Goal: Information Seeking & Learning: Learn about a topic

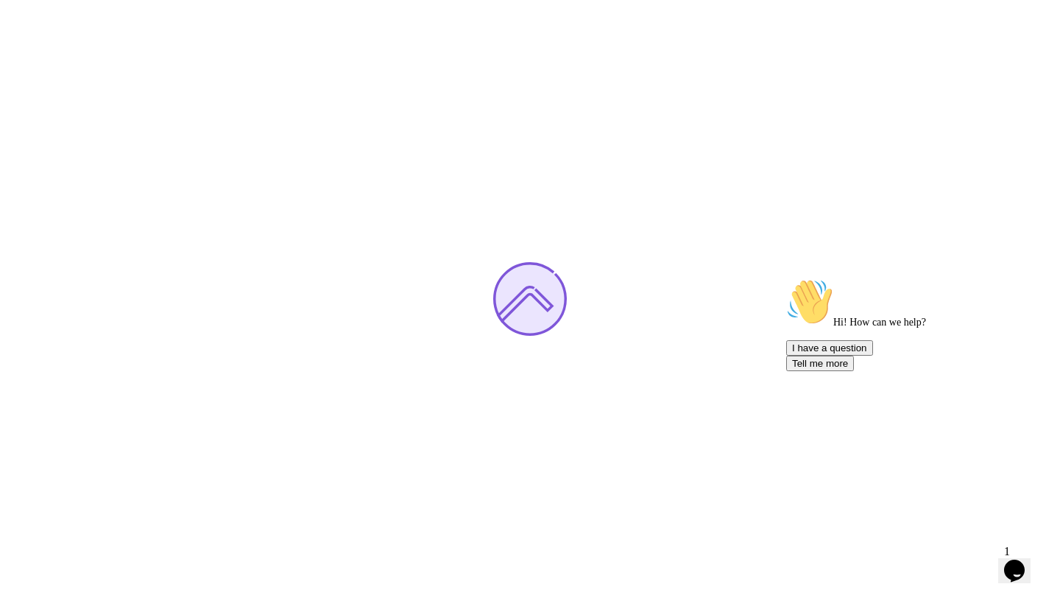
click at [787, 278] on icon "Chat attention grabber" at bounding box center [787, 278] width 0 height 0
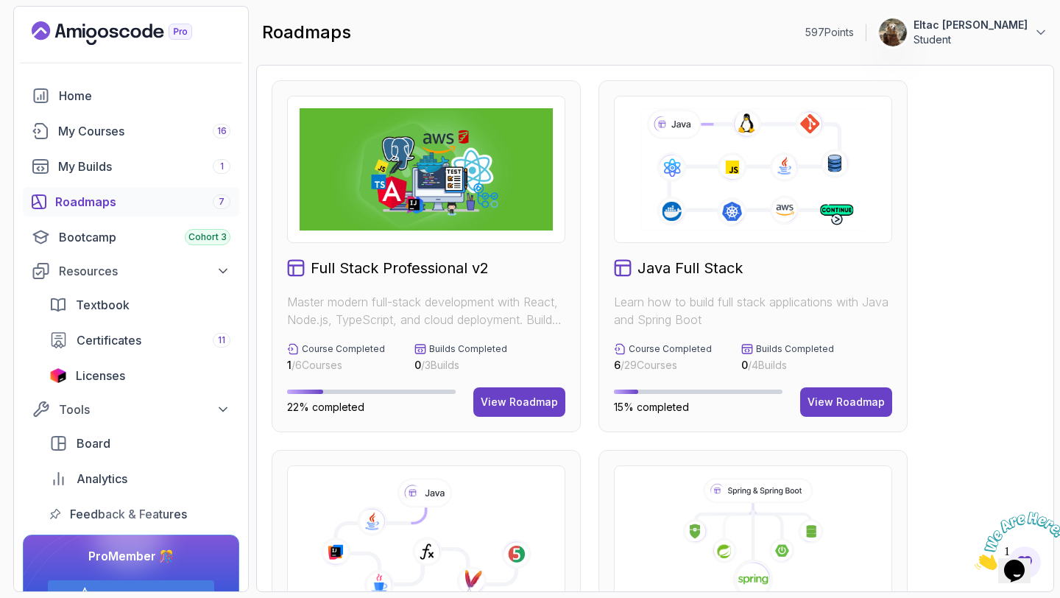
click at [975, 560] on icon "Close" at bounding box center [975, 566] width 0 height 13
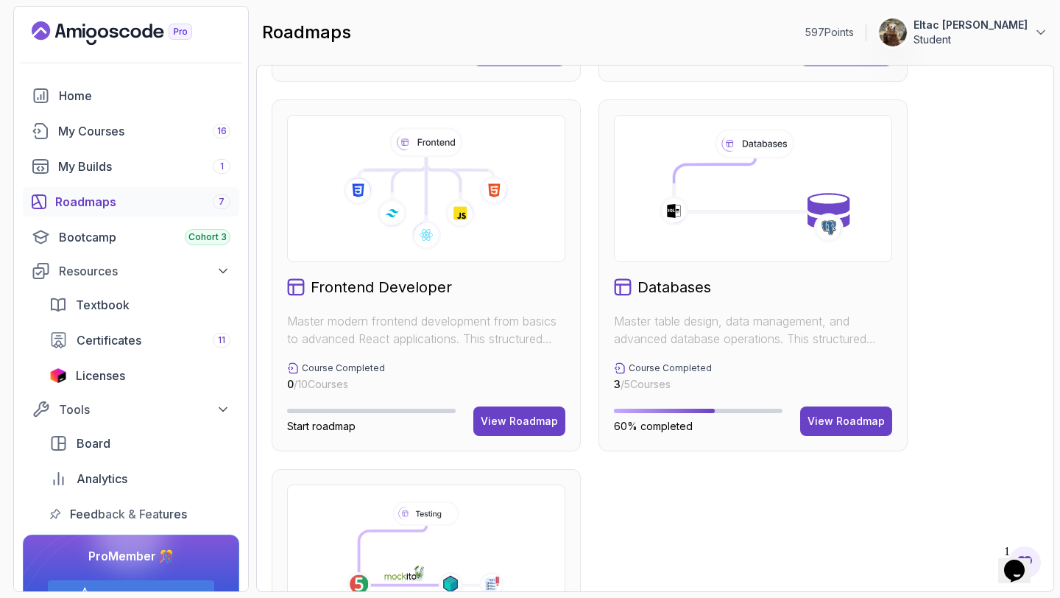
scroll to position [725, 0]
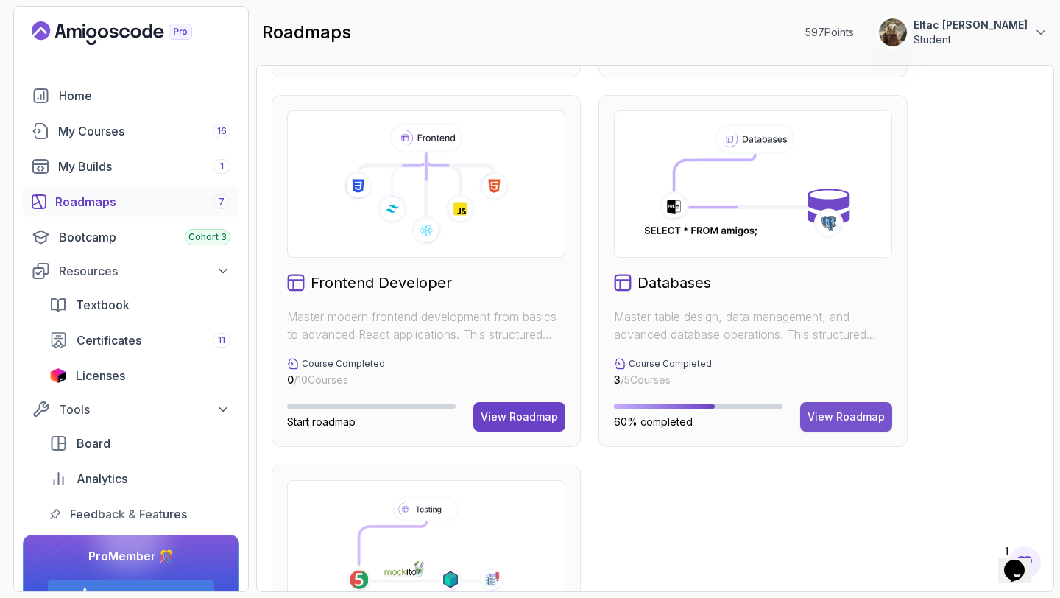
click at [812, 411] on div "View Roadmap" at bounding box center [846, 416] width 77 height 15
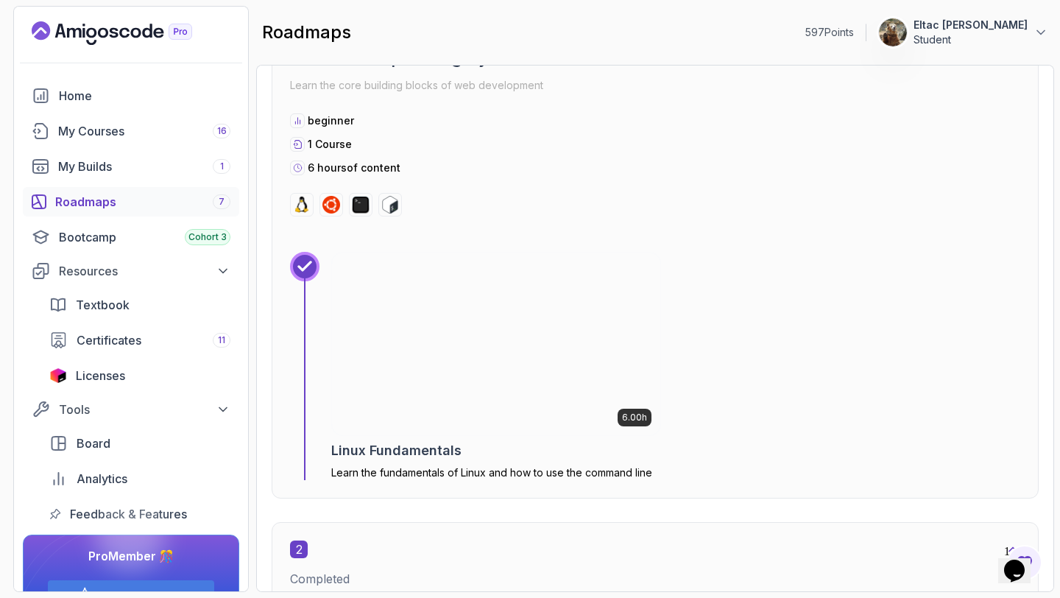
scroll to position [599, 0]
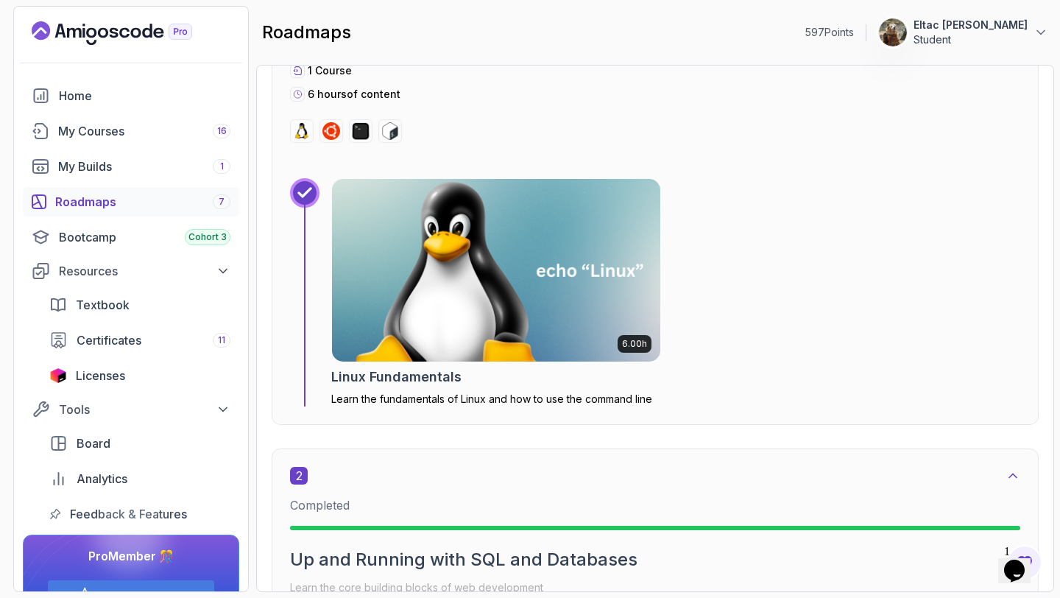
click at [452, 372] on h2 "Linux Fundamentals" at bounding box center [396, 377] width 130 height 21
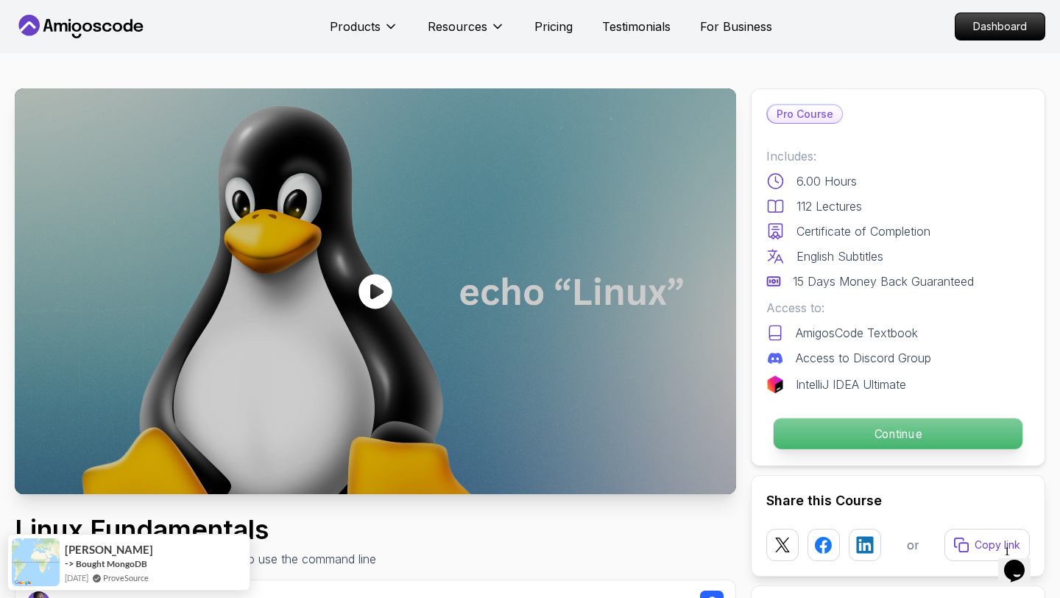
click at [873, 443] on p "Continue" at bounding box center [898, 433] width 249 height 31
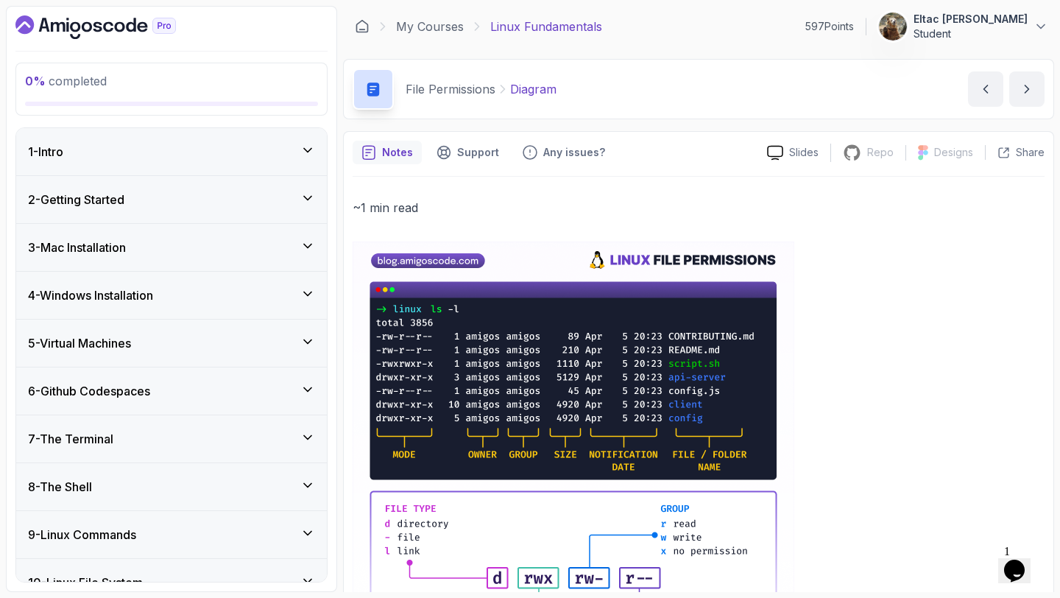
click at [278, 148] on div "1 - Intro" at bounding box center [171, 152] width 287 height 18
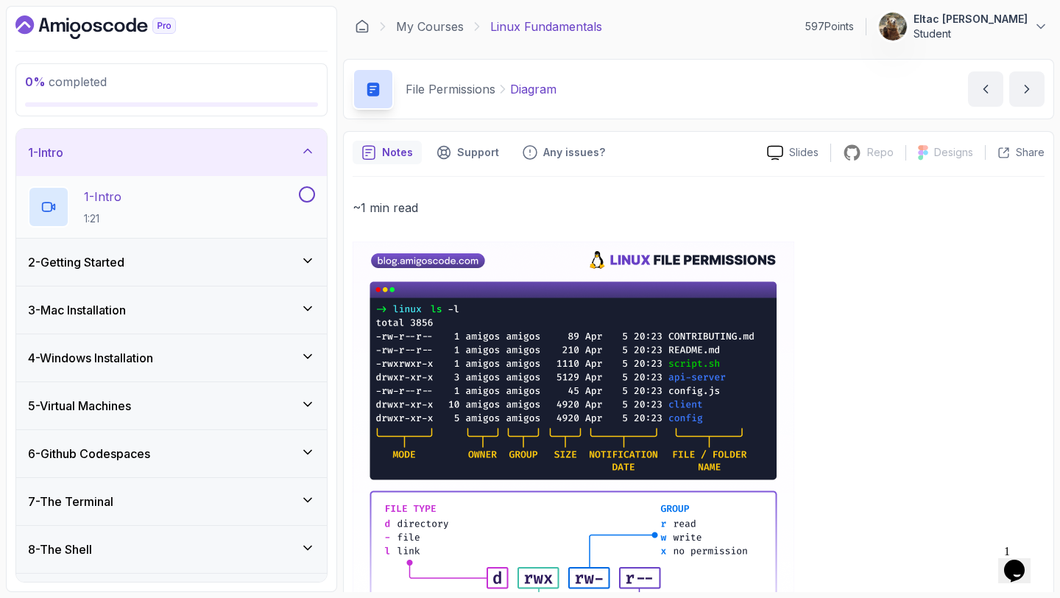
click at [306, 192] on button at bounding box center [307, 194] width 16 height 16
click at [286, 253] on div "2 - Getting Started" at bounding box center [171, 262] width 287 height 18
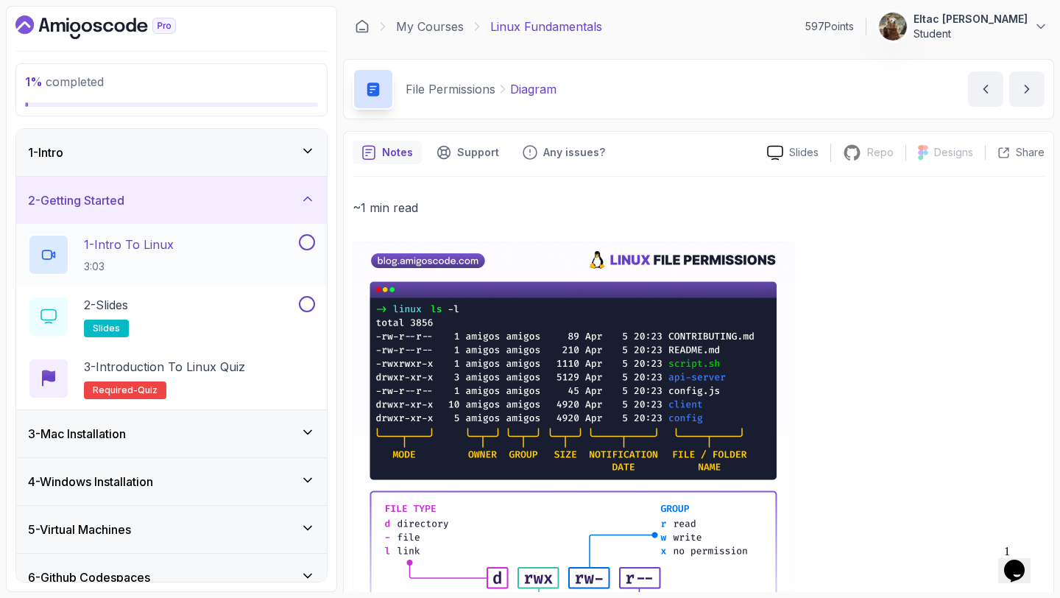
click at [308, 242] on button at bounding box center [307, 242] width 16 height 16
click at [306, 307] on button at bounding box center [307, 304] width 16 height 16
click at [302, 372] on div "3 - Introduction to Linux Quiz Required- quiz" at bounding box center [171, 378] width 287 height 41
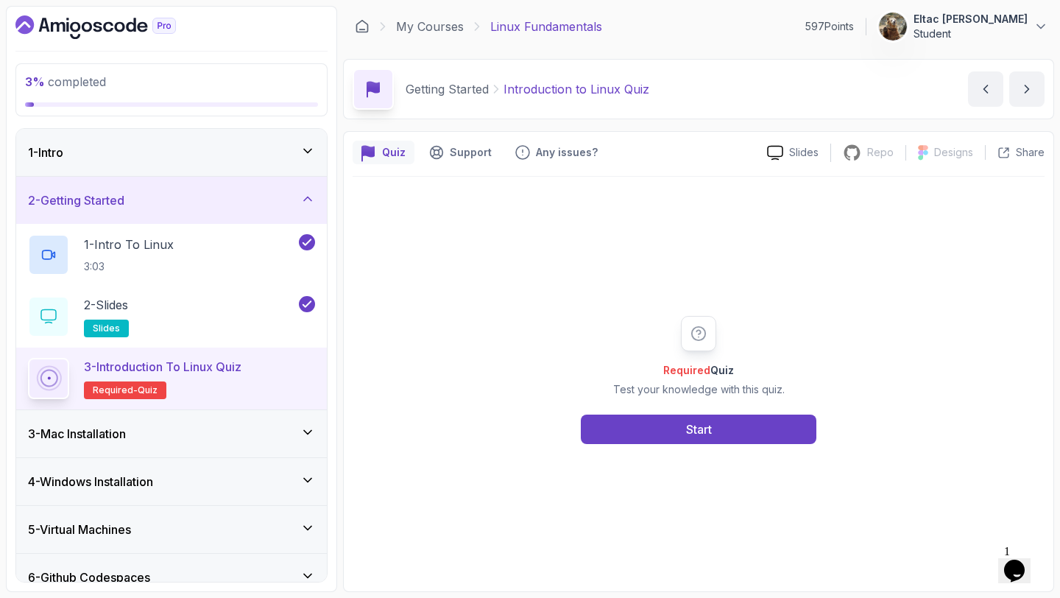
click at [301, 378] on div "3 - Introduction to Linux Quiz Required- quiz" at bounding box center [171, 378] width 287 height 41
click at [158, 308] on div "2 - Slides slides" at bounding box center [162, 316] width 268 height 41
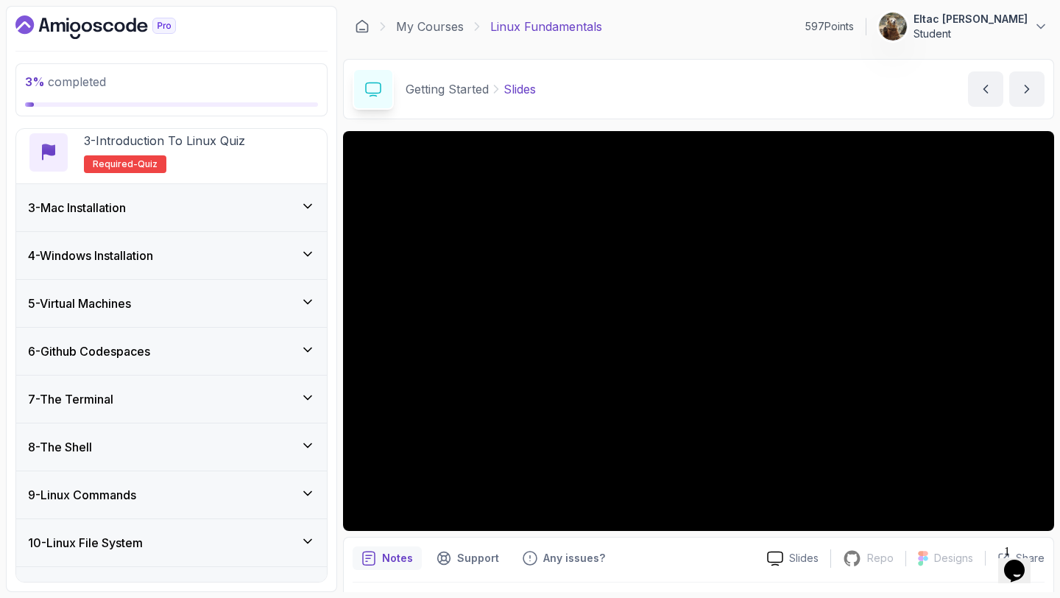
scroll to position [250, 0]
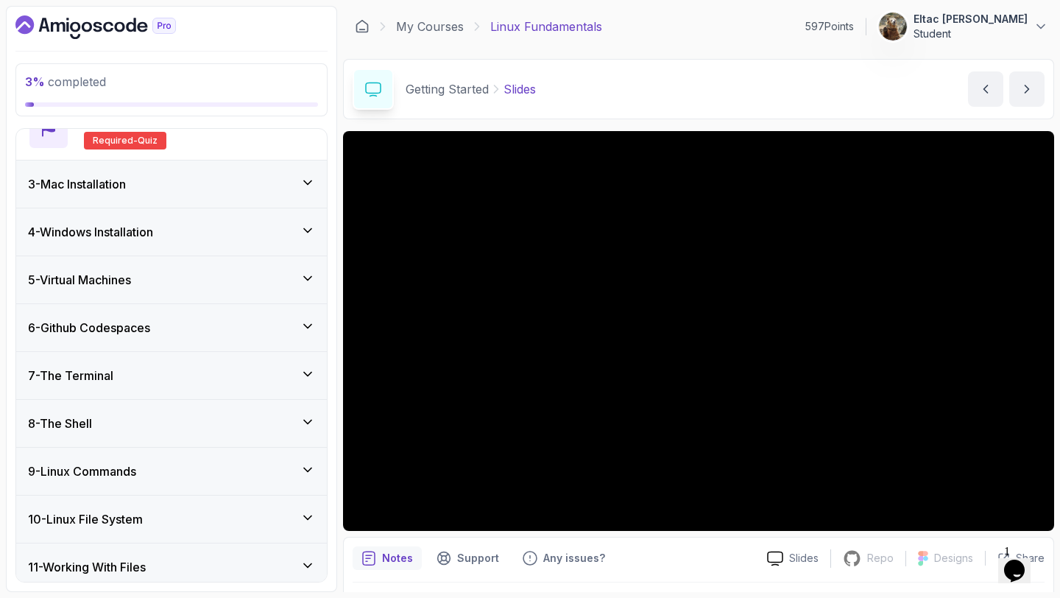
click at [215, 245] on div "4 - Windows Installation" at bounding box center [171, 231] width 311 height 47
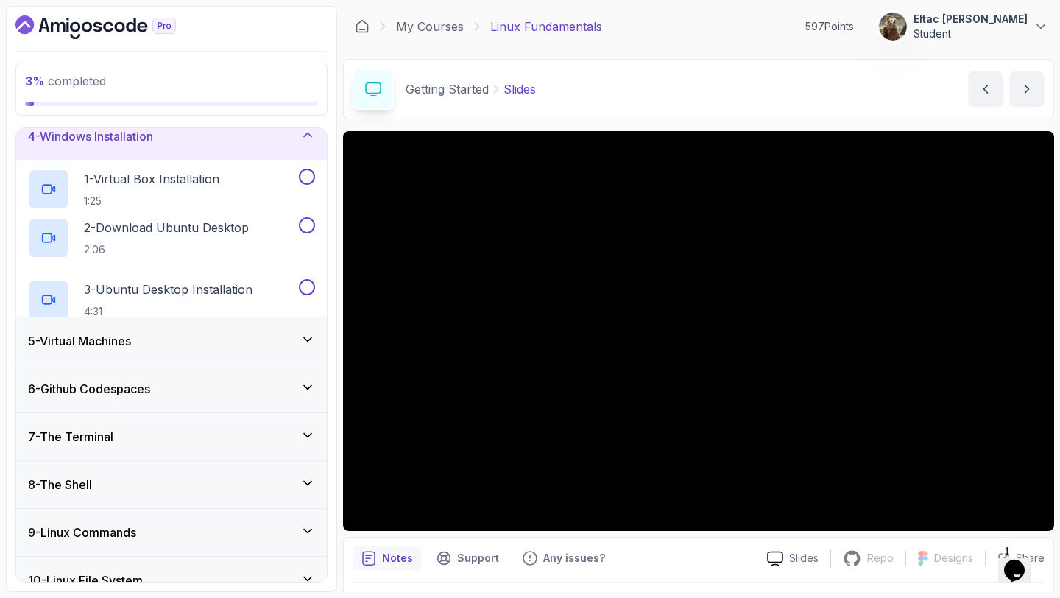
scroll to position [121, 0]
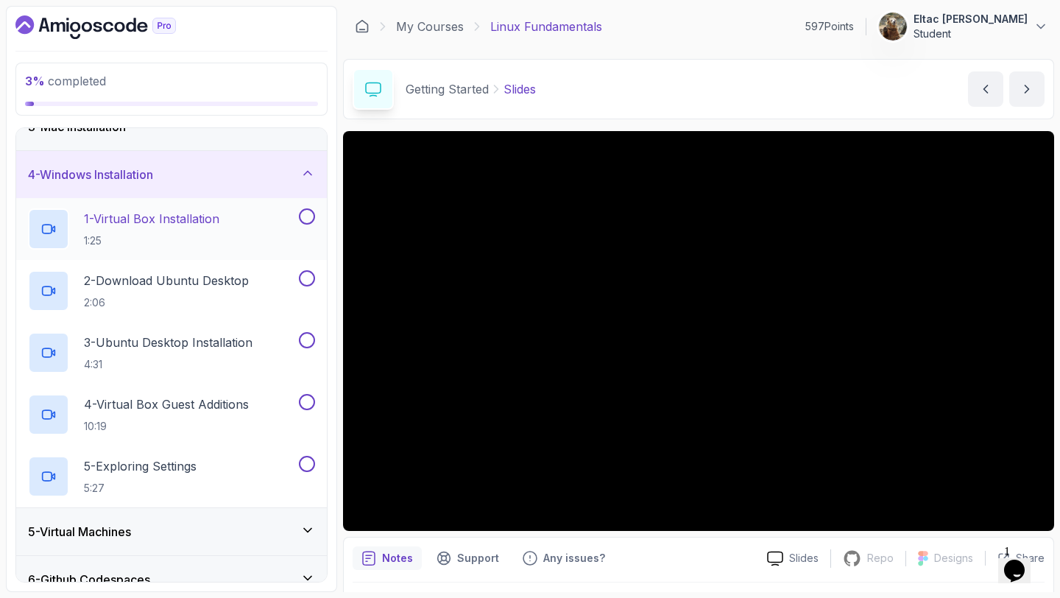
click at [309, 218] on button at bounding box center [307, 216] width 16 height 16
click at [308, 277] on button at bounding box center [307, 278] width 16 height 16
click at [307, 341] on button at bounding box center [307, 340] width 16 height 16
click at [305, 401] on button at bounding box center [307, 402] width 16 height 16
click at [307, 464] on button at bounding box center [307, 464] width 16 height 16
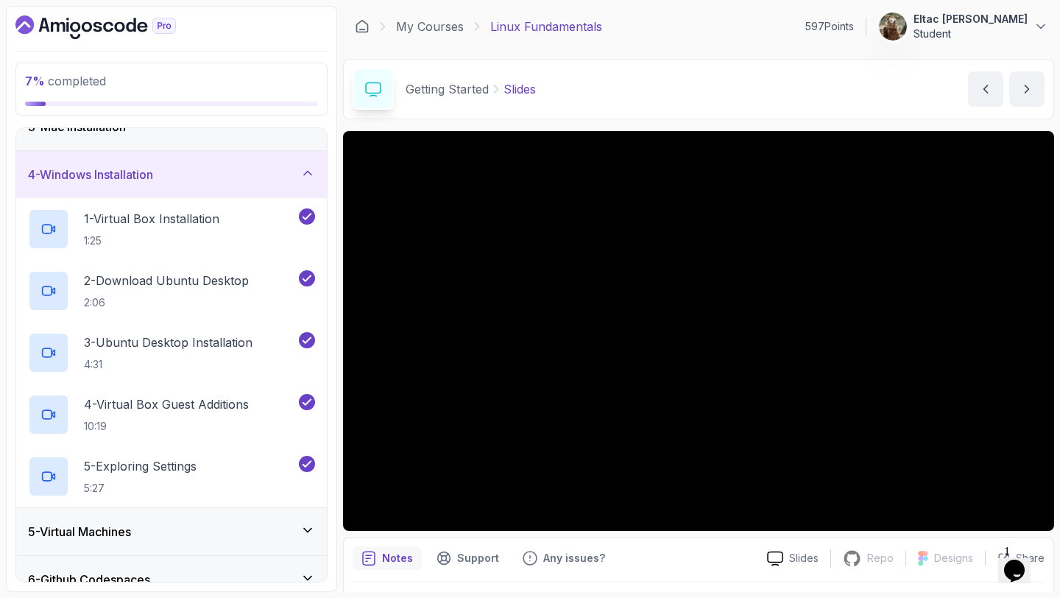
click at [306, 174] on icon at bounding box center [307, 173] width 15 height 15
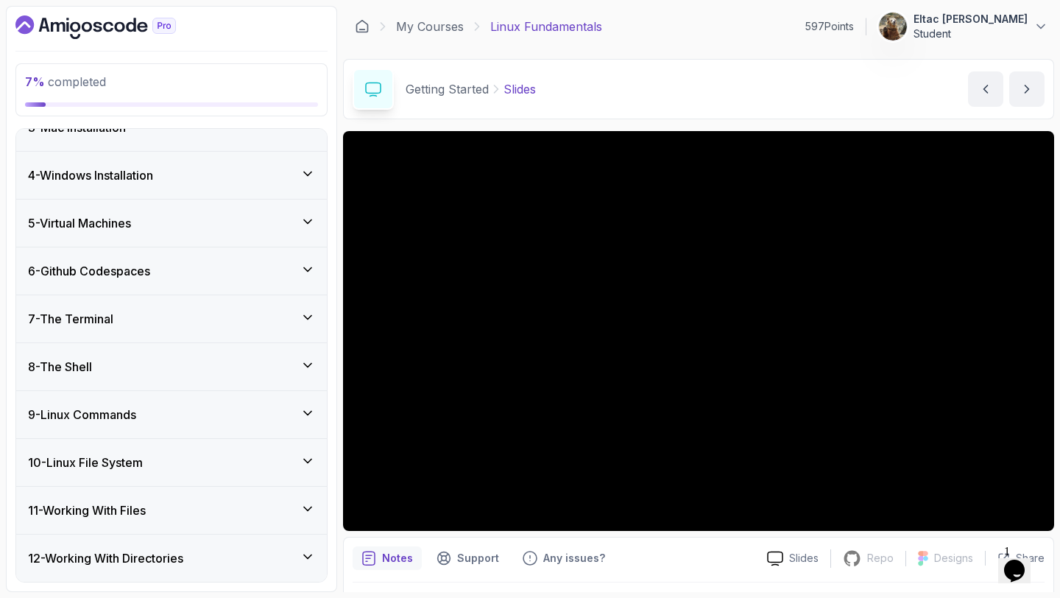
scroll to position [264, 0]
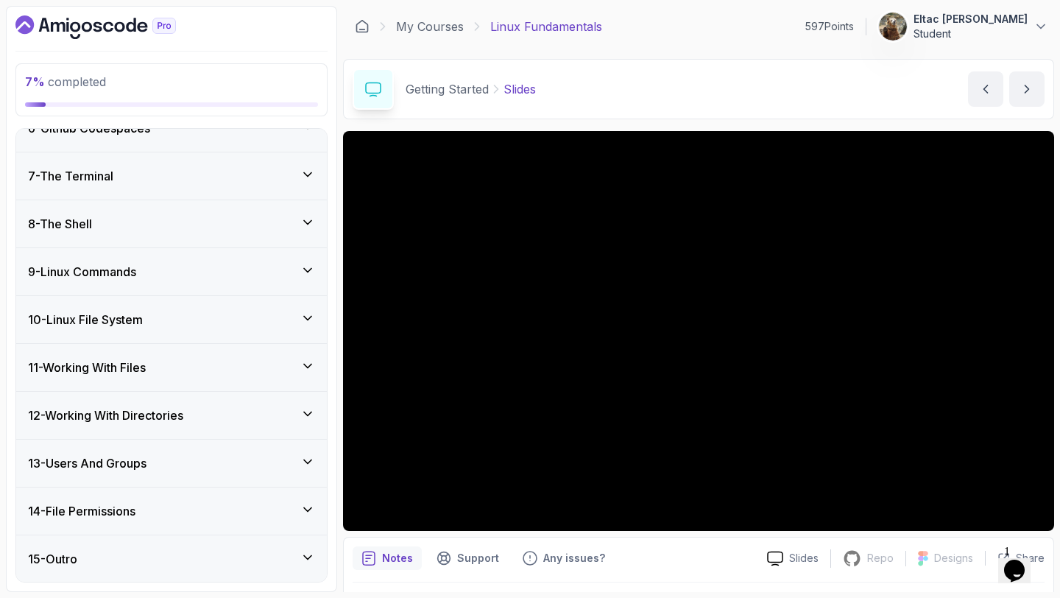
click at [130, 554] on div "15 - Outro" at bounding box center [171, 559] width 287 height 18
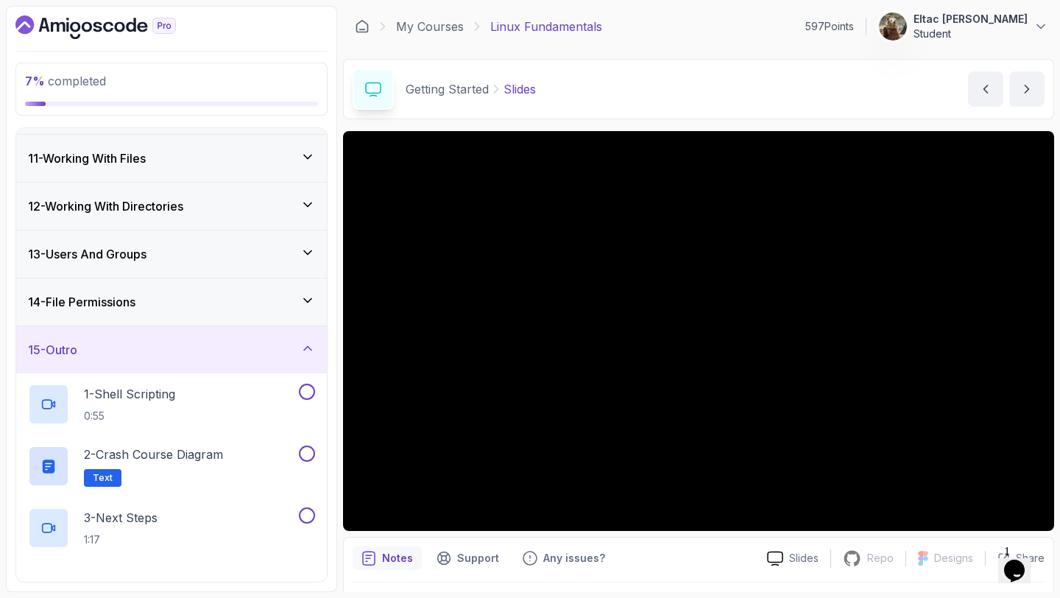
scroll to position [573, 0]
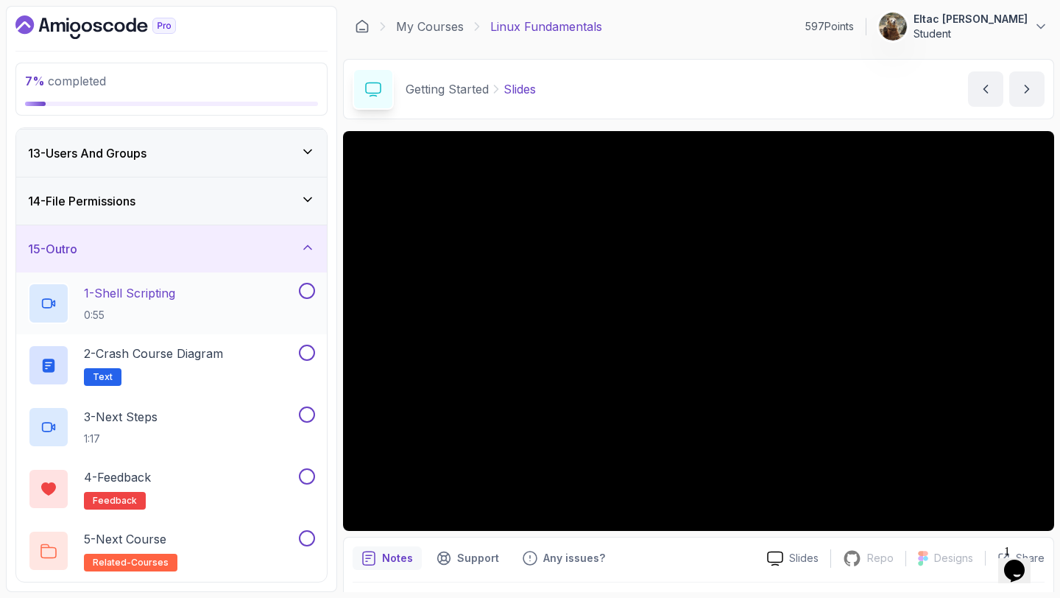
click at [306, 289] on button at bounding box center [307, 291] width 16 height 16
click at [307, 353] on button at bounding box center [307, 353] width 16 height 16
click at [308, 415] on button at bounding box center [307, 415] width 16 height 16
click at [308, 471] on button at bounding box center [307, 476] width 16 height 16
click at [306, 538] on button at bounding box center [307, 538] width 16 height 16
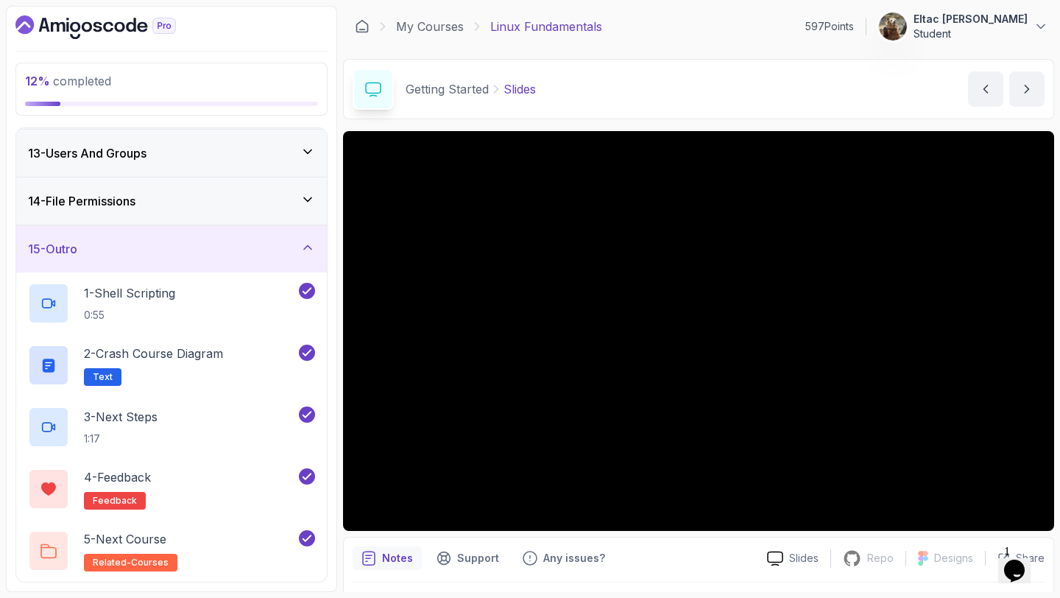
click at [303, 244] on icon at bounding box center [307, 247] width 15 height 15
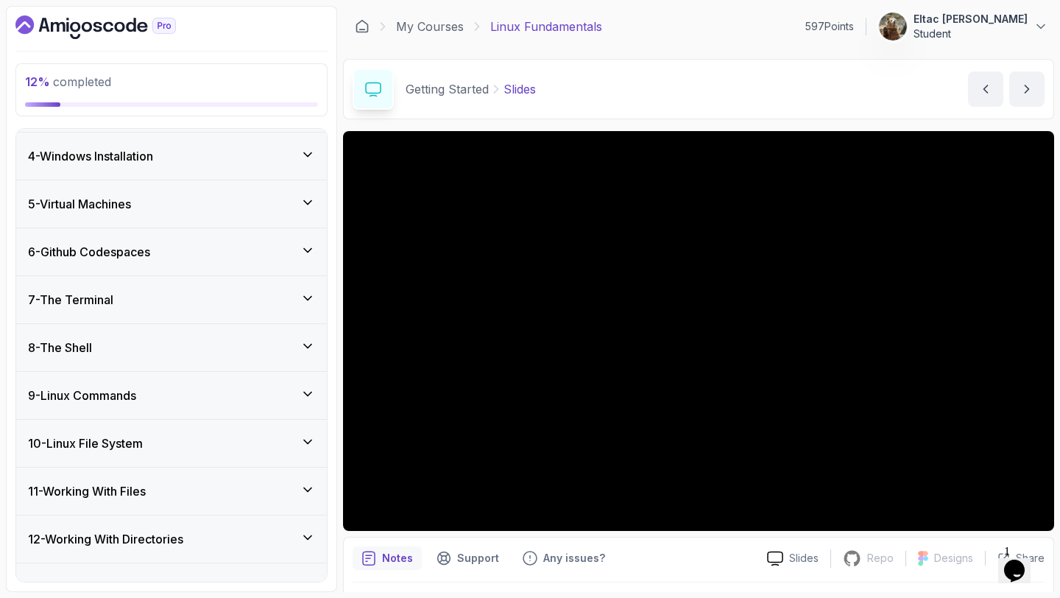
click at [228, 390] on div "9 - Linux Commands" at bounding box center [171, 396] width 287 height 18
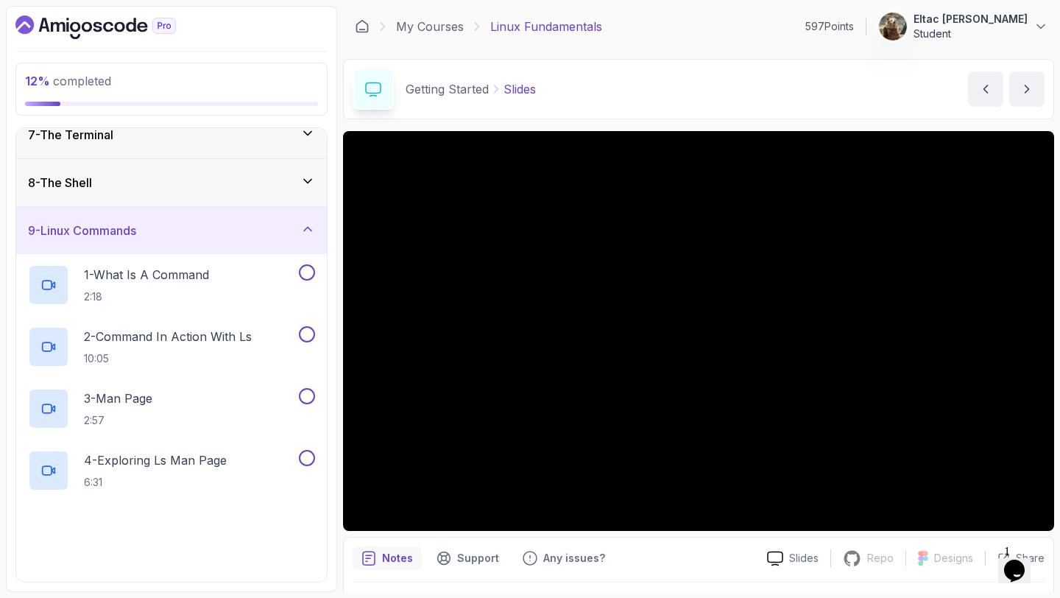
scroll to position [390, 0]
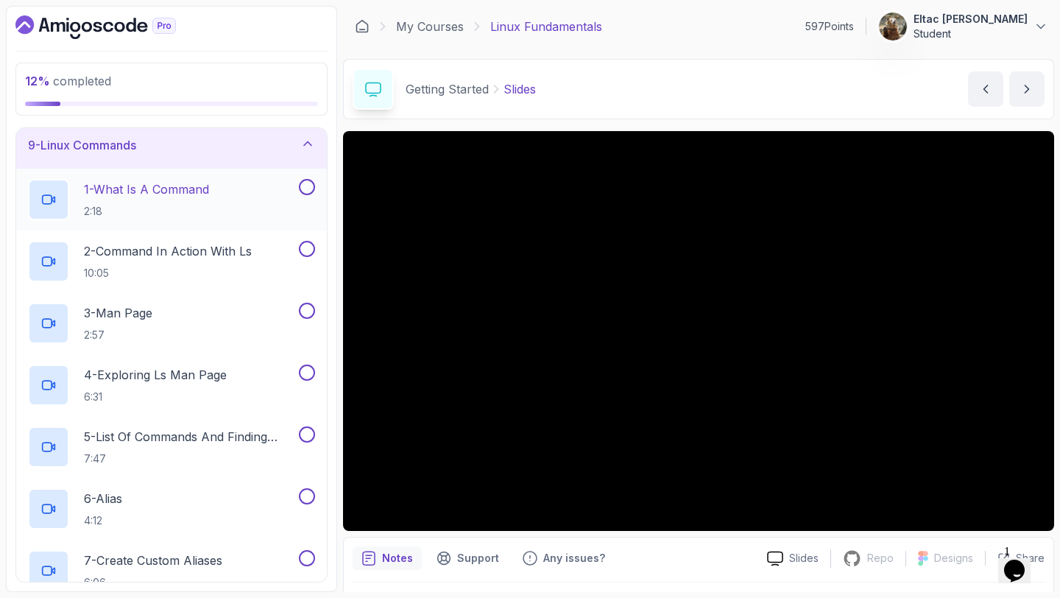
click at [309, 186] on button at bounding box center [307, 187] width 16 height 16
click at [307, 242] on button at bounding box center [307, 249] width 16 height 16
click at [309, 314] on button at bounding box center [307, 311] width 16 height 16
click at [306, 369] on button at bounding box center [307, 373] width 16 height 16
click at [306, 434] on button at bounding box center [307, 434] width 16 height 16
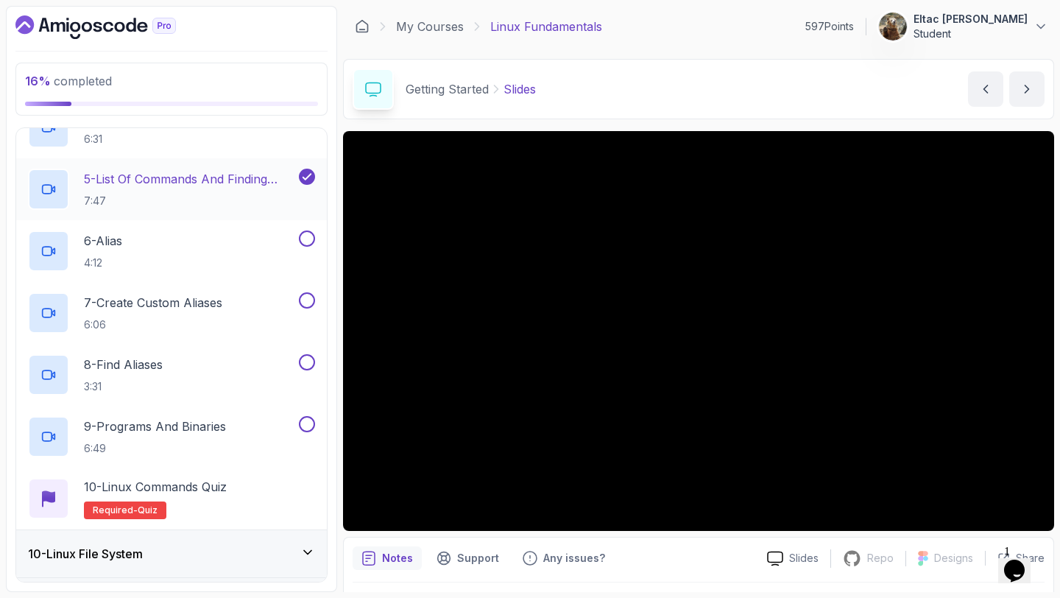
scroll to position [647, 0]
click at [306, 242] on button at bounding box center [307, 239] width 16 height 16
click at [306, 298] on button at bounding box center [307, 301] width 16 height 16
click at [308, 362] on button at bounding box center [307, 363] width 16 height 16
click at [311, 423] on button at bounding box center [307, 425] width 16 height 16
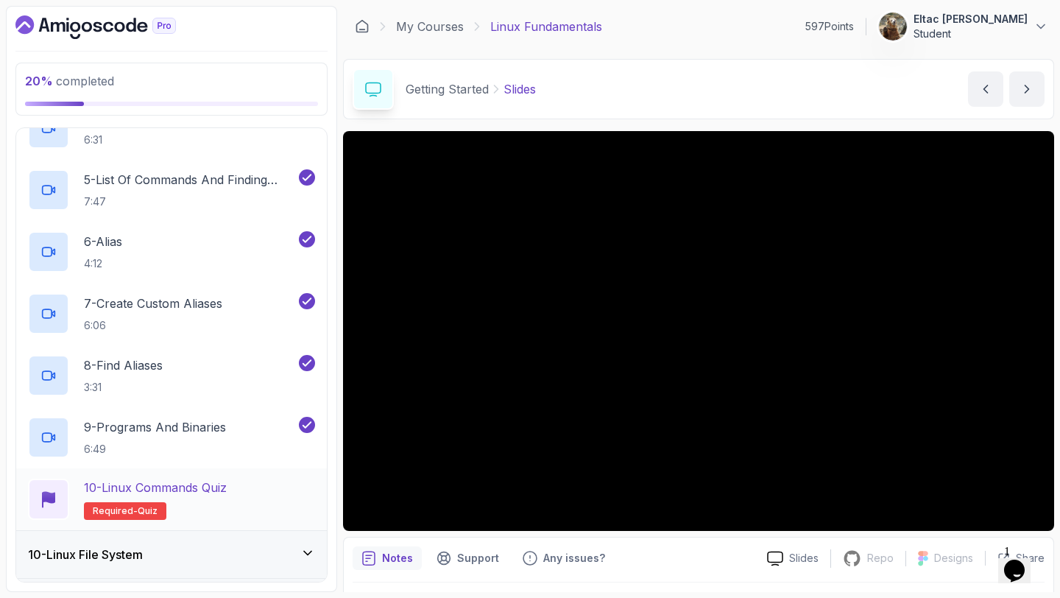
click at [285, 479] on div "10 - Linux Commands Quiz Required- quiz" at bounding box center [171, 499] width 287 height 41
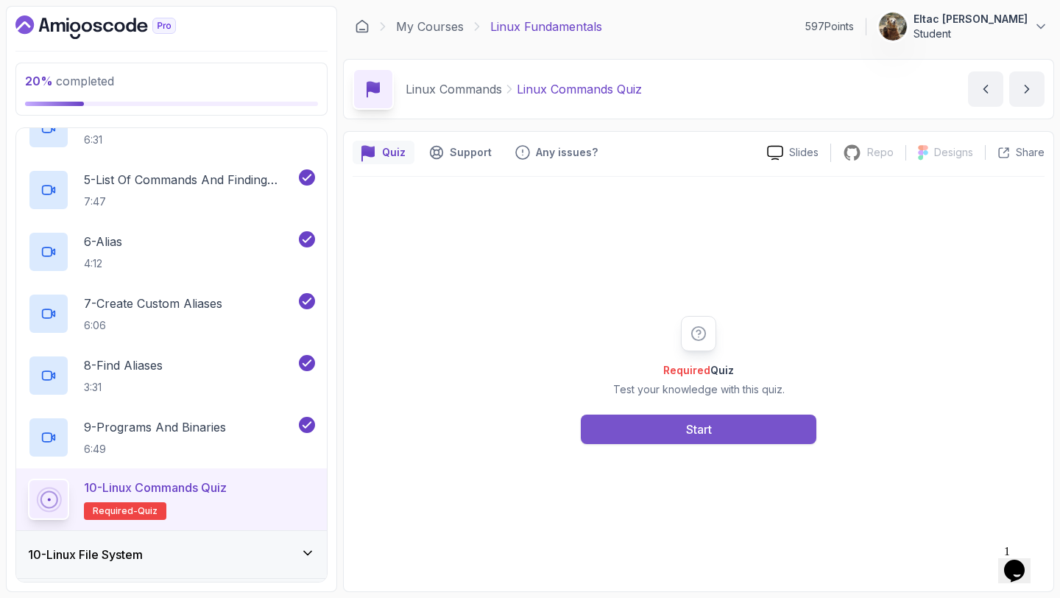
click at [654, 424] on button "Start" at bounding box center [699, 429] width 236 height 29
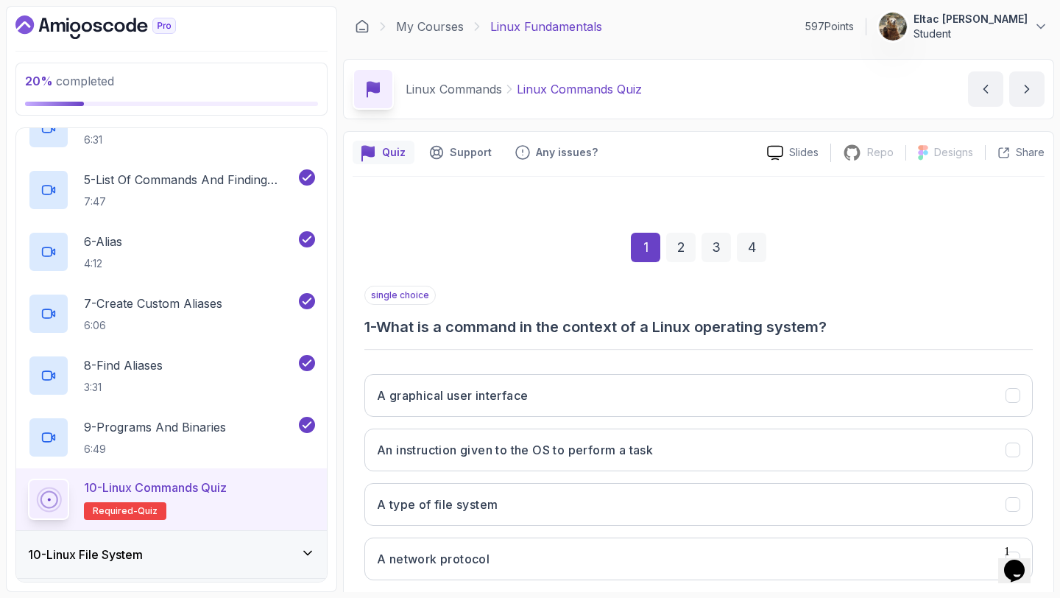
scroll to position [83, 0]
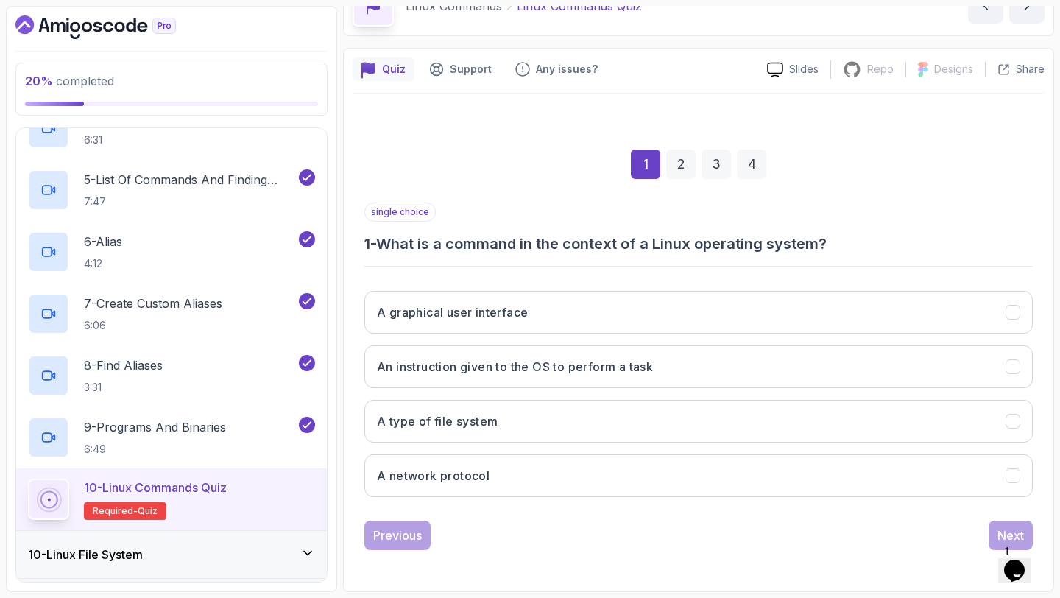
click at [654, 424] on button "A type of file system" at bounding box center [699, 421] width 669 height 43
click at [1010, 528] on div "Next" at bounding box center [1011, 536] width 27 height 18
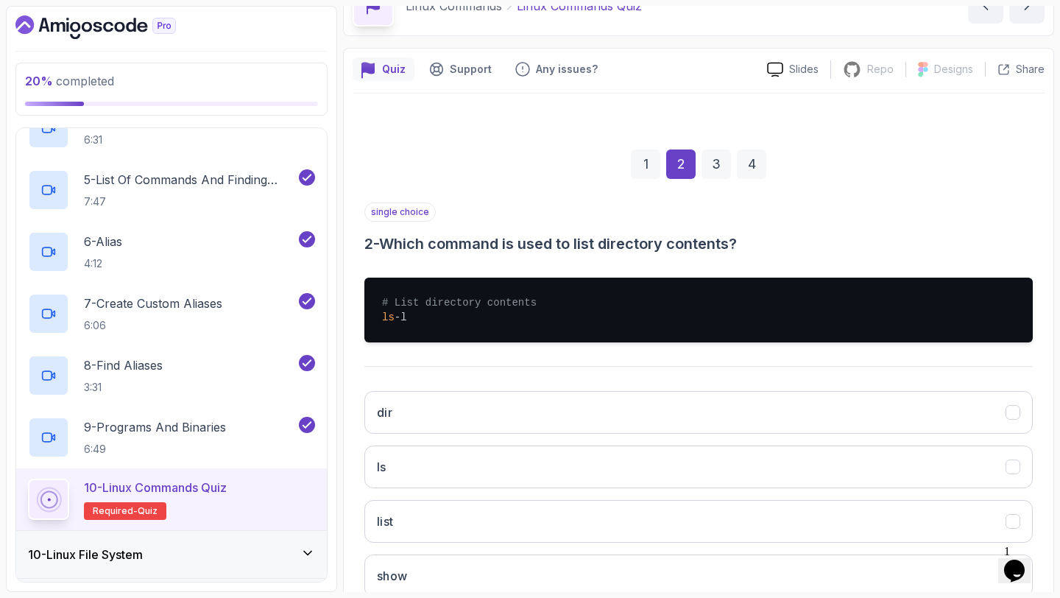
click at [876, 434] on div "dir ls list show" at bounding box center [699, 494] width 669 height 230
click at [875, 438] on div "dir ls list show" at bounding box center [699, 494] width 669 height 230
click at [877, 452] on button "ls" at bounding box center [699, 467] width 669 height 43
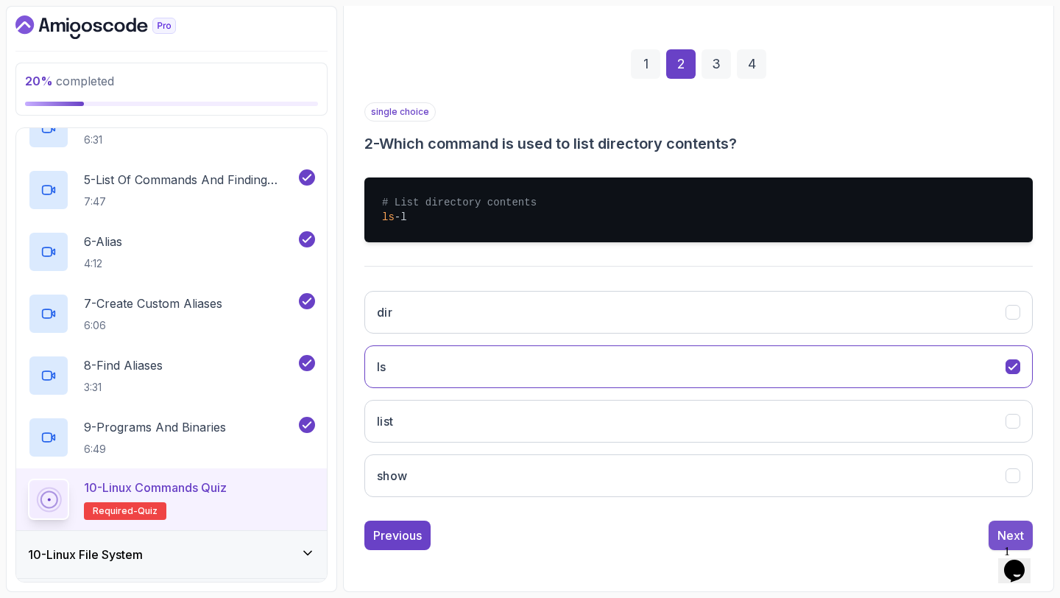
click at [998, 531] on div "Next" at bounding box center [1011, 536] width 27 height 18
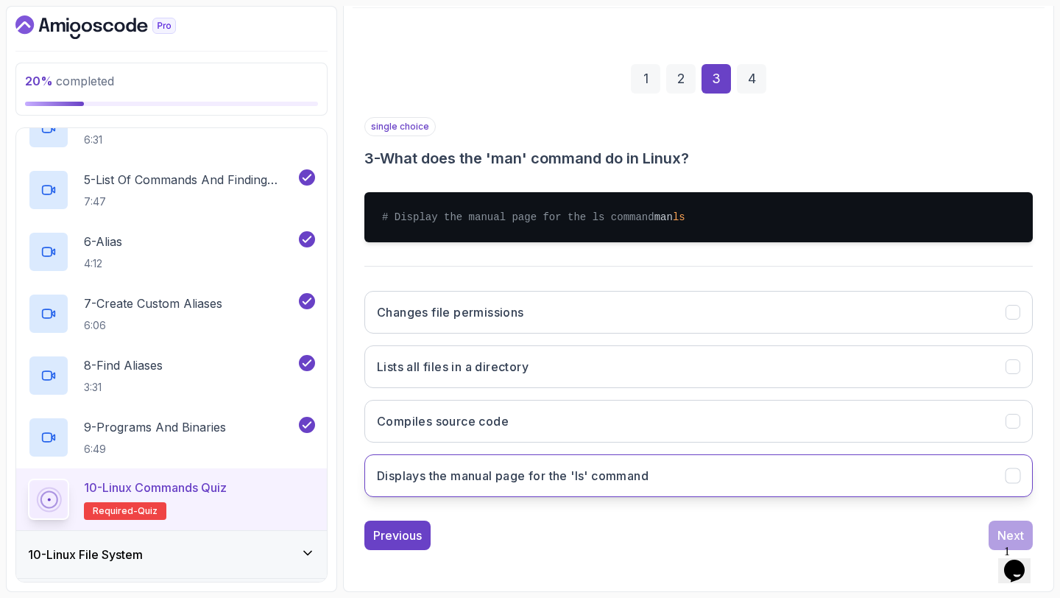
click at [841, 462] on button "Displays the manual page for the 'ls' command" at bounding box center [699, 475] width 669 height 43
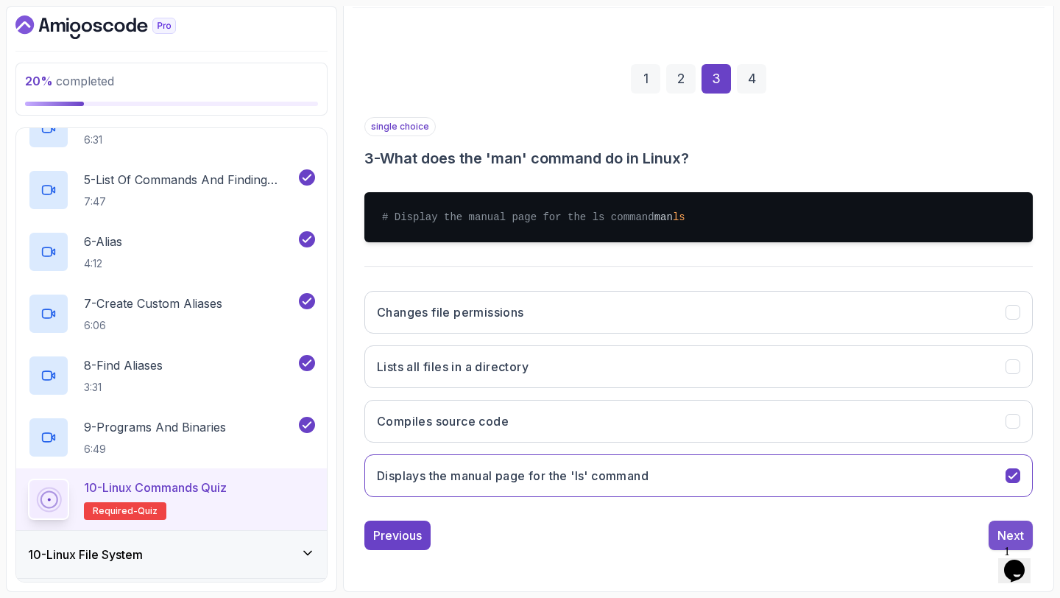
click at [1011, 534] on div "Next" at bounding box center [1011, 536] width 27 height 18
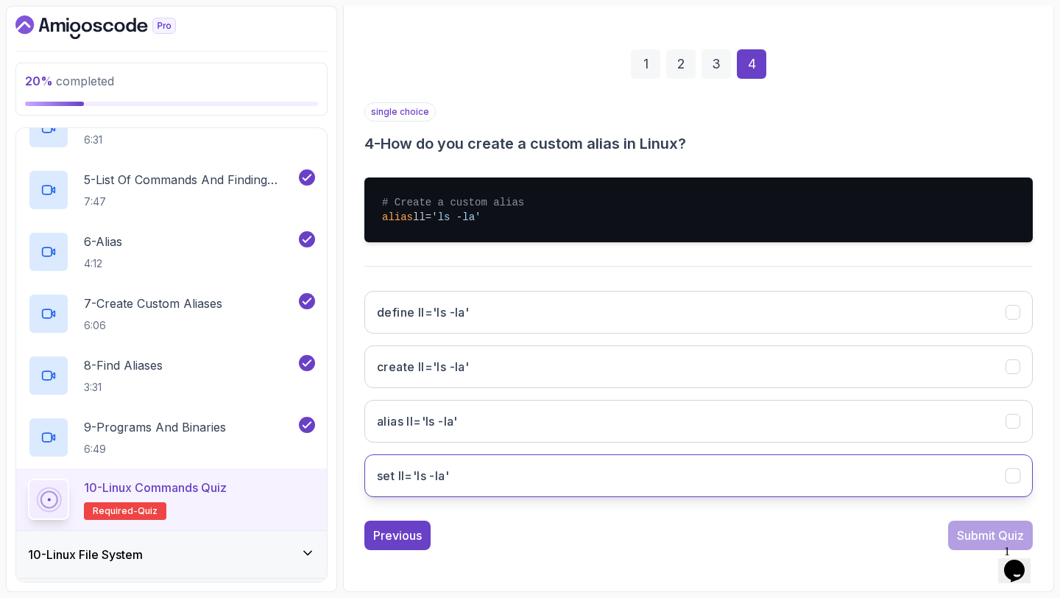
click at [896, 465] on button "set ll='ls -la'" at bounding box center [699, 475] width 669 height 43
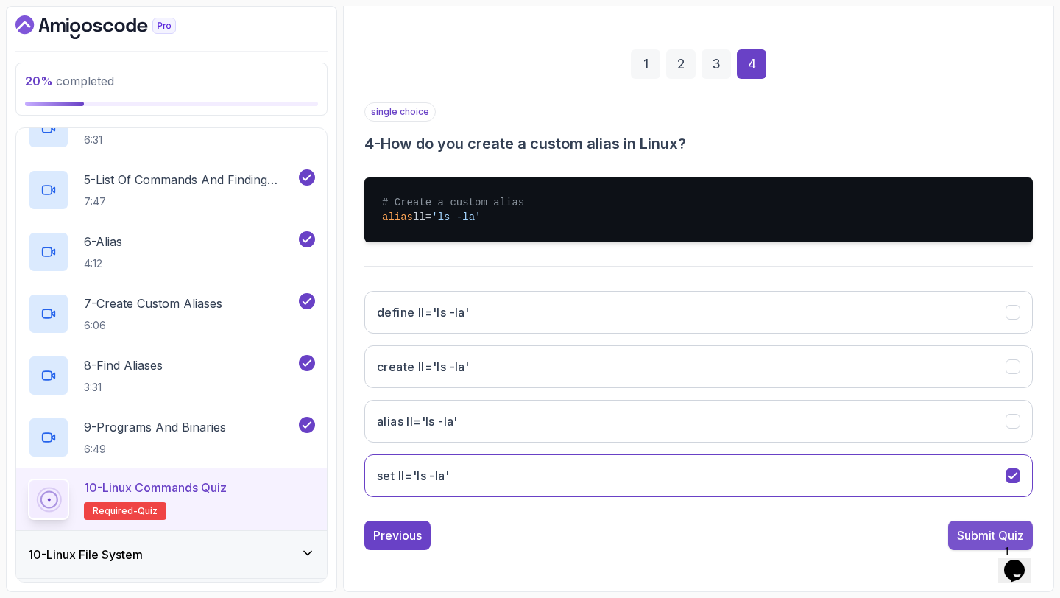
click at [989, 535] on div "Submit Quiz" at bounding box center [990, 536] width 67 height 18
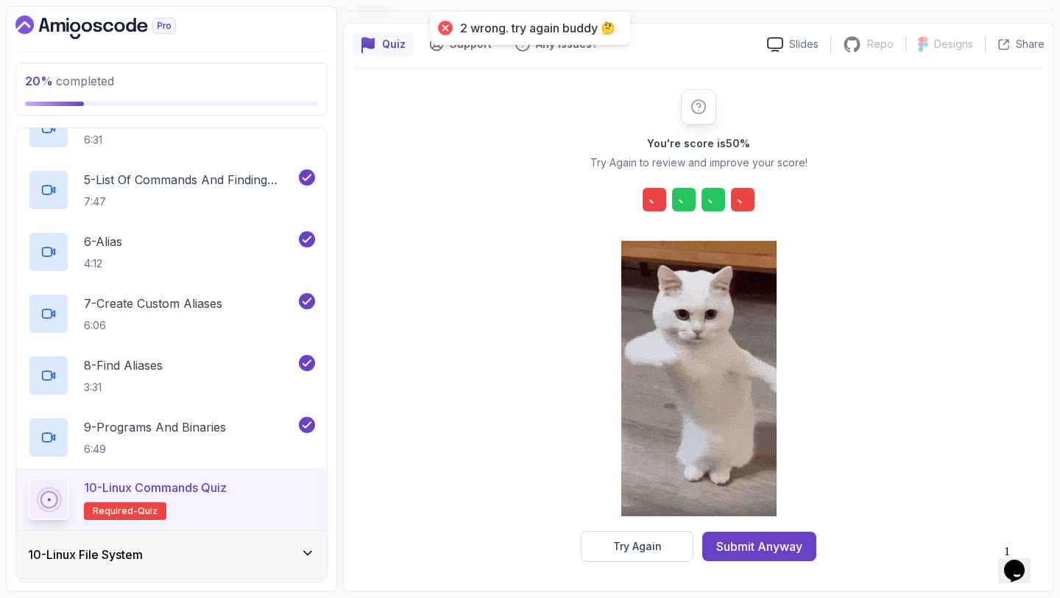
scroll to position [108, 0]
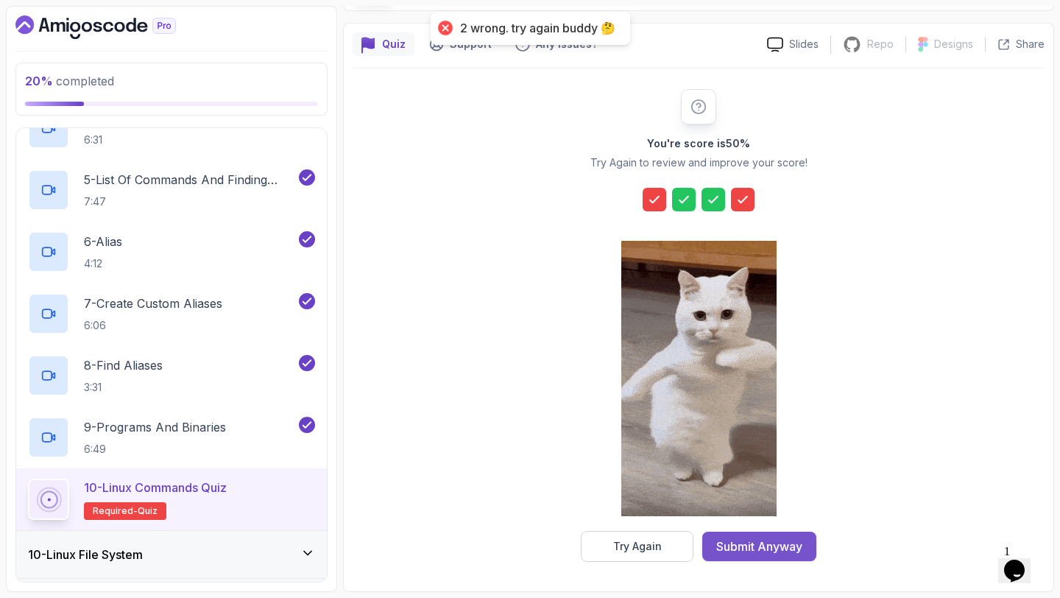
click at [753, 544] on div "Submit Anyway" at bounding box center [760, 547] width 86 height 18
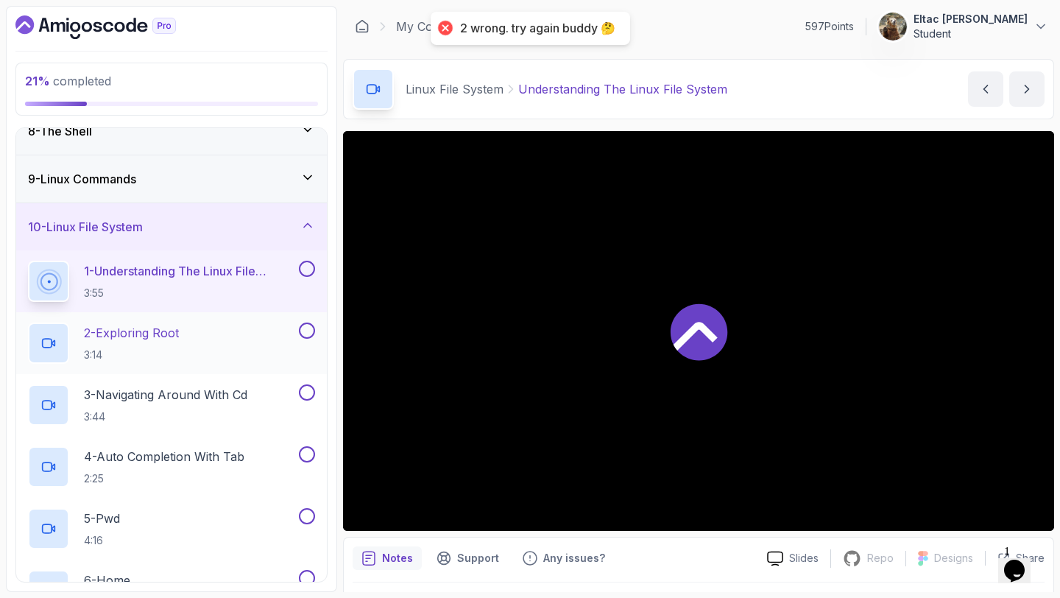
scroll to position [370, 0]
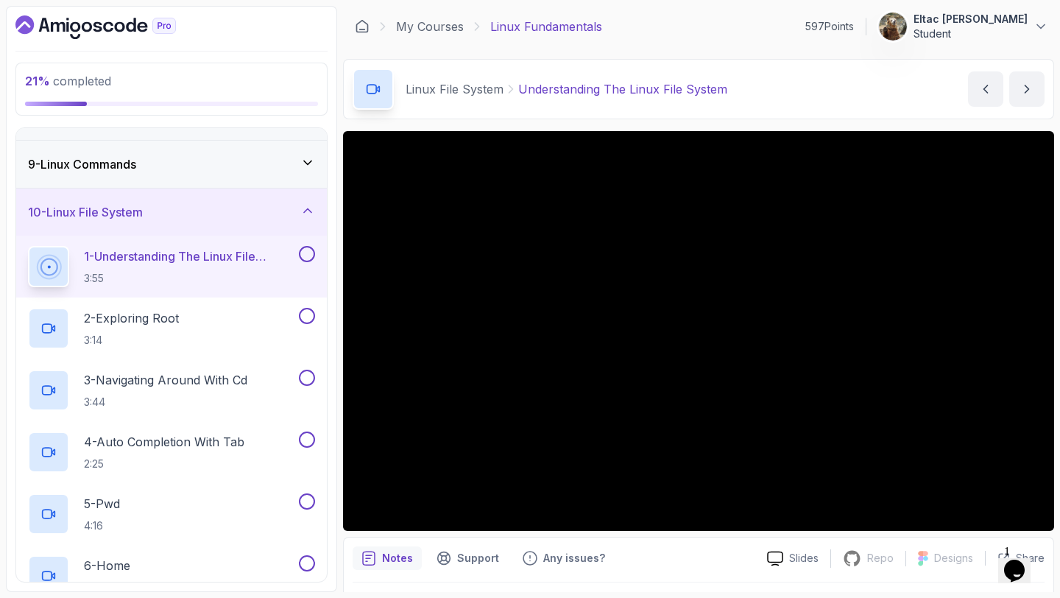
click at [301, 254] on button at bounding box center [307, 254] width 16 height 16
click at [307, 317] on button at bounding box center [307, 316] width 16 height 16
click at [309, 373] on button at bounding box center [307, 378] width 16 height 16
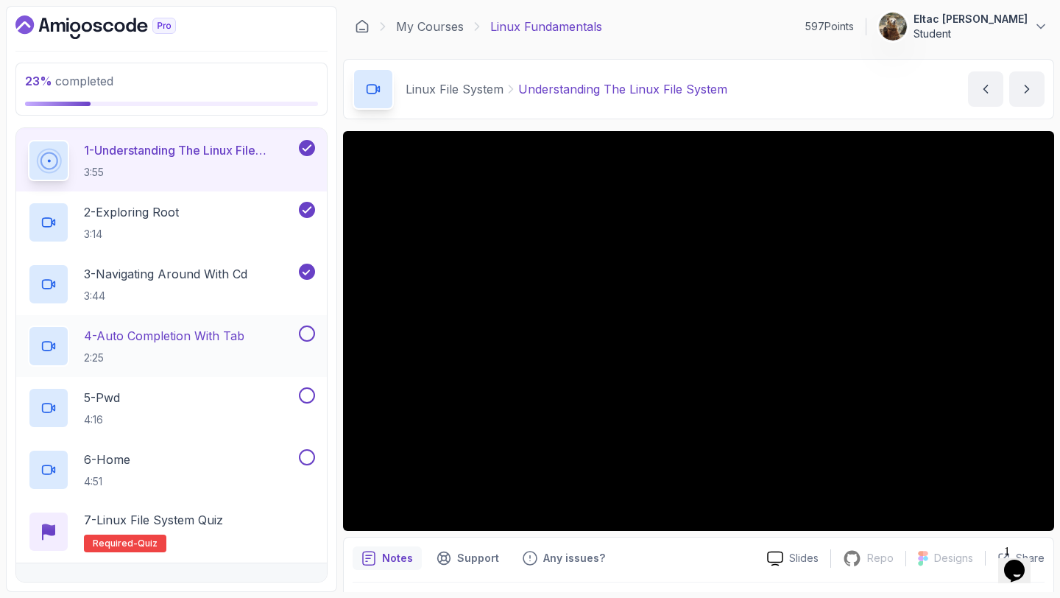
scroll to position [477, 0]
click at [307, 336] on button at bounding box center [307, 333] width 16 height 16
click at [307, 393] on button at bounding box center [307, 395] width 16 height 16
click at [306, 460] on button at bounding box center [307, 456] width 16 height 16
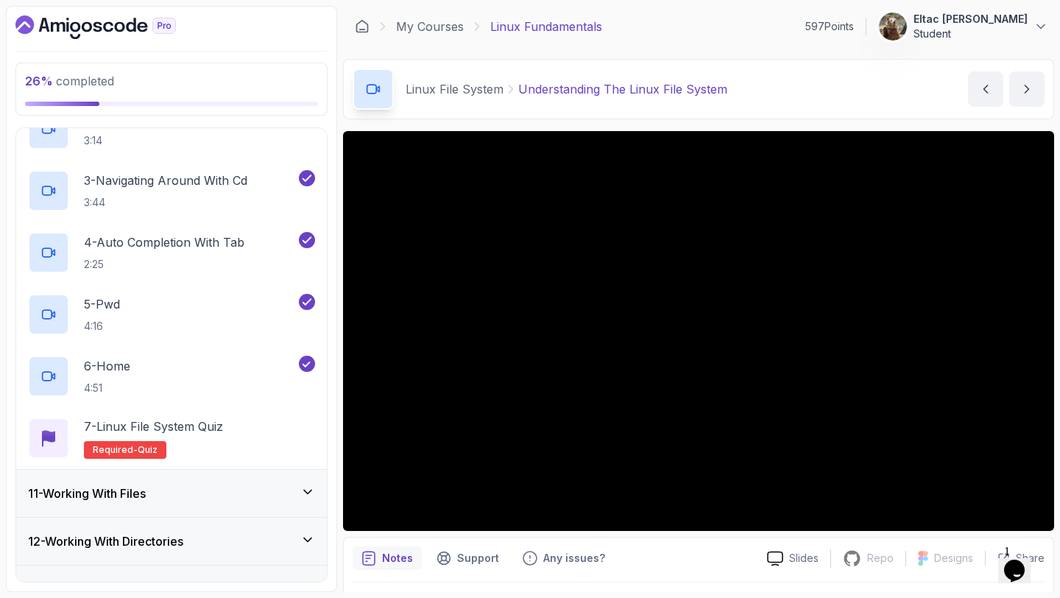
scroll to position [571, 0]
click at [278, 422] on div "7 - Linux File System Quiz Required- quiz" at bounding box center [171, 437] width 287 height 41
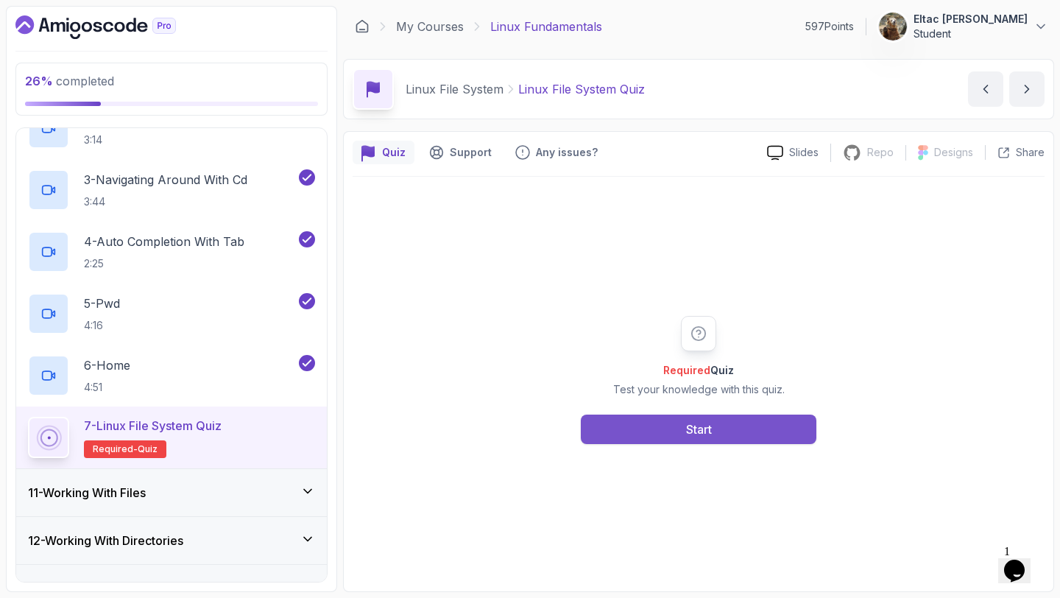
click at [654, 421] on button "Start" at bounding box center [699, 429] width 236 height 29
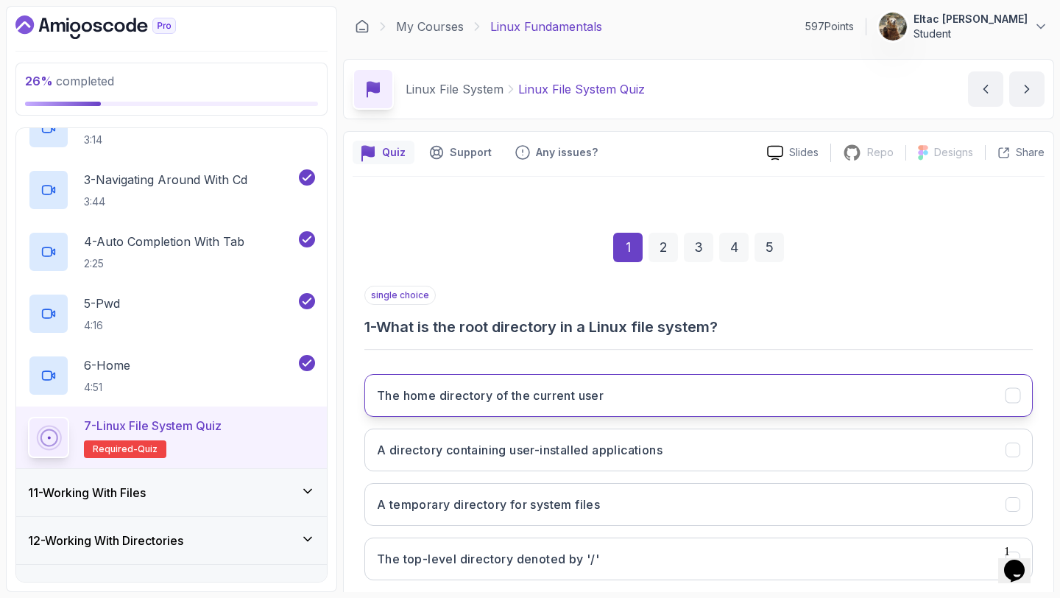
click at [650, 412] on button "The home directory of the current user" at bounding box center [699, 395] width 669 height 43
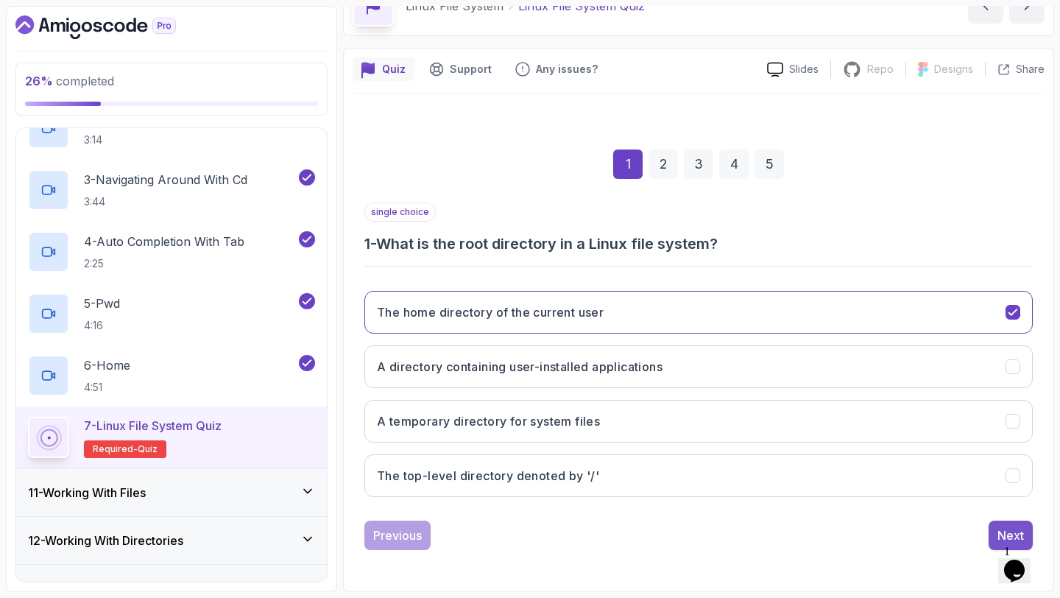
click at [993, 533] on button "Next" at bounding box center [1011, 535] width 44 height 29
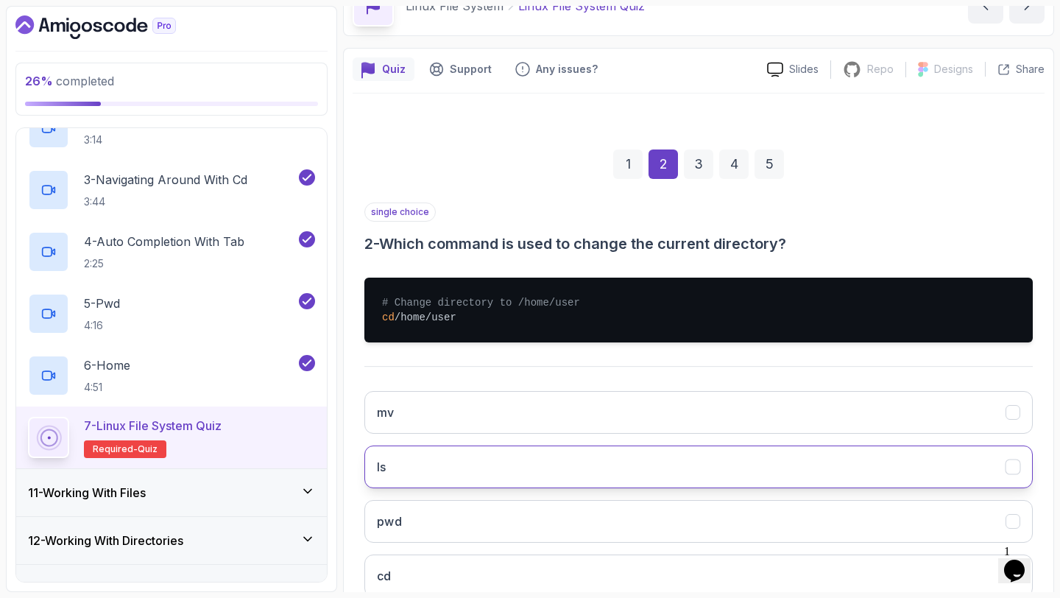
click at [798, 459] on button "ls" at bounding box center [699, 467] width 669 height 43
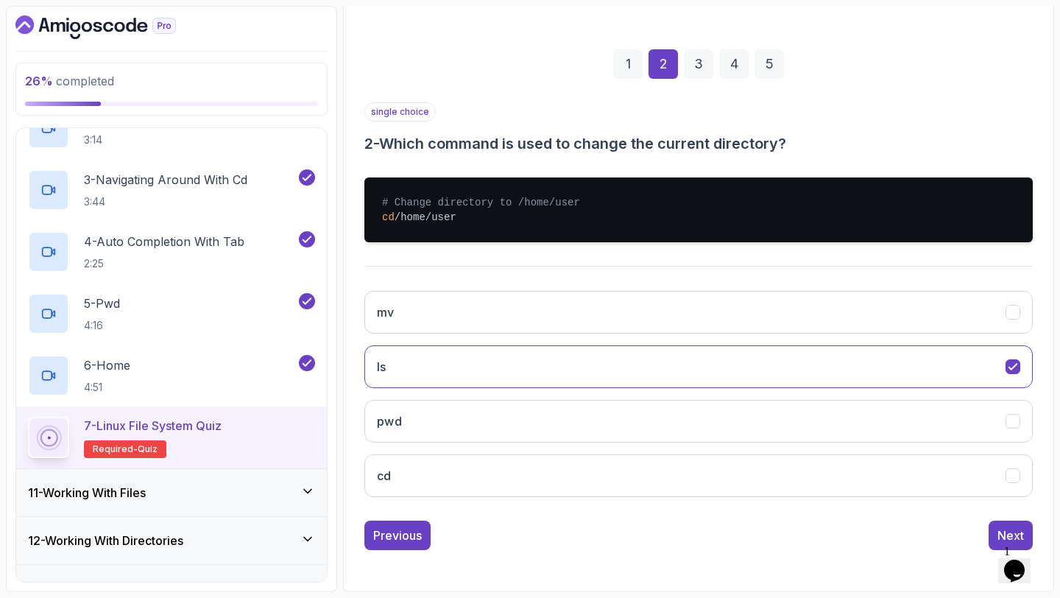
click at [1004, 545] on div "1 Opens Chat This icon Opens the chat window." at bounding box center [1021, 551] width 35 height 13
click at [993, 532] on button "Next" at bounding box center [1011, 535] width 44 height 29
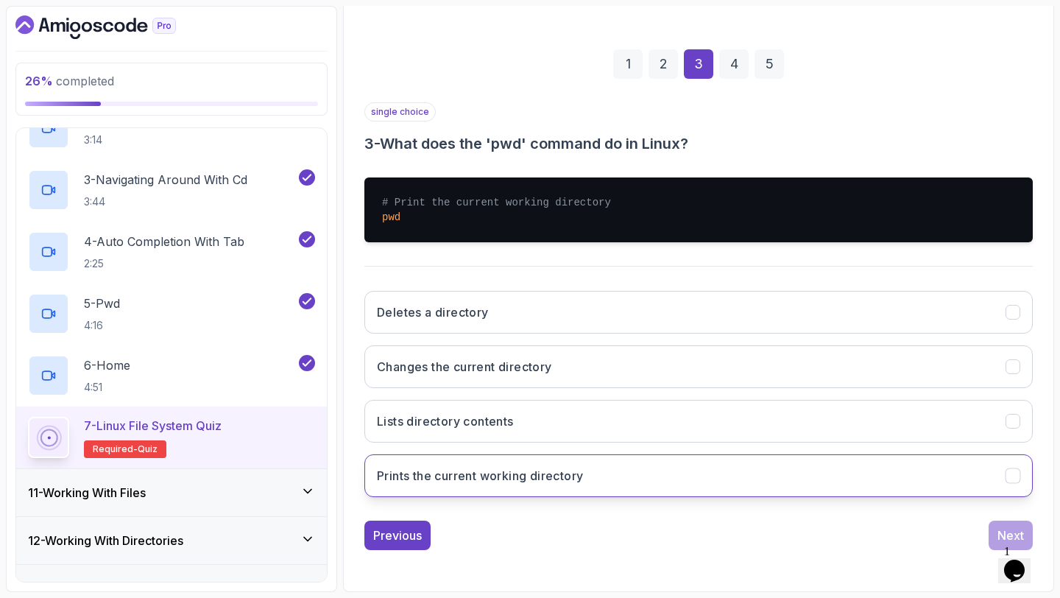
click at [892, 462] on button "Prints the current working directory" at bounding box center [699, 475] width 669 height 43
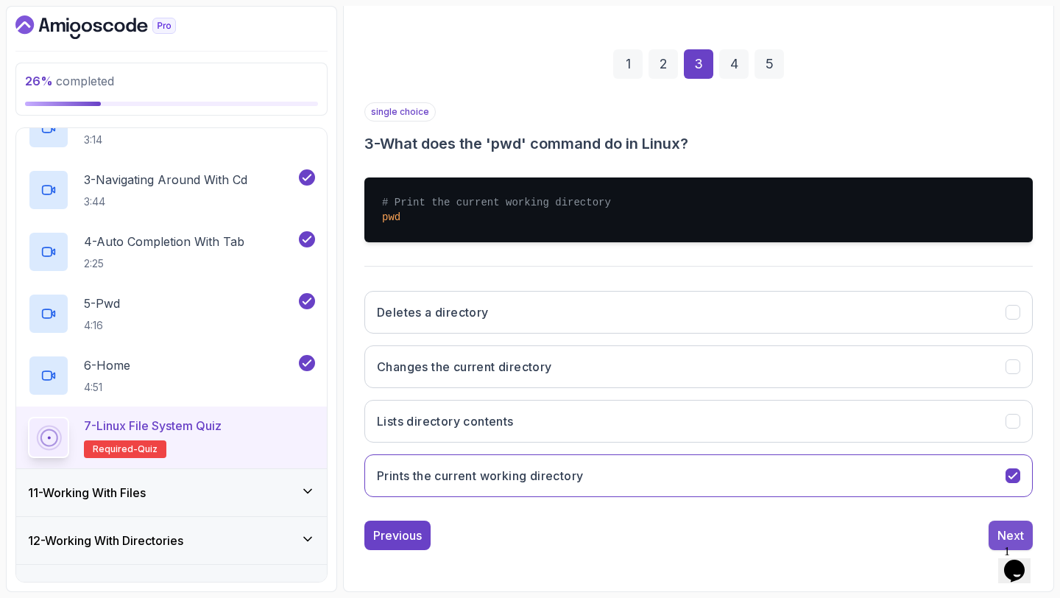
click at [996, 525] on button "Next" at bounding box center [1011, 535] width 44 height 29
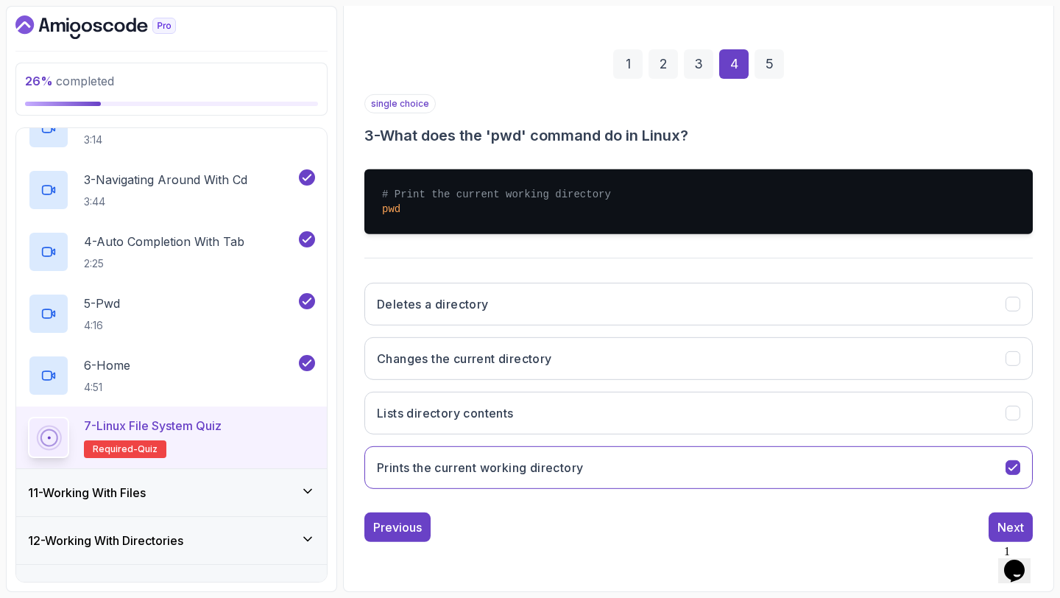
scroll to position [83, 0]
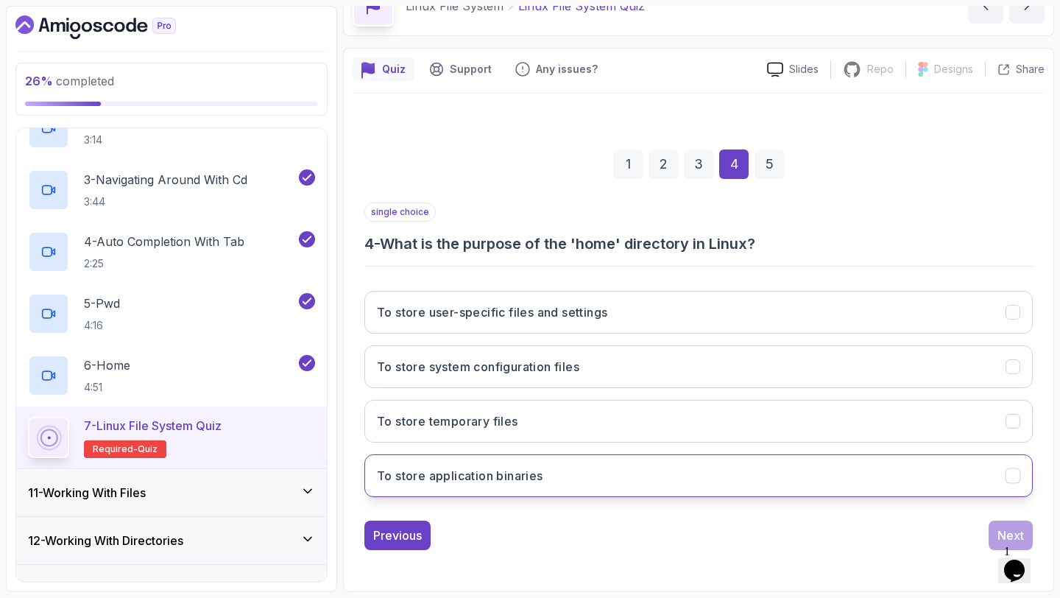
click at [937, 482] on button "To store application binaries" at bounding box center [699, 475] width 669 height 43
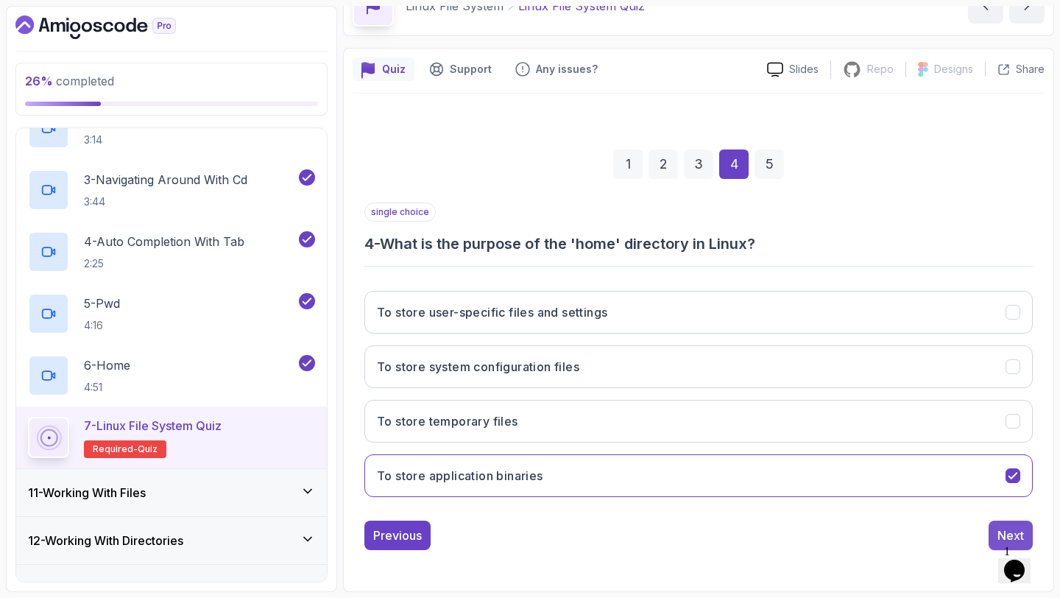
click at [1004, 521] on button "Next" at bounding box center [1011, 535] width 44 height 29
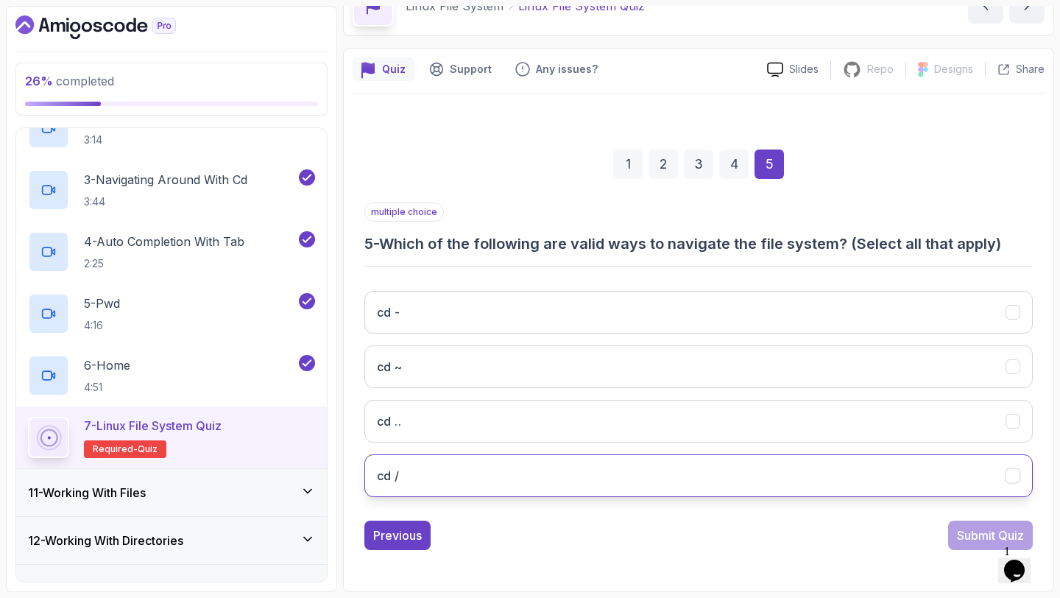
click at [968, 495] on button "cd /" at bounding box center [699, 475] width 669 height 43
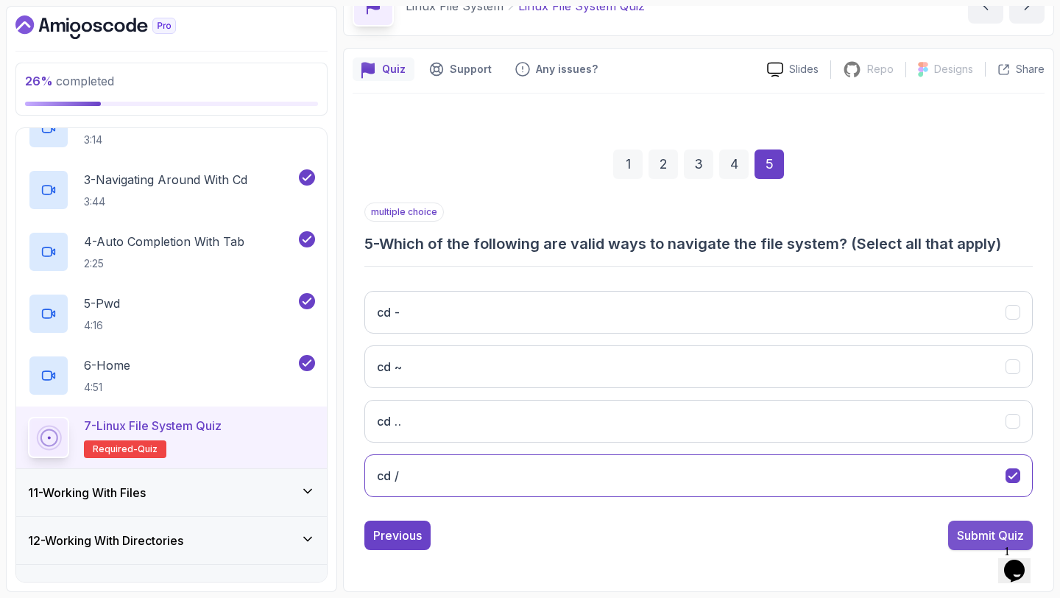
click at [974, 545] on button "Submit Quiz" at bounding box center [991, 535] width 85 height 29
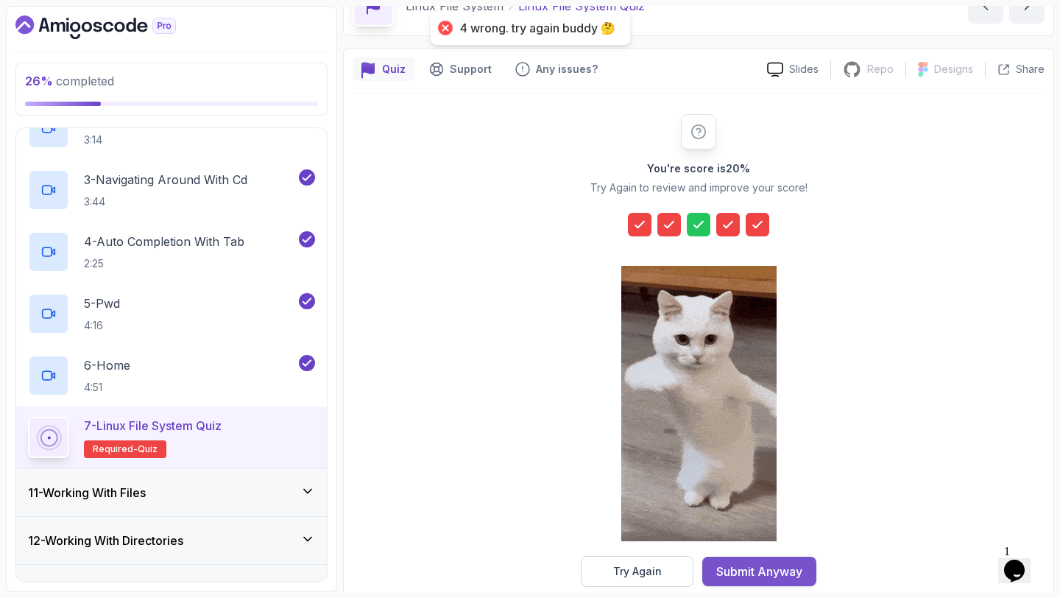
click at [750, 563] on div "Submit Anyway" at bounding box center [760, 572] width 86 height 18
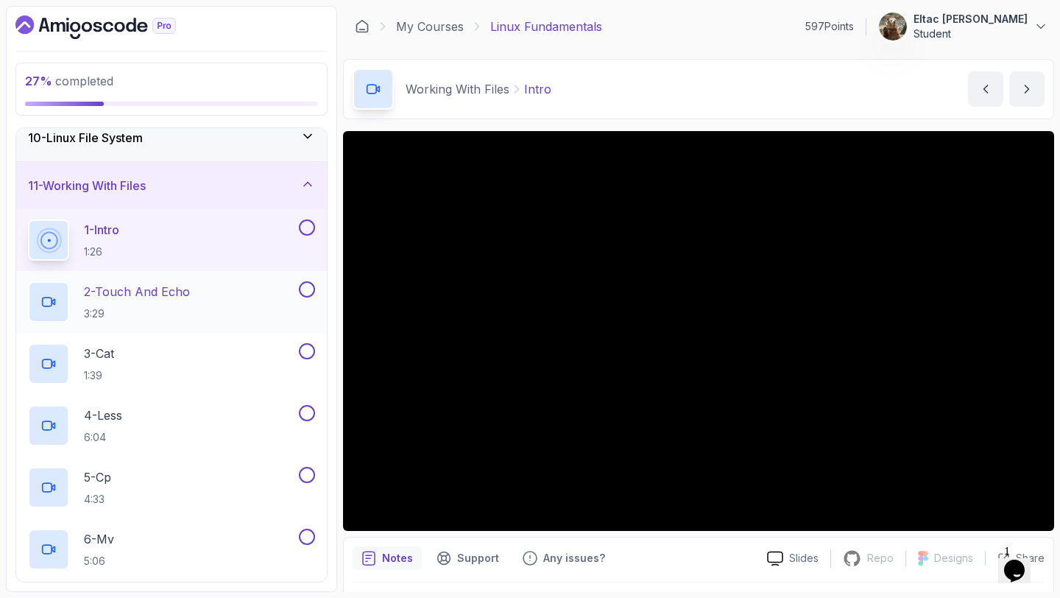
scroll to position [463, 0]
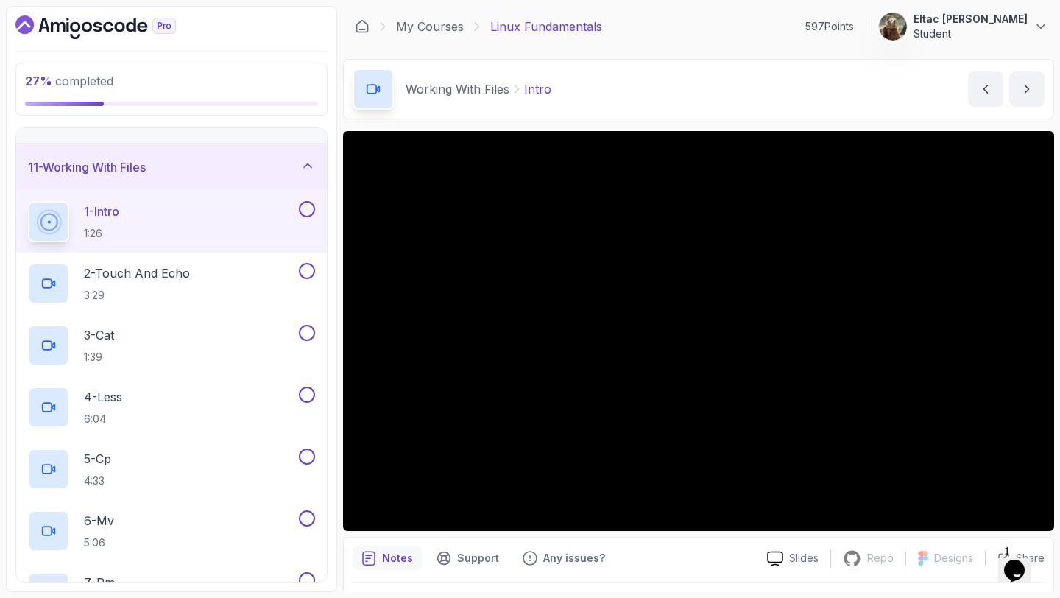
click at [306, 211] on button at bounding box center [307, 209] width 16 height 16
click at [306, 270] on button at bounding box center [307, 271] width 16 height 16
click at [312, 336] on button at bounding box center [307, 333] width 16 height 16
click at [303, 390] on button at bounding box center [307, 395] width 16 height 16
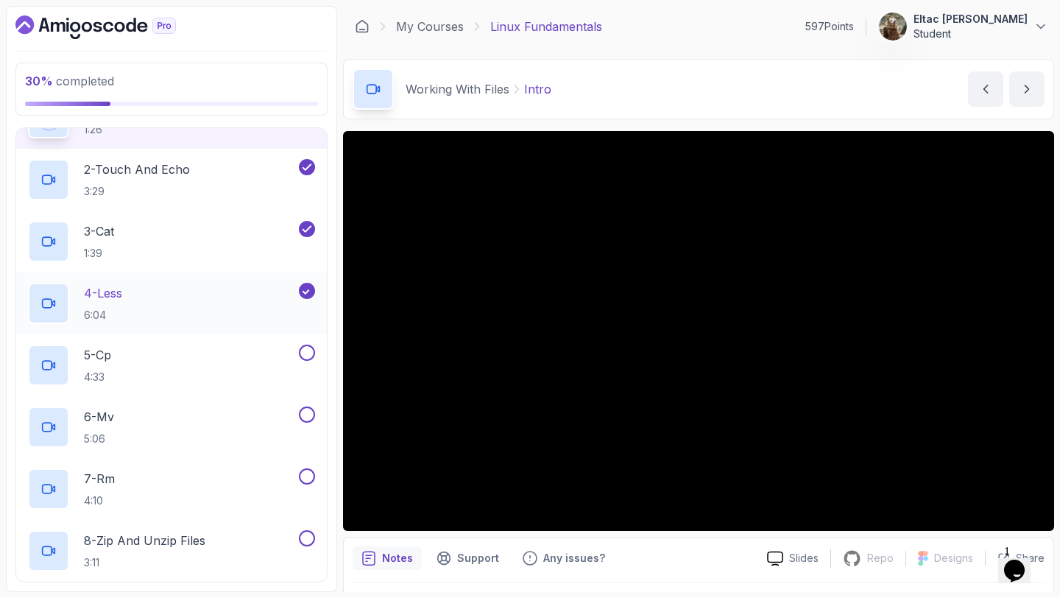
scroll to position [621, 0]
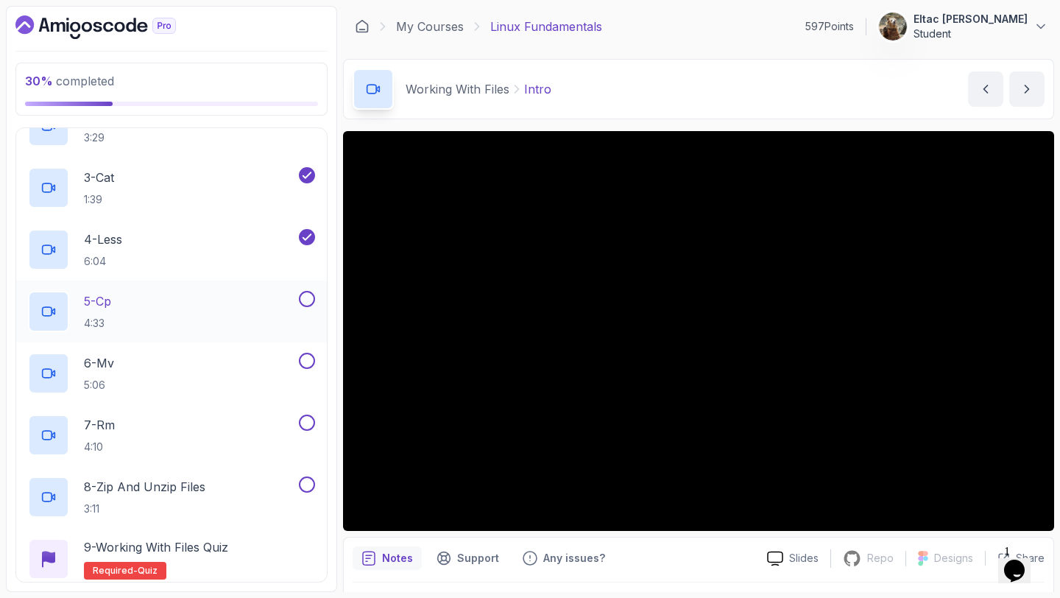
click at [308, 303] on button at bounding box center [307, 299] width 16 height 16
click at [309, 357] on button at bounding box center [307, 361] width 16 height 16
click at [306, 423] on button at bounding box center [307, 423] width 16 height 16
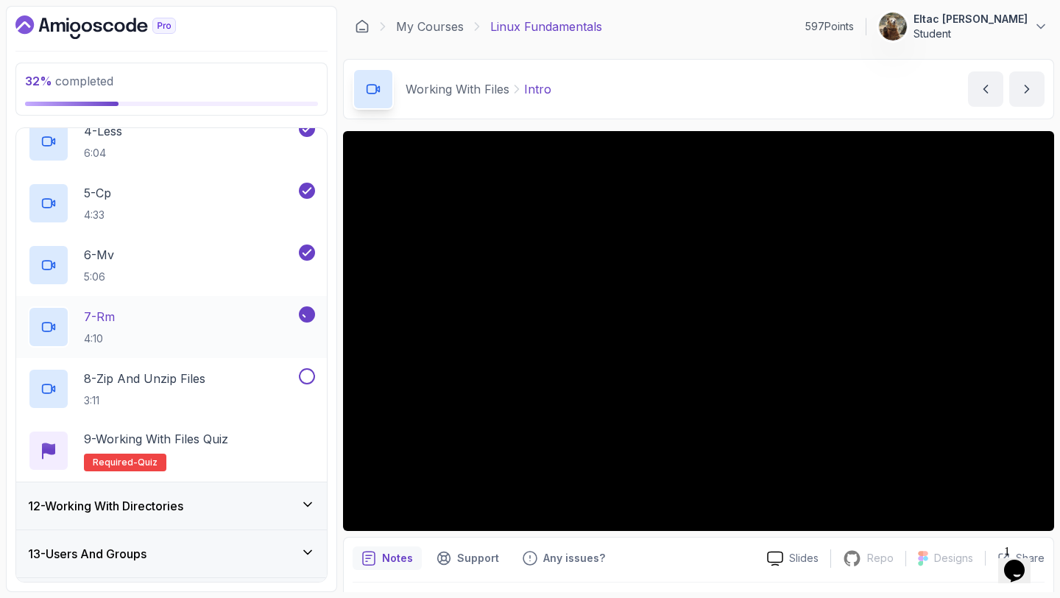
scroll to position [764, 0]
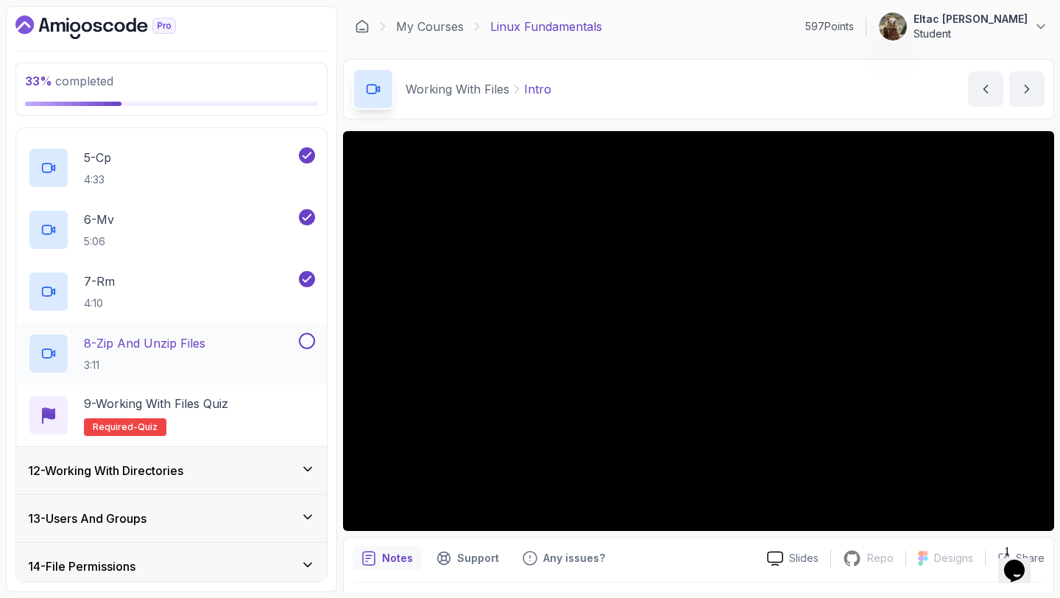
click at [305, 339] on button at bounding box center [307, 341] width 16 height 16
click at [241, 404] on div "9 - Working with Files Quiz Required- quiz" at bounding box center [171, 415] width 287 height 41
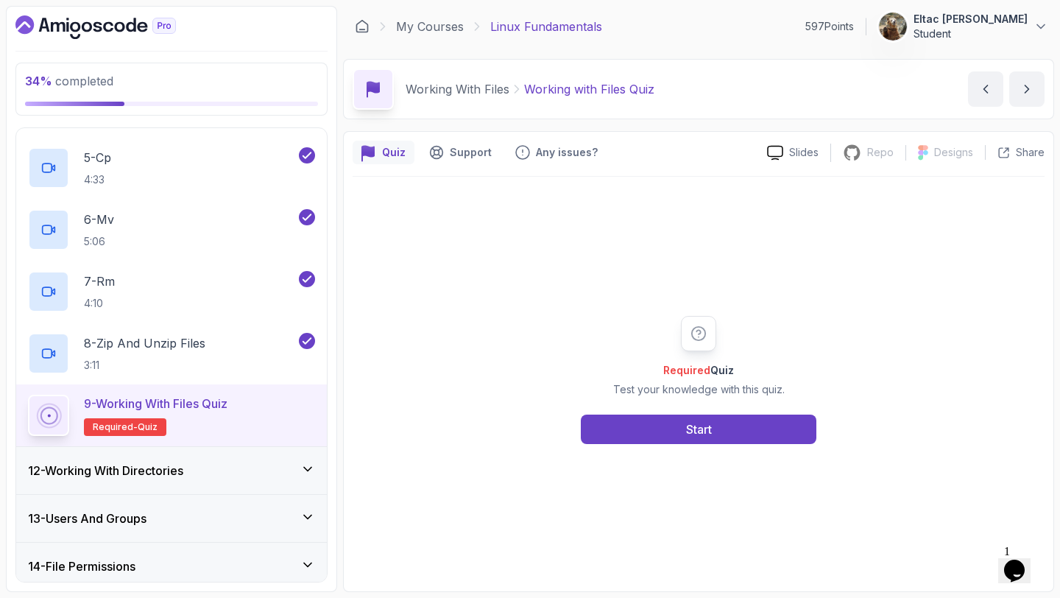
click at [658, 409] on div "Required Quiz Test your knowledge with this quiz. Start" at bounding box center [698, 380] width 283 height 128
click at [646, 431] on button "Start" at bounding box center [699, 429] width 236 height 29
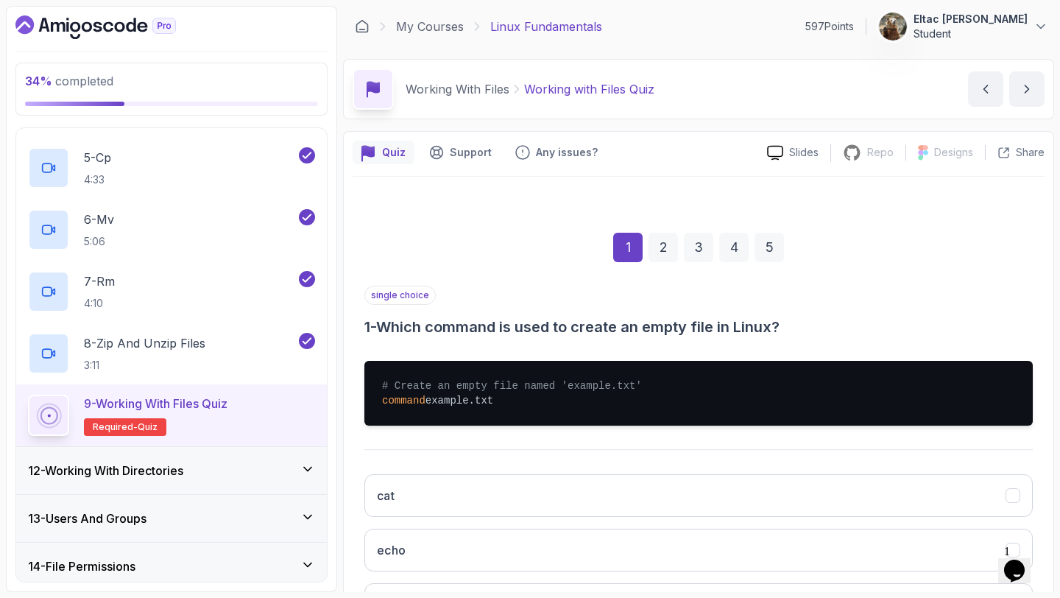
click at [576, 471] on div "cat echo create touch" at bounding box center [699, 577] width 669 height 230
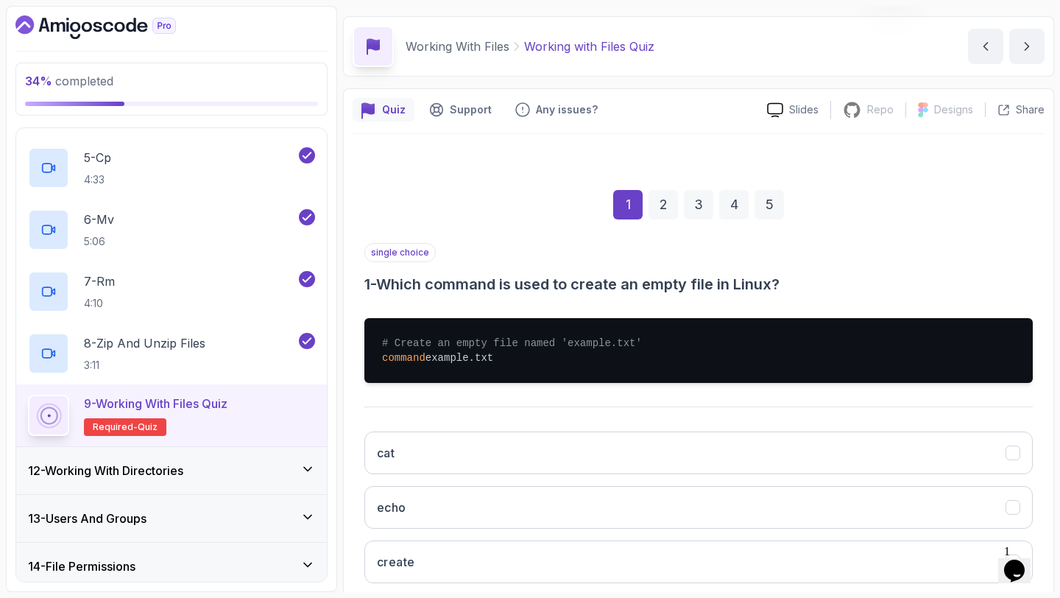
click at [576, 471] on button "cat" at bounding box center [699, 453] width 669 height 43
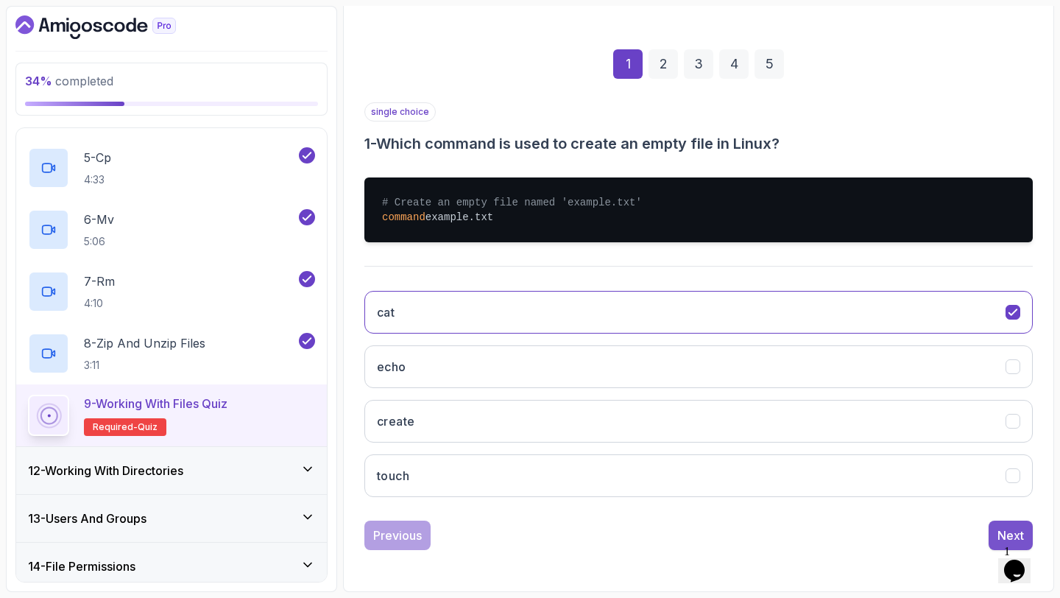
click at [998, 526] on button "Next" at bounding box center [1011, 535] width 44 height 29
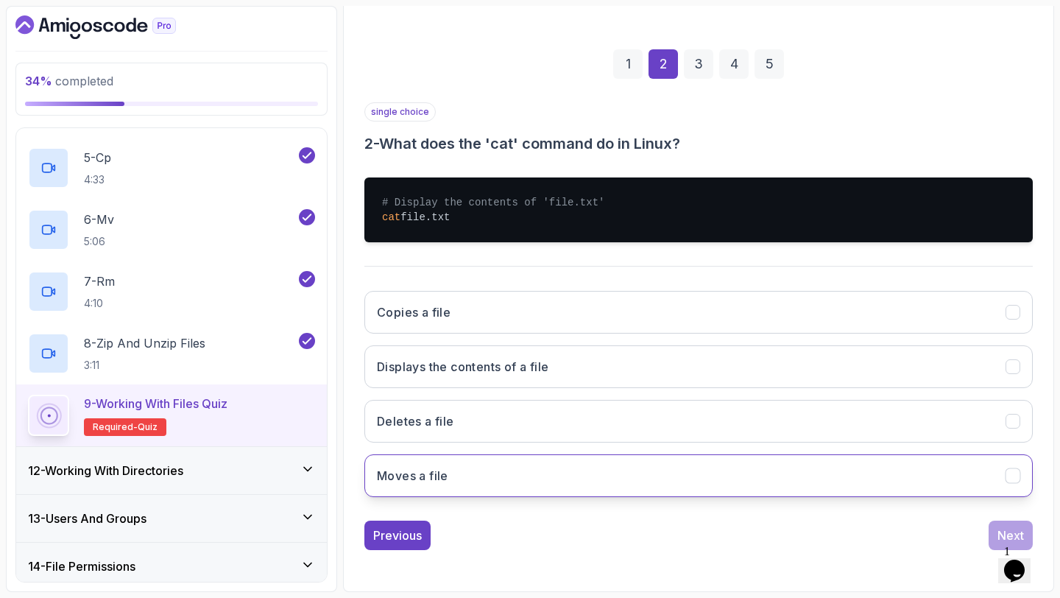
click at [964, 496] on button "Moves a file" at bounding box center [699, 475] width 669 height 43
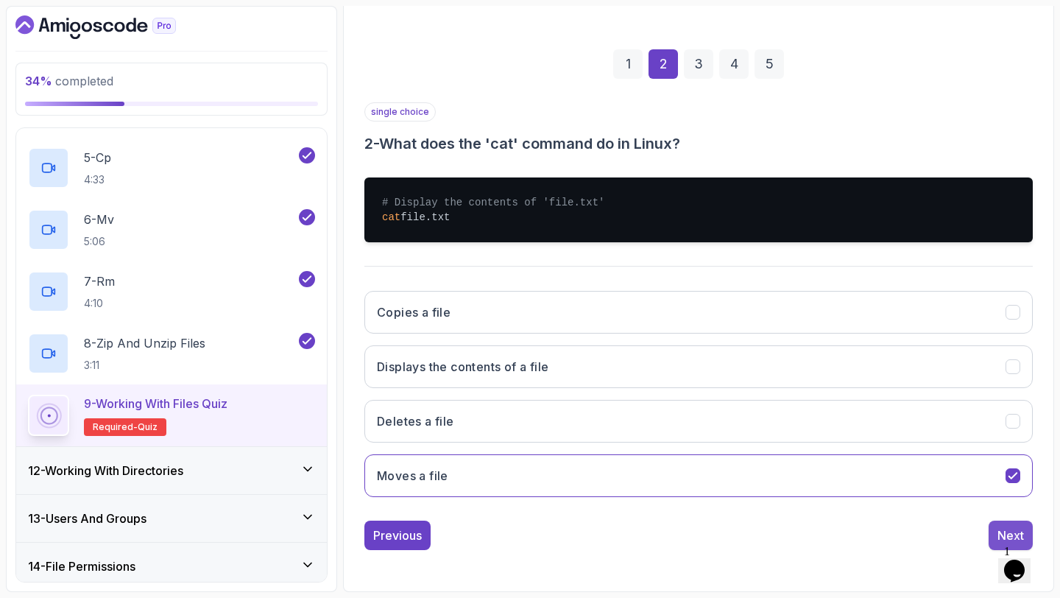
click at [996, 521] on button "Next" at bounding box center [1011, 535] width 44 height 29
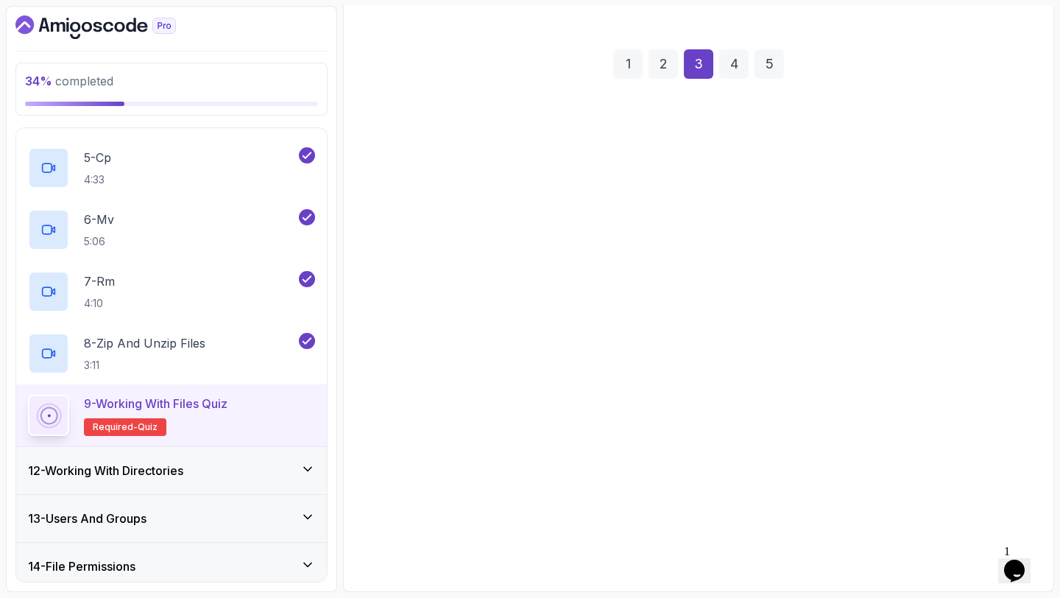
click at [980, 498] on div "mv copy cp duplicate" at bounding box center [699, 394] width 669 height 230
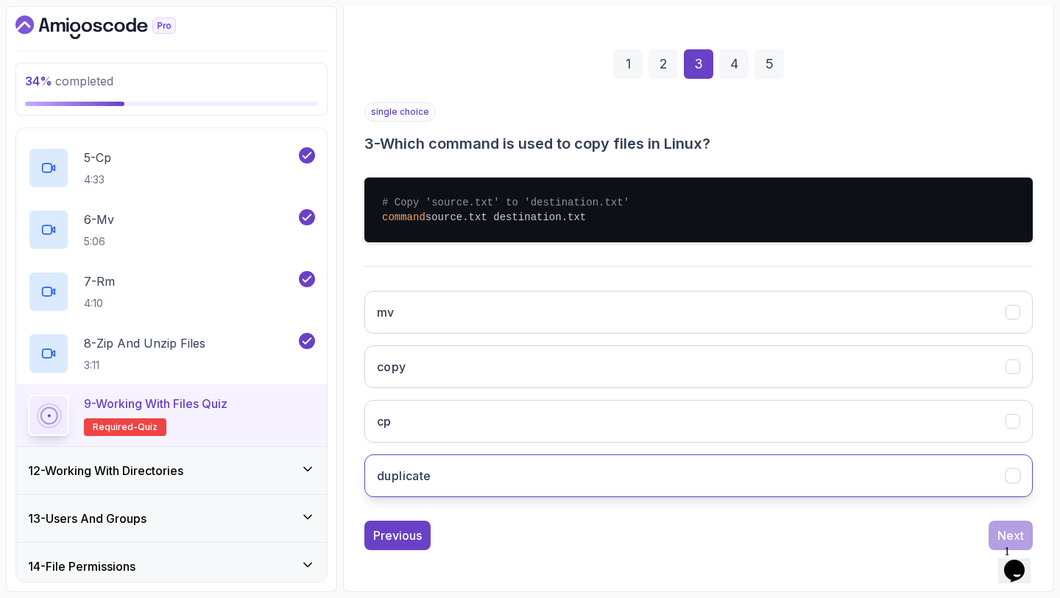
click at [980, 478] on button "duplicate" at bounding box center [699, 475] width 669 height 43
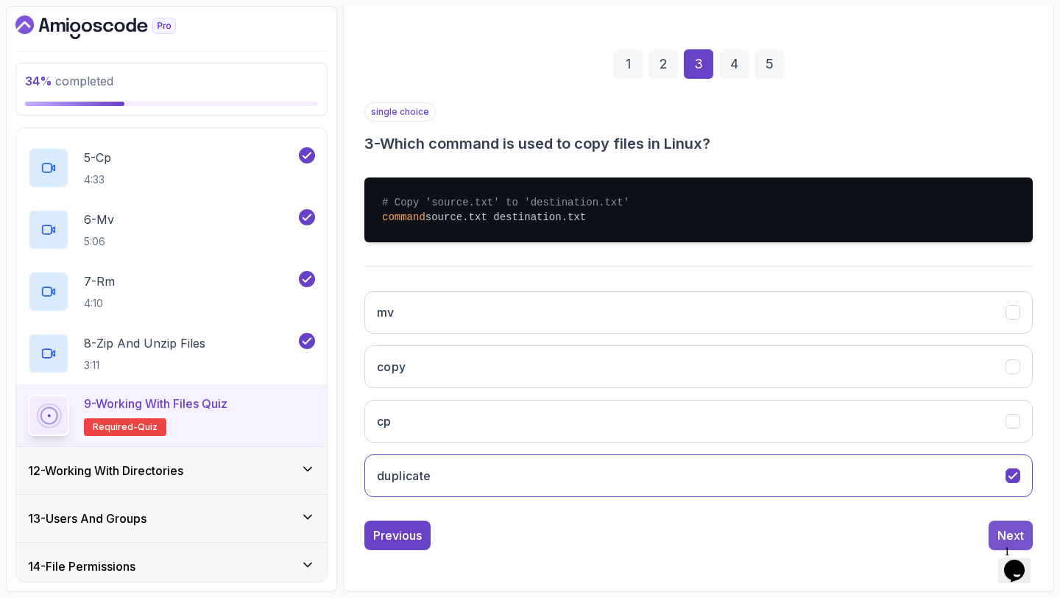
click at [1003, 532] on div "Next" at bounding box center [1011, 536] width 27 height 18
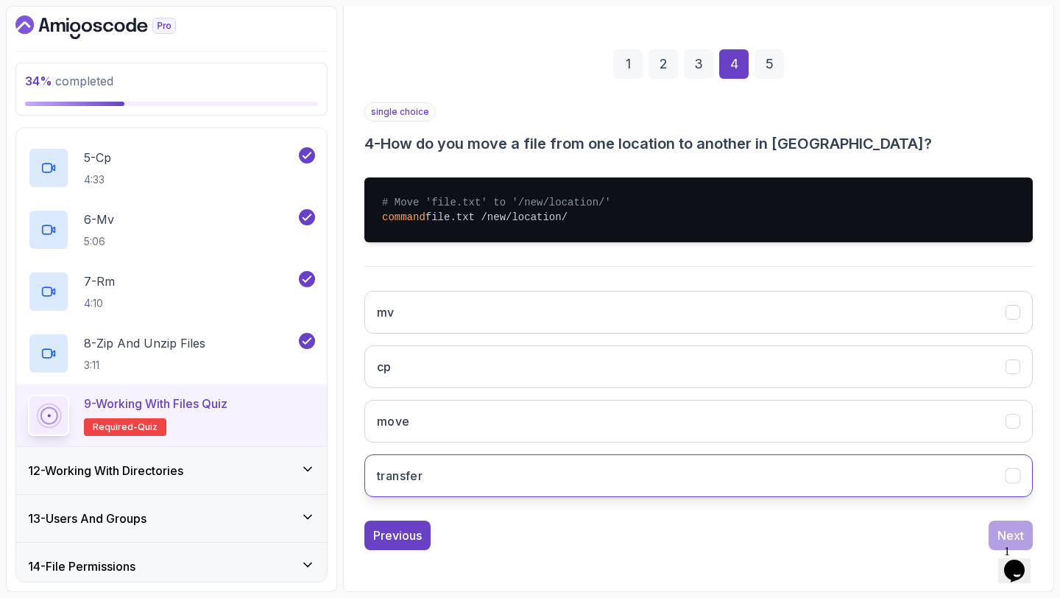
click at [963, 462] on button "transfer" at bounding box center [699, 475] width 669 height 43
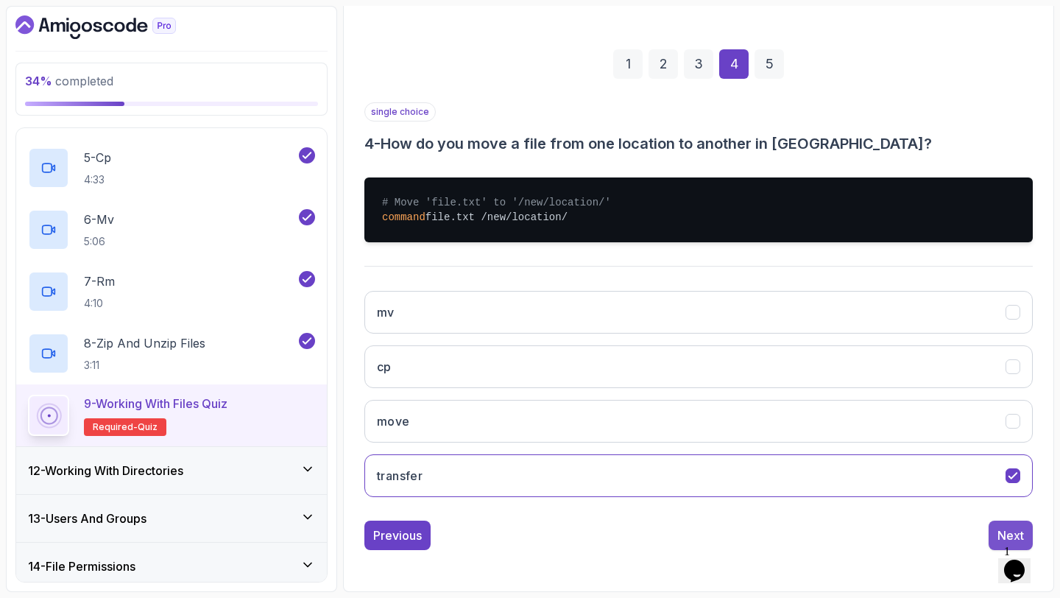
click at [999, 525] on button "Next" at bounding box center [1011, 535] width 44 height 29
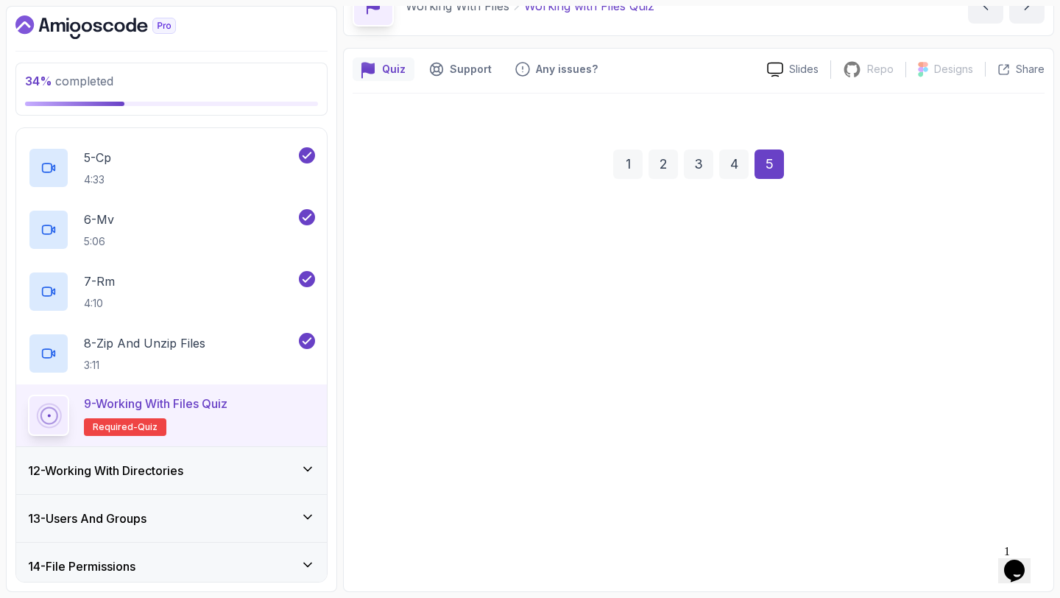
scroll to position [83, 0]
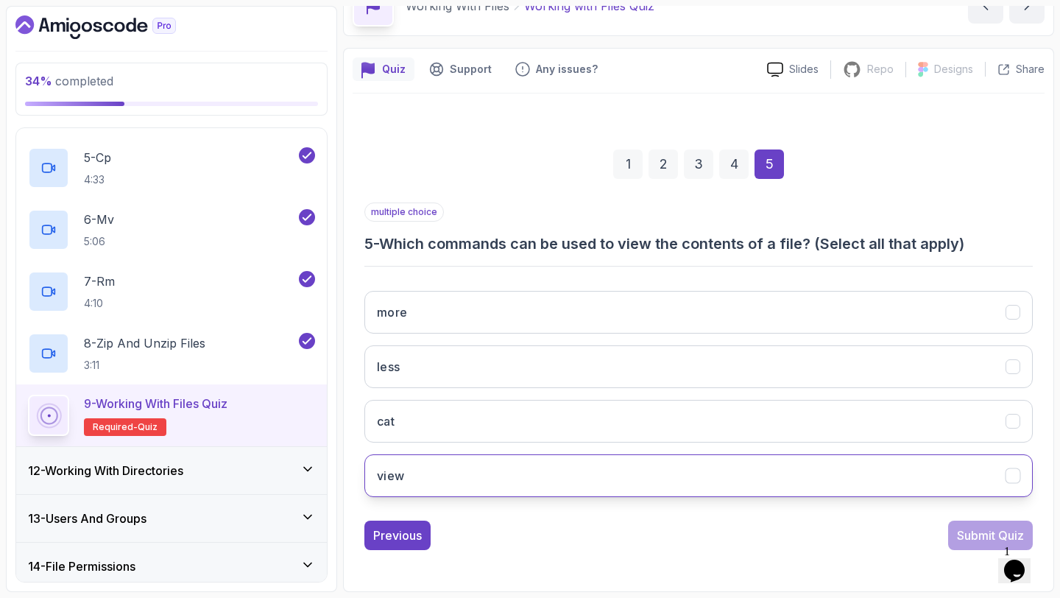
click at [929, 462] on button "view" at bounding box center [699, 475] width 669 height 43
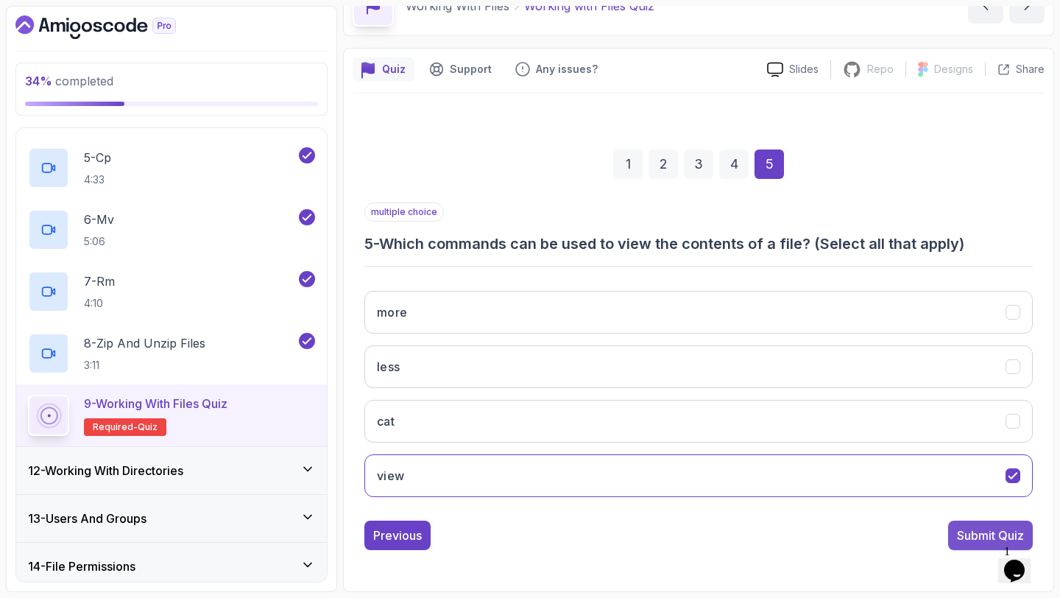
click at [963, 523] on button "Submit Quiz" at bounding box center [991, 535] width 85 height 29
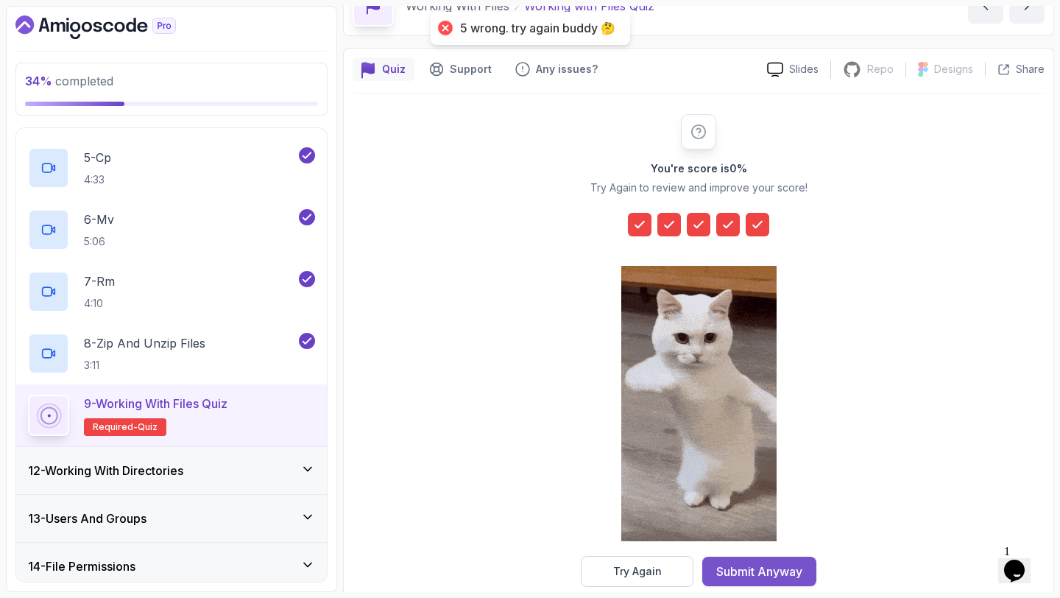
click at [778, 573] on div "Submit Anyway" at bounding box center [760, 572] width 86 height 18
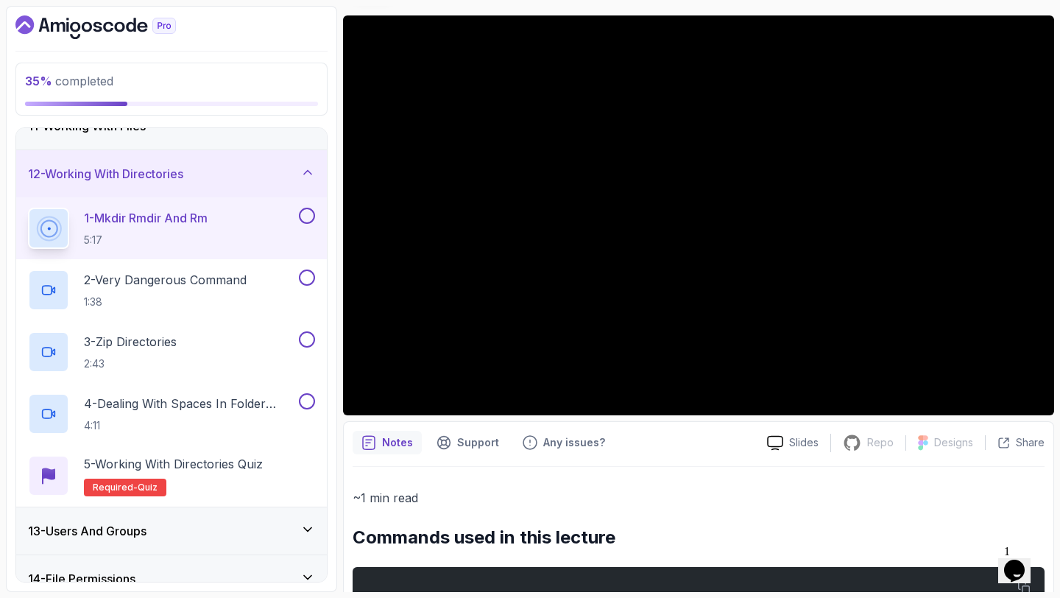
scroll to position [538, 0]
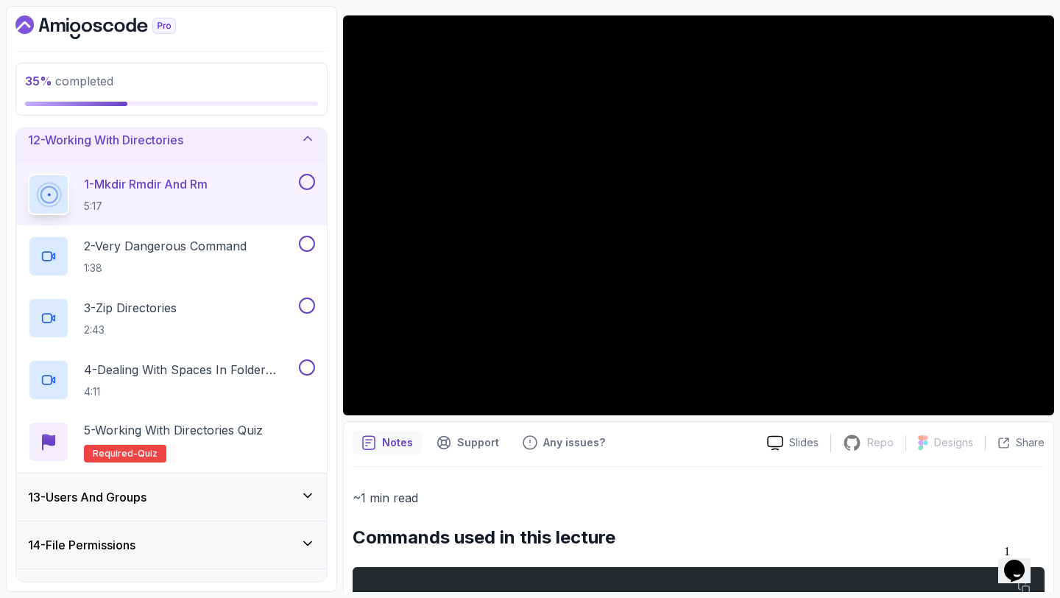
click at [301, 182] on button at bounding box center [307, 182] width 16 height 16
click at [308, 242] on button at bounding box center [307, 244] width 16 height 16
click at [307, 300] on button at bounding box center [307, 306] width 16 height 16
click at [311, 373] on button at bounding box center [307, 367] width 16 height 16
click at [279, 412] on div "5 - Working with Directories Quiz Required- quiz" at bounding box center [171, 442] width 311 height 62
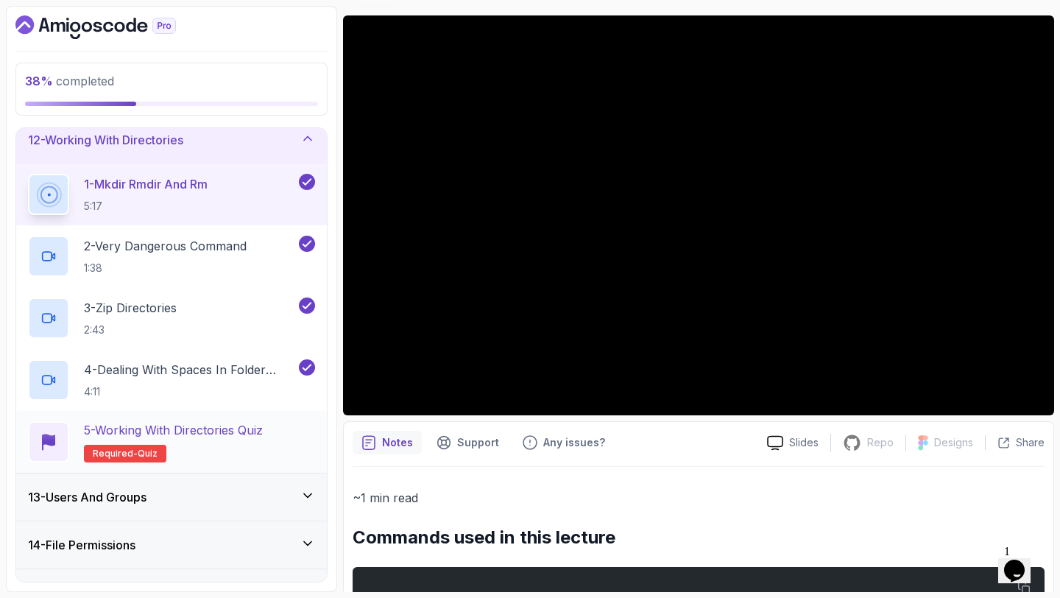
click at [253, 429] on p "5 - Working with Directories Quiz" at bounding box center [173, 430] width 179 height 18
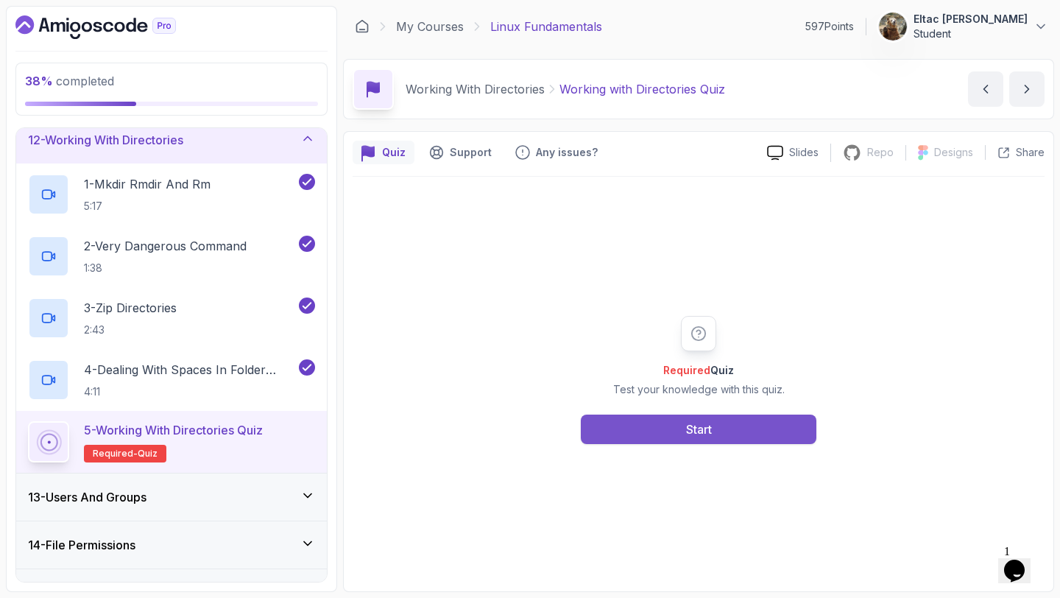
click at [646, 422] on button "Start" at bounding box center [699, 429] width 236 height 29
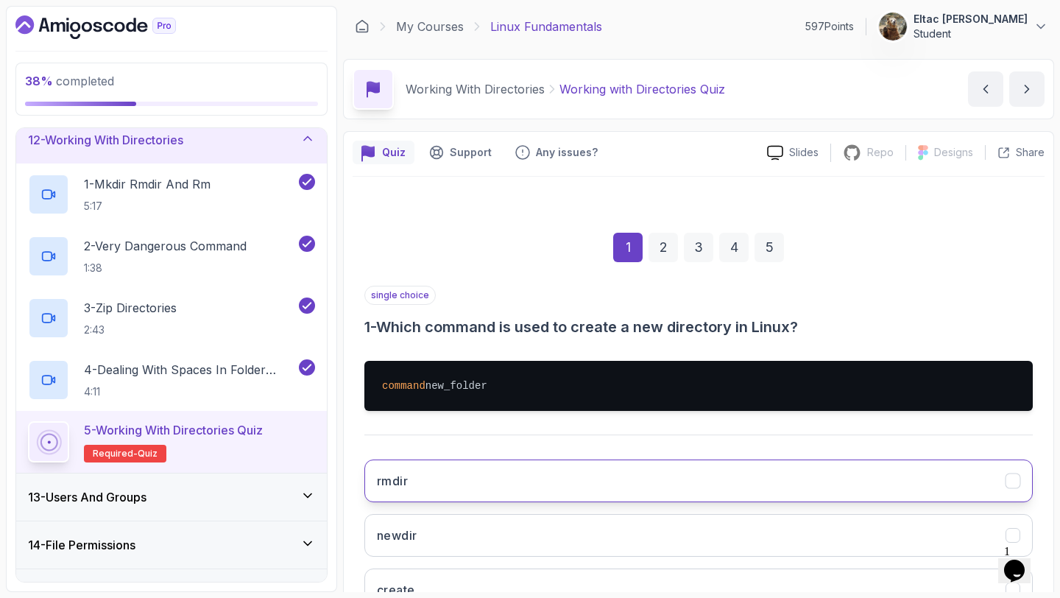
click at [638, 462] on button "rmdir" at bounding box center [699, 481] width 669 height 43
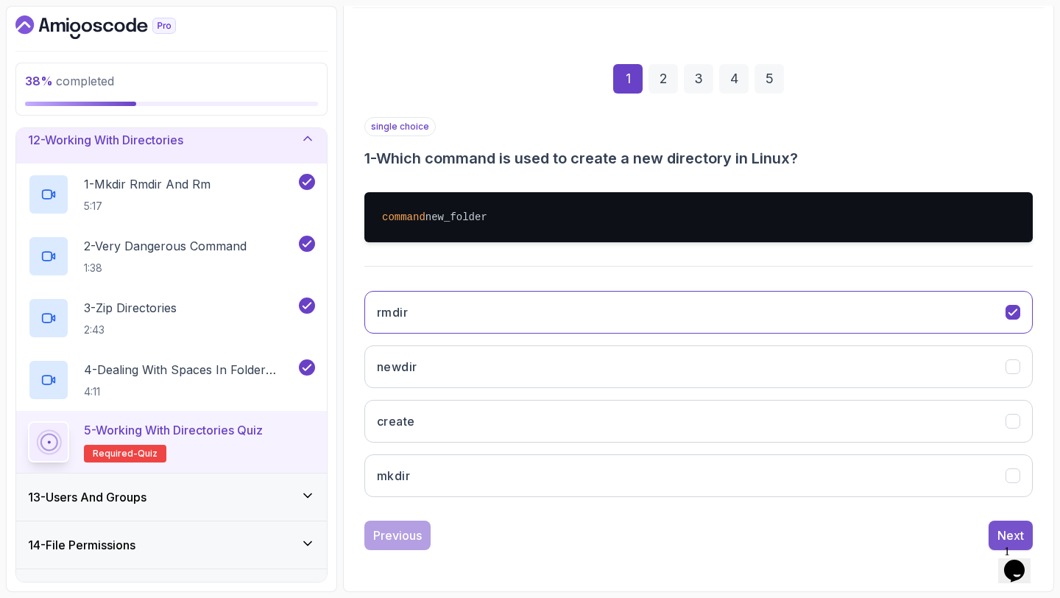
click at [1006, 534] on div "Next" at bounding box center [1011, 536] width 27 height 18
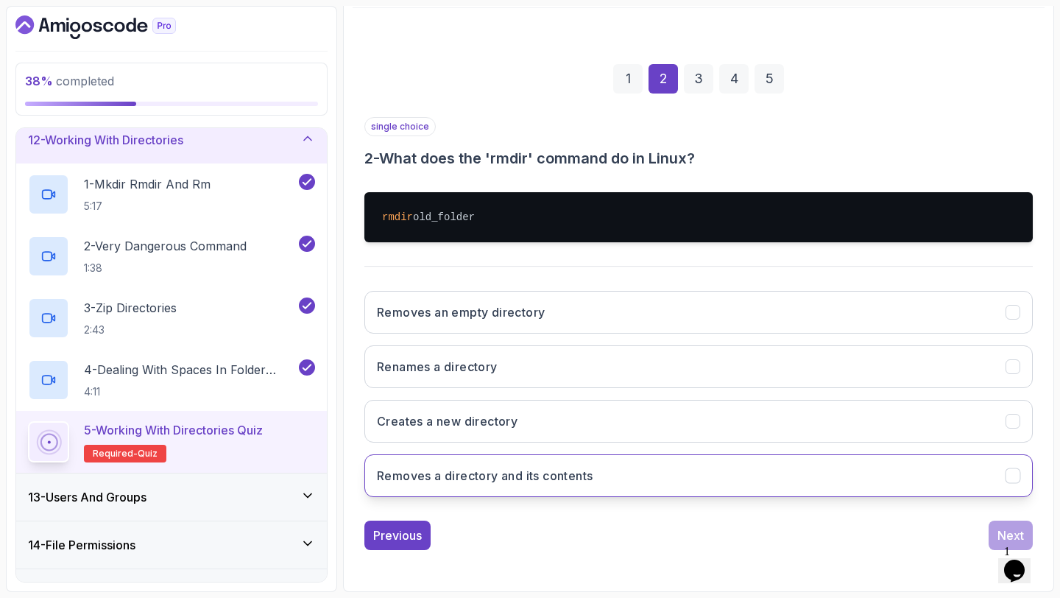
click at [933, 460] on button "Removes a directory and its contents" at bounding box center [699, 475] width 669 height 43
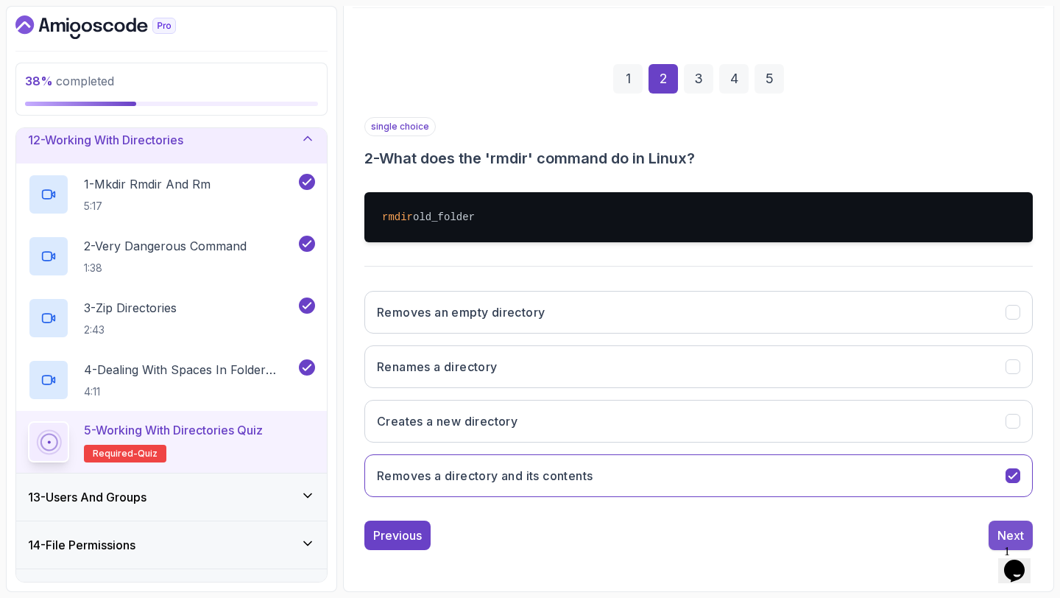
click at [999, 527] on div "Next" at bounding box center [1011, 536] width 27 height 18
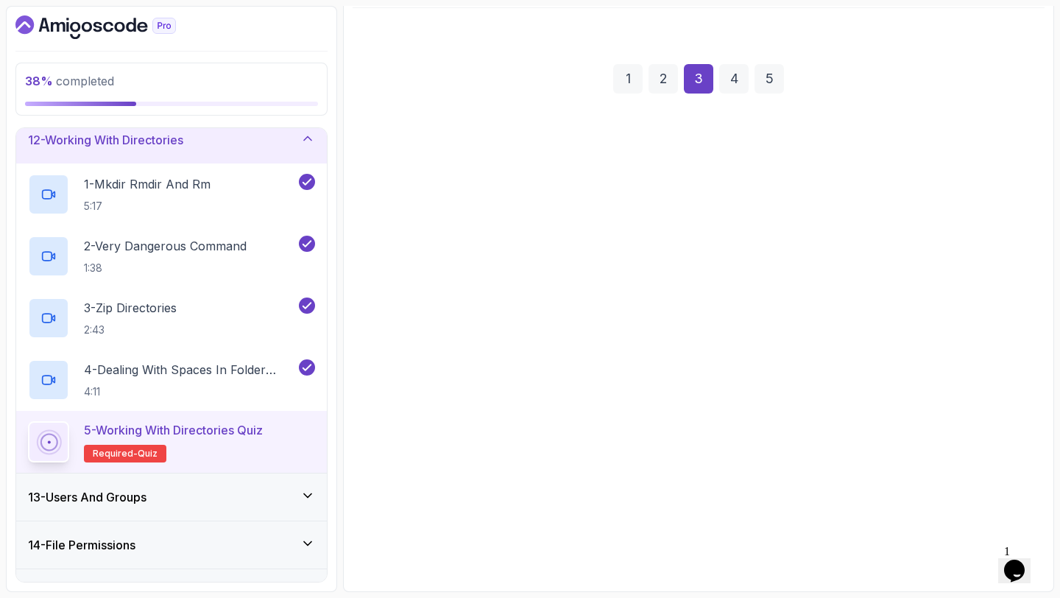
click at [982, 497] on button "delete" at bounding box center [699, 475] width 669 height 43
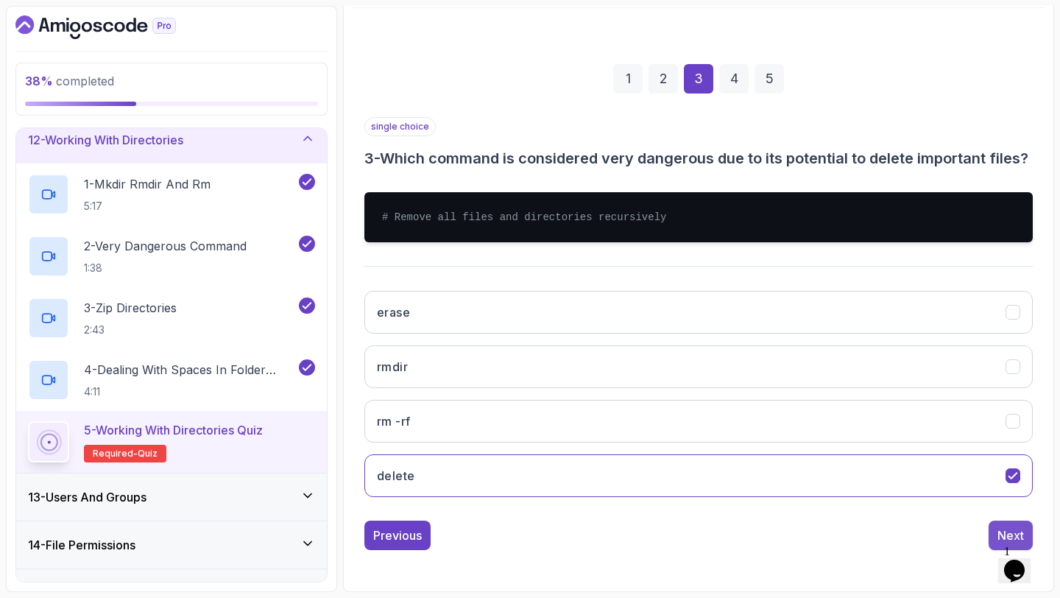
click at [993, 542] on button "Next" at bounding box center [1011, 535] width 44 height 29
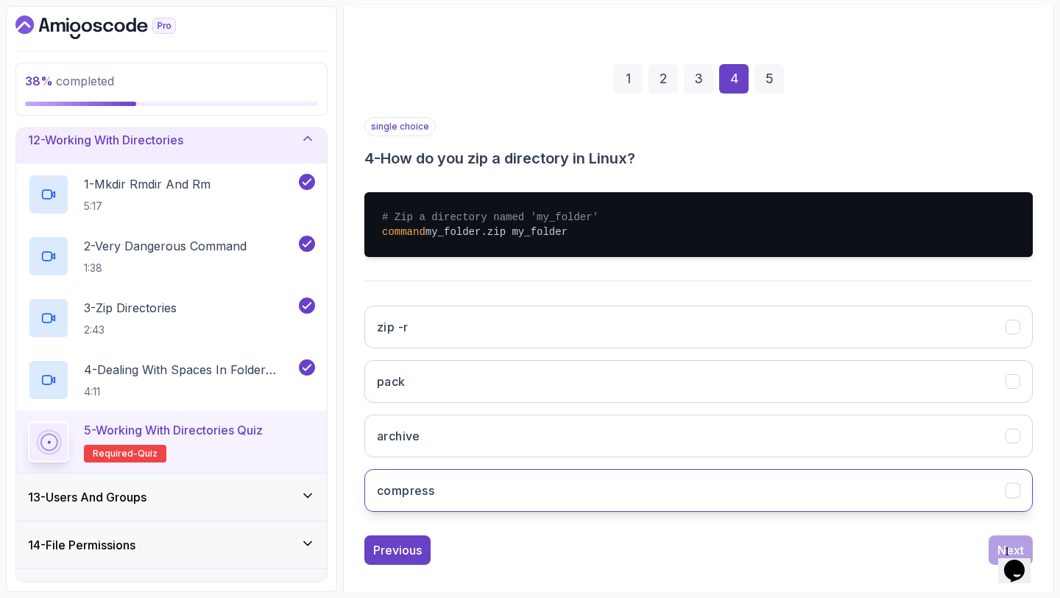
click at [957, 504] on button "compress" at bounding box center [699, 490] width 669 height 43
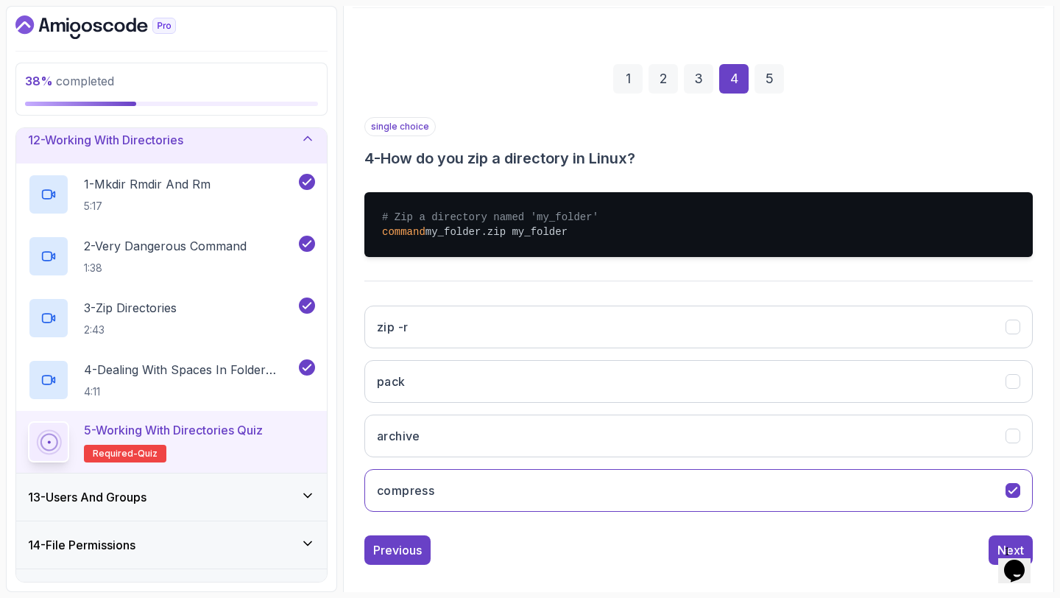
click at [989, 536] on div "Next" at bounding box center [1011, 549] width 44 height 29
click at [991, 538] on button "Next" at bounding box center [1011, 549] width 44 height 29
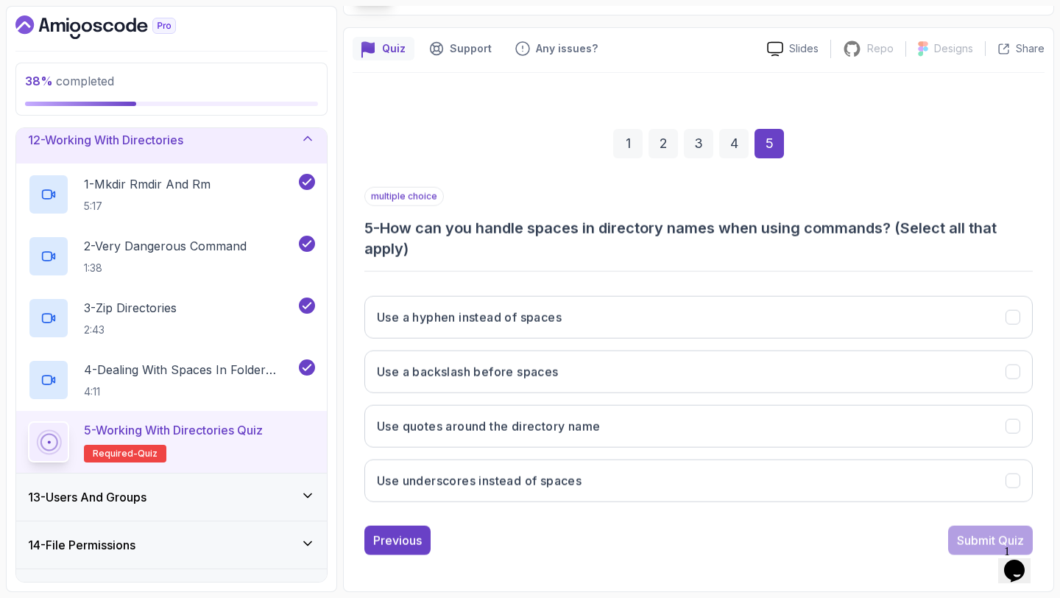
scroll to position [104, 0]
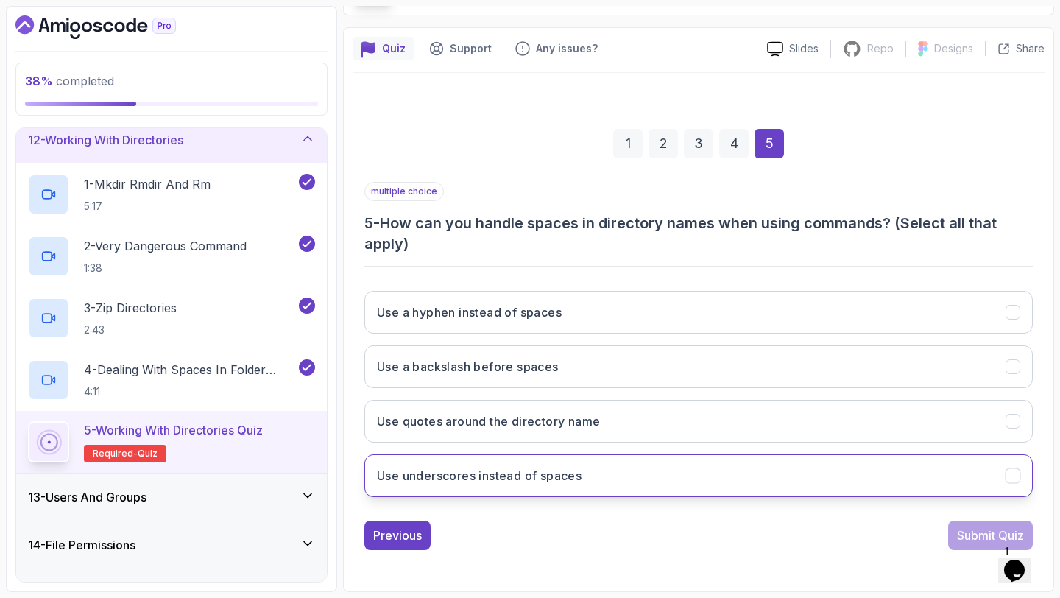
click at [796, 492] on button "Use underscores instead of spaces" at bounding box center [699, 475] width 669 height 43
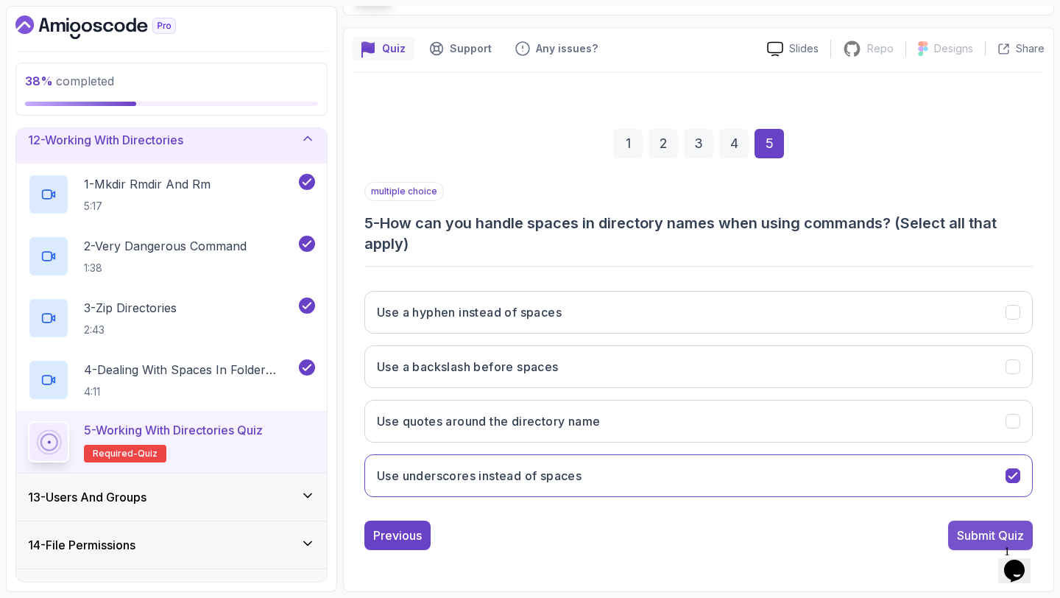
click at [965, 529] on div "Submit Quiz" at bounding box center [990, 536] width 67 height 18
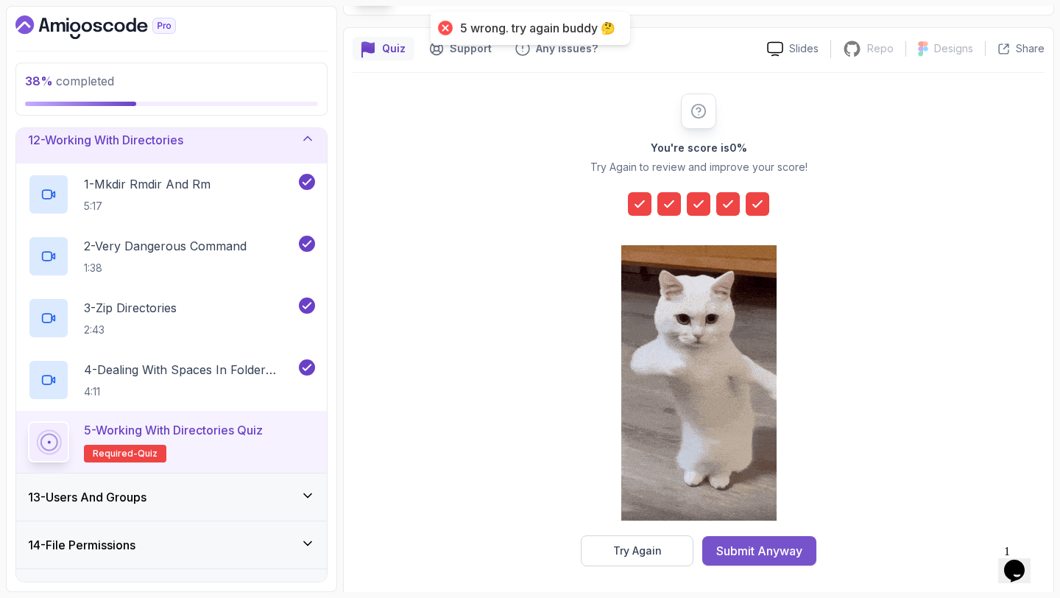
click at [774, 548] on div "Submit Anyway" at bounding box center [760, 551] width 86 height 18
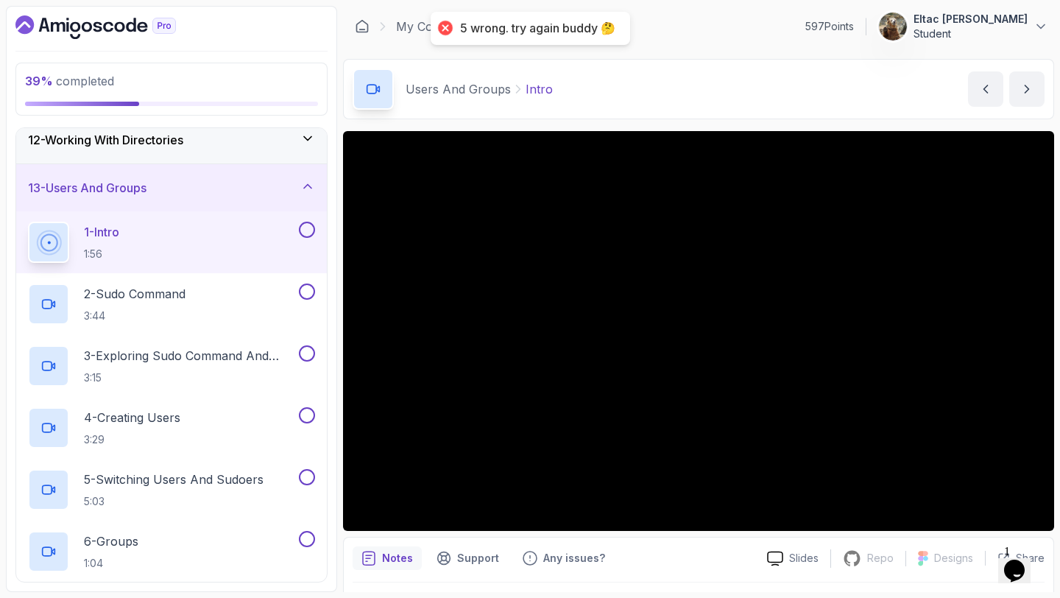
click at [307, 233] on button at bounding box center [307, 230] width 16 height 16
click at [306, 288] on button at bounding box center [307, 292] width 16 height 16
click at [307, 352] on button at bounding box center [307, 353] width 16 height 16
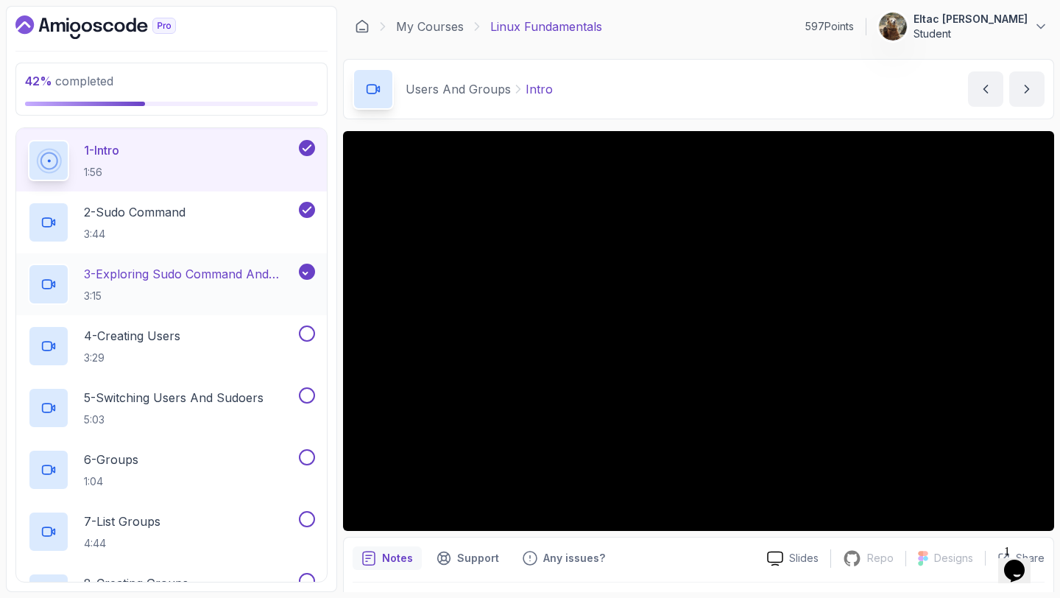
scroll to position [636, 0]
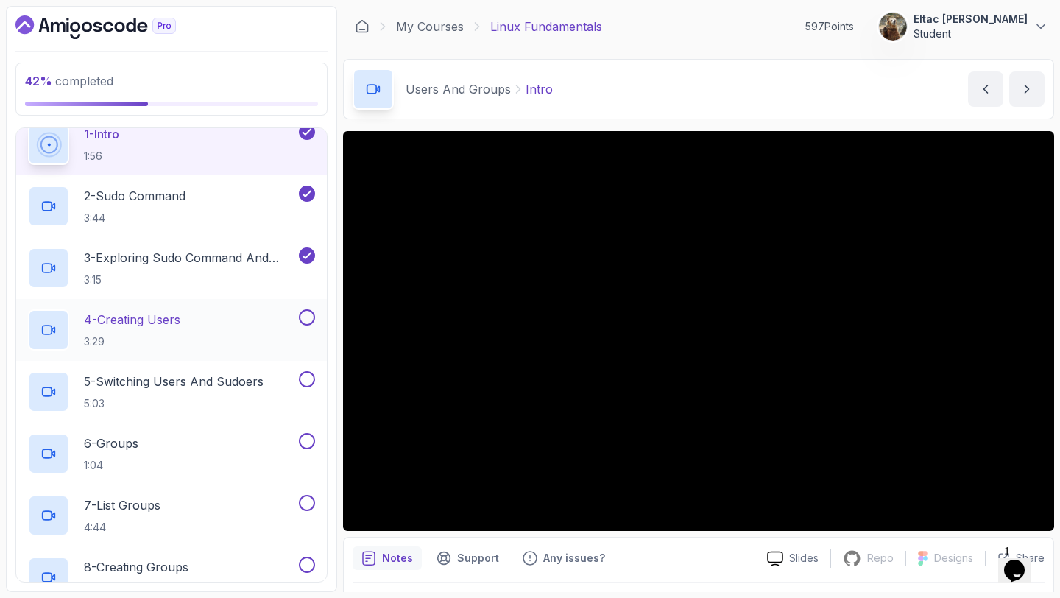
click at [308, 319] on button at bounding box center [307, 317] width 16 height 16
click at [307, 377] on button at bounding box center [307, 379] width 16 height 16
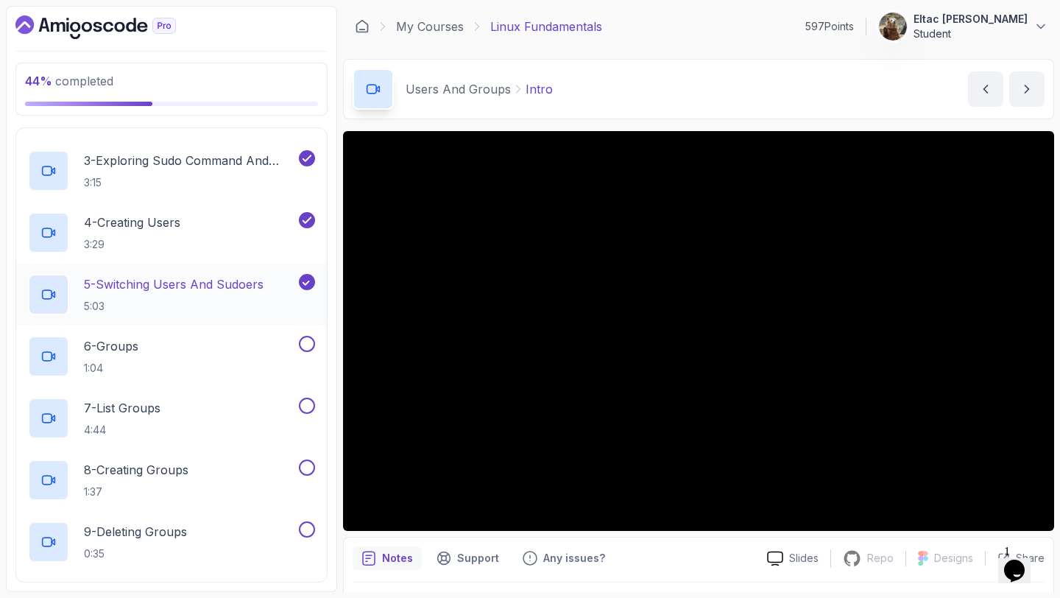
scroll to position [735, 0]
click at [306, 340] on button at bounding box center [307, 342] width 16 height 16
click at [306, 407] on button at bounding box center [307, 404] width 16 height 16
click at [307, 462] on button at bounding box center [307, 466] width 16 height 16
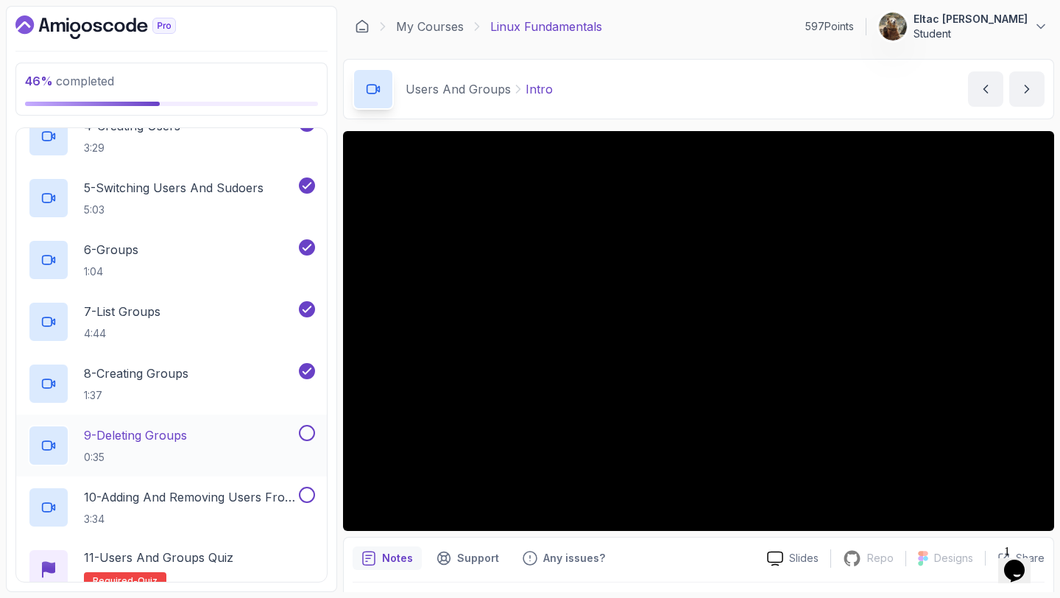
click at [307, 434] on button at bounding box center [307, 433] width 16 height 16
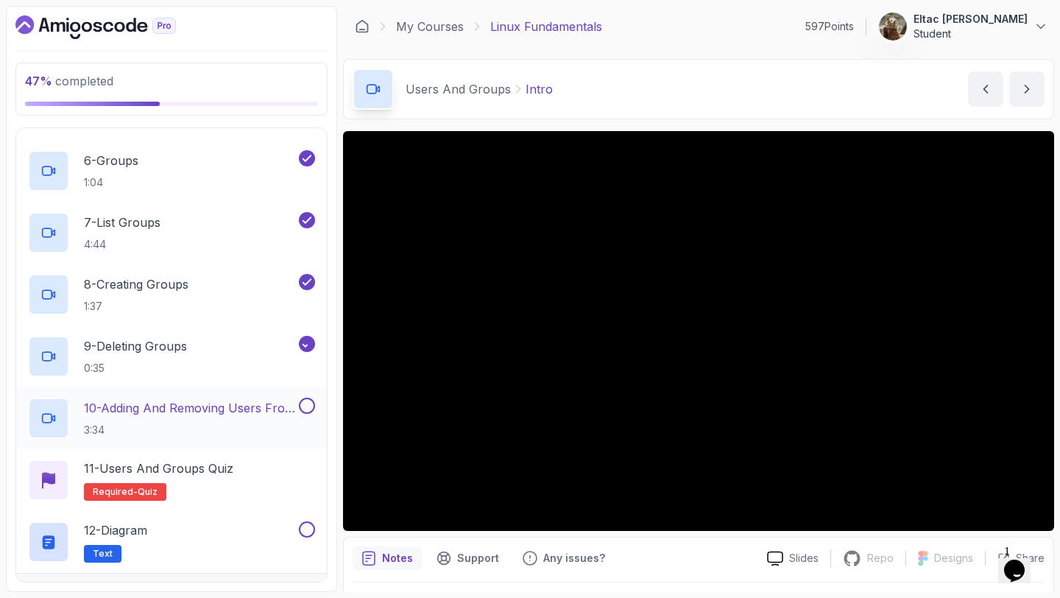
scroll to position [921, 0]
click at [308, 407] on button at bounding box center [307, 404] width 16 height 16
click at [253, 534] on div "12 - Diagram Text" at bounding box center [162, 540] width 268 height 41
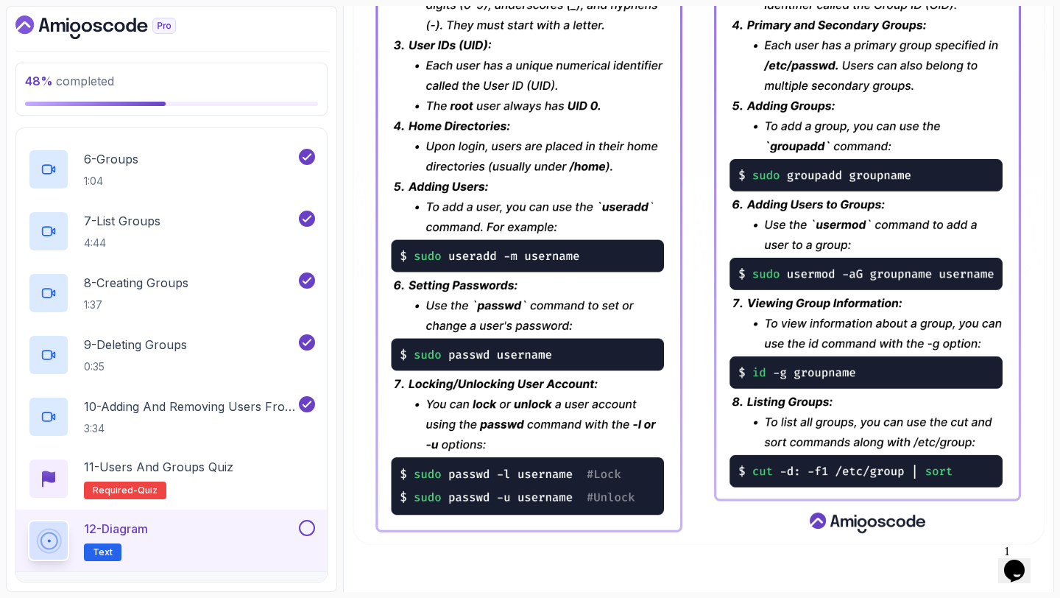
scroll to position [561, 0]
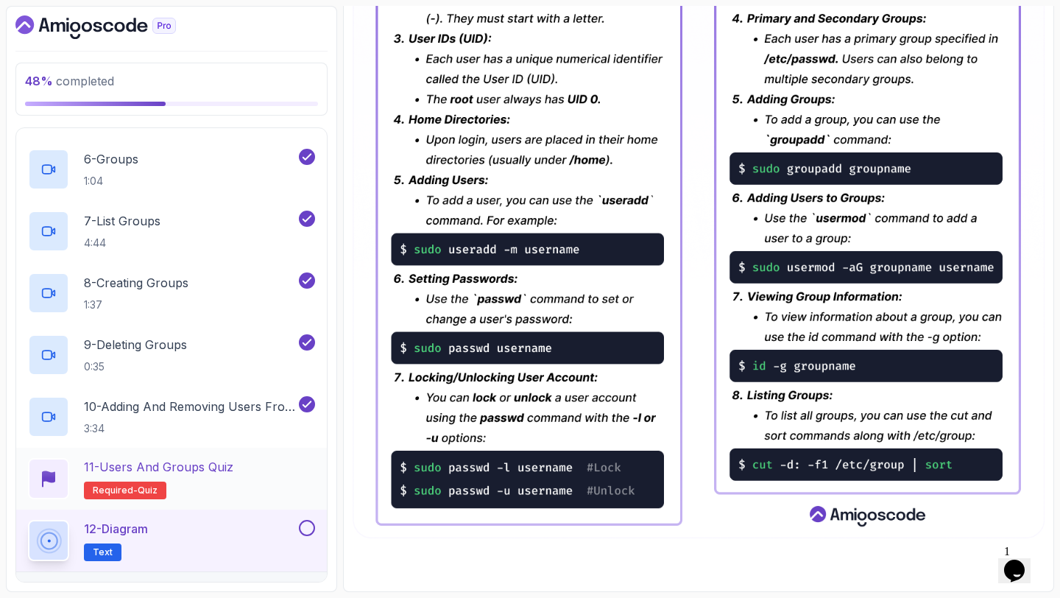
click at [219, 471] on p "11 - Users and Groups Quiz" at bounding box center [158, 467] width 149 height 18
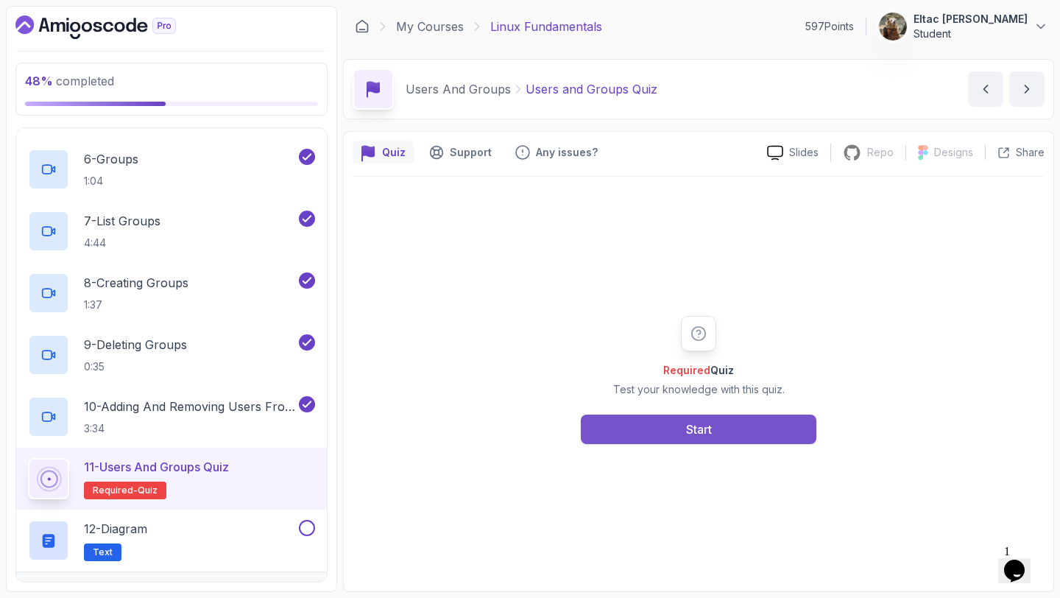
click at [634, 429] on button "Start" at bounding box center [699, 429] width 236 height 29
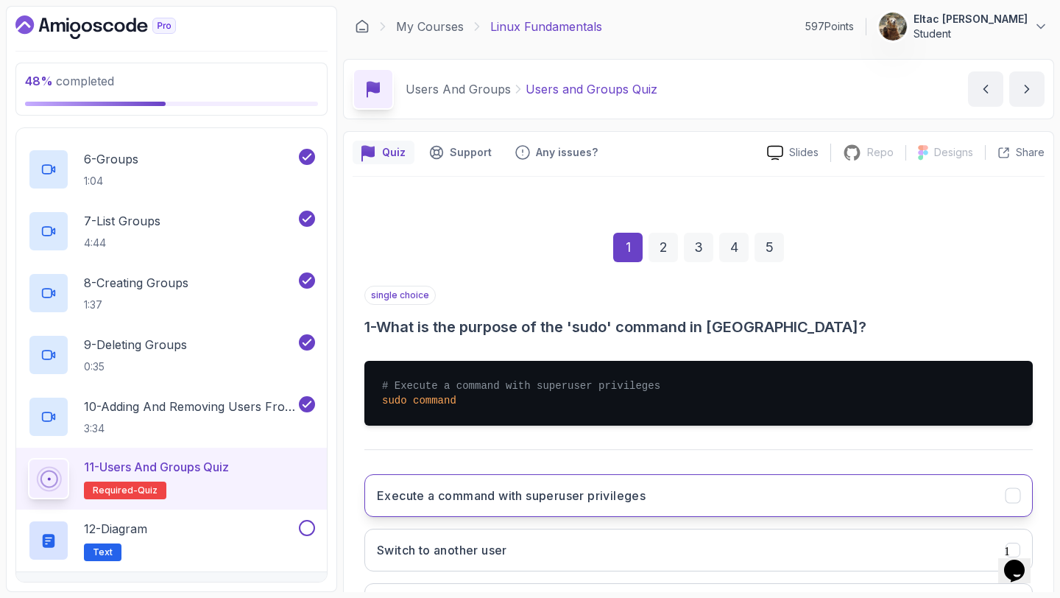
click at [573, 500] on h3 "Execute a command with superuser privileges" at bounding box center [511, 496] width 269 height 18
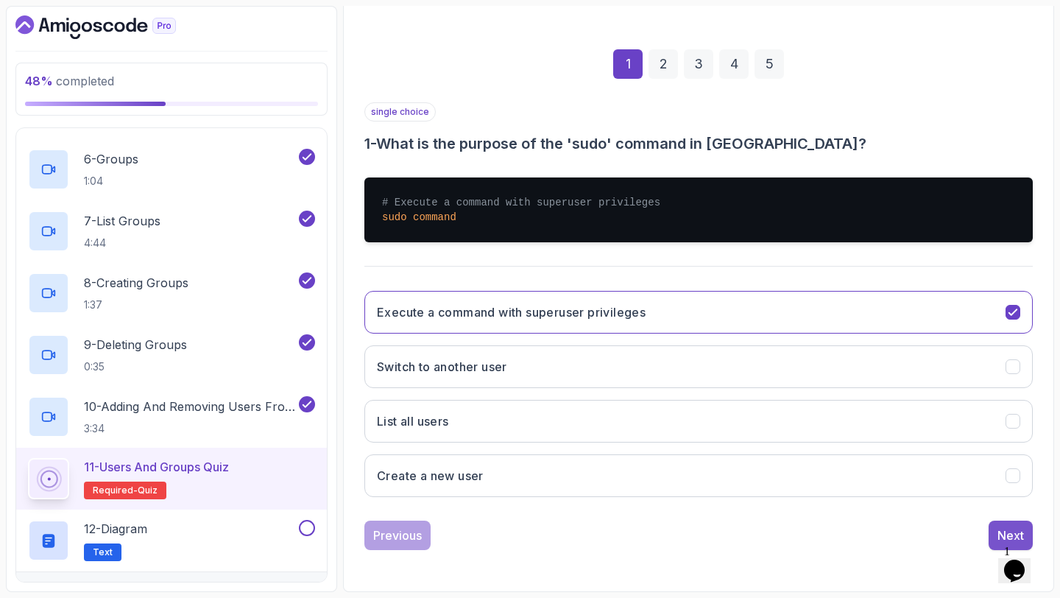
click at [999, 535] on div "Next" at bounding box center [1011, 536] width 27 height 18
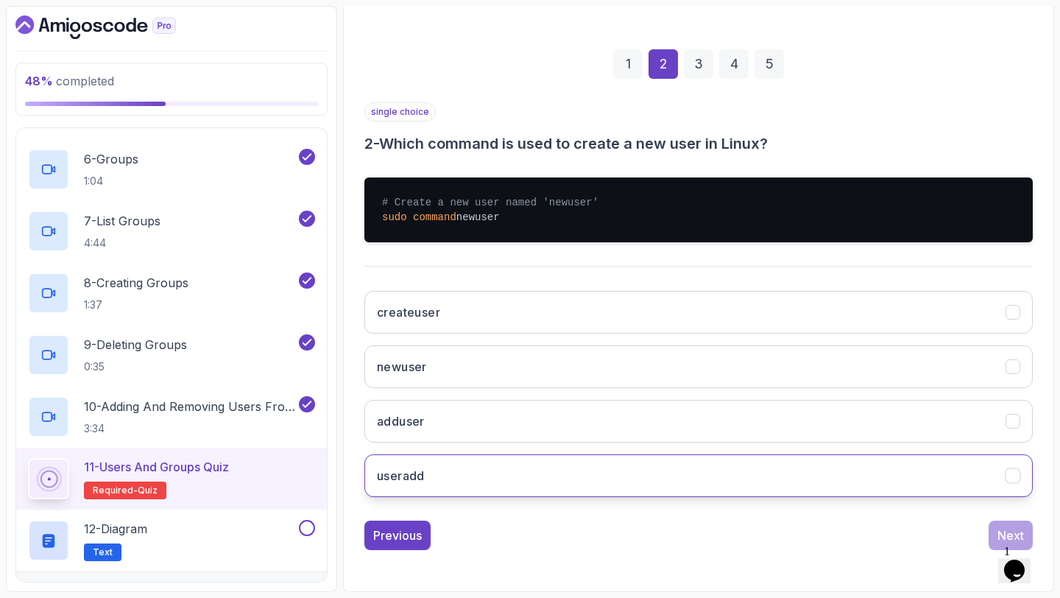
click at [925, 481] on button "useradd" at bounding box center [699, 475] width 669 height 43
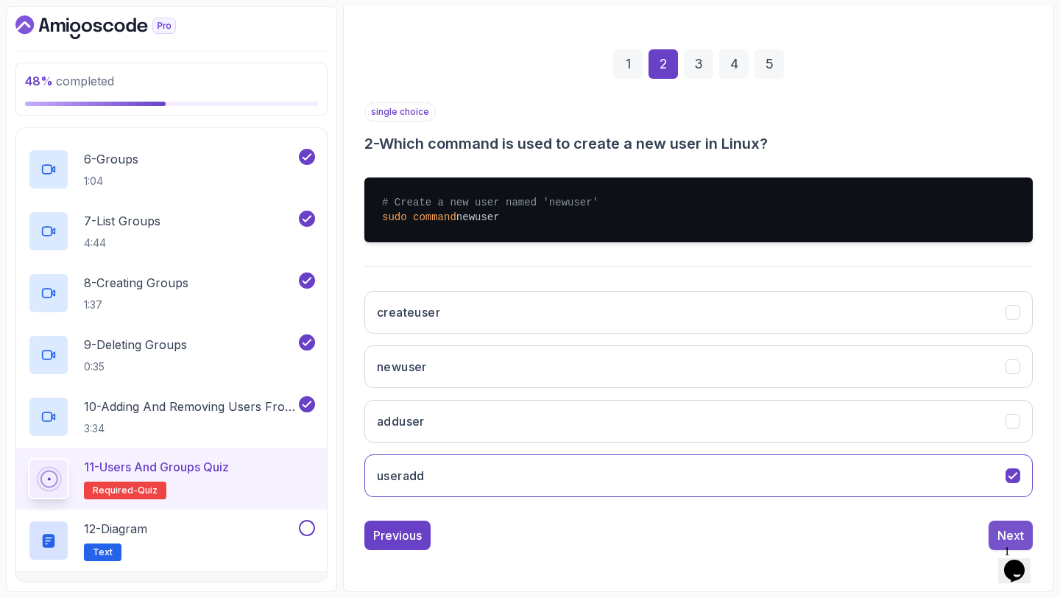
click at [1002, 531] on div "Next" at bounding box center [1011, 536] width 27 height 18
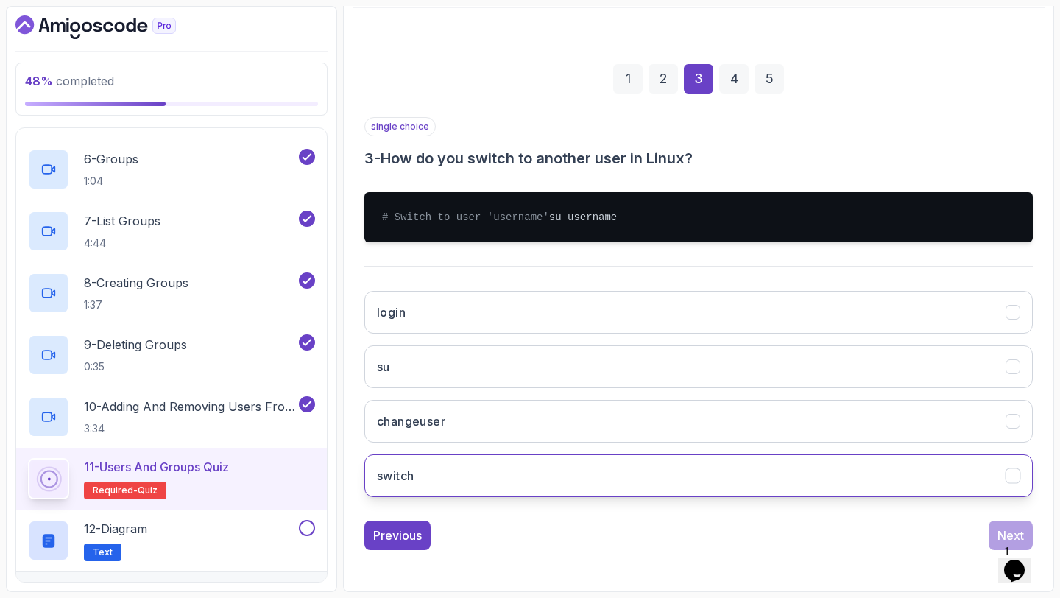
click at [934, 482] on button "switch" at bounding box center [699, 475] width 669 height 43
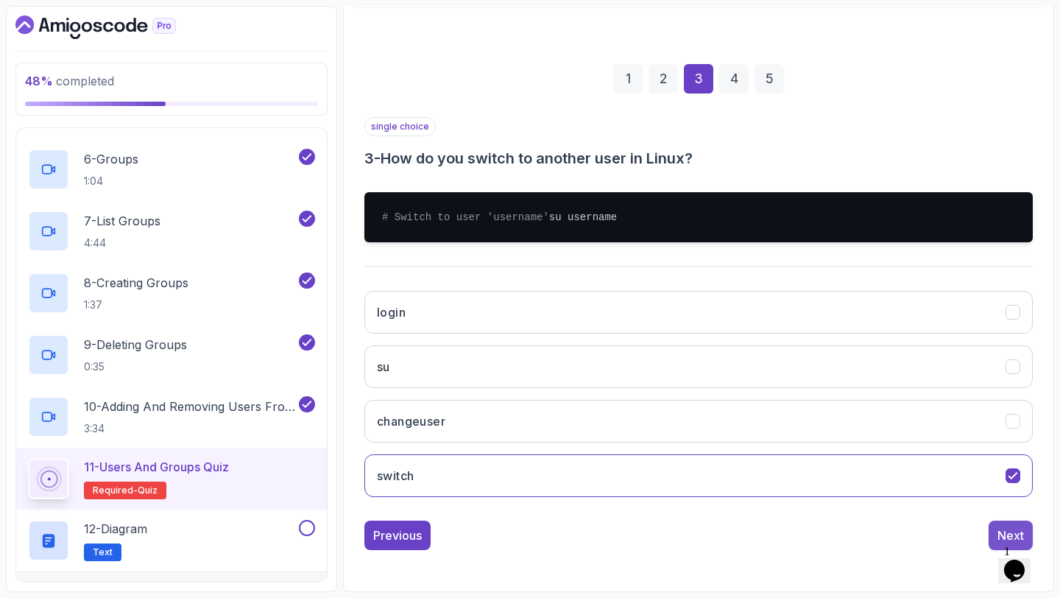
click at [1000, 527] on div "Next" at bounding box center [1011, 536] width 27 height 18
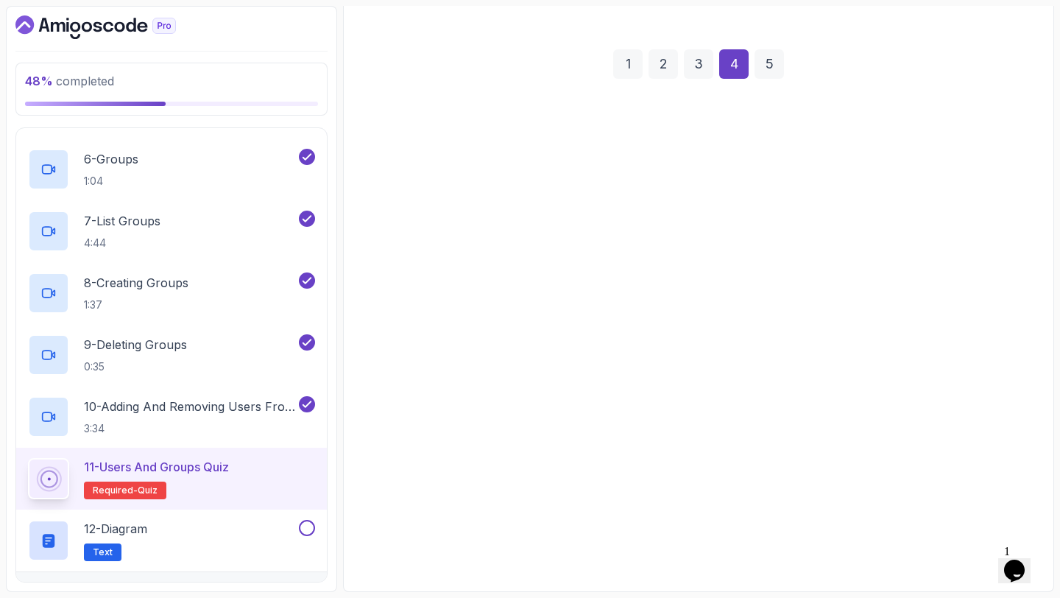
click at [965, 489] on button "showgroups" at bounding box center [699, 475] width 669 height 43
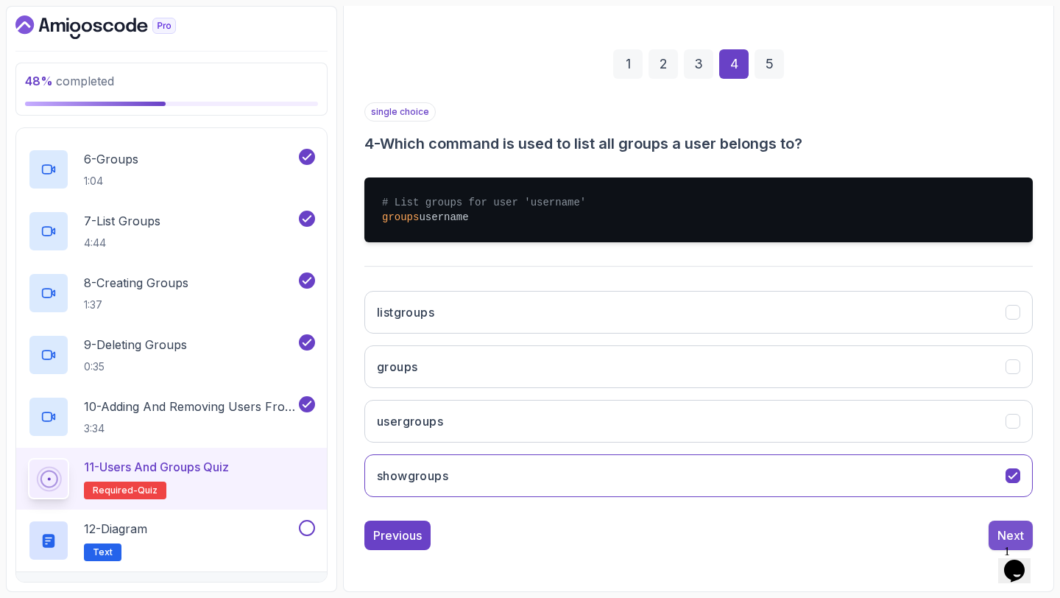
click at [1006, 528] on div "Next" at bounding box center [1011, 536] width 27 height 18
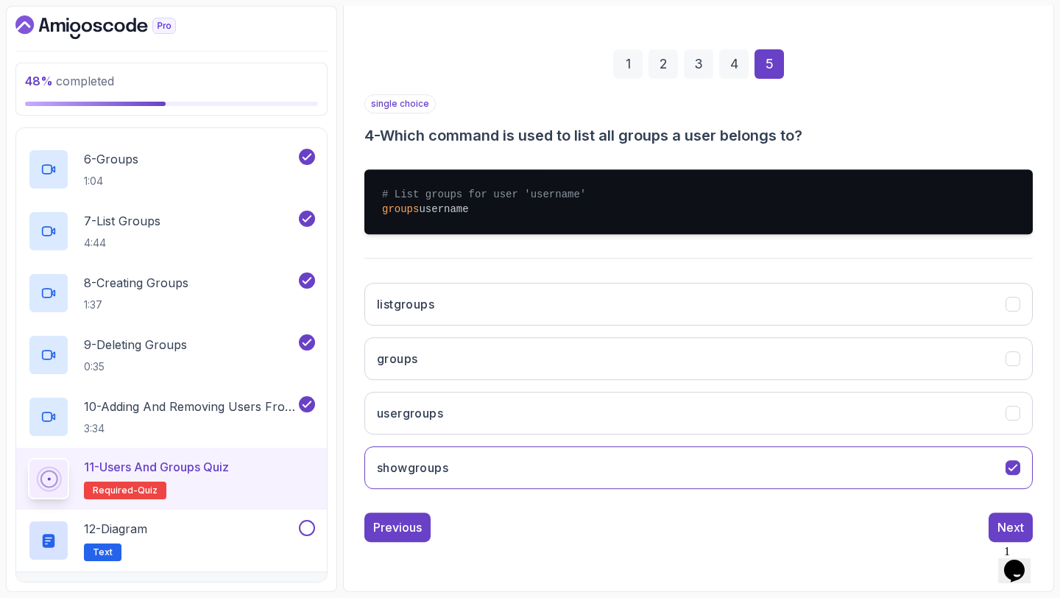
scroll to position [83, 0]
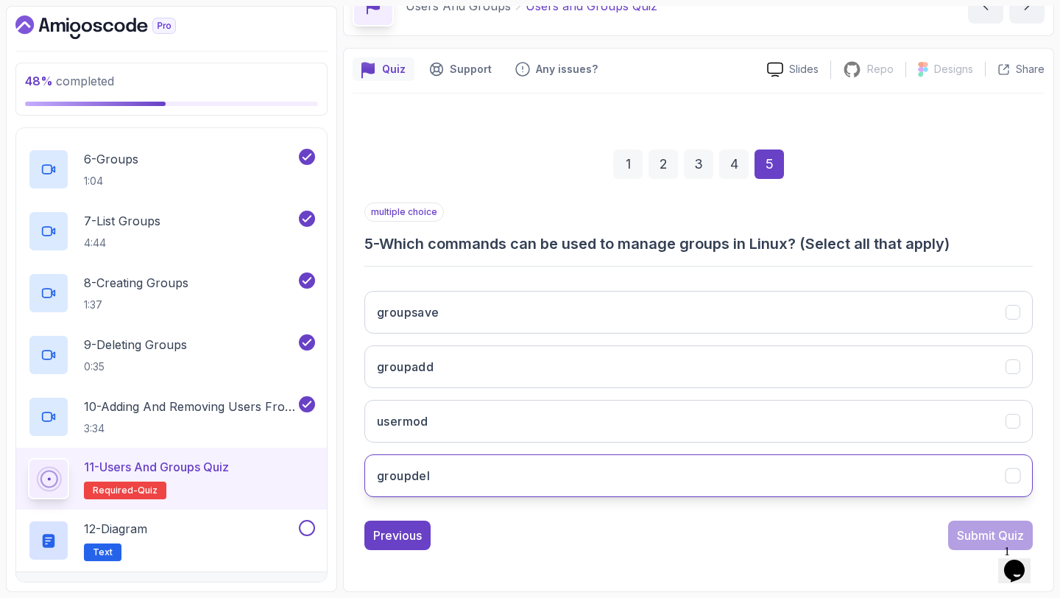
click at [966, 470] on button "groupdel" at bounding box center [699, 475] width 669 height 43
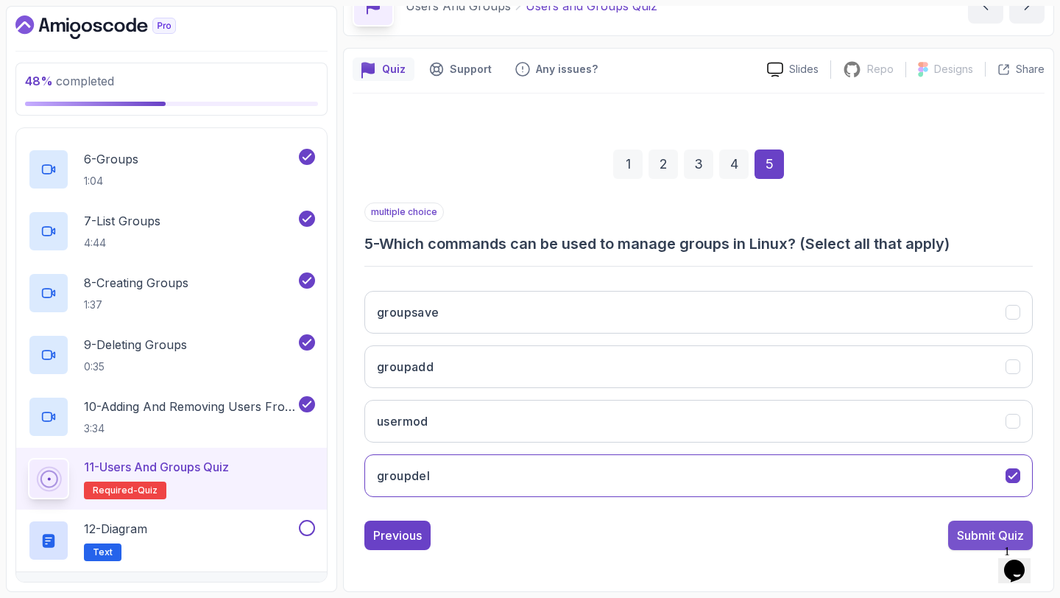
click at [968, 530] on div "Submit Quiz" at bounding box center [990, 536] width 67 height 18
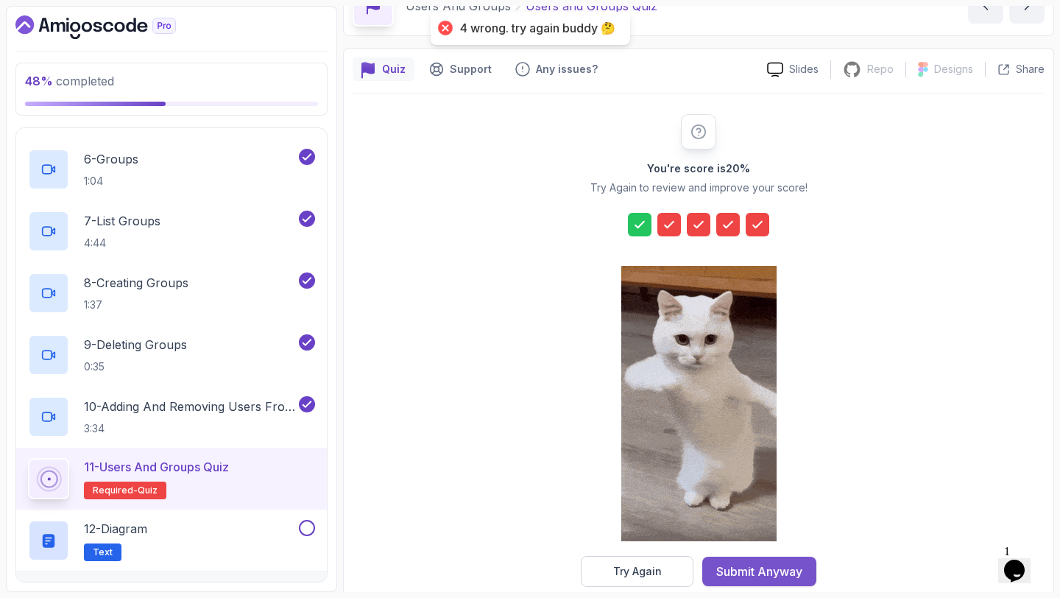
click at [751, 571] on div "Submit Anyway" at bounding box center [760, 572] width 86 height 18
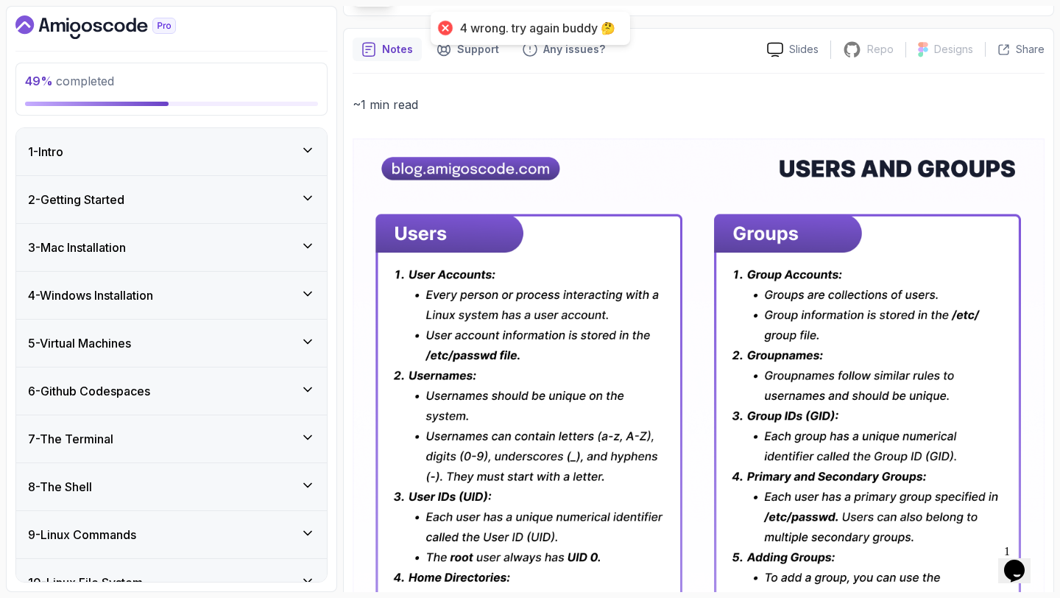
click at [226, 212] on div "2 - Getting Started" at bounding box center [171, 199] width 311 height 47
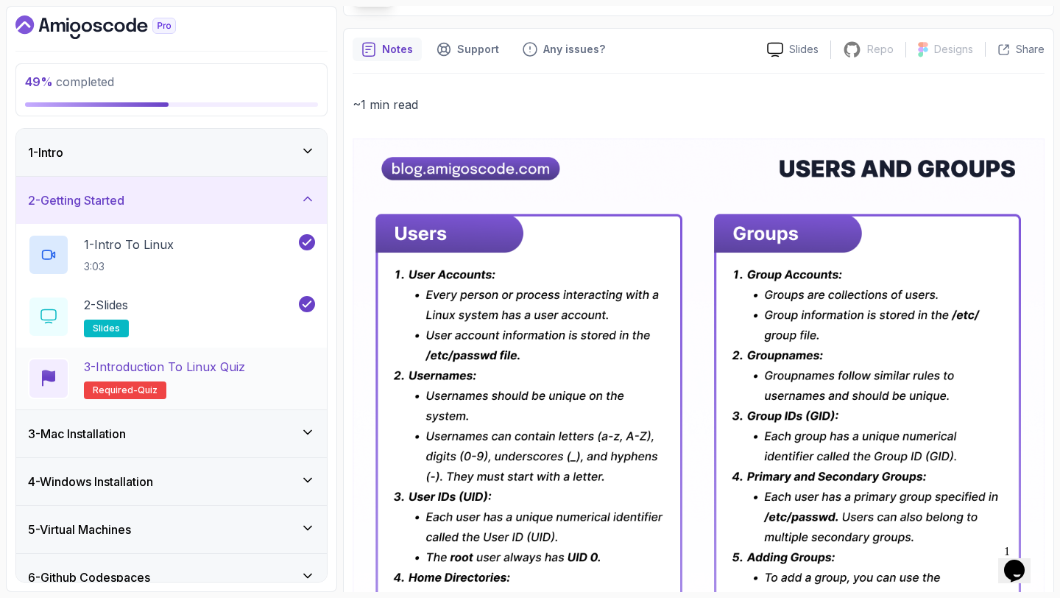
click at [292, 360] on div "3 - Introduction to Linux Quiz Required- quiz" at bounding box center [171, 378] width 287 height 41
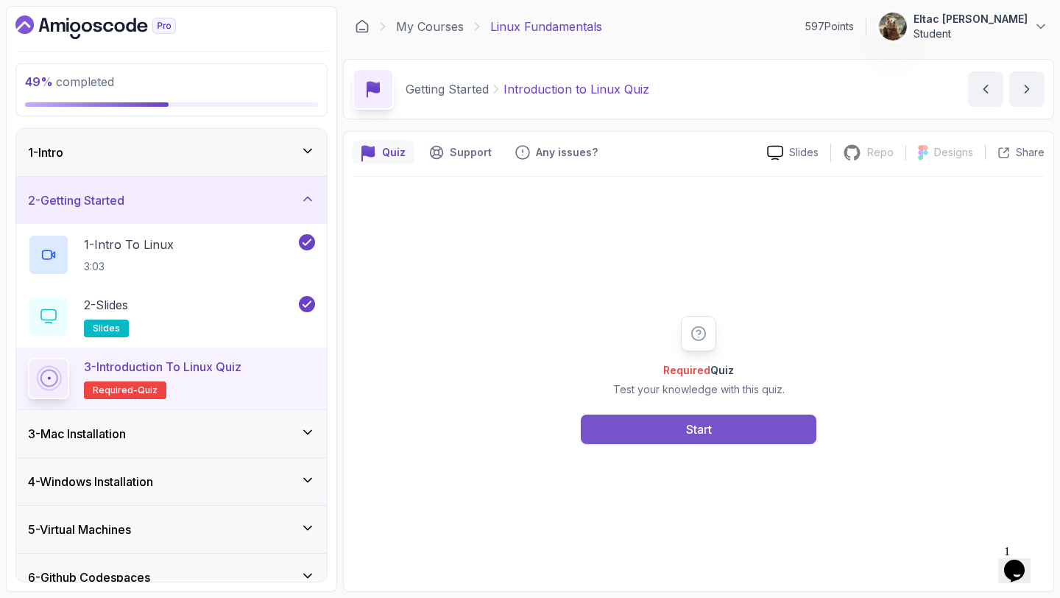
click at [630, 422] on button "Start" at bounding box center [699, 429] width 236 height 29
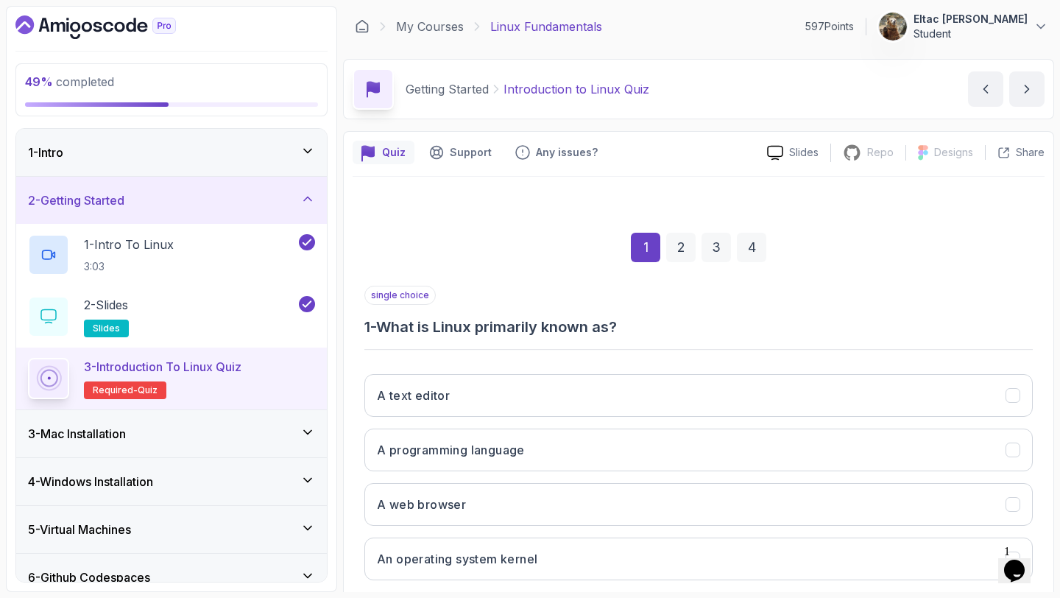
click at [630, 365] on div "A text editor A programming language A web browser An operating system kernel" at bounding box center [699, 477] width 669 height 230
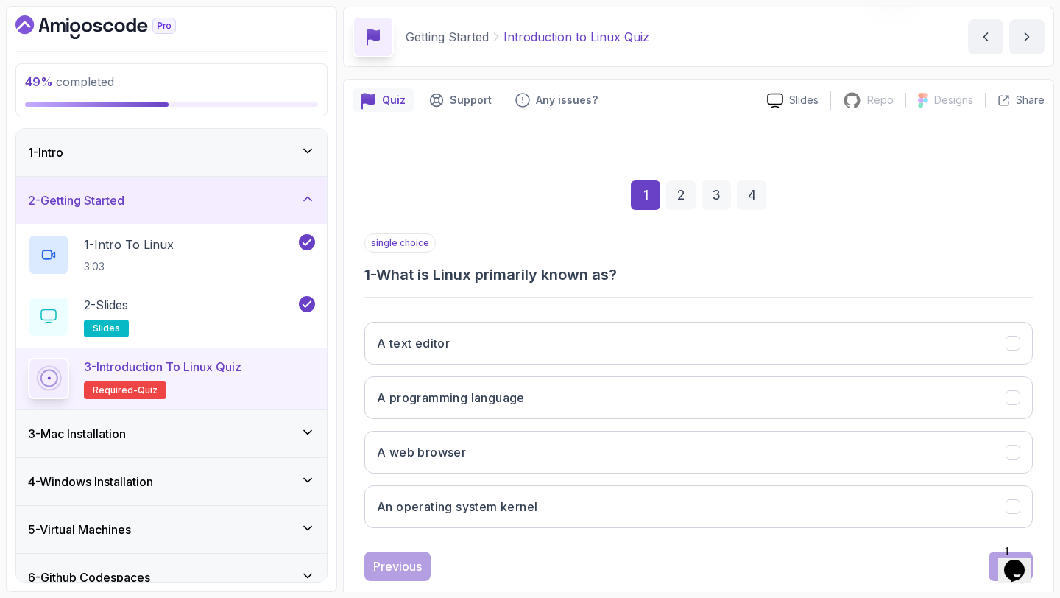
scroll to position [83, 0]
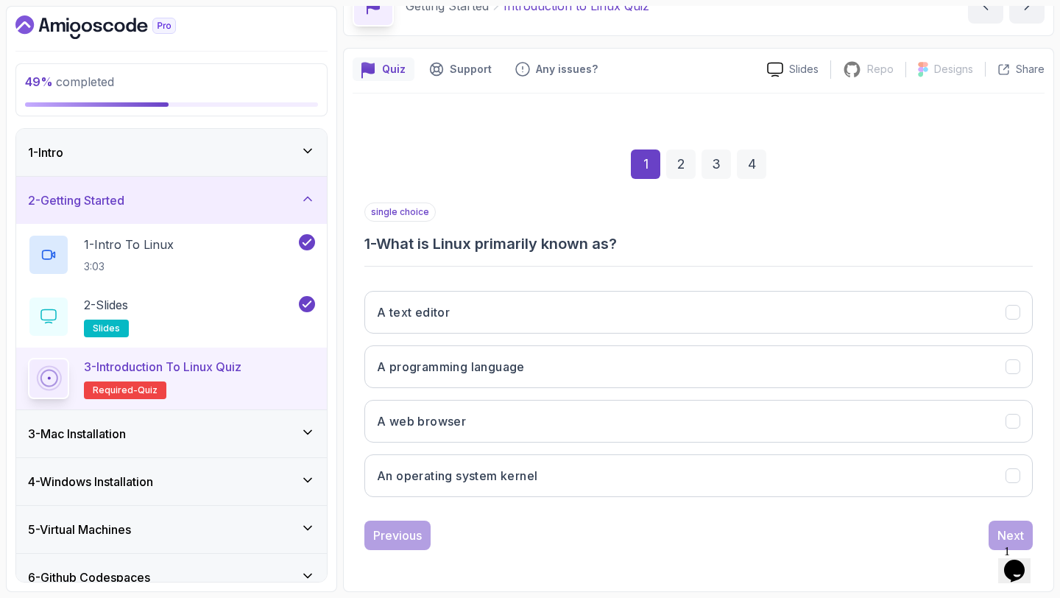
click at [630, 365] on button "A programming language" at bounding box center [699, 366] width 669 height 43
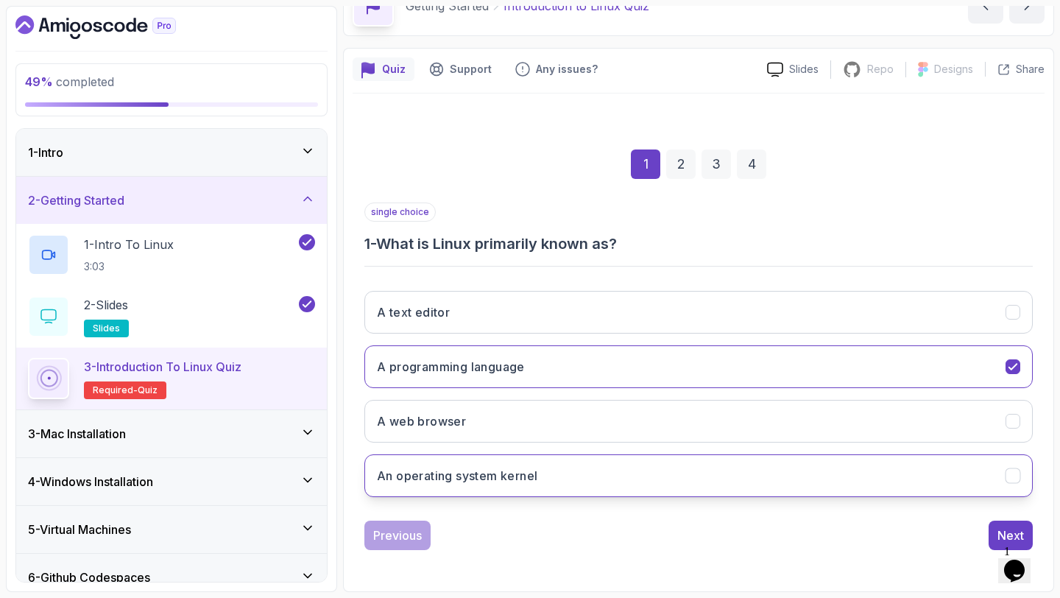
click at [891, 490] on button "An operating system kernel" at bounding box center [699, 475] width 669 height 43
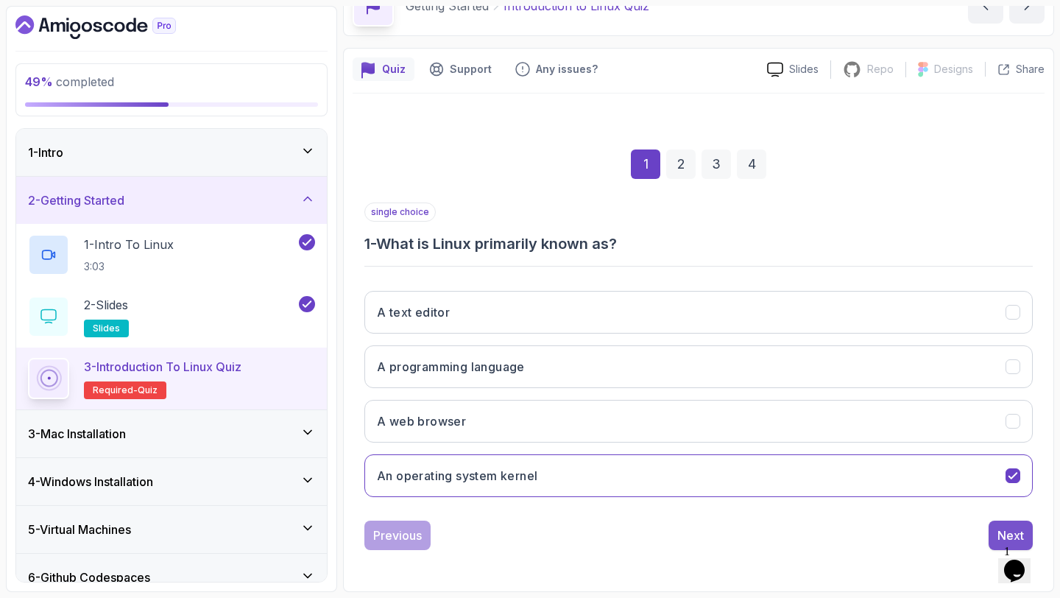
click at [1001, 530] on div "Next" at bounding box center [1011, 536] width 27 height 18
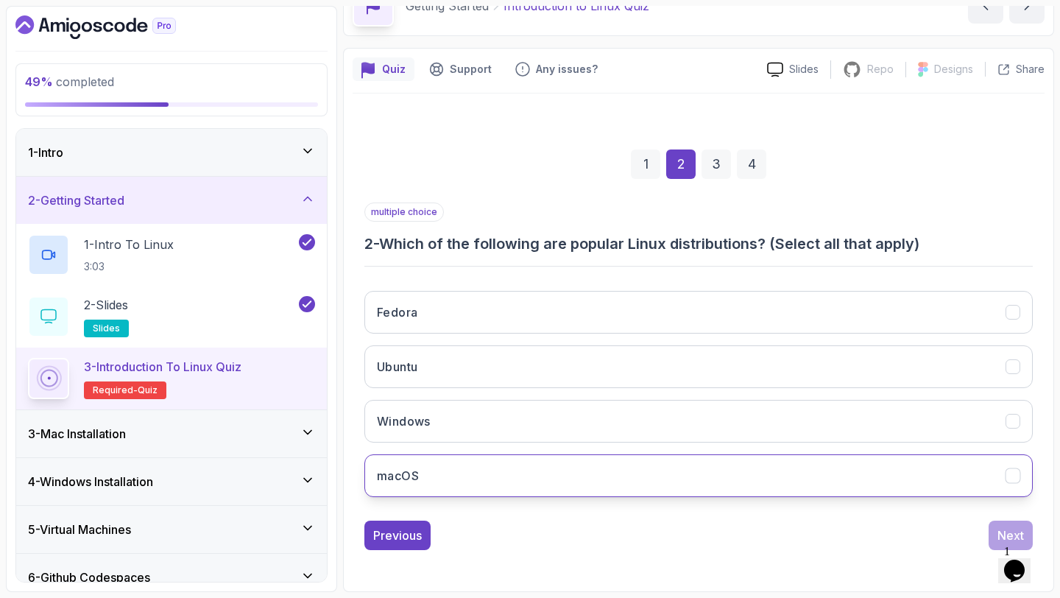
click at [900, 486] on button "macOS" at bounding box center [699, 475] width 669 height 43
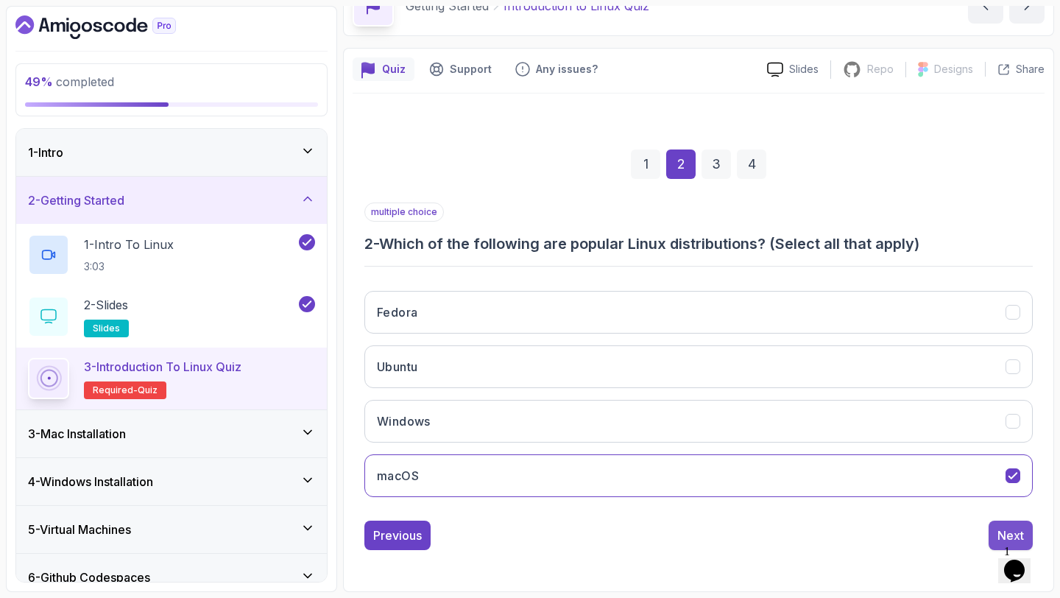
click at [995, 527] on button "Next" at bounding box center [1011, 535] width 44 height 29
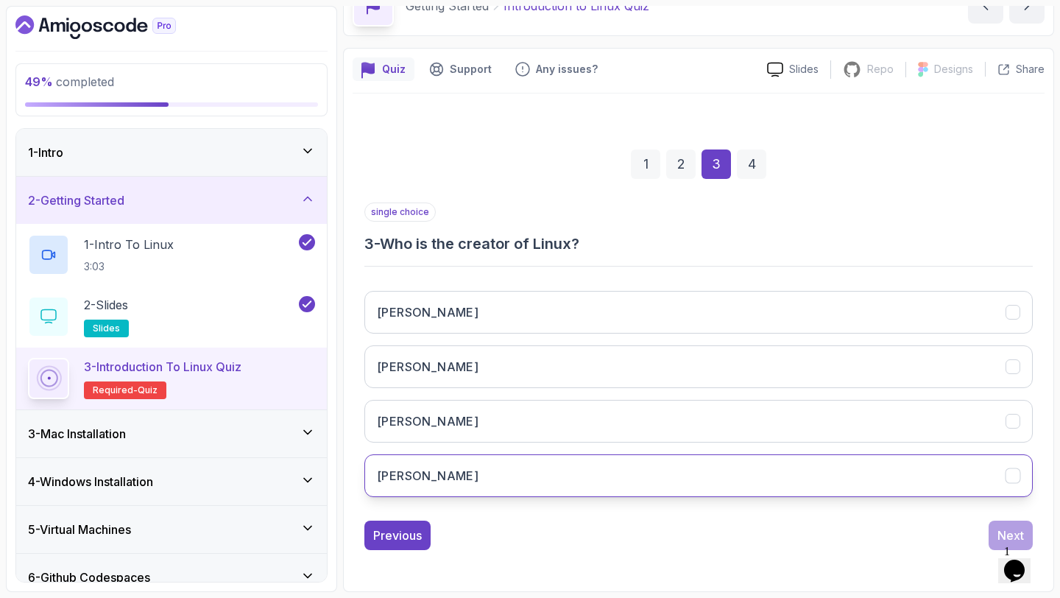
click at [905, 491] on button "Bill Gates" at bounding box center [699, 475] width 669 height 43
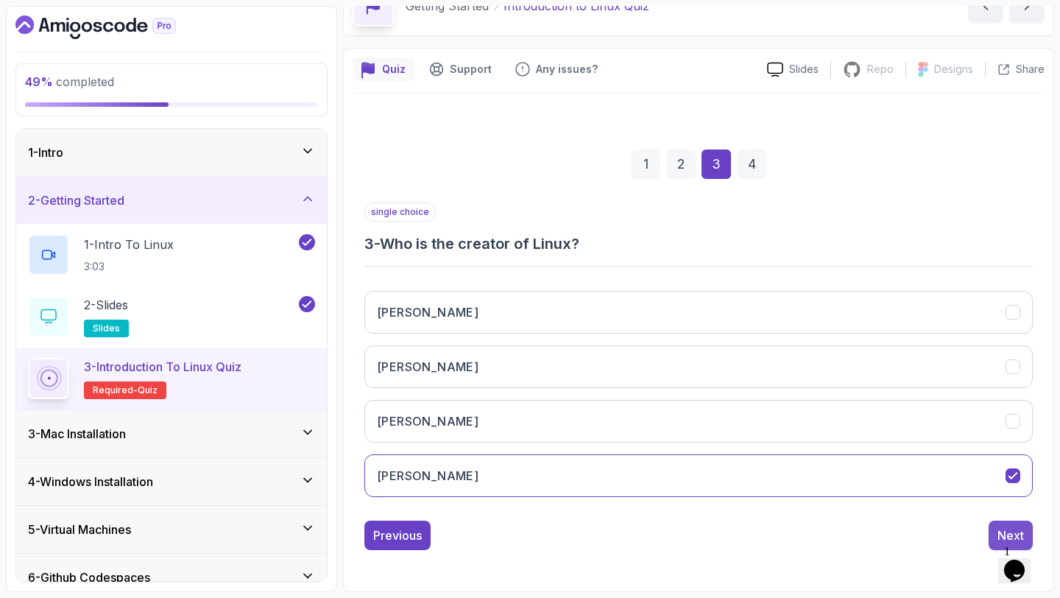
click at [999, 530] on div "Next" at bounding box center [1011, 536] width 27 height 18
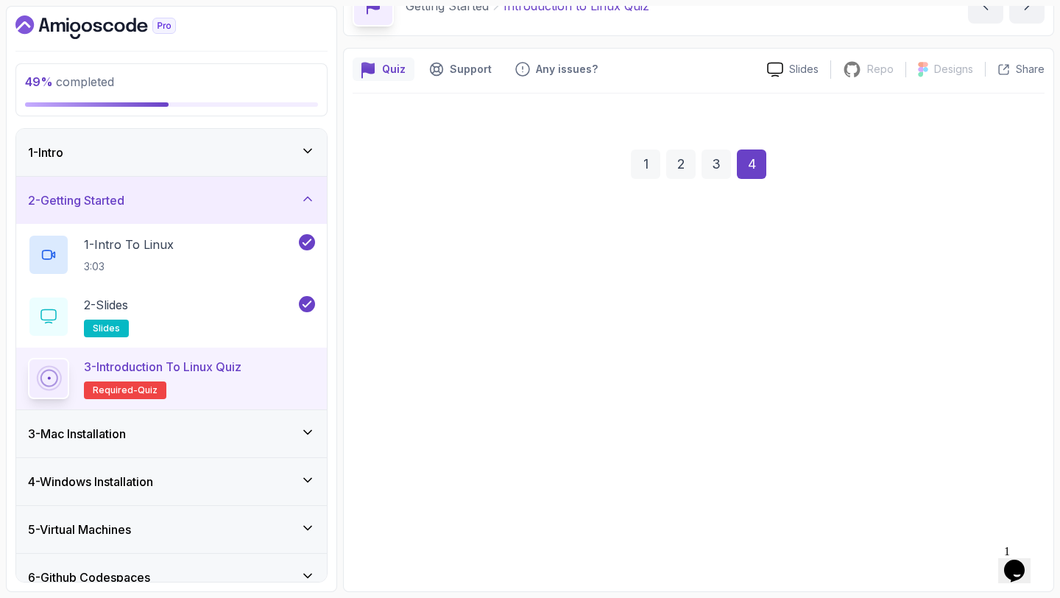
click at [902, 457] on button "Open-source" at bounding box center [699, 475] width 669 height 43
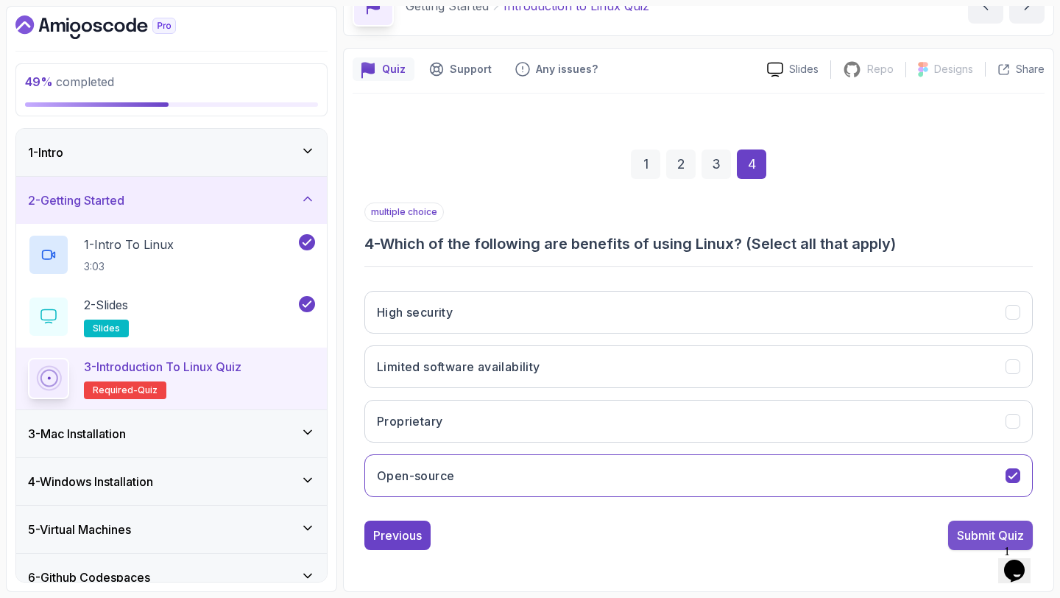
click at [974, 524] on button "Submit Quiz" at bounding box center [991, 535] width 85 height 29
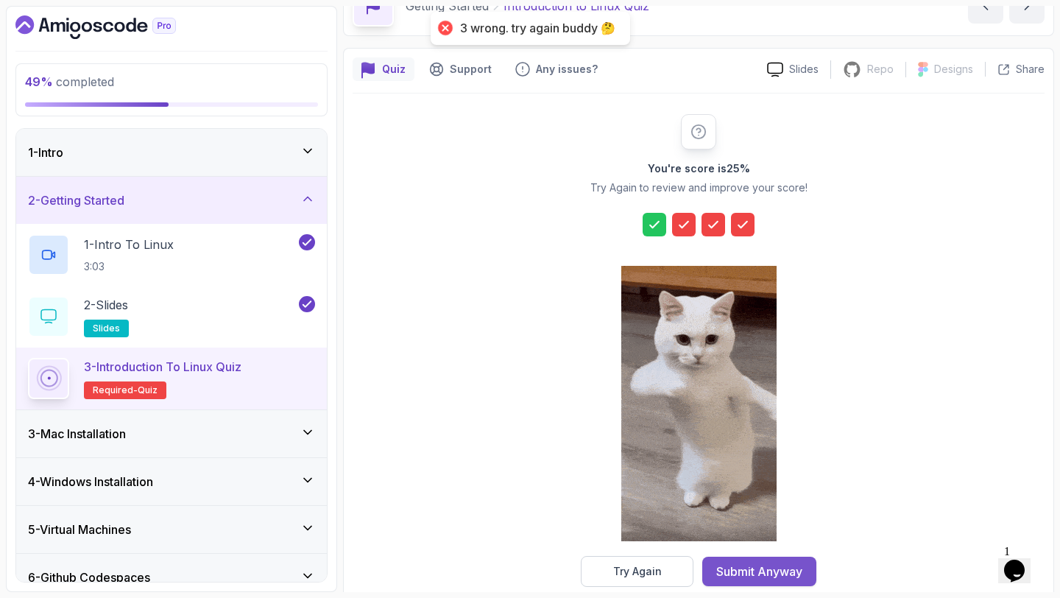
click at [802, 563] on div "Submit Anyway" at bounding box center [760, 572] width 86 height 18
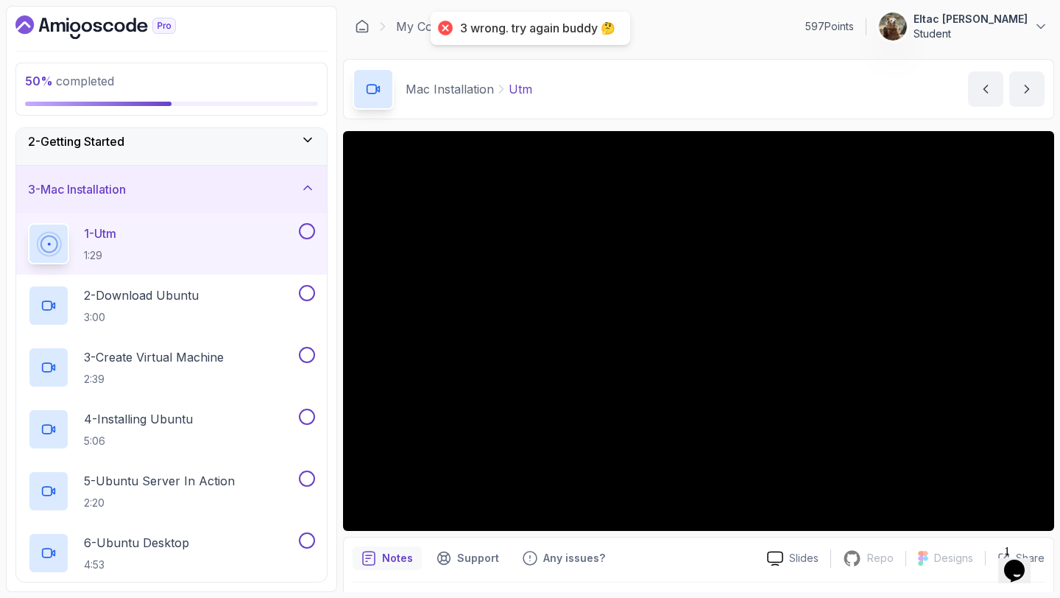
scroll to position [66, 0]
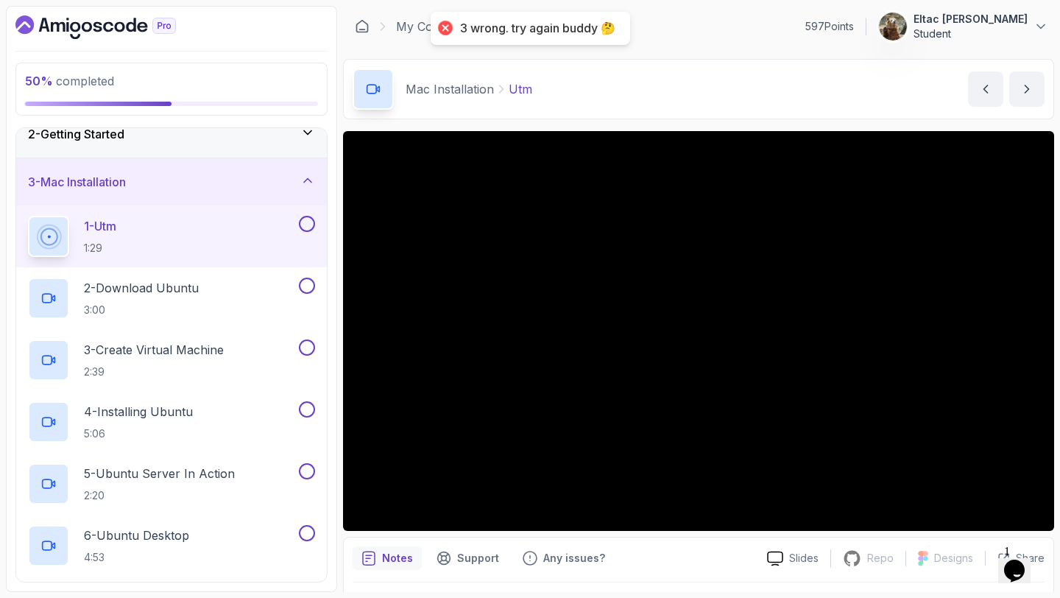
click at [306, 214] on div "1 - Utm 1:29" at bounding box center [171, 236] width 311 height 62
click at [306, 220] on button at bounding box center [307, 224] width 16 height 16
click at [306, 284] on button at bounding box center [307, 286] width 16 height 16
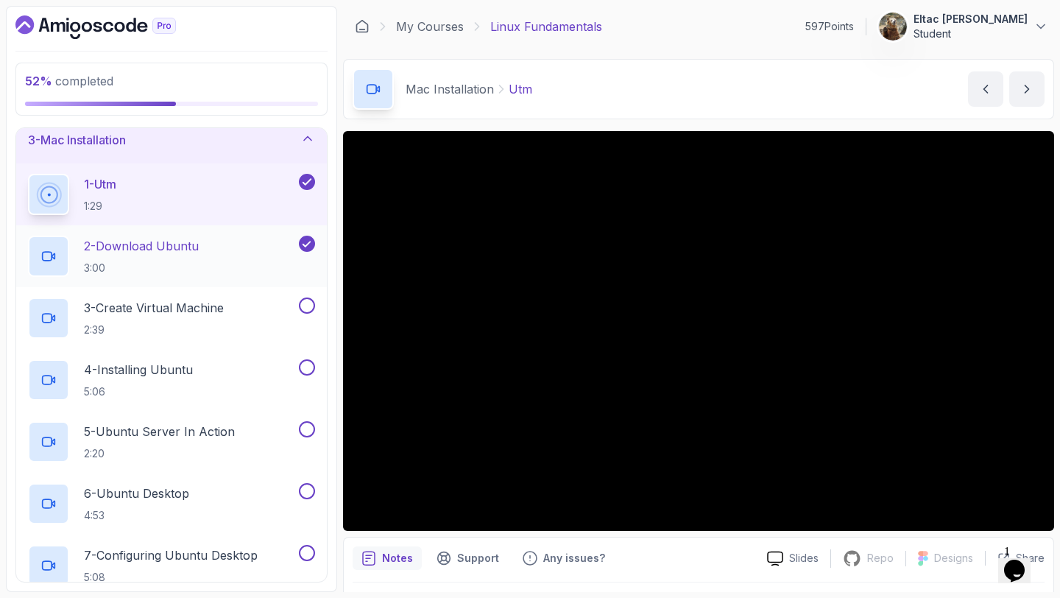
scroll to position [113, 0]
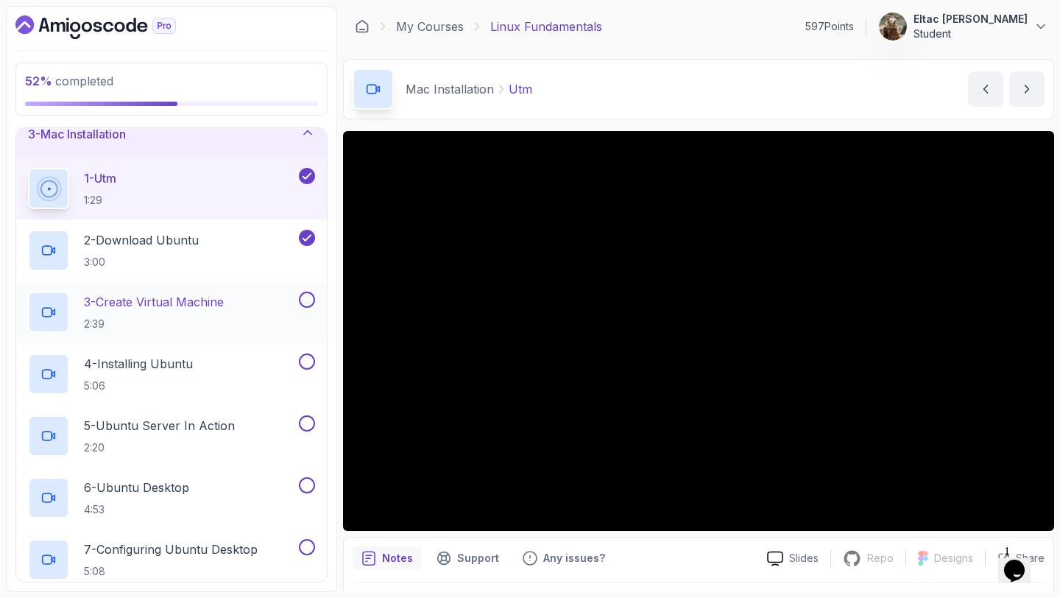
click at [307, 299] on button at bounding box center [307, 300] width 16 height 16
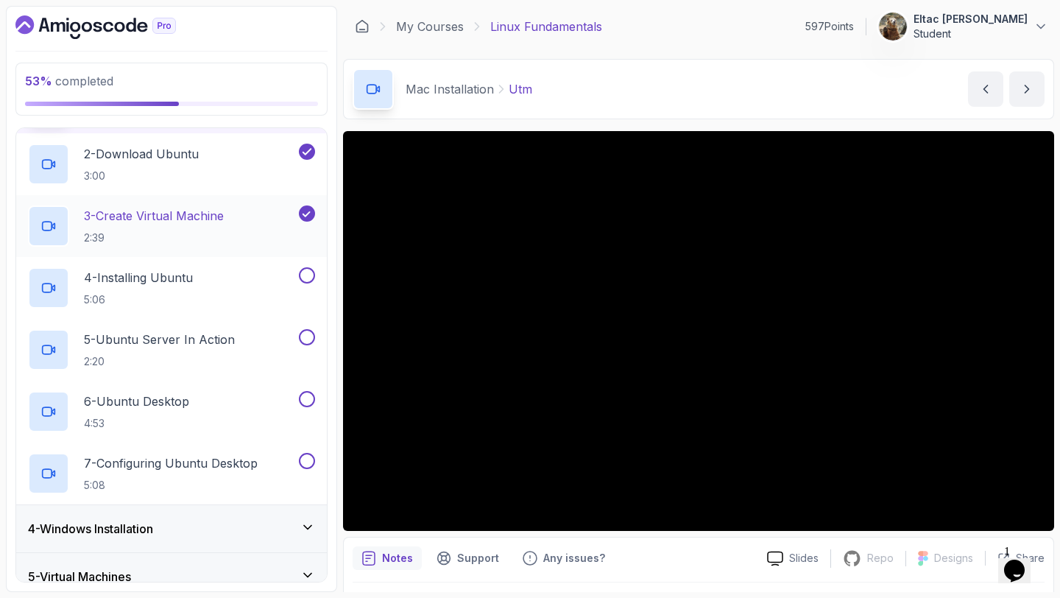
scroll to position [201, 0]
click at [307, 279] on button at bounding box center [307, 274] width 16 height 16
click at [306, 338] on button at bounding box center [307, 336] width 16 height 16
click at [306, 397] on button at bounding box center [307, 398] width 16 height 16
click at [309, 458] on button at bounding box center [307, 459] width 16 height 16
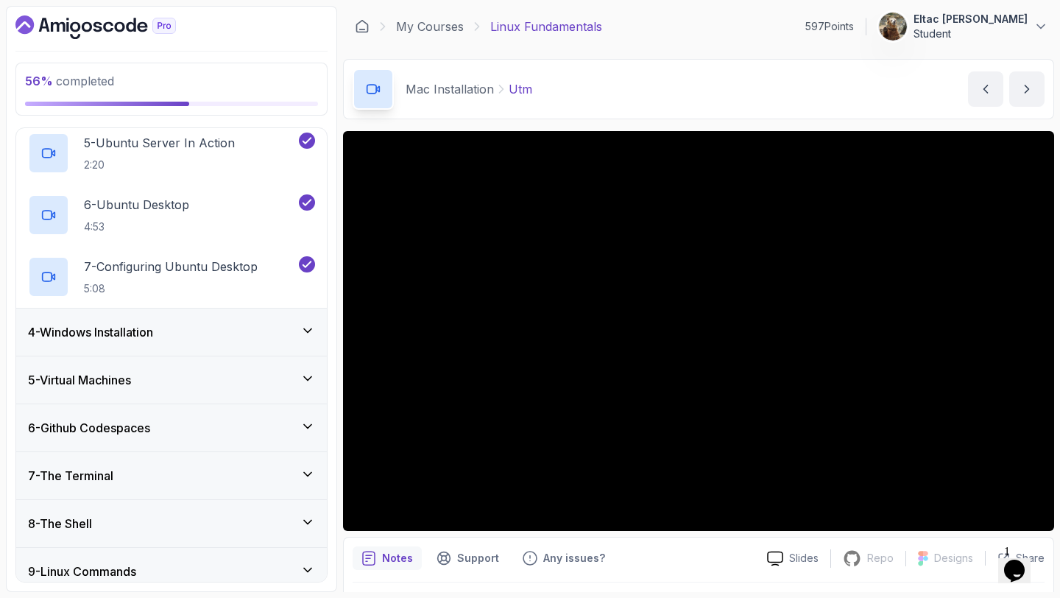
click at [279, 323] on div "4 - Windows Installation" at bounding box center [171, 332] width 311 height 47
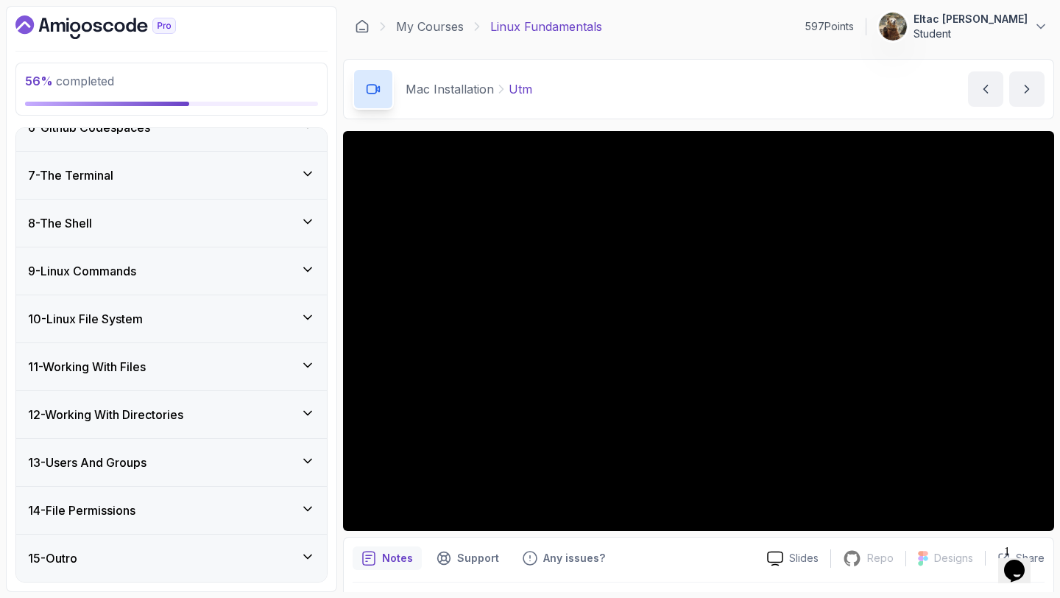
scroll to position [0, 0]
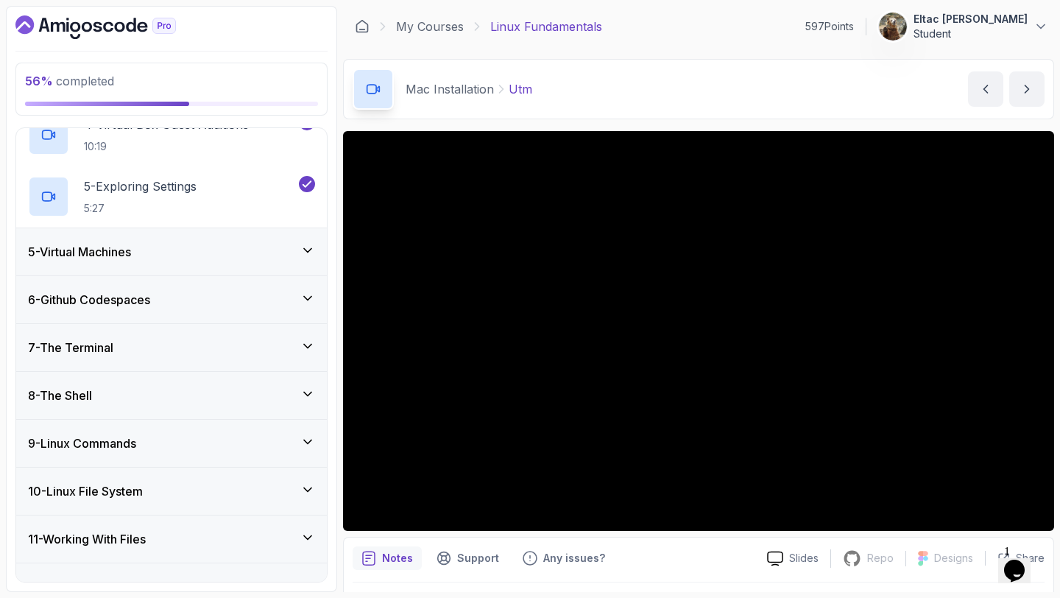
click at [242, 312] on div "6 - Github Codespaces" at bounding box center [171, 299] width 311 height 47
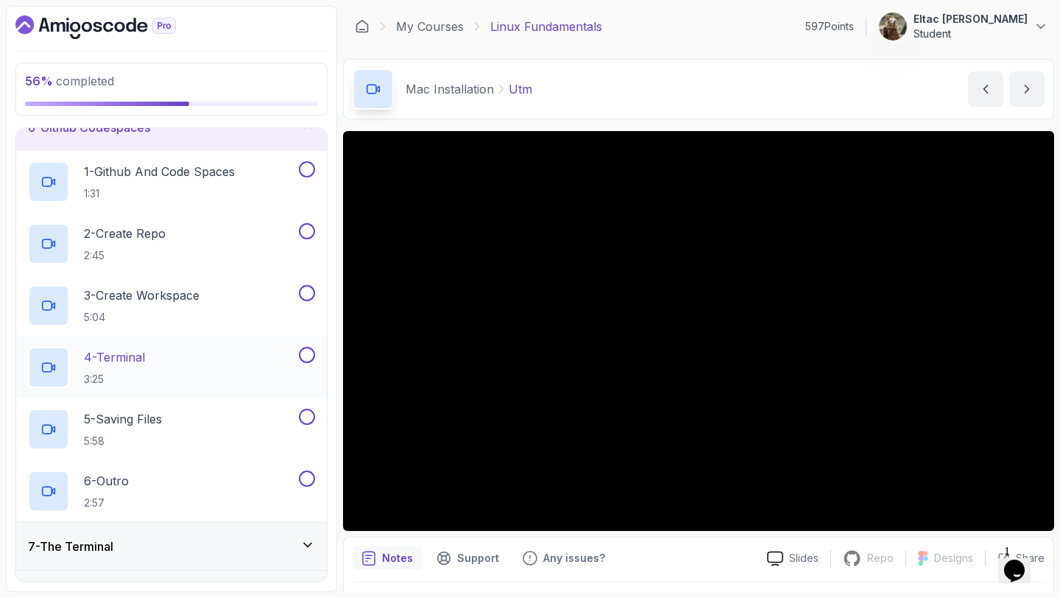
scroll to position [217, 0]
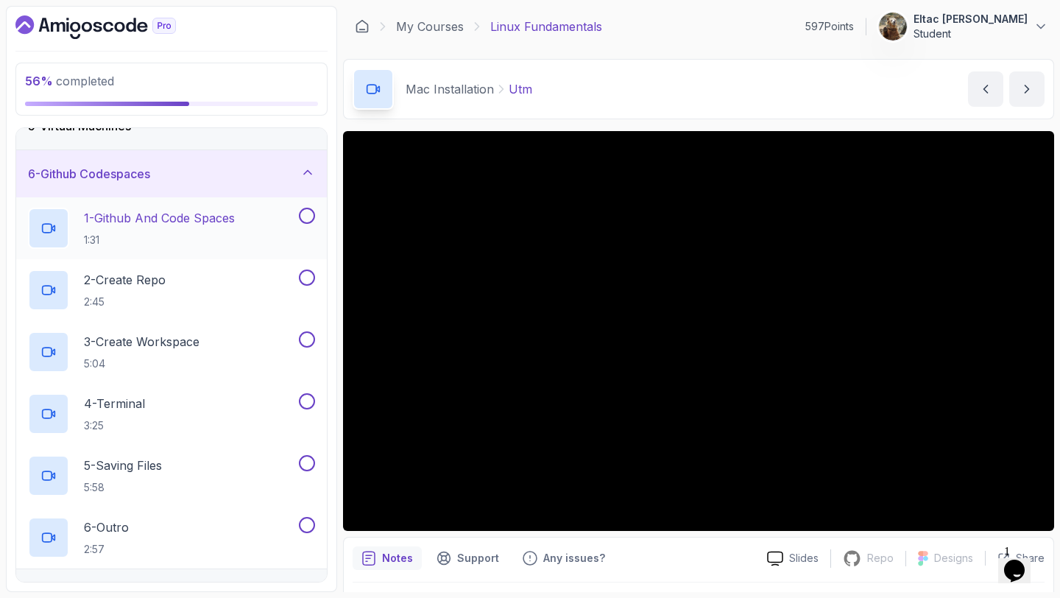
click at [299, 217] on button at bounding box center [307, 216] width 16 height 16
click at [307, 279] on button at bounding box center [307, 278] width 16 height 16
click at [307, 338] on button at bounding box center [307, 339] width 16 height 16
click at [305, 402] on button at bounding box center [307, 401] width 16 height 16
click at [306, 462] on button at bounding box center [307, 463] width 16 height 16
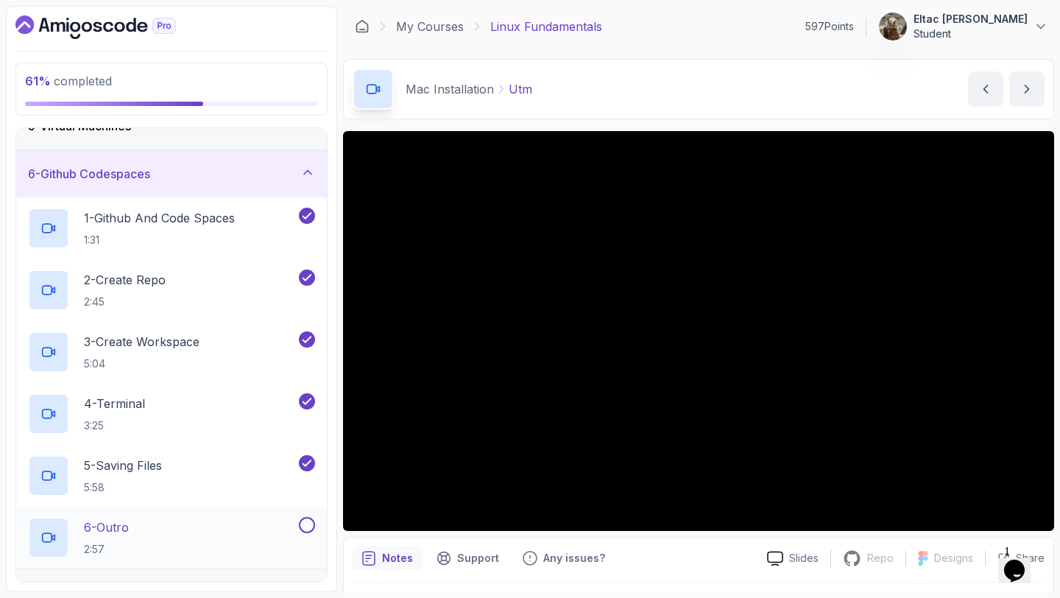
click at [306, 527] on button at bounding box center [307, 525] width 16 height 16
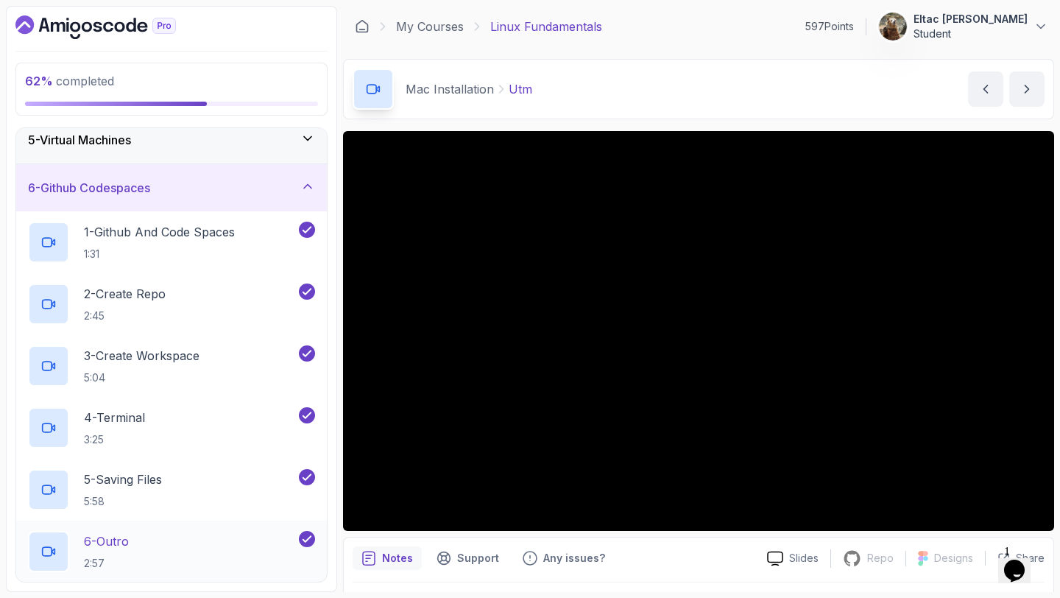
scroll to position [199, 0]
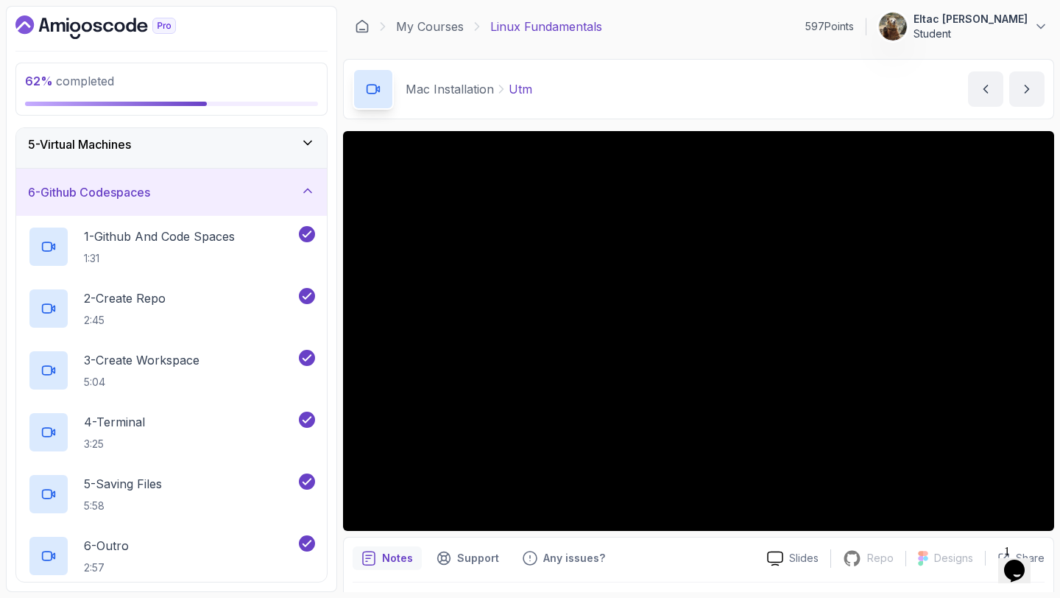
click at [312, 200] on div "6 - Github Codespaces" at bounding box center [171, 192] width 287 height 18
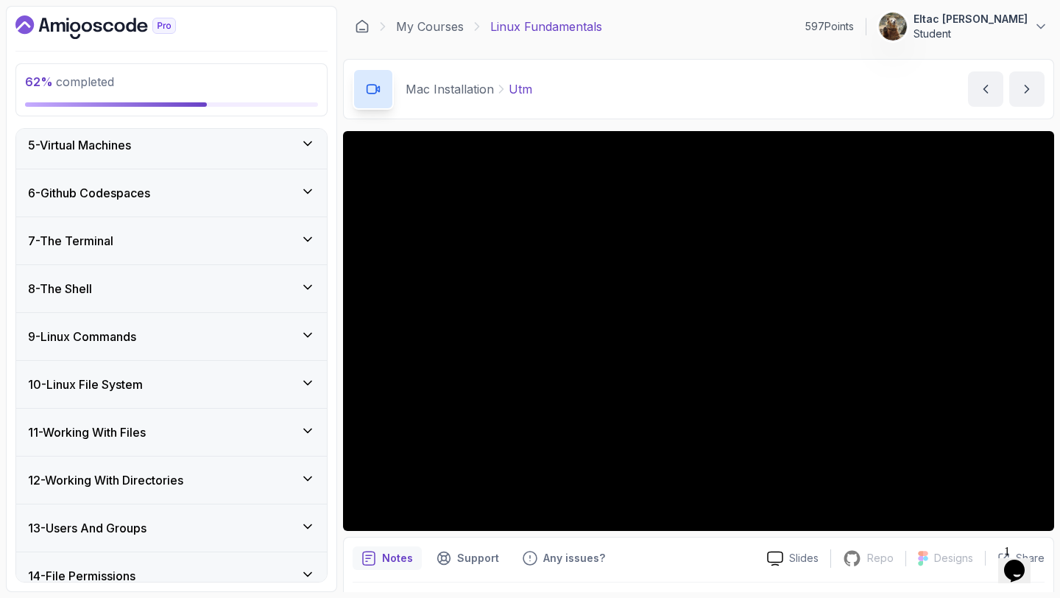
click at [265, 141] on div "5 - Virtual Machines" at bounding box center [171, 145] width 287 height 18
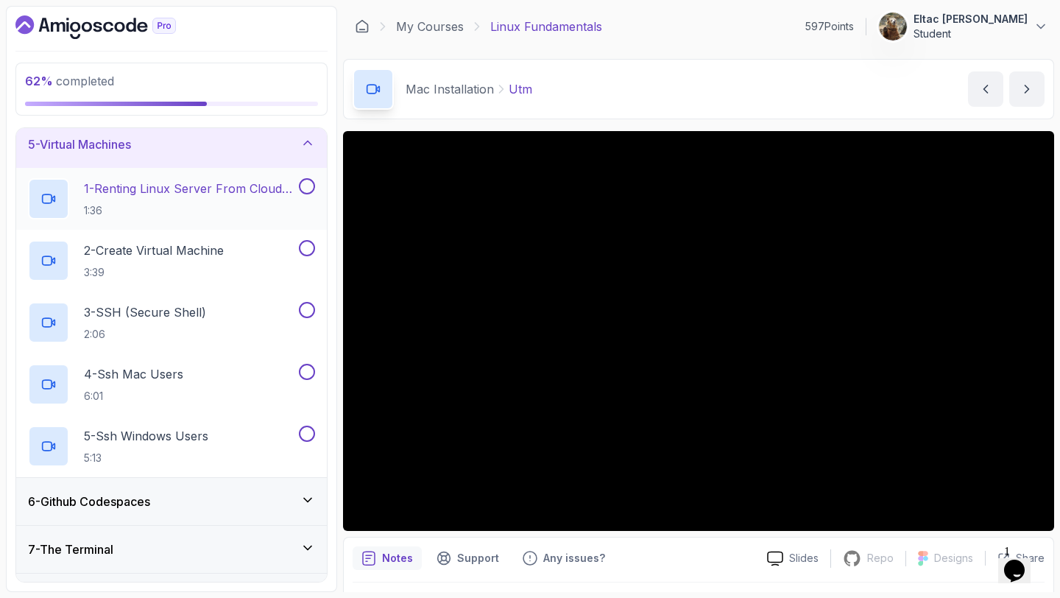
click at [304, 183] on button at bounding box center [307, 186] width 16 height 16
click at [306, 247] on button at bounding box center [307, 248] width 16 height 16
click at [303, 307] on button at bounding box center [307, 310] width 16 height 16
click at [304, 375] on button at bounding box center [307, 372] width 16 height 16
click at [301, 432] on button at bounding box center [307, 434] width 16 height 16
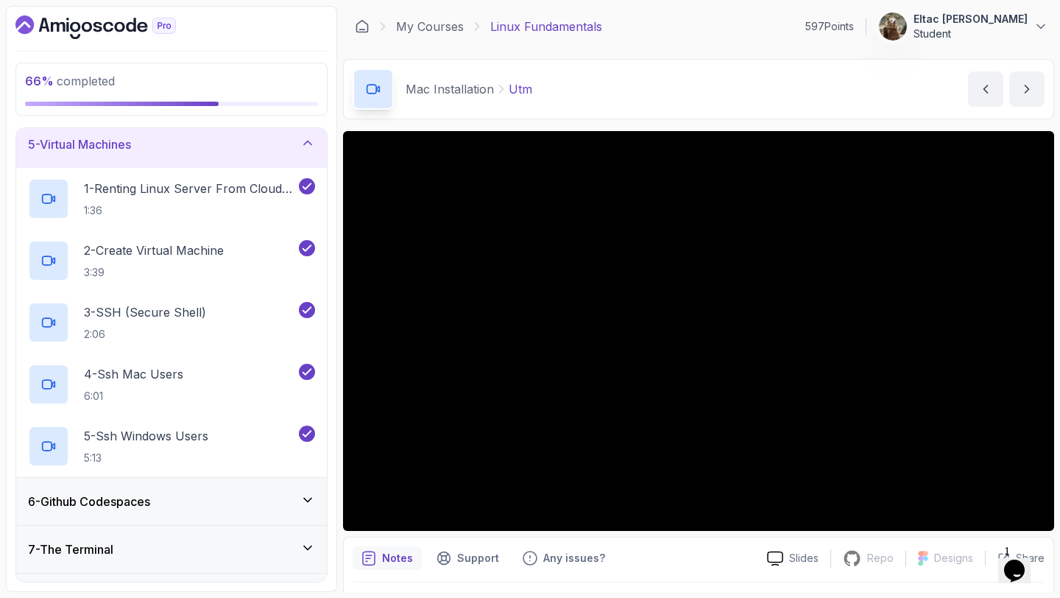
click at [295, 148] on div "5 - Virtual Machines" at bounding box center [171, 145] width 287 height 18
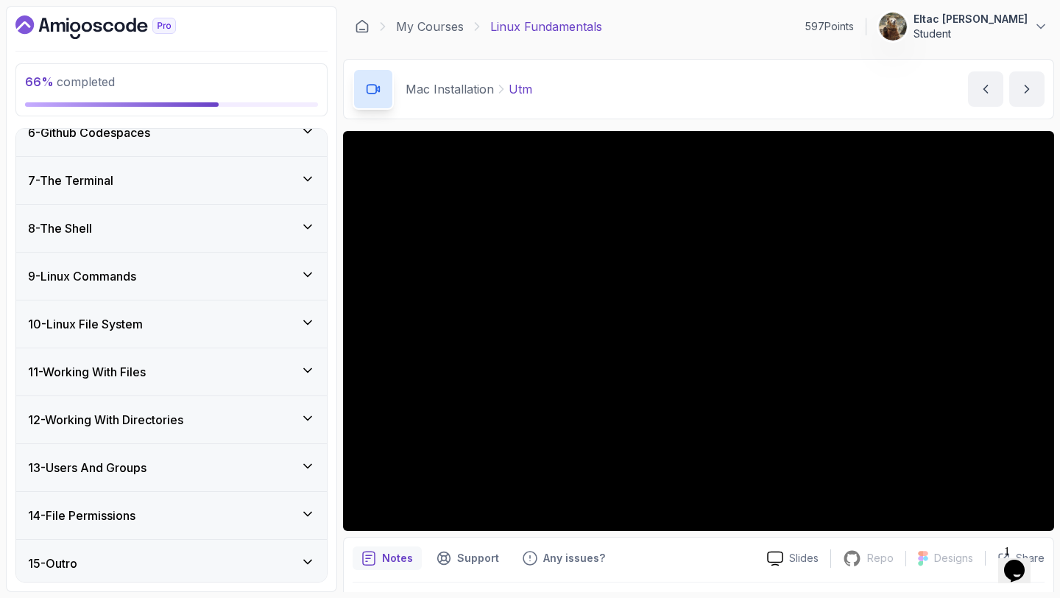
scroll to position [264, 0]
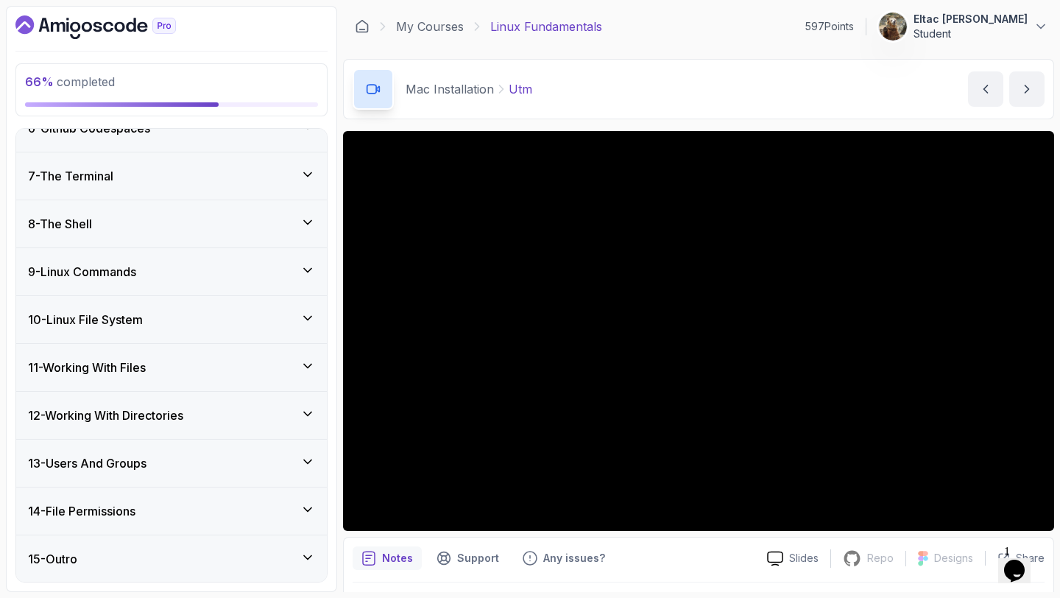
click at [281, 222] on div "8 - The Shell" at bounding box center [171, 224] width 287 height 18
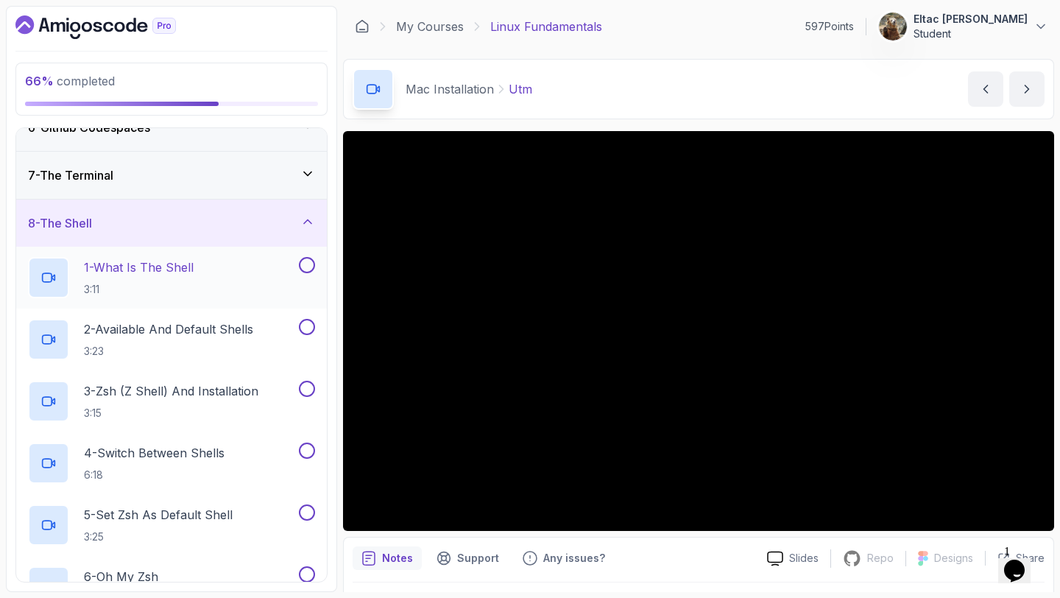
click at [303, 267] on button at bounding box center [307, 265] width 16 height 16
click at [307, 335] on button "2 - Available And Default Shells 3:23" at bounding box center [171, 339] width 287 height 41
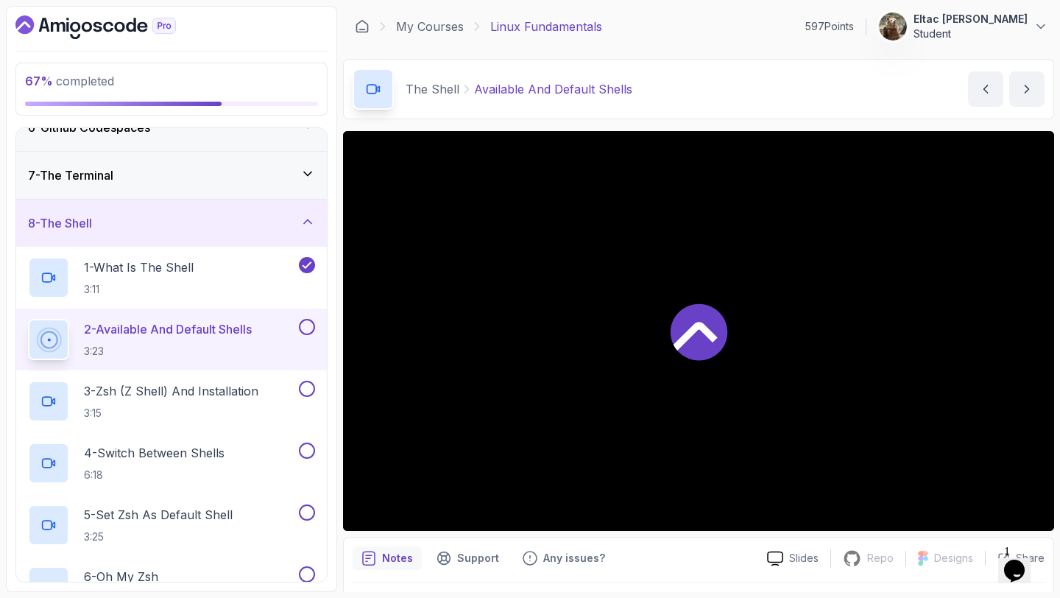
scroll to position [304, 0]
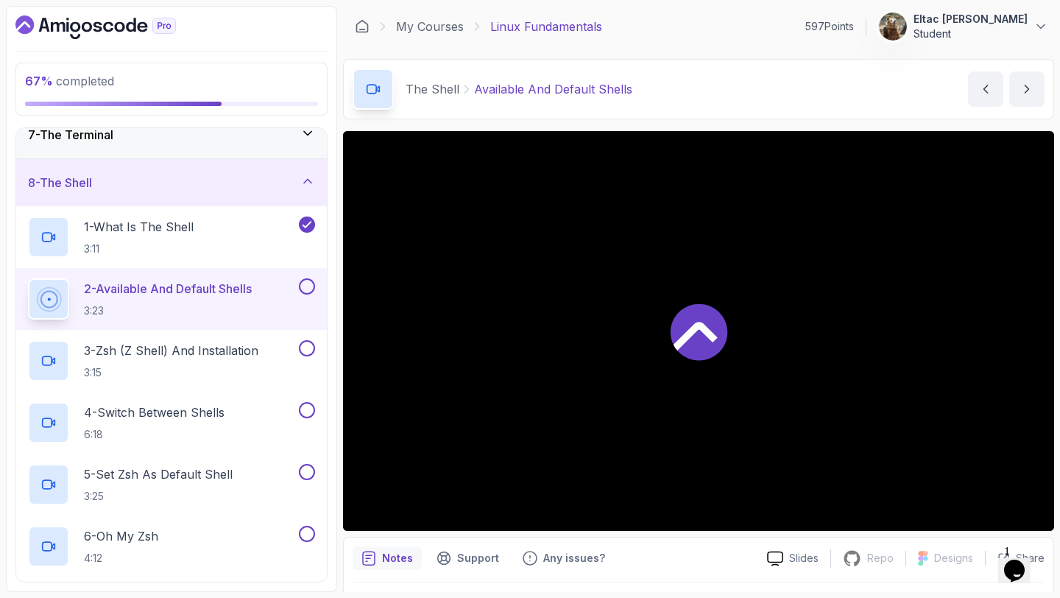
click at [305, 292] on button at bounding box center [307, 286] width 16 height 16
click at [306, 344] on button at bounding box center [307, 348] width 16 height 16
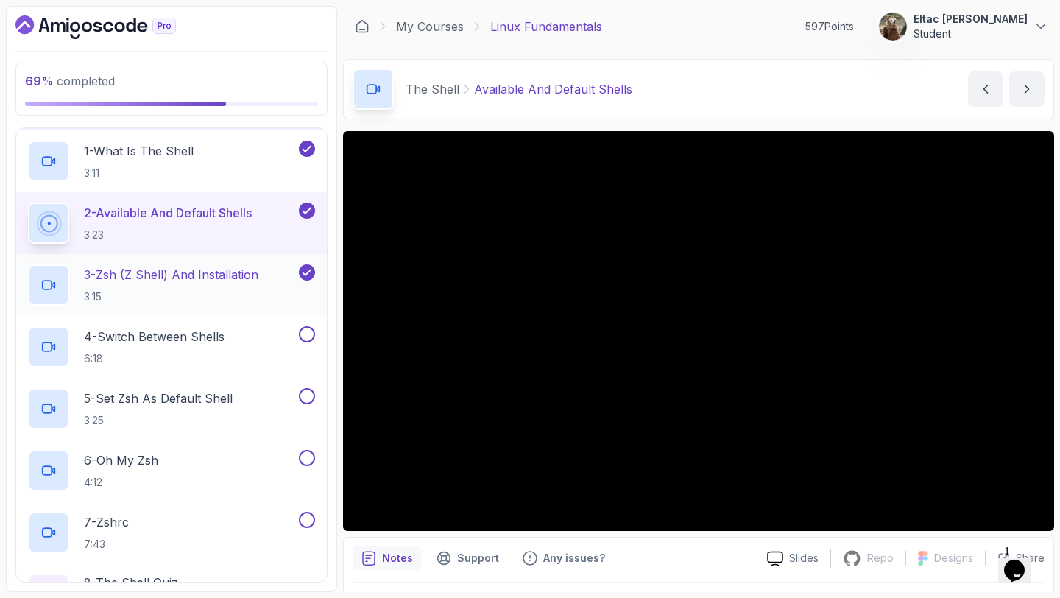
scroll to position [390, 0]
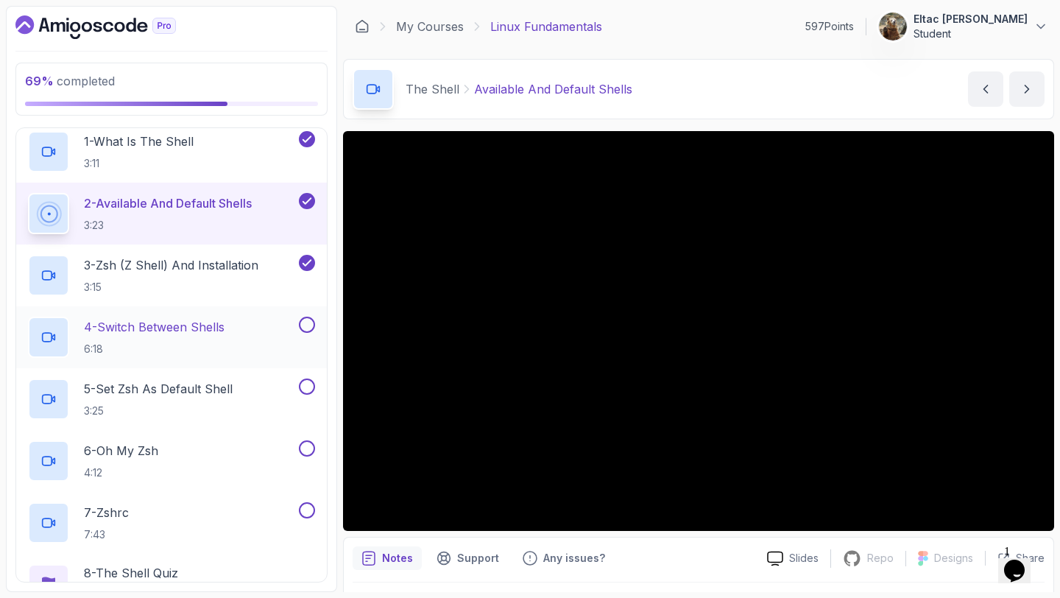
click at [306, 326] on button at bounding box center [307, 325] width 16 height 16
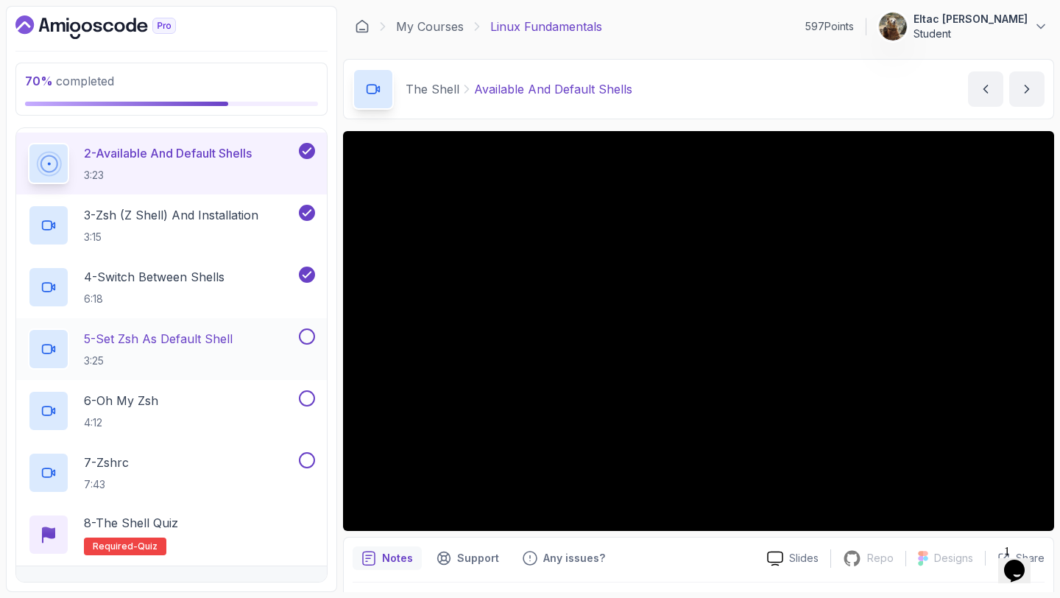
click at [308, 332] on button at bounding box center [307, 336] width 16 height 16
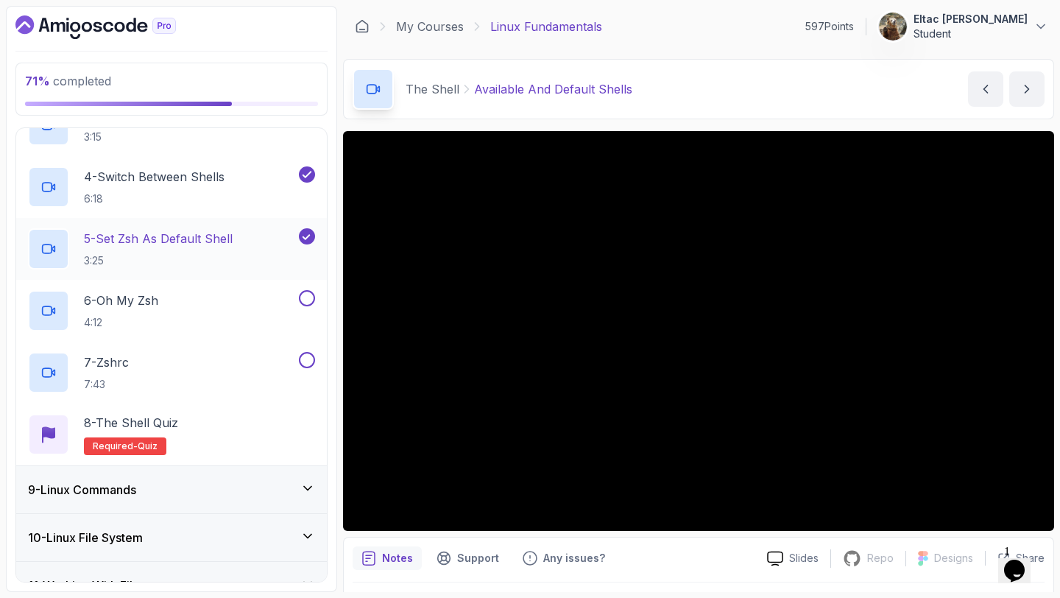
scroll to position [541, 0]
click at [311, 300] on button at bounding box center [307, 297] width 16 height 16
click at [303, 361] on button at bounding box center [307, 359] width 16 height 16
click at [213, 408] on div "8 - The Shell Quiz Required- quiz" at bounding box center [171, 434] width 311 height 62
click at [115, 420] on p "8 - The Shell Quiz" at bounding box center [131, 422] width 94 height 18
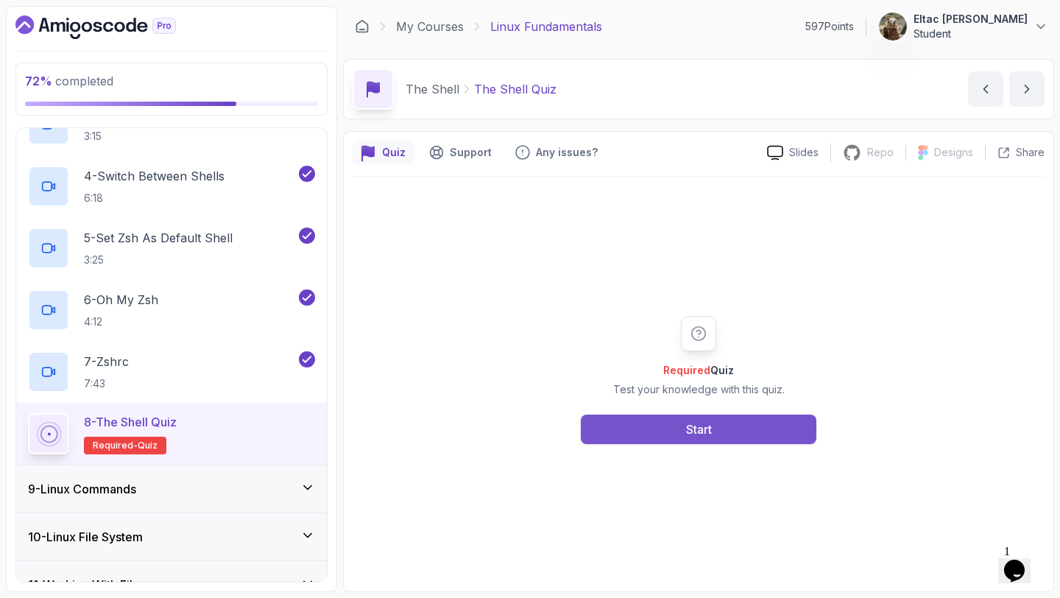
click at [648, 434] on button "Start" at bounding box center [699, 429] width 236 height 29
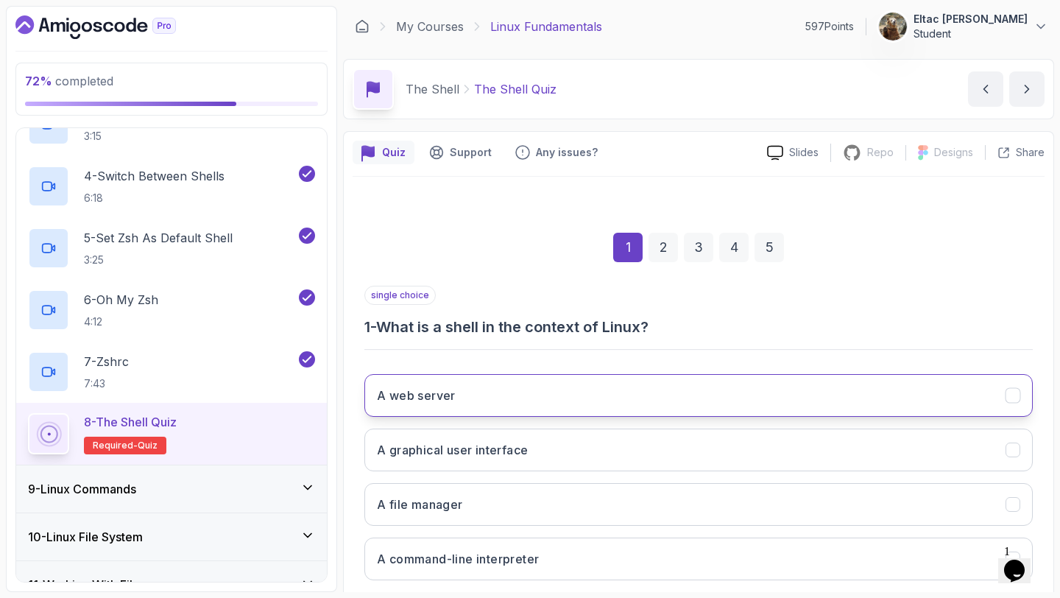
click at [656, 379] on button "A web server" at bounding box center [699, 395] width 669 height 43
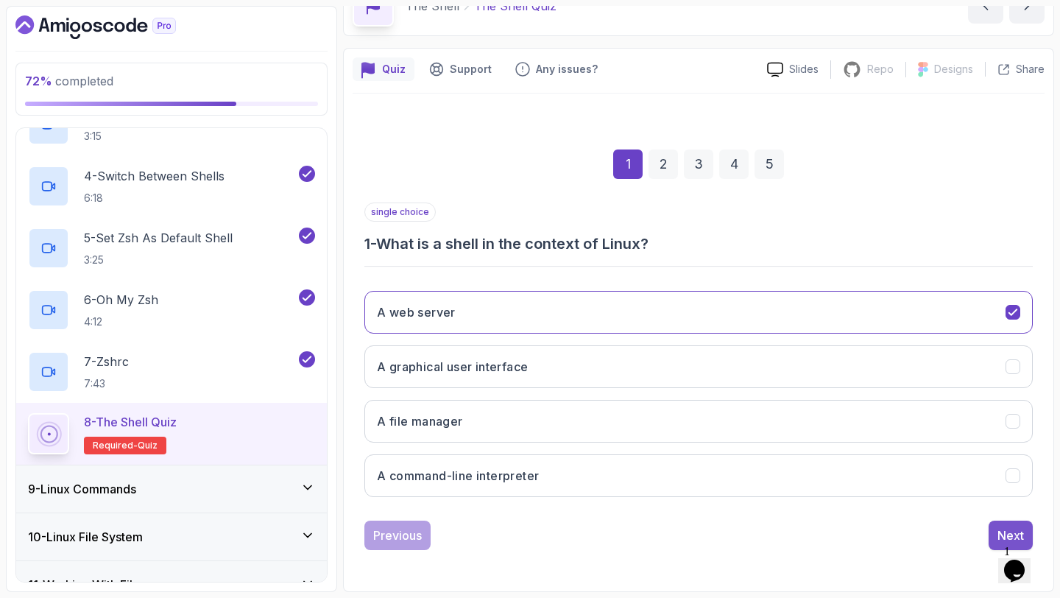
click at [991, 532] on button "Next" at bounding box center [1011, 535] width 44 height 29
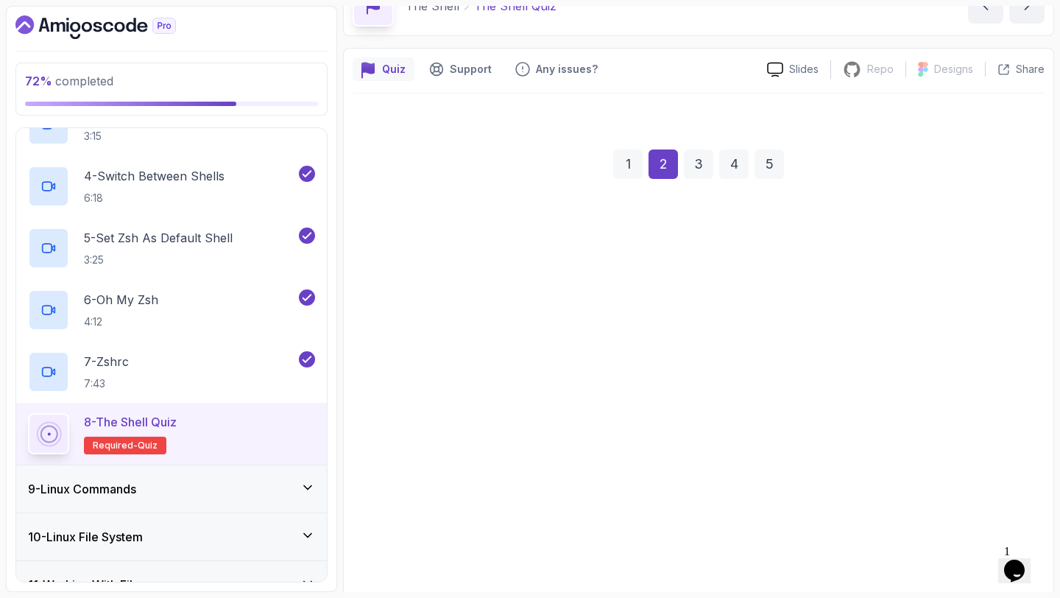
click at [860, 471] on button "show-shells" at bounding box center [699, 467] width 669 height 43
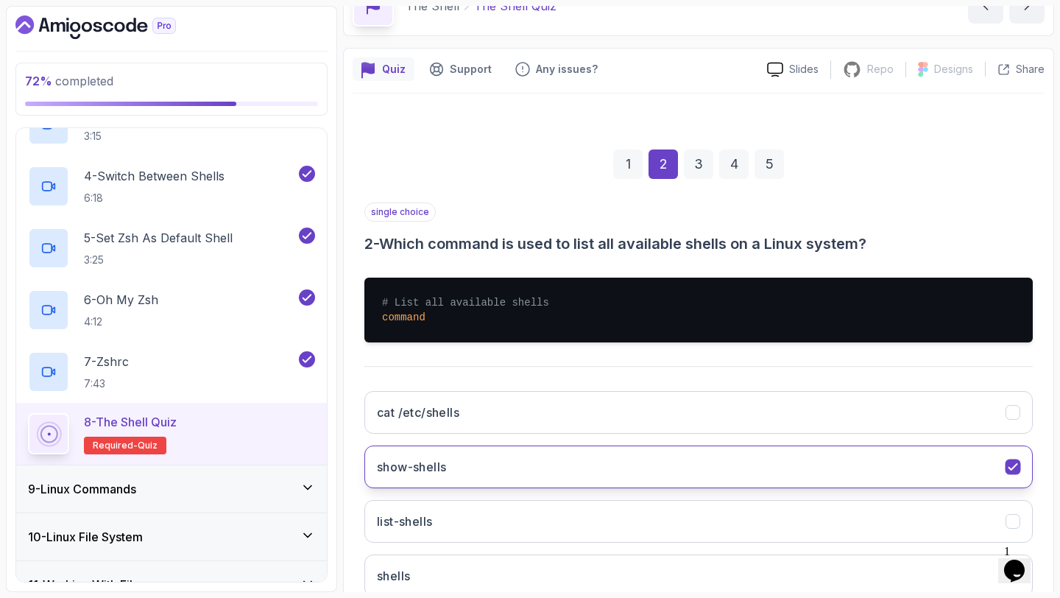
scroll to position [183, 0]
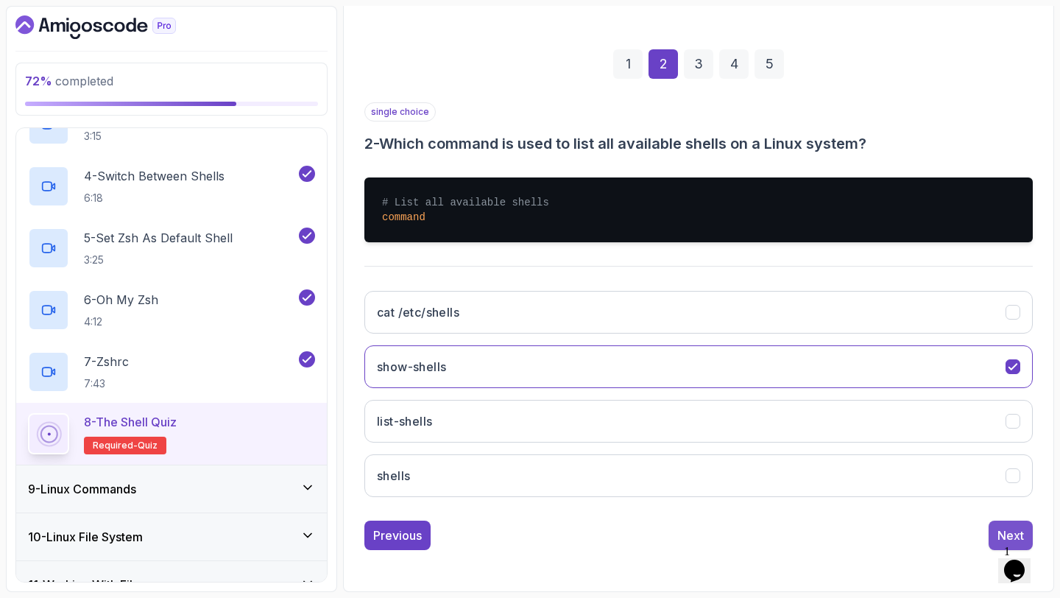
click at [994, 529] on button "Next" at bounding box center [1011, 535] width 44 height 29
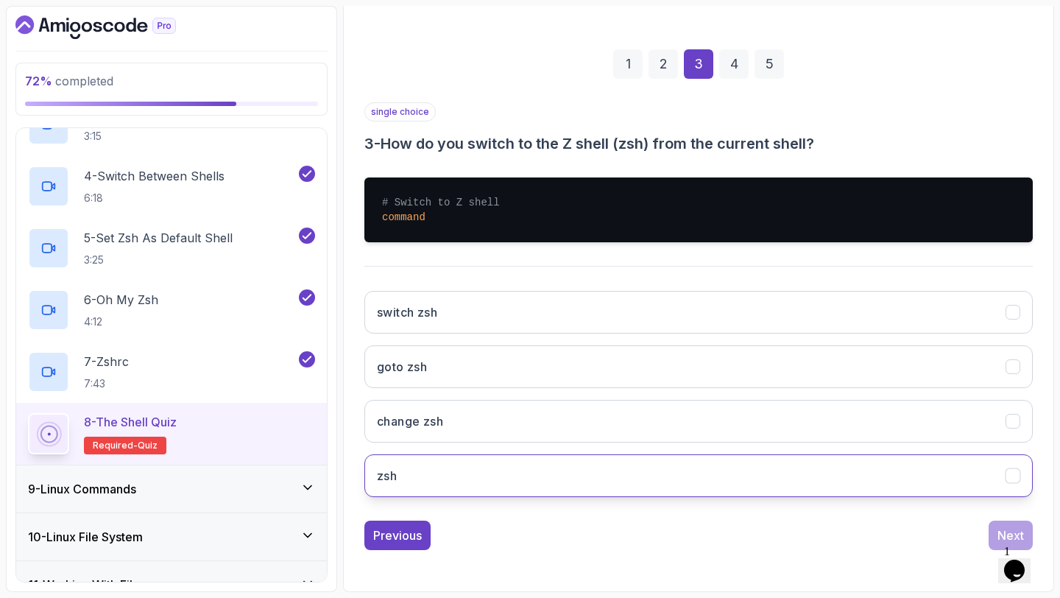
click at [906, 463] on button "zsh" at bounding box center [699, 475] width 669 height 43
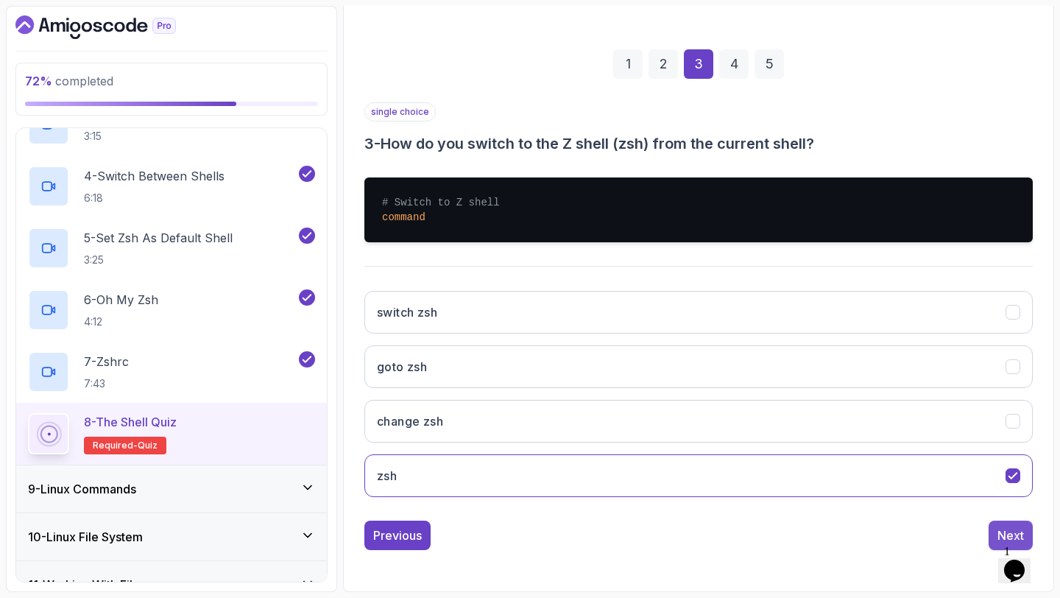
click at [993, 530] on button "Next" at bounding box center [1011, 535] width 44 height 29
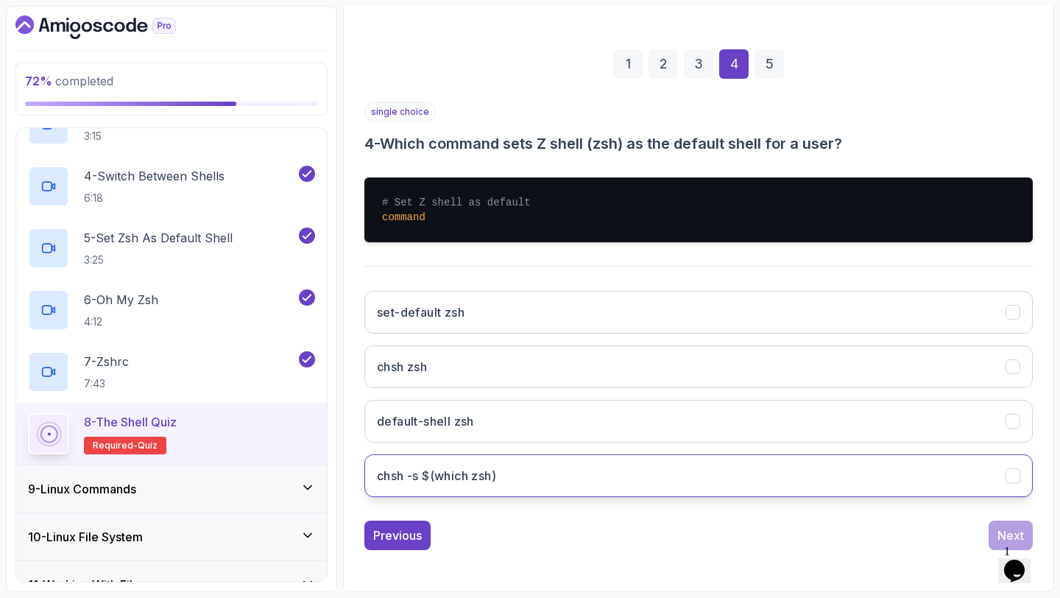
click at [924, 476] on button "chsh -s $(which zsh)" at bounding box center [699, 475] width 669 height 43
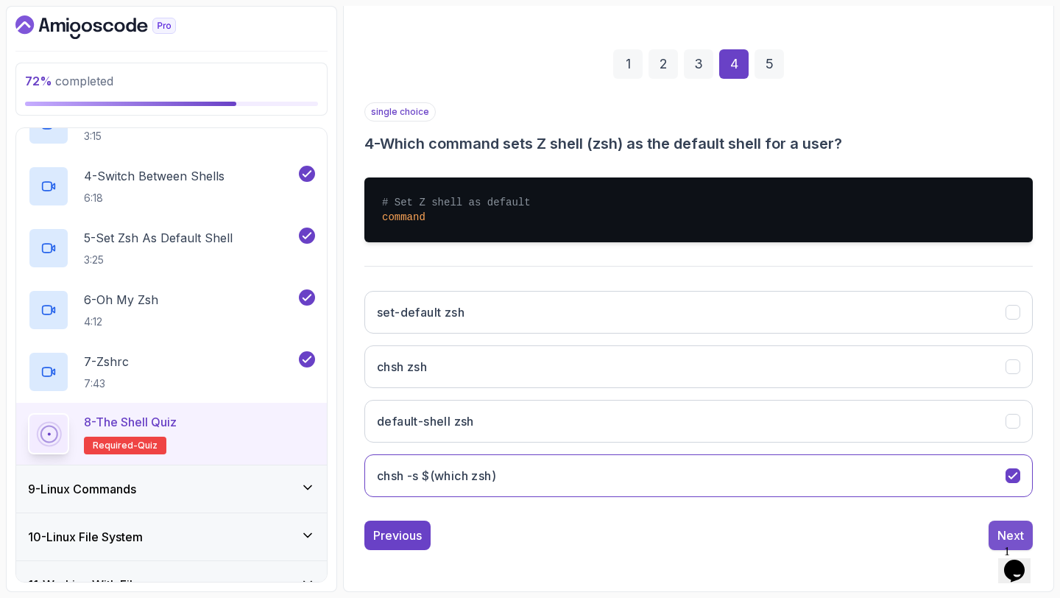
click at [992, 527] on button "Next" at bounding box center [1011, 535] width 44 height 29
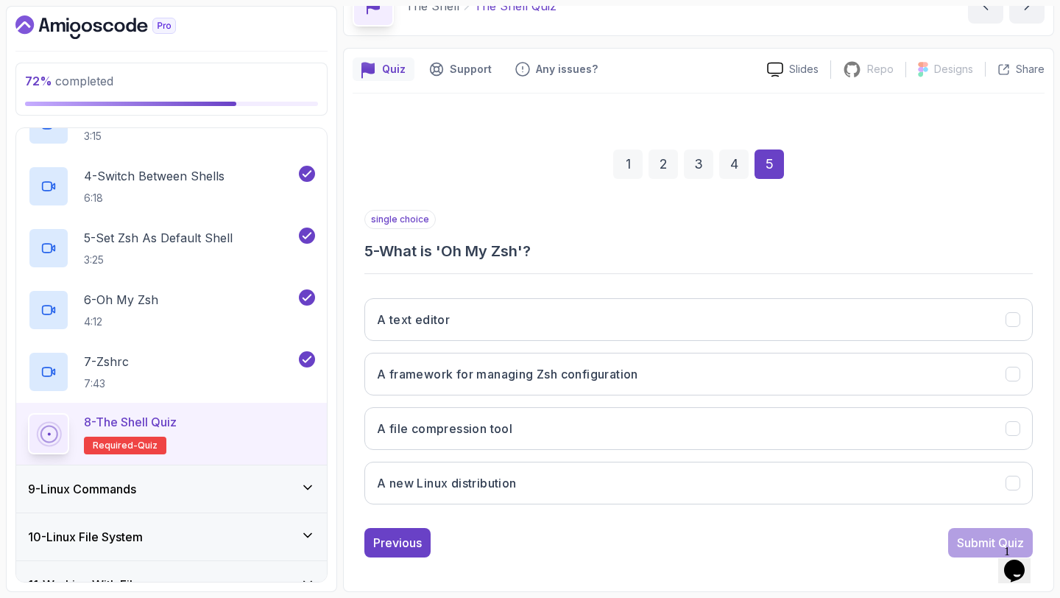
scroll to position [83, 0]
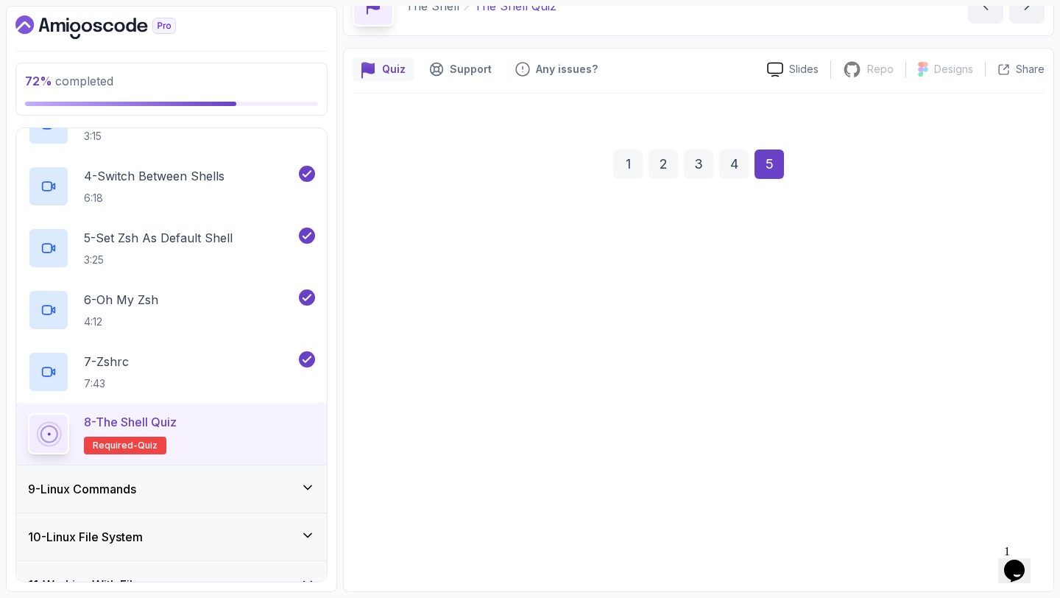
click at [955, 498] on div "A text editor A framework for managing Zsh configuration A file compression too…" at bounding box center [699, 394] width 669 height 230
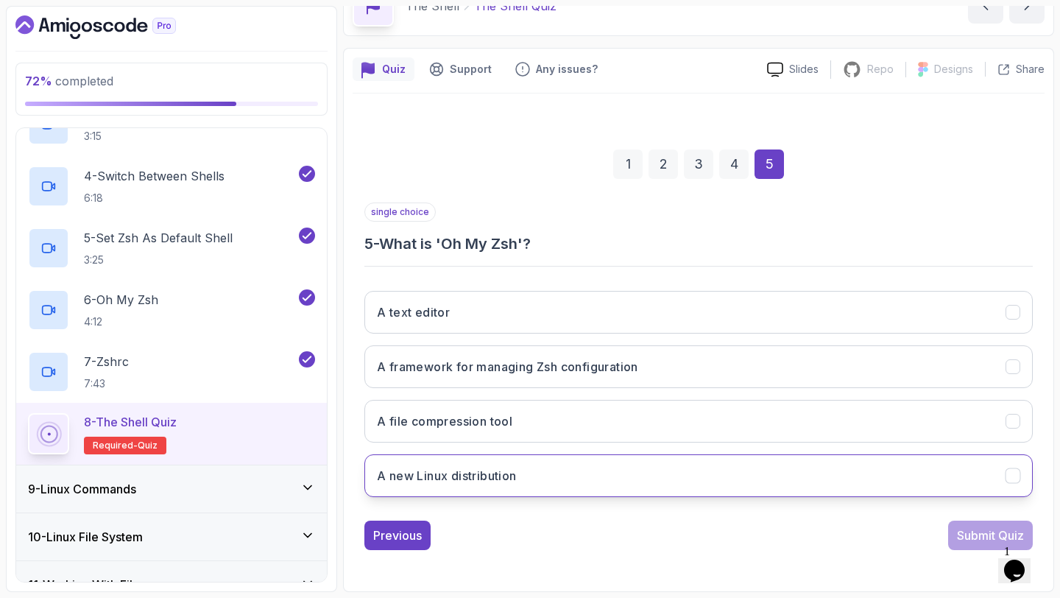
click at [946, 473] on button "A new Linux distribution" at bounding box center [699, 475] width 669 height 43
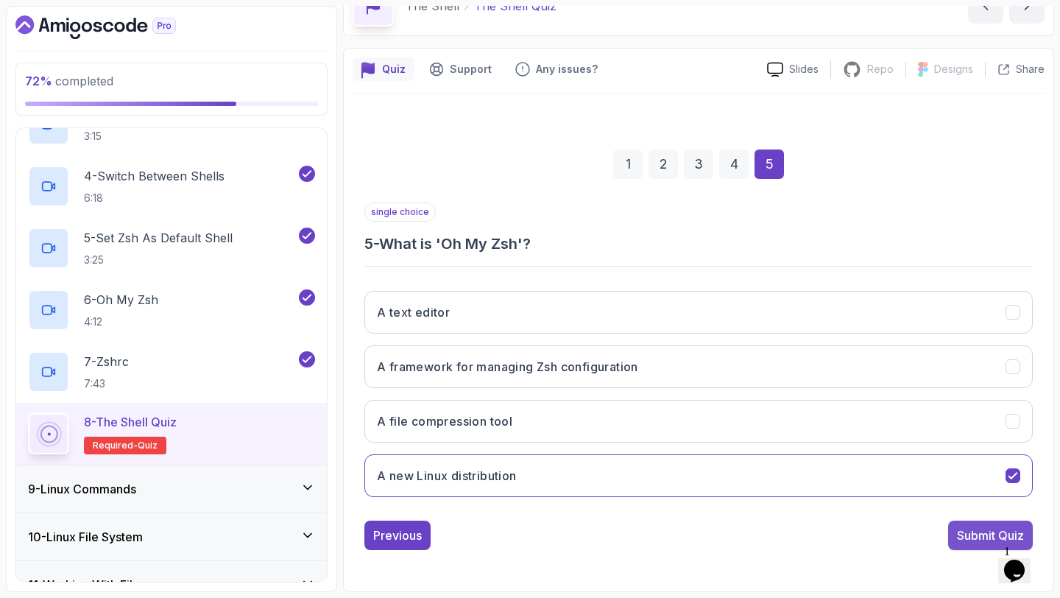
click at [978, 546] on button "Submit Quiz" at bounding box center [991, 535] width 85 height 29
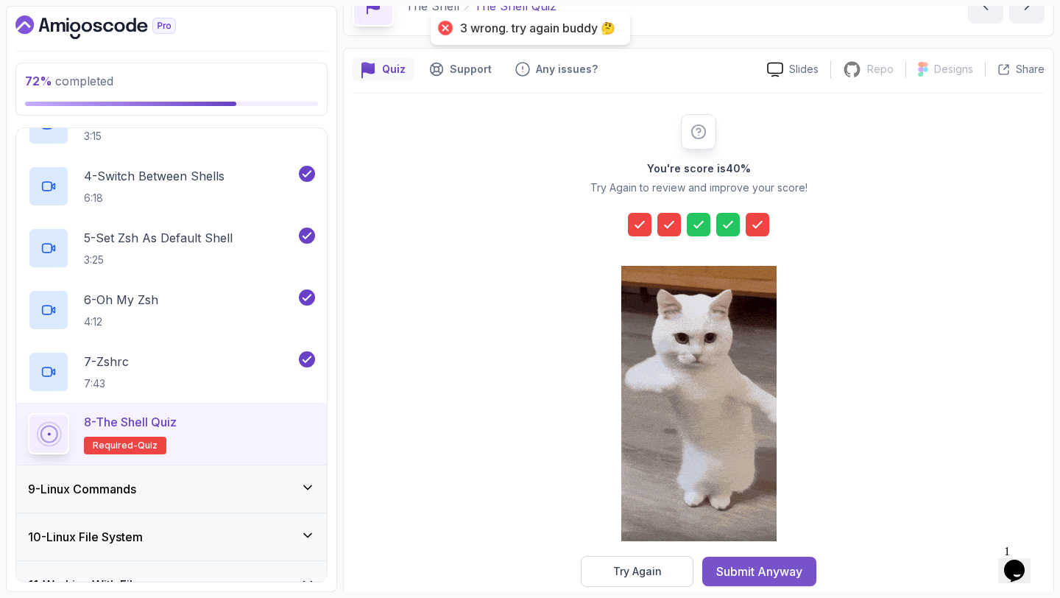
click at [746, 560] on button "Submit Anyway" at bounding box center [760, 571] width 114 height 29
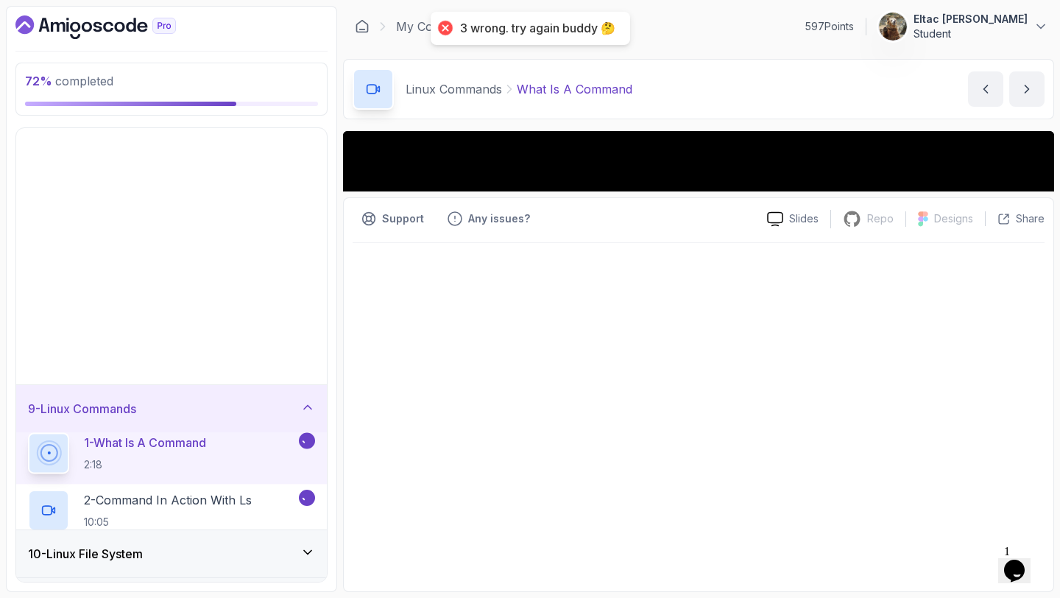
scroll to position [264, 0]
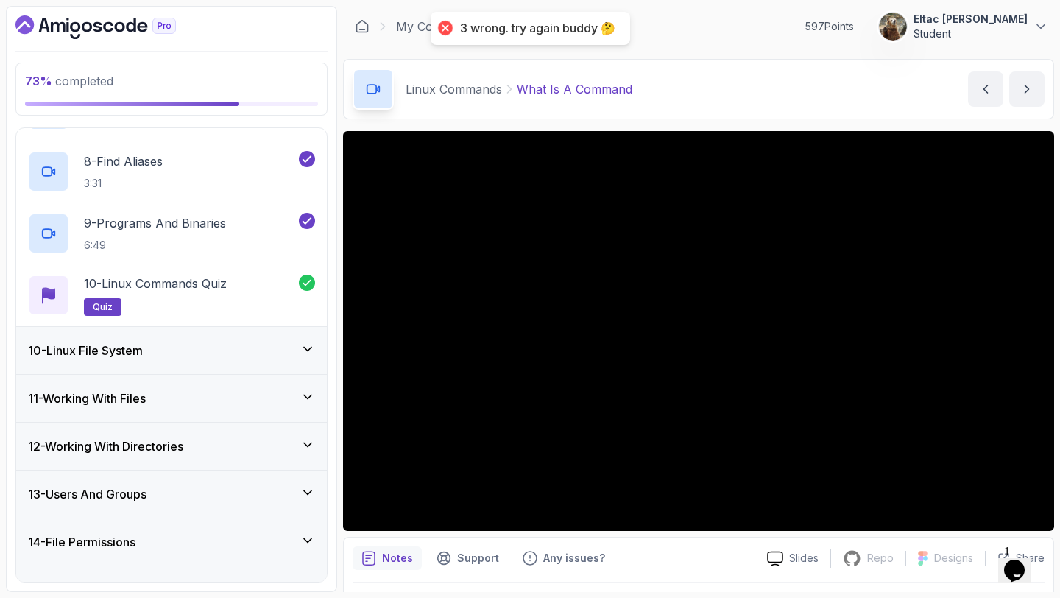
click at [211, 351] on div "10 - Linux File System" at bounding box center [171, 351] width 287 height 18
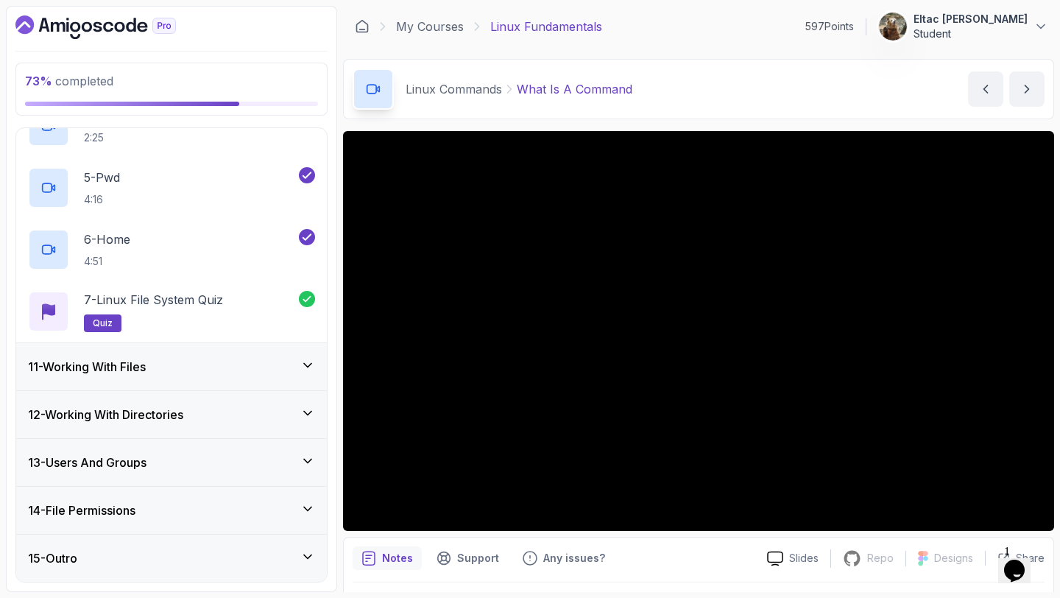
click at [211, 351] on div "11 - Working With Files" at bounding box center [171, 366] width 311 height 47
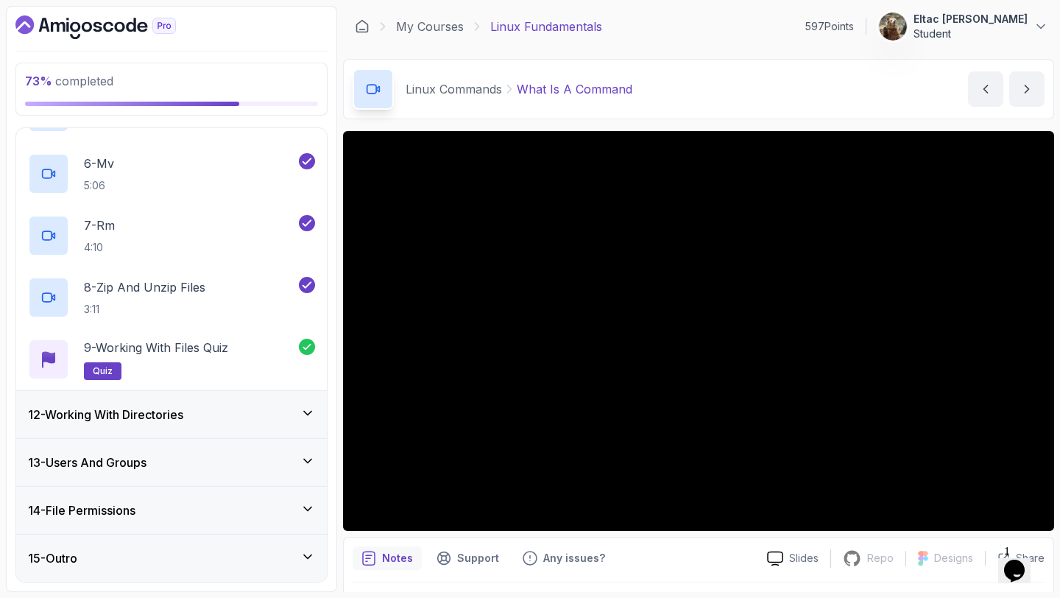
click at [203, 415] on div "12 - Working With Directories" at bounding box center [171, 415] width 287 height 18
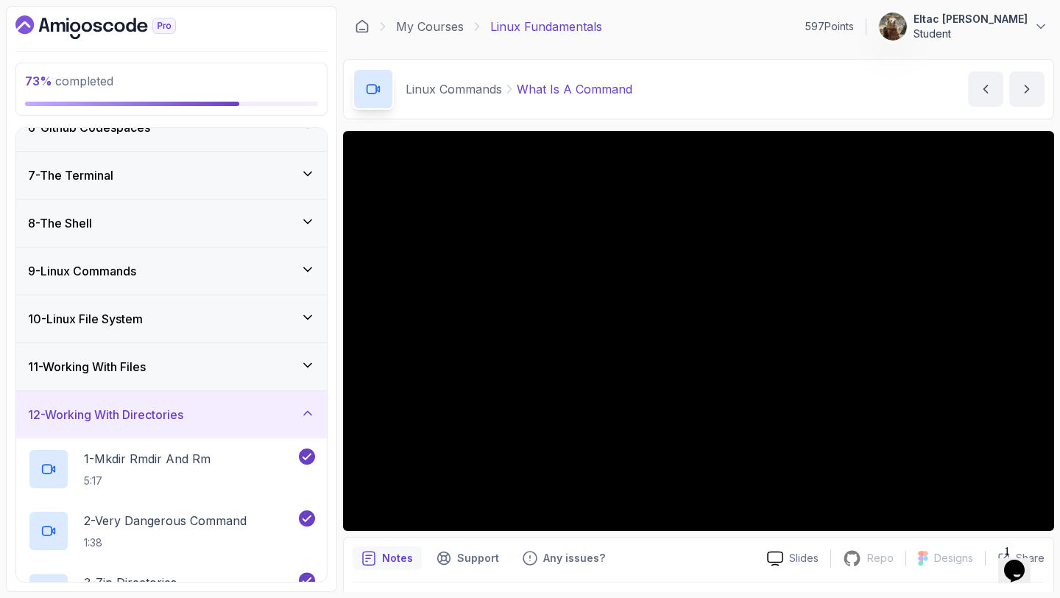
scroll to position [573, 0]
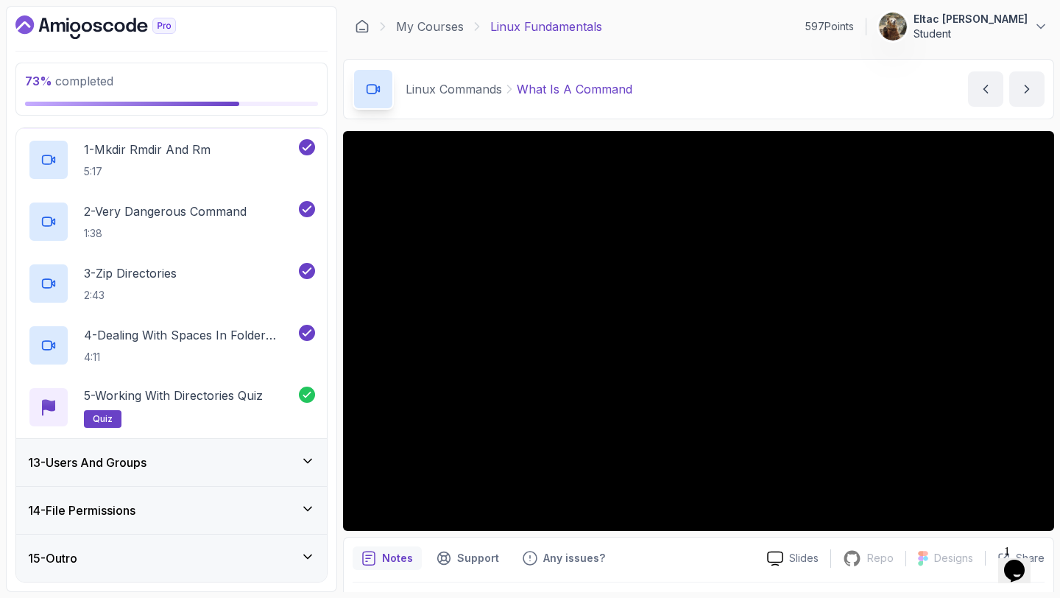
click at [202, 452] on div "13 - Users And Groups" at bounding box center [171, 462] width 311 height 47
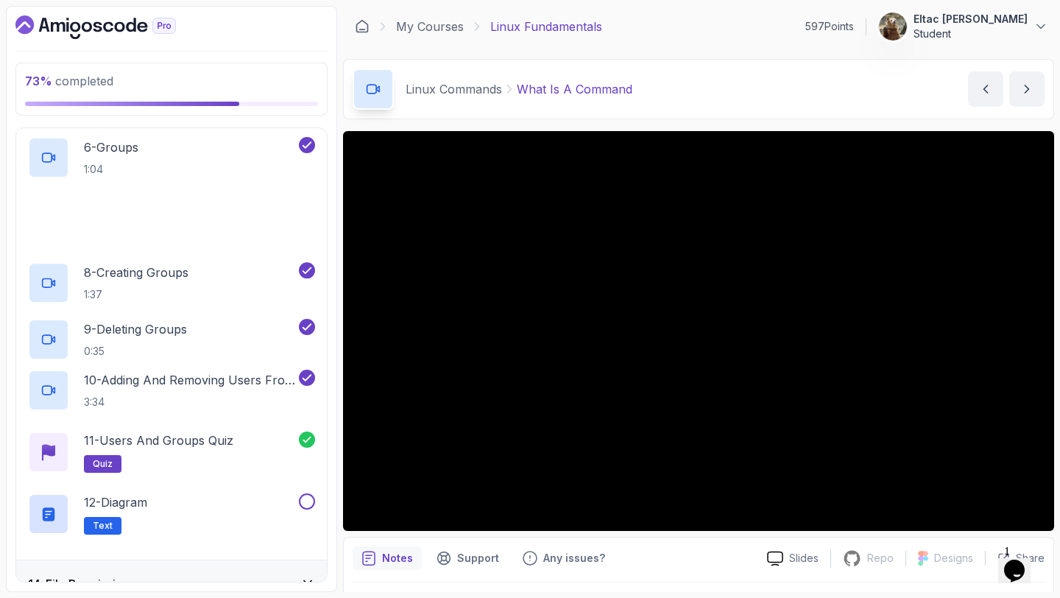
scroll to position [1006, 0]
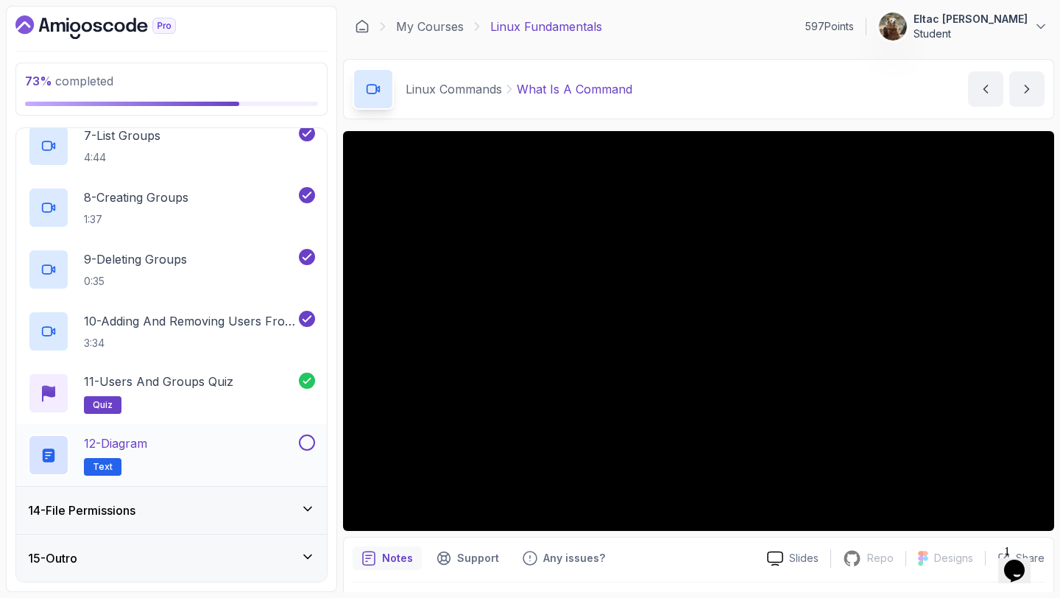
click at [303, 445] on button at bounding box center [307, 442] width 16 height 16
click at [200, 506] on div "14 - File Permissions" at bounding box center [171, 511] width 287 height 18
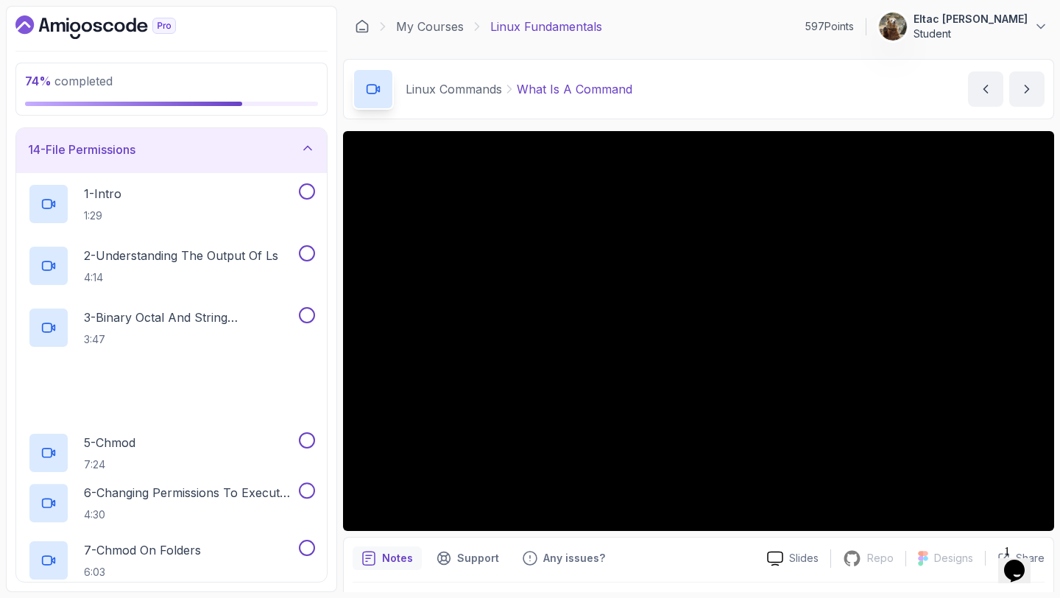
scroll to position [1068, 0]
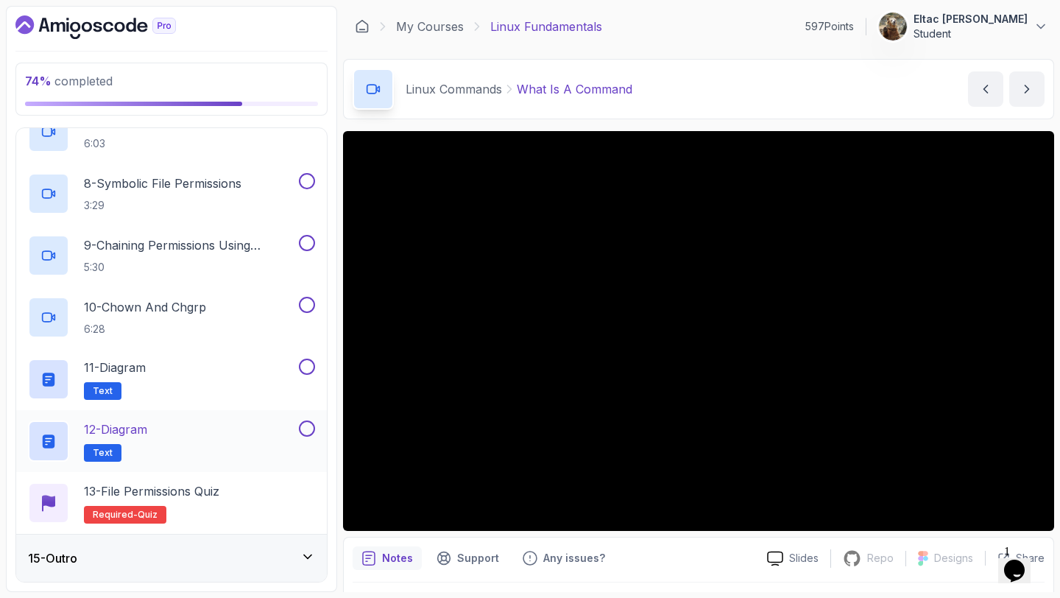
click at [304, 416] on div "12 - Diagram Text" at bounding box center [171, 441] width 311 height 62
click at [306, 368] on button at bounding box center [307, 367] width 16 height 16
click at [309, 304] on button at bounding box center [307, 305] width 16 height 16
click at [302, 234] on div "9 - Chaining Permissions Using Symbolic Notation 5:30" at bounding box center [171, 256] width 311 height 62
click at [307, 173] on button at bounding box center [307, 181] width 16 height 16
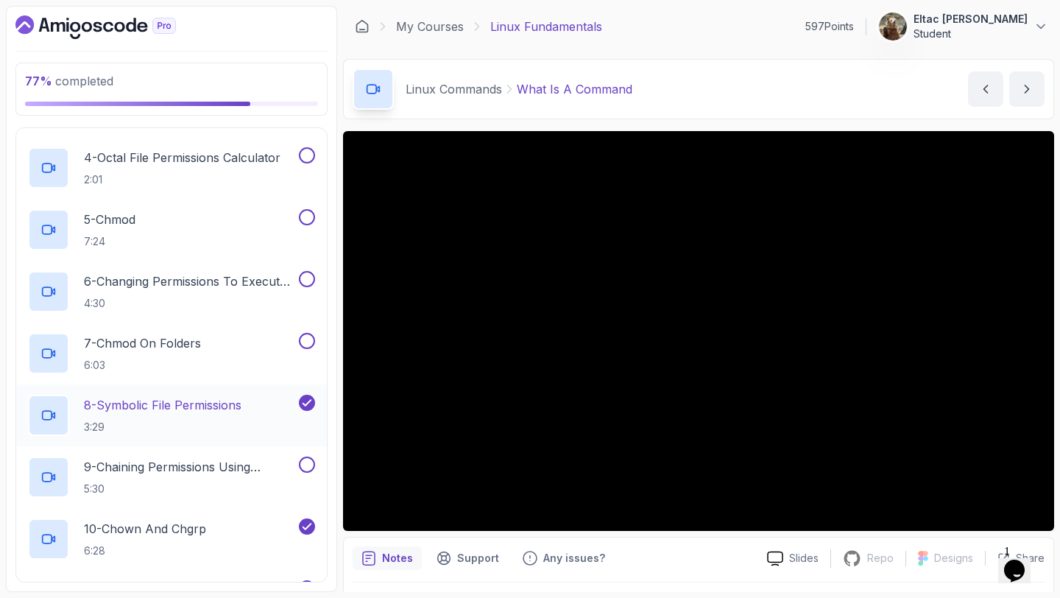
scroll to position [842, 0]
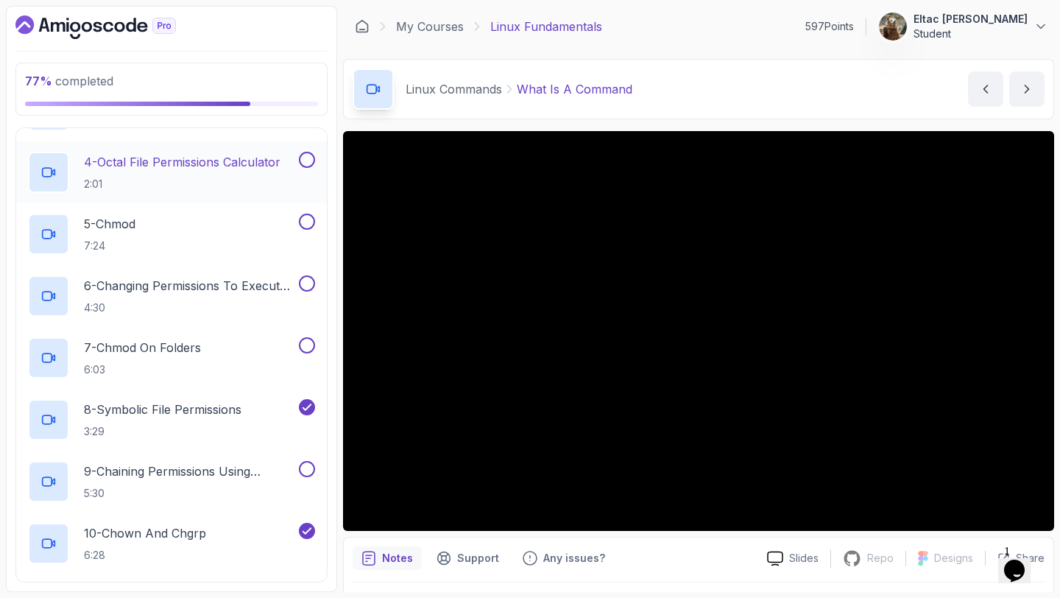
drag, startPoint x: 307, startPoint y: 172, endPoint x: 306, endPoint y: 165, distance: 7.4
click at [306, 165] on button "4 - Octal File Permissions Calculator 2:01" at bounding box center [171, 172] width 287 height 41
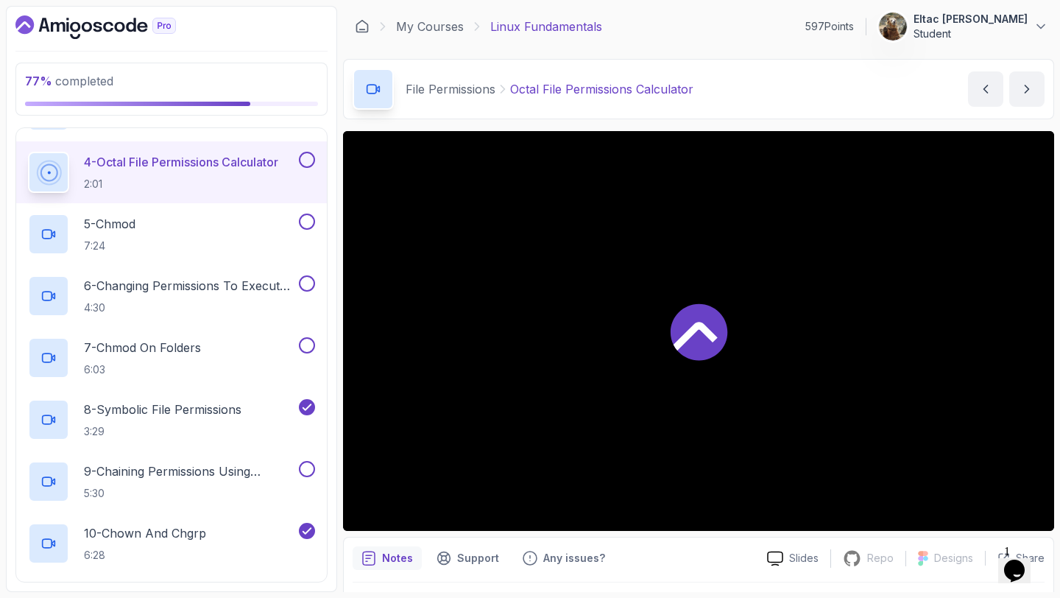
click at [306, 165] on button at bounding box center [307, 160] width 16 height 16
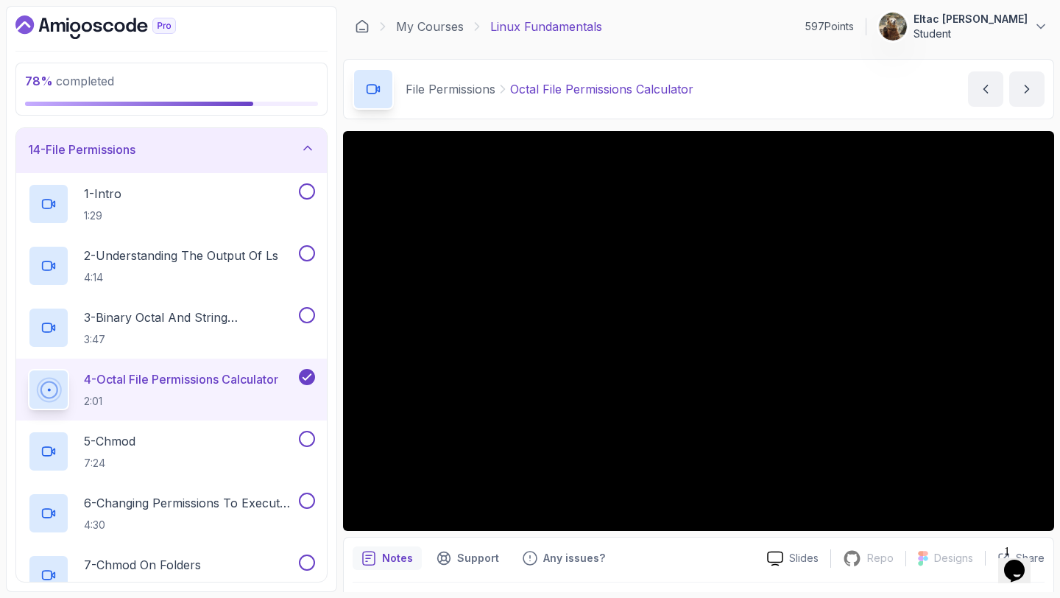
scroll to position [546, 0]
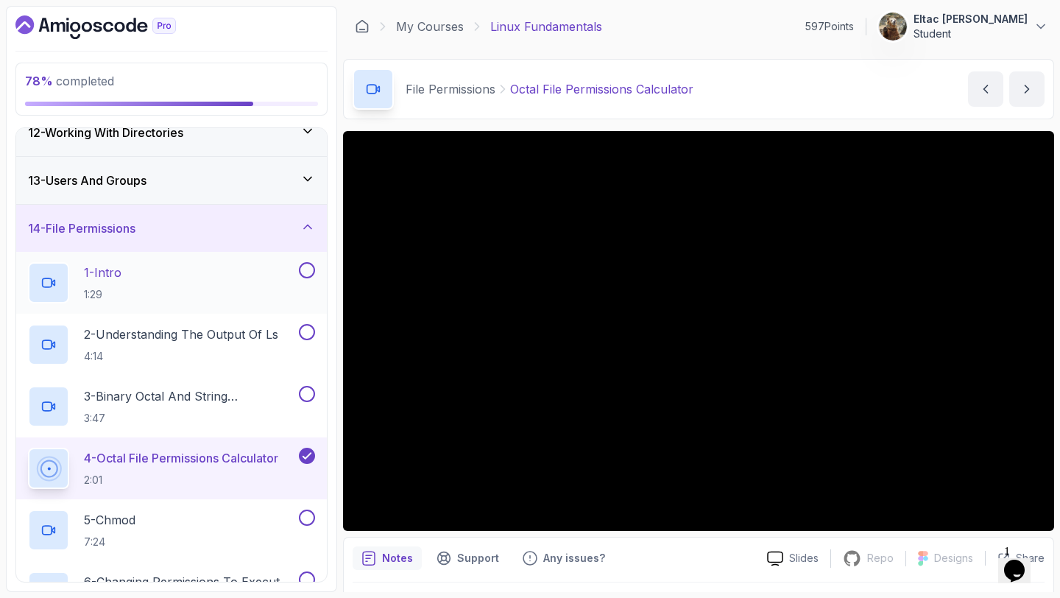
click at [306, 267] on button at bounding box center [307, 270] width 16 height 16
click at [308, 331] on button at bounding box center [307, 332] width 16 height 16
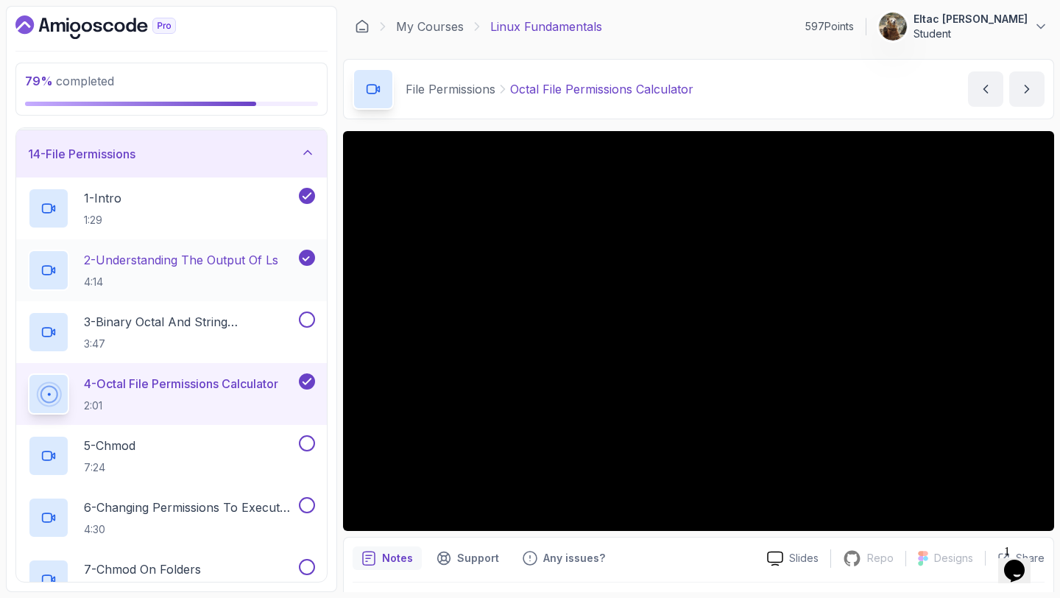
scroll to position [622, 0]
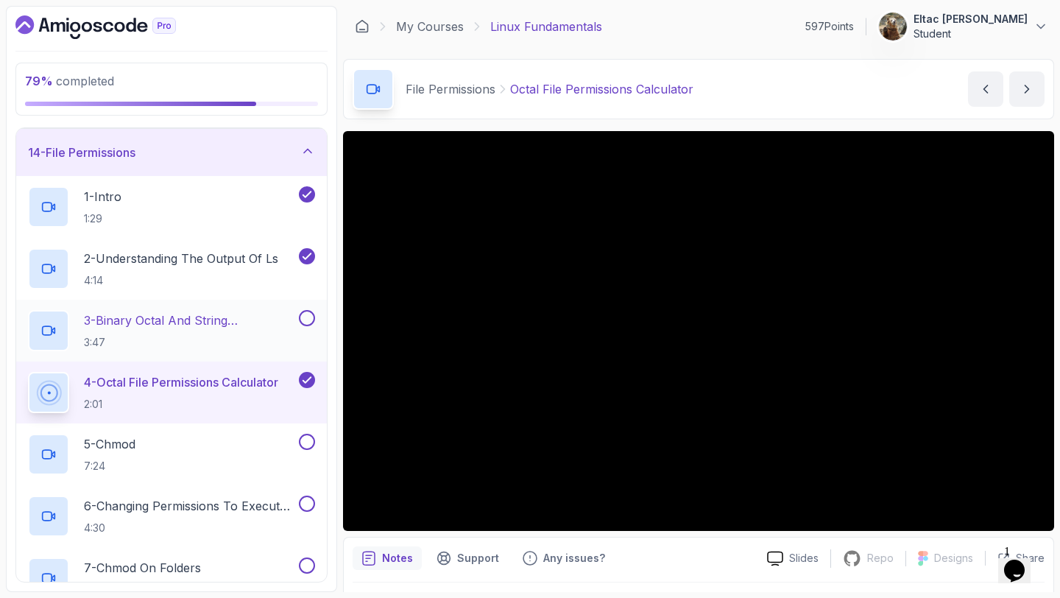
click at [306, 321] on button at bounding box center [307, 318] width 16 height 16
click at [307, 446] on button at bounding box center [307, 442] width 16 height 16
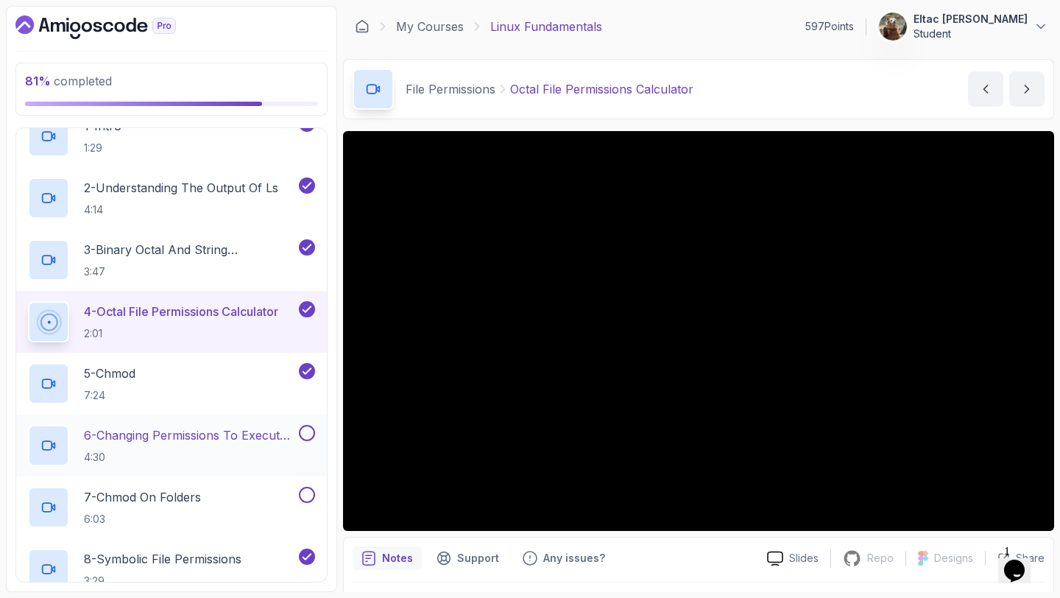
click at [308, 434] on button at bounding box center [307, 433] width 16 height 16
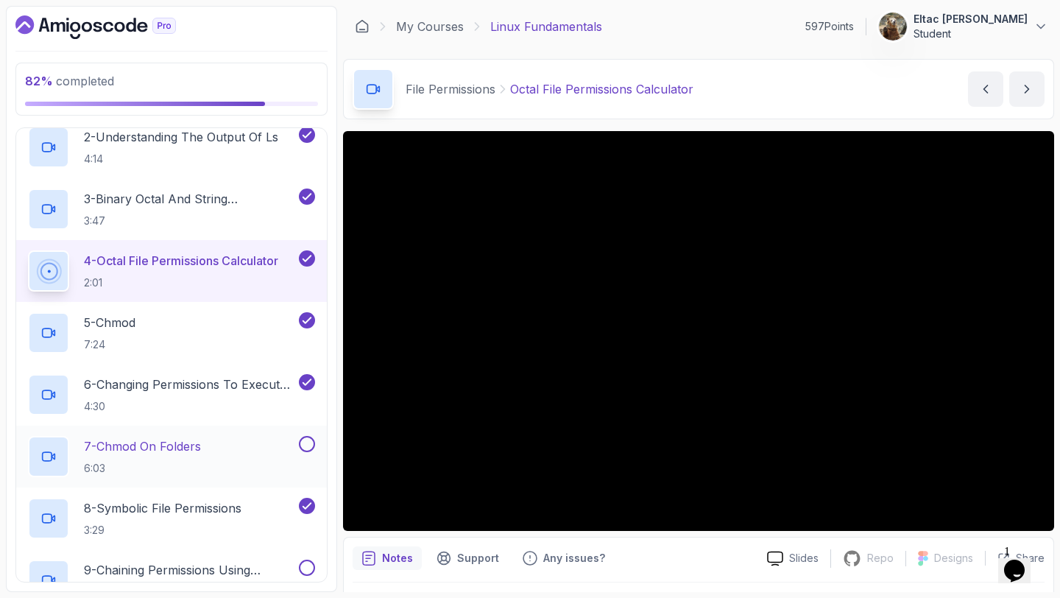
click at [307, 441] on button at bounding box center [307, 444] width 16 height 16
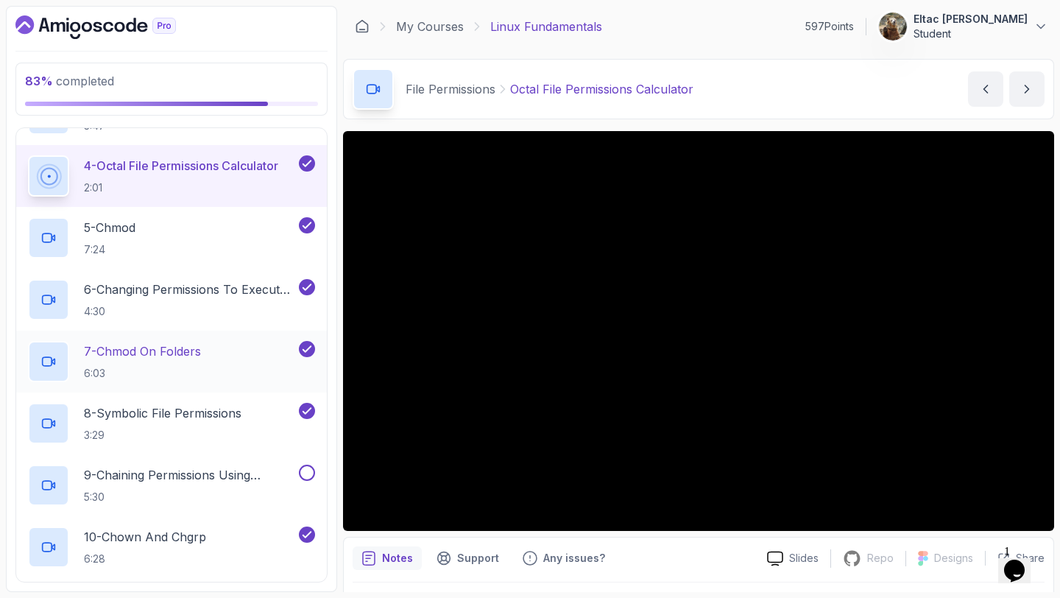
scroll to position [845, 0]
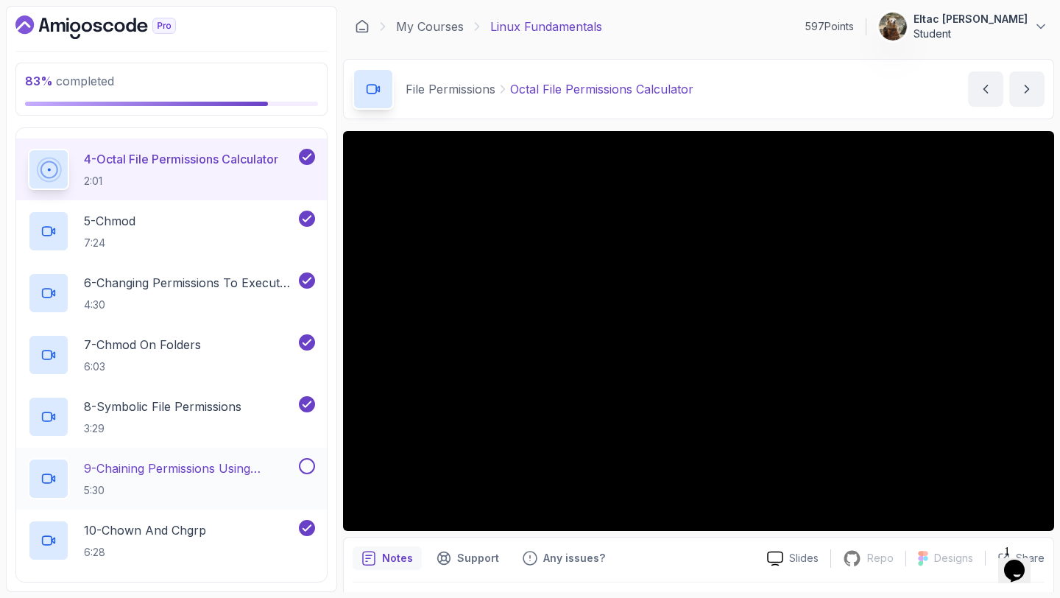
click at [306, 468] on button at bounding box center [307, 466] width 16 height 16
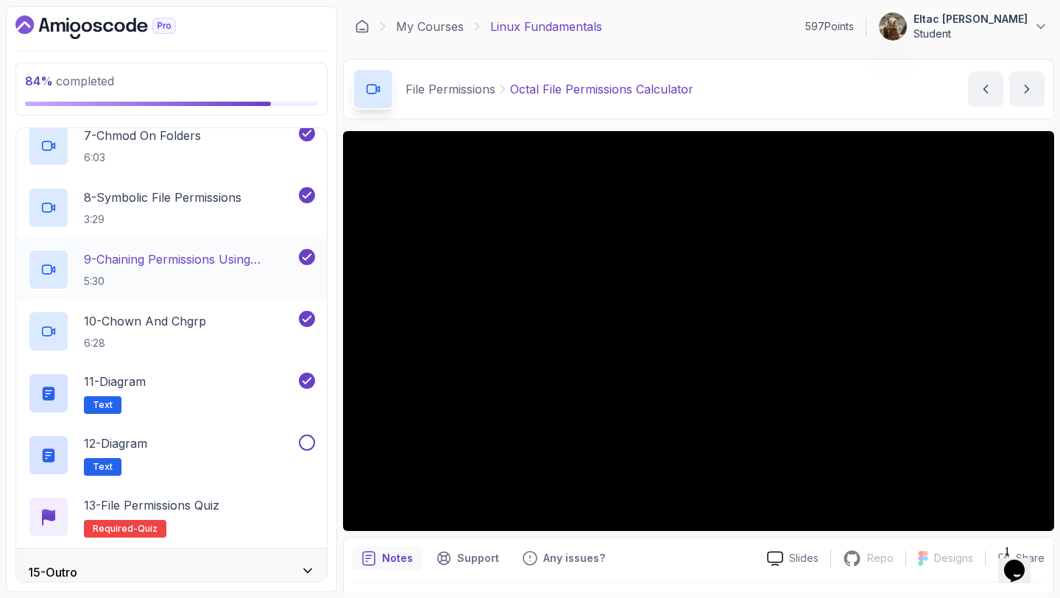
scroll to position [1068, 0]
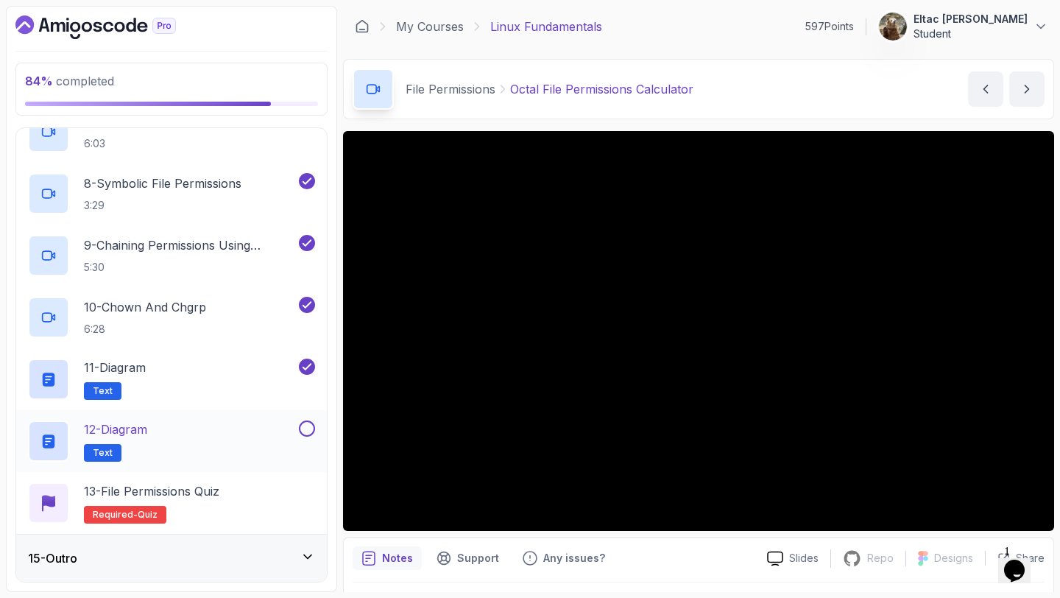
click at [306, 427] on button at bounding box center [307, 429] width 16 height 16
click at [201, 427] on div "12 - Diagram Text" at bounding box center [162, 441] width 268 height 41
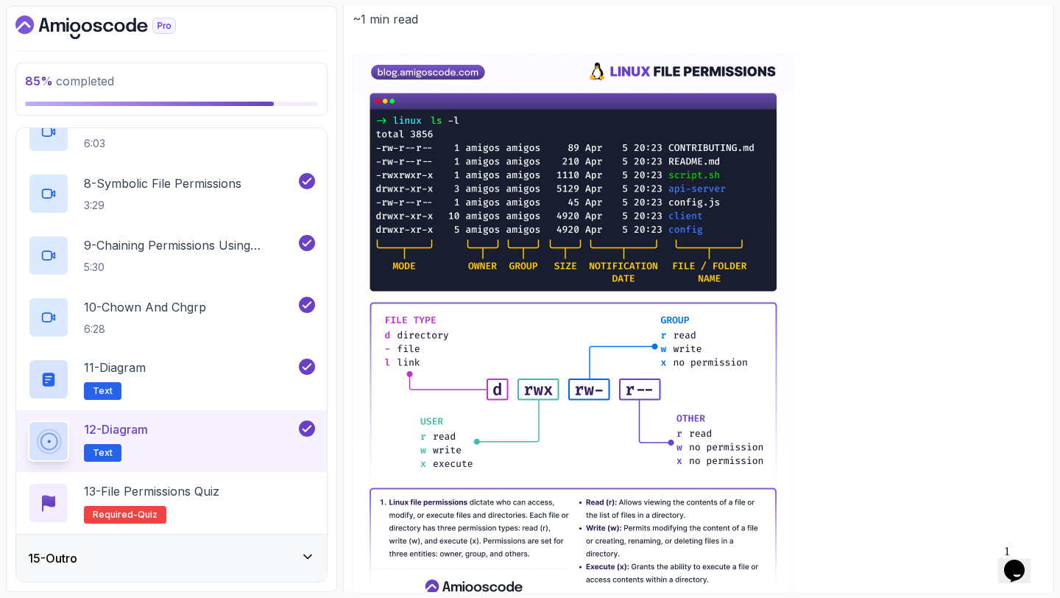
scroll to position [266, 0]
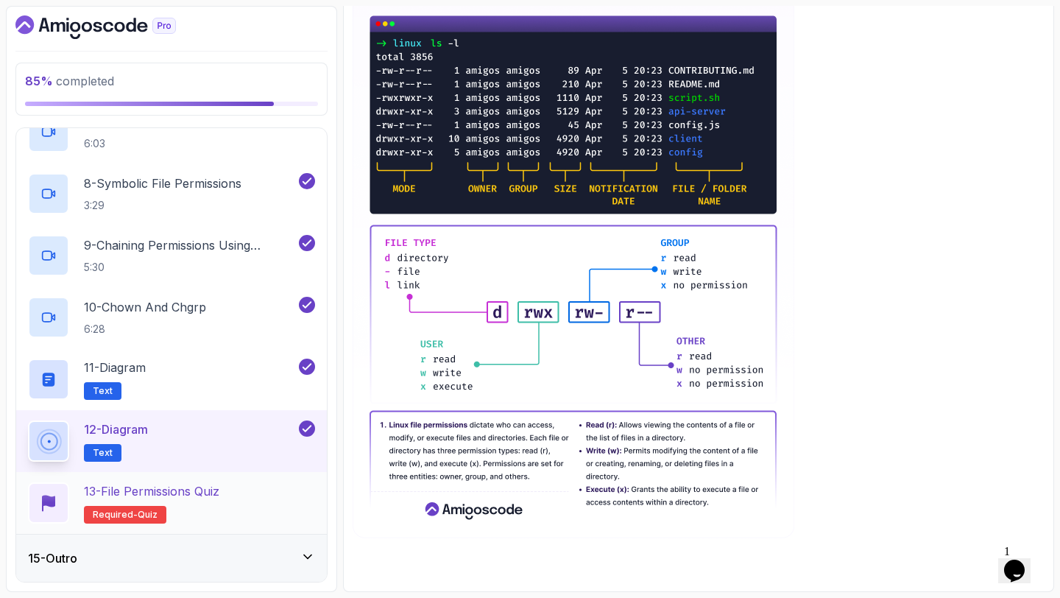
click at [289, 492] on div "13 - File Permissions Quiz Required- quiz" at bounding box center [171, 502] width 287 height 41
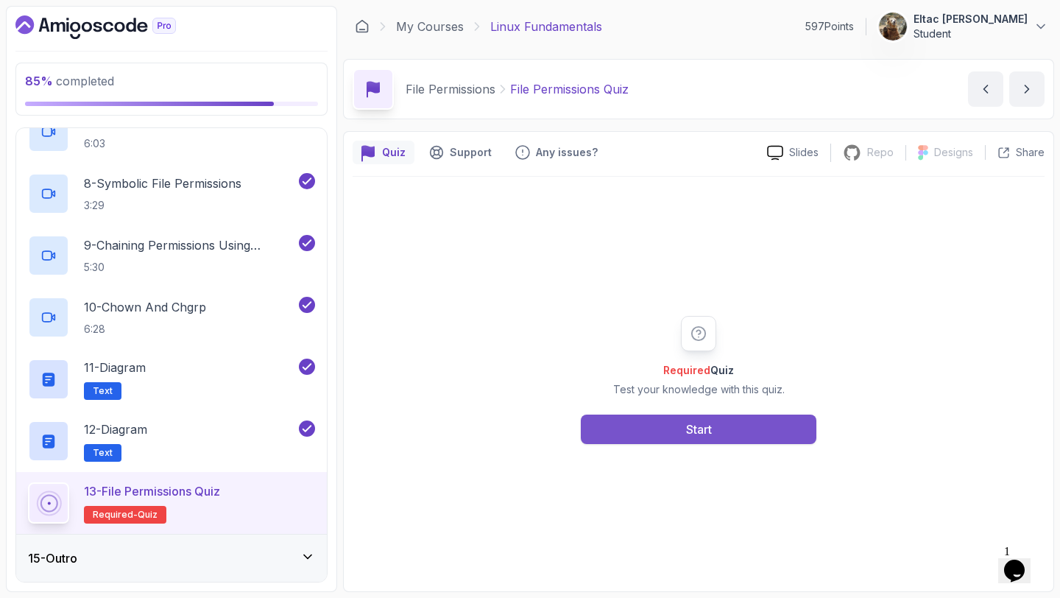
click at [698, 423] on div "Start" at bounding box center [699, 430] width 26 height 18
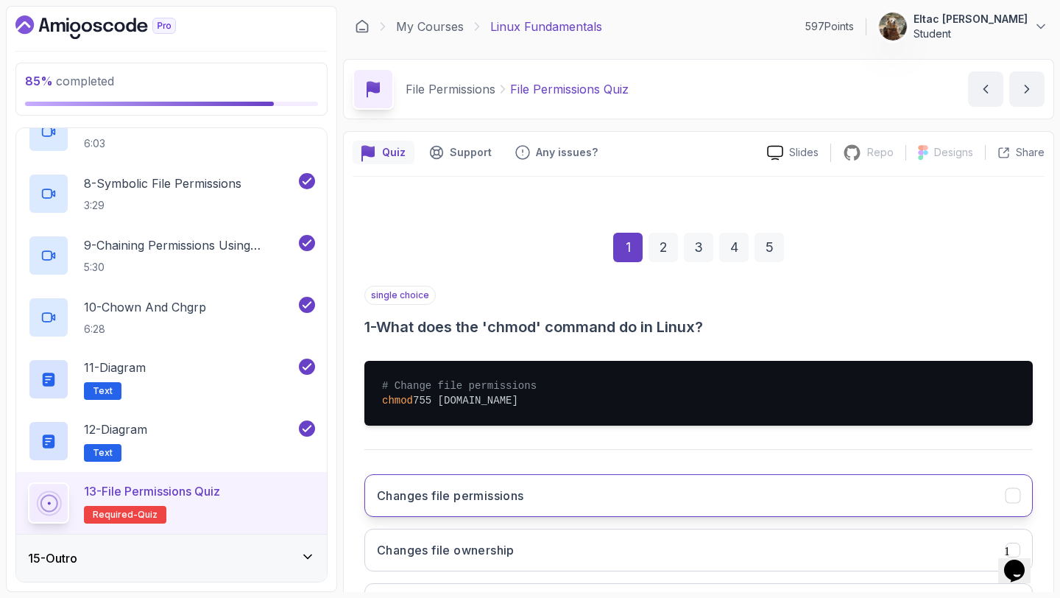
click at [622, 488] on button "Changes file permissions" at bounding box center [699, 495] width 669 height 43
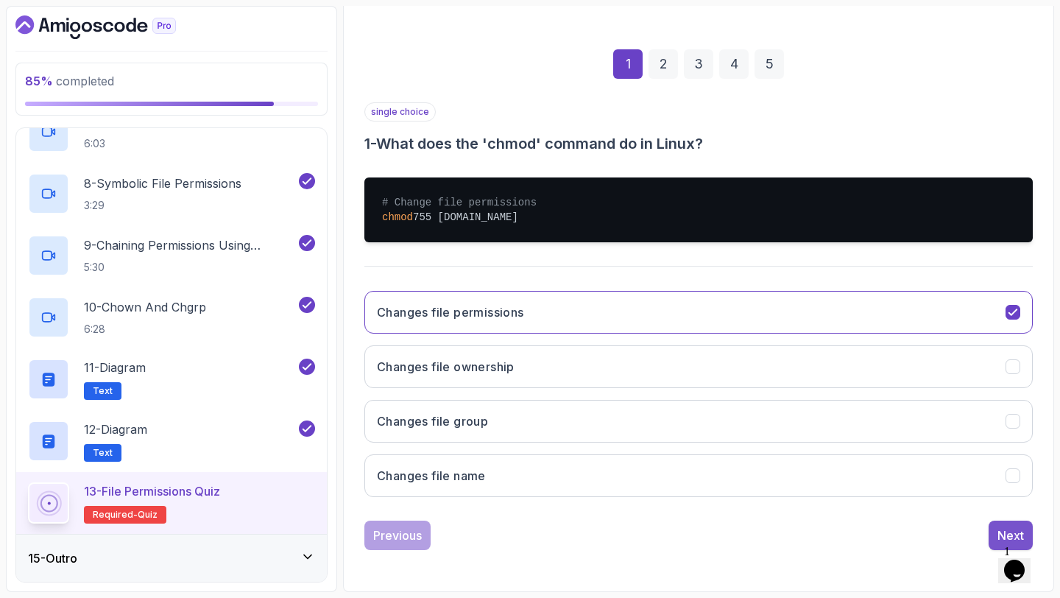
click at [993, 529] on button "Next" at bounding box center [1011, 535] width 44 height 29
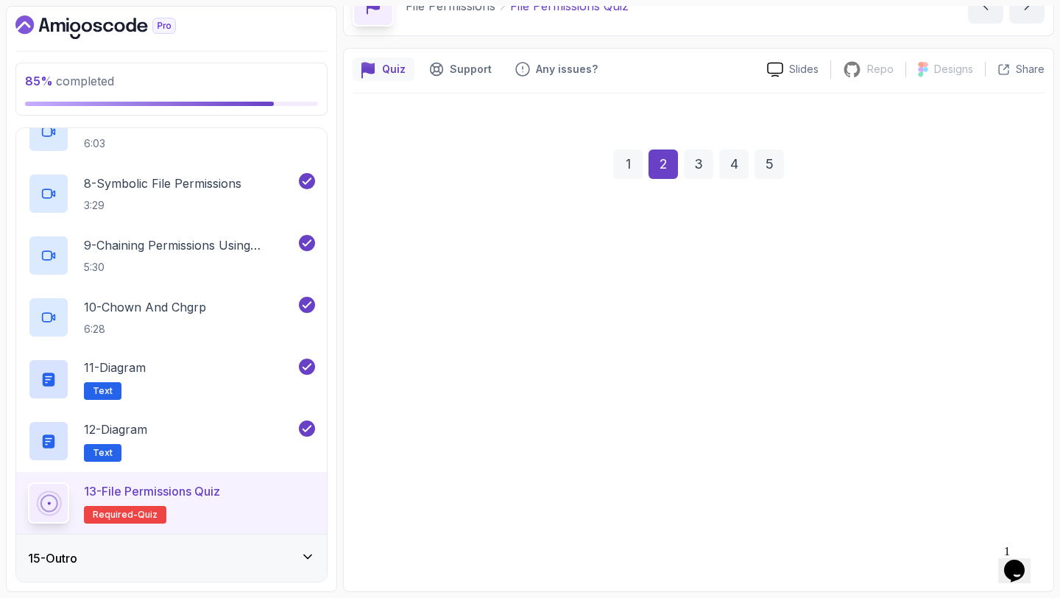
scroll to position [83, 0]
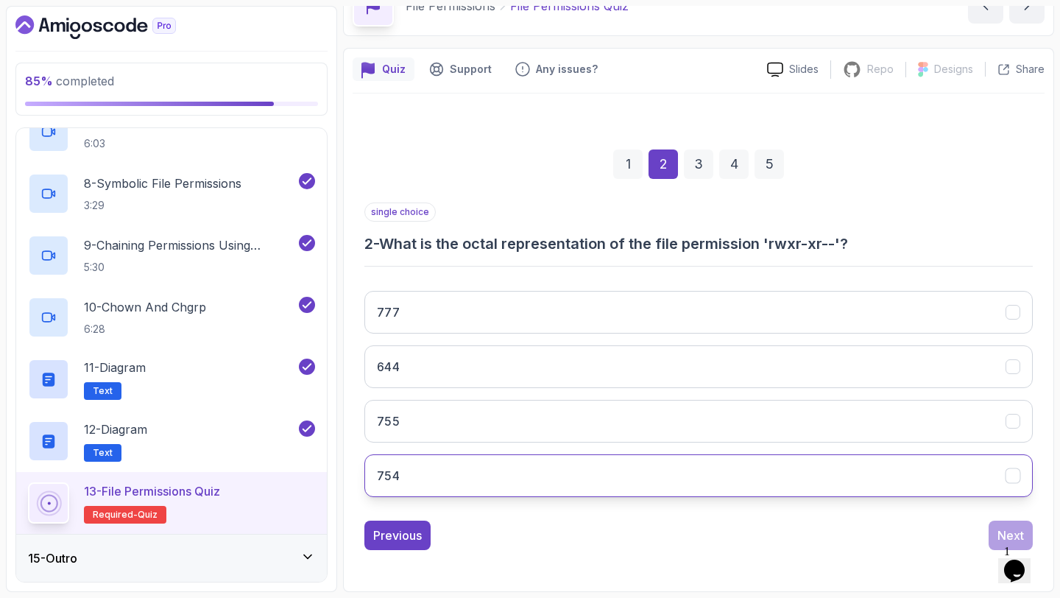
click at [898, 477] on button "754" at bounding box center [699, 475] width 669 height 43
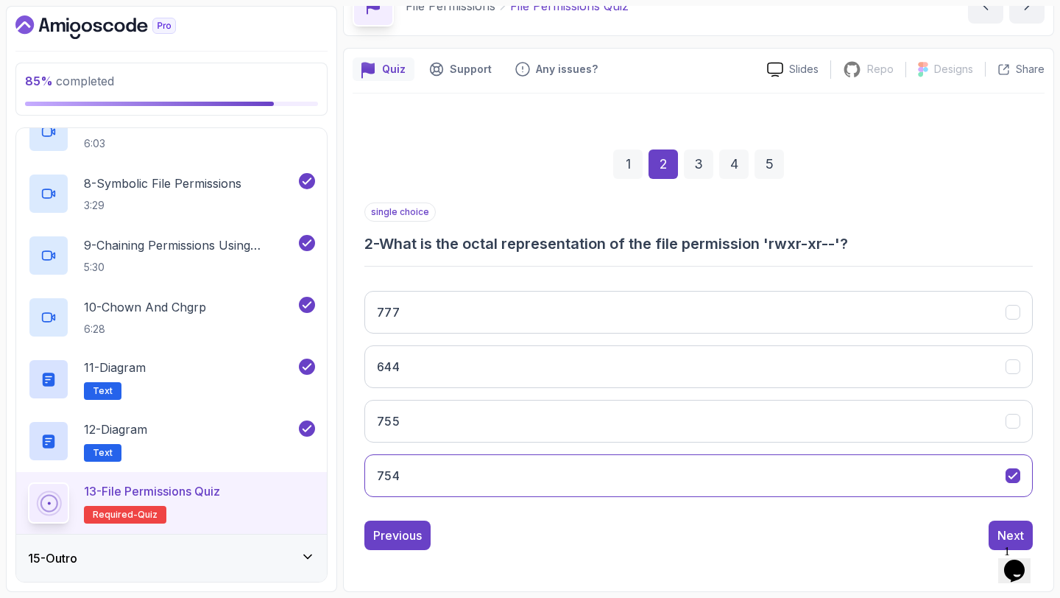
click at [1005, 545] on div "1 Opens Chat This icon Opens the chat window." at bounding box center [1021, 551] width 35 height 13
click at [1002, 538] on div "Next" at bounding box center [1011, 536] width 27 height 18
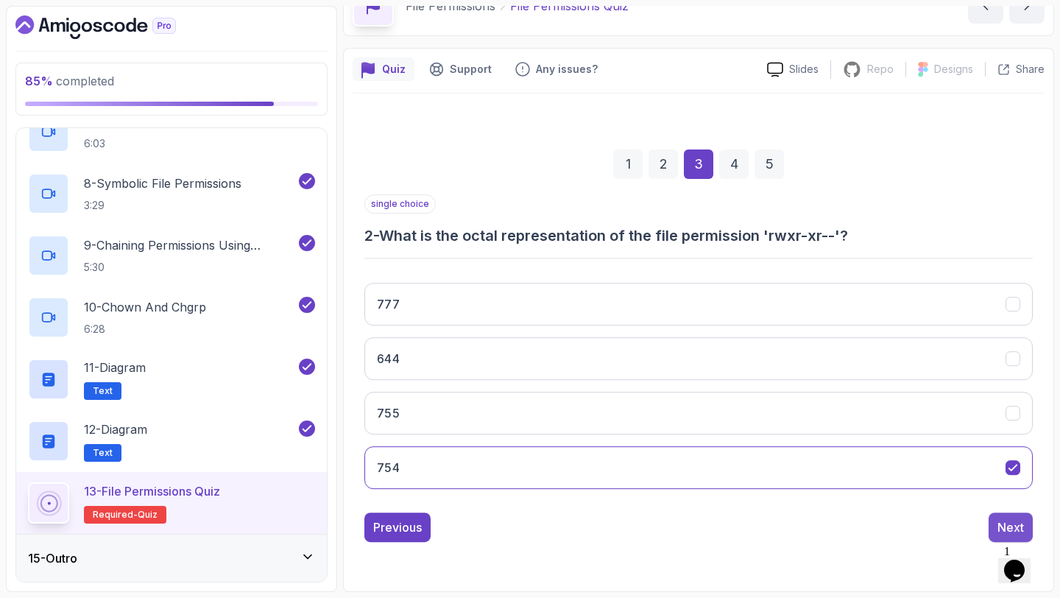
scroll to position [74, 0]
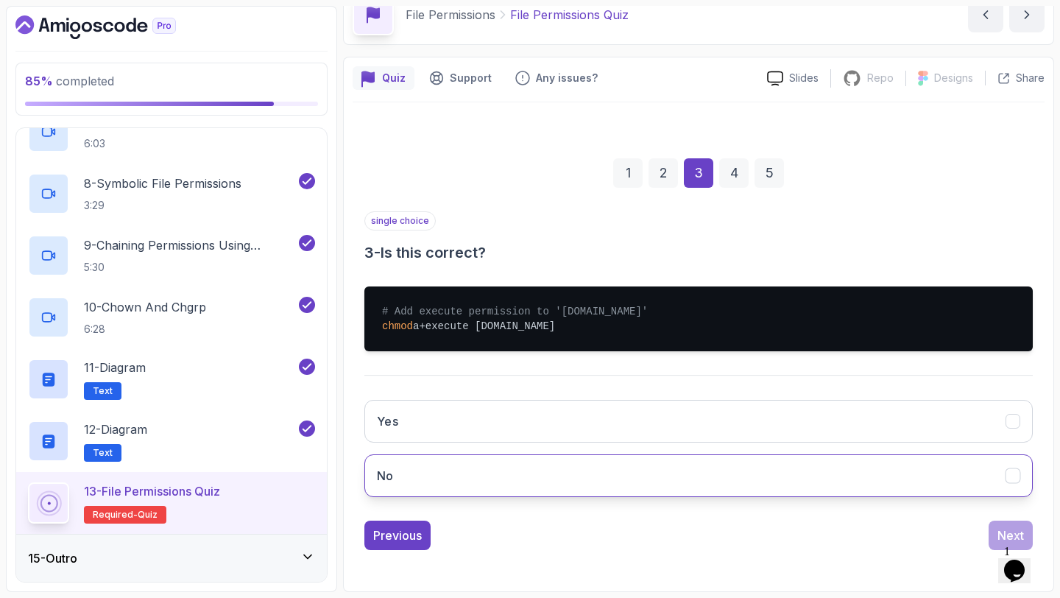
click at [948, 470] on button "No" at bounding box center [699, 475] width 669 height 43
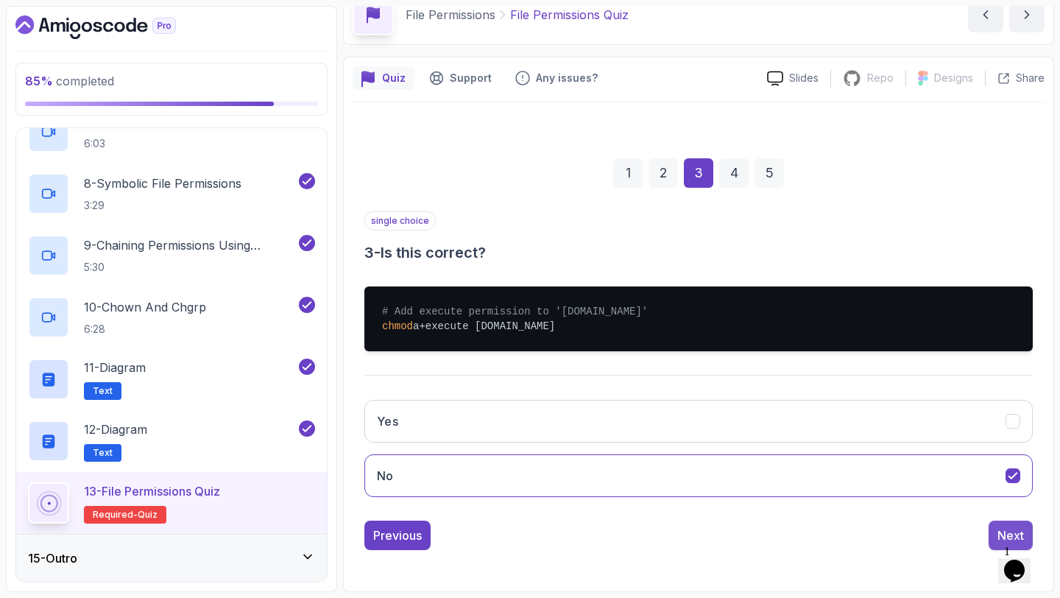
click at [1007, 531] on div "Next" at bounding box center [1011, 536] width 27 height 18
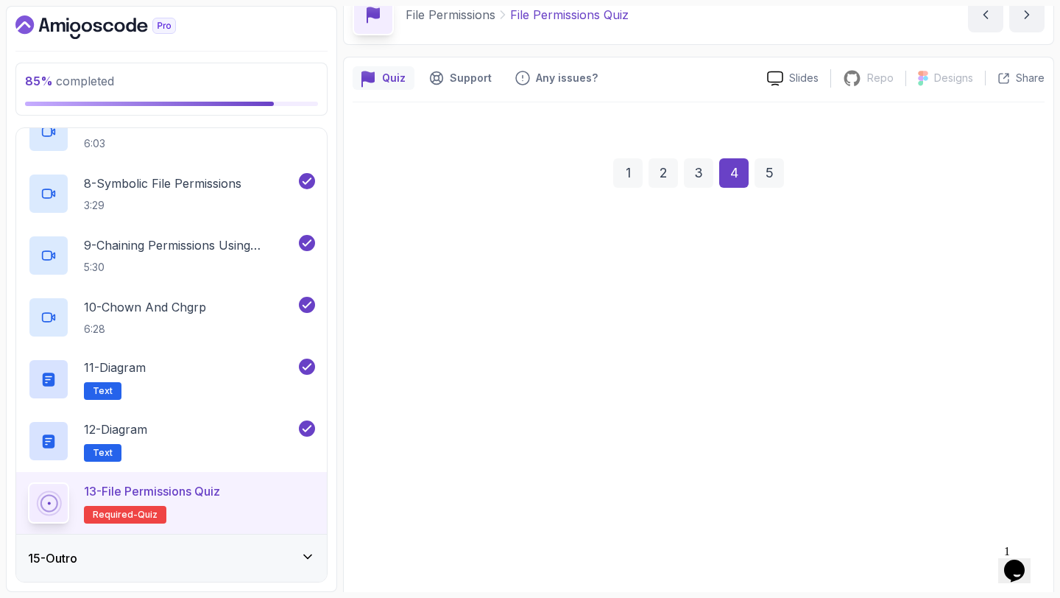
click at [858, 429] on button "chmod a+x" at bounding box center [699, 442] width 669 height 43
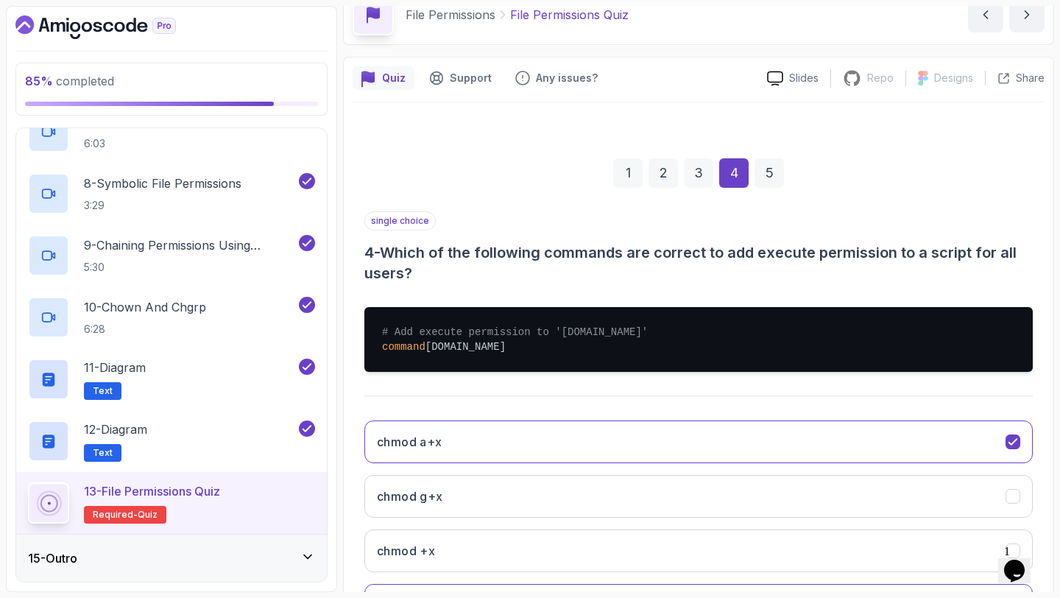
scroll to position [204, 0]
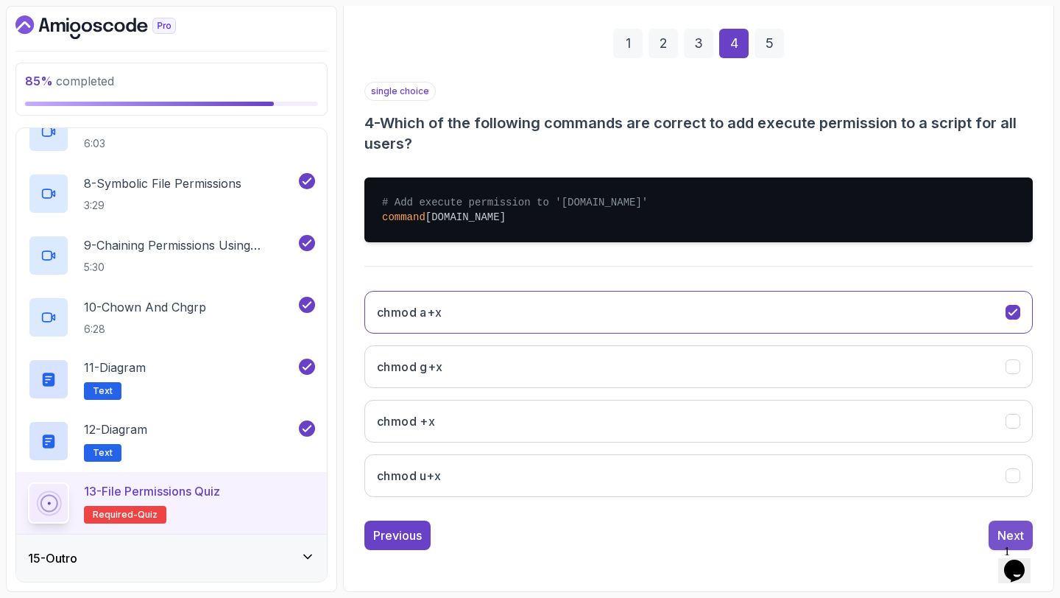
click at [994, 540] on button "Next" at bounding box center [1011, 535] width 44 height 29
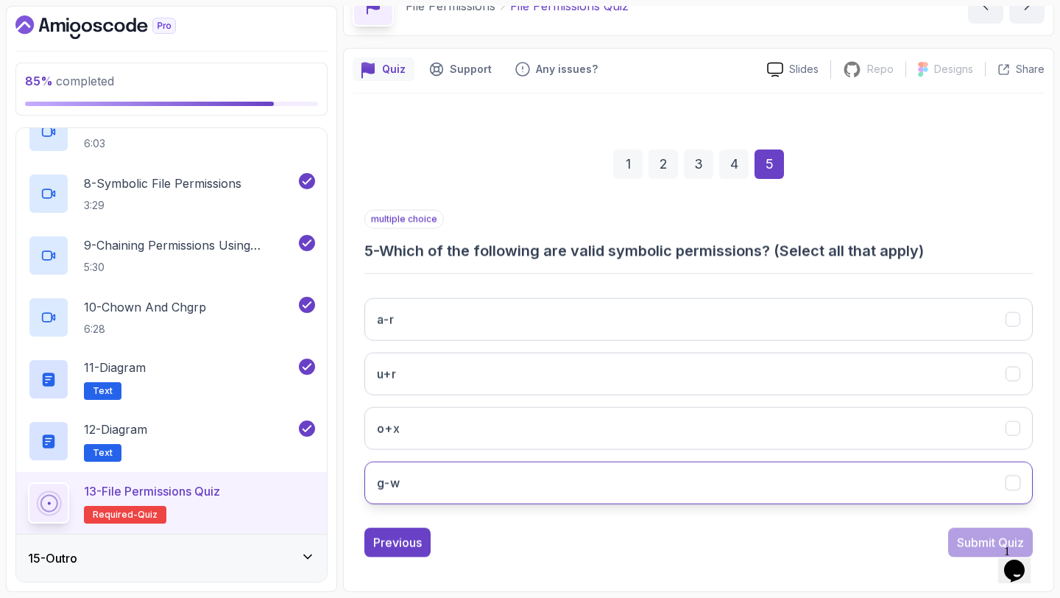
scroll to position [83, 0]
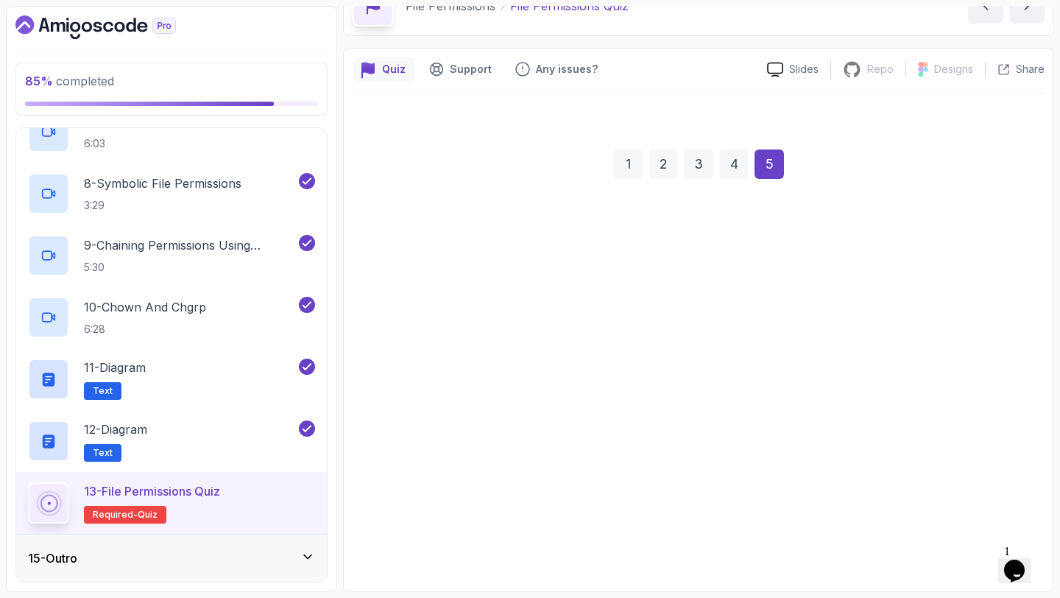
click at [879, 482] on button "g-w" at bounding box center [699, 475] width 669 height 43
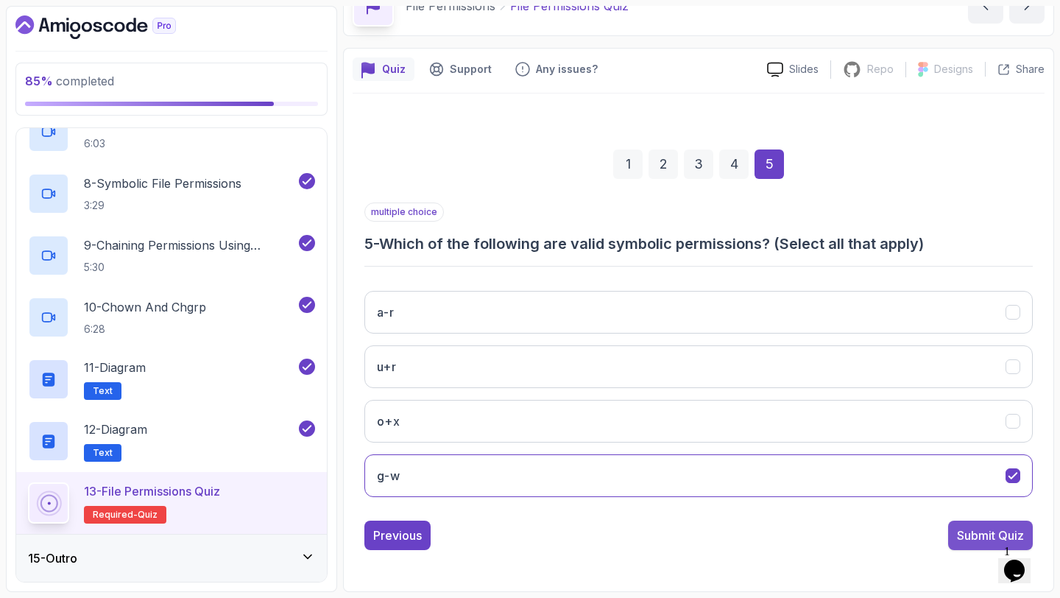
click at [957, 536] on div "Submit Quiz" at bounding box center [990, 536] width 67 height 18
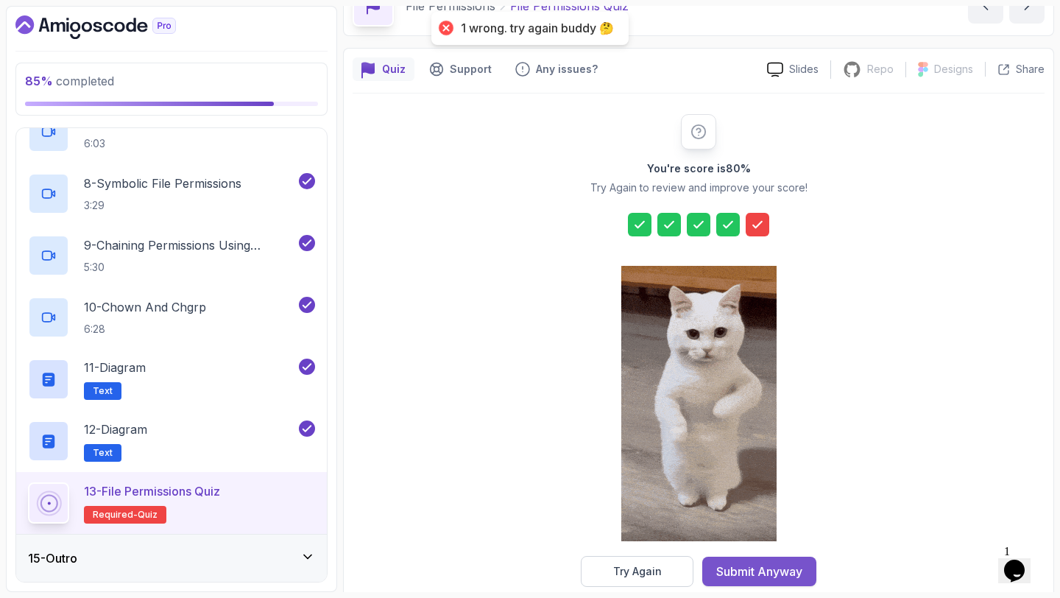
click at [774, 568] on div "Submit Anyway" at bounding box center [760, 572] width 86 height 18
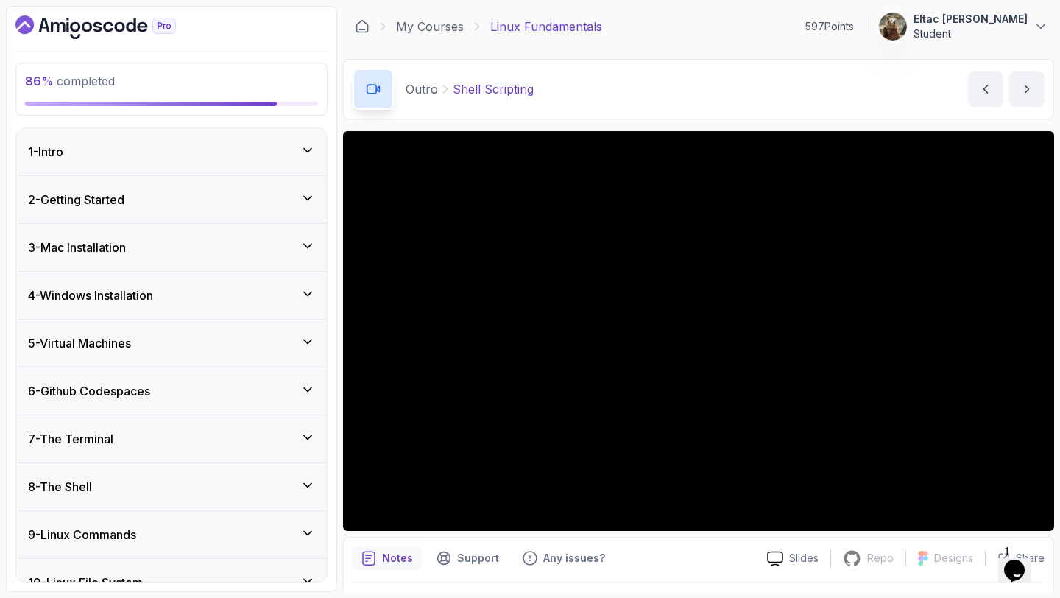
click at [266, 211] on div "2 - Getting Started" at bounding box center [171, 199] width 311 height 47
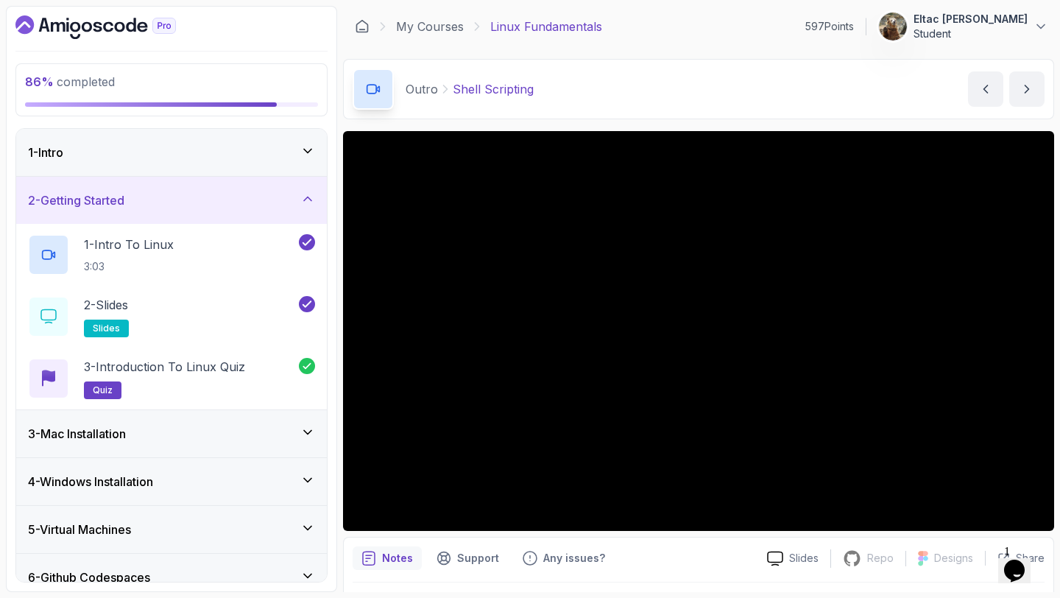
click at [266, 211] on div "2 - Getting Started" at bounding box center [171, 200] width 311 height 47
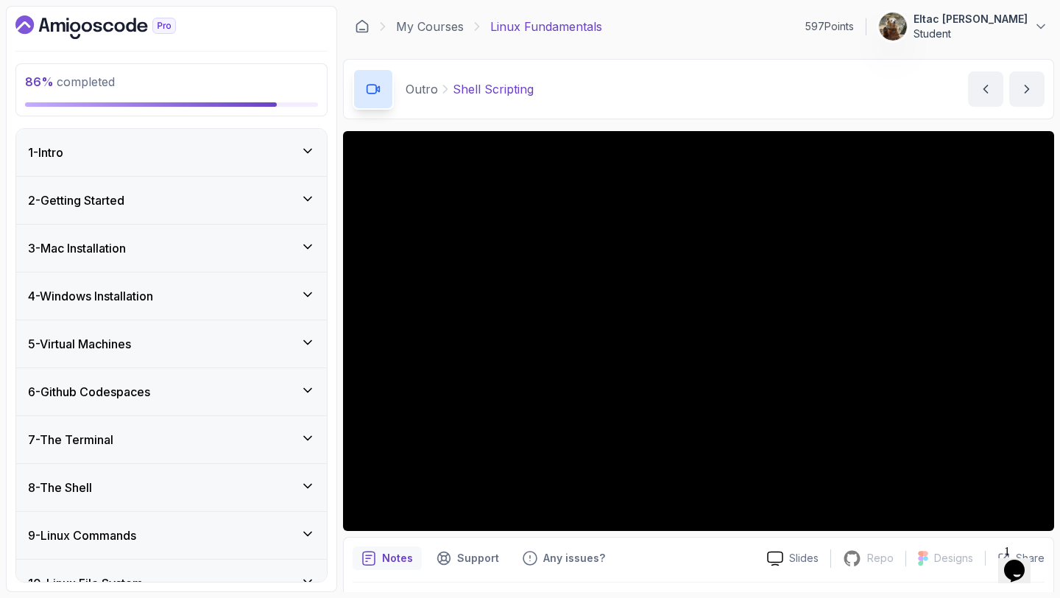
click at [250, 159] on div "1 - Intro" at bounding box center [171, 153] width 287 height 18
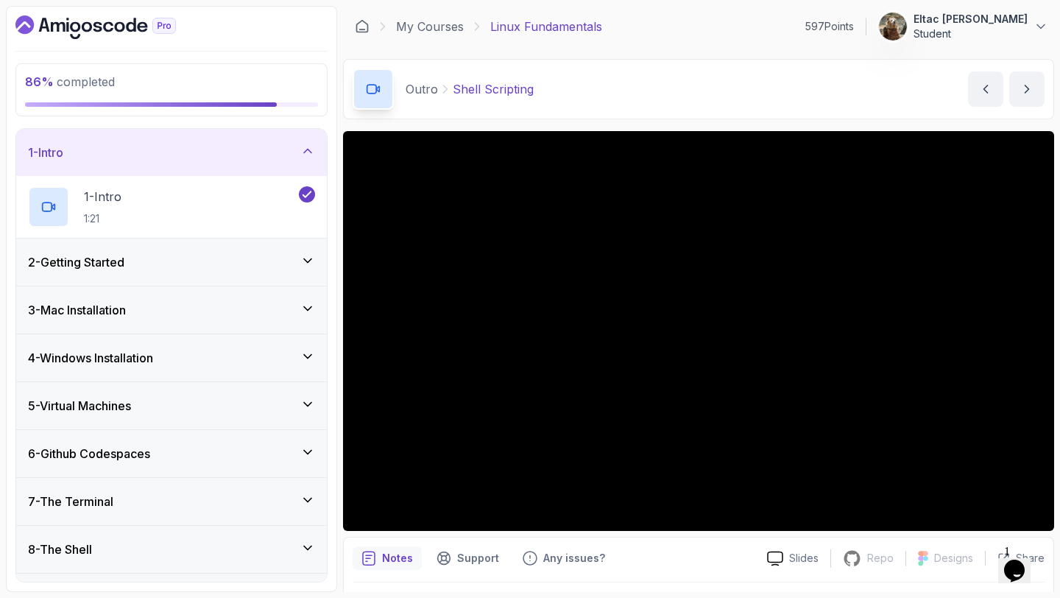
click at [250, 159] on div "1 - Intro" at bounding box center [171, 153] width 287 height 18
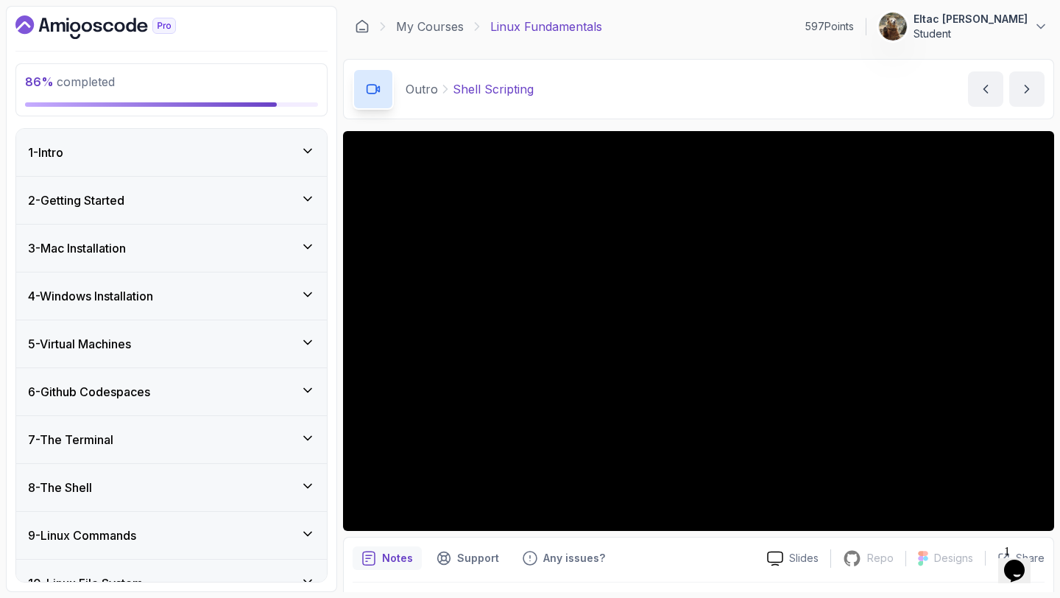
click at [218, 242] on div "3 - Mac Installation" at bounding box center [171, 248] width 287 height 18
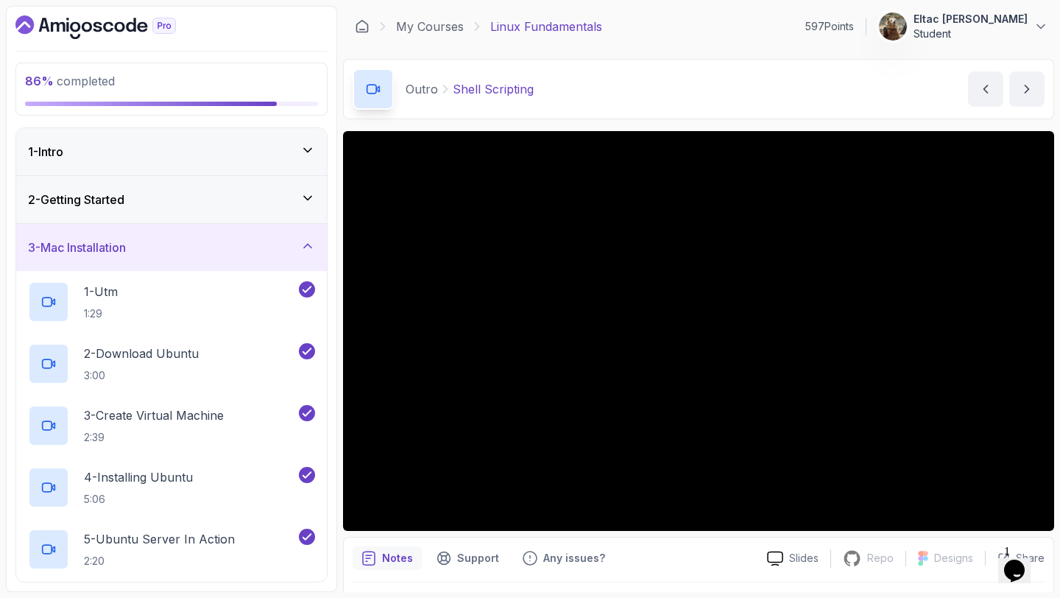
click at [225, 216] on div "2 - Getting Started" at bounding box center [171, 199] width 311 height 47
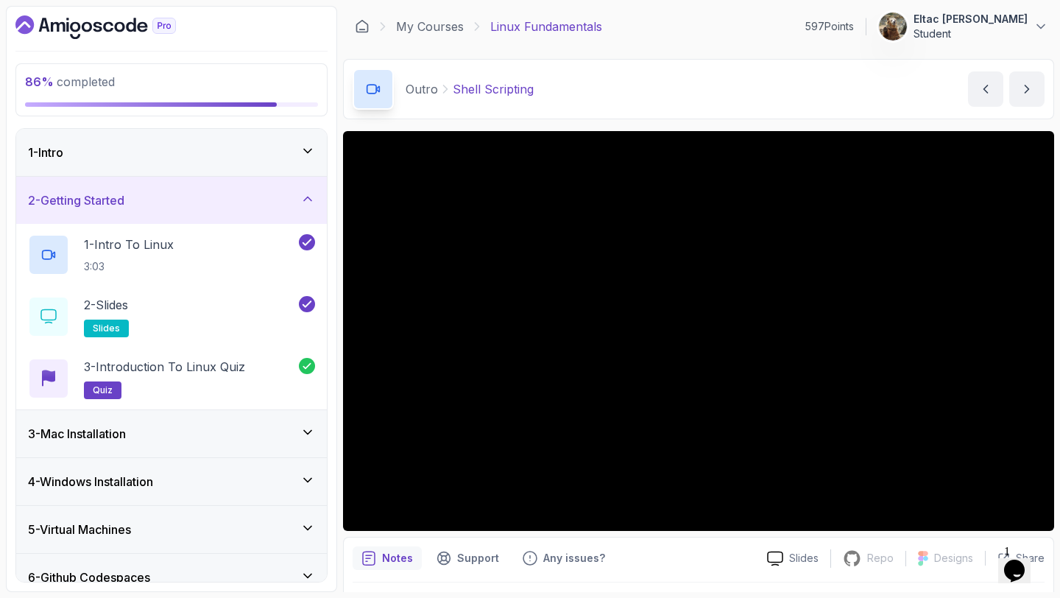
click at [225, 209] on div "2 - Getting Started" at bounding box center [171, 200] width 311 height 47
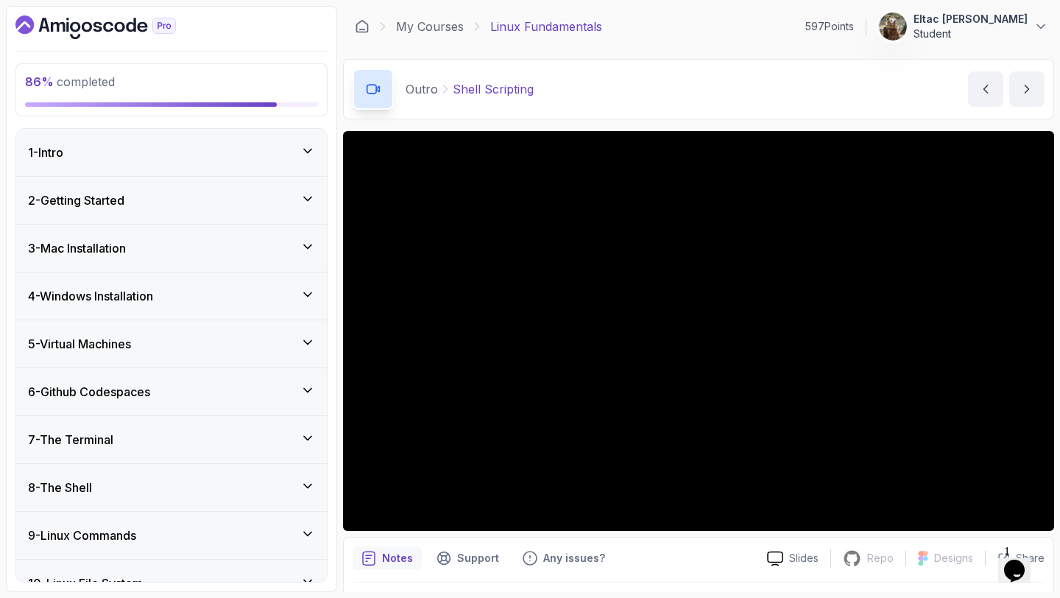
click at [214, 244] on div "3 - Mac Installation" at bounding box center [171, 248] width 287 height 18
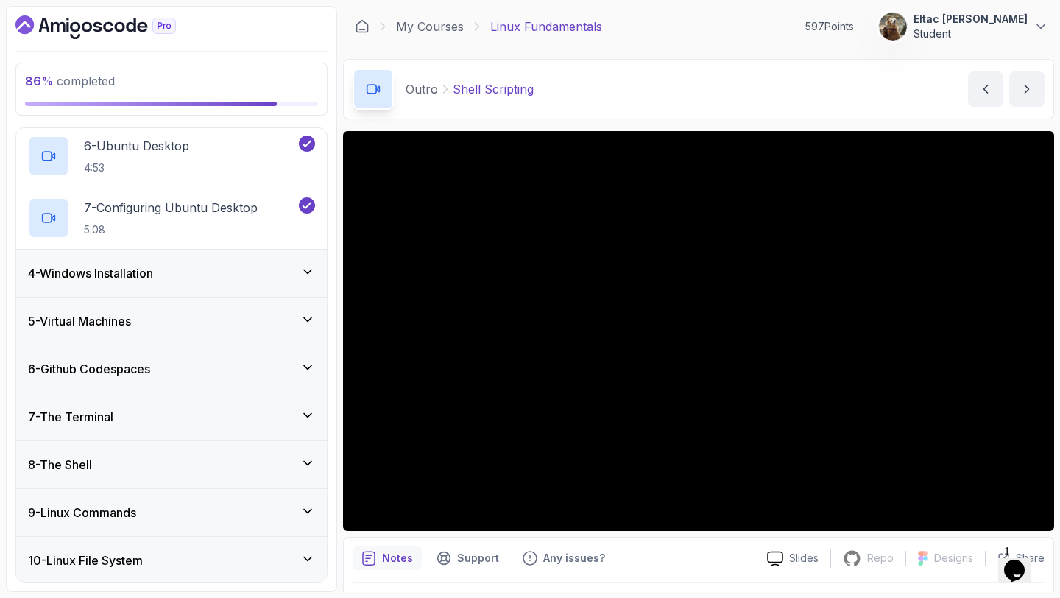
click at [191, 284] on div "4 - Windows Installation" at bounding box center [171, 273] width 311 height 47
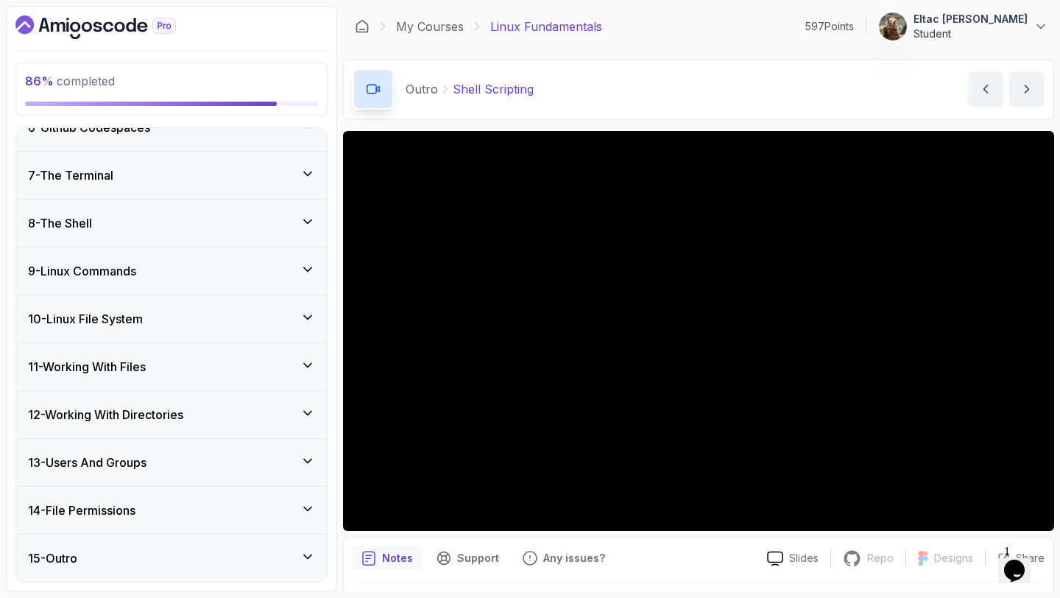
click at [191, 286] on div "9 - Linux Commands" at bounding box center [171, 270] width 311 height 47
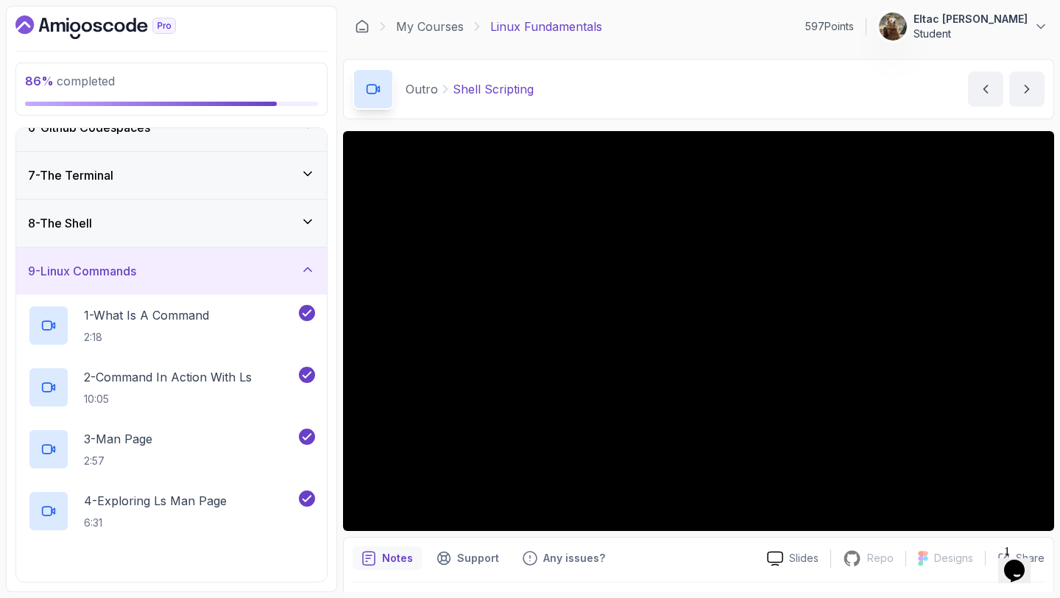
scroll to position [882, 0]
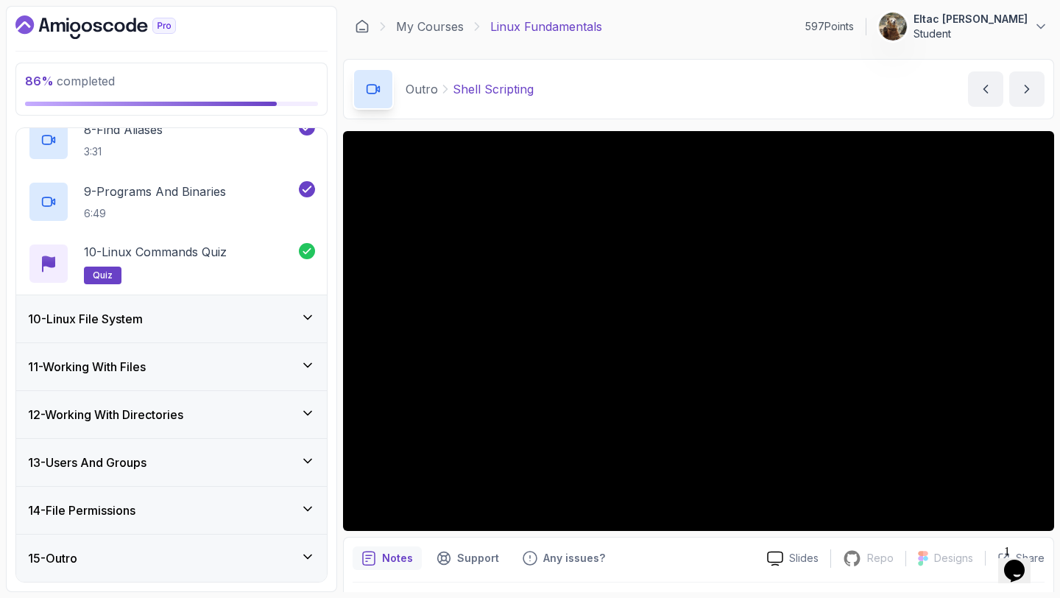
click at [171, 317] on div "10 - Linux File System" at bounding box center [171, 319] width 287 height 18
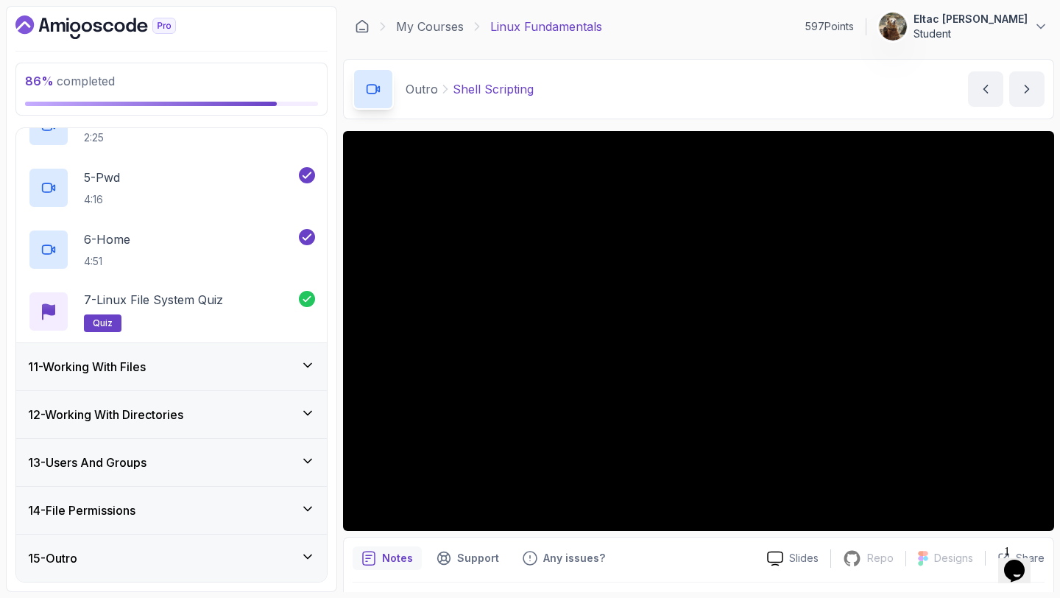
click at [146, 367] on h3 "11 - Working With Files" at bounding box center [87, 367] width 118 height 18
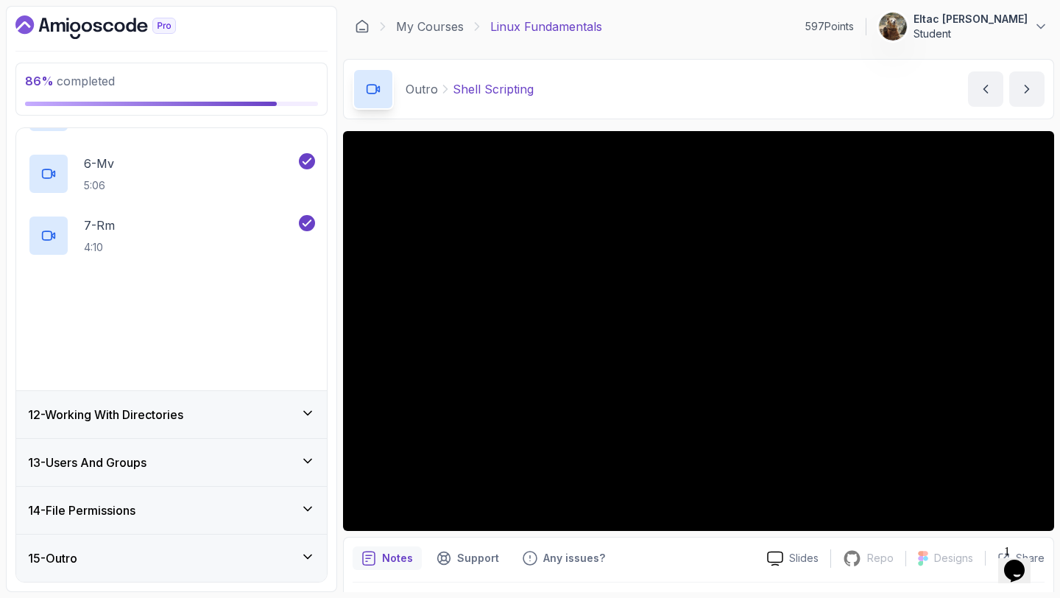
click at [140, 413] on h3 "12 - Working With Directories" at bounding box center [105, 415] width 155 height 18
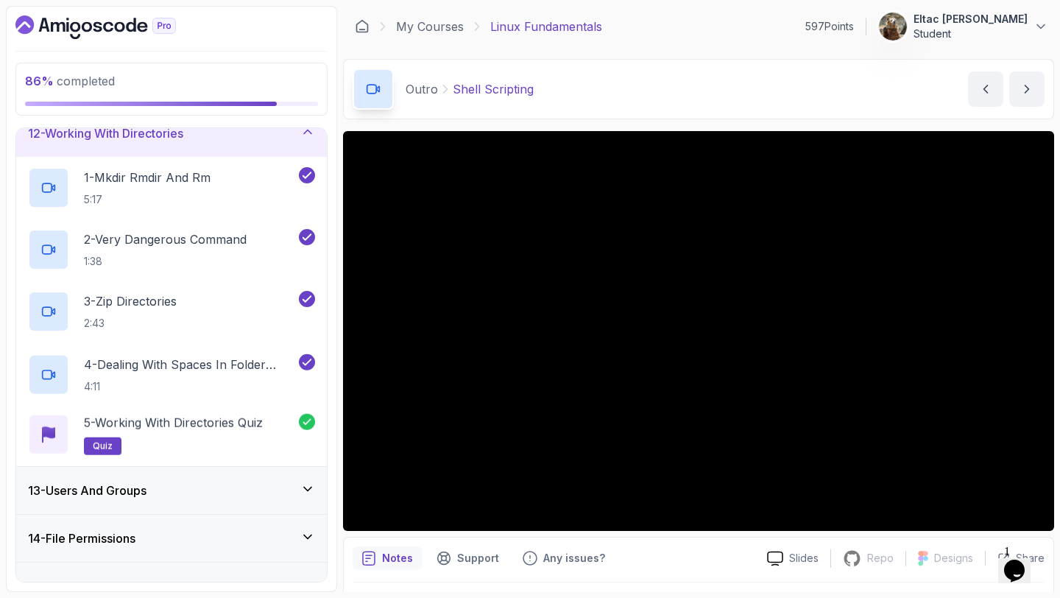
scroll to position [573, 0]
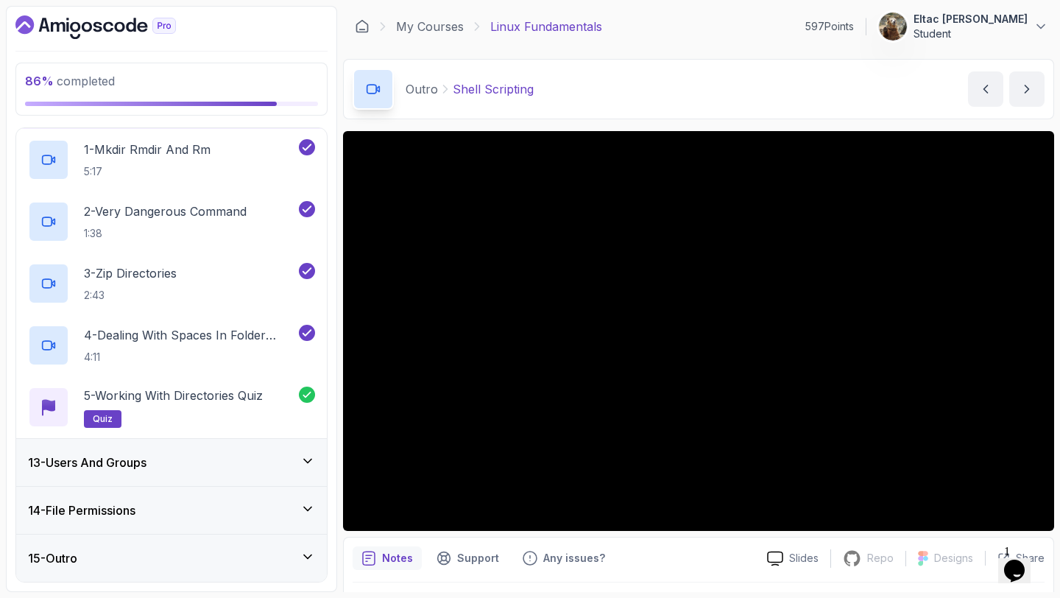
click at [140, 465] on h3 "13 - Users And Groups" at bounding box center [87, 463] width 119 height 18
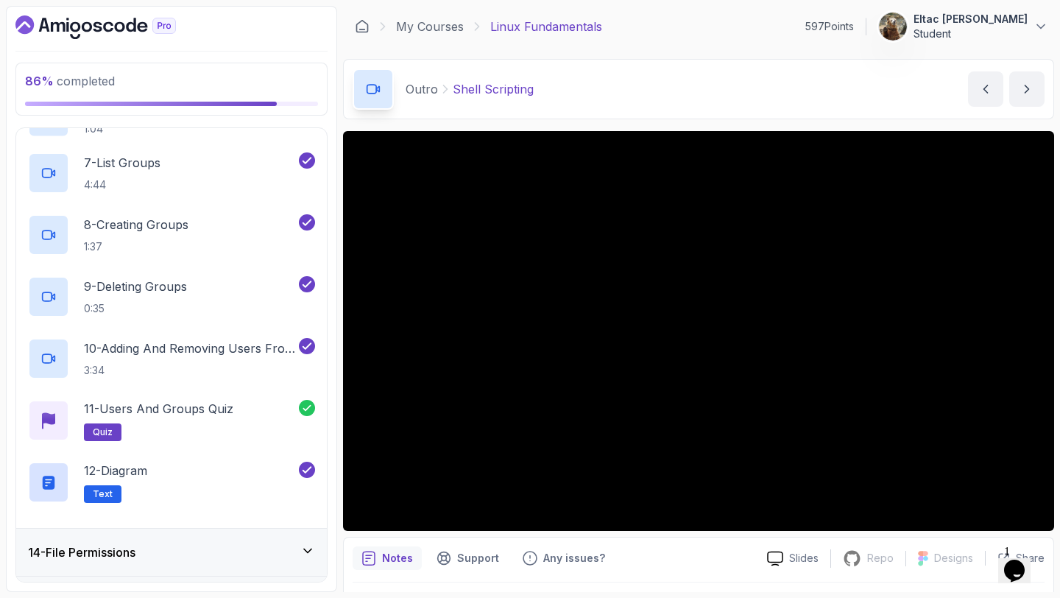
scroll to position [1006, 0]
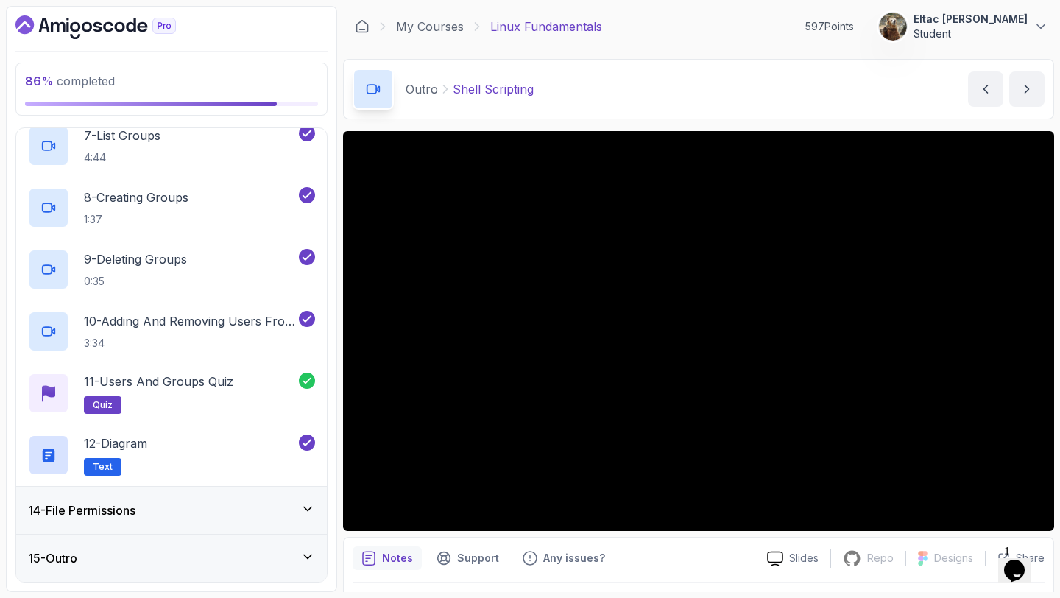
click at [134, 516] on h3 "14 - File Permissions" at bounding box center [82, 511] width 108 height 18
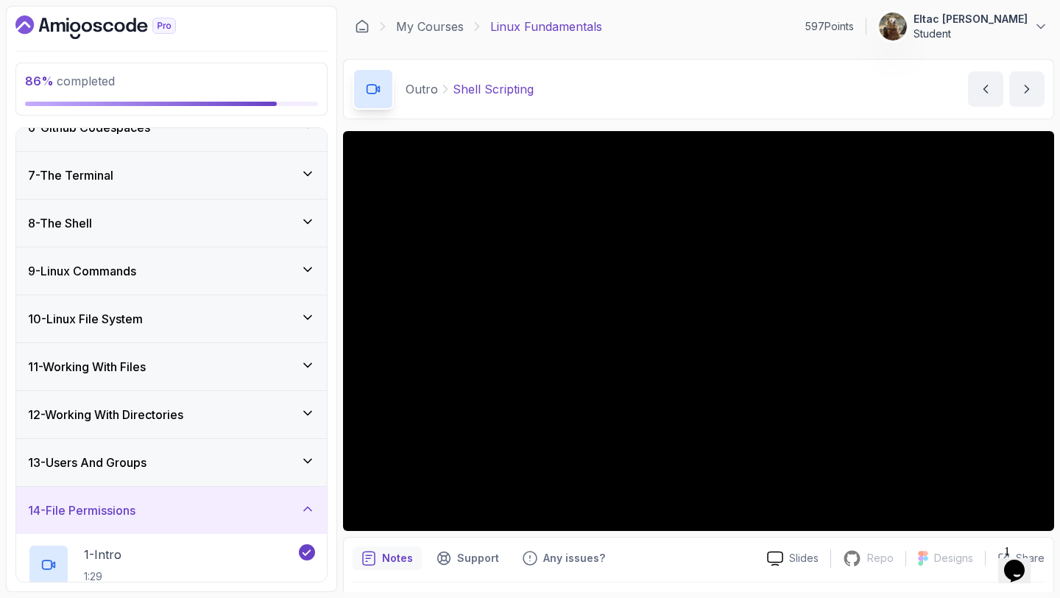
scroll to position [1068, 0]
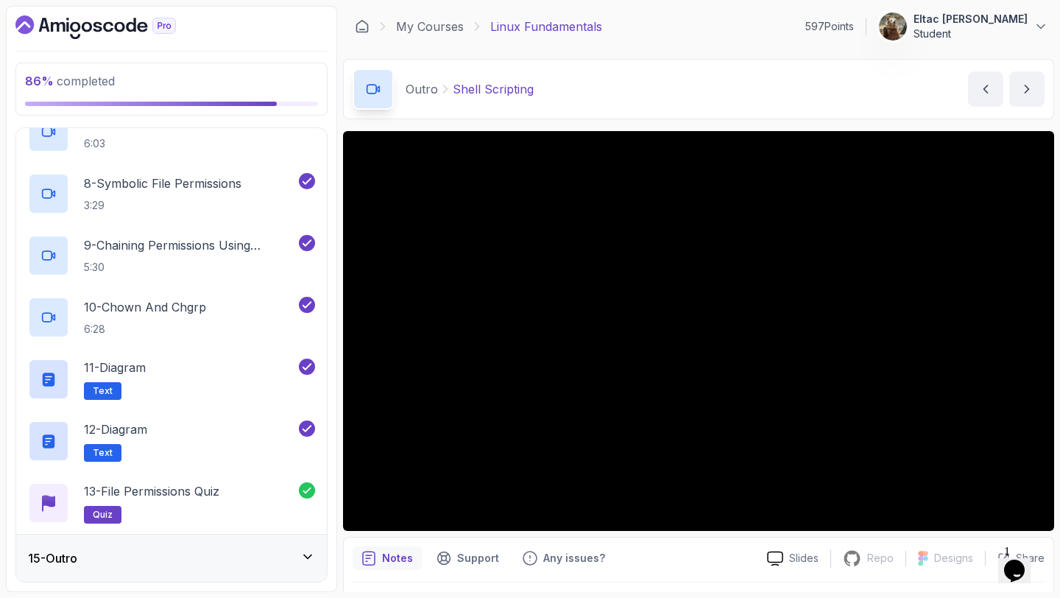
click at [132, 547] on div "15 - Outro" at bounding box center [171, 558] width 311 height 47
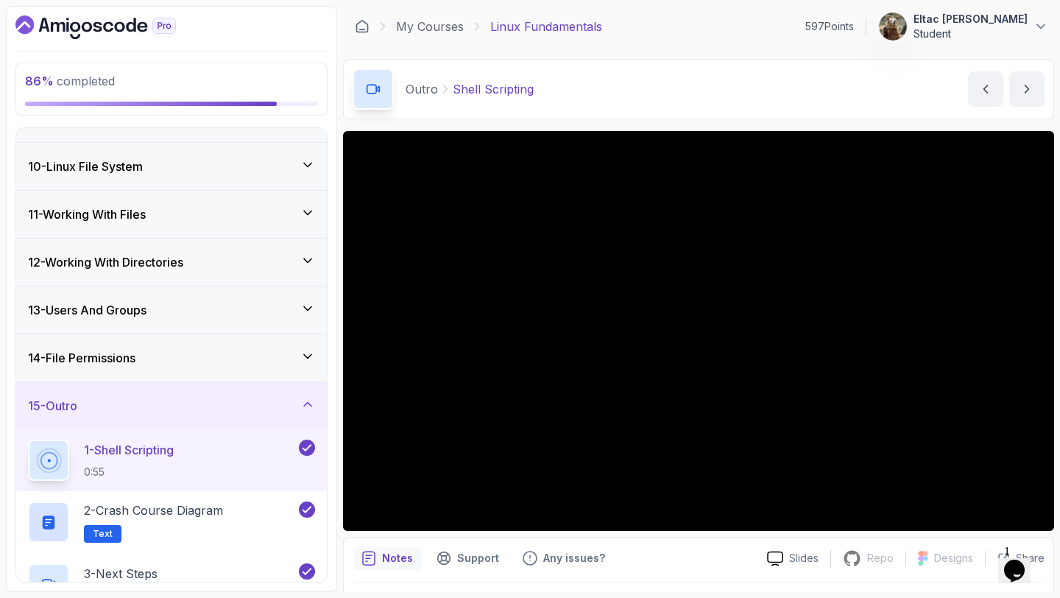
scroll to position [418, 0]
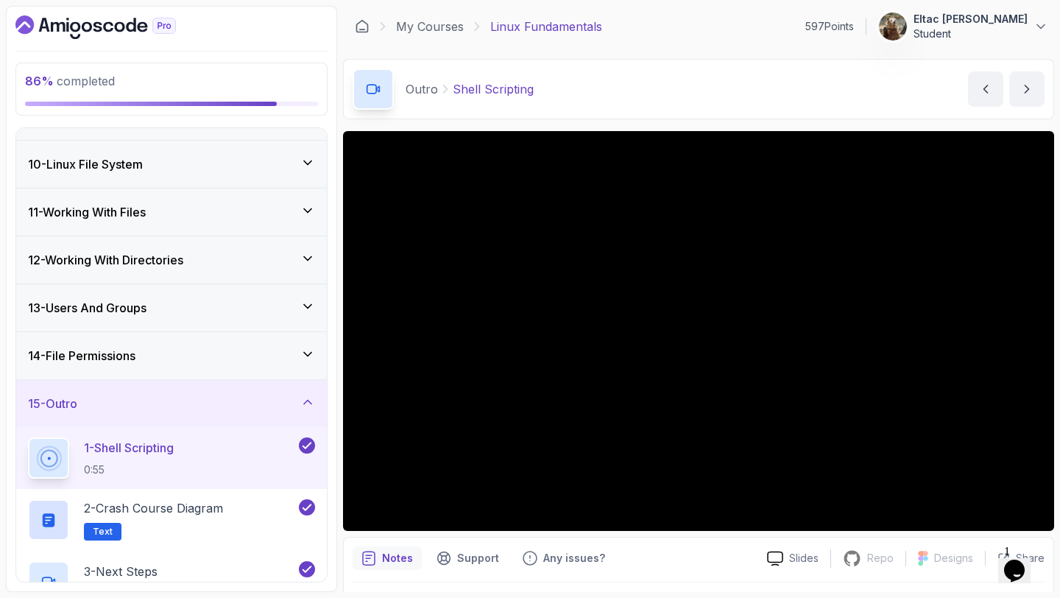
click at [168, 356] on div "14 - File Permissions" at bounding box center [171, 356] width 287 height 18
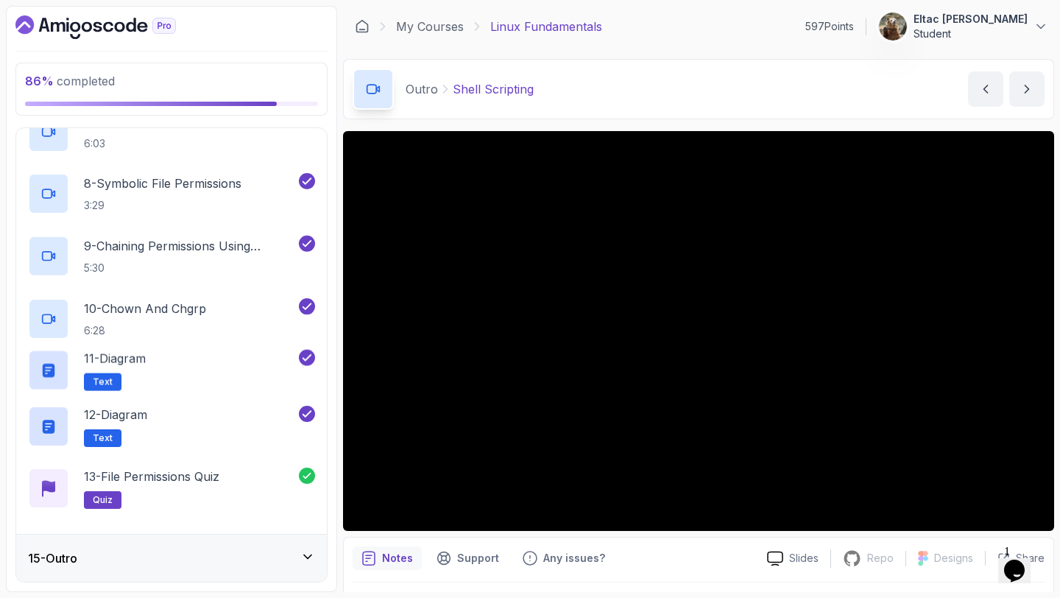
scroll to position [0, 0]
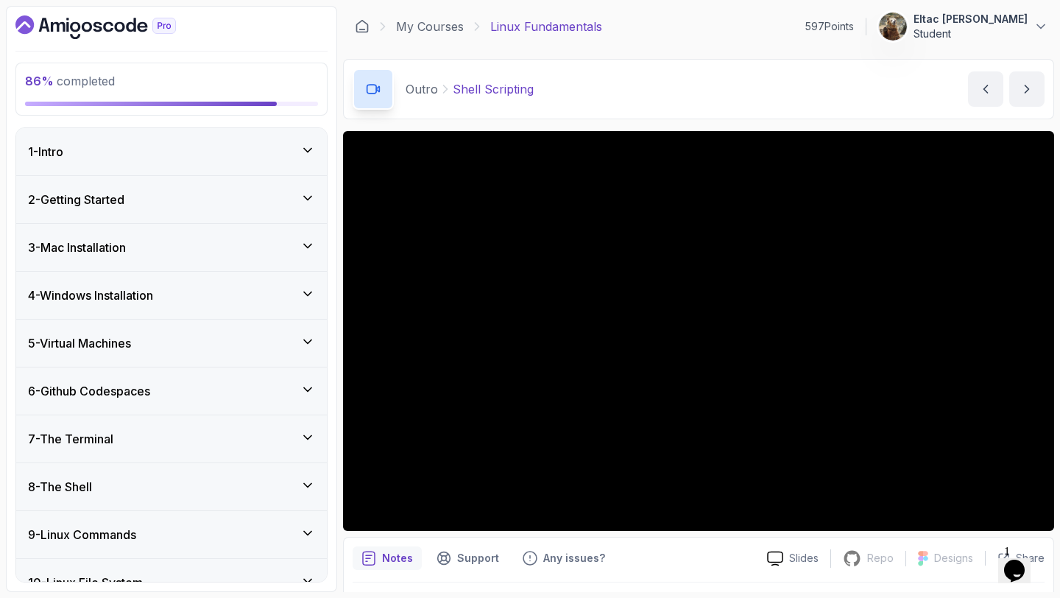
click at [190, 199] on div "2 - Getting Started" at bounding box center [171, 200] width 287 height 18
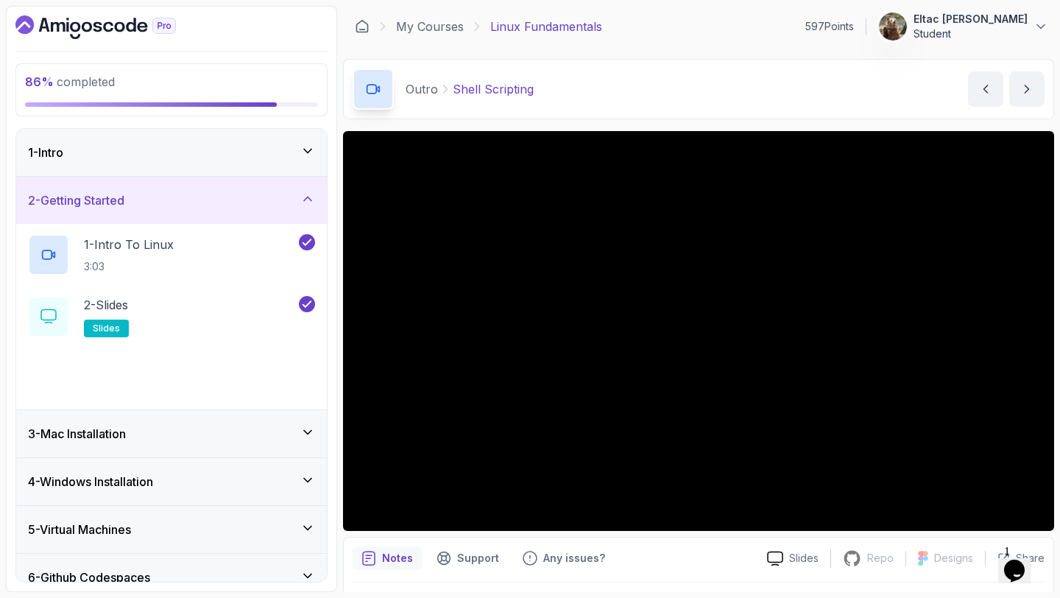
click at [190, 199] on div "2 - Getting Started" at bounding box center [171, 200] width 287 height 18
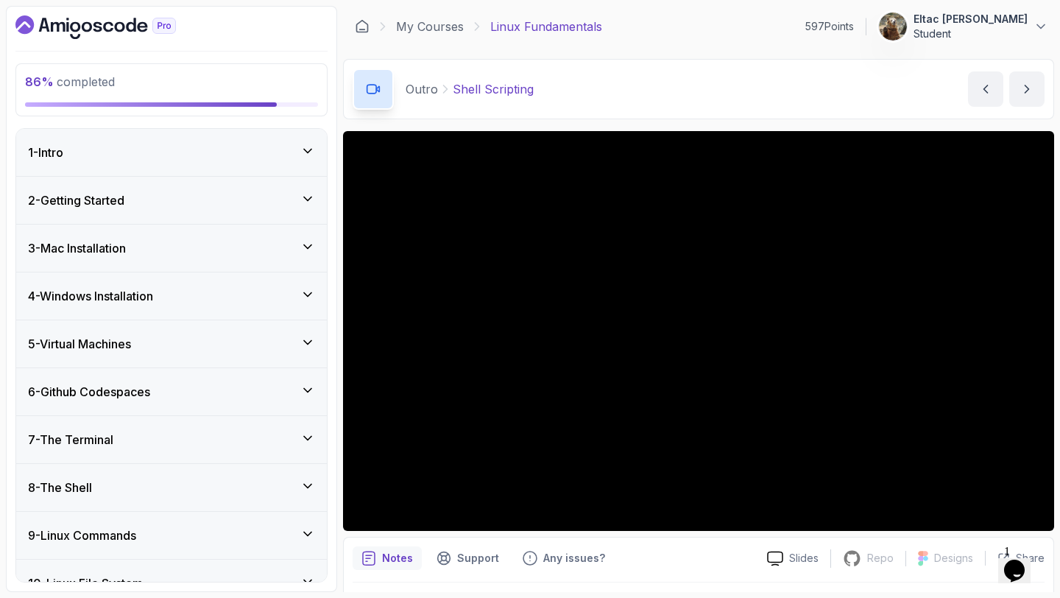
click at [170, 243] on div "3 - Mac Installation" at bounding box center [171, 248] width 287 height 18
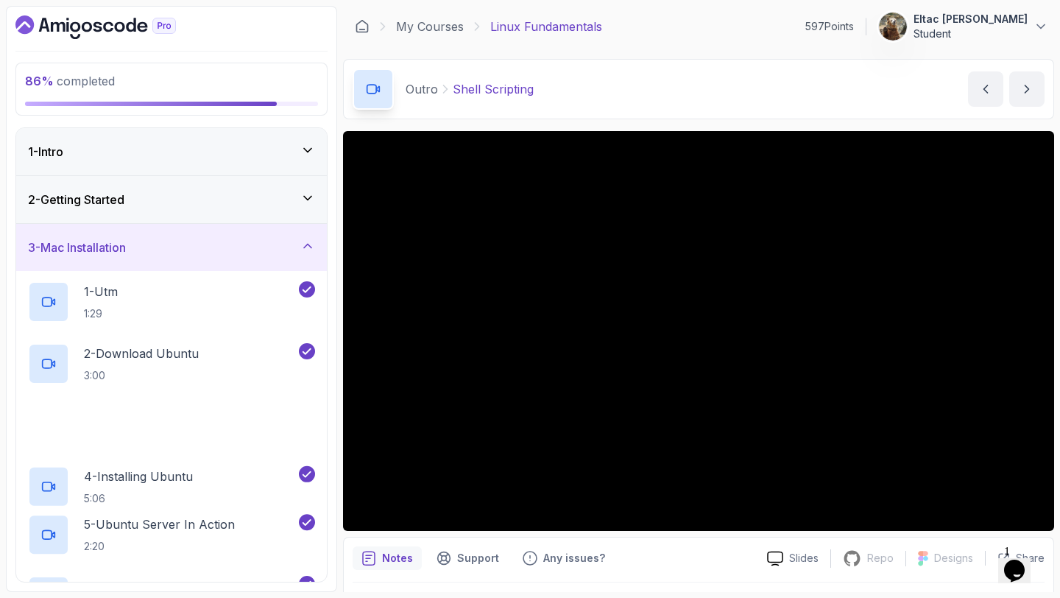
click at [170, 243] on div "3 - Mac Installation" at bounding box center [171, 248] width 287 height 18
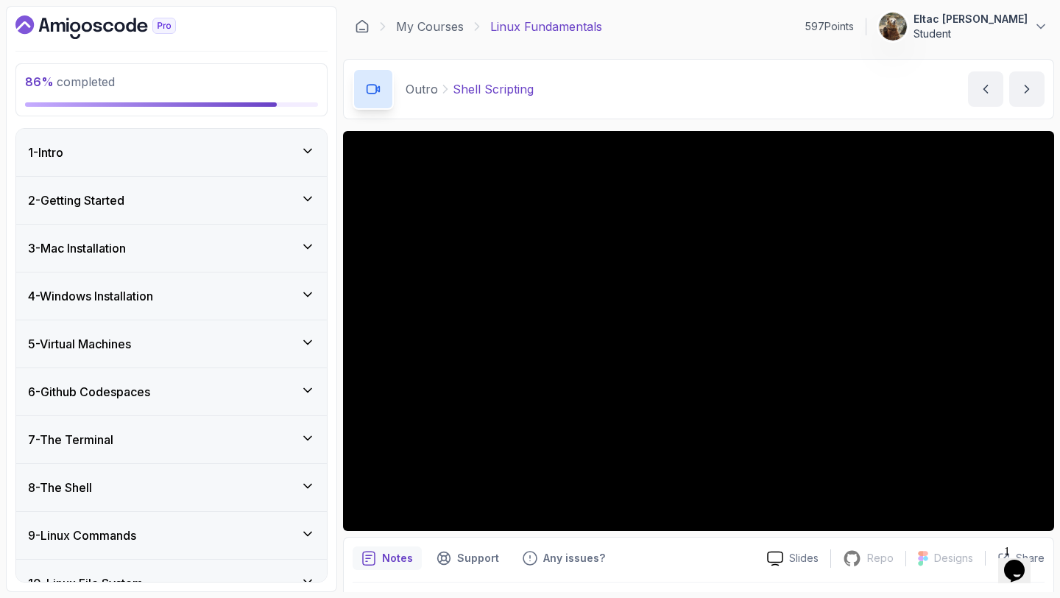
click at [168, 303] on div "4 - Windows Installation" at bounding box center [171, 296] width 287 height 18
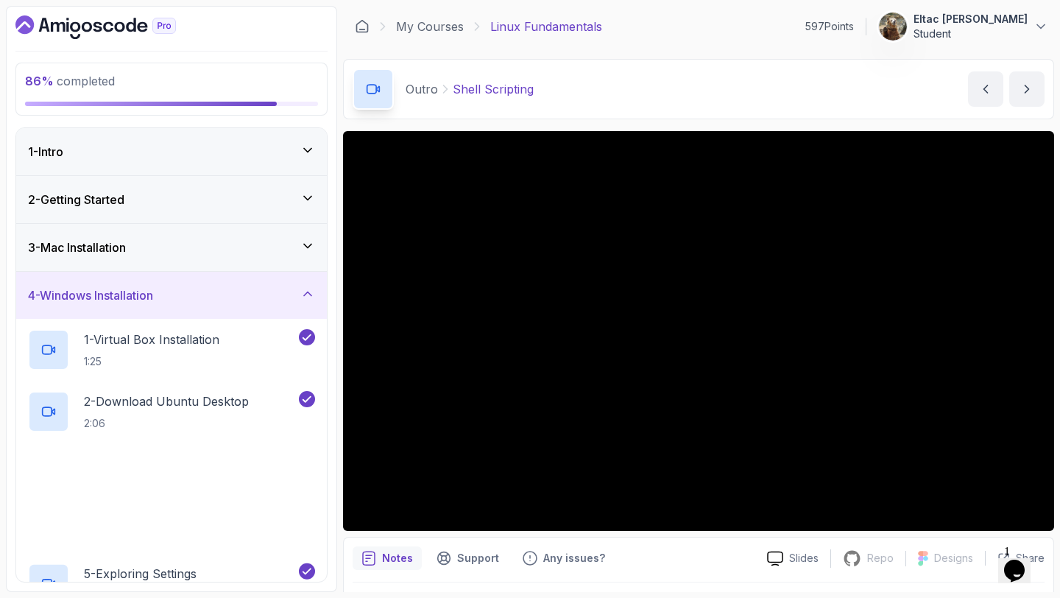
click at [168, 303] on div "4 - Windows Installation" at bounding box center [171, 295] width 287 height 18
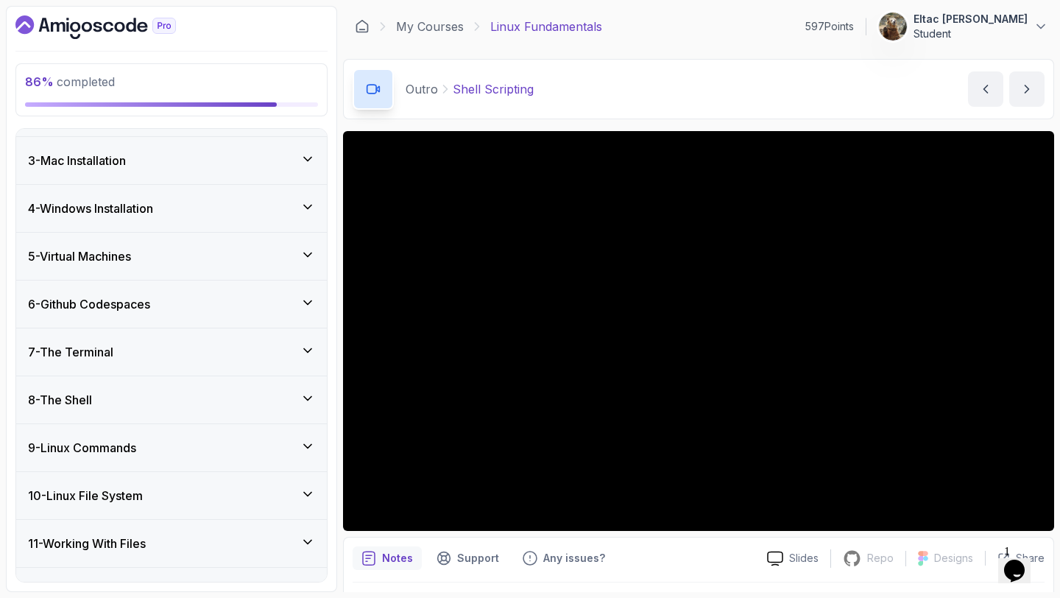
scroll to position [88, 0]
click at [171, 261] on div "5 - Virtual Machines" at bounding box center [171, 256] width 287 height 18
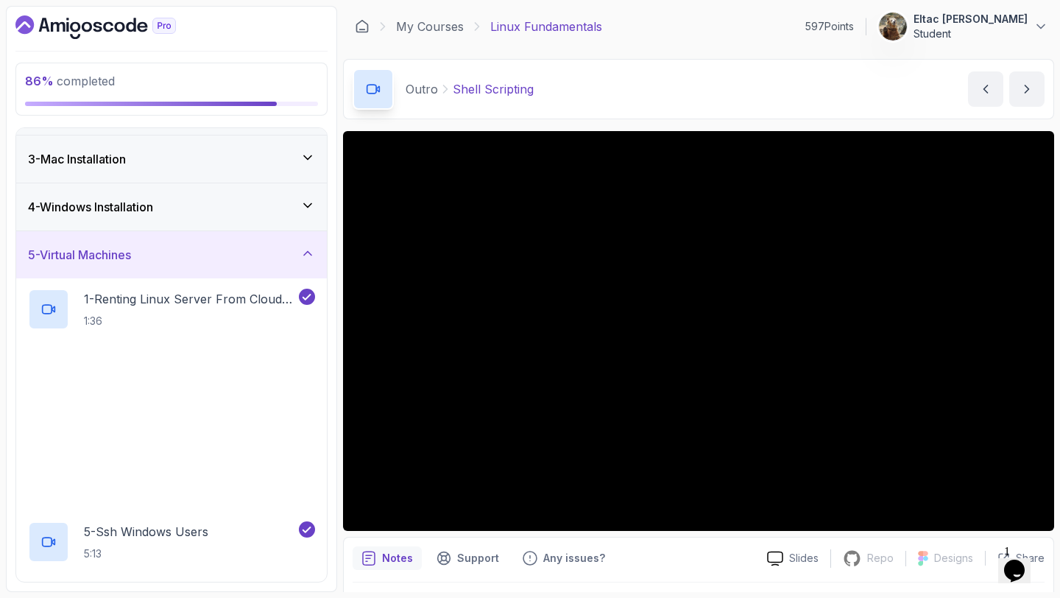
click at [171, 261] on div "5 - Virtual Machines" at bounding box center [171, 255] width 287 height 18
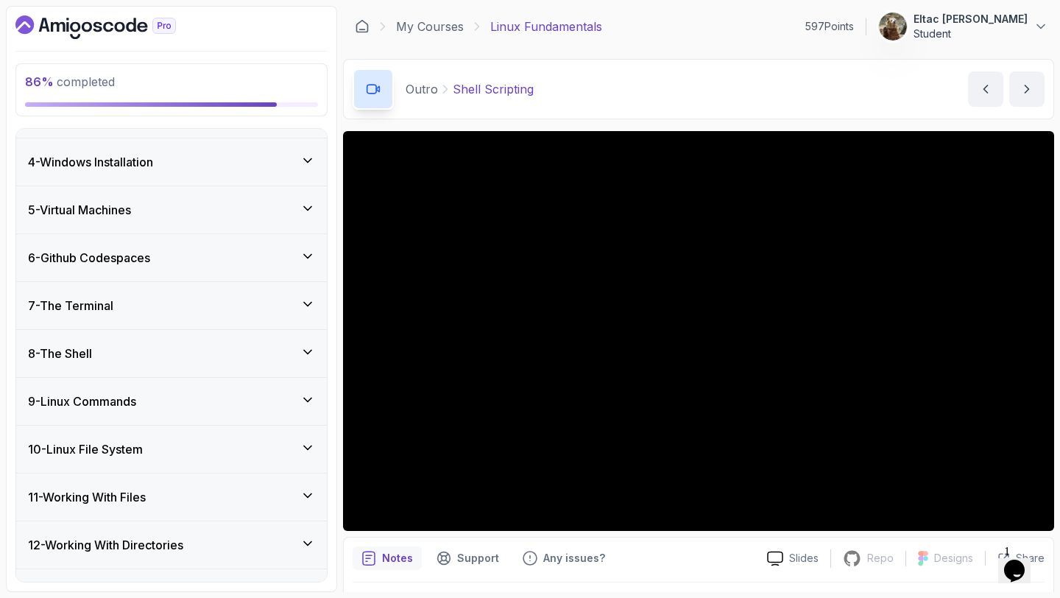
scroll to position [135, 0]
click at [171, 261] on div "6 - Github Codespaces" at bounding box center [171, 257] width 287 height 18
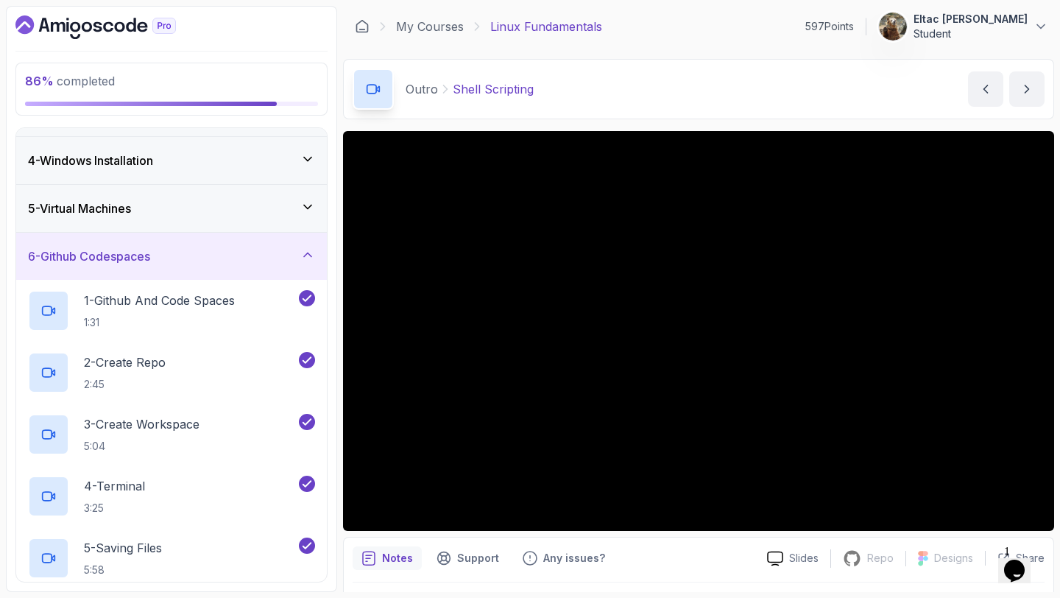
click at [162, 261] on div "6 - Github Codespaces" at bounding box center [171, 256] width 287 height 18
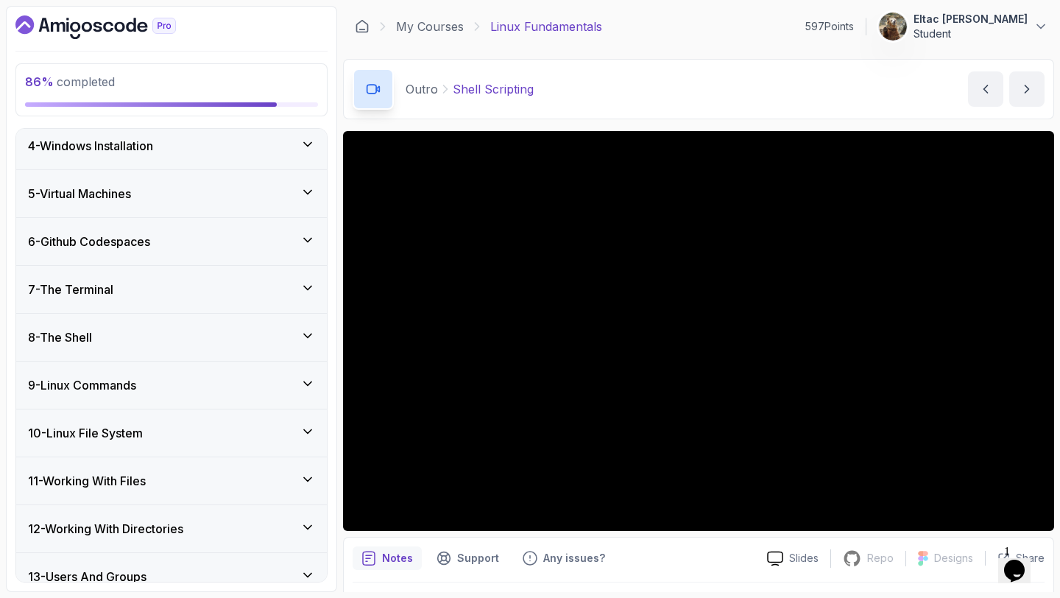
scroll to position [181, 0]
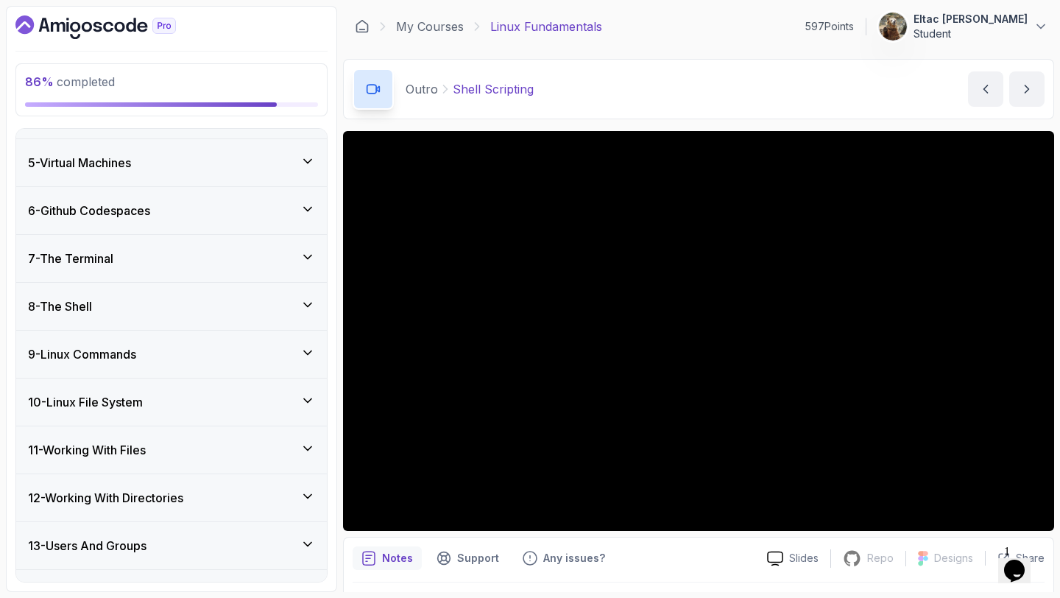
click at [162, 261] on div "7 - The Terminal" at bounding box center [171, 259] width 287 height 18
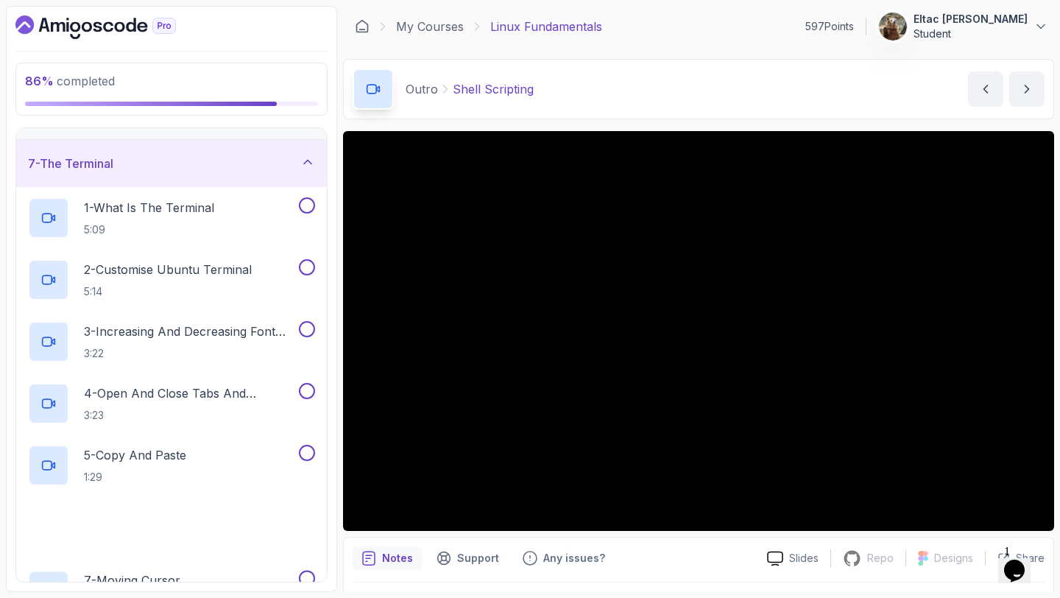
scroll to position [284, 0]
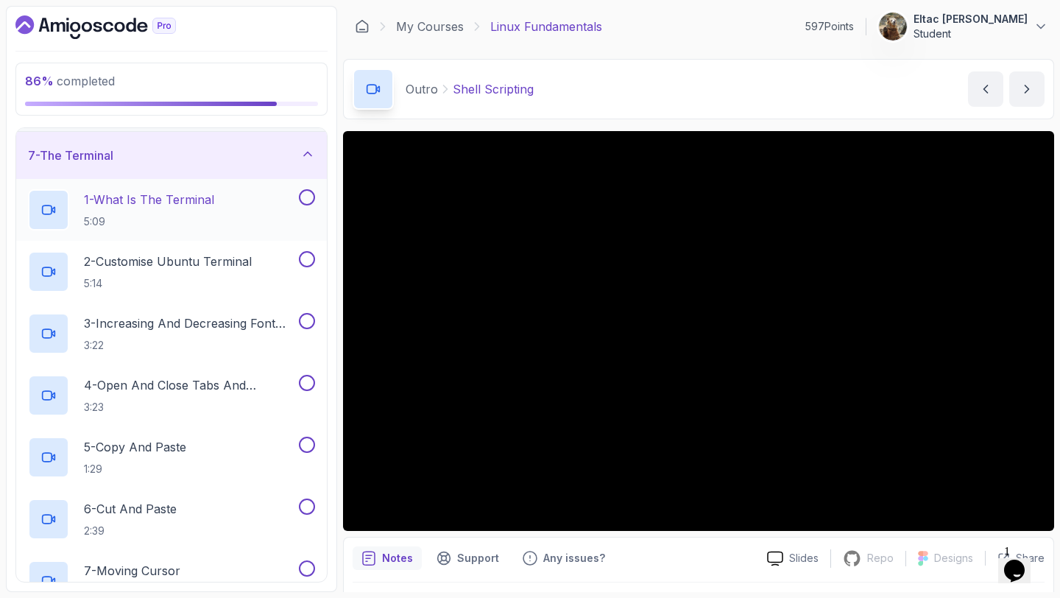
click at [308, 195] on button at bounding box center [307, 197] width 16 height 16
click at [311, 258] on button at bounding box center [307, 259] width 16 height 16
click at [305, 313] on button at bounding box center [307, 321] width 16 height 16
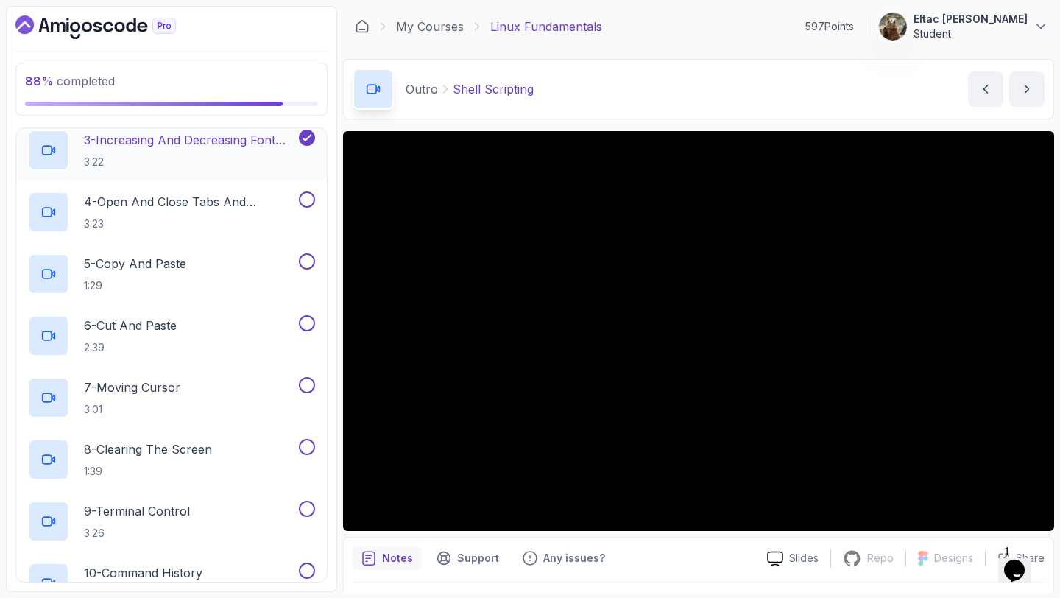
scroll to position [468, 0]
click at [306, 203] on button at bounding box center [307, 199] width 16 height 16
click at [311, 258] on button at bounding box center [307, 261] width 16 height 16
click at [303, 323] on button at bounding box center [307, 322] width 16 height 16
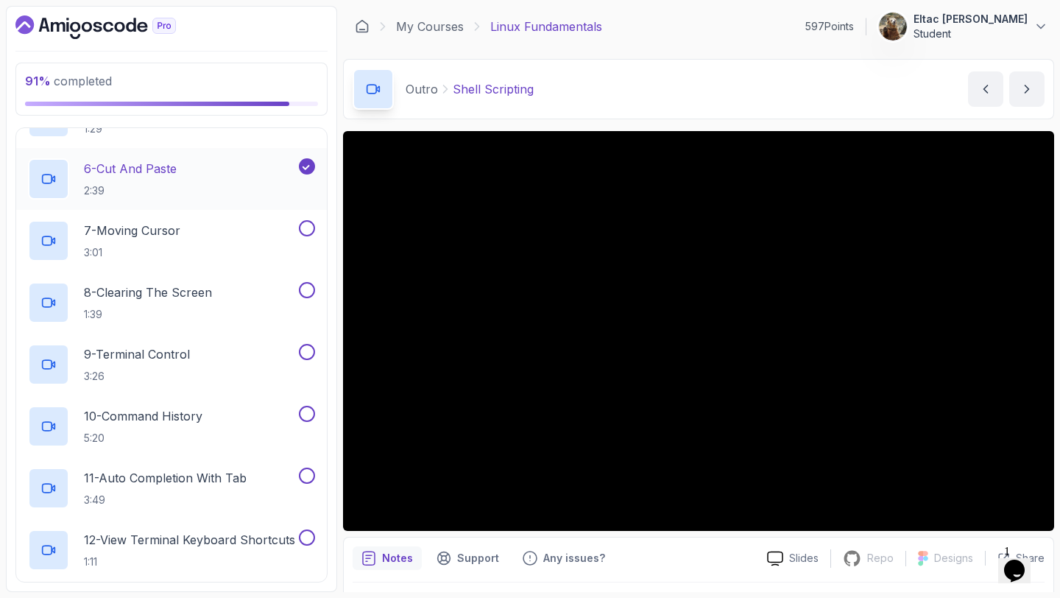
scroll to position [623, 0]
click at [308, 233] on button at bounding box center [307, 229] width 16 height 16
click at [307, 291] on button at bounding box center [307, 291] width 16 height 16
click at [312, 352] on button at bounding box center [307, 353] width 16 height 16
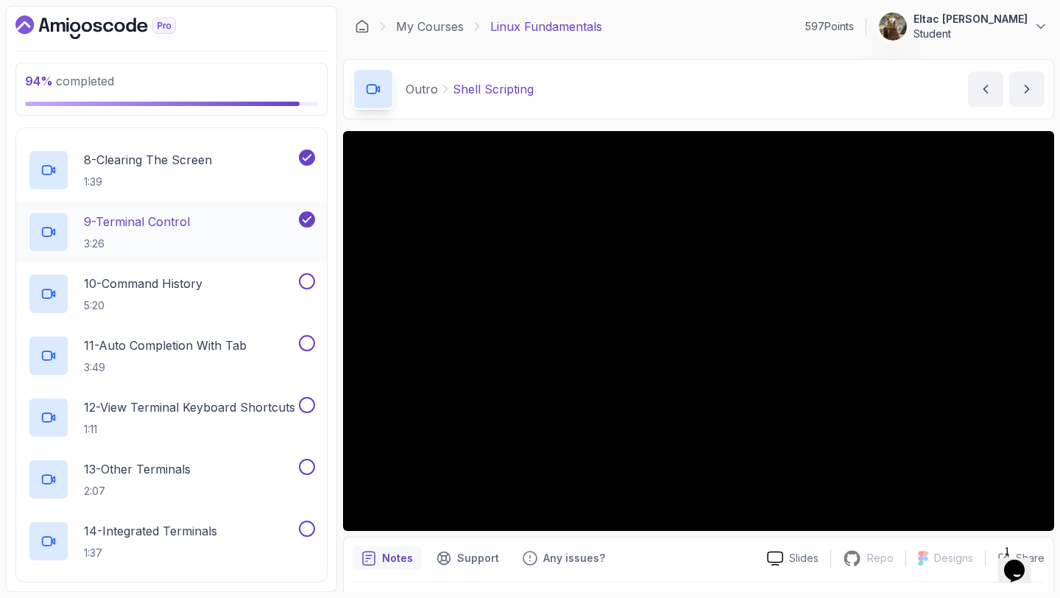
scroll to position [757, 0]
click at [304, 278] on button at bounding box center [307, 280] width 16 height 16
click at [306, 351] on button "11 - Auto Completion With Tab 3:49" at bounding box center [171, 354] width 287 height 41
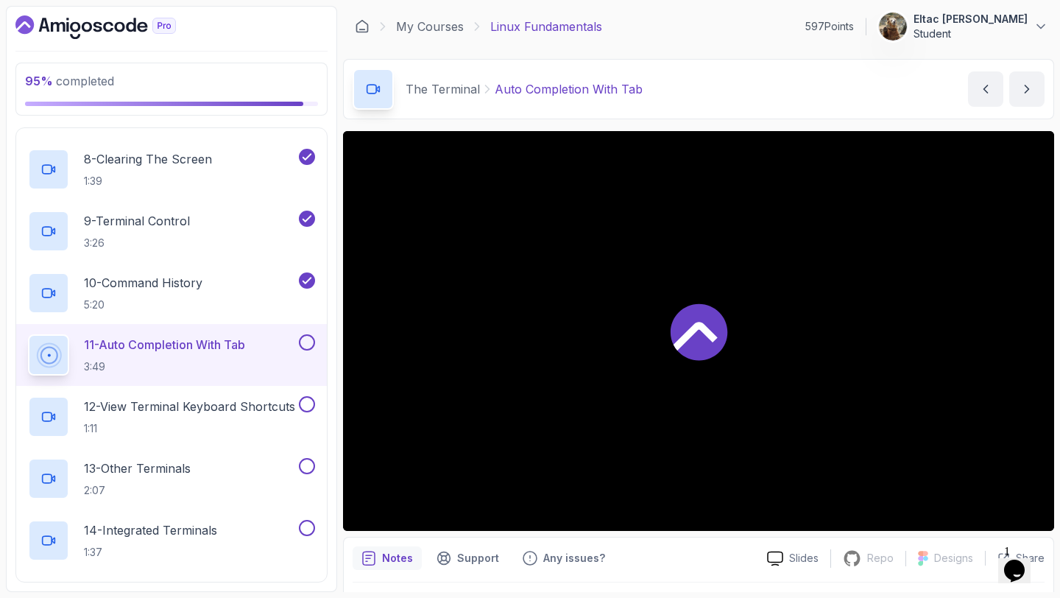
click at [306, 347] on button at bounding box center [307, 342] width 16 height 16
click at [306, 404] on button at bounding box center [307, 404] width 16 height 16
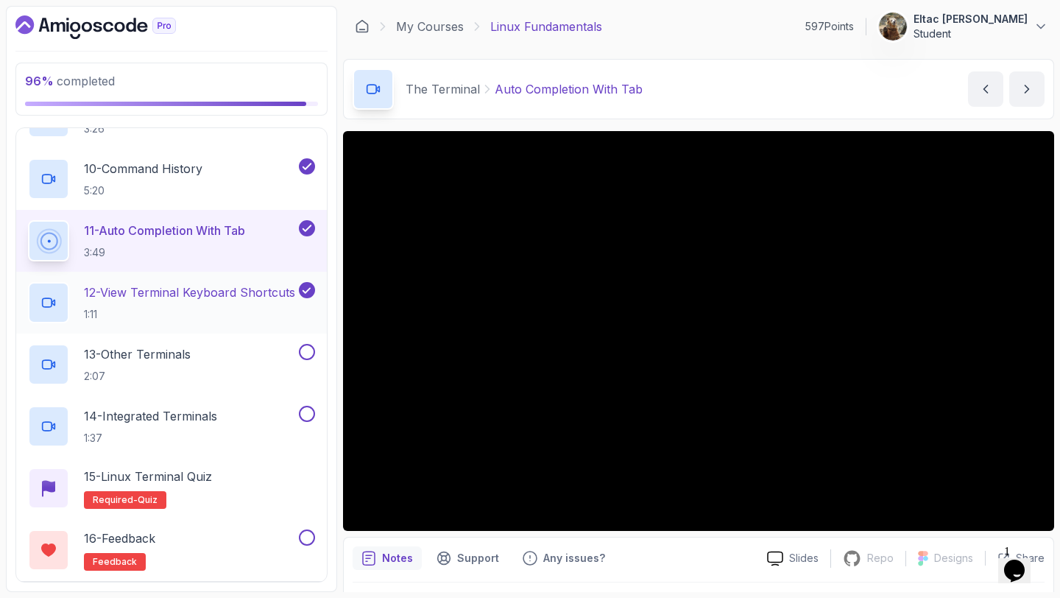
scroll to position [872, 0]
click at [306, 348] on button at bounding box center [307, 351] width 16 height 16
click at [302, 410] on button at bounding box center [307, 413] width 16 height 16
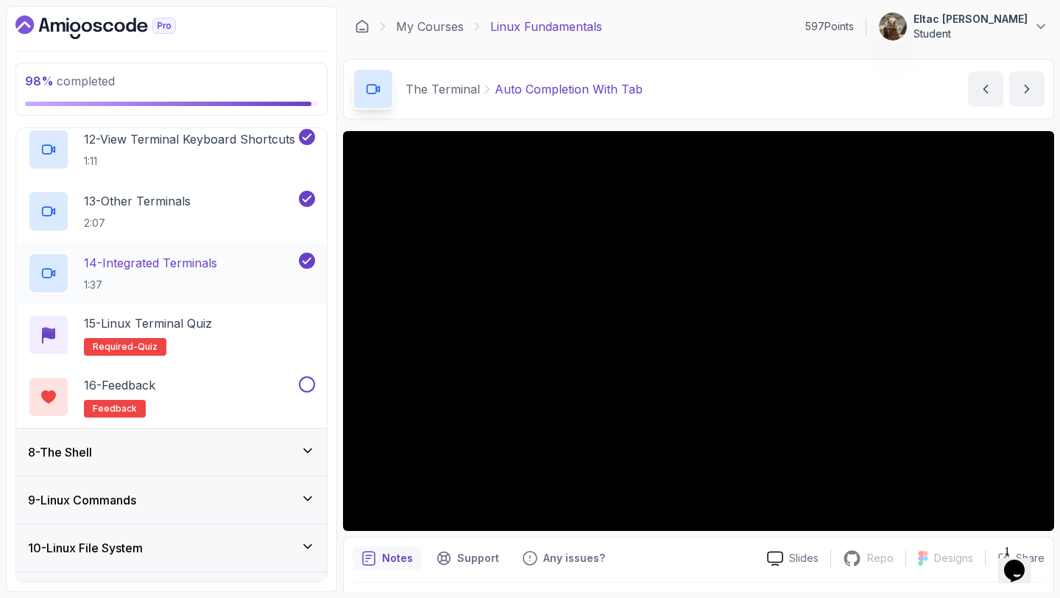
scroll to position [1027, 0]
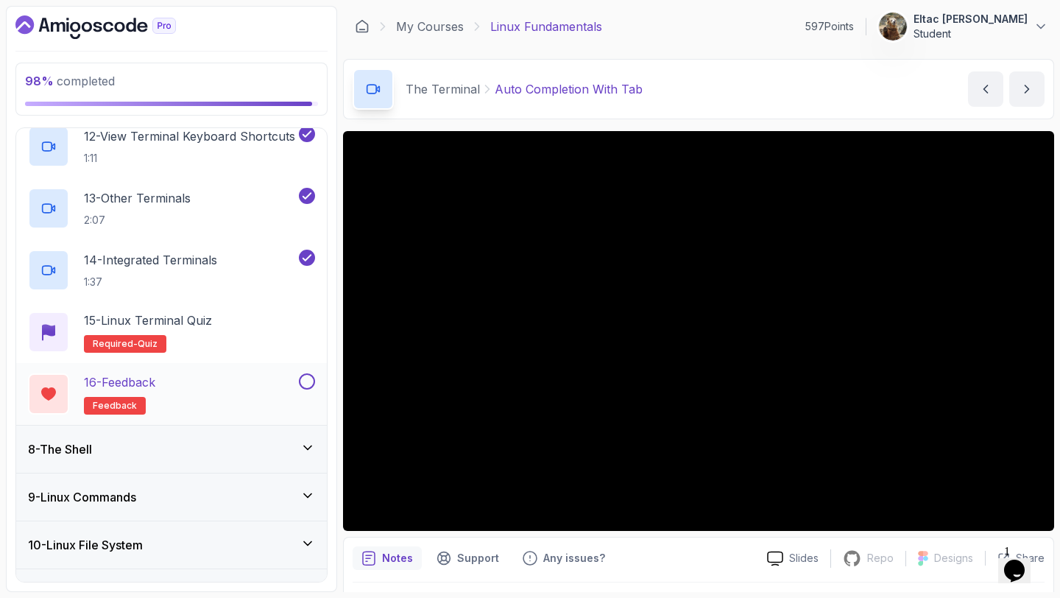
click at [303, 383] on button at bounding box center [307, 381] width 16 height 16
click at [193, 326] on p "15 - Linux Terminal Quiz" at bounding box center [148, 321] width 128 height 18
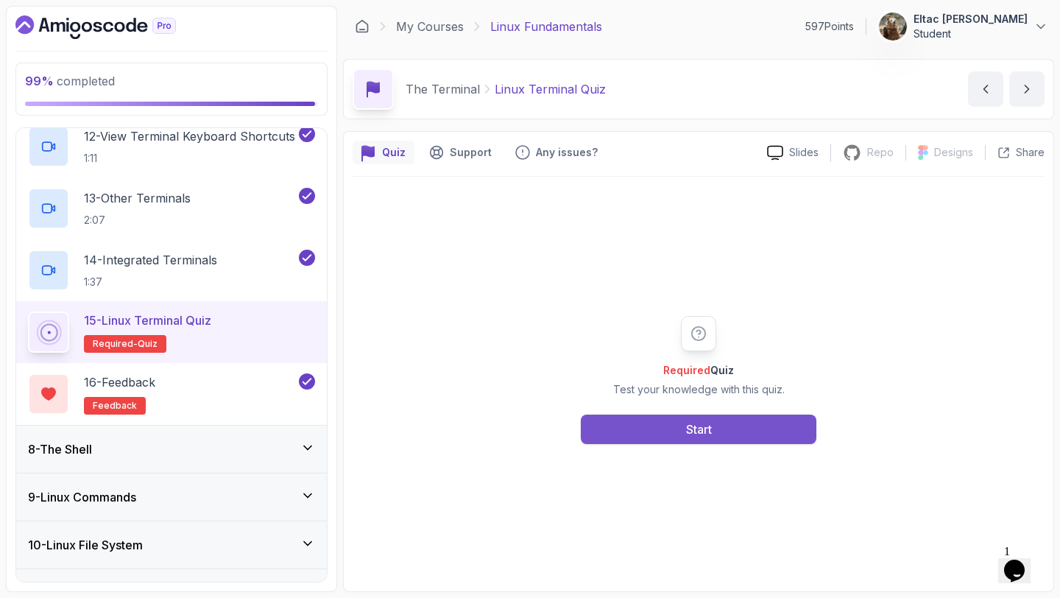
click at [682, 423] on button "Start" at bounding box center [699, 429] width 236 height 29
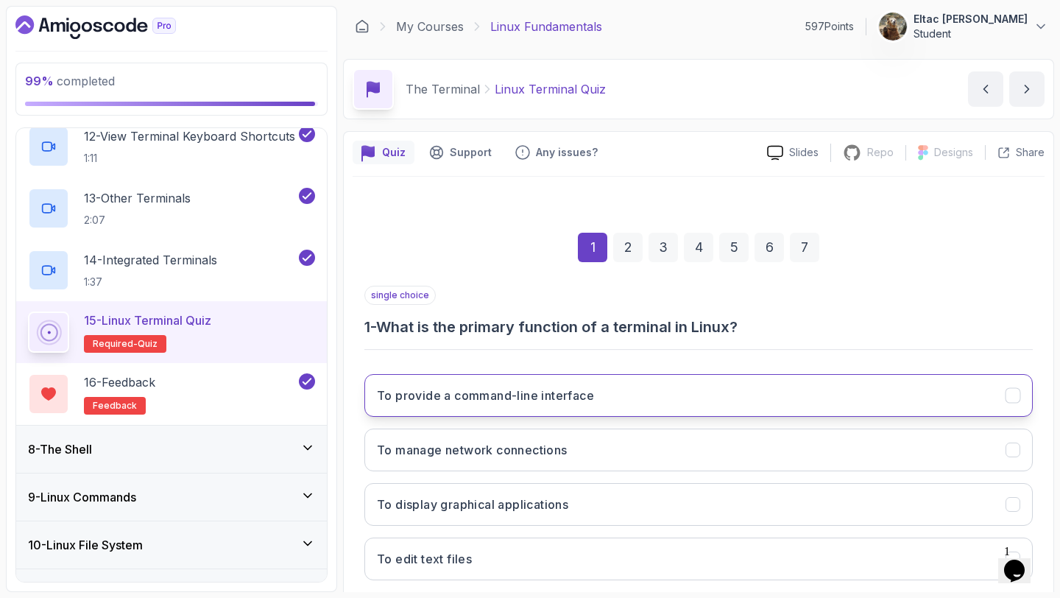
click at [629, 409] on button "To provide a command-line interface" at bounding box center [699, 395] width 669 height 43
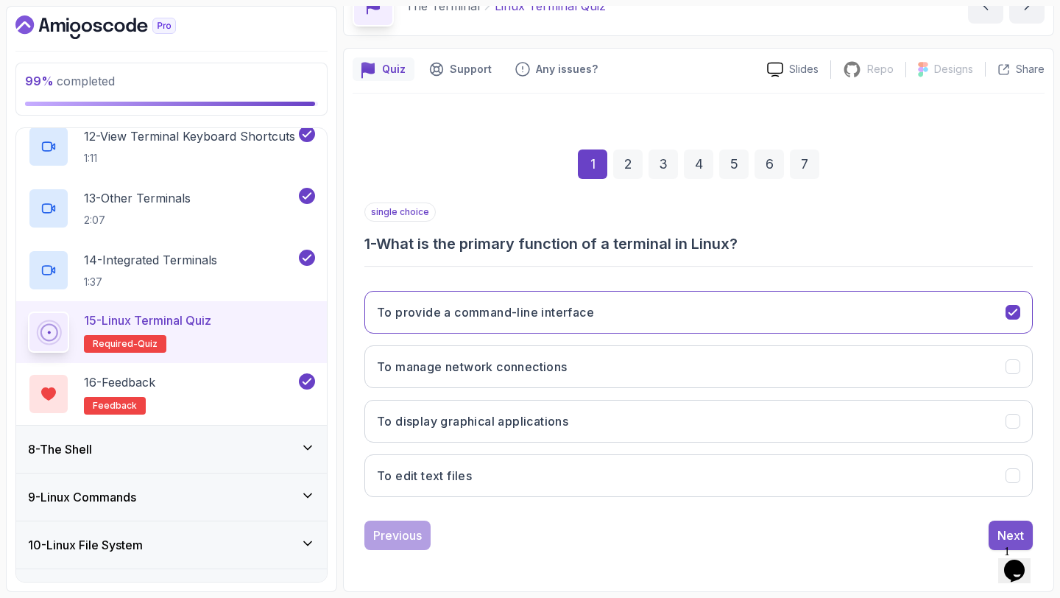
click at [1000, 532] on div "Next" at bounding box center [1011, 536] width 27 height 18
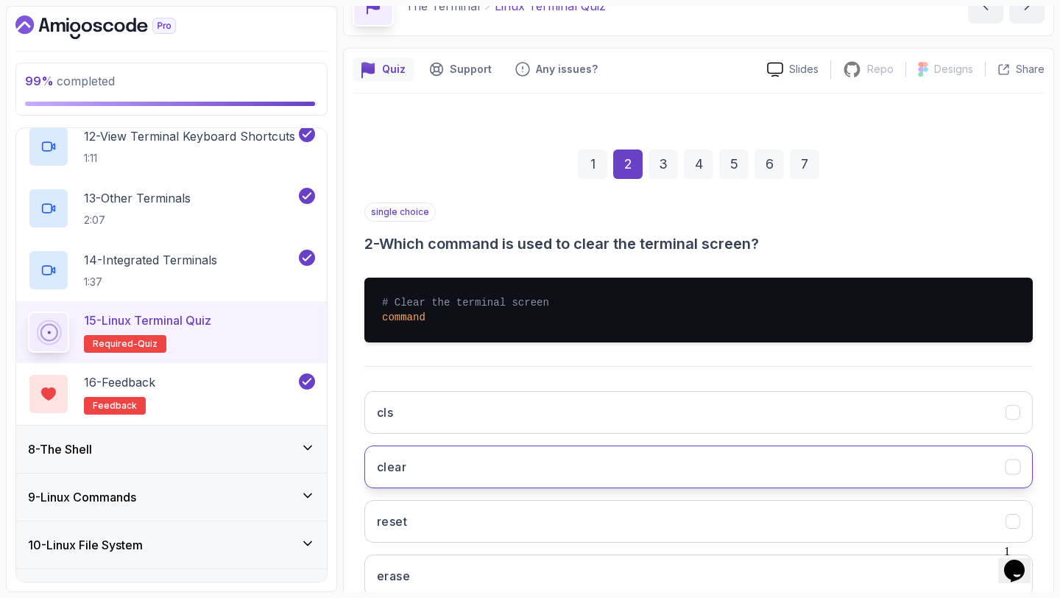
click at [930, 471] on button "clear" at bounding box center [699, 467] width 669 height 43
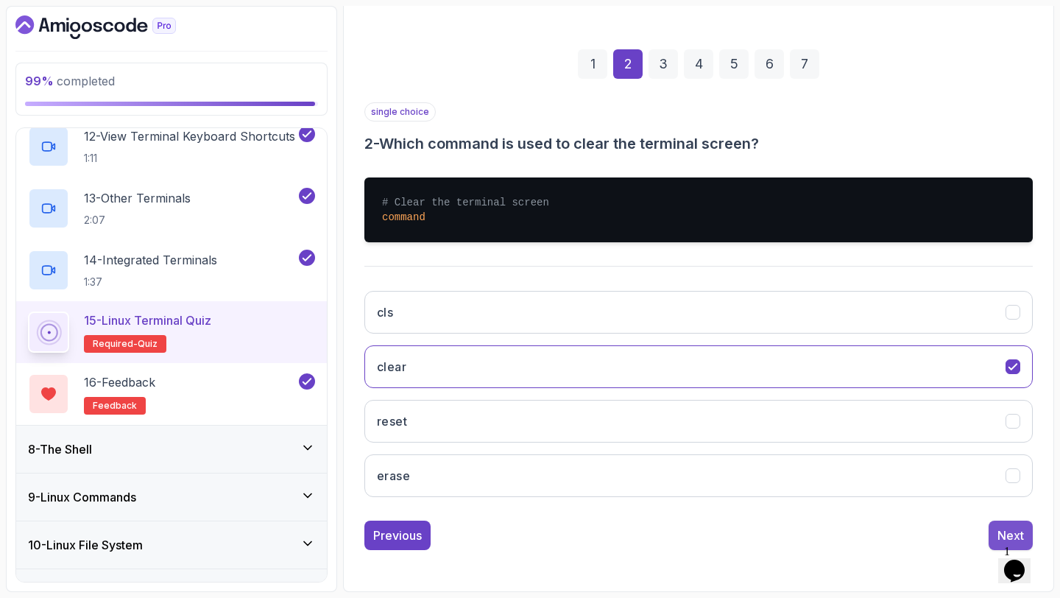
click at [1006, 536] on div "Next" at bounding box center [1011, 536] width 27 height 18
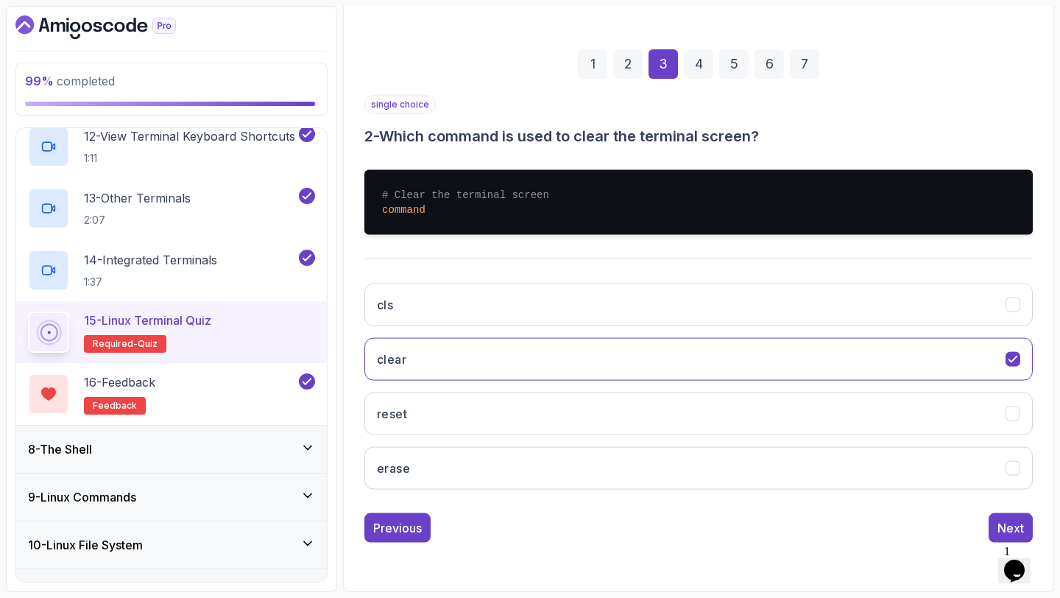
scroll to position [83, 0]
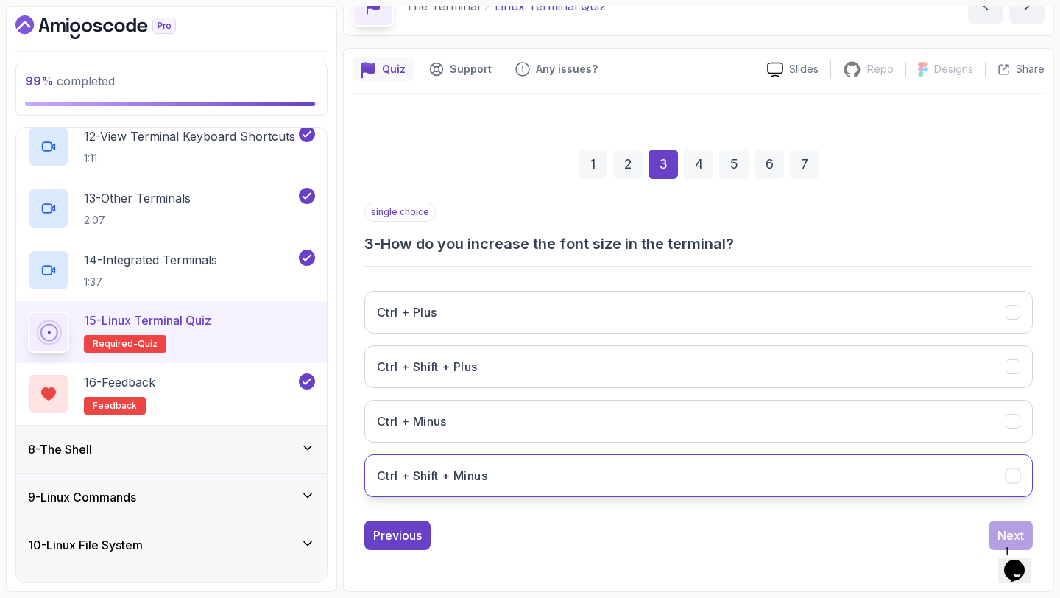
click at [964, 476] on button "Ctrl + Shift + Minus" at bounding box center [699, 475] width 669 height 43
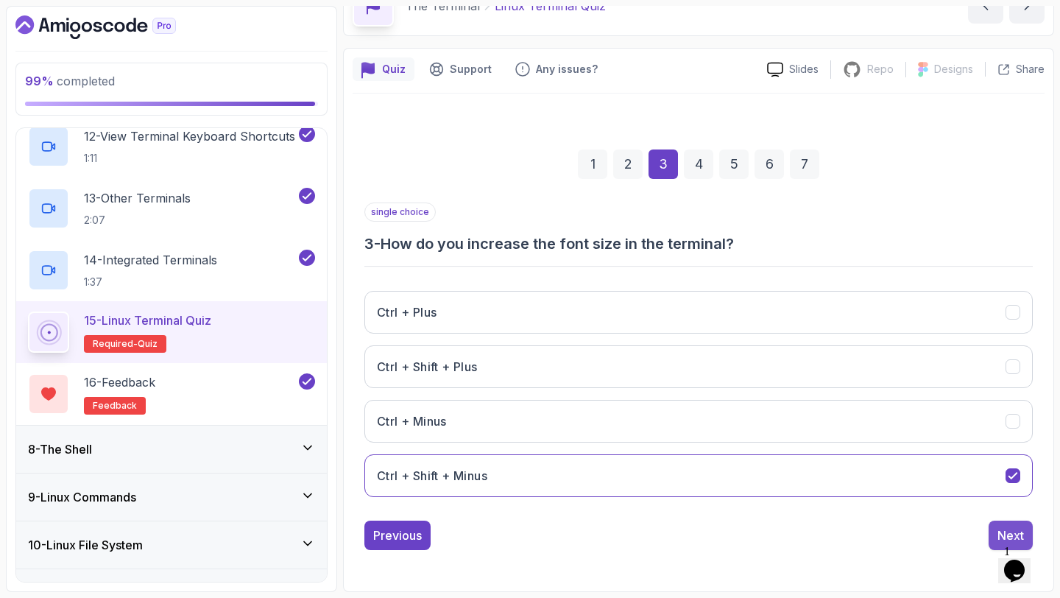
click at [1007, 532] on div "Next" at bounding box center [1011, 536] width 27 height 18
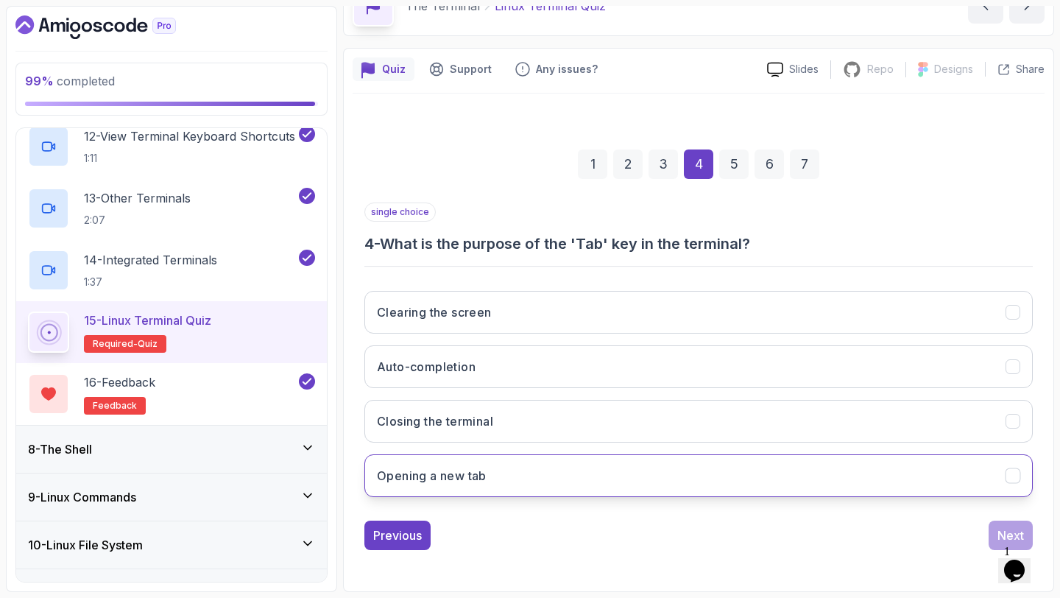
click at [978, 490] on button "Opening a new tab" at bounding box center [699, 475] width 669 height 43
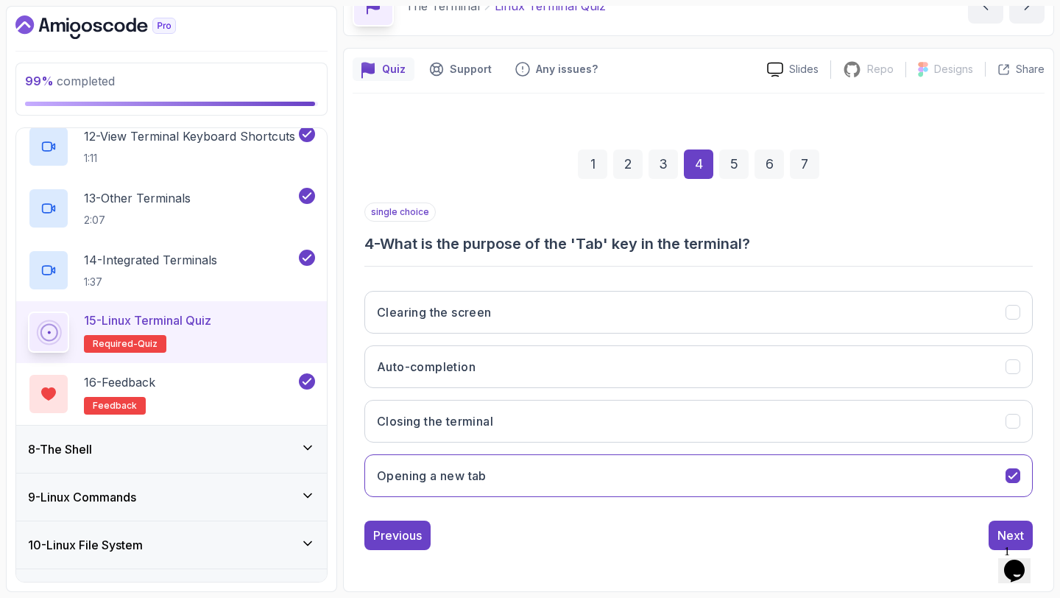
click at [996, 518] on div "single choice 4 - What is the purpose of the 'Tab' key in the terminal? Clearin…" at bounding box center [699, 377] width 669 height 348
click at [996, 521] on button "Next" at bounding box center [1011, 535] width 44 height 29
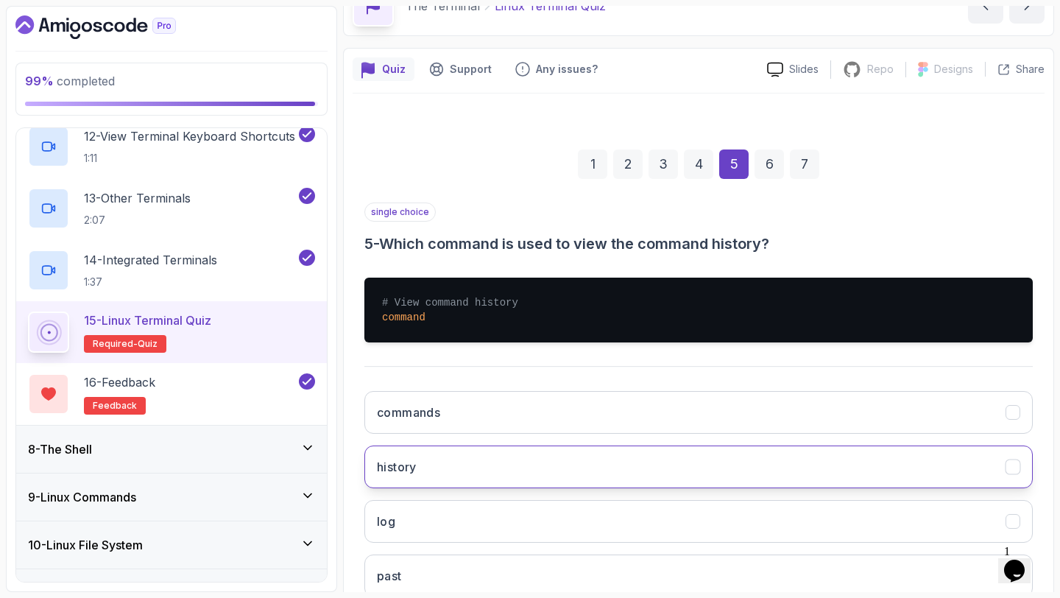
click at [982, 477] on button "history" at bounding box center [699, 467] width 669 height 43
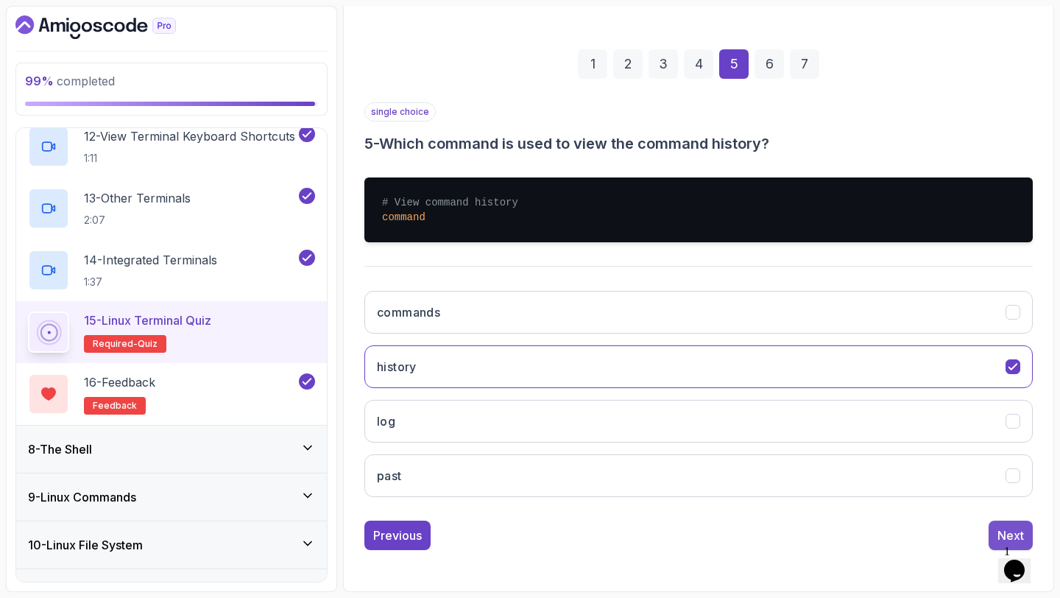
click at [999, 525] on button "Next" at bounding box center [1011, 535] width 44 height 29
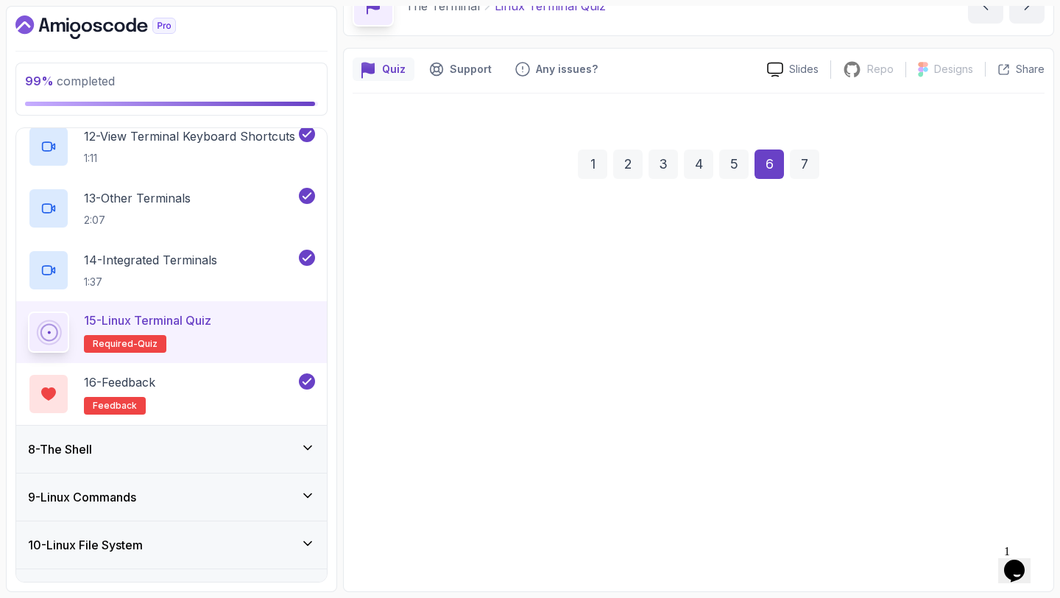
scroll to position [83, 0]
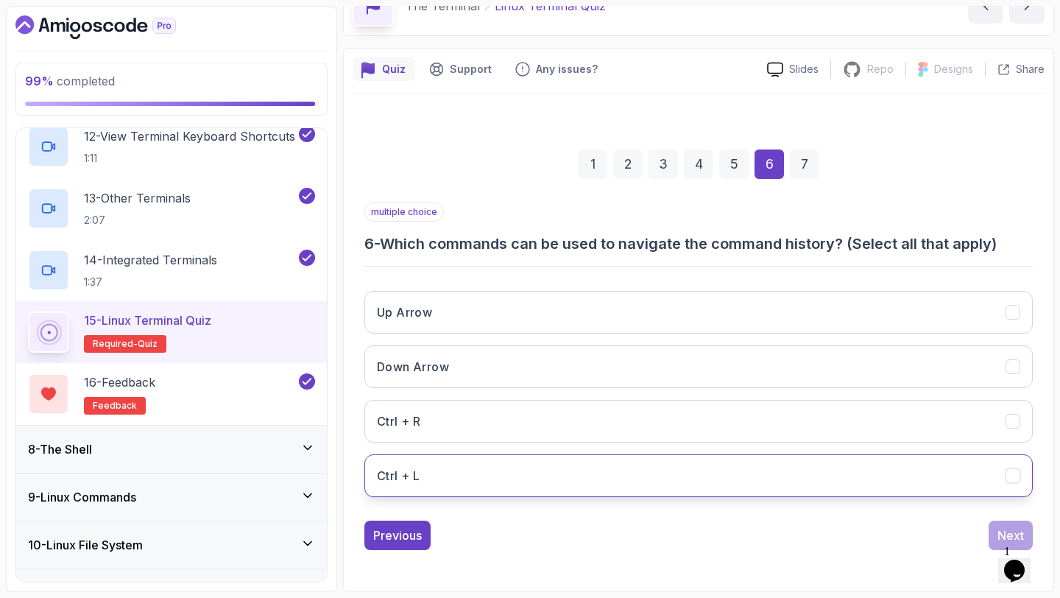
click at [964, 495] on button "Ctrl + L" at bounding box center [699, 475] width 669 height 43
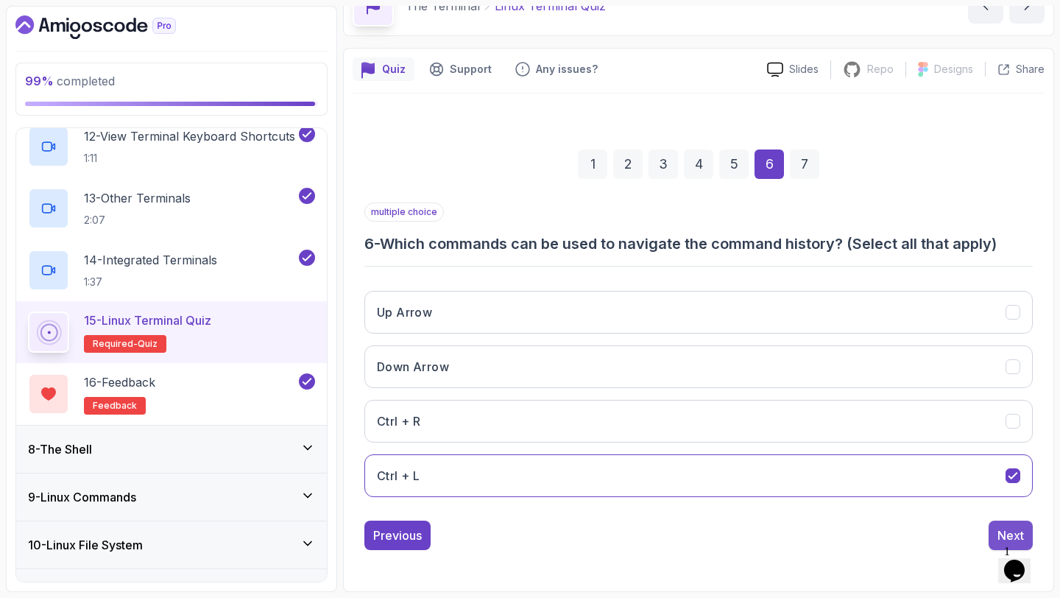
click at [1005, 521] on button "Next" at bounding box center [1011, 535] width 44 height 29
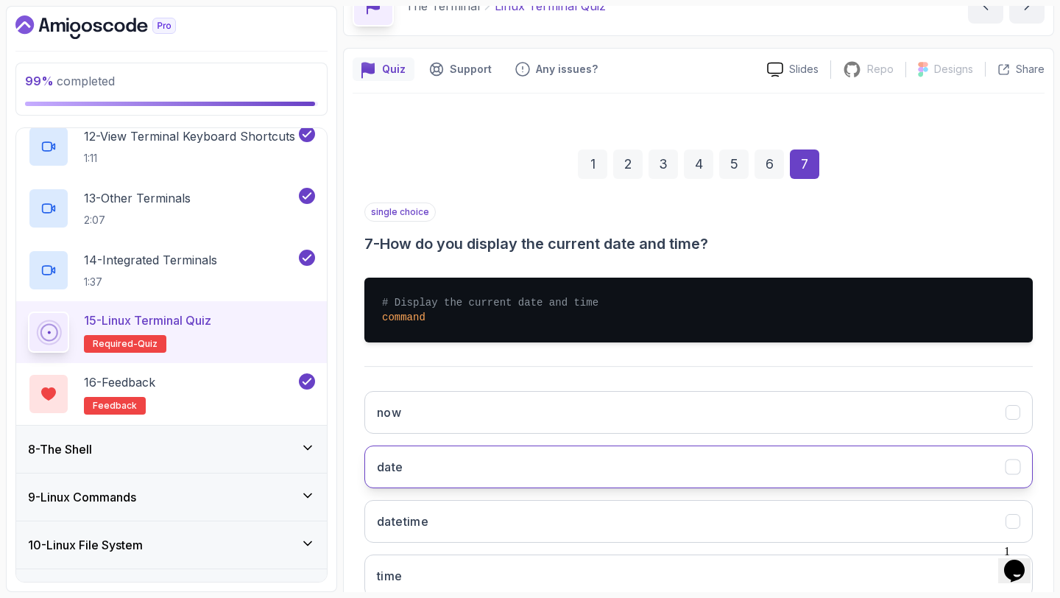
click at [993, 485] on button "date" at bounding box center [699, 467] width 669 height 43
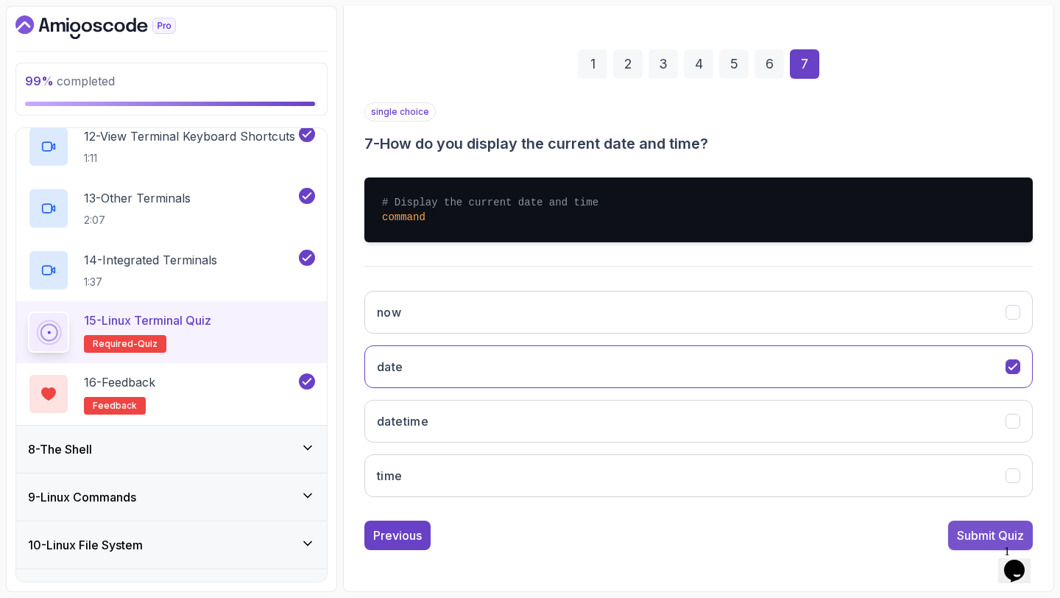
click at [977, 548] on button "Submit Quiz" at bounding box center [991, 535] width 85 height 29
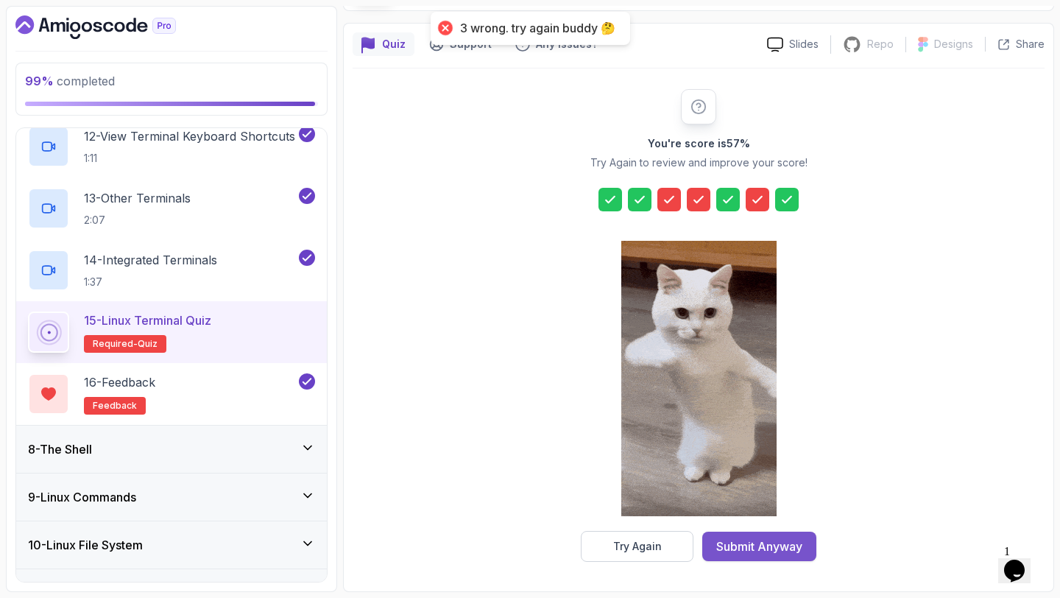
click at [762, 543] on div "Submit Anyway" at bounding box center [760, 547] width 86 height 18
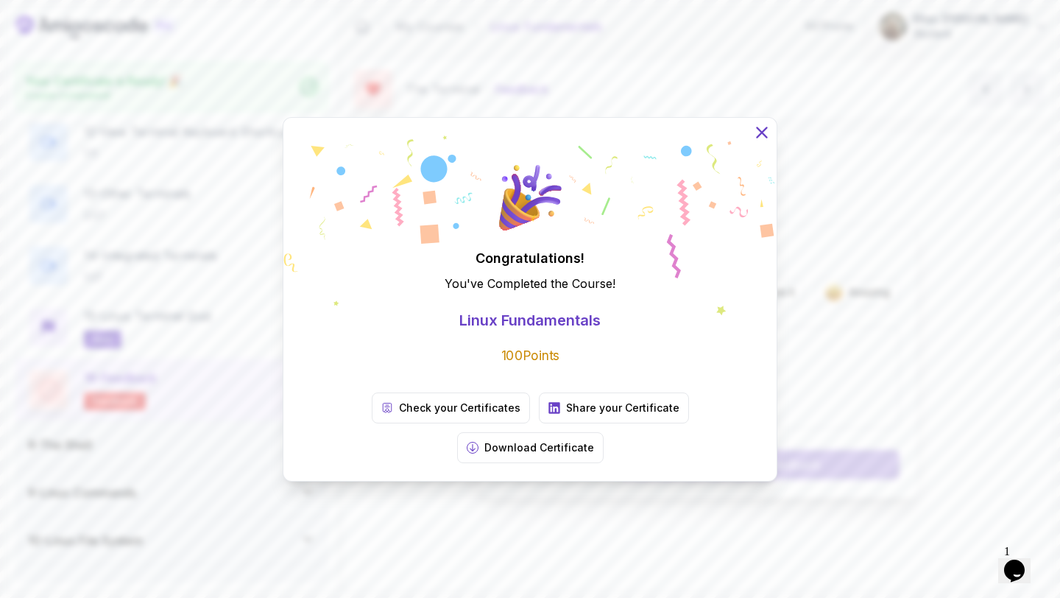
click at [758, 141] on icon at bounding box center [762, 131] width 19 height 19
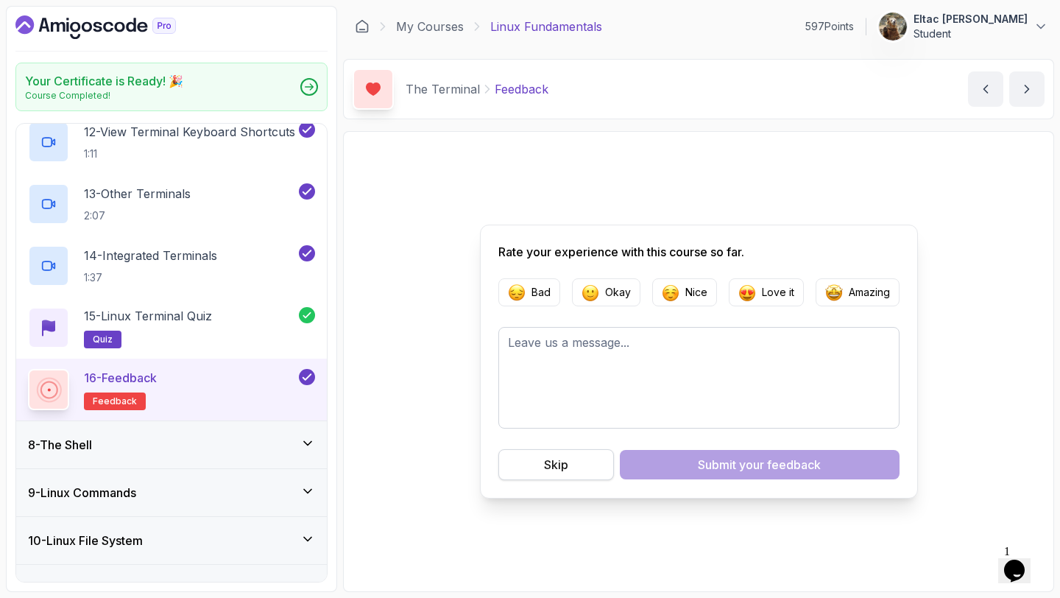
click at [555, 457] on div "Skip" at bounding box center [556, 465] width 24 height 18
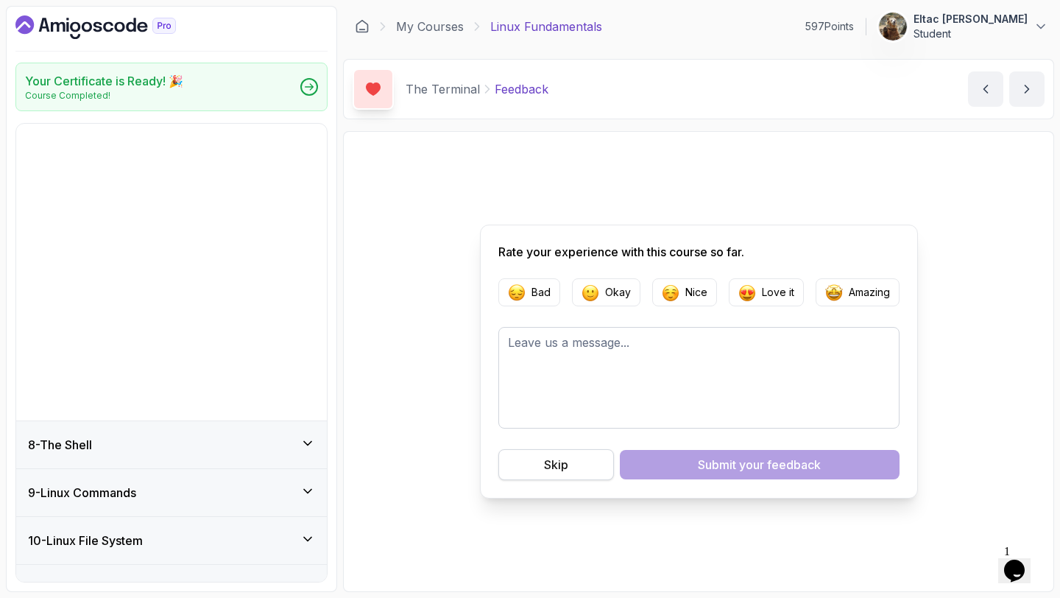
scroll to position [259, 0]
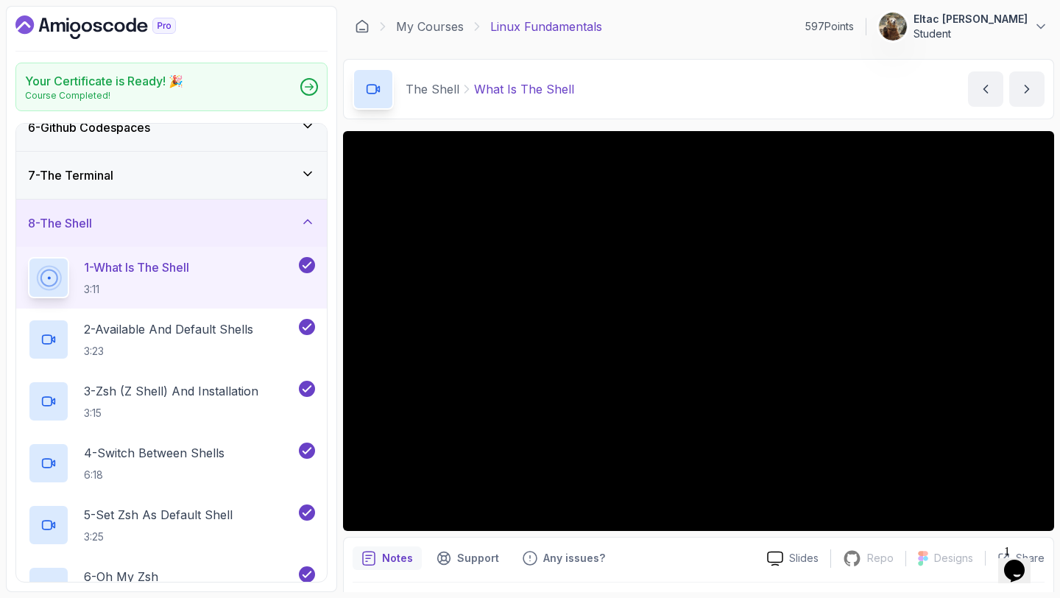
click at [97, 27] on icon "Dashboard" at bounding box center [98, 27] width 9 height 10
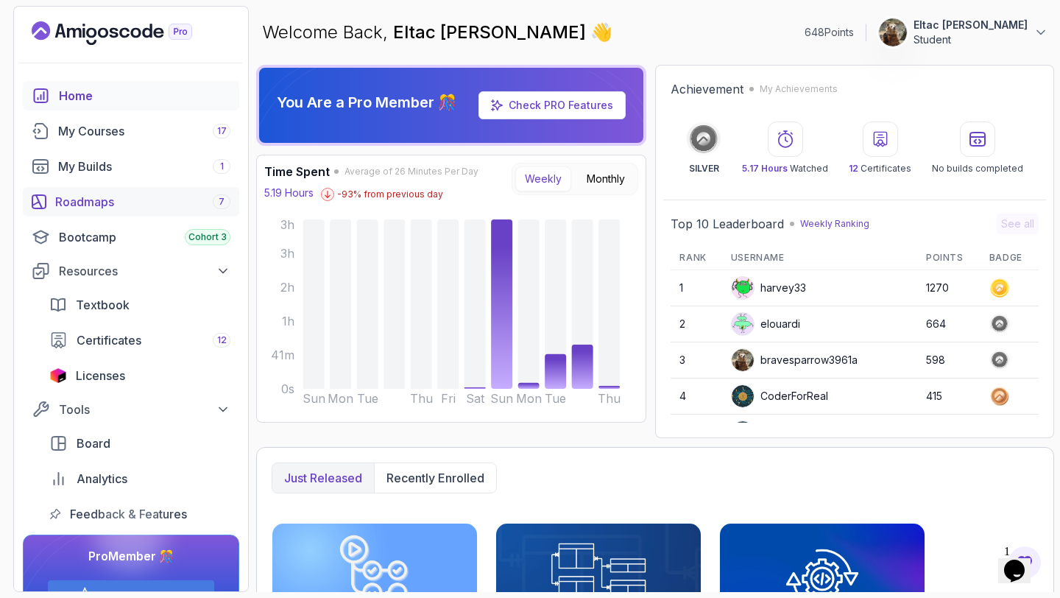
click at [97, 199] on div "Roadmaps 7" at bounding box center [142, 202] width 175 height 18
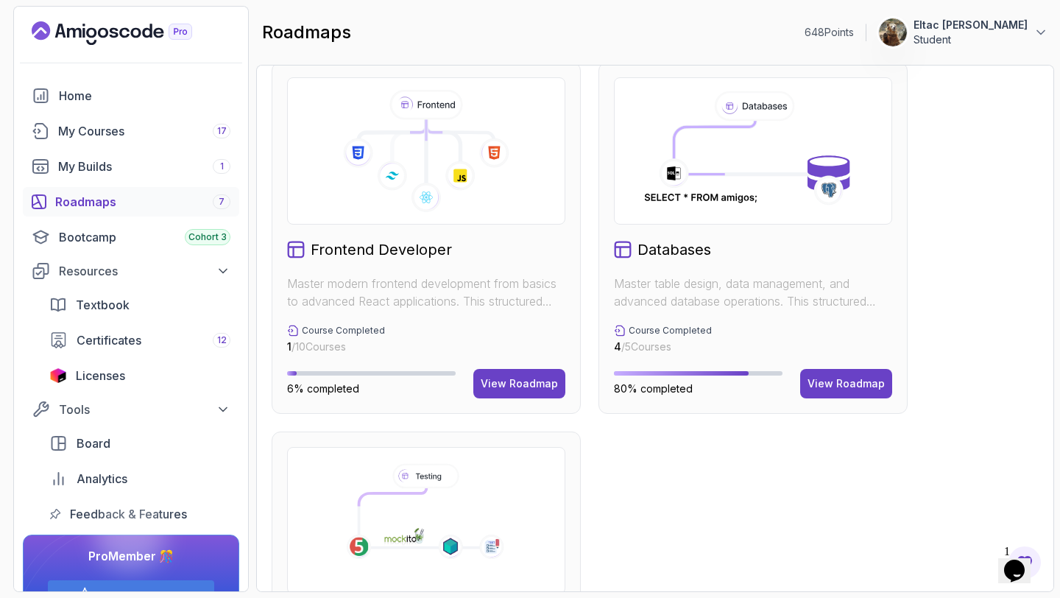
scroll to position [739, 0]
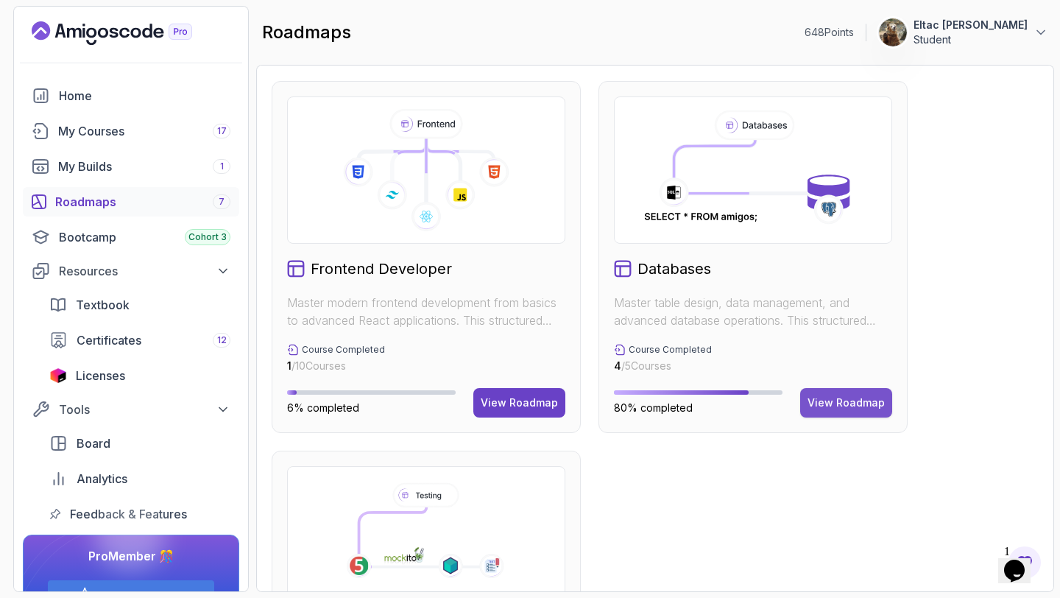
click at [857, 396] on div "View Roadmap" at bounding box center [846, 402] width 77 height 15
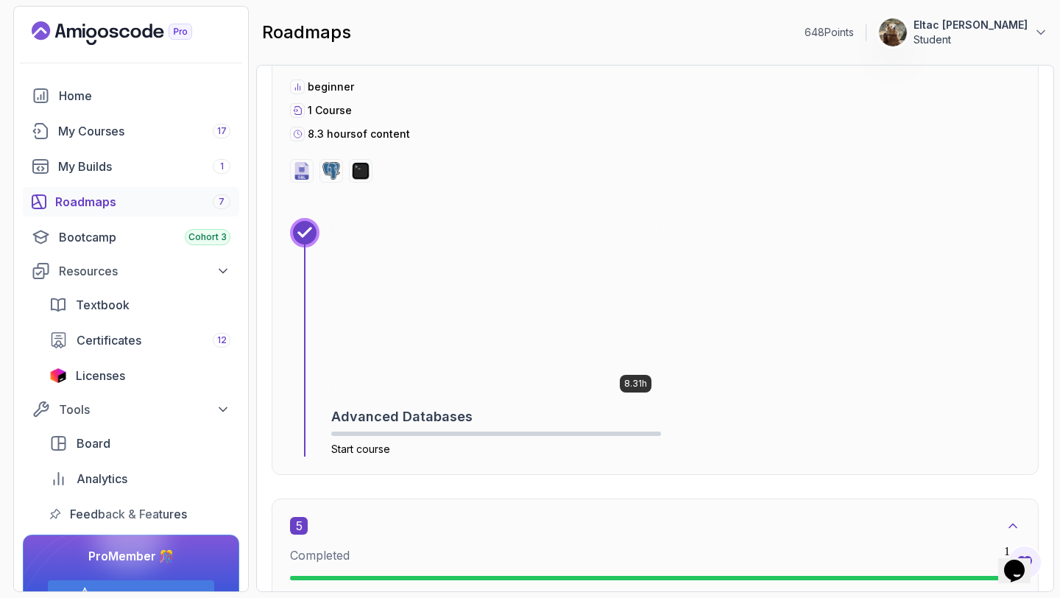
scroll to position [2266, 0]
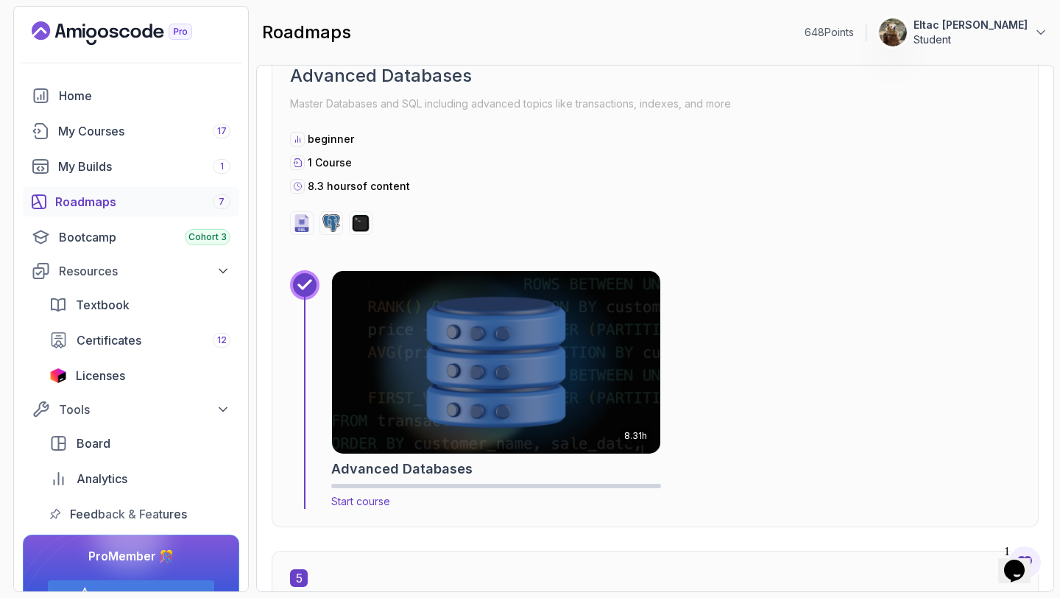
click at [350, 328] on img at bounding box center [496, 362] width 345 height 191
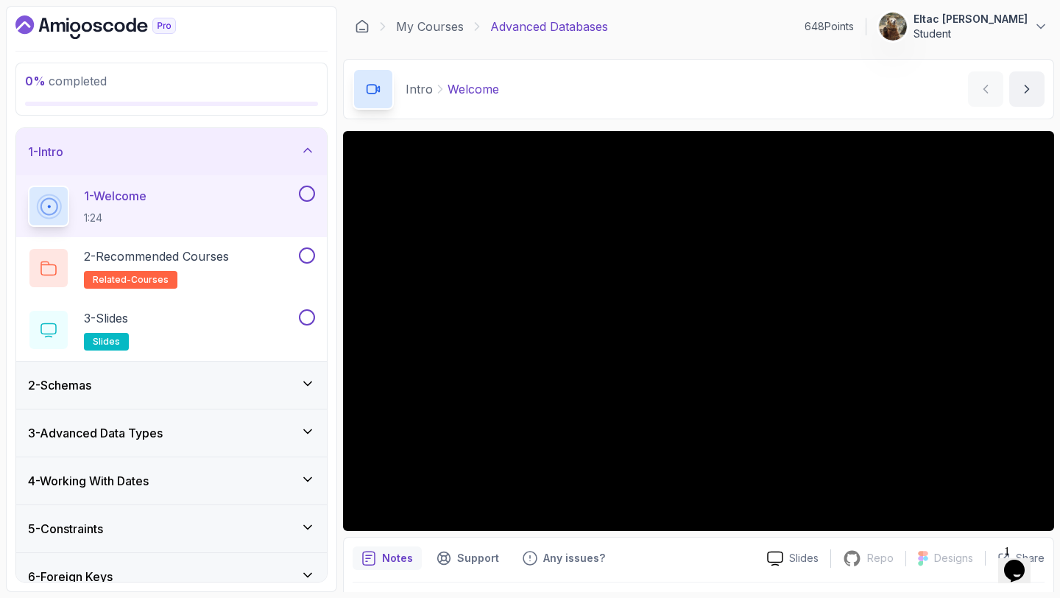
click at [312, 197] on button at bounding box center [307, 194] width 16 height 16
click at [307, 253] on button at bounding box center [307, 255] width 16 height 16
click at [222, 323] on div "3 - Slides slides" at bounding box center [162, 329] width 268 height 41
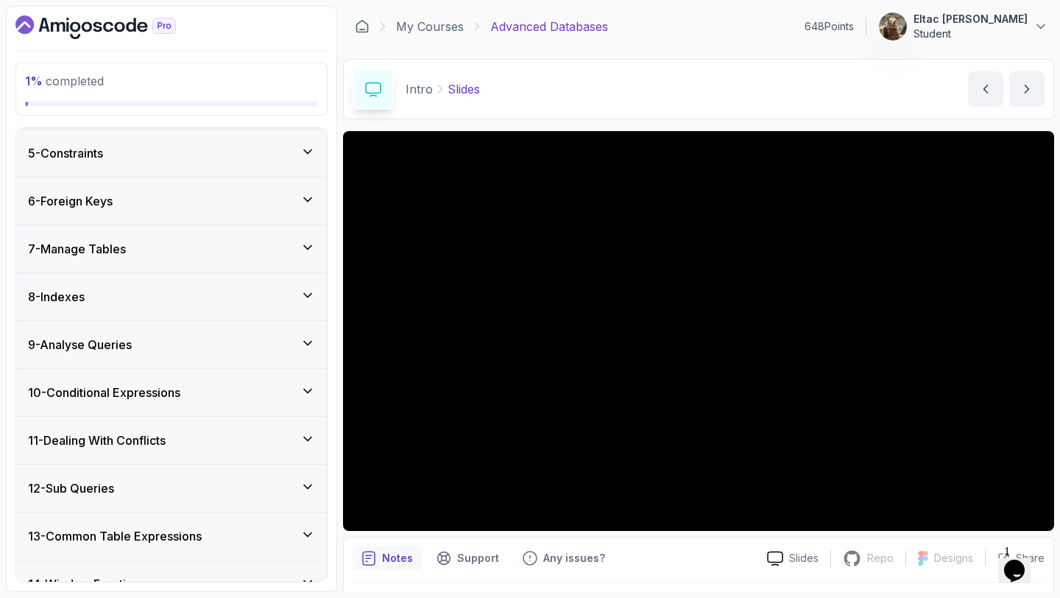
scroll to position [784, 0]
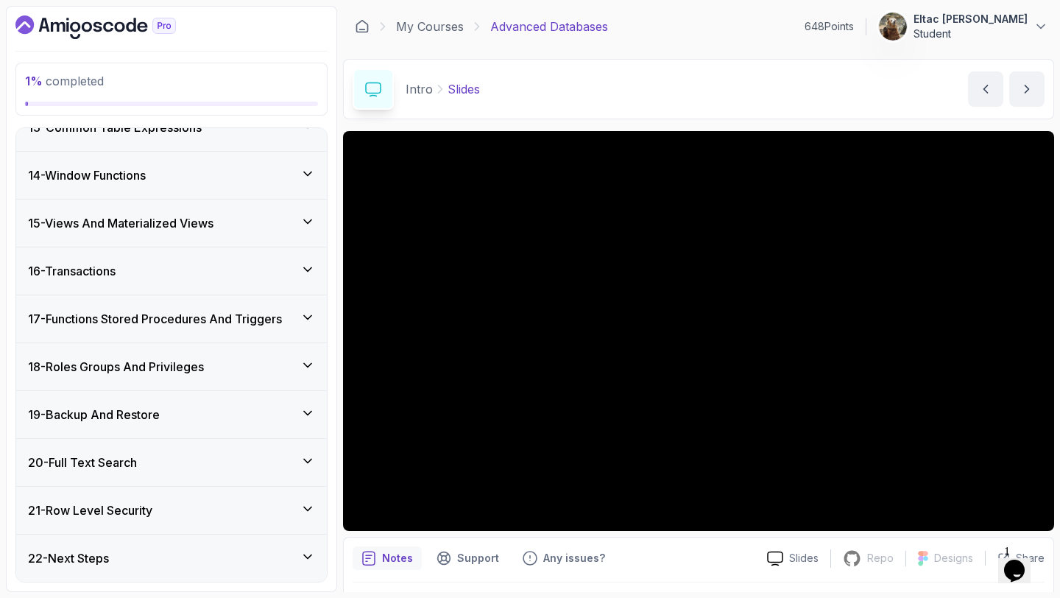
click at [82, 541] on div "22 - Next Steps" at bounding box center [171, 558] width 311 height 47
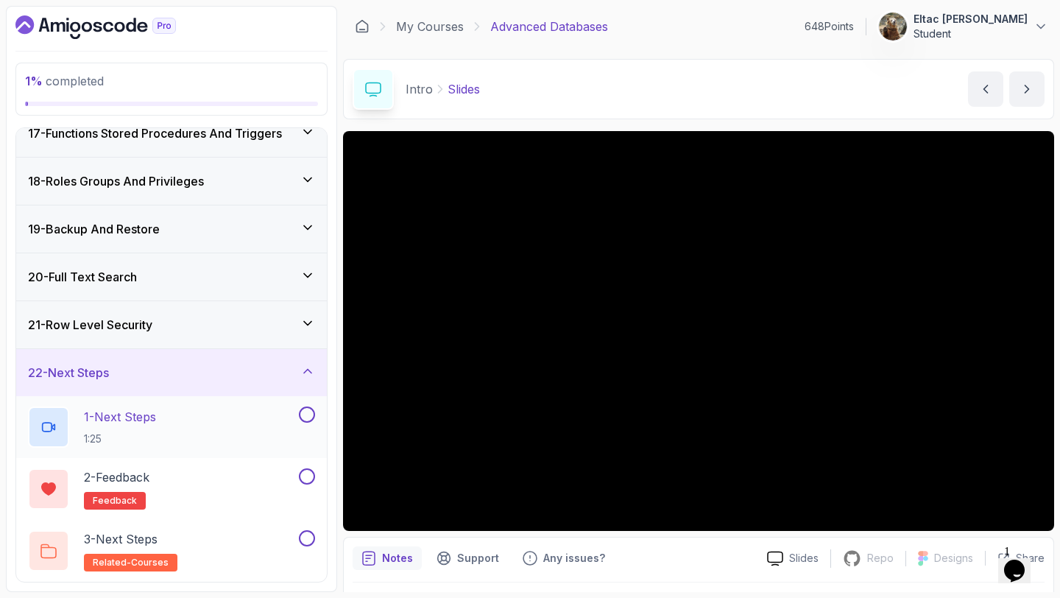
click at [303, 409] on button at bounding box center [307, 415] width 16 height 16
click at [304, 477] on button at bounding box center [307, 476] width 16 height 16
click at [308, 533] on button at bounding box center [307, 538] width 16 height 16
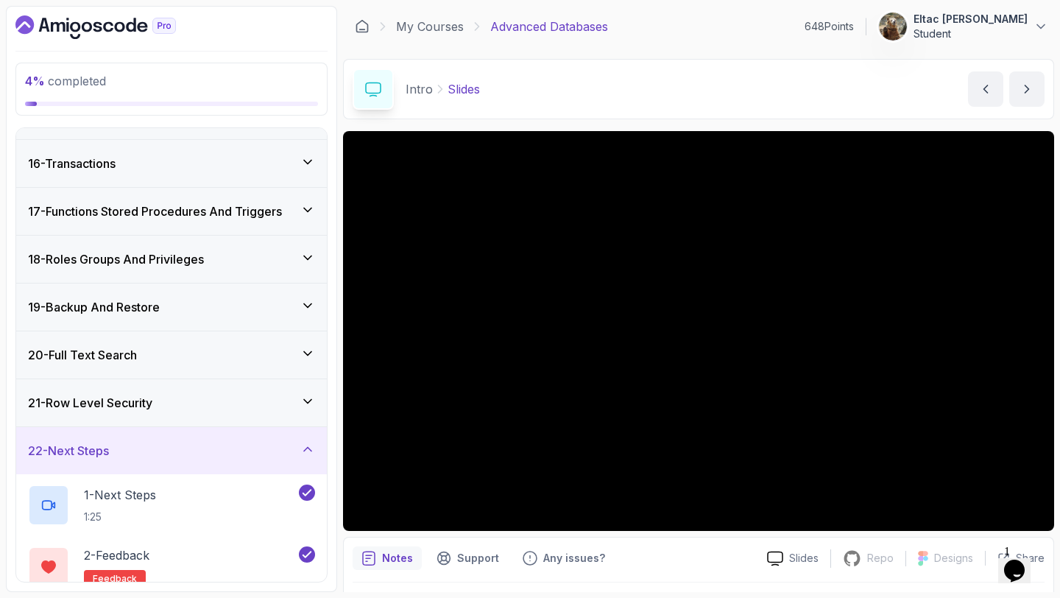
click at [291, 454] on div "22 - Next Steps" at bounding box center [171, 451] width 287 height 18
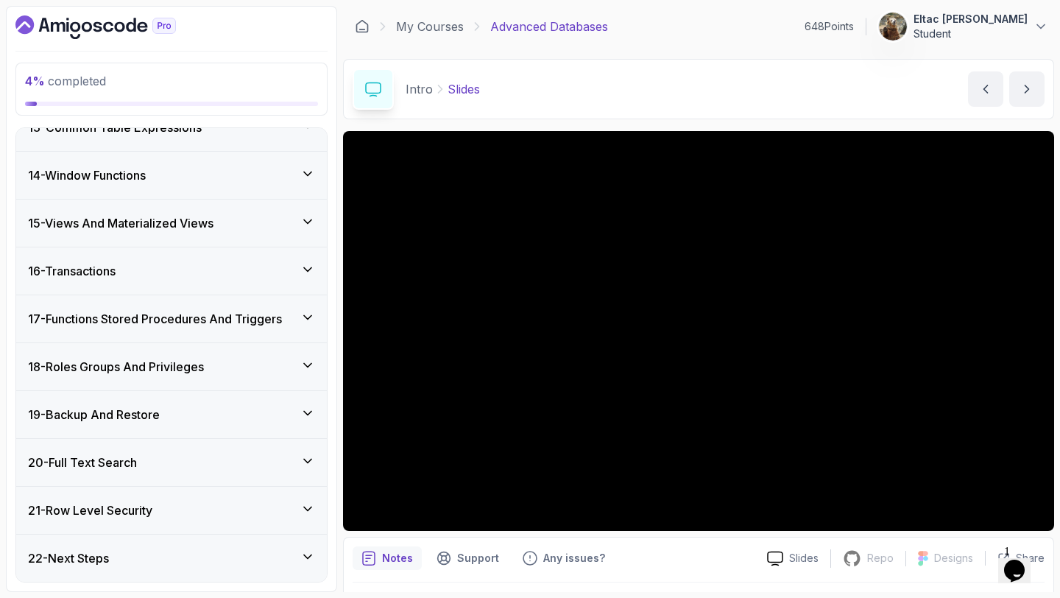
click at [247, 507] on div "21 - Row Level Security" at bounding box center [171, 511] width 287 height 18
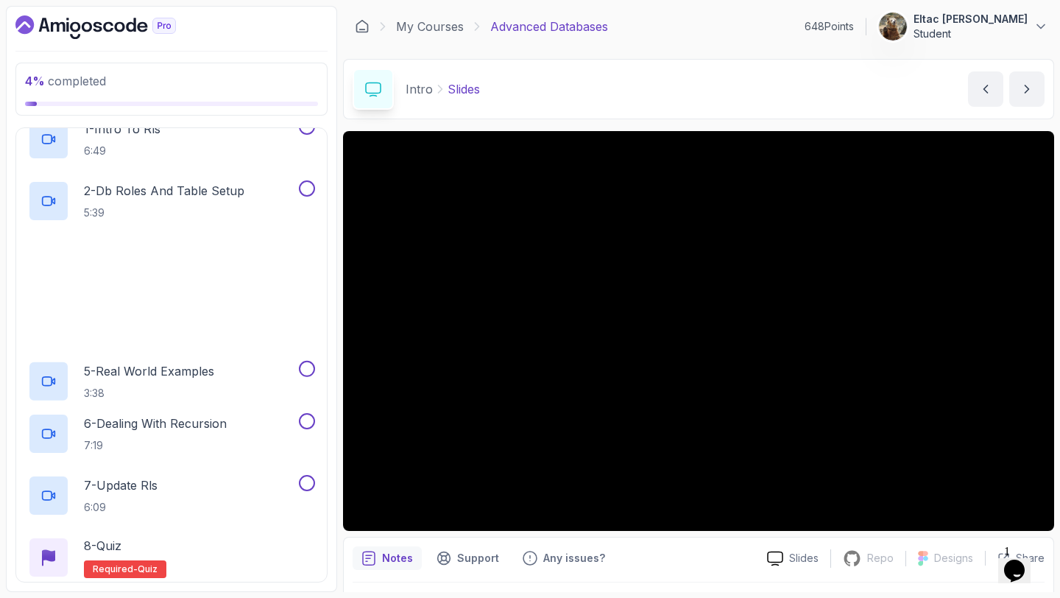
scroll to position [1094, 0]
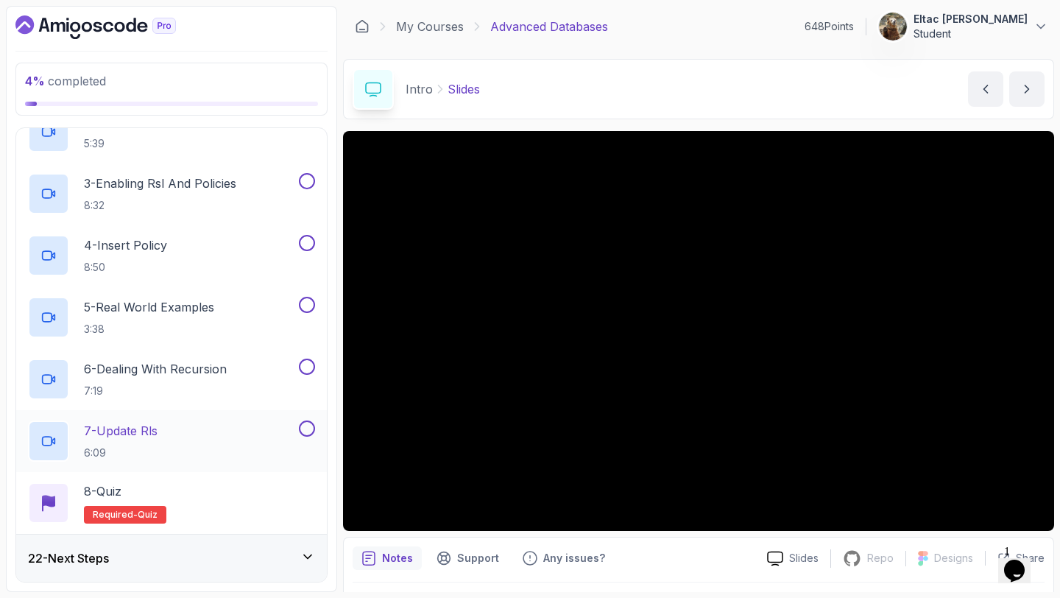
click at [309, 430] on button at bounding box center [307, 429] width 16 height 16
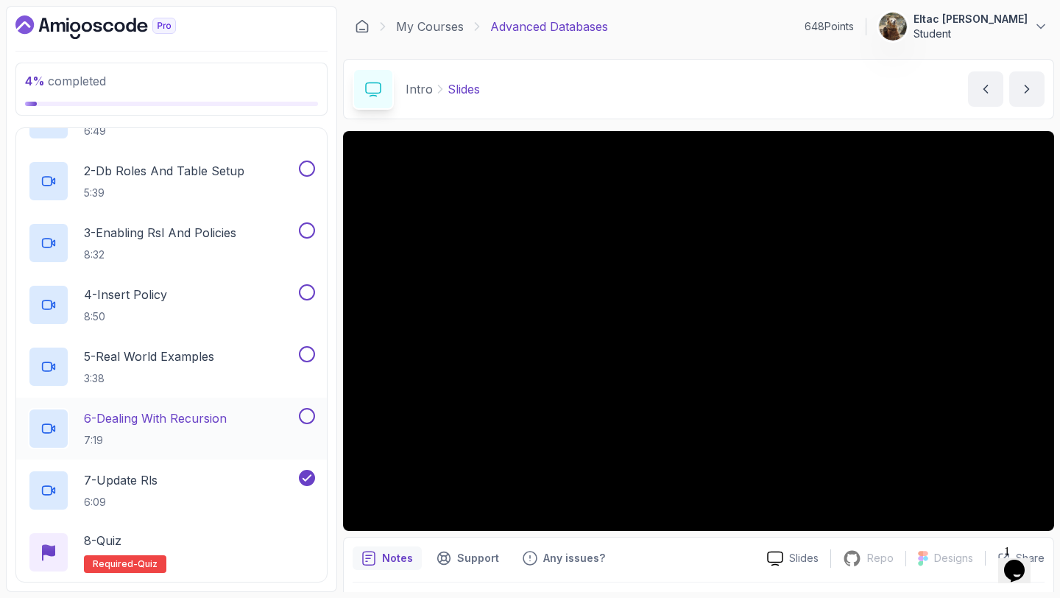
click at [308, 412] on button at bounding box center [307, 416] width 16 height 16
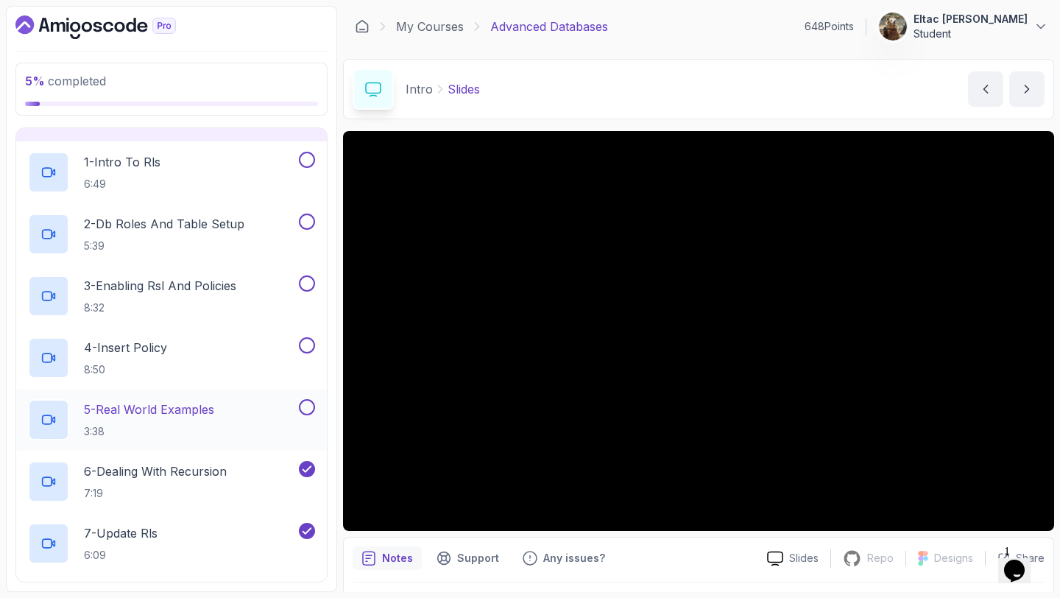
click at [308, 412] on button at bounding box center [307, 407] width 16 height 16
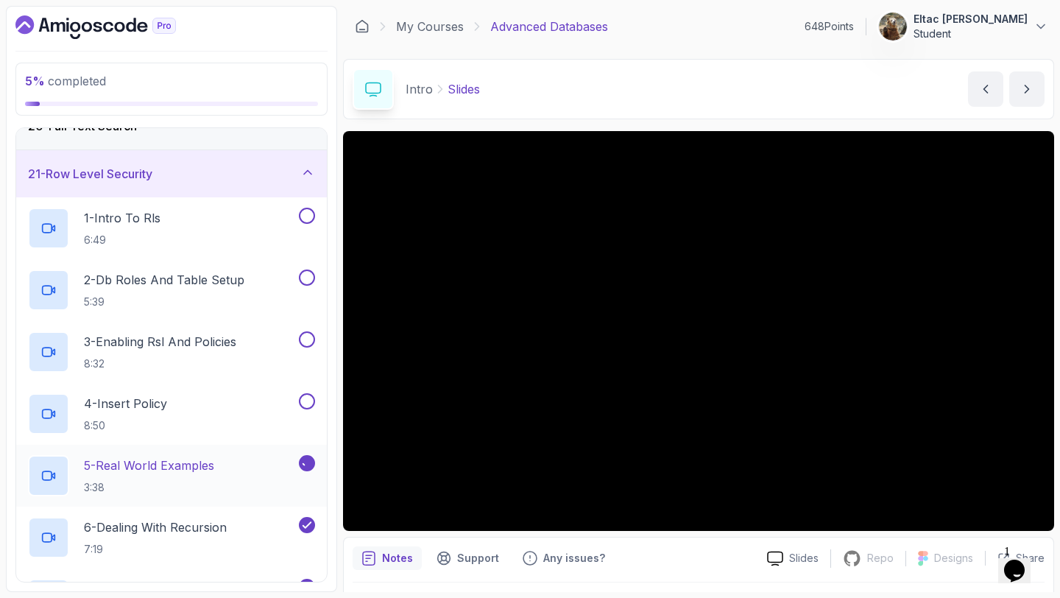
scroll to position [934, 0]
click at [307, 411] on button "4 - Insert Policy 8:50" at bounding box center [171, 415] width 287 height 41
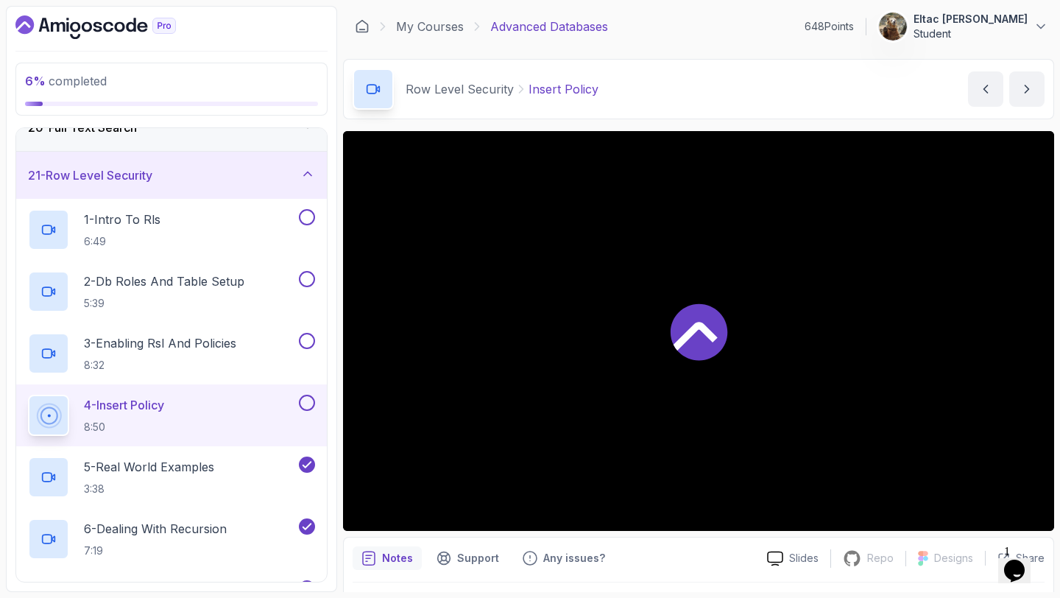
click at [306, 404] on button at bounding box center [307, 403] width 16 height 16
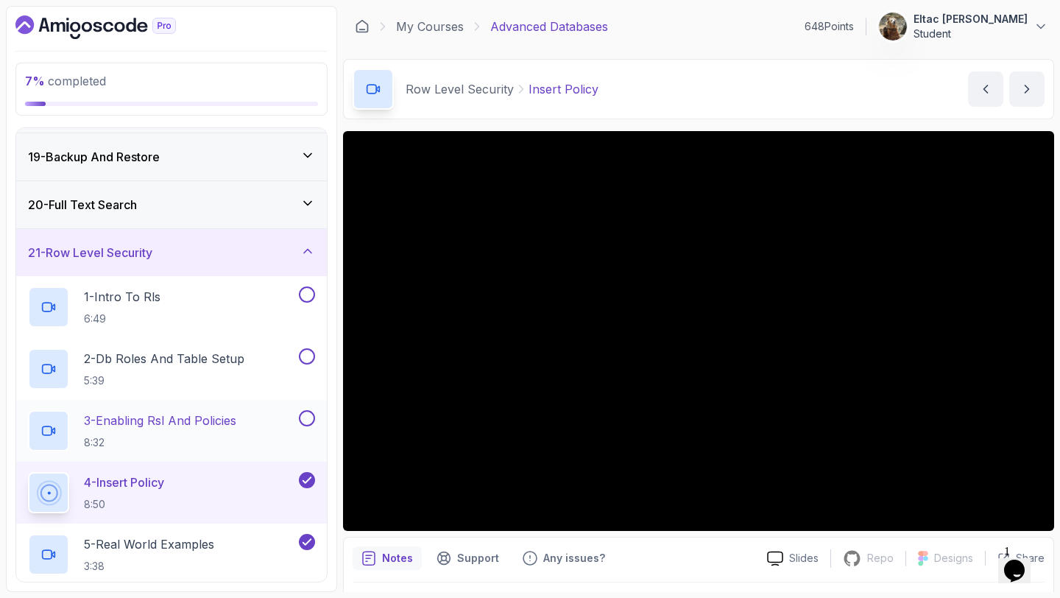
click at [307, 418] on button at bounding box center [307, 418] width 16 height 16
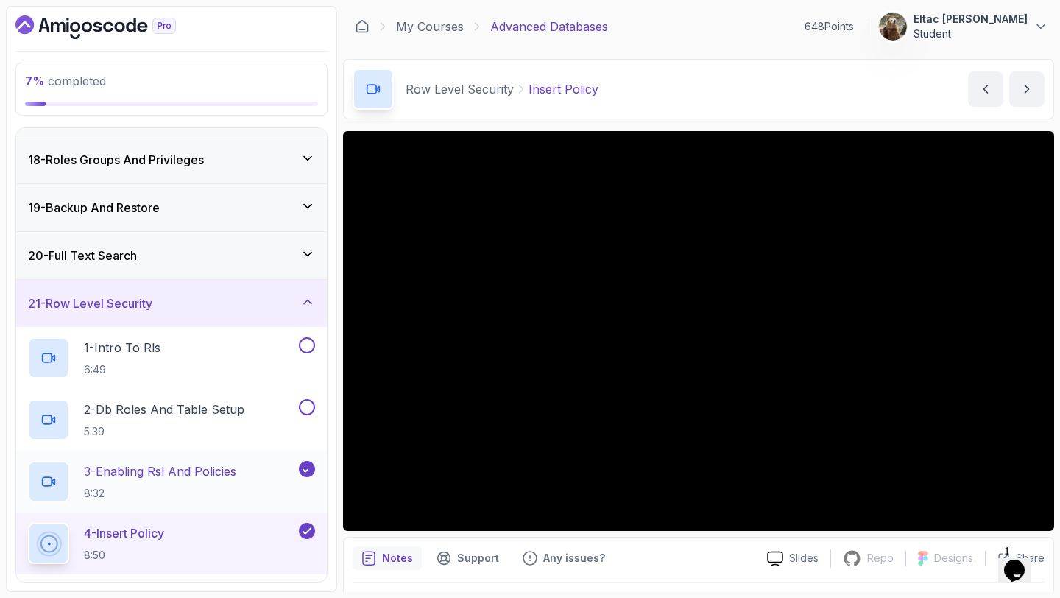
scroll to position [783, 0]
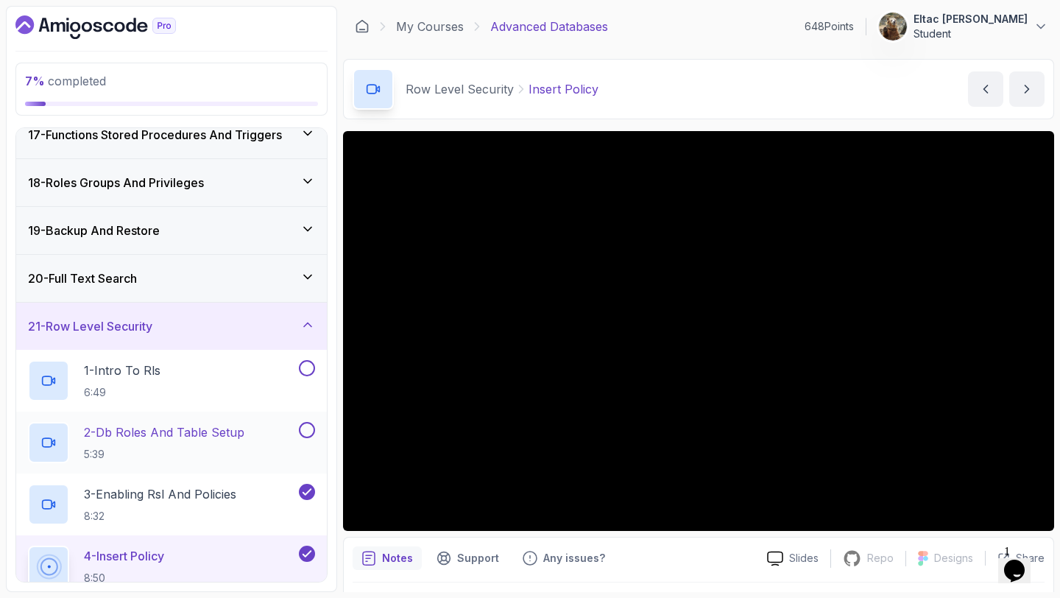
click at [308, 425] on button at bounding box center [307, 430] width 16 height 16
click at [306, 367] on button at bounding box center [307, 368] width 16 height 16
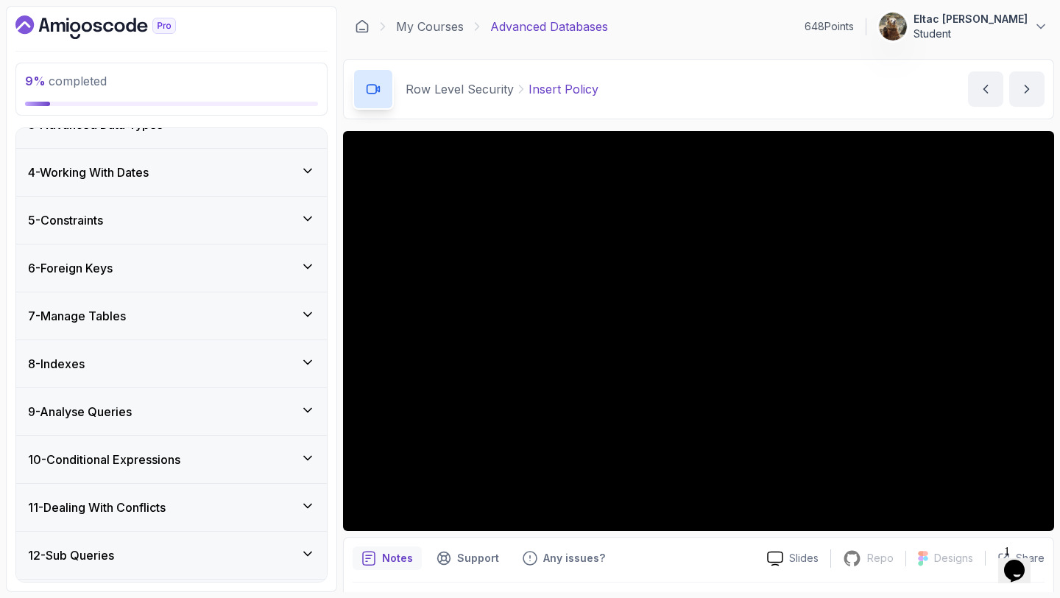
scroll to position [0, 0]
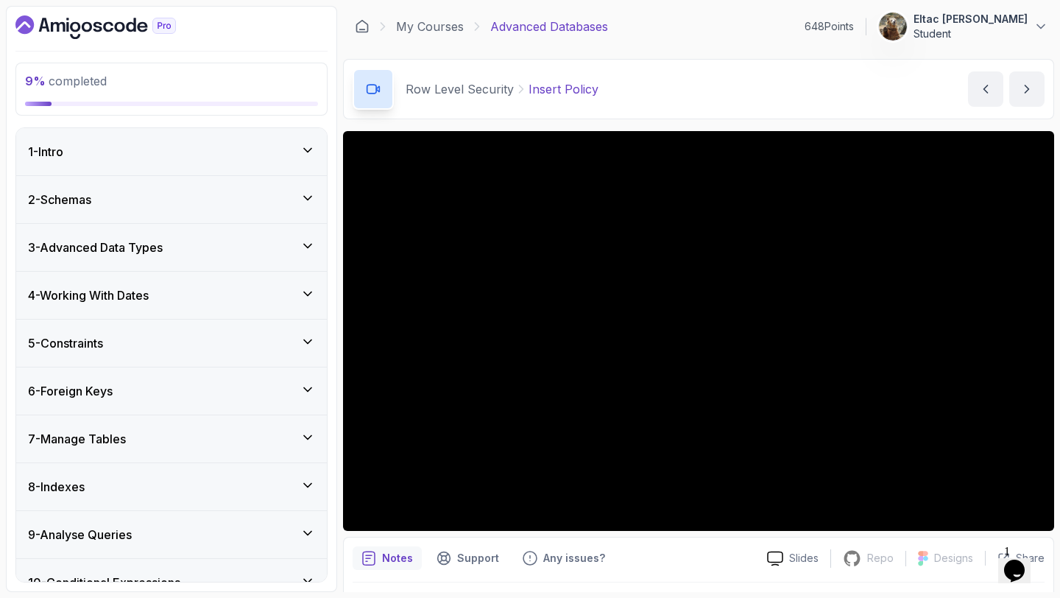
click at [301, 159] on div "1 - Intro" at bounding box center [171, 152] width 287 height 18
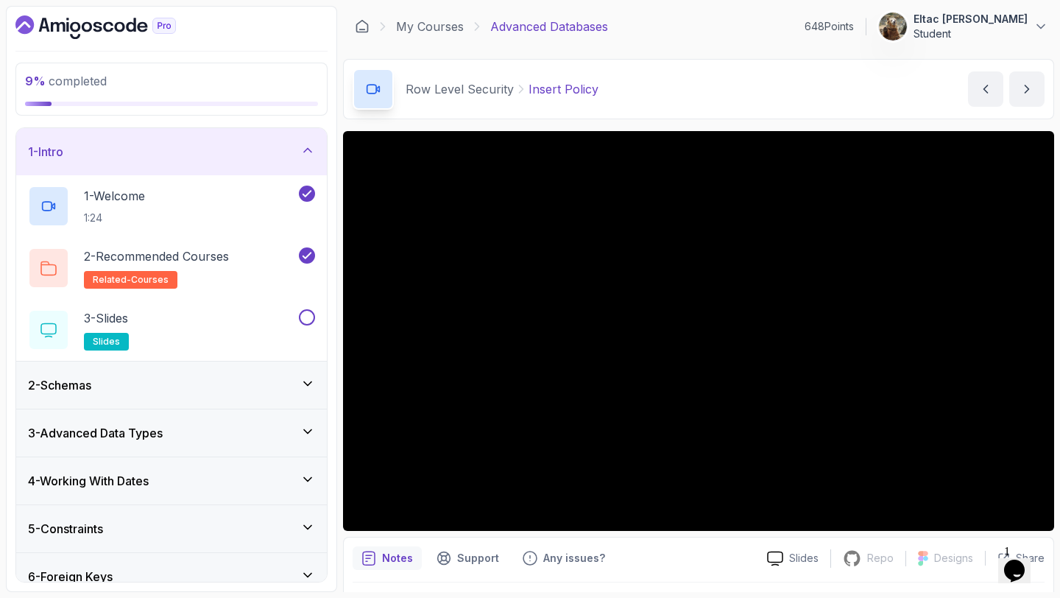
click at [301, 159] on div "1 - Intro" at bounding box center [171, 152] width 287 height 18
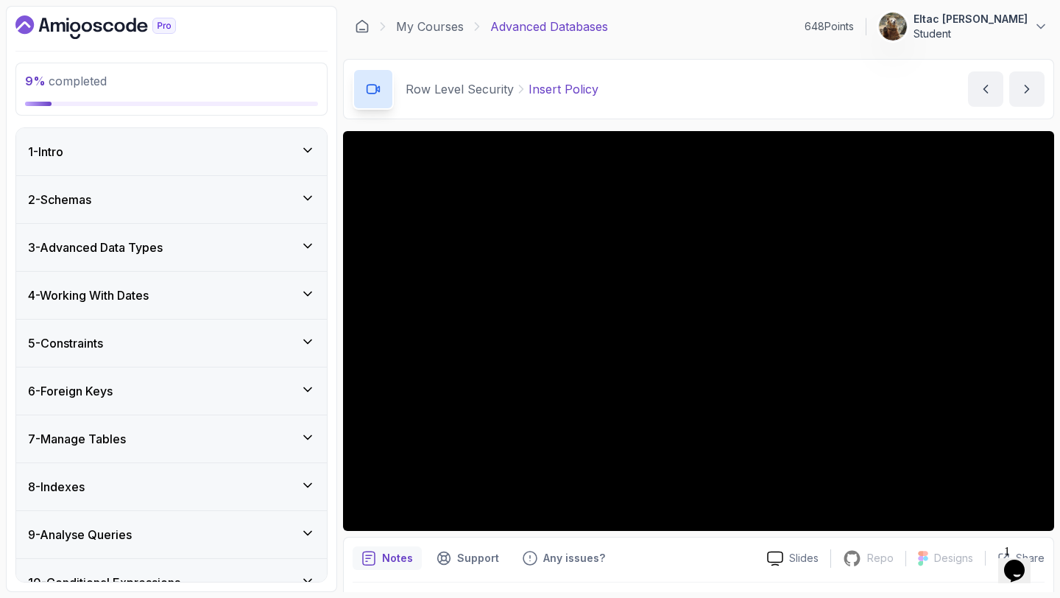
click at [301, 159] on div "1 - Intro" at bounding box center [171, 152] width 287 height 18
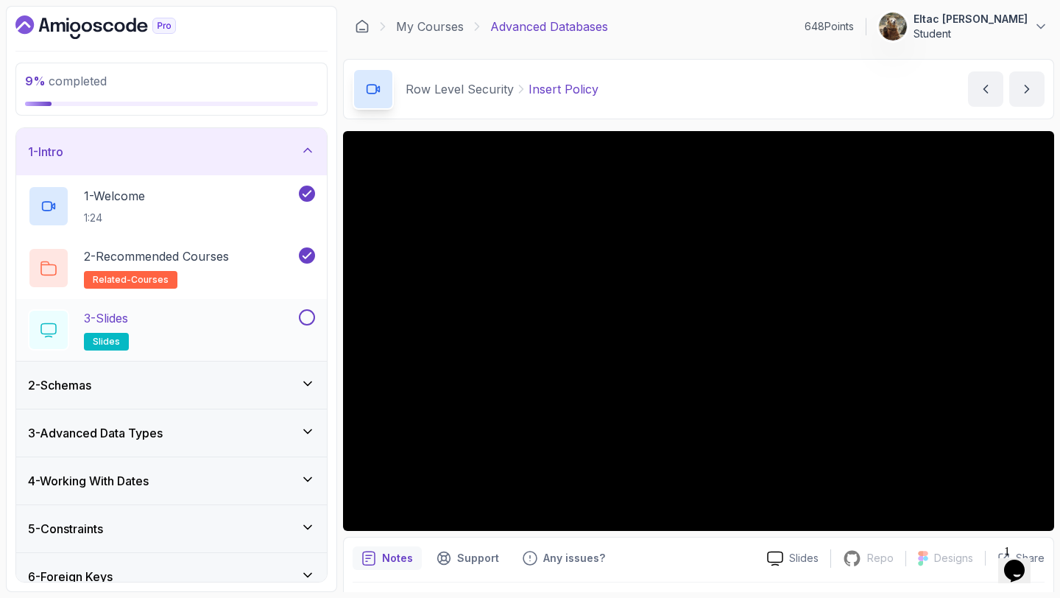
click at [308, 317] on button at bounding box center [307, 317] width 16 height 16
click at [300, 149] on div "1 - Intro" at bounding box center [171, 152] width 287 height 18
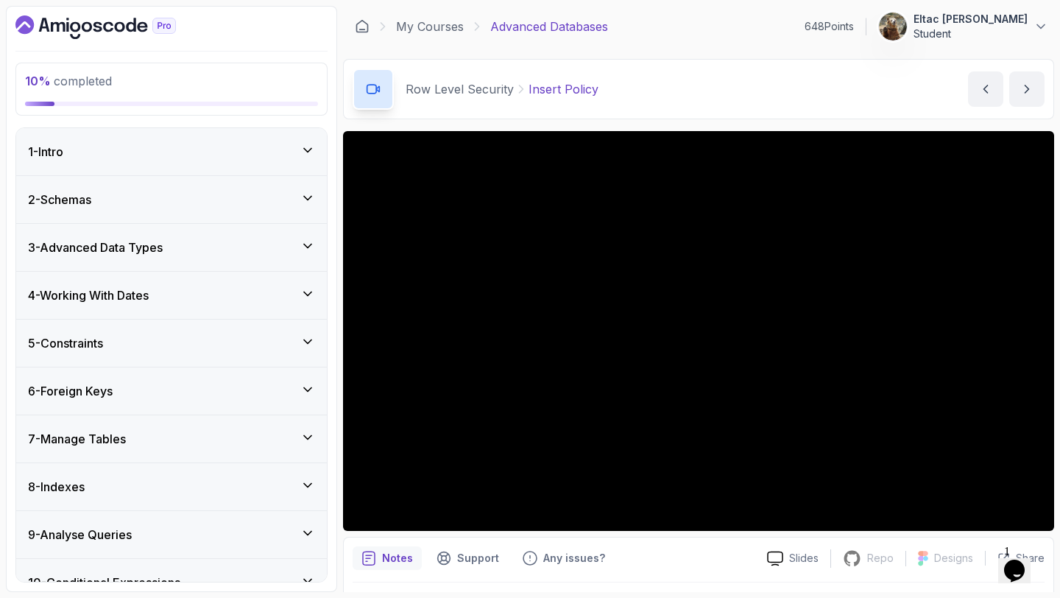
click at [286, 200] on div "2 - Schemas" at bounding box center [171, 200] width 287 height 18
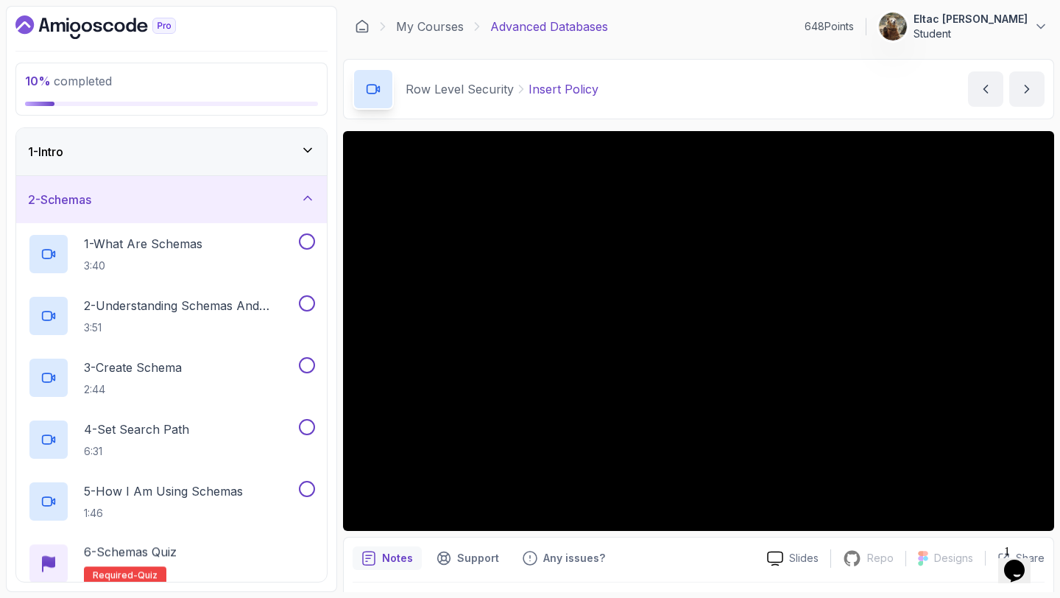
scroll to position [37, 0]
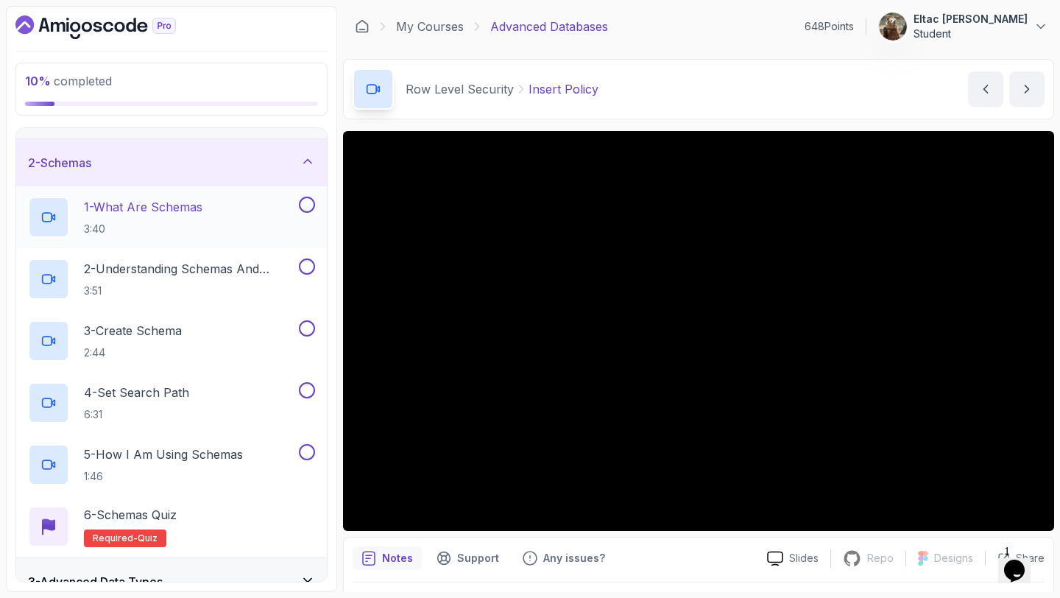
click at [308, 206] on button at bounding box center [307, 205] width 16 height 16
click at [307, 267] on button at bounding box center [307, 266] width 16 height 16
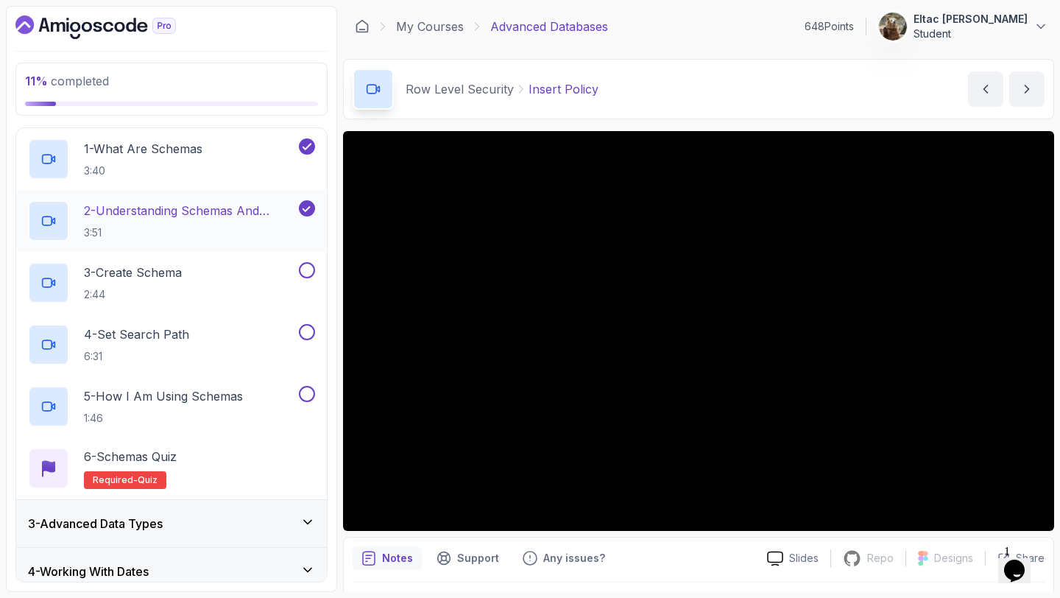
scroll to position [96, 0]
click at [307, 267] on button at bounding box center [307, 269] width 16 height 16
click at [308, 328] on button at bounding box center [307, 331] width 16 height 16
click at [309, 390] on button at bounding box center [307, 393] width 16 height 16
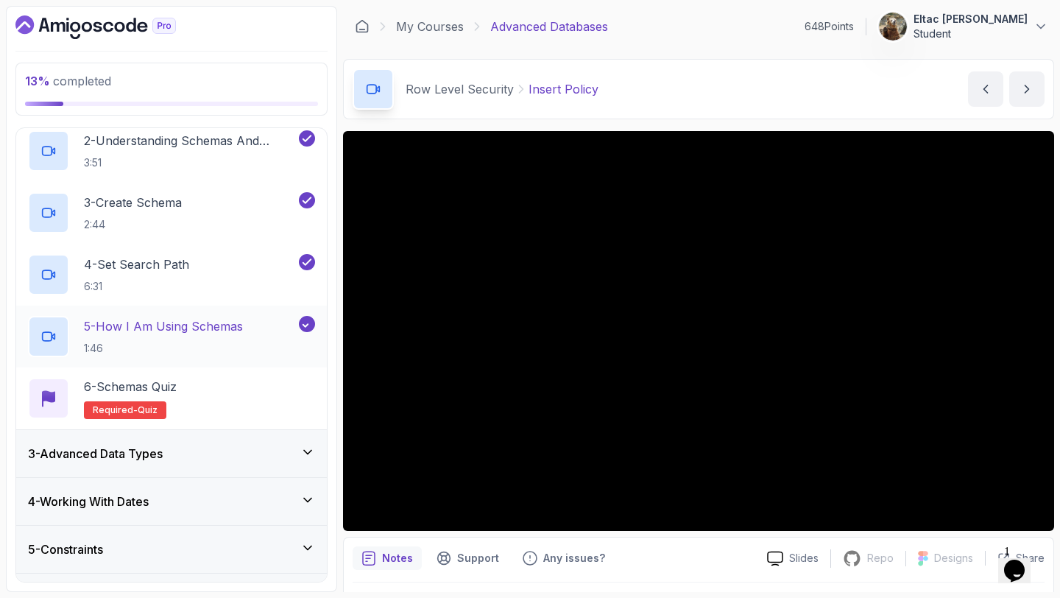
scroll to position [168, 0]
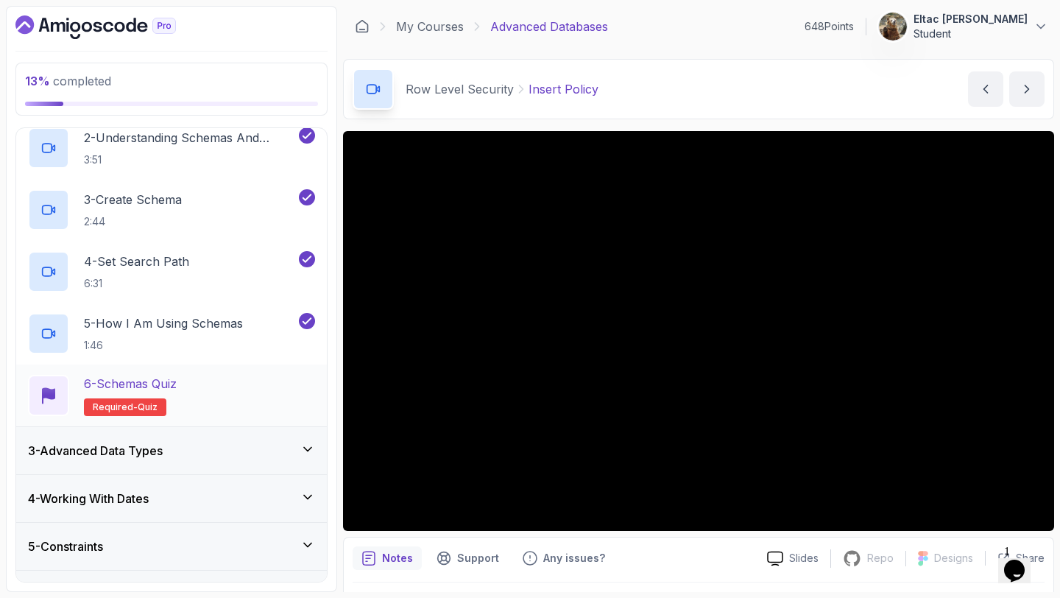
click at [272, 379] on div "6 - Schemas Quiz Required- quiz" at bounding box center [171, 395] width 287 height 41
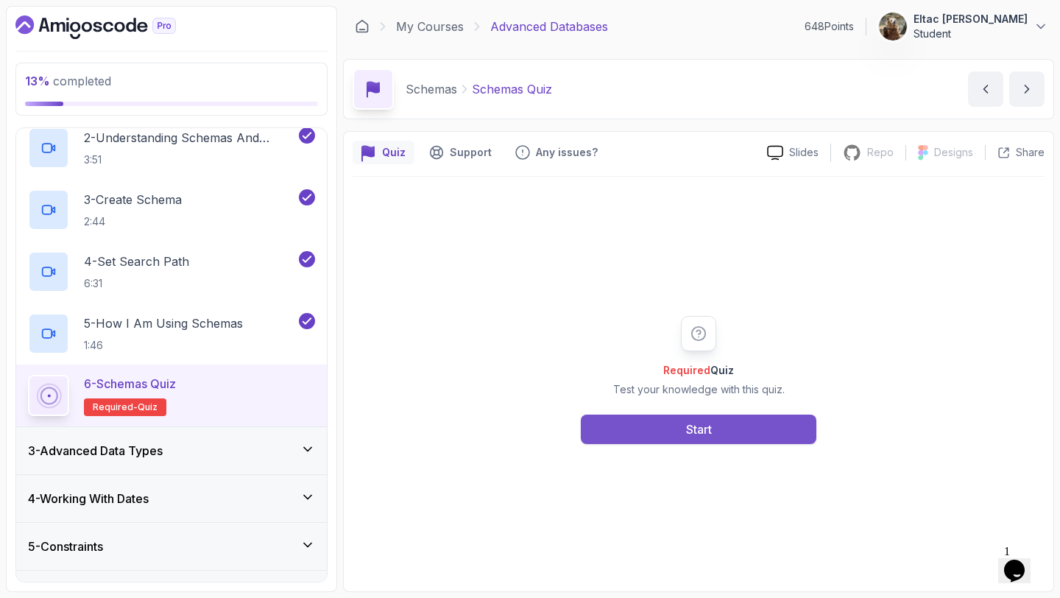
click at [630, 417] on button "Start" at bounding box center [699, 429] width 236 height 29
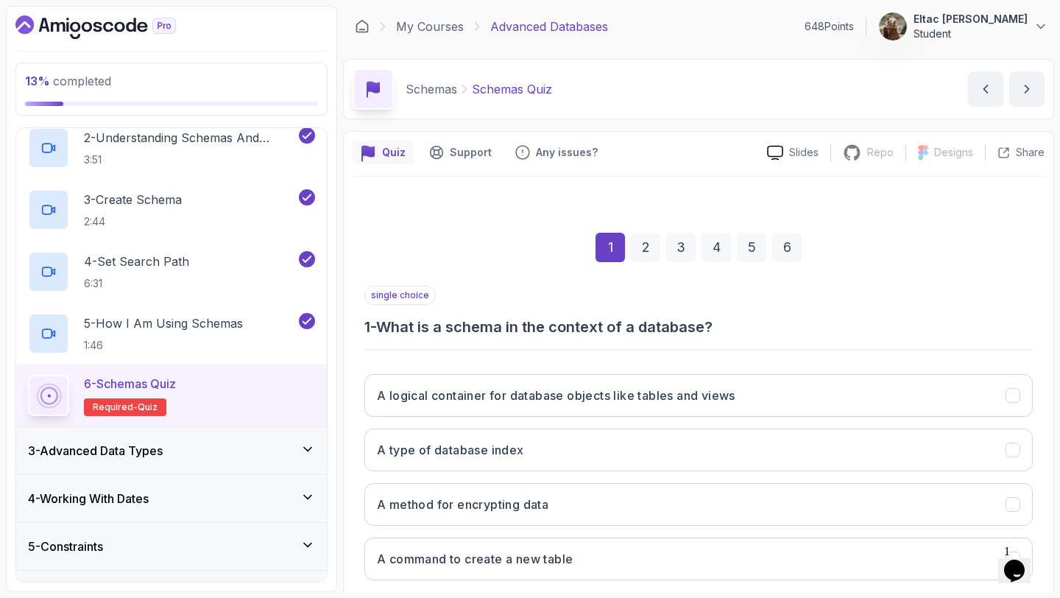
scroll to position [83, 0]
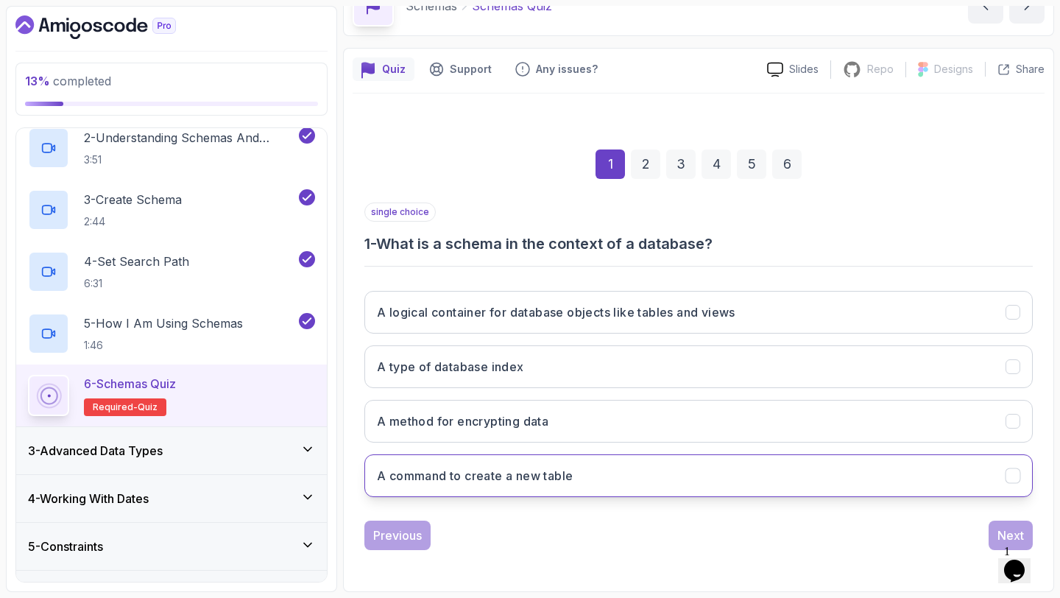
click at [657, 466] on button "A command to create a new table" at bounding box center [699, 475] width 669 height 43
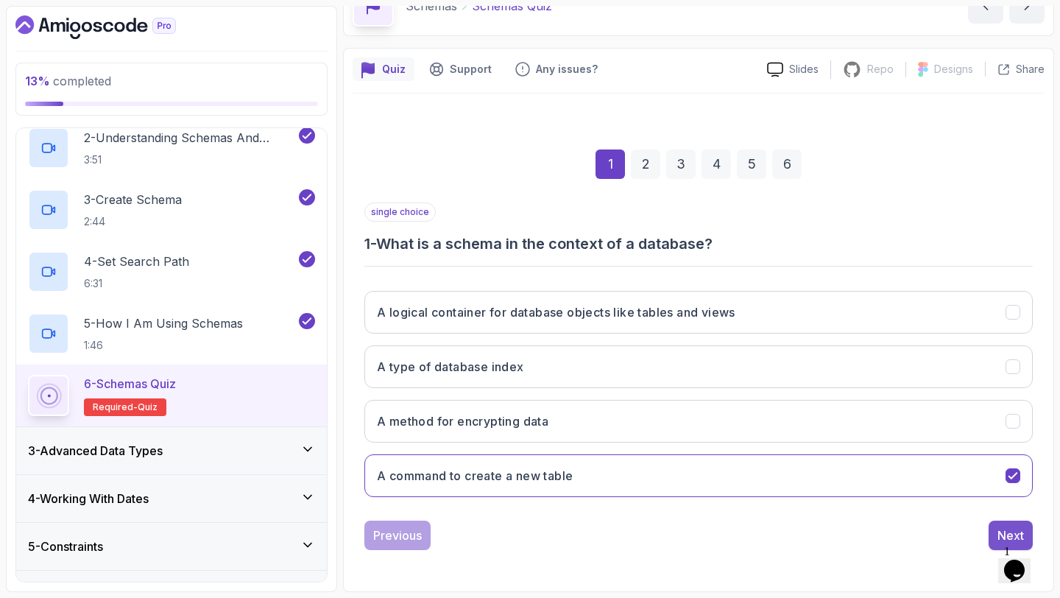
click at [1000, 529] on div "Next" at bounding box center [1011, 536] width 27 height 18
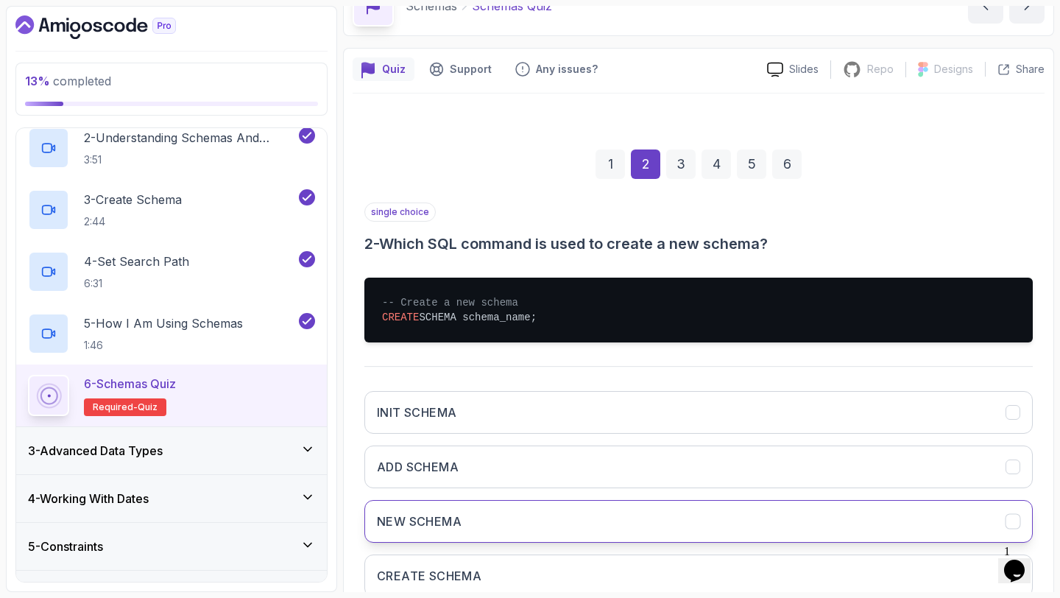
scroll to position [183, 0]
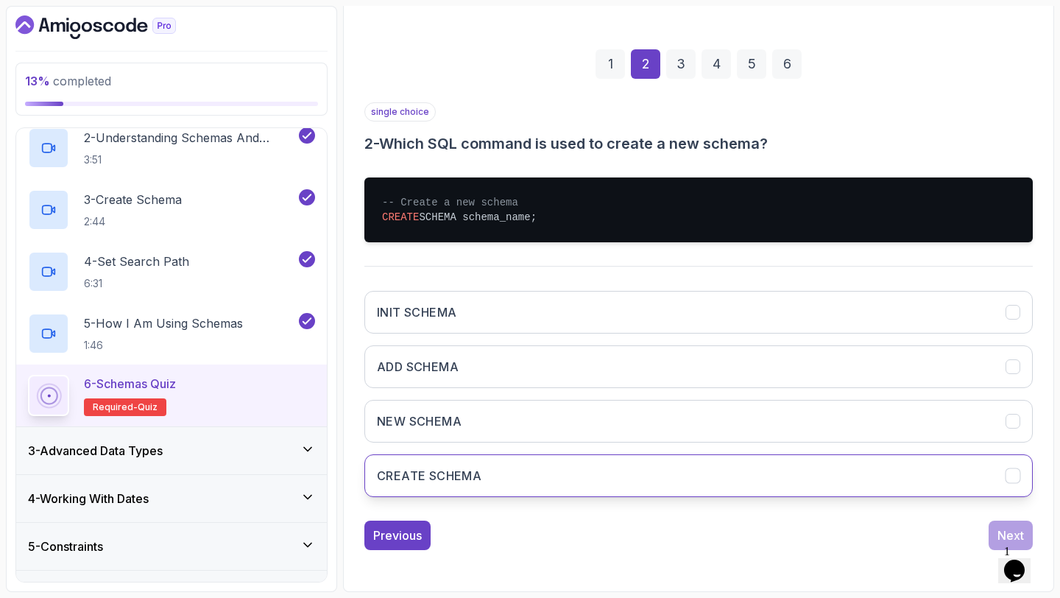
click at [913, 480] on button "CREATE SCHEMA" at bounding box center [699, 475] width 669 height 43
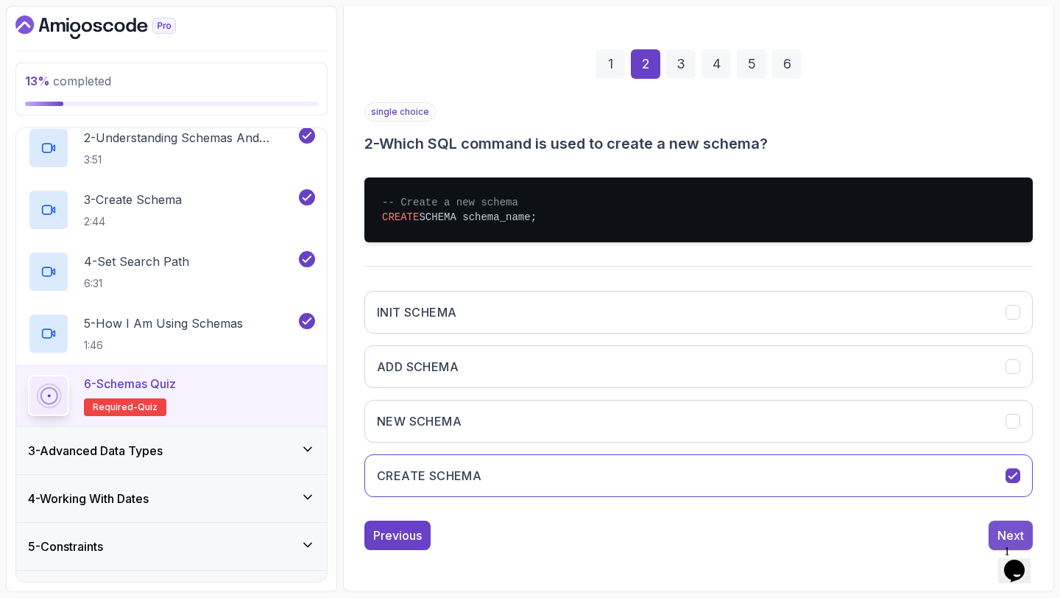
click at [995, 527] on button "Next" at bounding box center [1011, 535] width 44 height 29
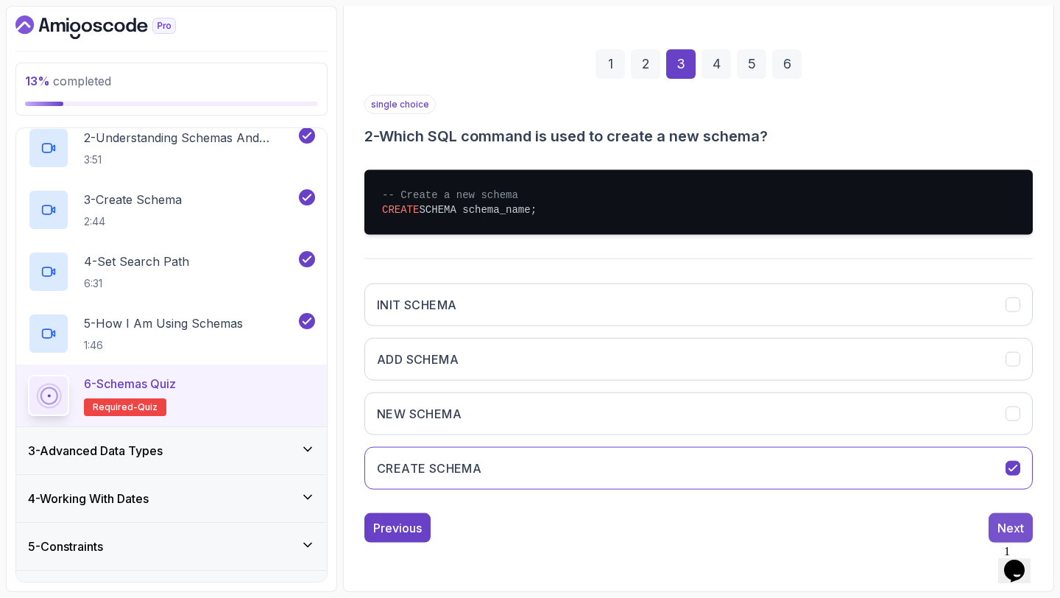
scroll to position [83, 0]
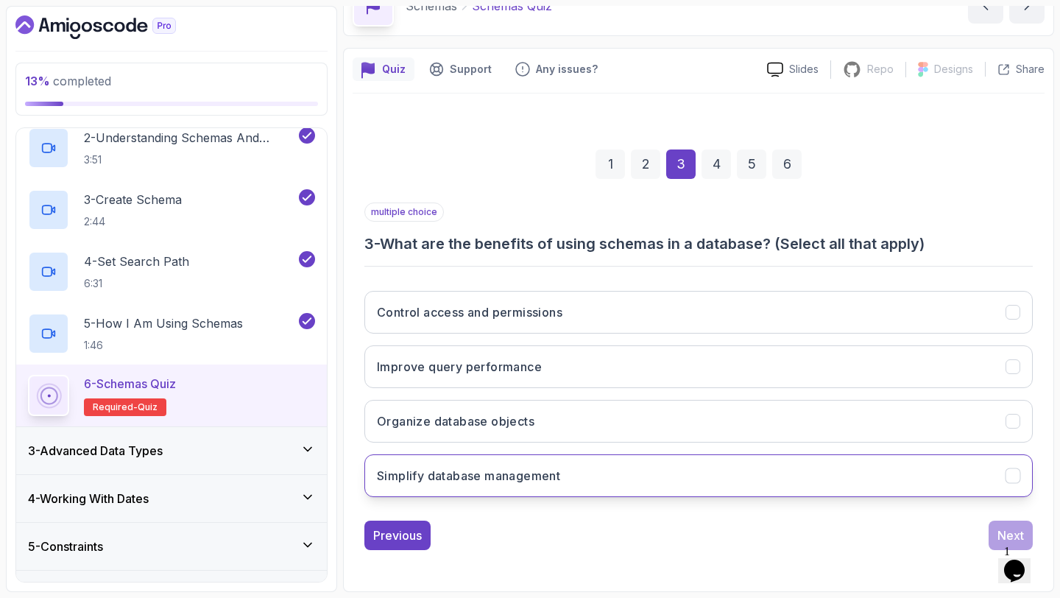
click at [930, 479] on button "Simplify database management" at bounding box center [699, 475] width 669 height 43
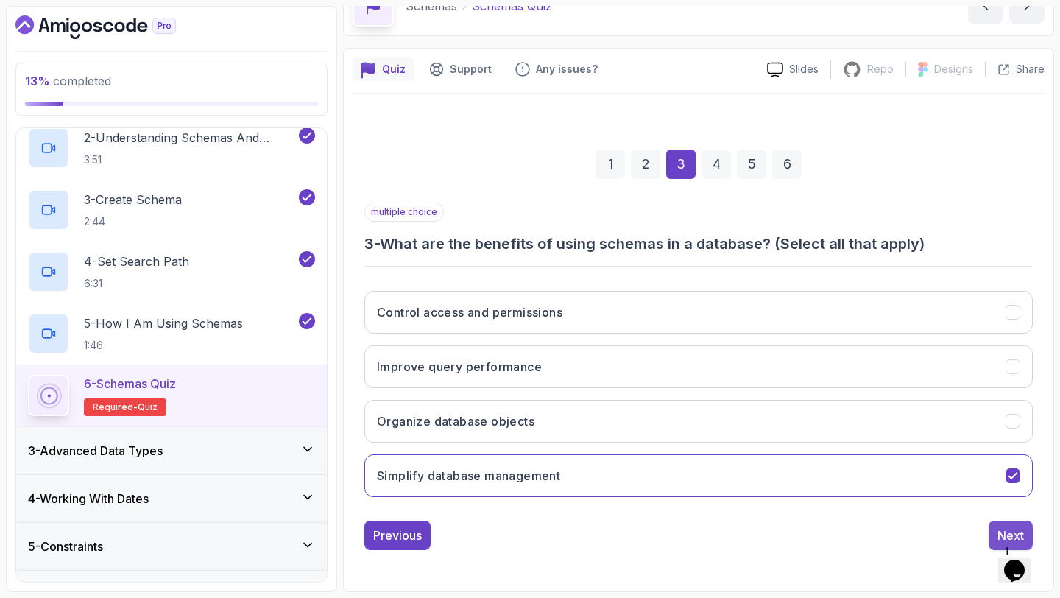
click at [996, 526] on button "Next" at bounding box center [1011, 535] width 44 height 29
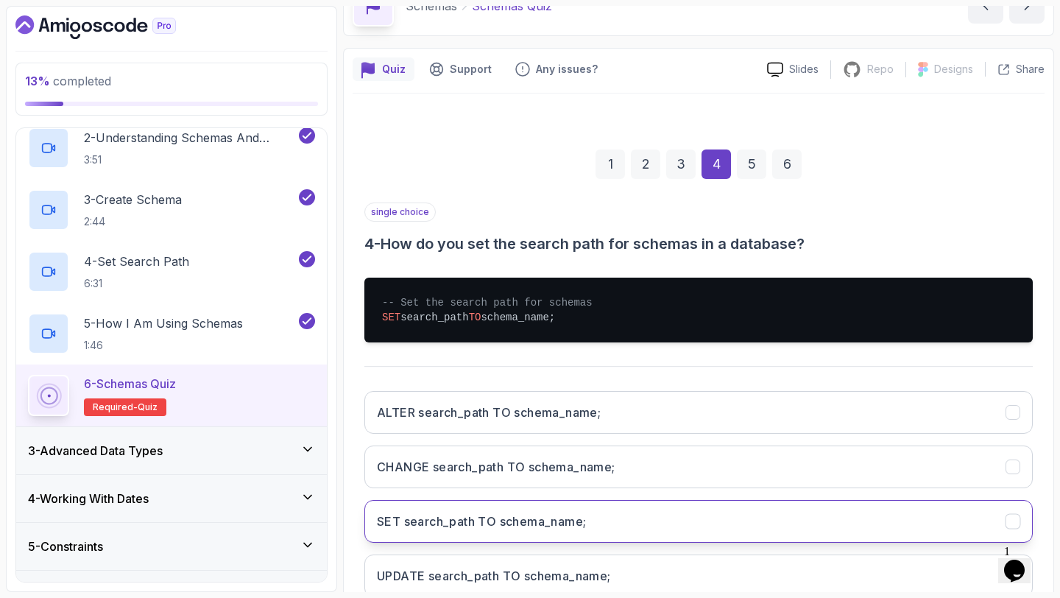
click at [935, 509] on button "SET search_path TO schema_name;" at bounding box center [699, 521] width 669 height 43
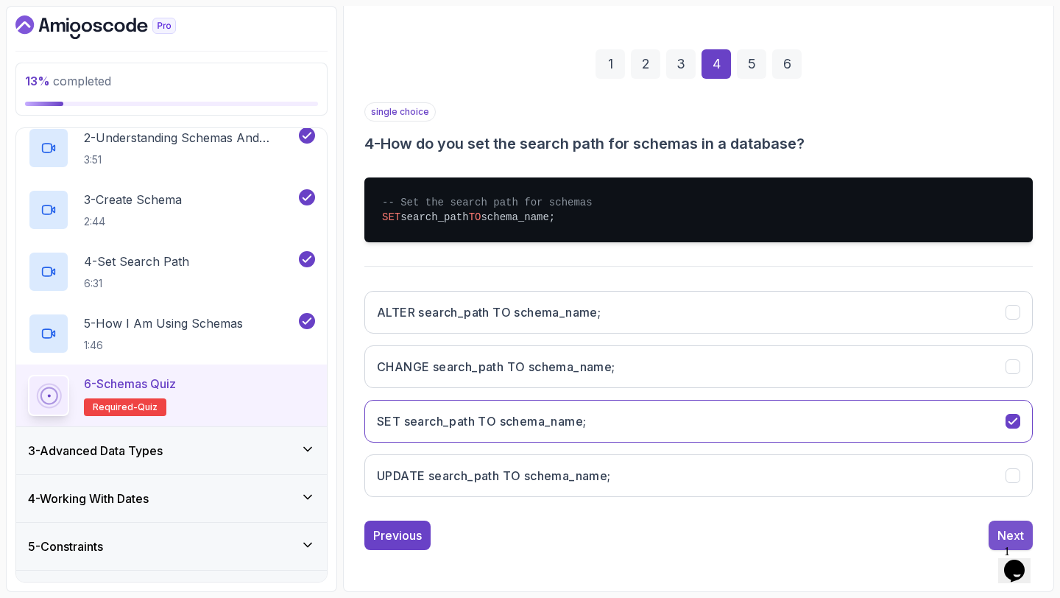
click at [998, 533] on div "Next" at bounding box center [1011, 536] width 27 height 18
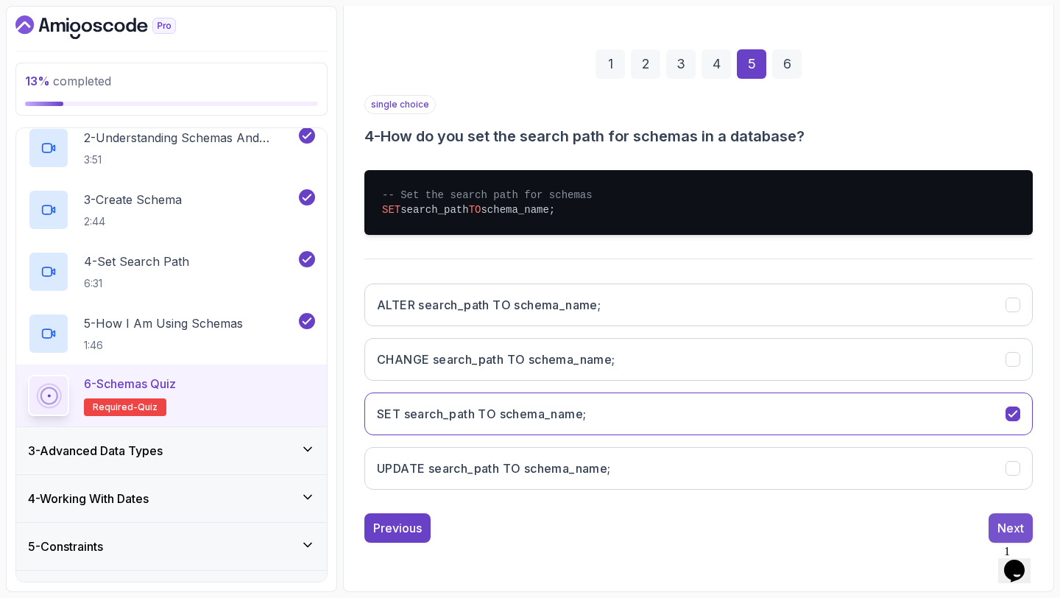
scroll to position [83, 0]
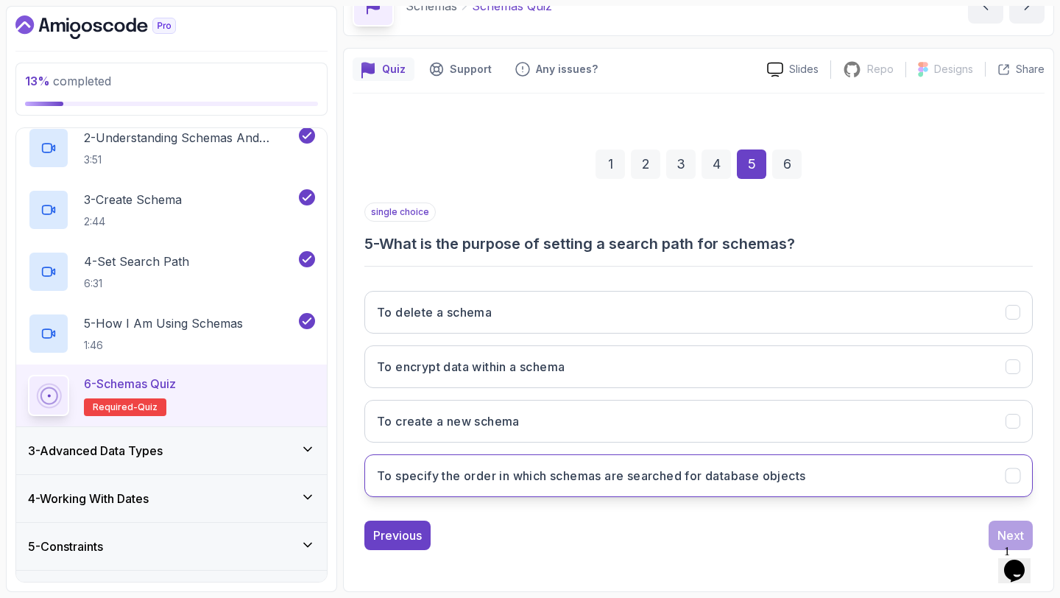
click at [951, 460] on button "To specify the order in which schemas are searched for database objects" at bounding box center [699, 475] width 669 height 43
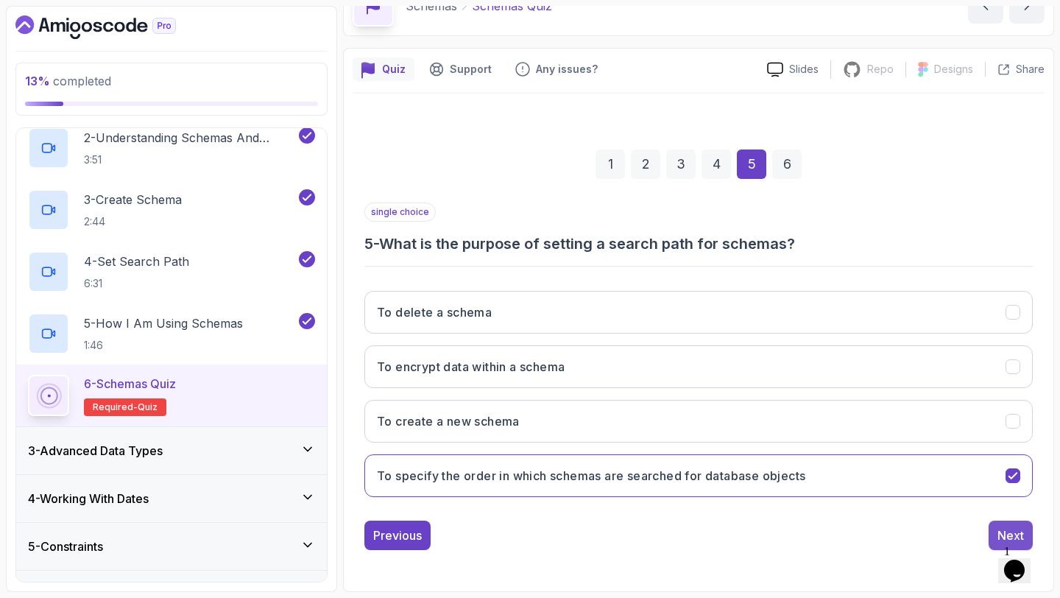
click at [1003, 529] on div "Next" at bounding box center [1011, 536] width 27 height 18
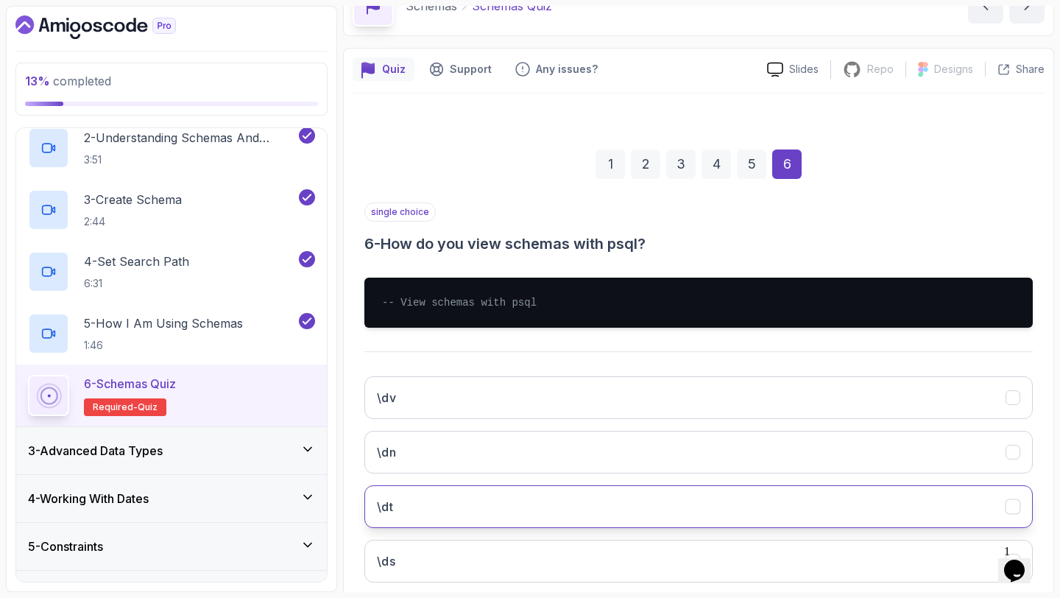
click at [942, 485] on button "\dt" at bounding box center [699, 506] width 669 height 43
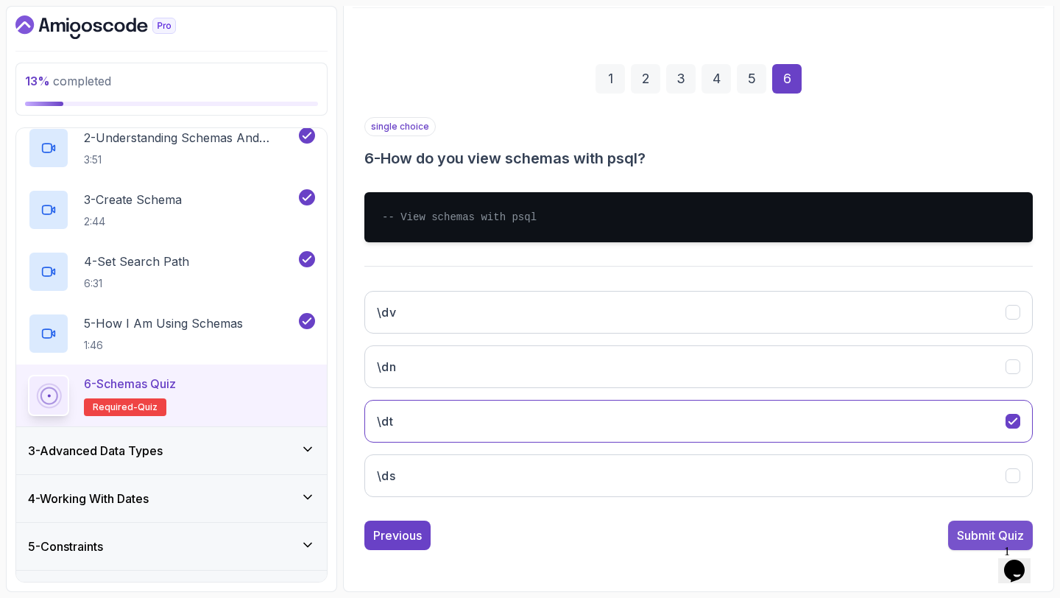
click at [970, 545] on button "Submit Quiz" at bounding box center [991, 535] width 85 height 29
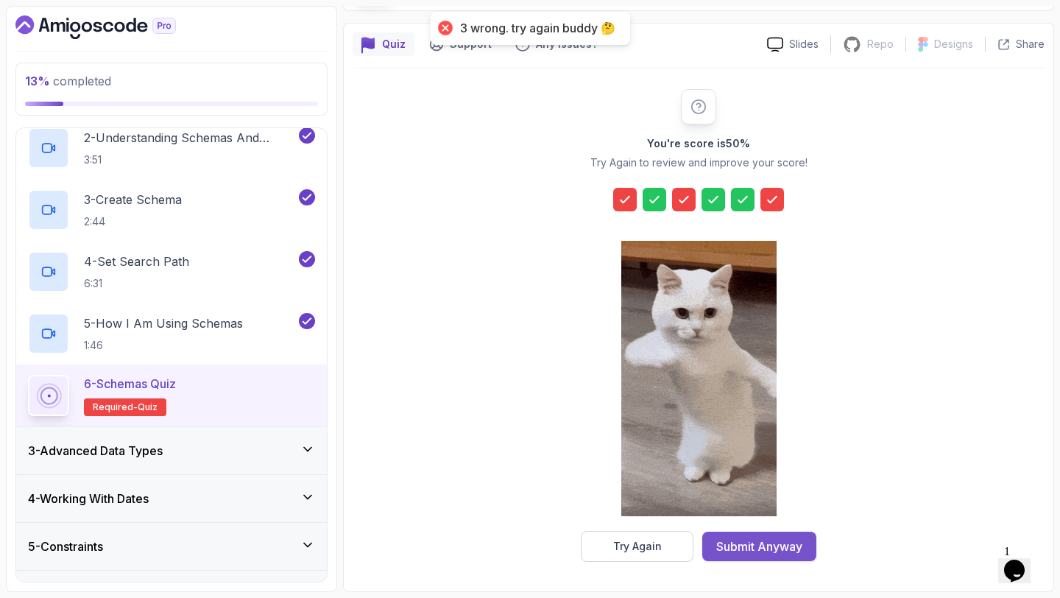
click at [773, 535] on button "Submit Anyway" at bounding box center [760, 546] width 114 height 29
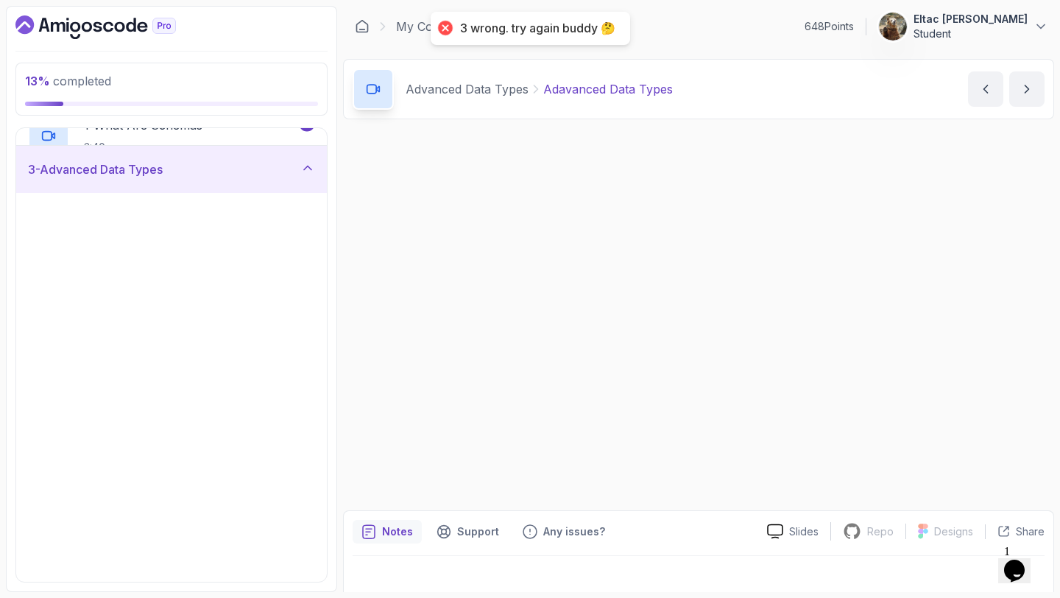
scroll to position [99, 0]
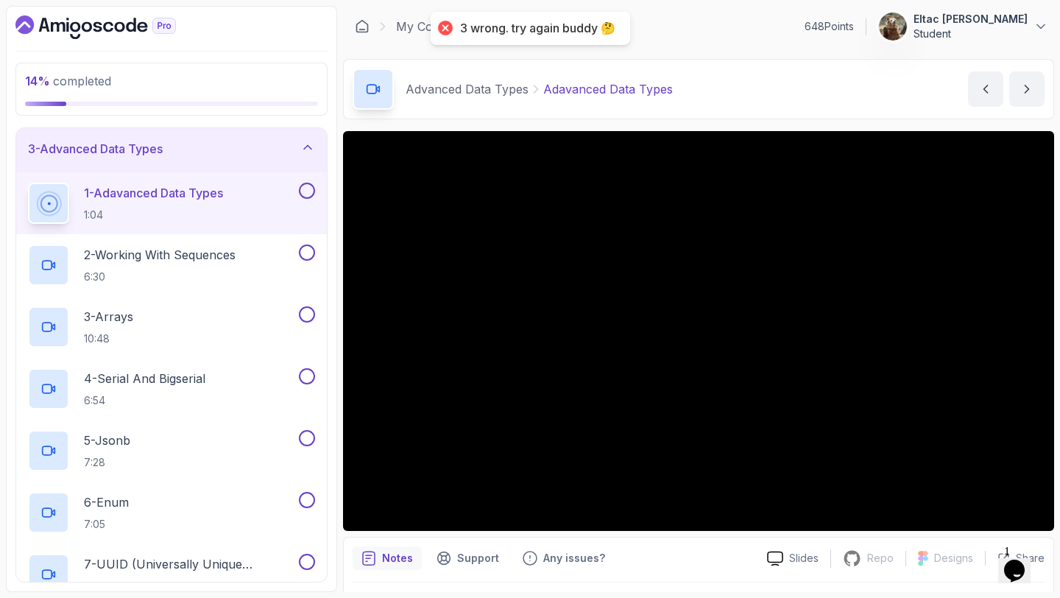
click at [302, 196] on button at bounding box center [307, 191] width 16 height 16
click at [306, 248] on button at bounding box center [307, 252] width 16 height 16
click at [306, 310] on button at bounding box center [307, 314] width 16 height 16
click at [309, 376] on button at bounding box center [307, 376] width 16 height 16
click at [304, 437] on button at bounding box center [307, 438] width 16 height 16
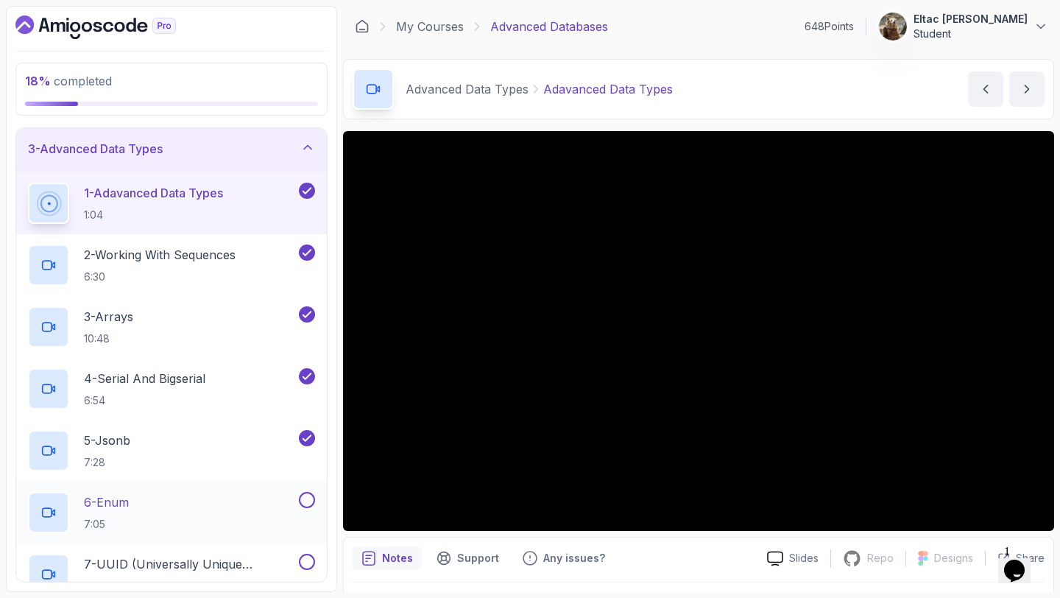
click at [310, 498] on button at bounding box center [307, 500] width 16 height 16
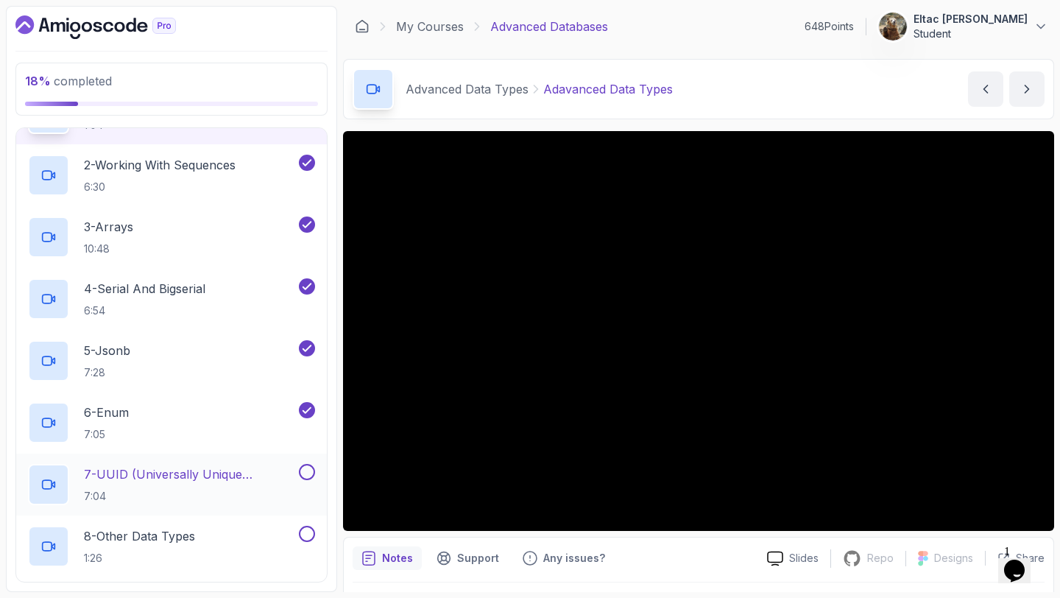
scroll to position [189, 0]
click at [311, 475] on button at bounding box center [307, 471] width 16 height 16
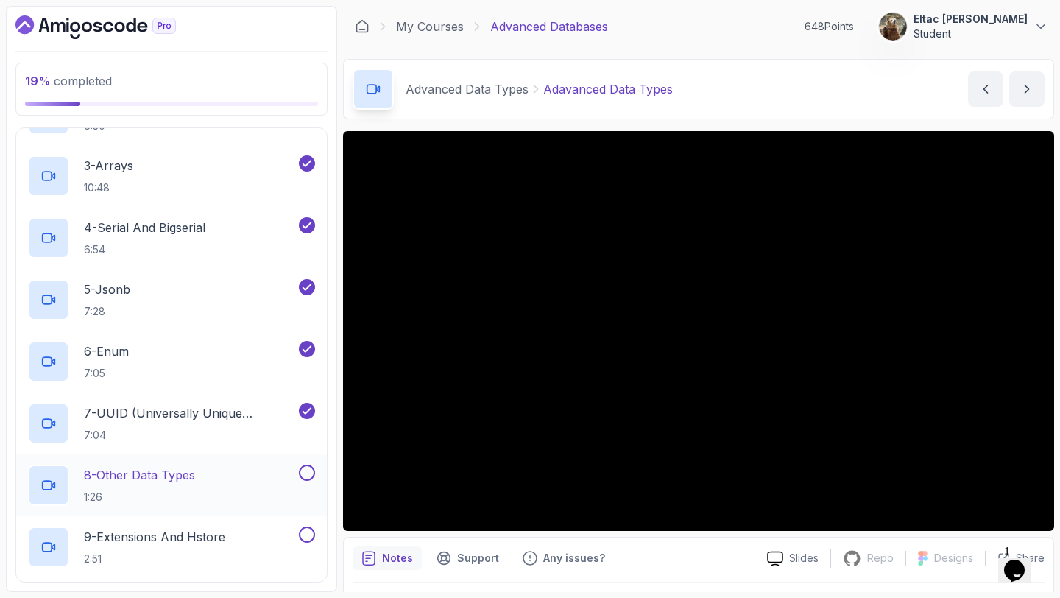
click at [310, 475] on button at bounding box center [307, 473] width 16 height 16
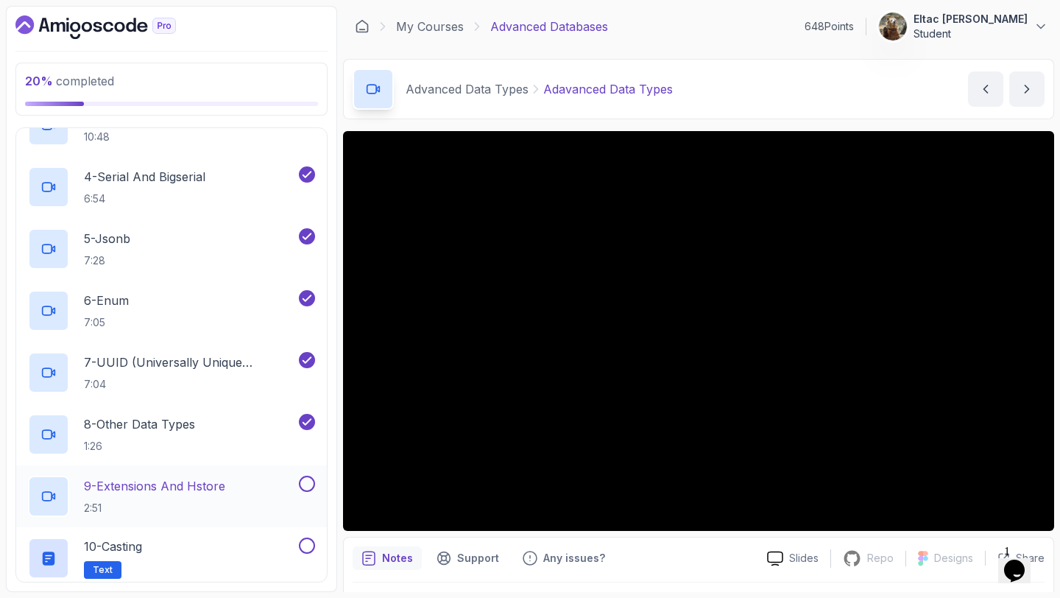
click at [309, 478] on button at bounding box center [307, 484] width 16 height 16
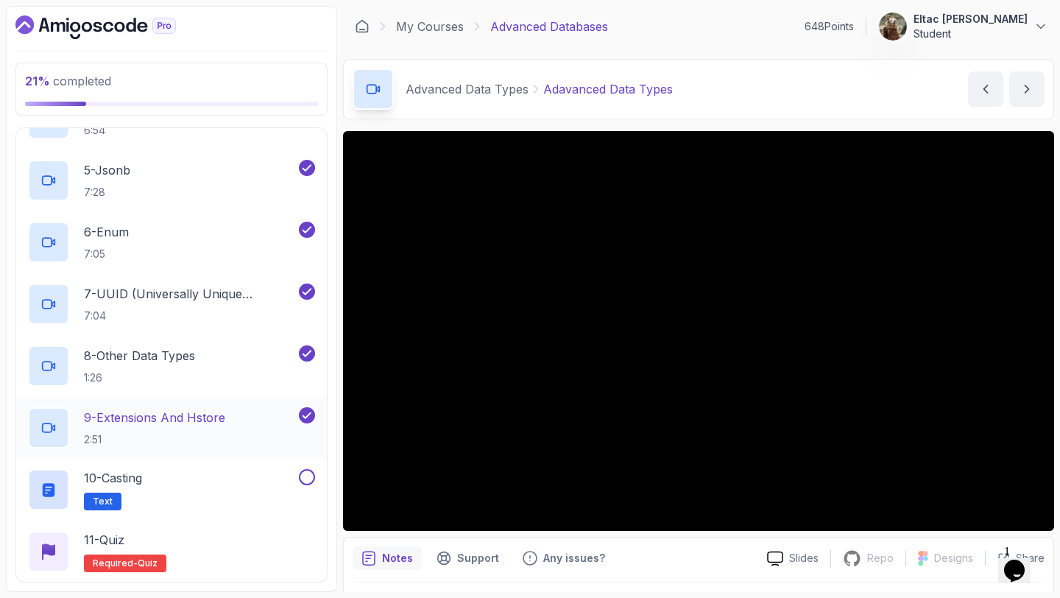
click at [309, 478] on button at bounding box center [307, 477] width 16 height 16
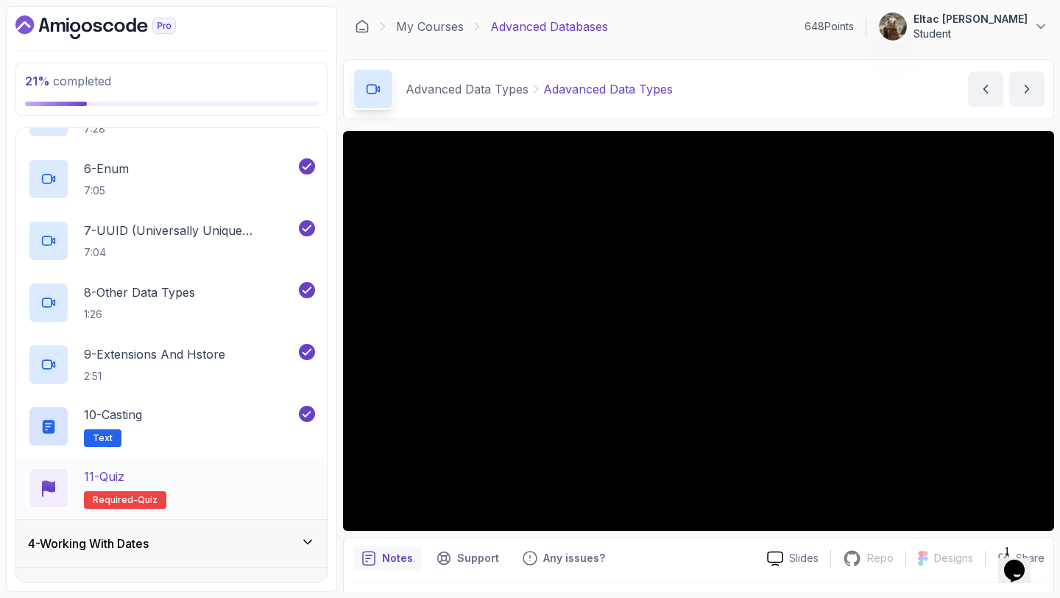
scroll to position [433, 0]
click at [243, 469] on div "11 - Quiz Required- quiz" at bounding box center [171, 487] width 287 height 41
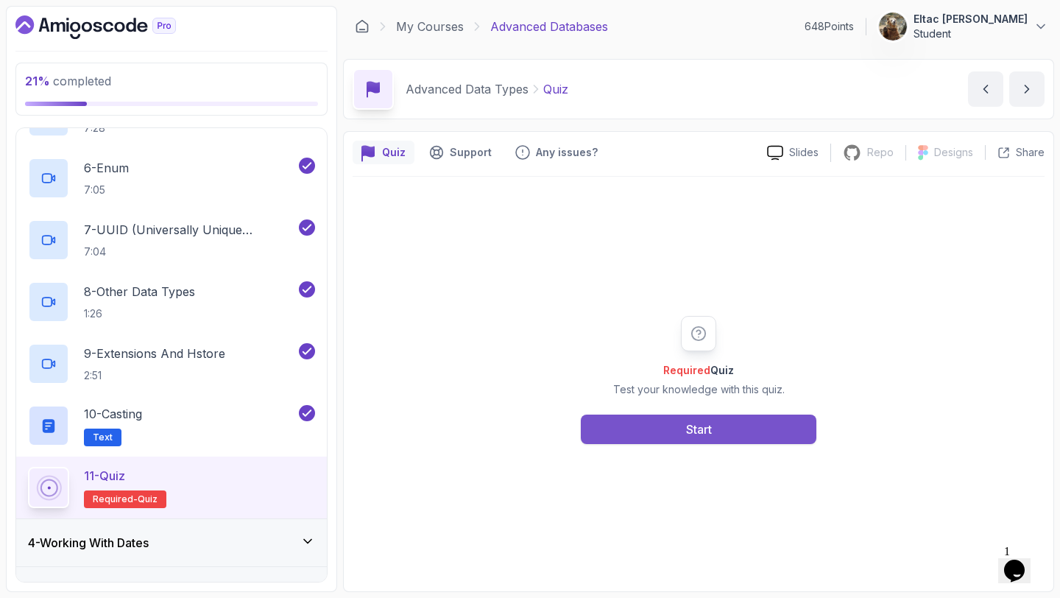
click at [623, 434] on button "Start" at bounding box center [699, 429] width 236 height 29
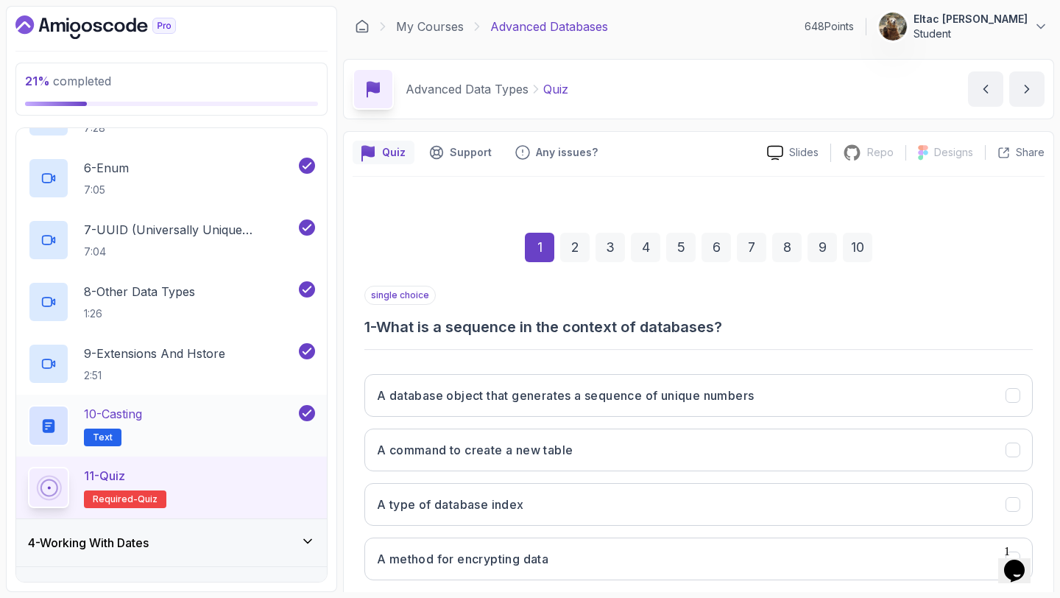
click at [157, 415] on div "10 - Casting Text" at bounding box center [162, 425] width 268 height 41
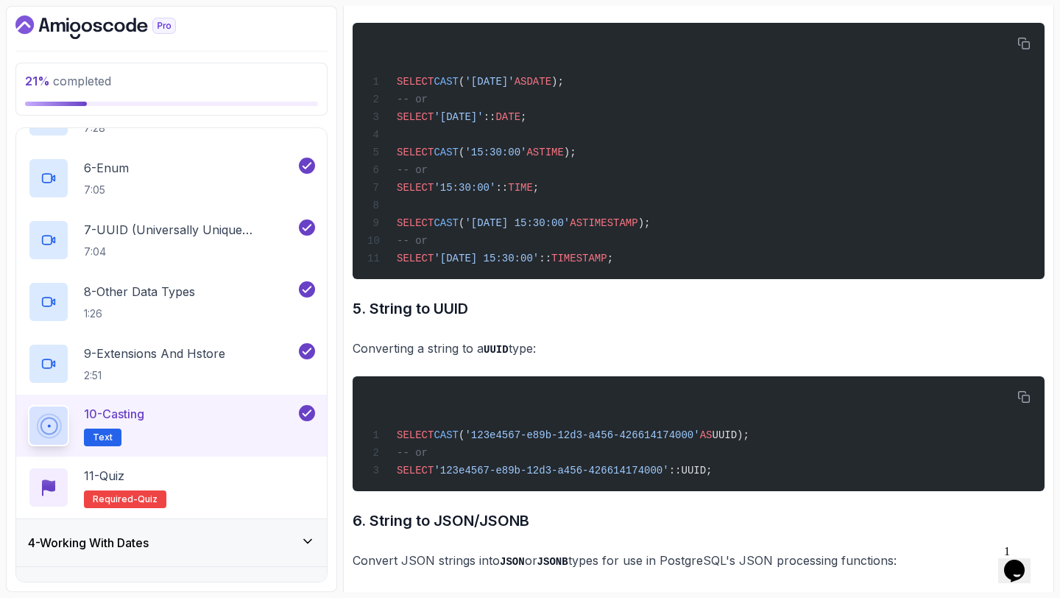
scroll to position [1413, 0]
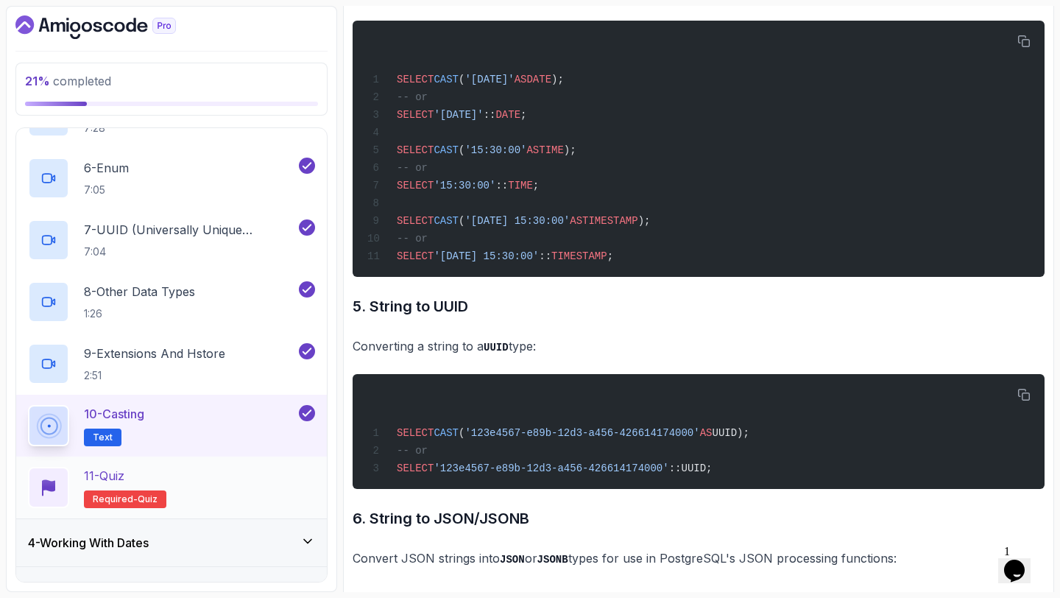
click at [267, 465] on div "11 - Quiz Required- quiz" at bounding box center [171, 488] width 311 height 62
click at [159, 484] on h2 "11 - Quiz Required- quiz" at bounding box center [125, 487] width 82 height 41
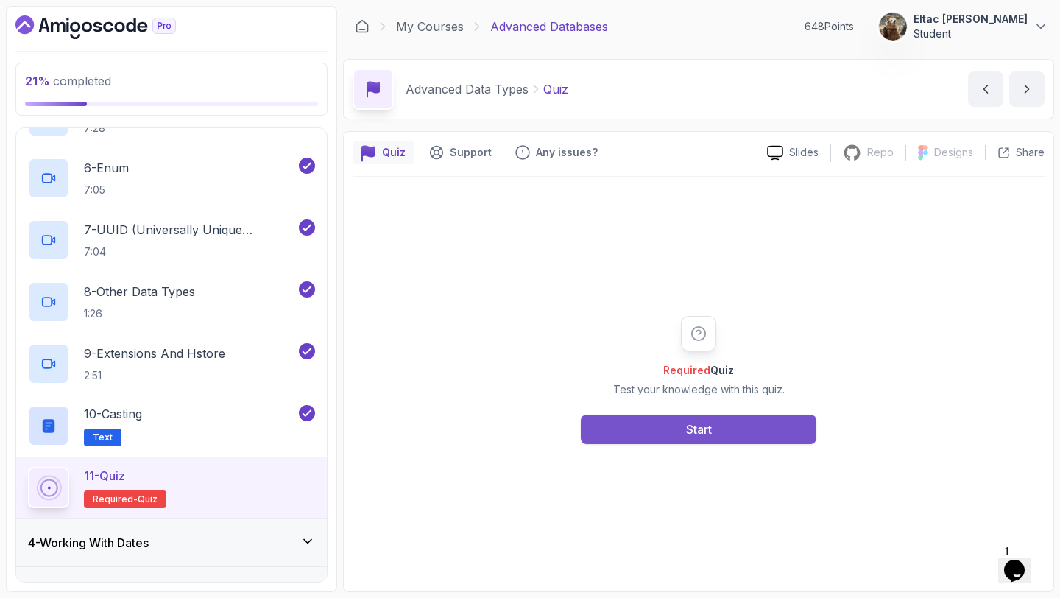
click at [674, 437] on button "Start" at bounding box center [699, 429] width 236 height 29
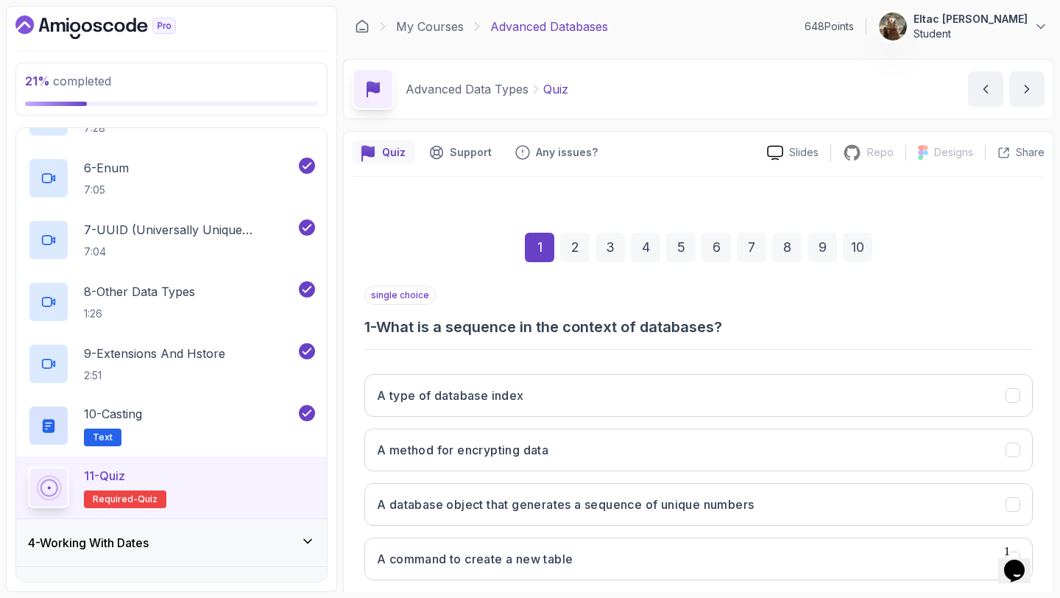
click at [674, 437] on button "A method for encrypting data" at bounding box center [699, 450] width 669 height 43
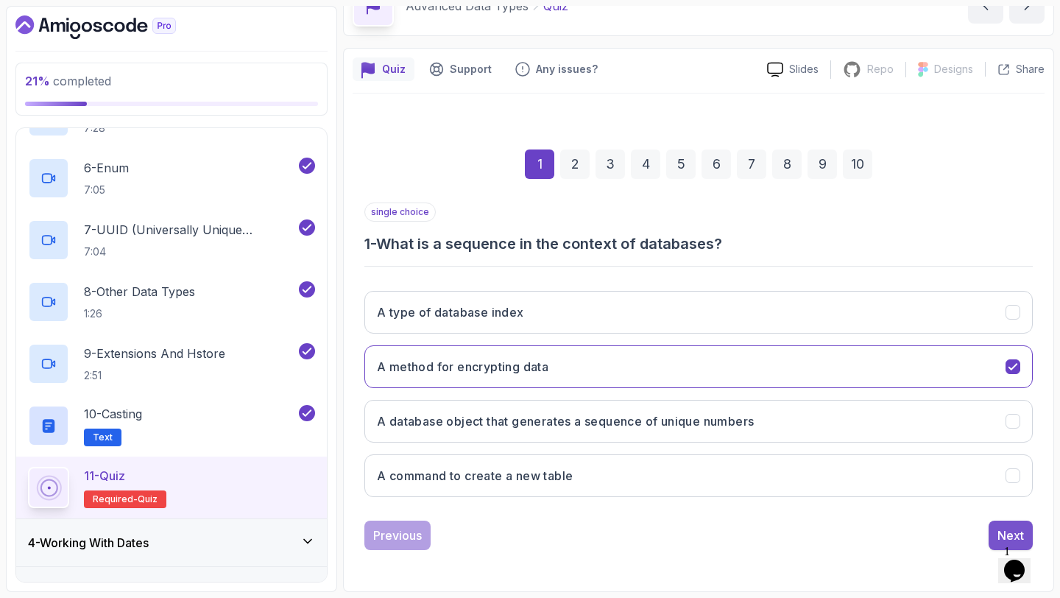
click at [1003, 523] on button "Next" at bounding box center [1011, 535] width 44 height 29
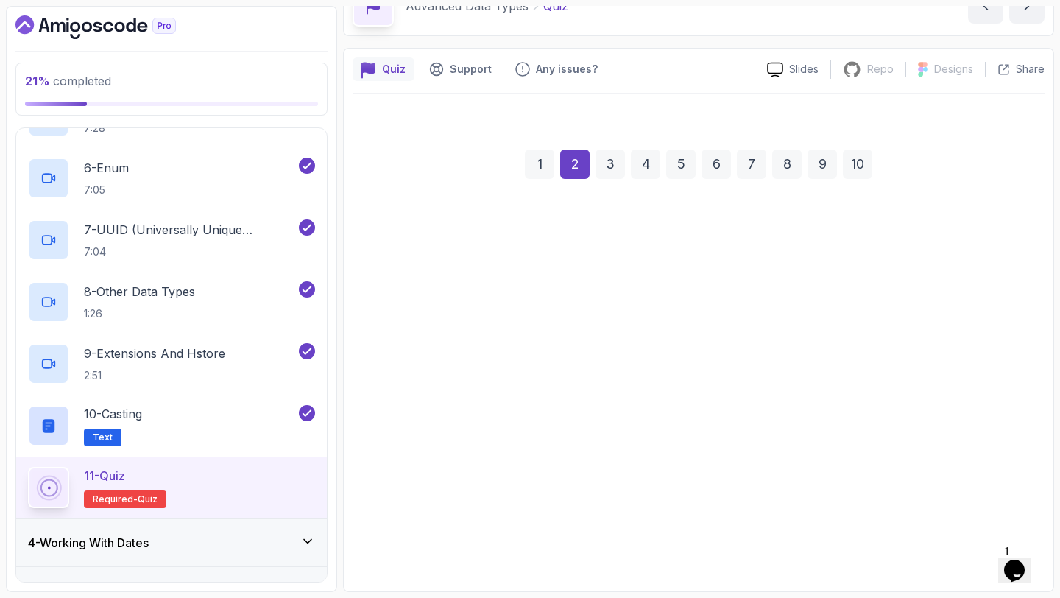
click at [876, 507] on div "ARRAY SET LIST SEQUENCE" at bounding box center [699, 394] width 669 height 230
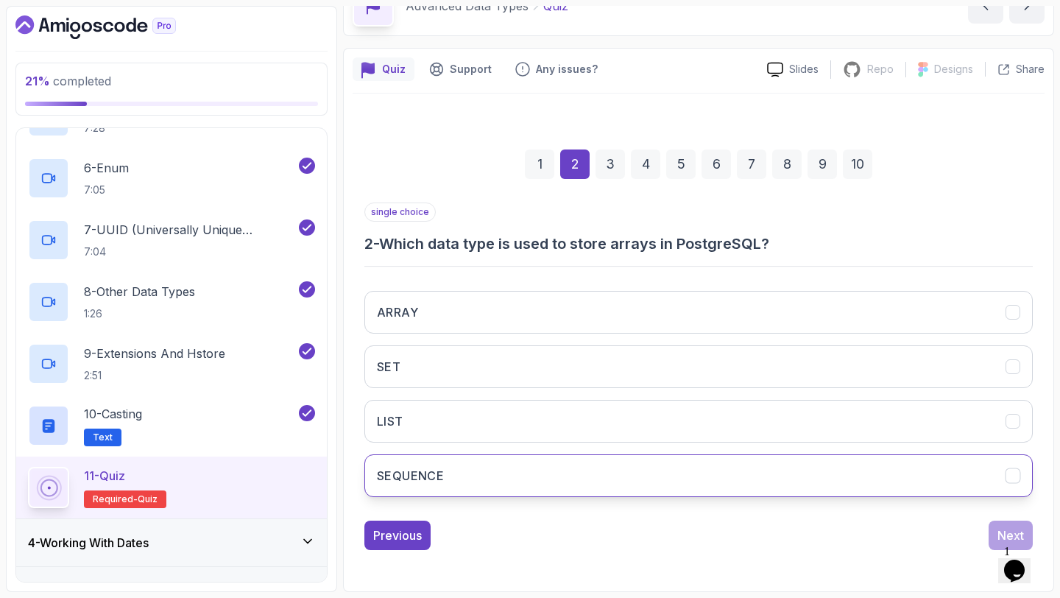
click at [882, 492] on button "SEQUENCE" at bounding box center [699, 475] width 669 height 43
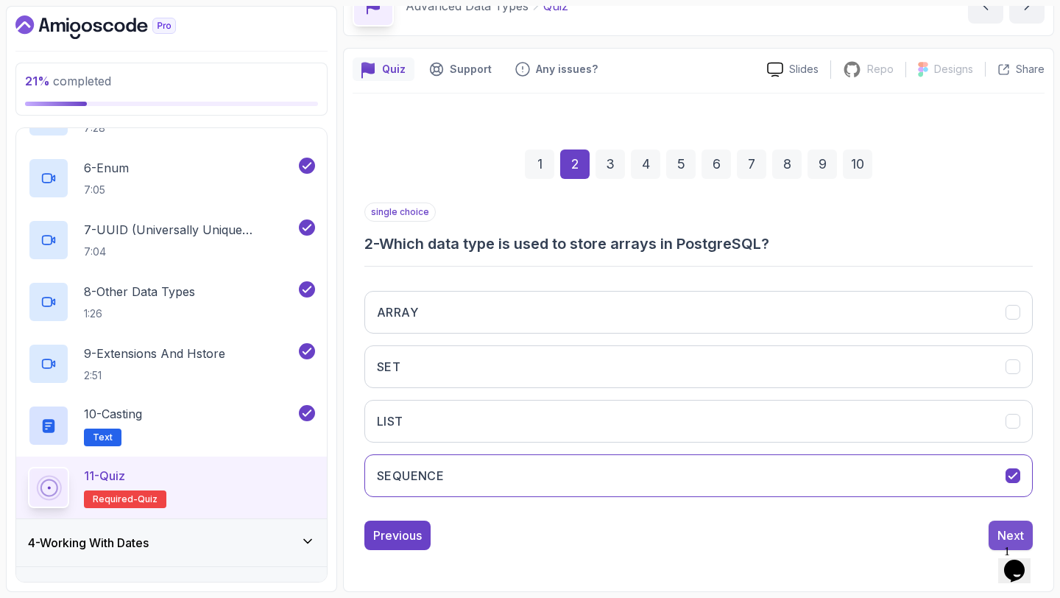
click at [1011, 528] on div "Next" at bounding box center [1011, 536] width 27 height 18
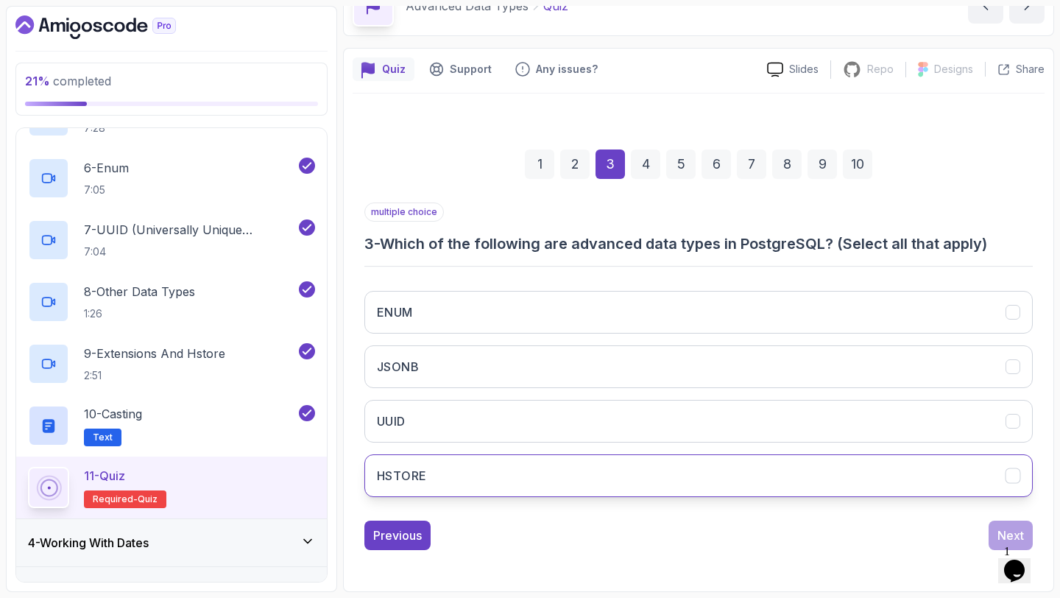
click at [904, 487] on button "HSTORE" at bounding box center [699, 475] width 669 height 43
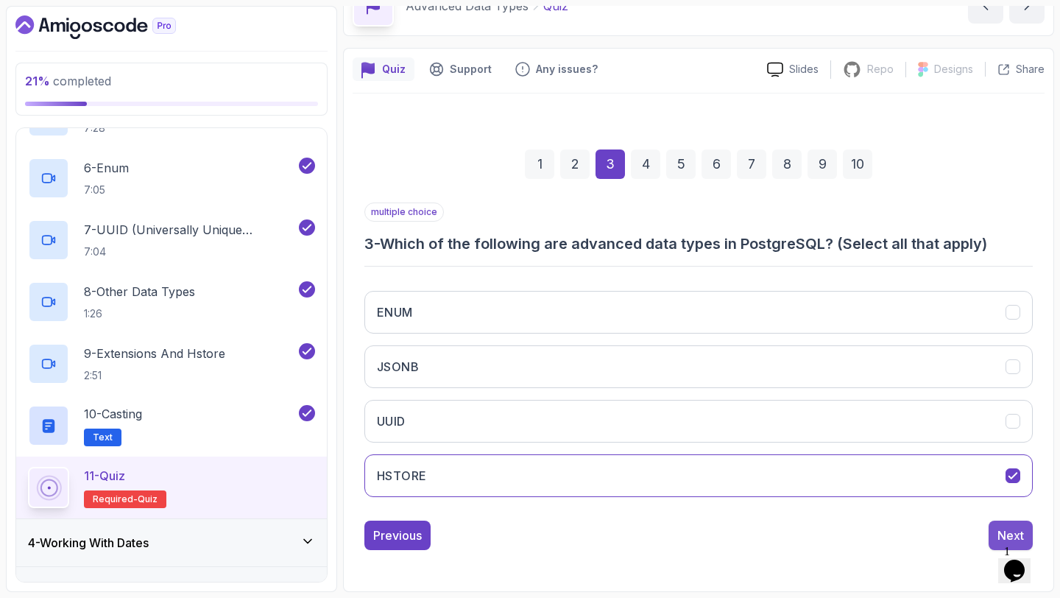
click at [1006, 531] on div "Next" at bounding box center [1011, 536] width 27 height 18
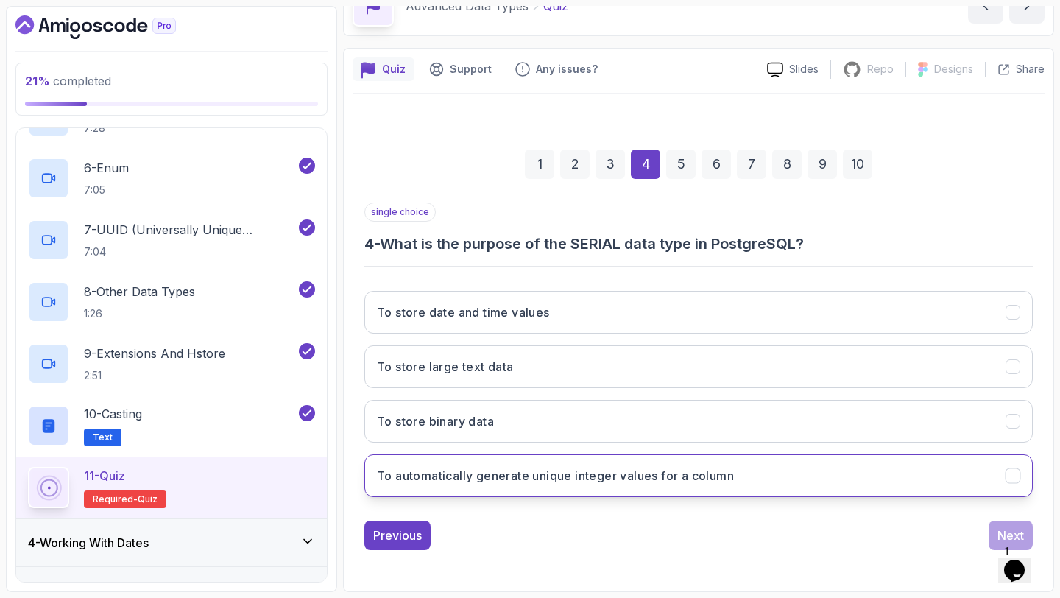
click at [870, 460] on button "To automatically generate unique integer values for a column" at bounding box center [699, 475] width 669 height 43
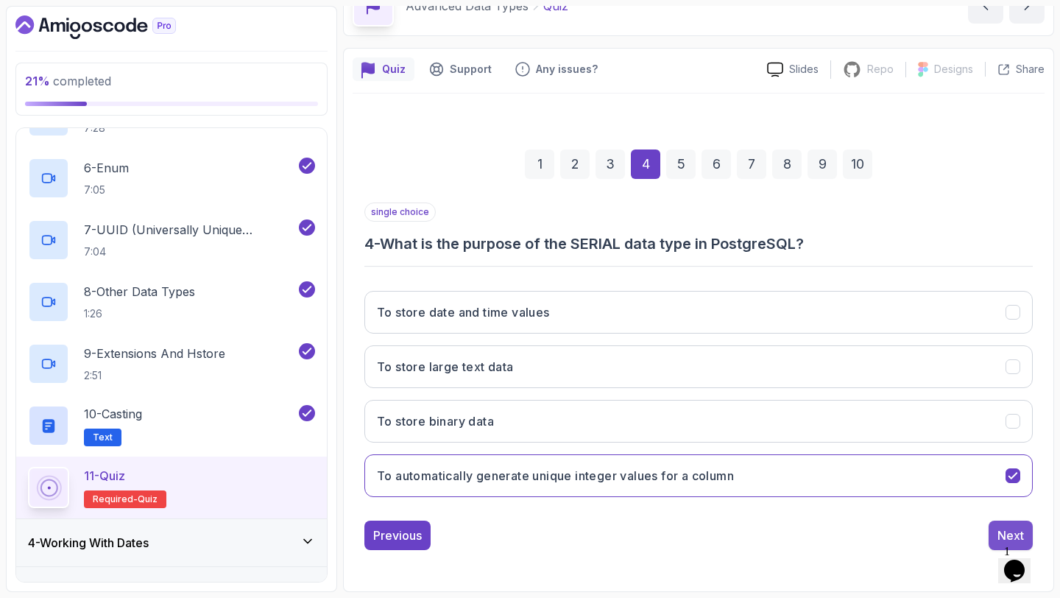
click at [997, 531] on button "Next" at bounding box center [1011, 535] width 44 height 29
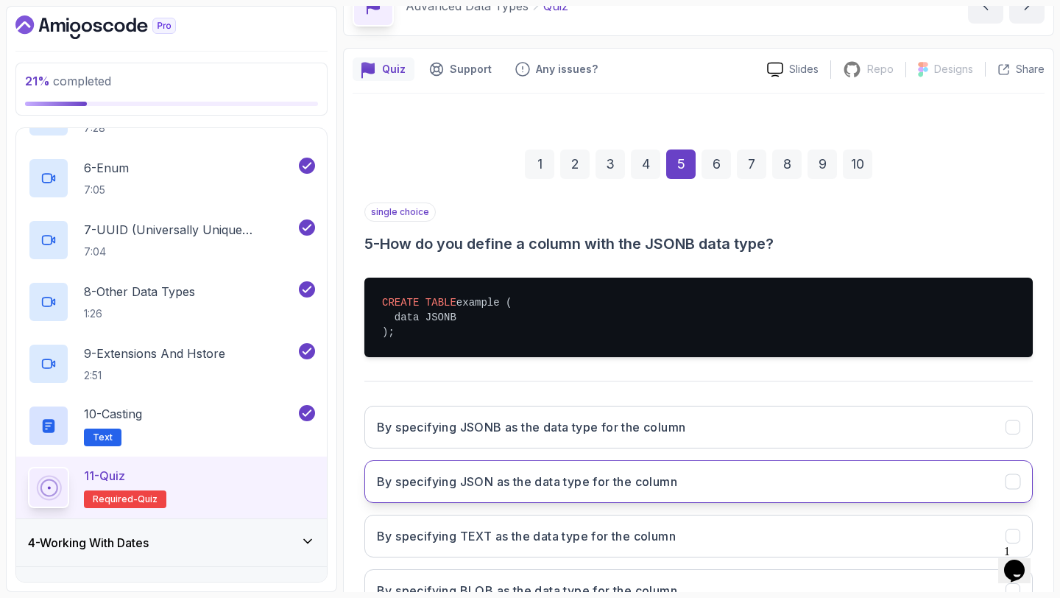
click at [909, 496] on button "By specifying JSON as the data type for the column" at bounding box center [699, 481] width 669 height 43
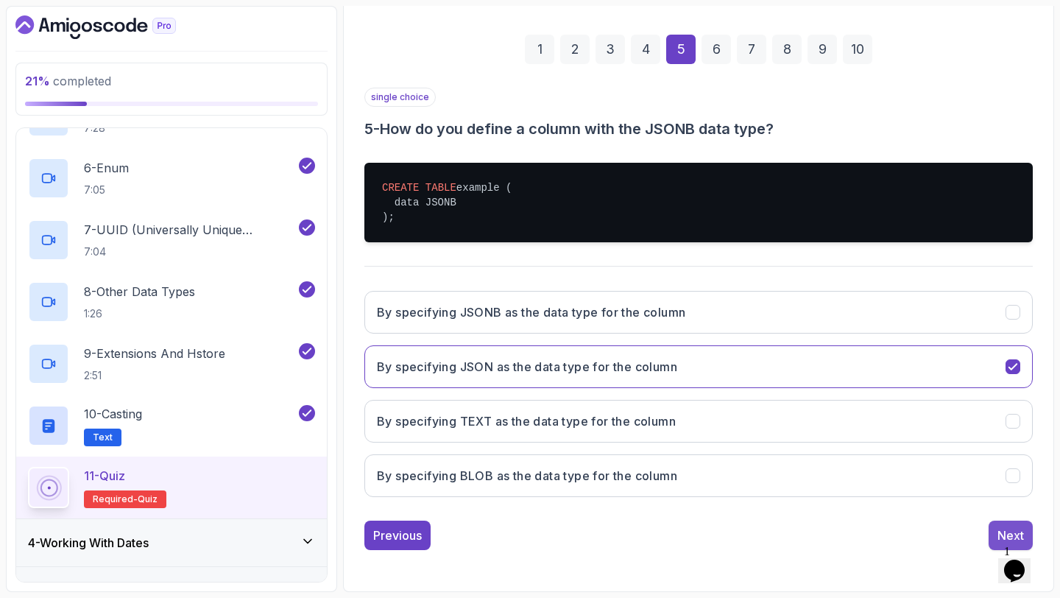
click at [991, 529] on button "Next" at bounding box center [1011, 535] width 44 height 29
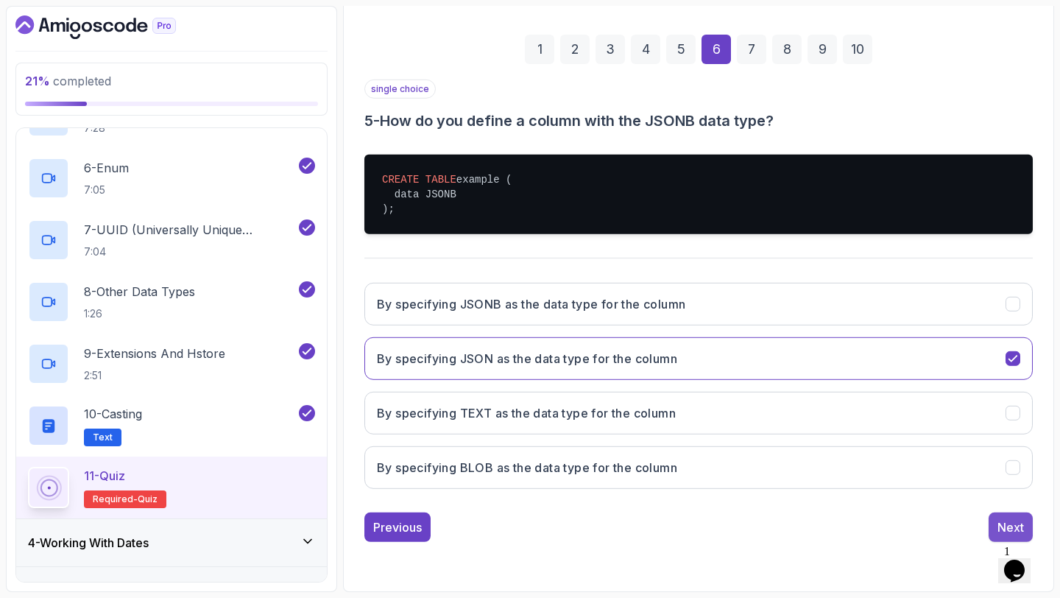
scroll to position [104, 0]
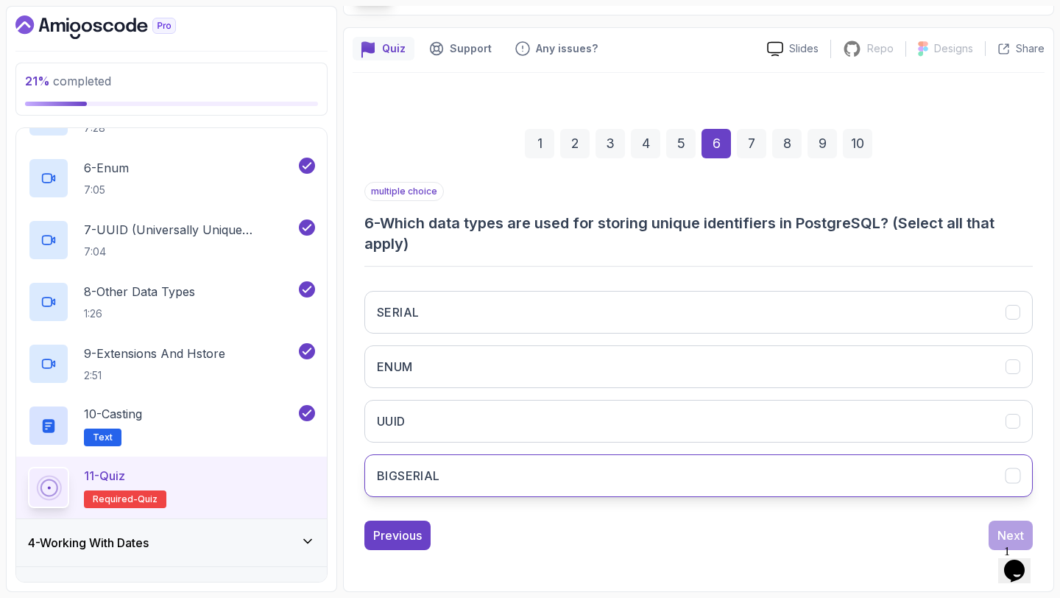
click at [975, 471] on button "BIGSERIAL" at bounding box center [699, 475] width 669 height 43
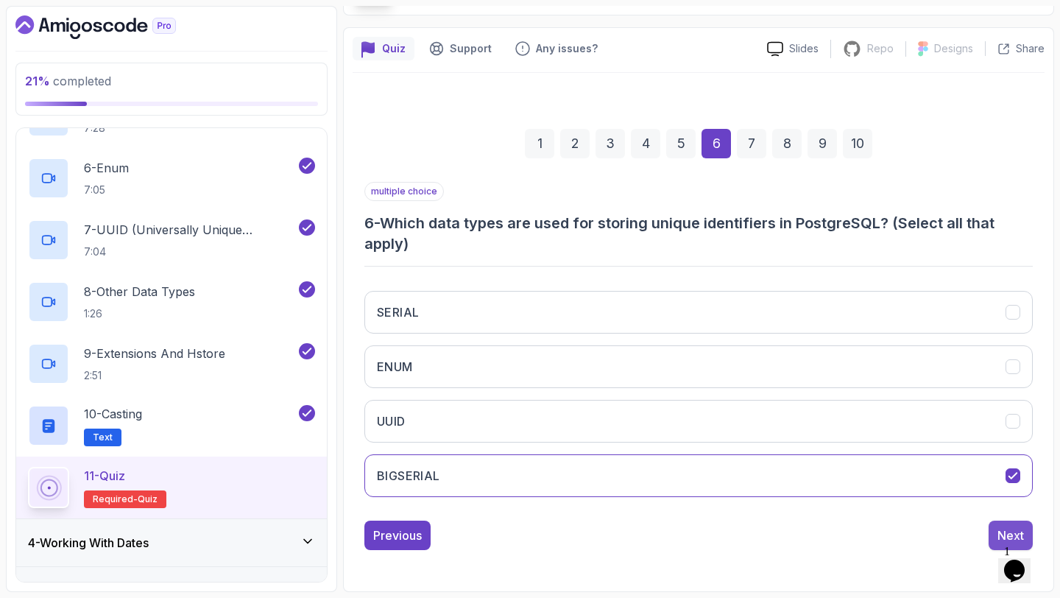
click at [998, 527] on div "Next" at bounding box center [1011, 536] width 27 height 18
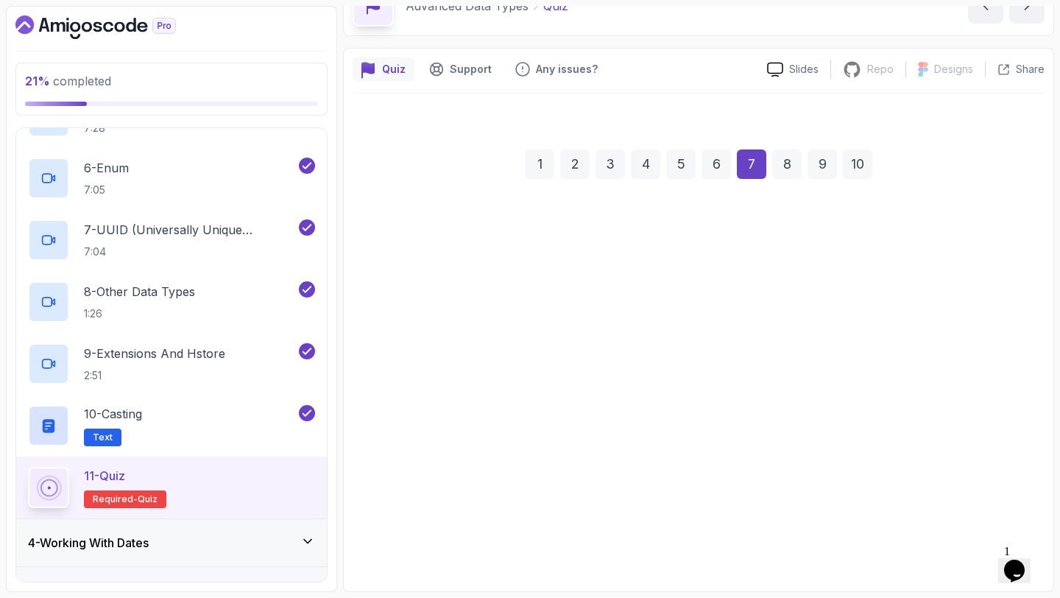
scroll to position [83, 0]
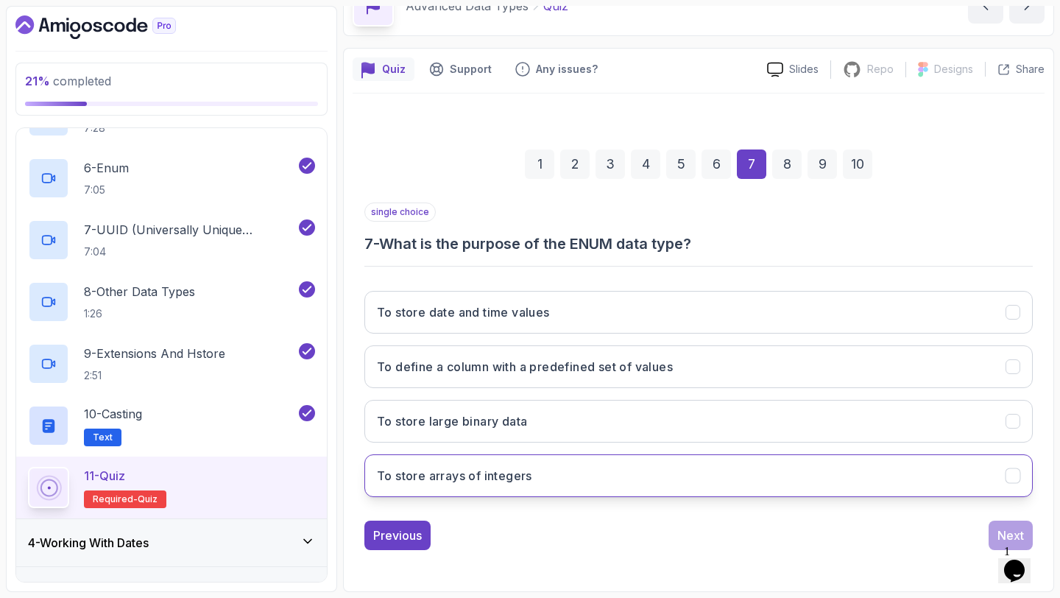
click at [927, 462] on button "To store arrays of integers" at bounding box center [699, 475] width 669 height 43
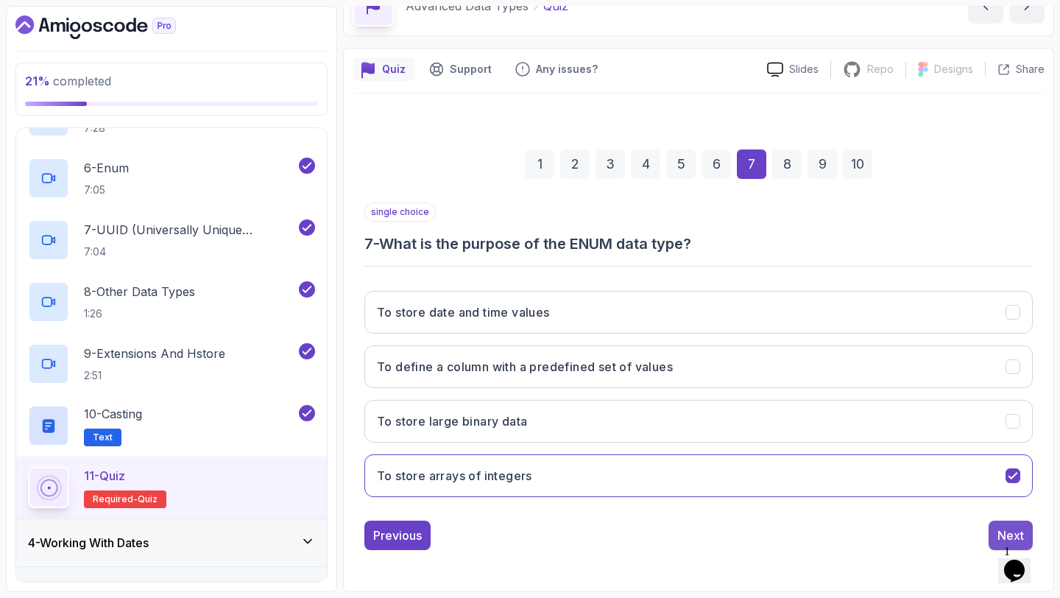
click at [1002, 522] on button "Next" at bounding box center [1011, 535] width 44 height 29
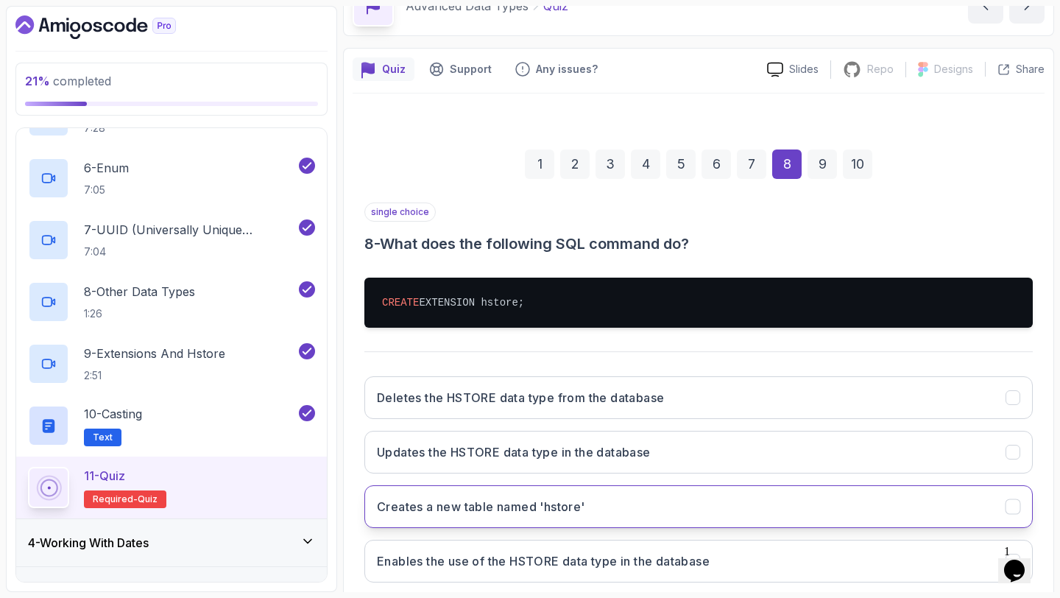
click at [976, 496] on button "Creates a new table named 'hstore'" at bounding box center [699, 506] width 669 height 43
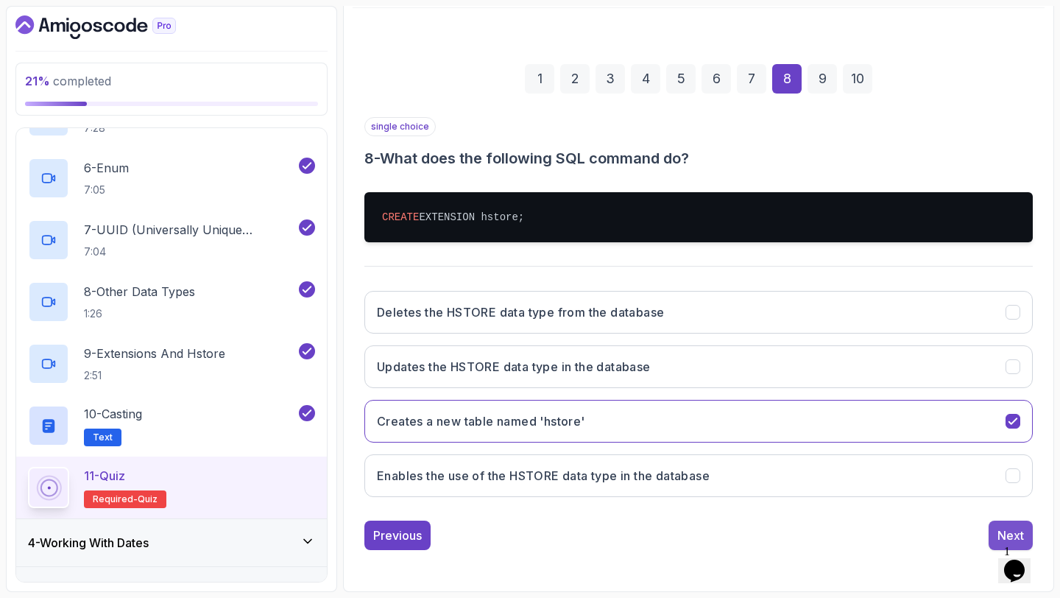
click at [1004, 530] on div "Next" at bounding box center [1011, 536] width 27 height 18
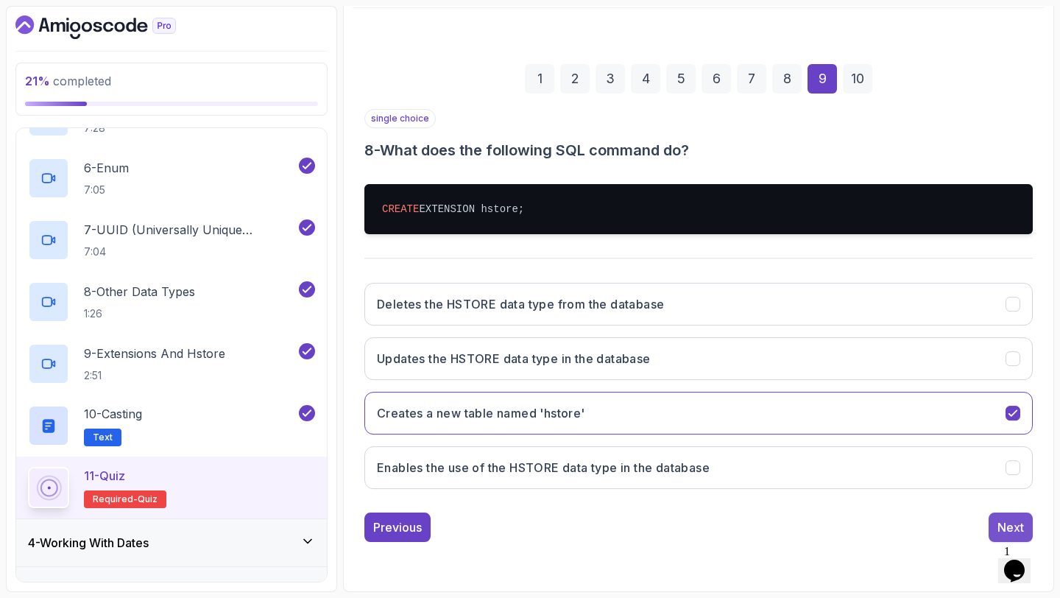
scroll to position [83, 0]
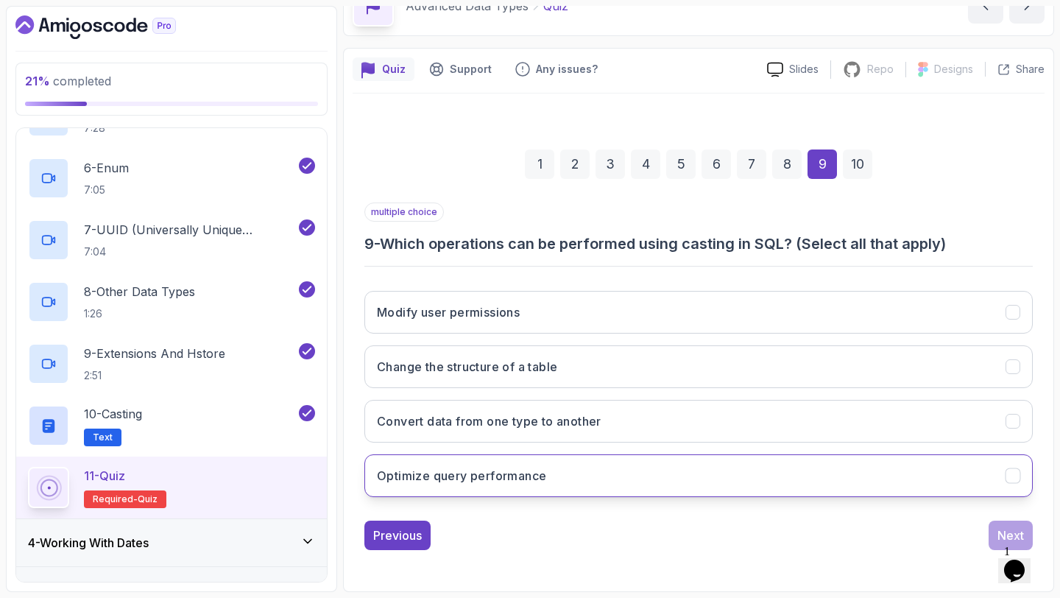
click at [959, 476] on button "Optimize query performance" at bounding box center [699, 475] width 669 height 43
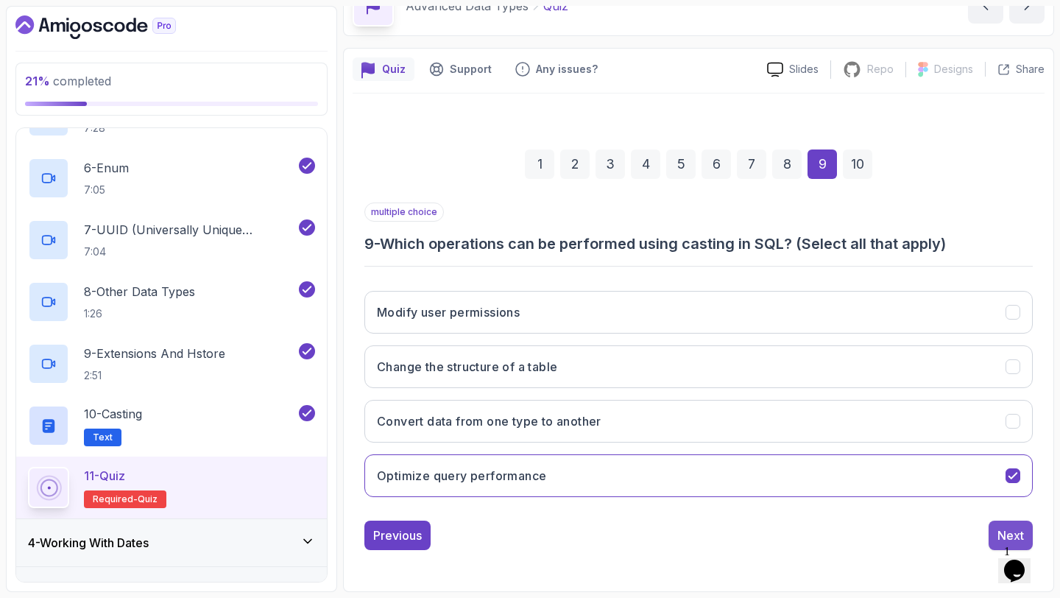
click at [1003, 523] on button "Next" at bounding box center [1011, 535] width 44 height 29
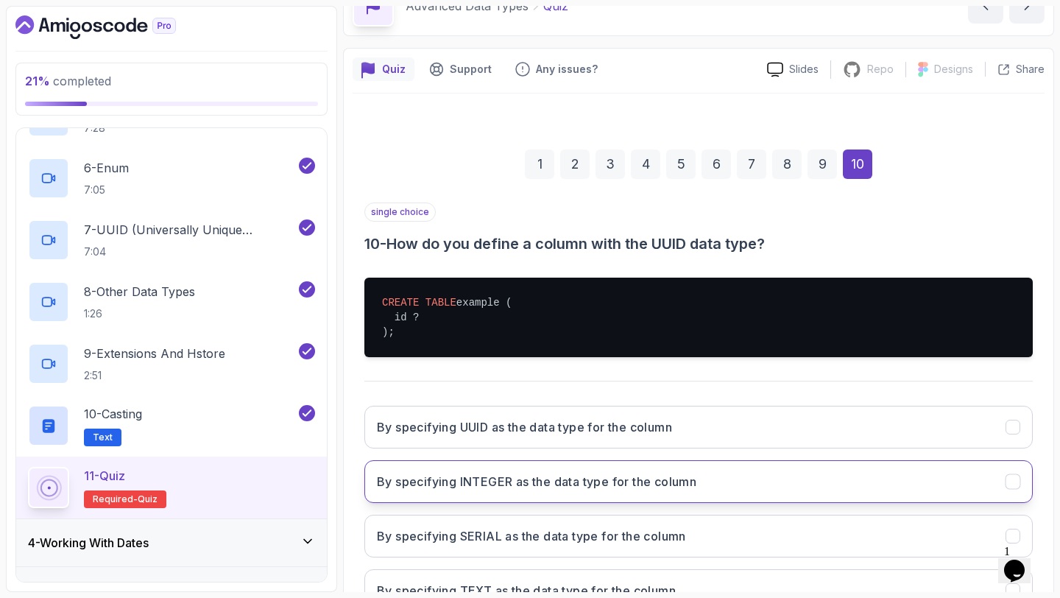
click at [964, 493] on button "By specifying INTEGER as the data type for the column" at bounding box center [699, 481] width 669 height 43
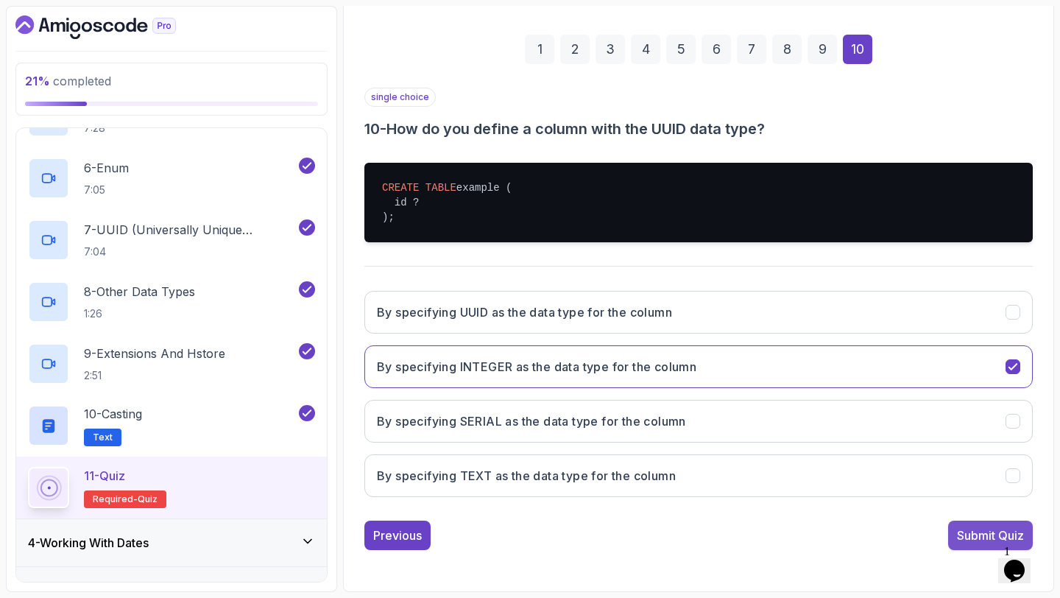
click at [982, 533] on div "Submit Quiz" at bounding box center [990, 536] width 67 height 18
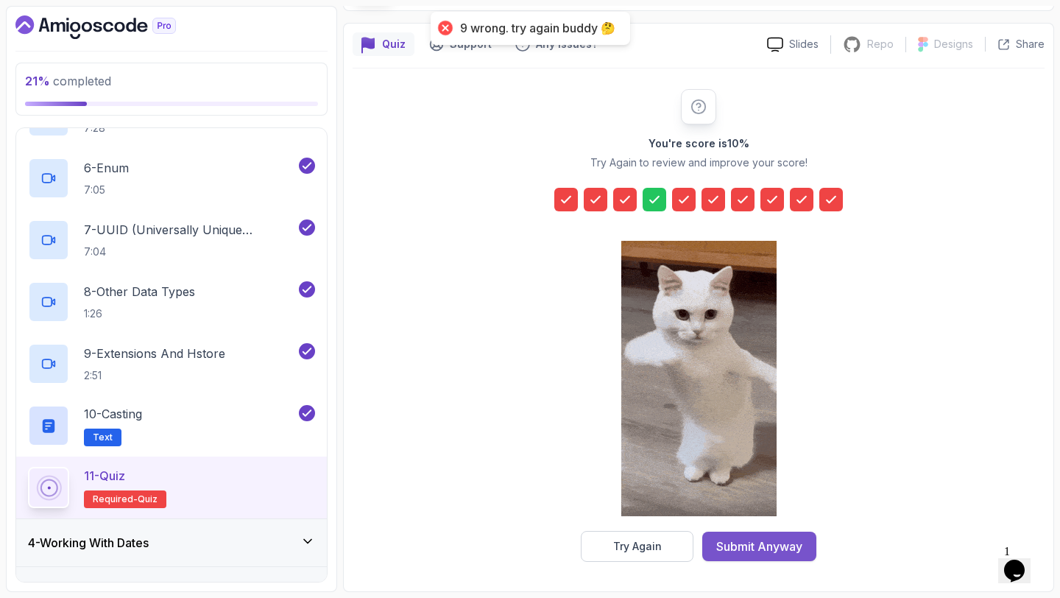
click at [761, 543] on div "Submit Anyway" at bounding box center [760, 547] width 86 height 18
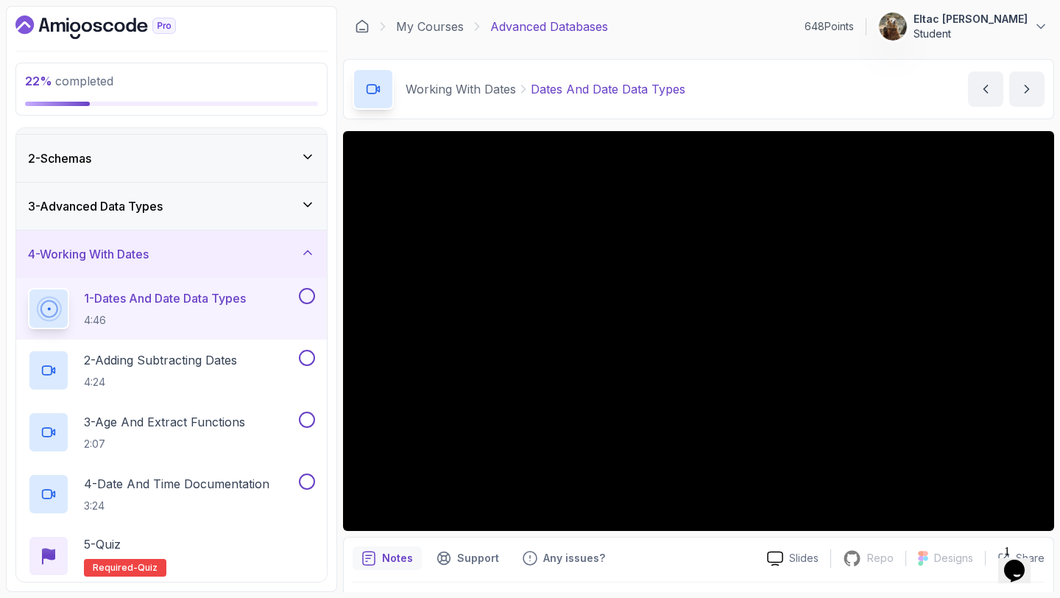
scroll to position [39, 0]
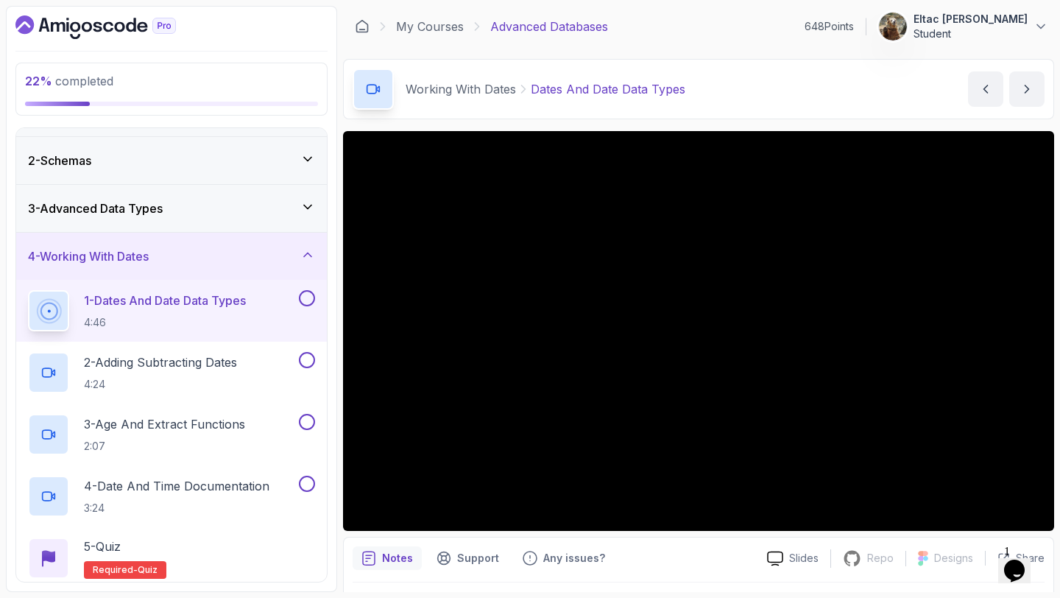
click at [304, 298] on button at bounding box center [307, 298] width 16 height 16
click at [307, 360] on button at bounding box center [307, 360] width 16 height 16
click at [309, 421] on button at bounding box center [307, 422] width 16 height 16
click at [303, 482] on button at bounding box center [307, 484] width 16 height 16
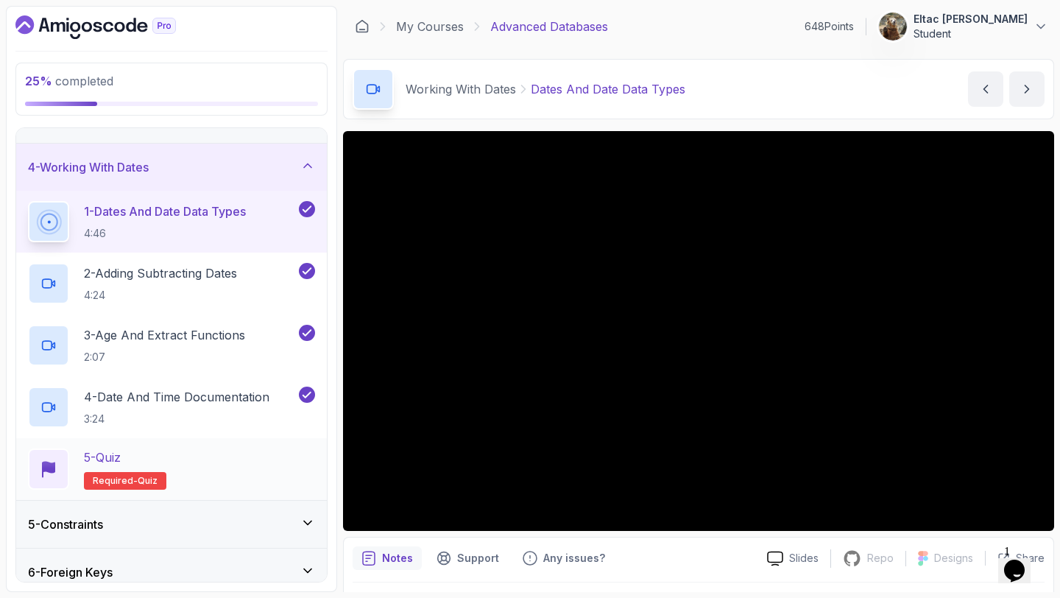
scroll to position [130, 0]
click at [149, 446] on div "5 - Quiz Required- quiz" at bounding box center [171, 468] width 311 height 62
click at [133, 447] on div "5 - Quiz" at bounding box center [125, 456] width 82 height 18
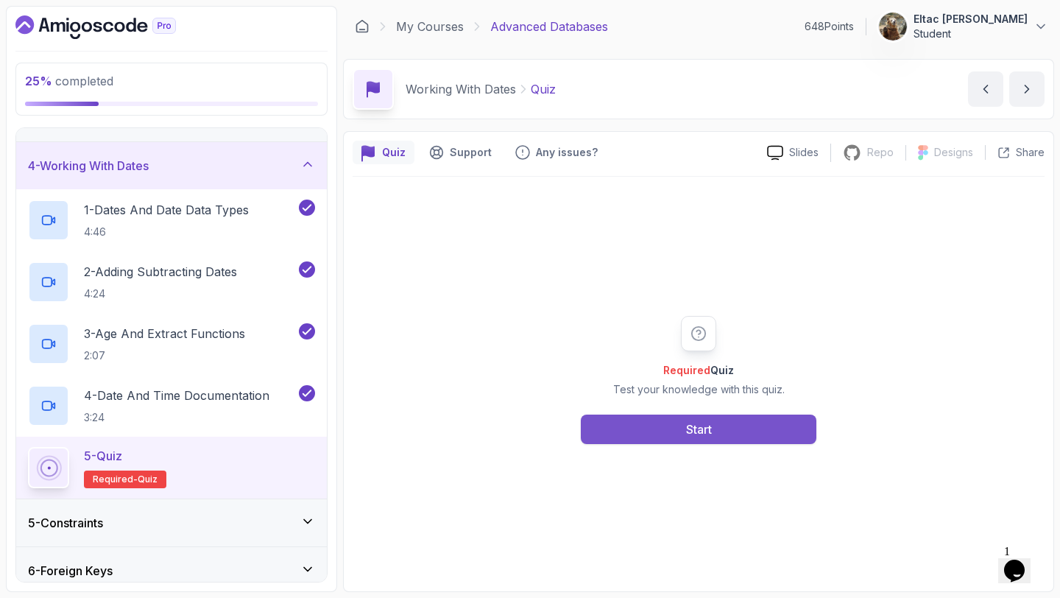
click at [602, 421] on button "Start" at bounding box center [699, 429] width 236 height 29
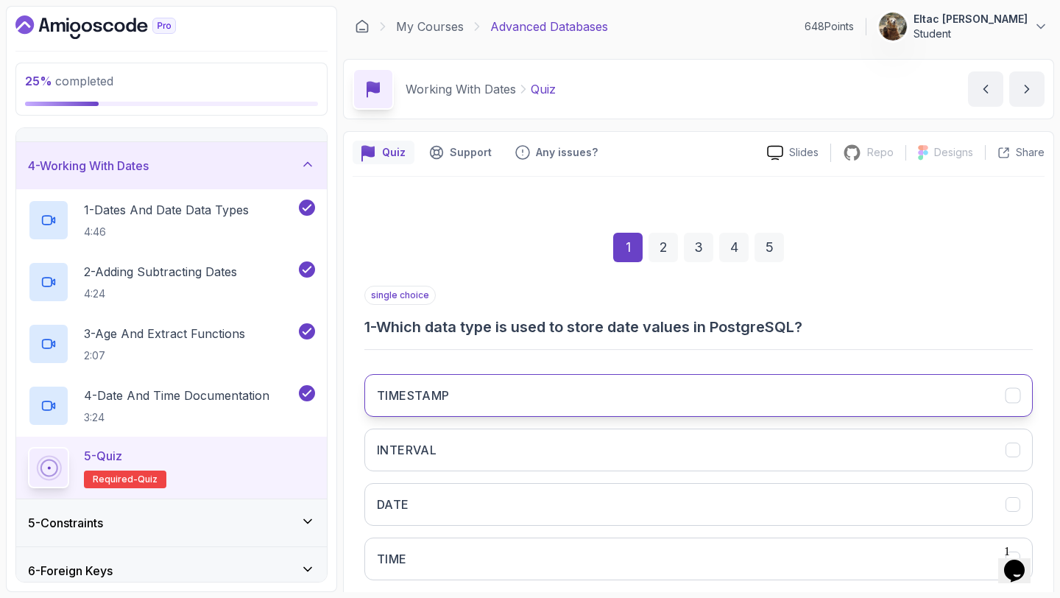
click at [618, 400] on button "TIMESTAMP" at bounding box center [699, 395] width 669 height 43
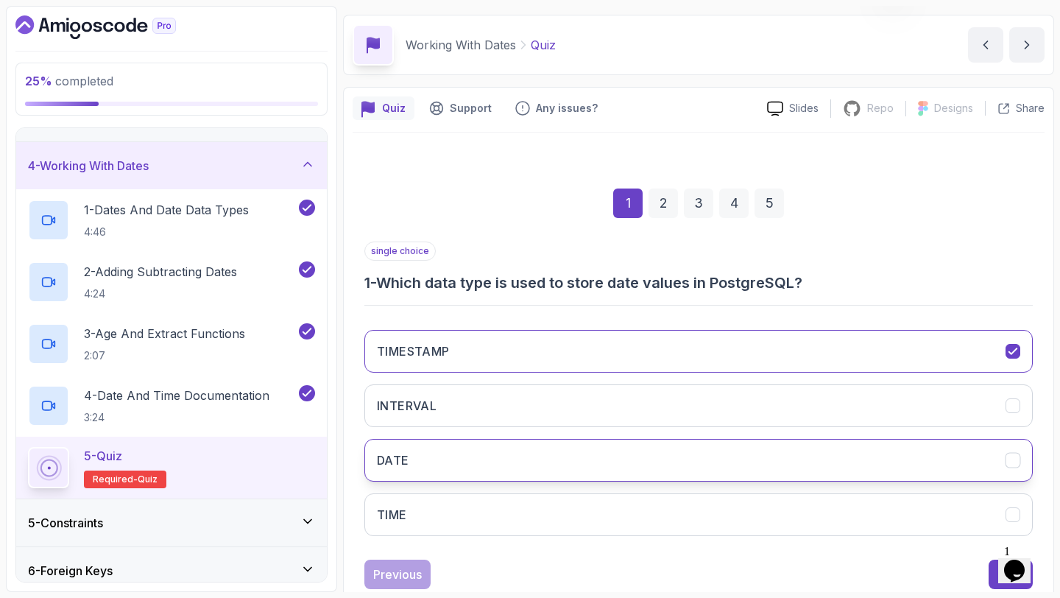
scroll to position [83, 0]
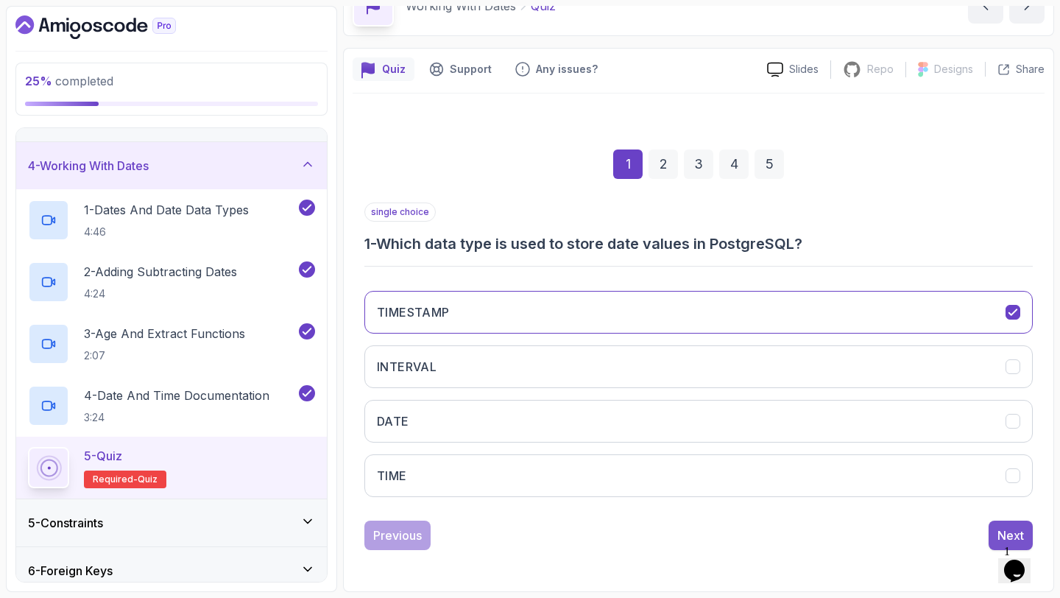
click at [1001, 531] on div "Next" at bounding box center [1011, 536] width 27 height 18
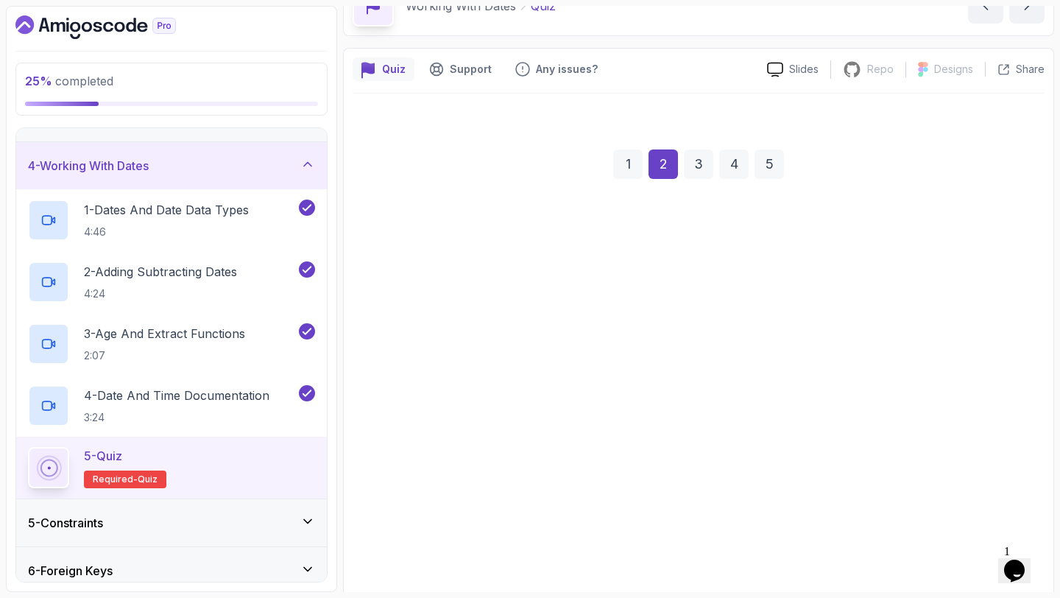
click at [847, 487] on button "current_date + '7 days'" at bounding box center [699, 506] width 669 height 43
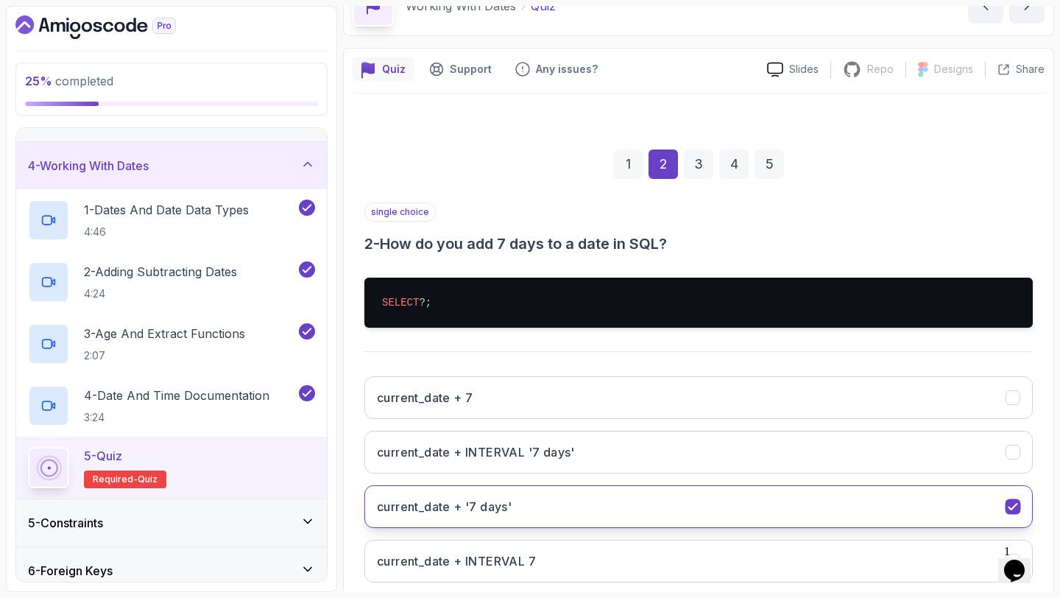
scroll to position [169, 0]
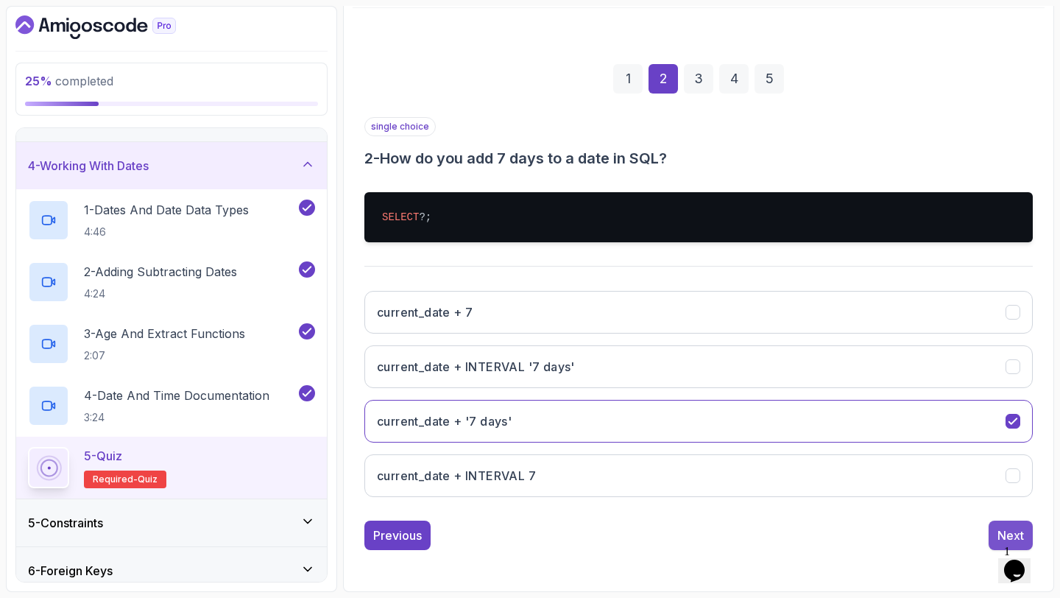
click at [1010, 537] on div "Next" at bounding box center [1011, 536] width 27 height 18
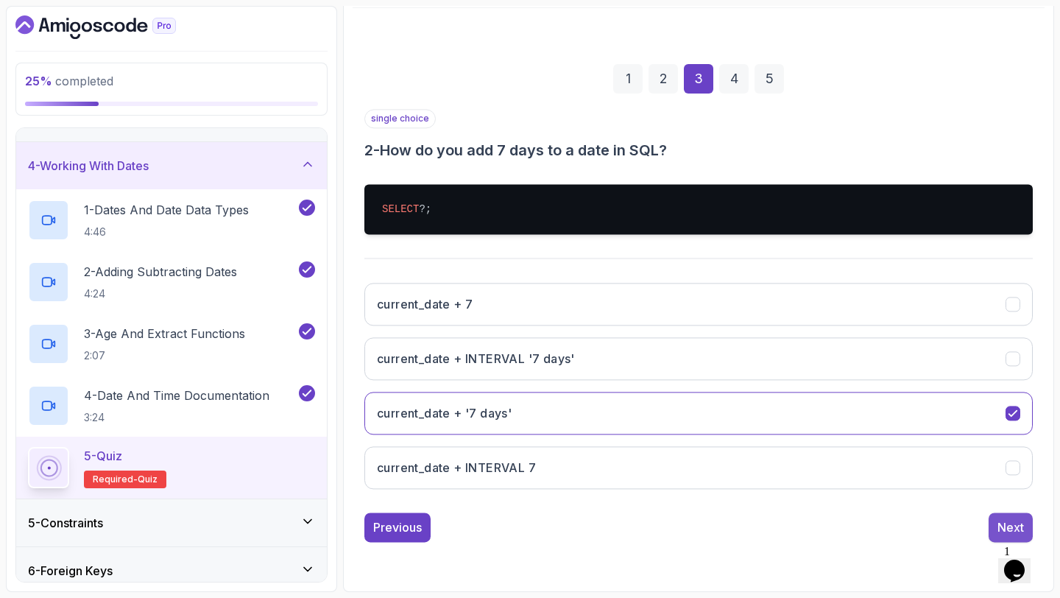
scroll to position [83, 0]
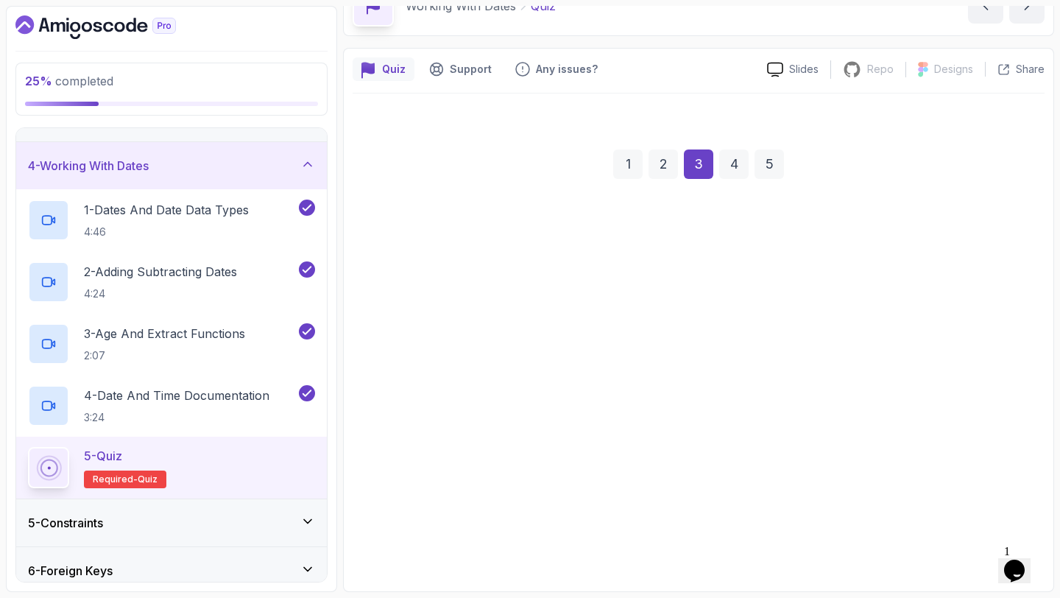
click at [844, 476] on button "AGE" at bounding box center [699, 475] width 669 height 43
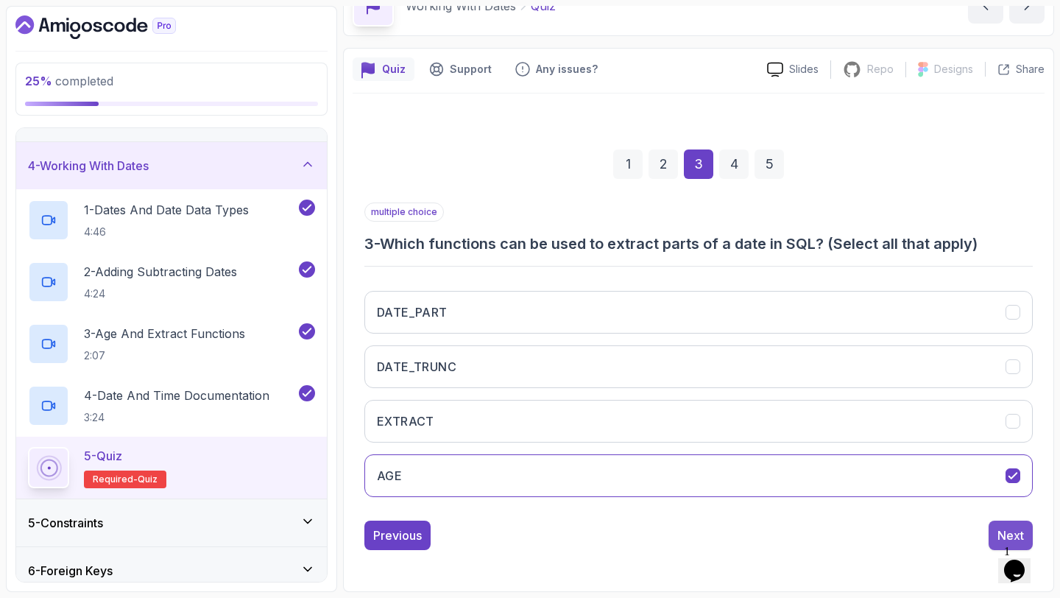
click at [996, 521] on button "Next" at bounding box center [1011, 535] width 44 height 29
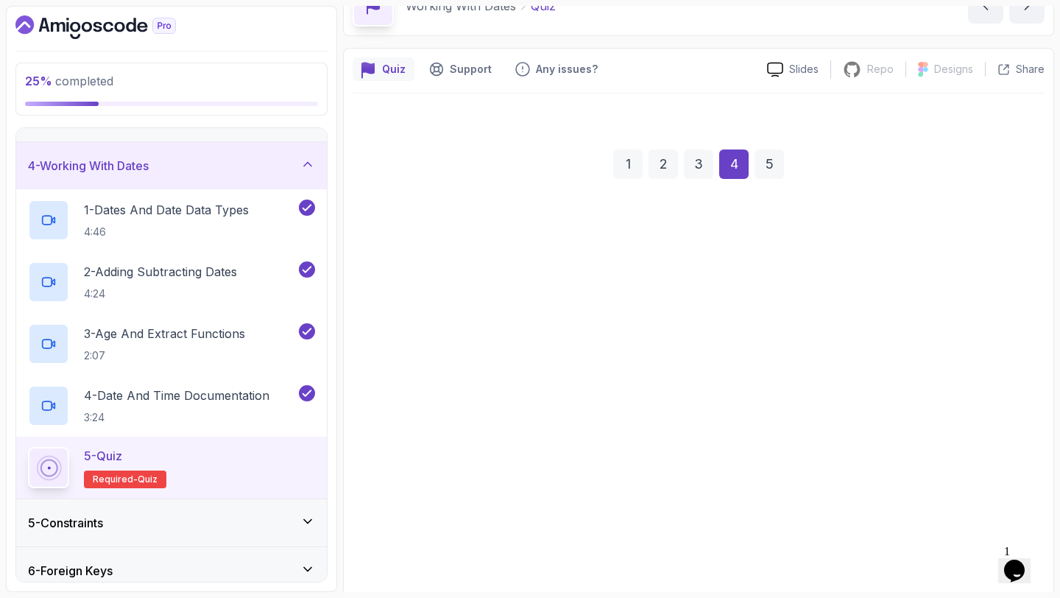
click at [883, 499] on button "Extracts the hour from the current date" at bounding box center [699, 506] width 669 height 43
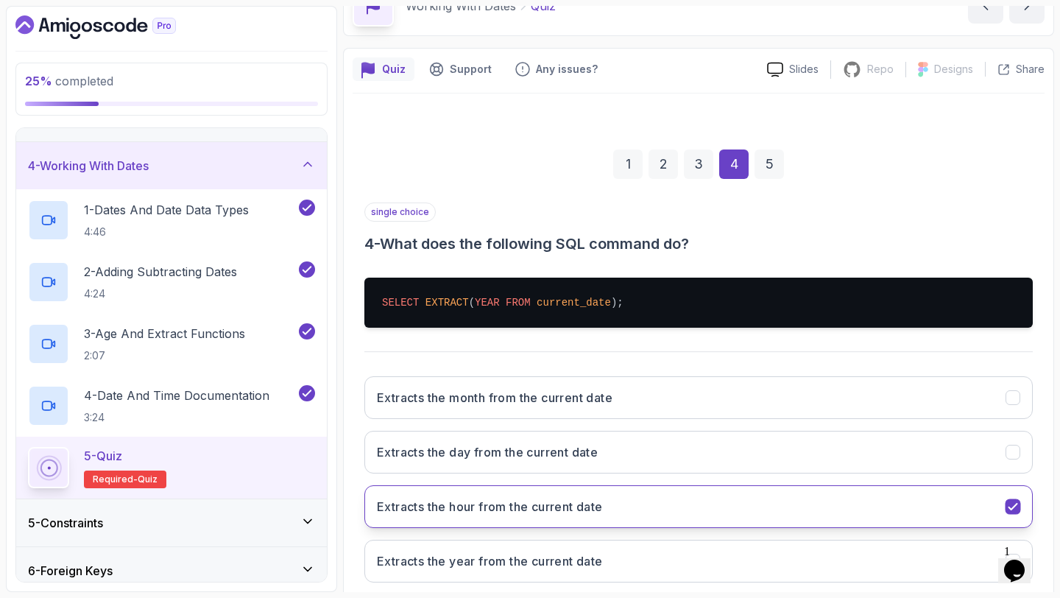
scroll to position [169, 0]
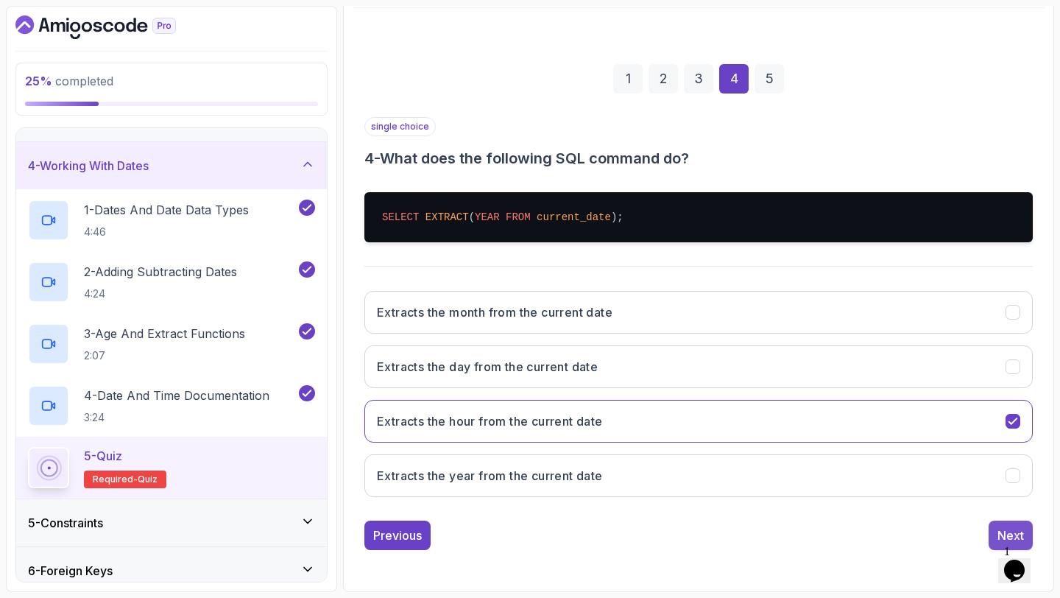
click at [992, 527] on button "Next" at bounding box center [1011, 535] width 44 height 29
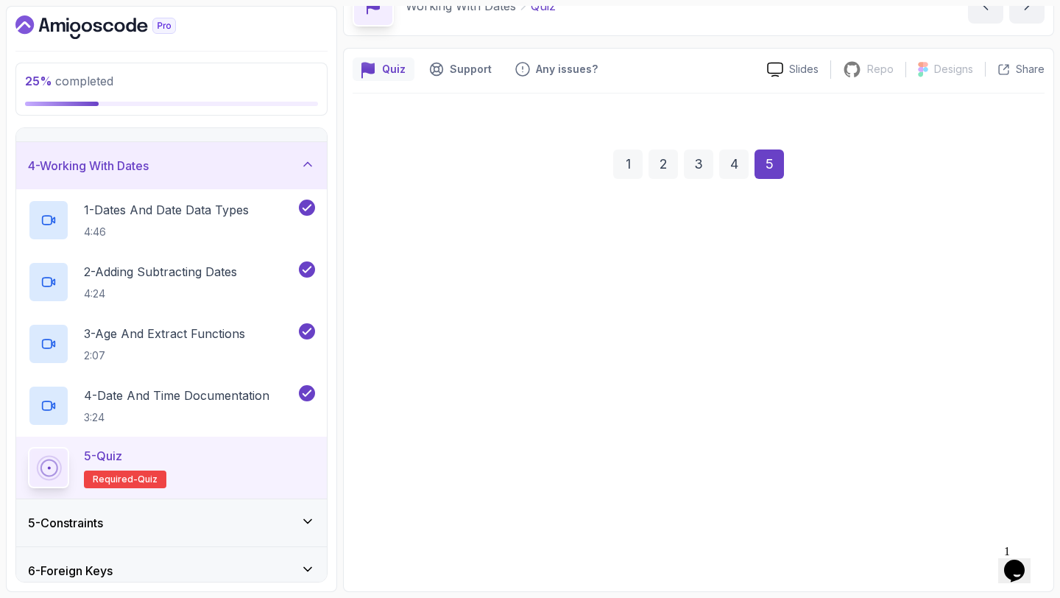
scroll to position [83, 0]
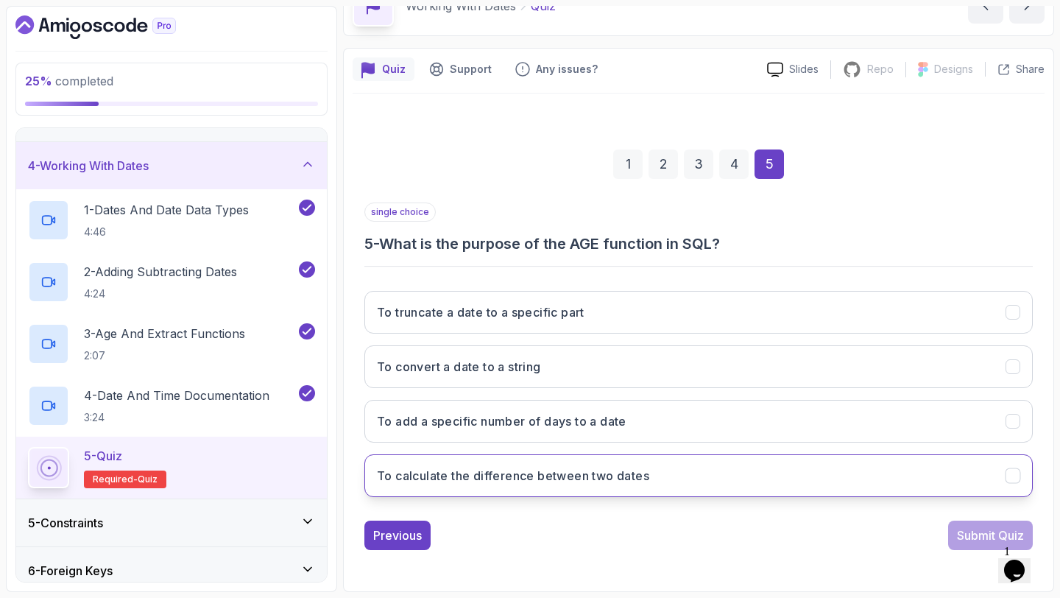
click at [985, 477] on button "To calculate the difference between two dates" at bounding box center [699, 475] width 669 height 43
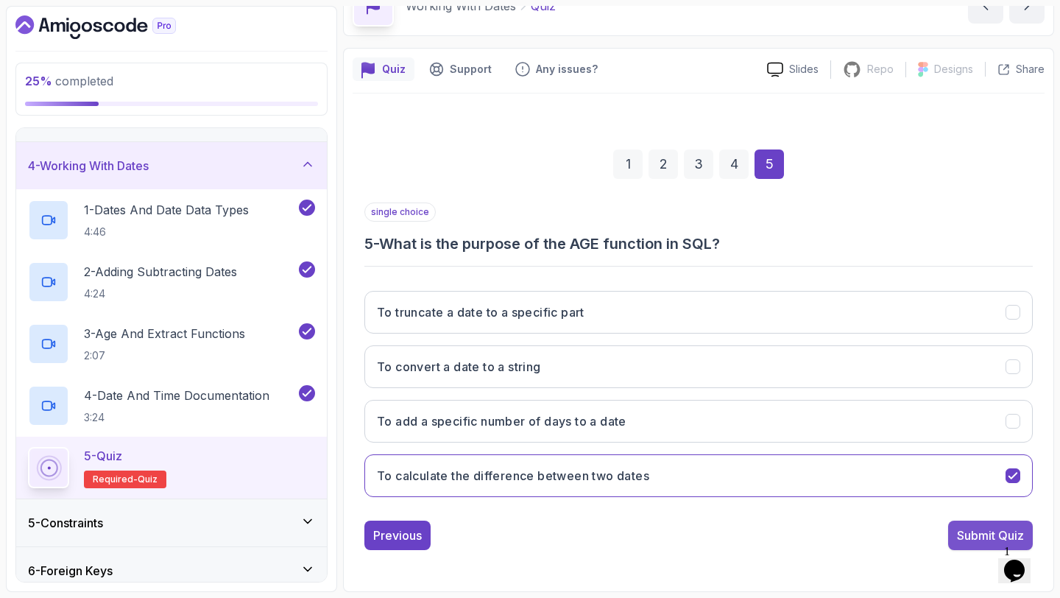
click at [968, 541] on div "Submit Quiz" at bounding box center [990, 536] width 67 height 18
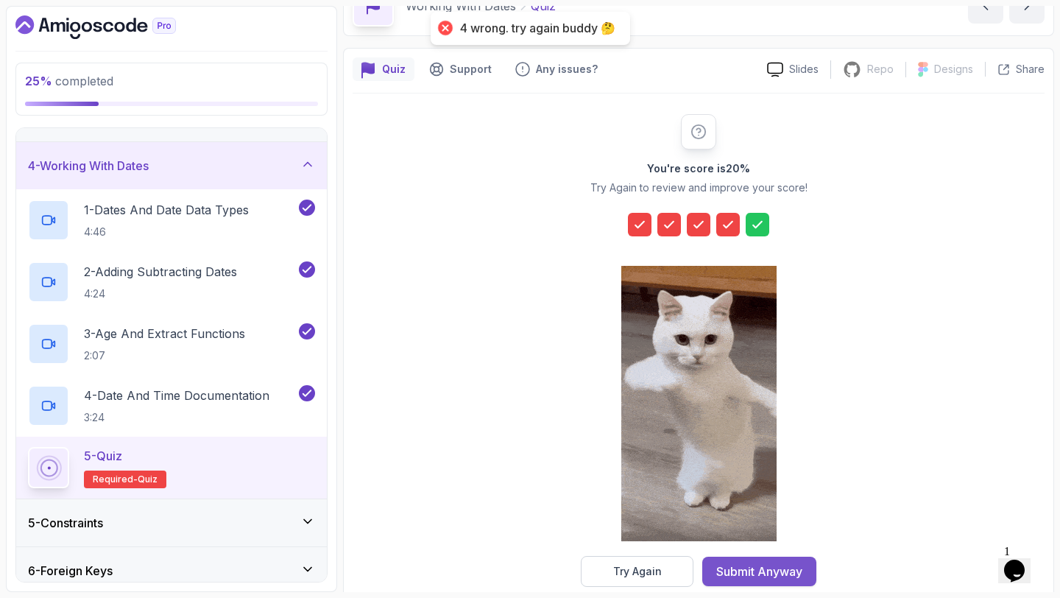
click at [779, 563] on div "Submit Anyway" at bounding box center [760, 572] width 86 height 18
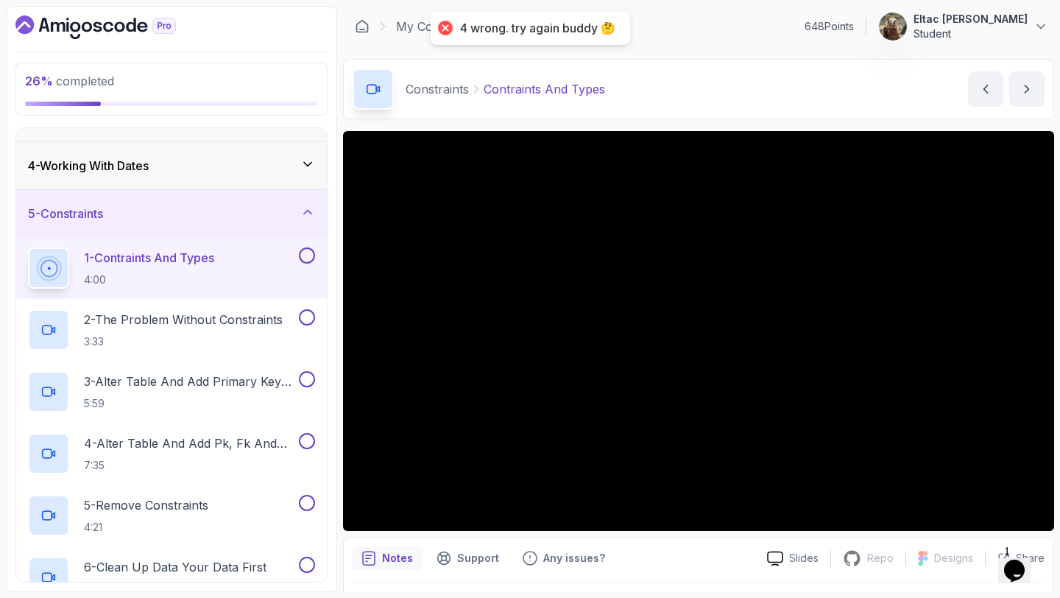
click at [304, 261] on button at bounding box center [307, 255] width 16 height 16
click at [304, 312] on button at bounding box center [307, 317] width 16 height 16
click at [309, 376] on button at bounding box center [307, 379] width 16 height 16
click at [305, 437] on button at bounding box center [307, 441] width 16 height 16
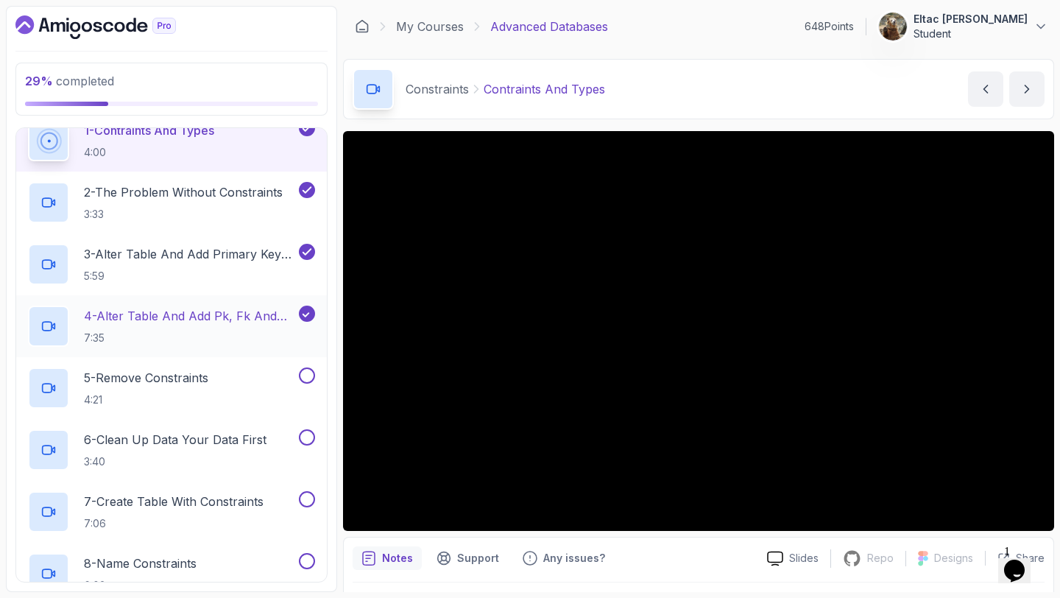
scroll to position [260, 0]
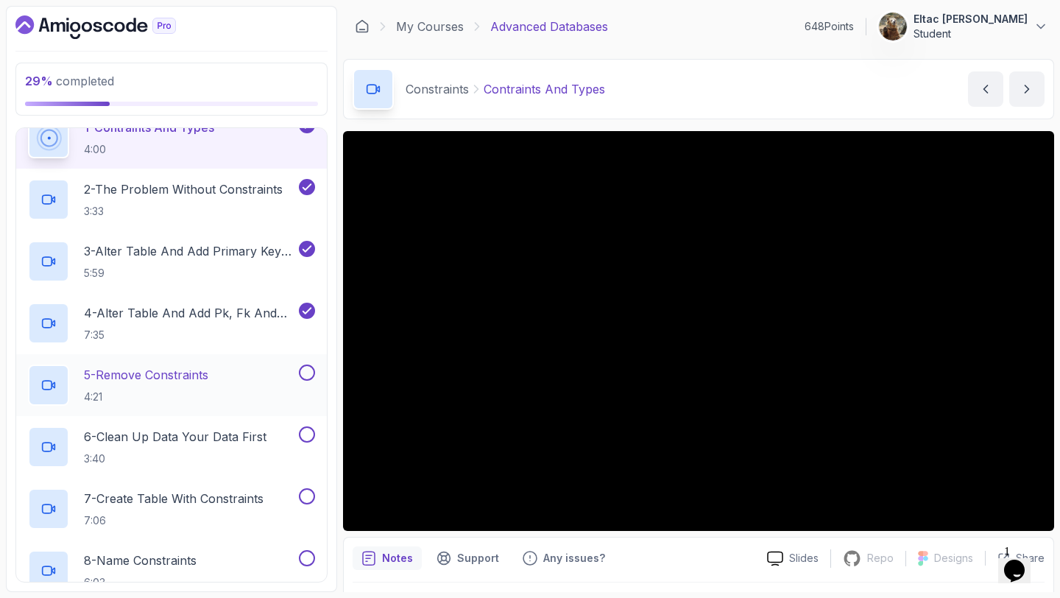
click at [305, 376] on button at bounding box center [307, 373] width 16 height 16
click at [305, 436] on button at bounding box center [307, 434] width 16 height 16
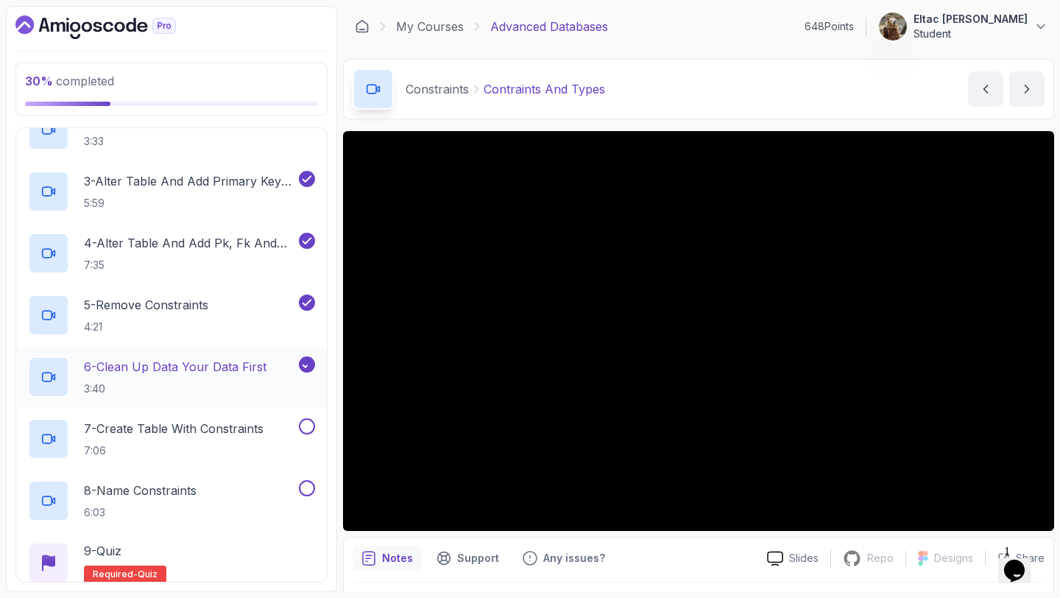
scroll to position [353, 0]
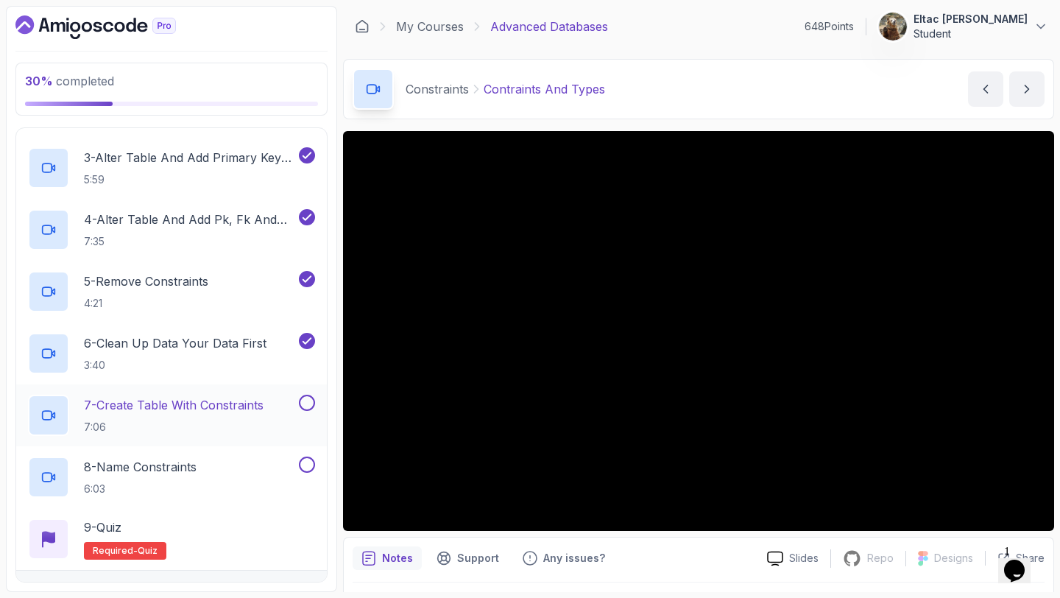
click at [306, 404] on button at bounding box center [307, 403] width 16 height 16
click at [309, 461] on button at bounding box center [307, 465] width 16 height 16
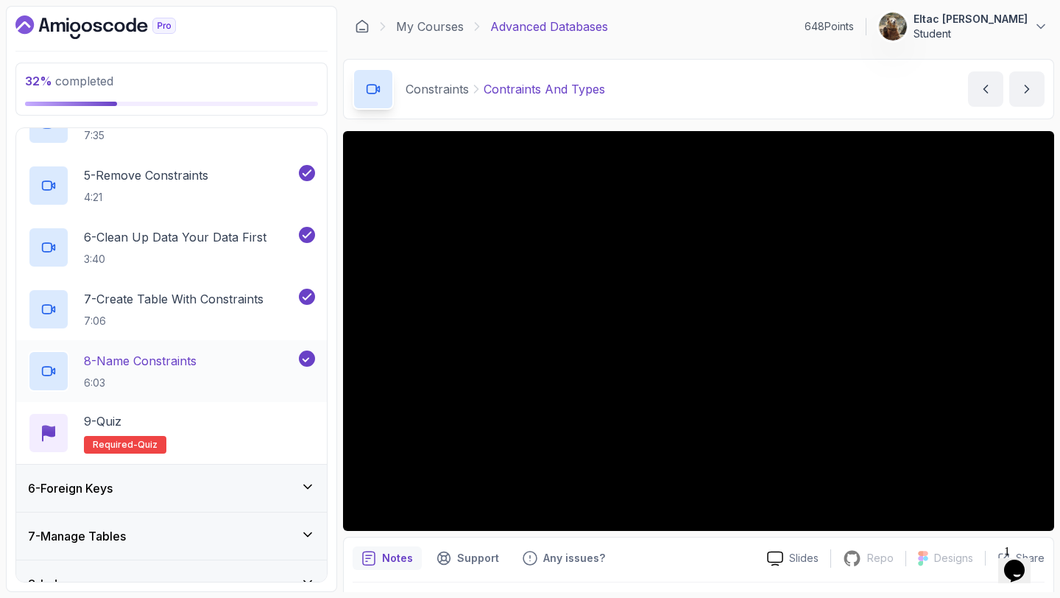
scroll to position [461, 0]
click at [172, 419] on div "9 - Quiz Required- quiz" at bounding box center [171, 431] width 287 height 41
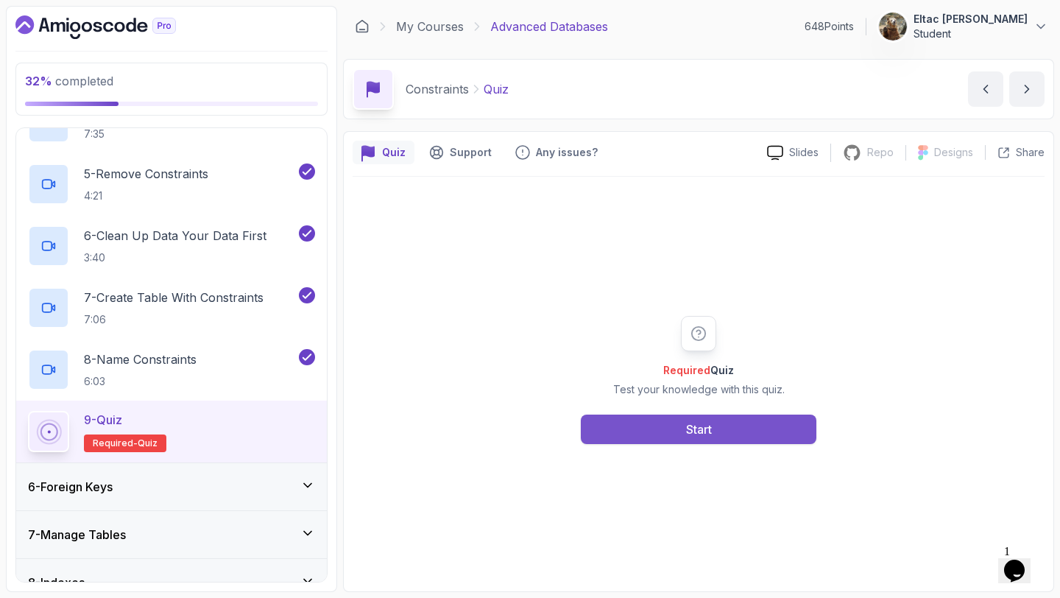
click at [635, 420] on button "Start" at bounding box center [699, 429] width 236 height 29
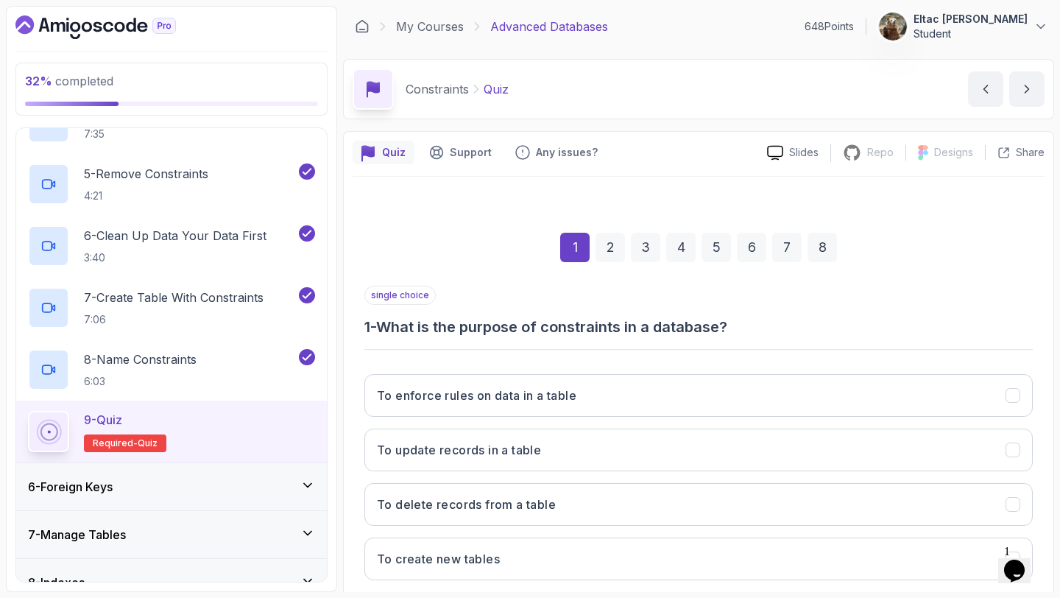
click at [635, 420] on div "To enforce rules on data in a table To update records in a table To delete reco…" at bounding box center [699, 477] width 669 height 230
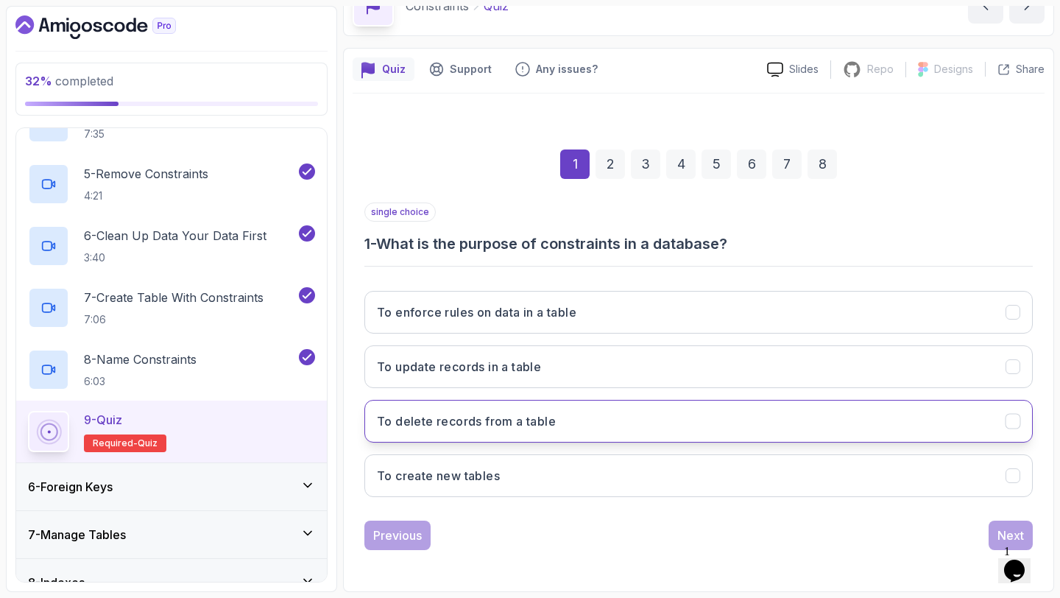
click at [634, 421] on button "To delete records from a table" at bounding box center [699, 421] width 669 height 43
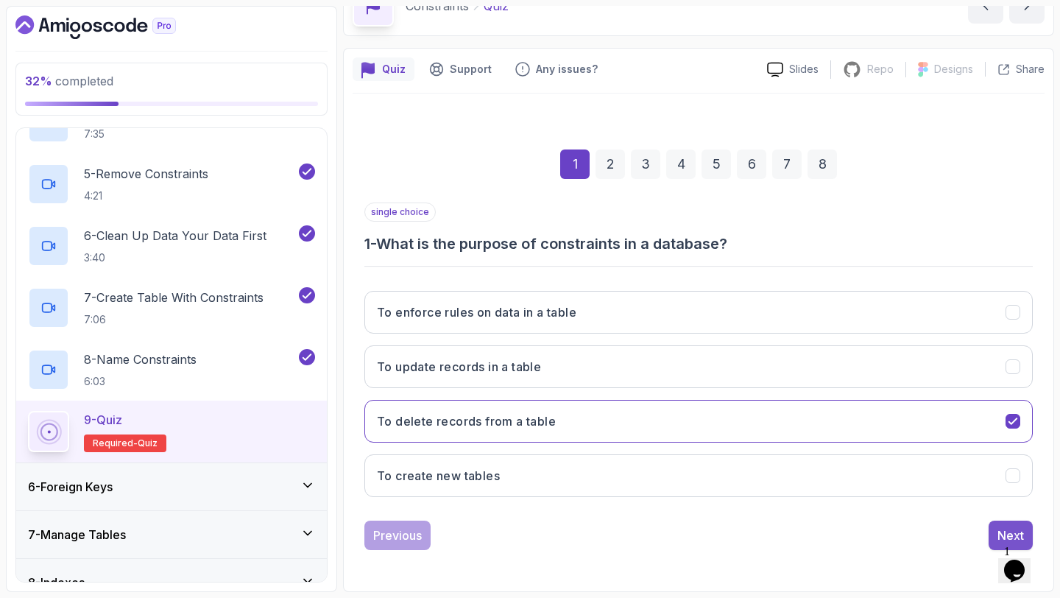
click at [999, 524] on button "Next" at bounding box center [1011, 535] width 44 height 29
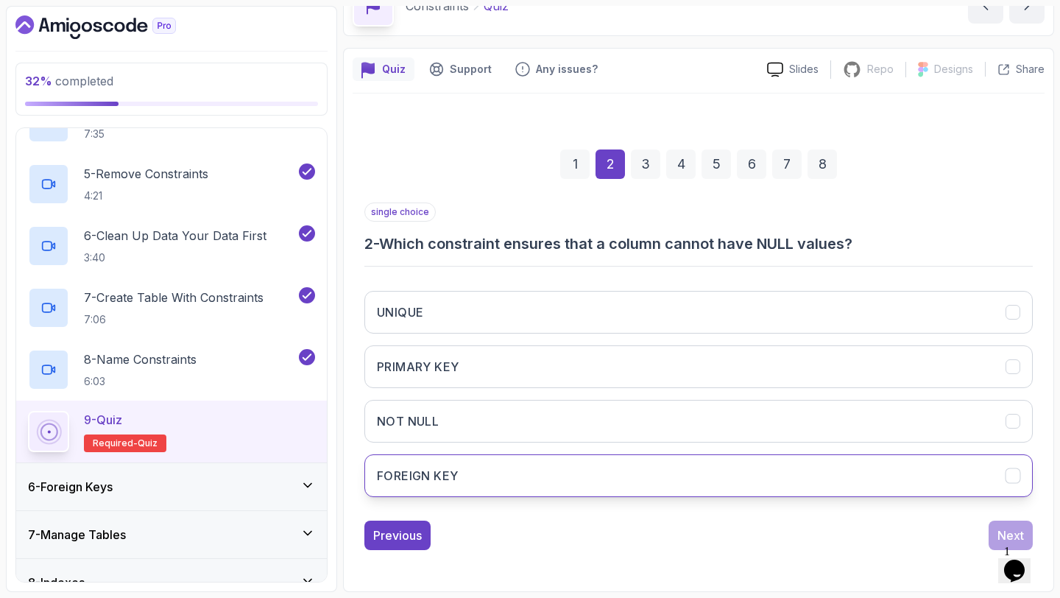
click at [872, 468] on button "FOREIGN KEY" at bounding box center [699, 475] width 669 height 43
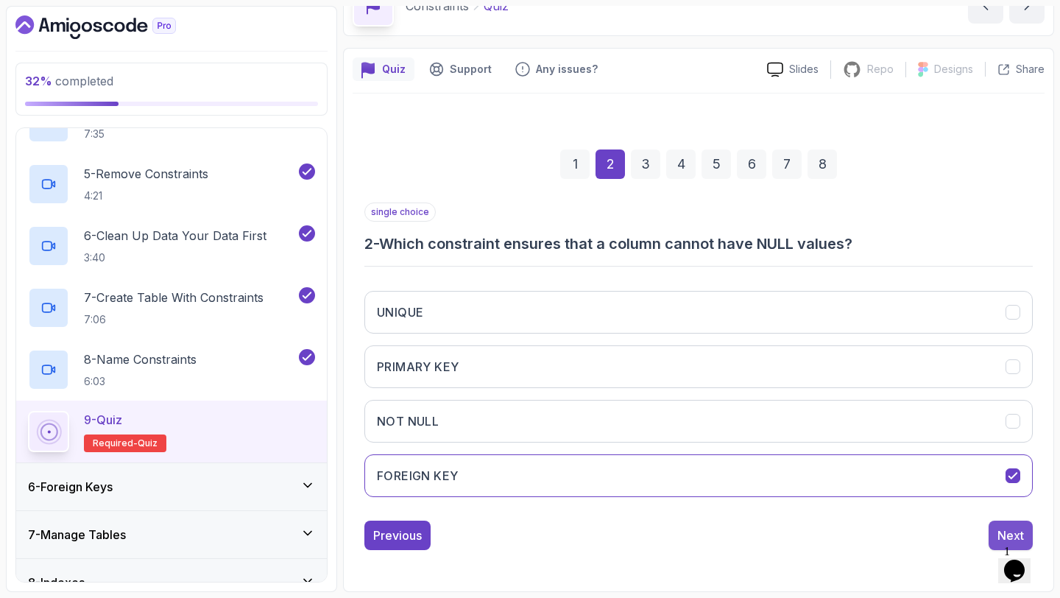
click at [1004, 529] on div "Next" at bounding box center [1011, 536] width 27 height 18
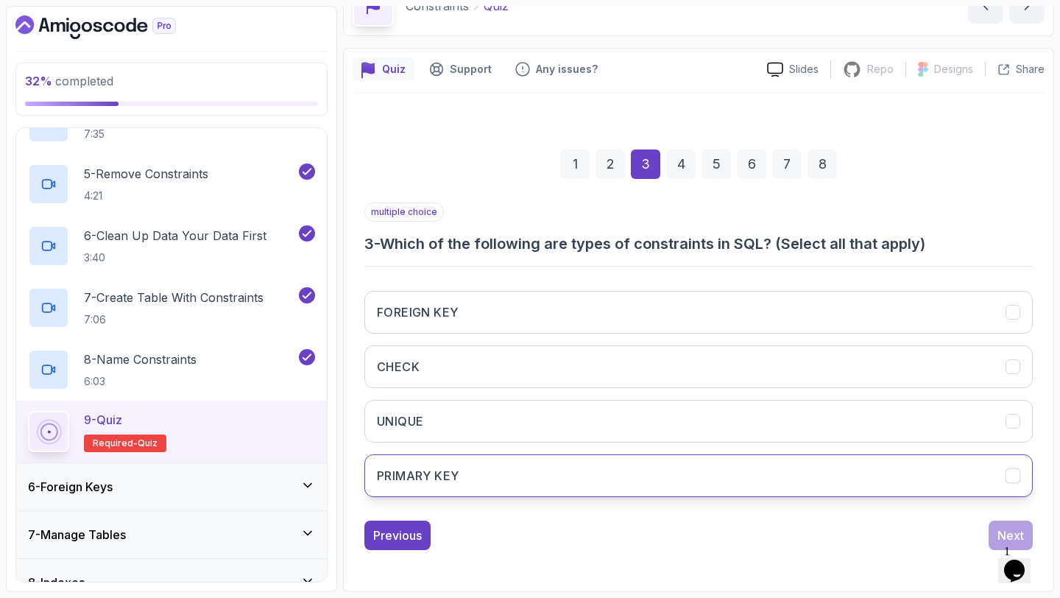
click at [896, 471] on button "PRIMARY KEY" at bounding box center [699, 475] width 669 height 43
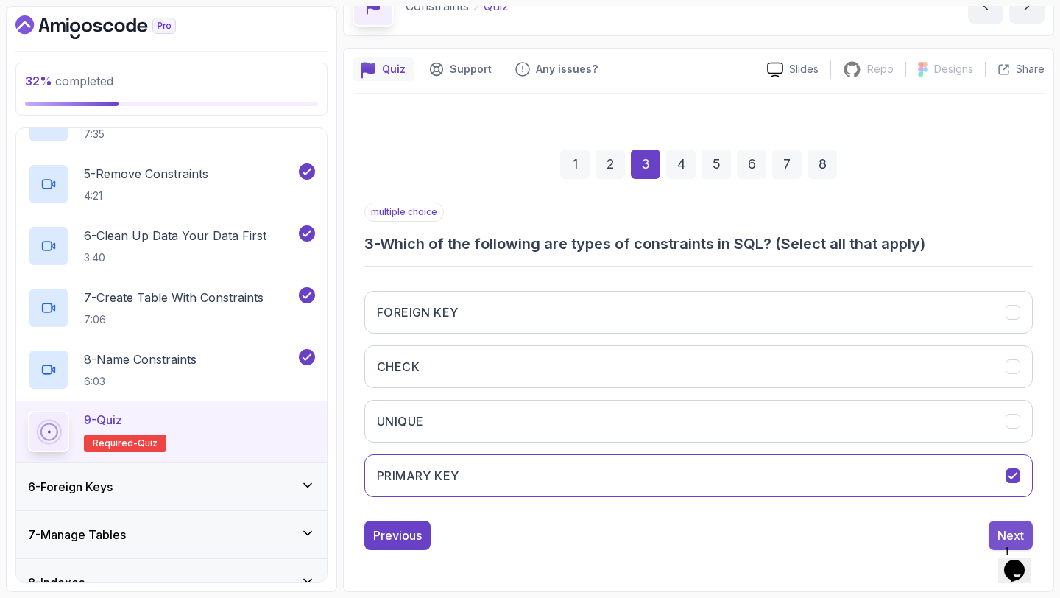
click at [1002, 524] on button "Next" at bounding box center [1011, 535] width 44 height 29
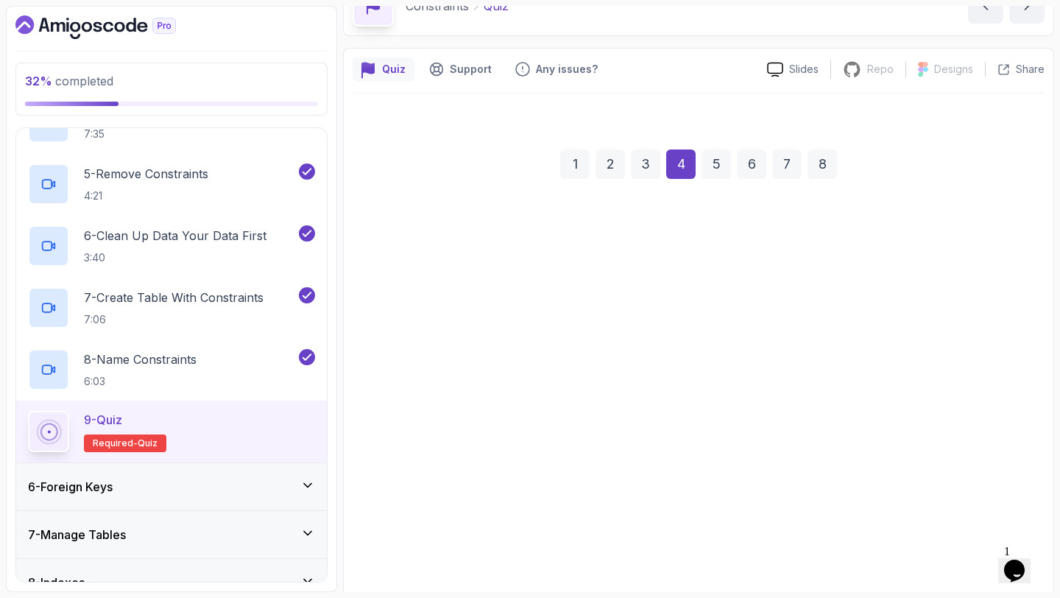
click at [940, 500] on button "Removes the primary key constraint from the 'id' column in the 'employees' table" at bounding box center [699, 506] width 669 height 43
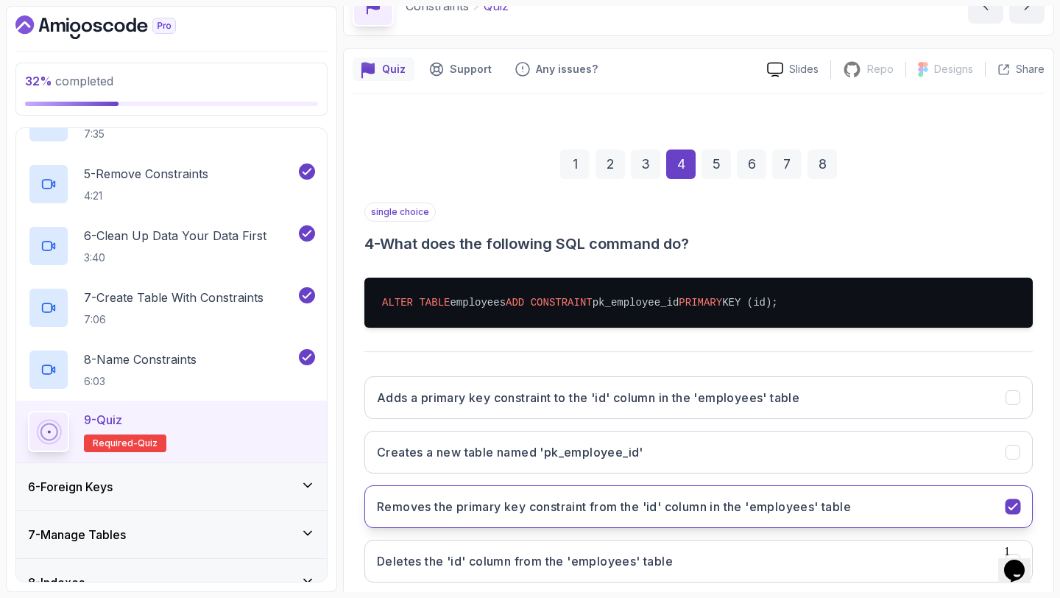
scroll to position [169, 0]
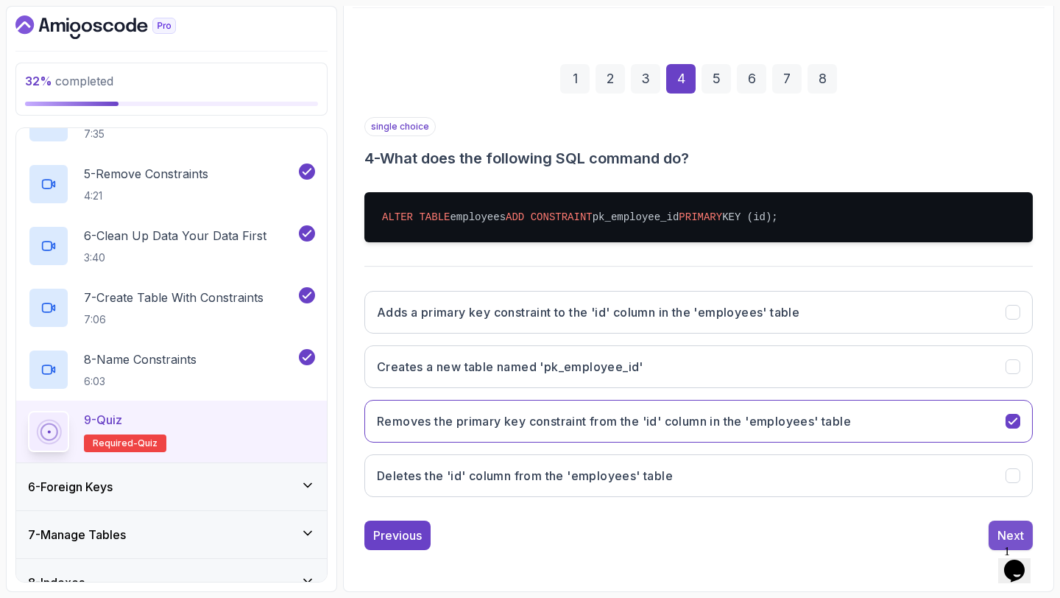
click at [996, 528] on button "Next" at bounding box center [1011, 535] width 44 height 29
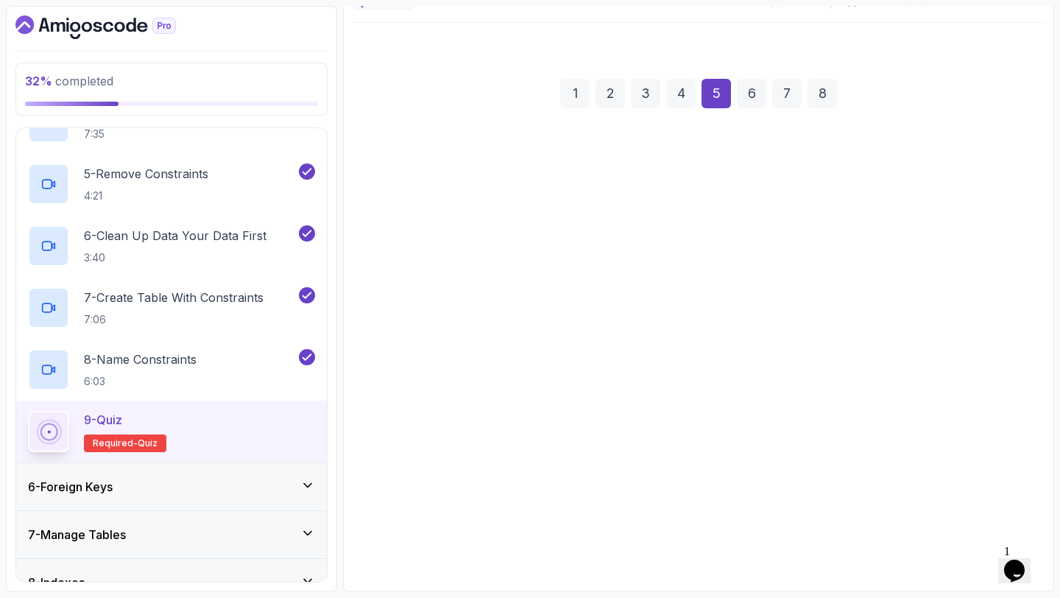
scroll to position [154, 0]
click at [950, 502] on div "ERASE CONSTRAINT constraint_name FROM employees; REMOVE CONSTRAINT constraint_n…" at bounding box center [699, 394] width 669 height 230
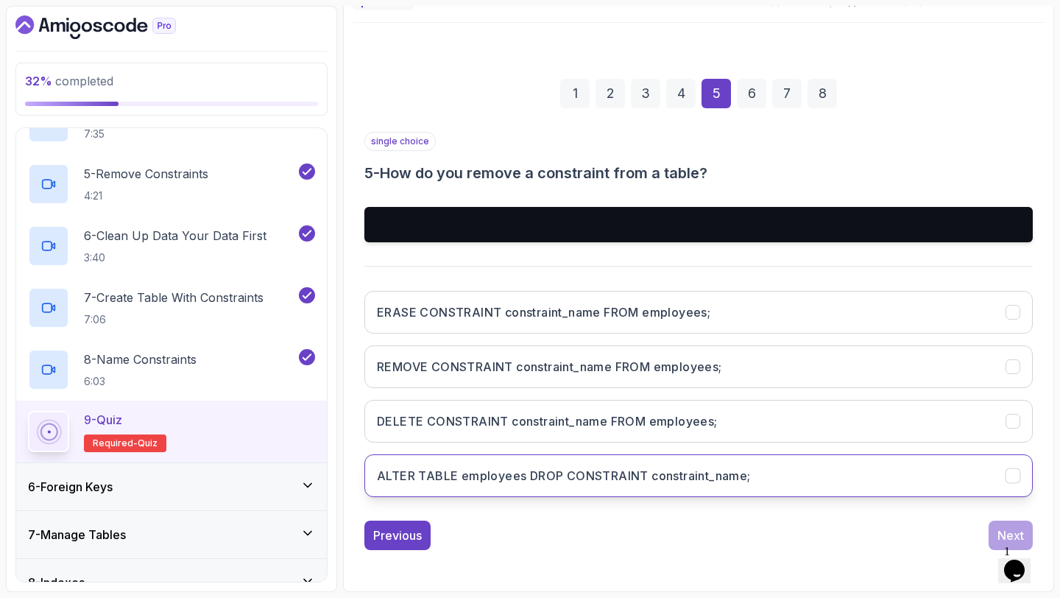
click at [952, 475] on button "ALTER TABLE employees DROP CONSTRAINT constraint_name;" at bounding box center [699, 475] width 669 height 43
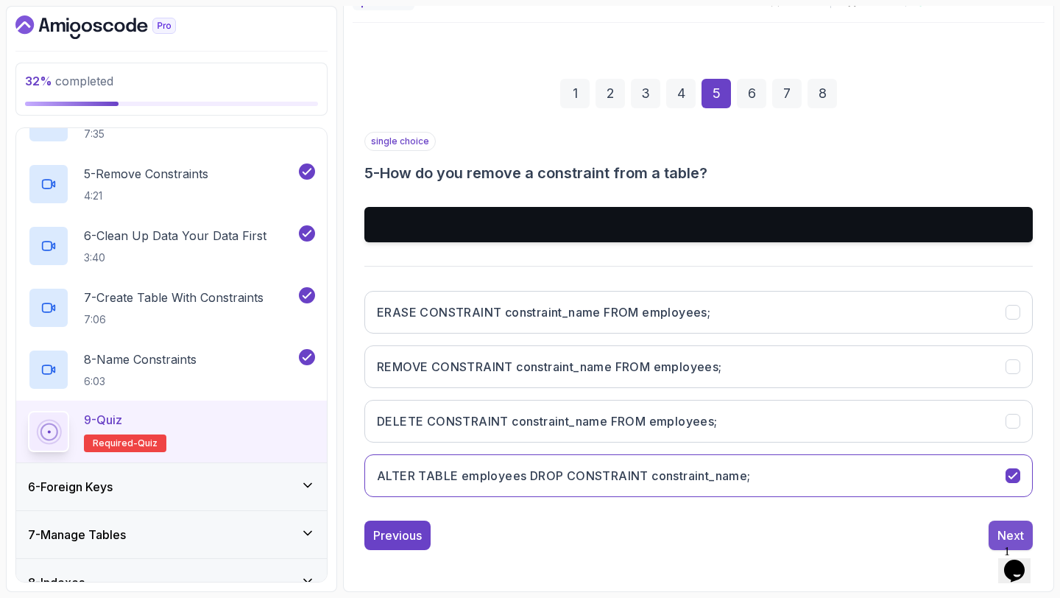
click at [1007, 521] on button "Next" at bounding box center [1011, 535] width 44 height 29
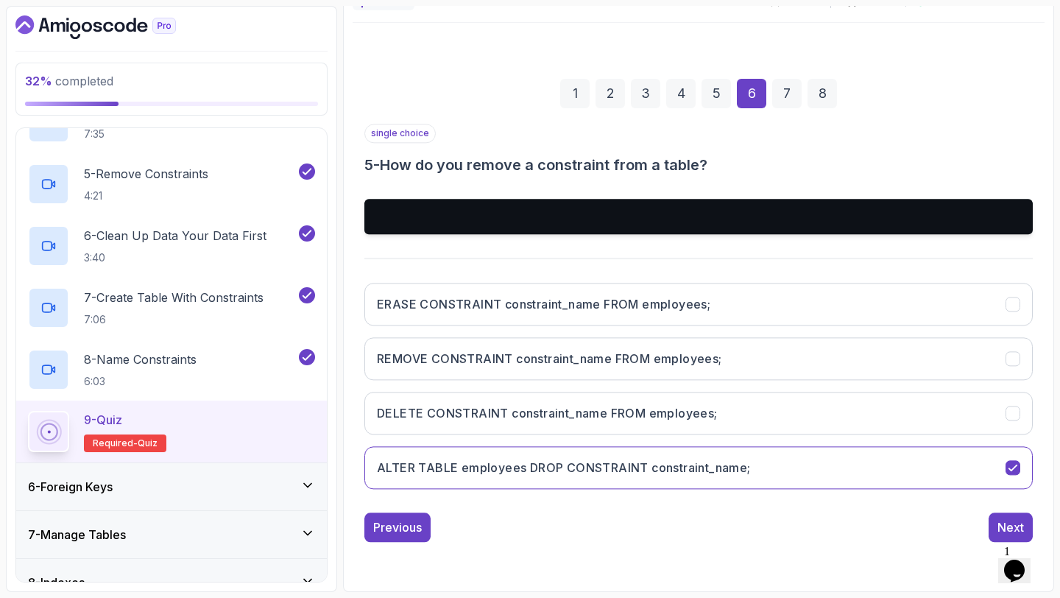
scroll to position [104, 0]
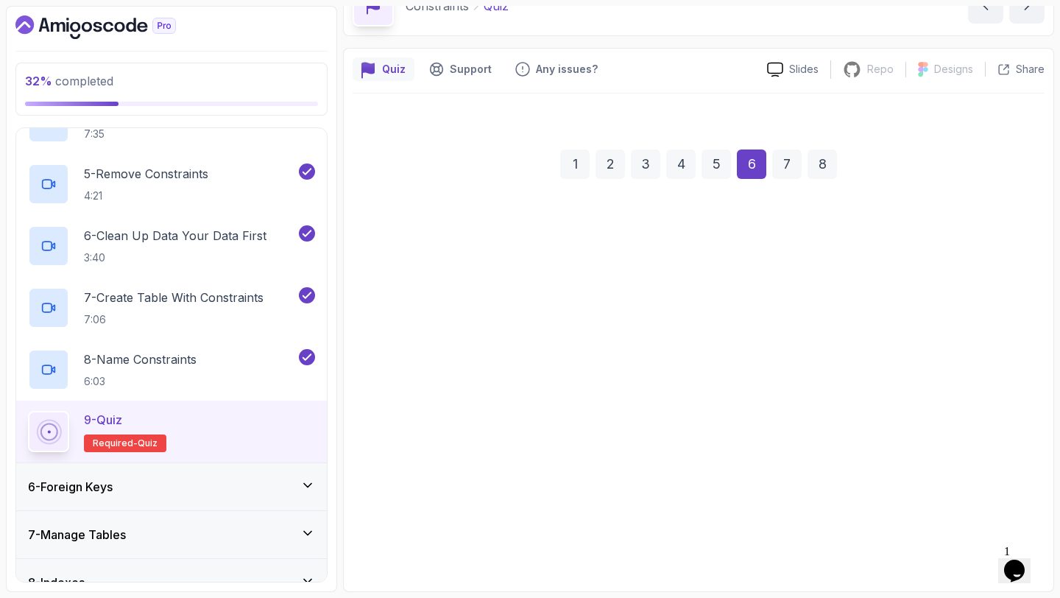
click at [975, 497] on div "FOREIGN KEY CHECK PRIMARY KEY UNIQUE" at bounding box center [699, 393] width 669 height 230
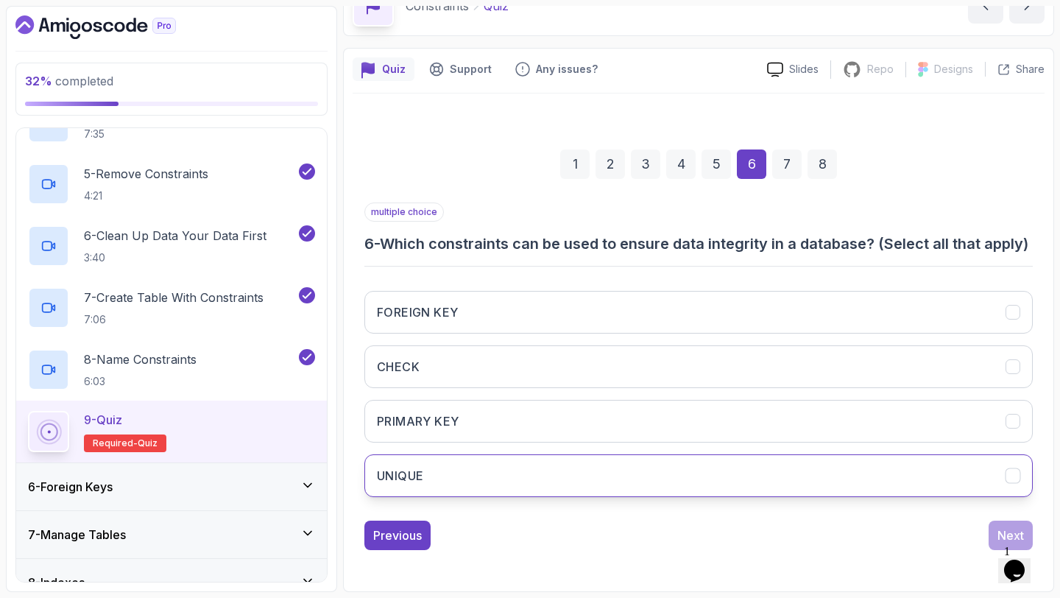
click at [975, 490] on button "UNIQUE" at bounding box center [699, 475] width 669 height 43
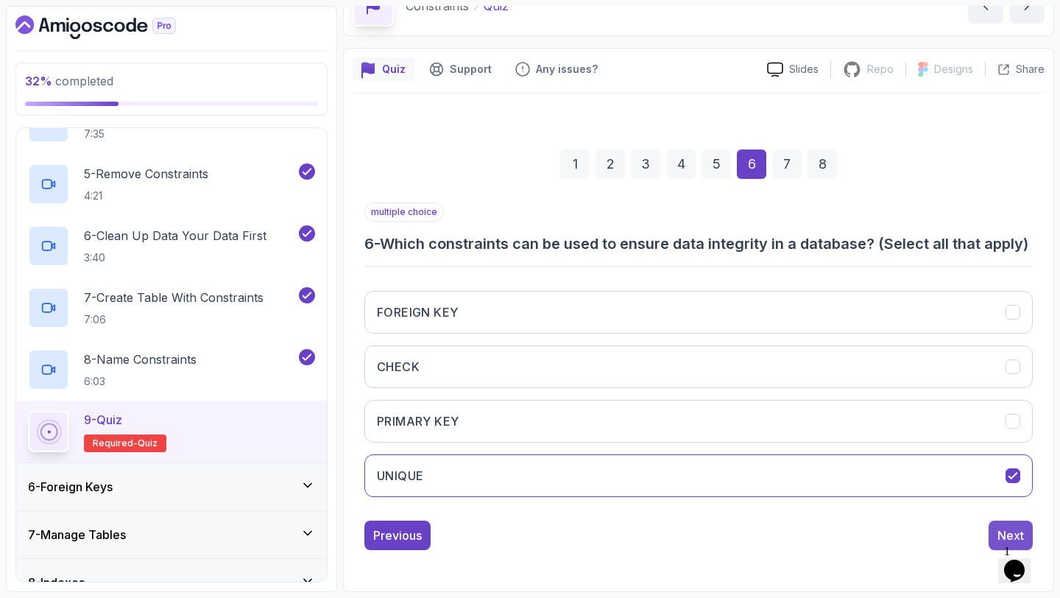
click at [999, 527] on div "Next" at bounding box center [1011, 536] width 27 height 18
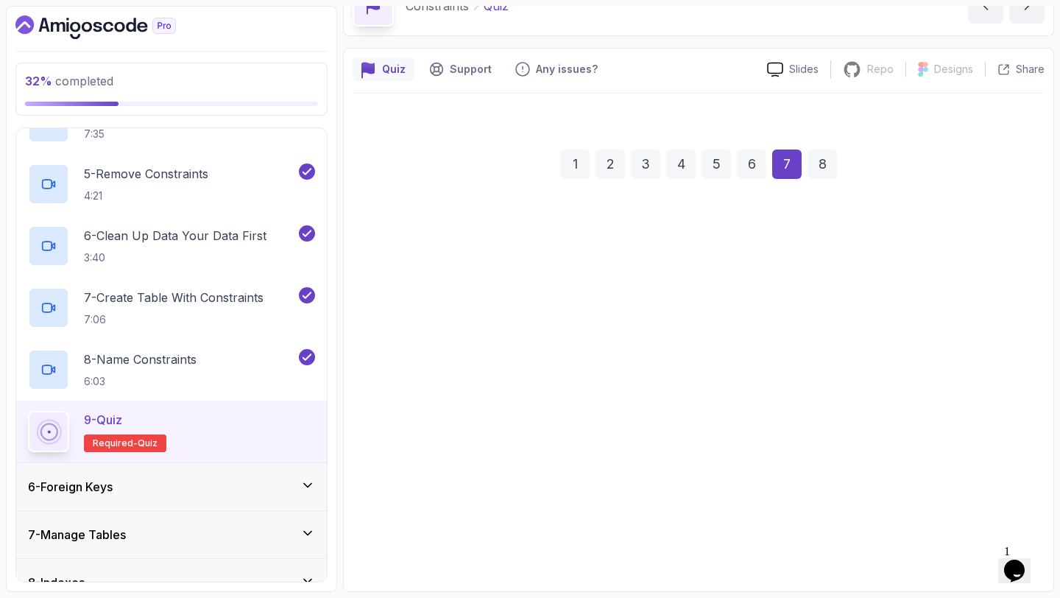
scroll to position [83, 0]
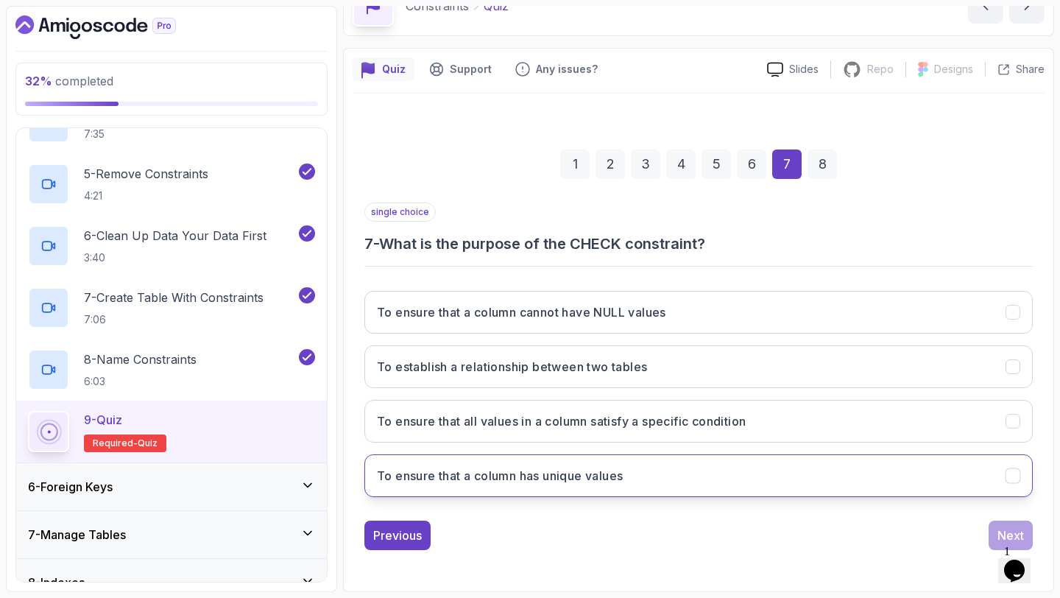
click at [977, 493] on button "To ensure that a column has unique values" at bounding box center [699, 475] width 669 height 43
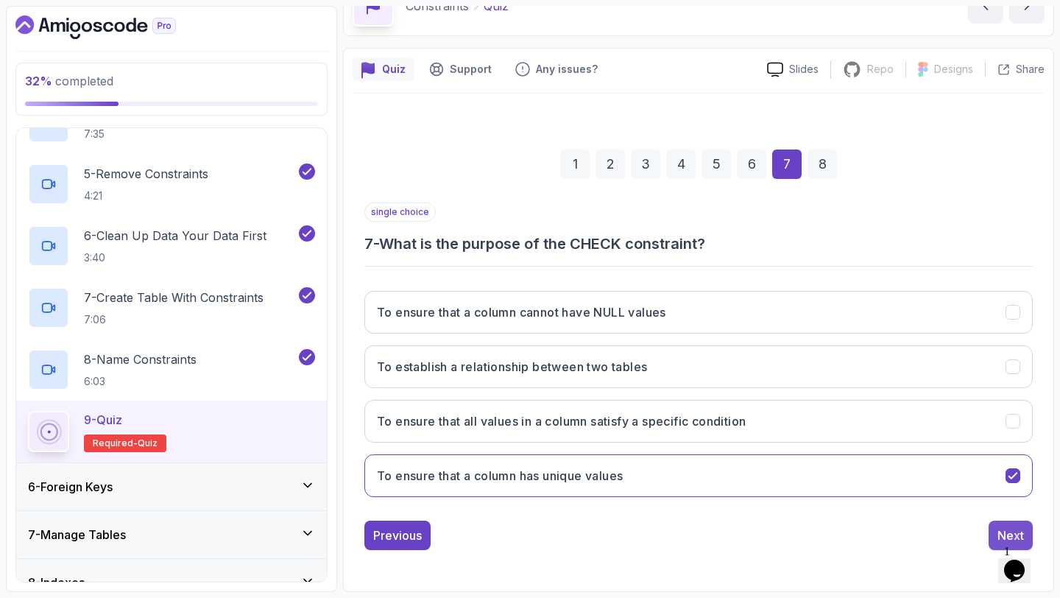
click at [1002, 525] on button "Next" at bounding box center [1011, 535] width 44 height 29
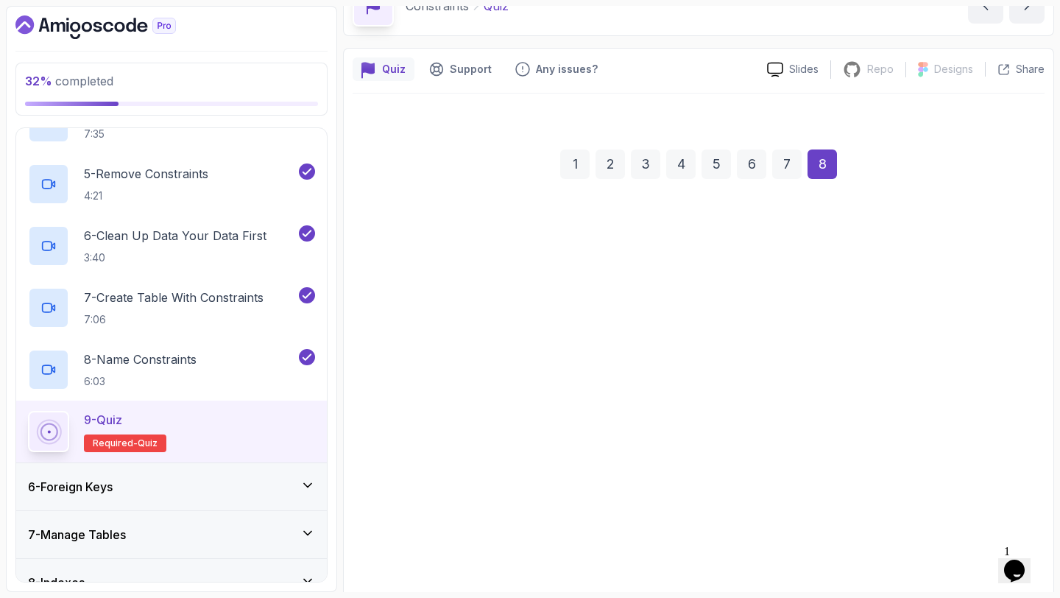
drag, startPoint x: 985, startPoint y: 493, endPoint x: 972, endPoint y: 468, distance: 27.7
click at [972, 468] on div "Creates a table 'orders' with a foreign key on 'order_id' and a check constrain…" at bounding box center [699, 523] width 669 height 230
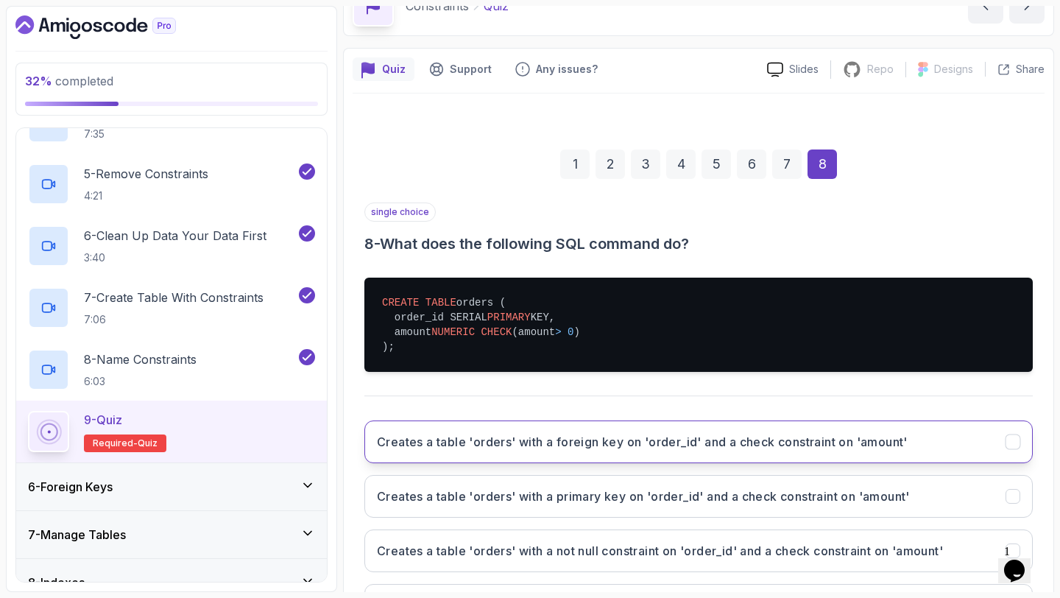
click at [972, 448] on button "Creates a table 'orders' with a foreign key on 'order_id' and a check constrain…" at bounding box center [699, 442] width 669 height 43
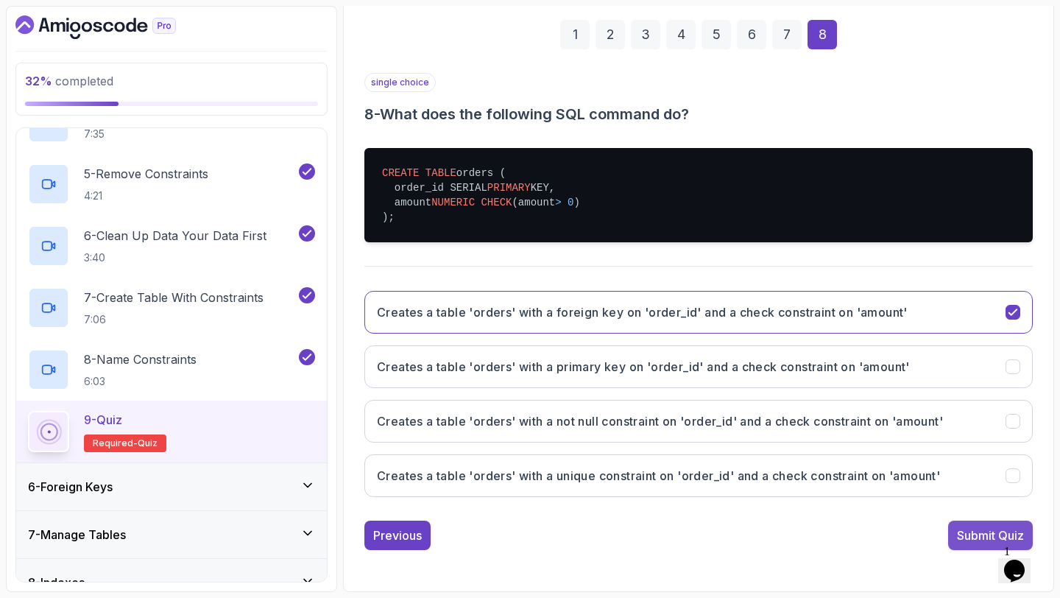
click at [986, 537] on div "Submit Quiz" at bounding box center [990, 536] width 67 height 18
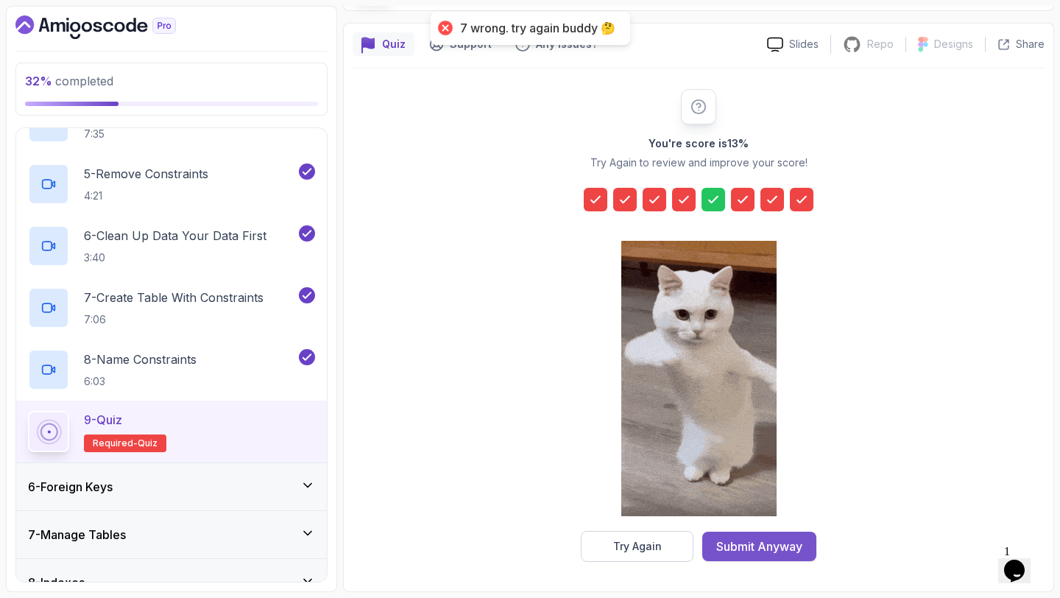
click at [773, 544] on div "Submit Anyway" at bounding box center [760, 547] width 86 height 18
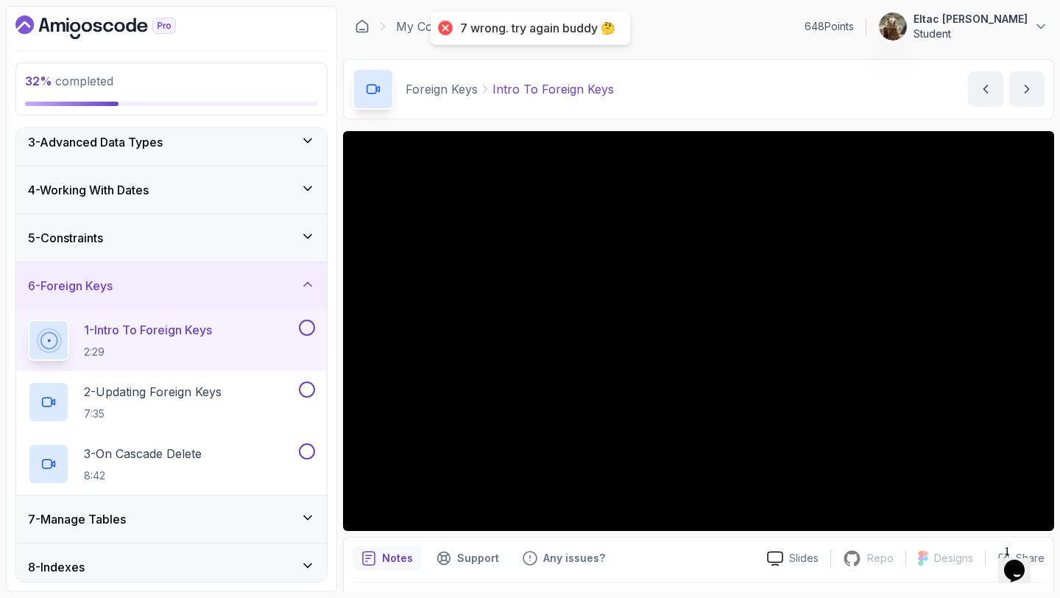
scroll to position [108, 0]
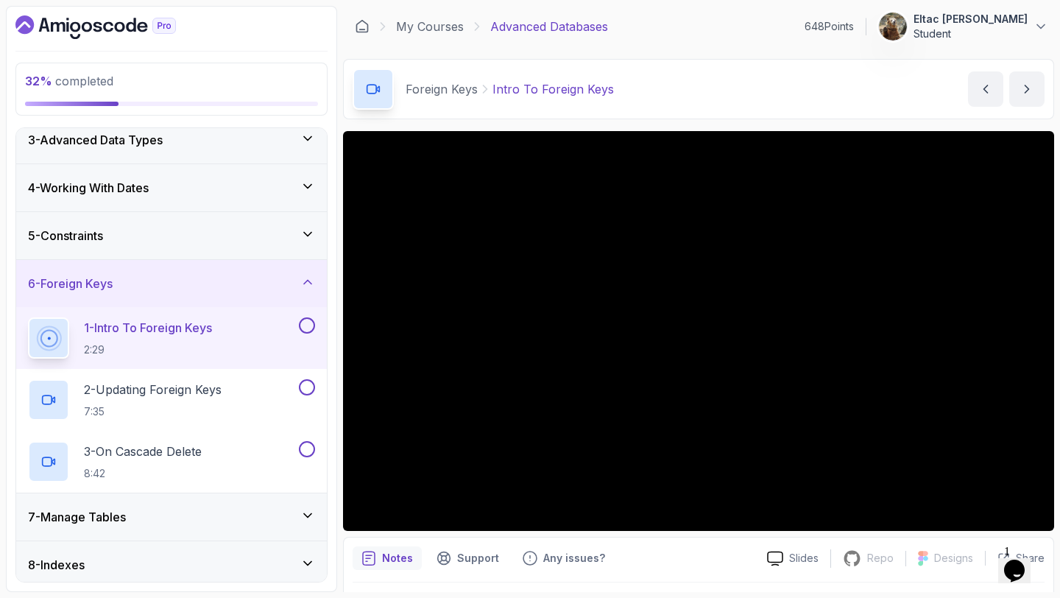
click at [303, 324] on button at bounding box center [307, 325] width 16 height 16
click at [303, 387] on button at bounding box center [307, 387] width 16 height 16
click at [309, 445] on button at bounding box center [307, 449] width 16 height 16
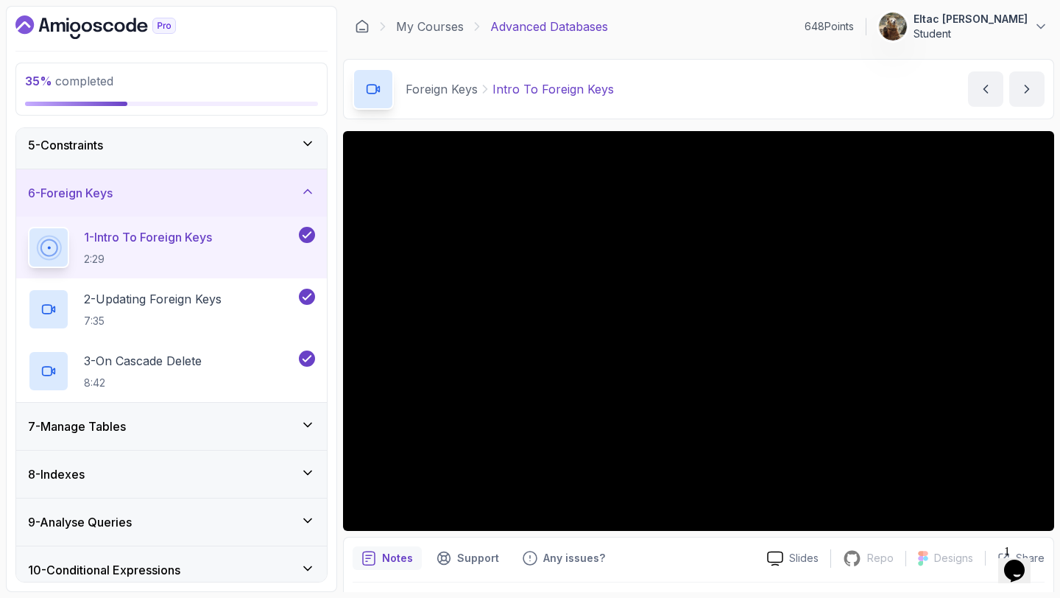
scroll to position [41, 0]
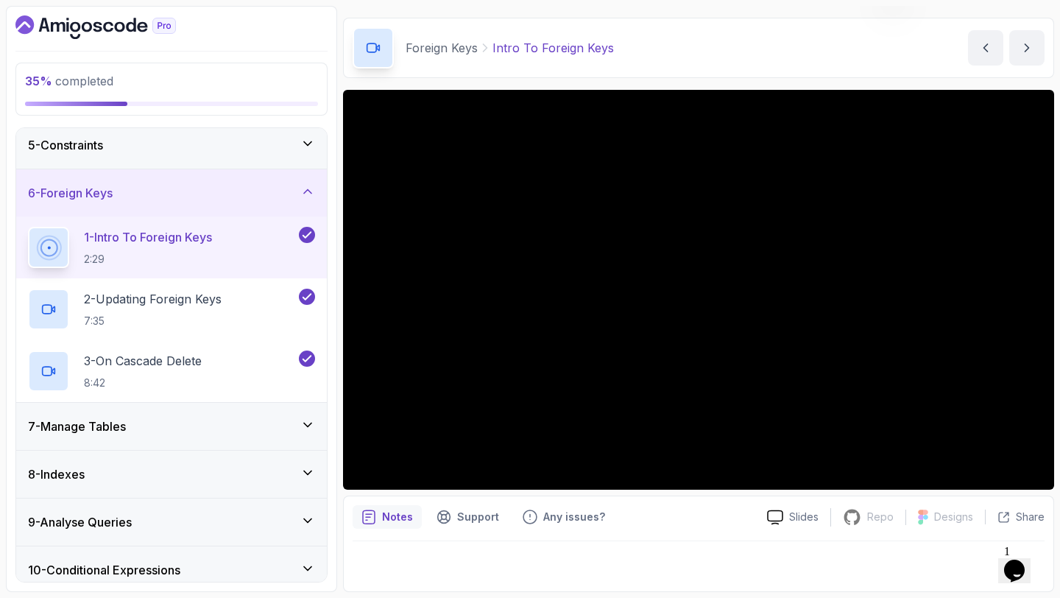
click at [240, 426] on div "7 - Manage Tables" at bounding box center [171, 427] width 287 height 18
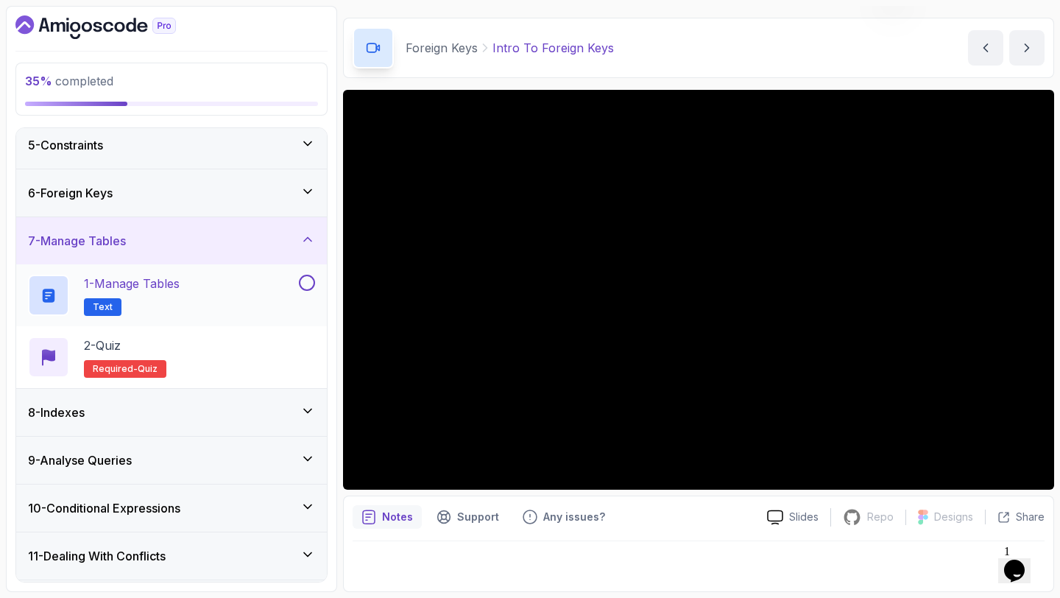
click at [306, 284] on button at bounding box center [307, 283] width 16 height 16
click at [145, 290] on p "1 - Manage Tables" at bounding box center [132, 284] width 96 height 18
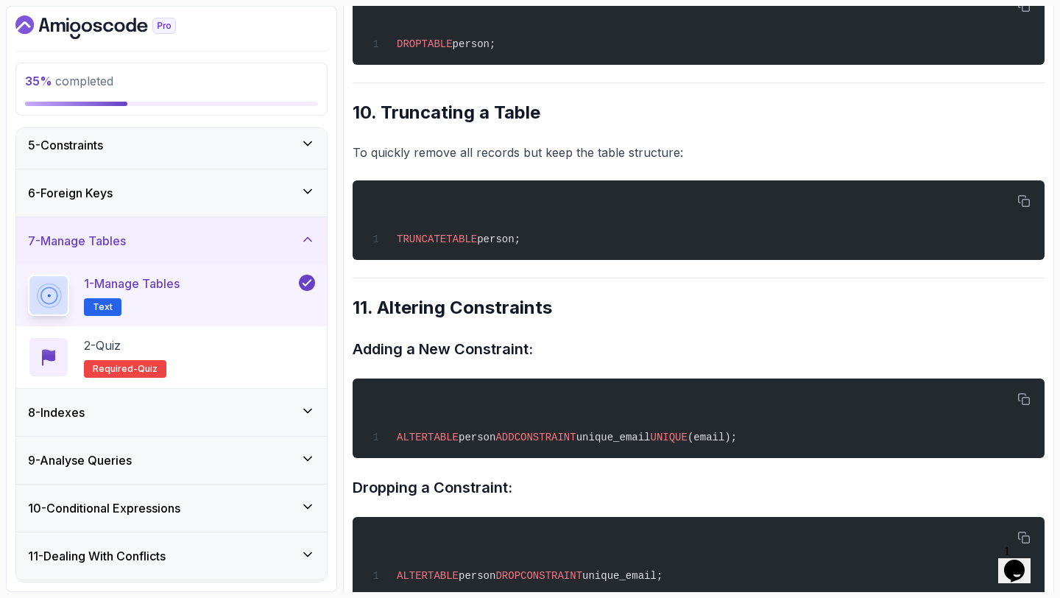
scroll to position [2999, 0]
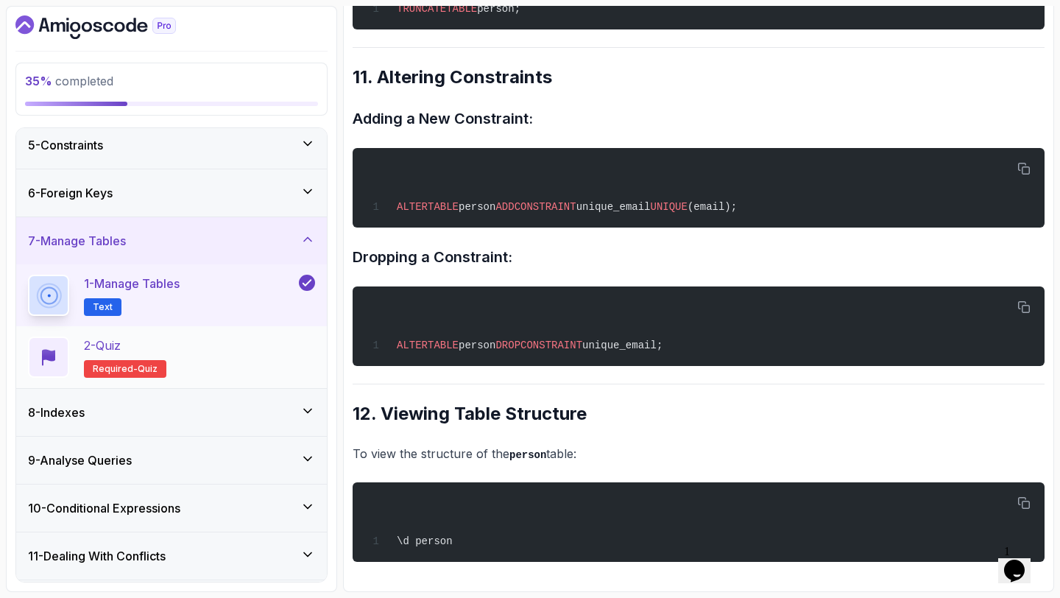
click at [250, 342] on div "2 - Quiz Required- quiz" at bounding box center [171, 357] width 287 height 41
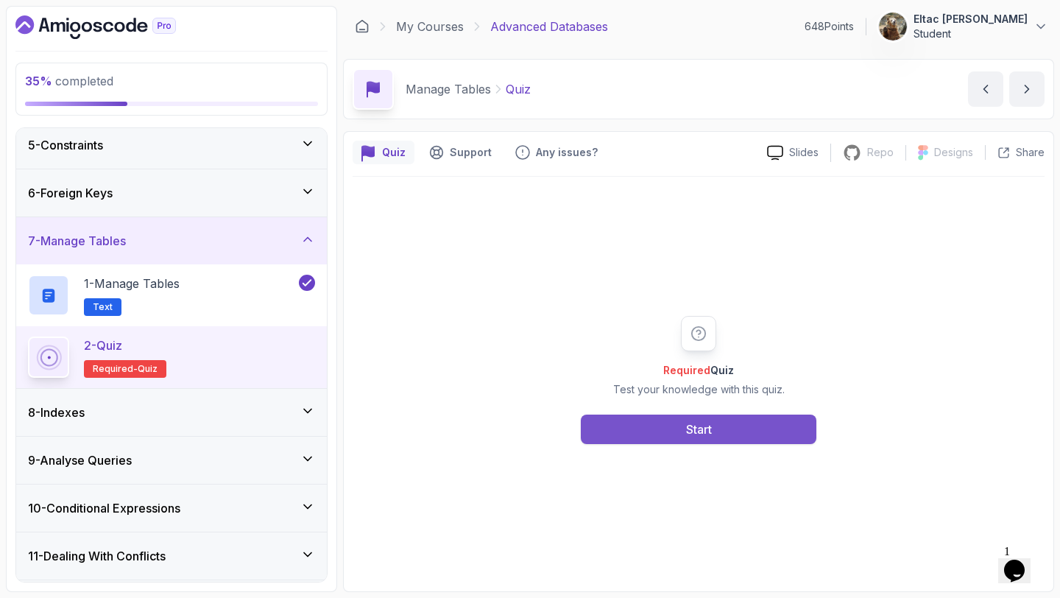
click at [698, 426] on div "Start" at bounding box center [699, 430] width 26 height 18
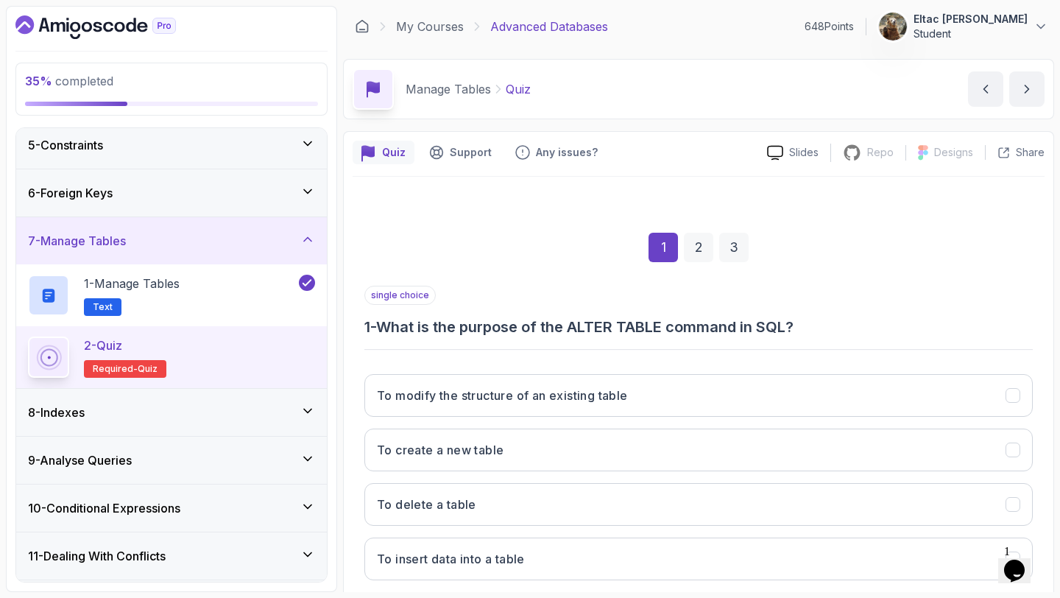
click at [661, 421] on div "To modify the structure of an existing table To create a new table To delete a …" at bounding box center [699, 477] width 669 height 230
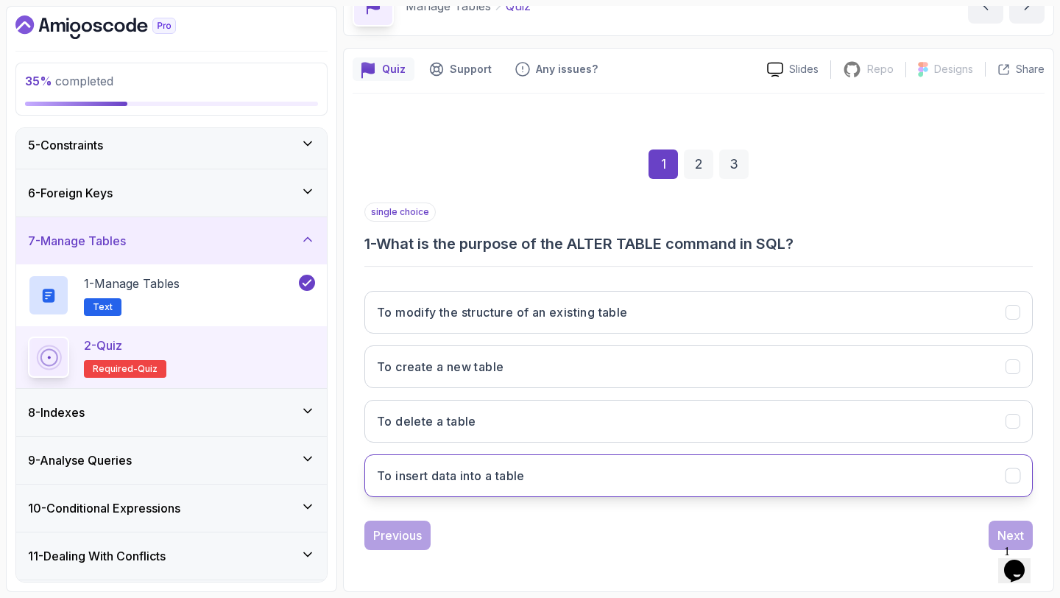
click at [673, 471] on button "To insert data into a table" at bounding box center [699, 475] width 669 height 43
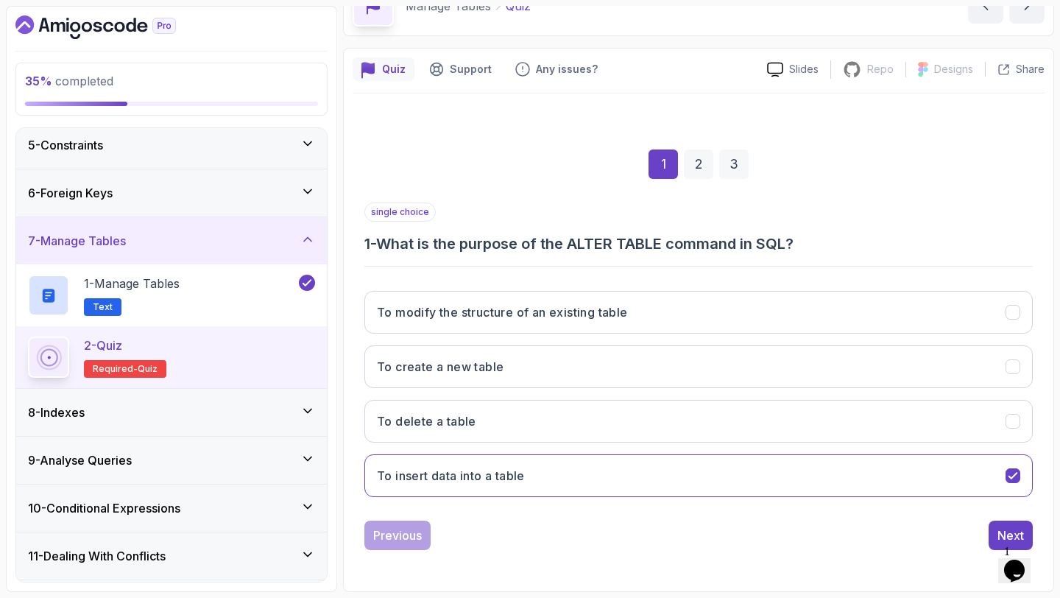
click at [986, 521] on div "Previous Next" at bounding box center [699, 535] width 669 height 29
click at [994, 525] on button "Next" at bounding box center [1011, 535] width 44 height 29
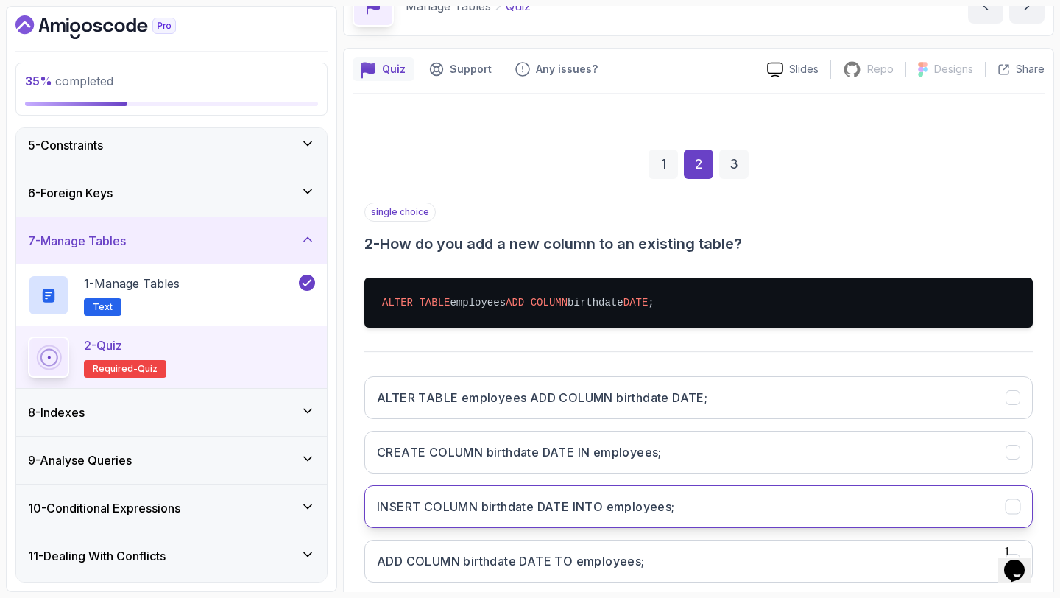
click at [896, 498] on button "INSERT COLUMN birthdate DATE INTO employees;" at bounding box center [699, 506] width 669 height 43
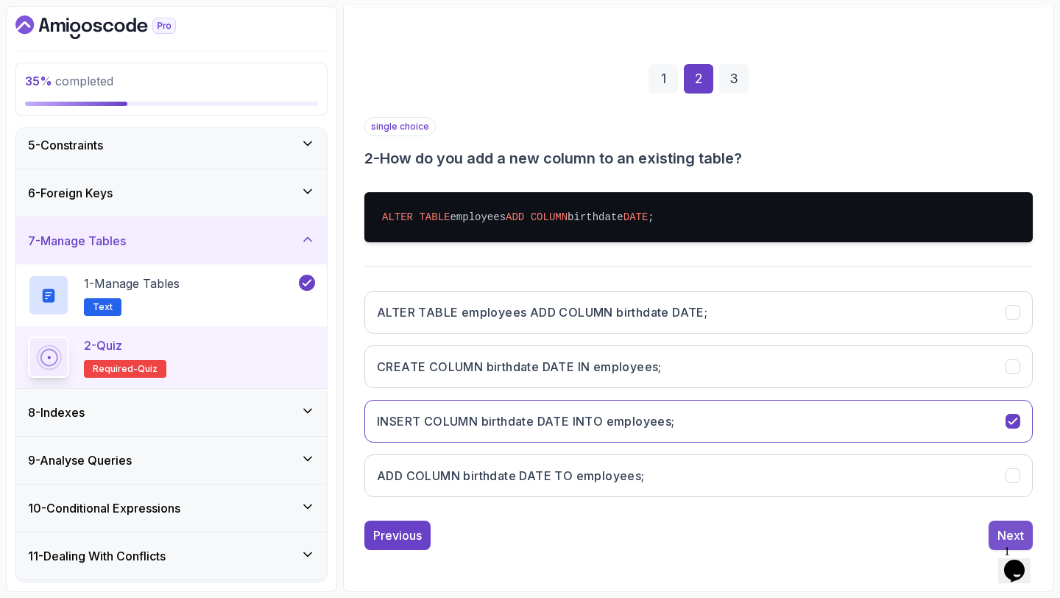
click at [1000, 532] on div "Next" at bounding box center [1011, 536] width 27 height 18
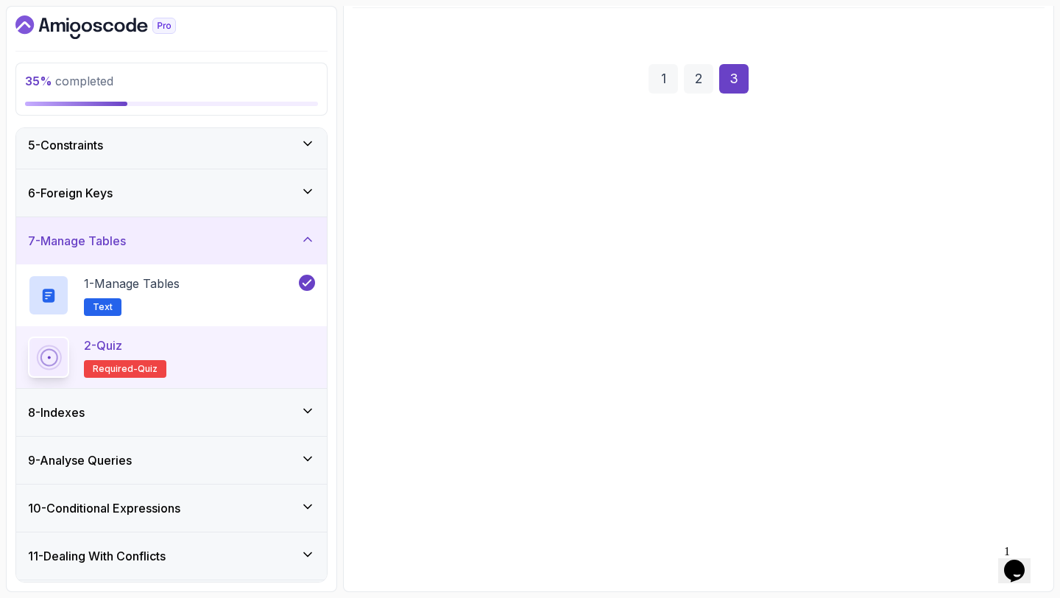
click at [929, 481] on button "Deletes all records from the 'employees' table" at bounding box center [699, 475] width 669 height 43
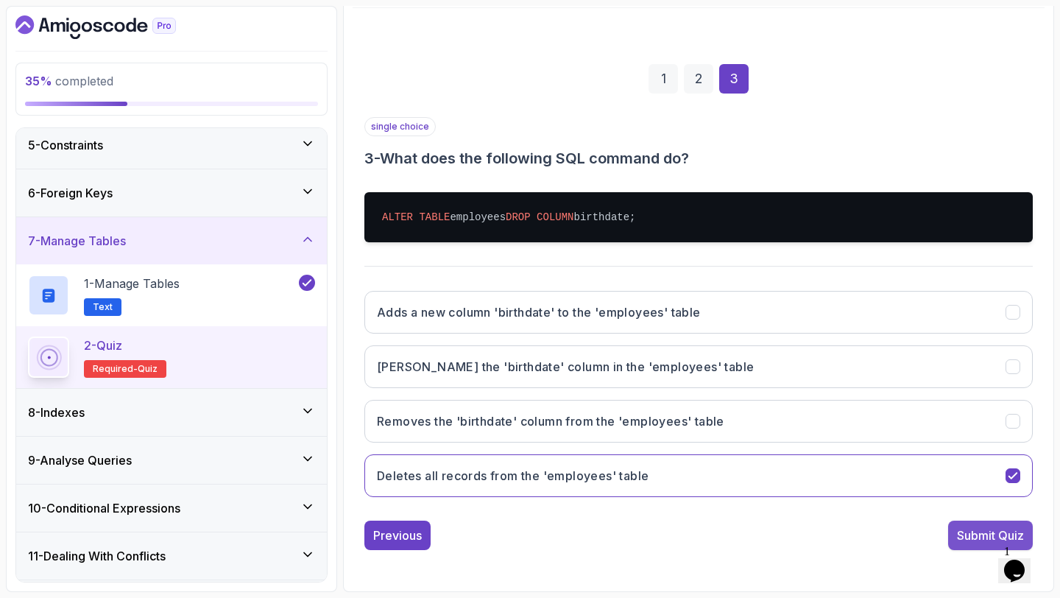
click at [979, 524] on button "Submit Quiz" at bounding box center [991, 535] width 85 height 29
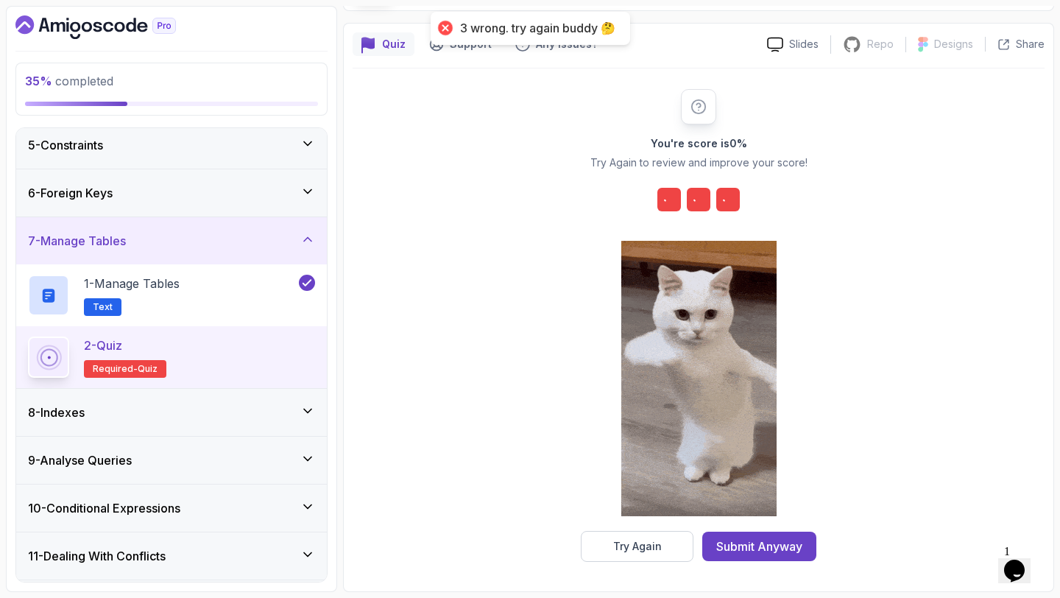
scroll to position [108, 0]
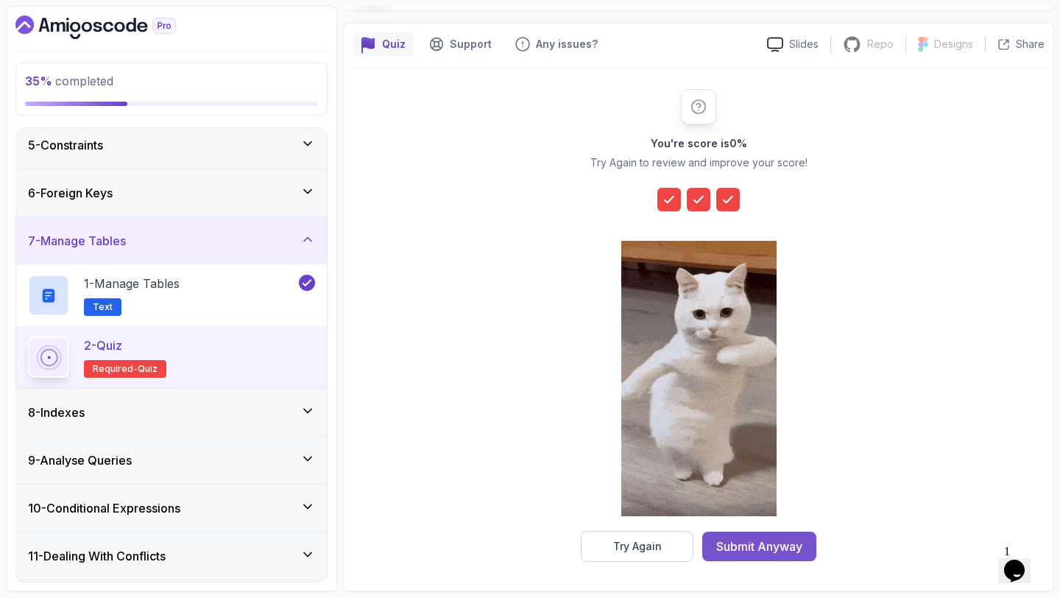
click at [744, 557] on button "Submit Anyway" at bounding box center [760, 546] width 114 height 29
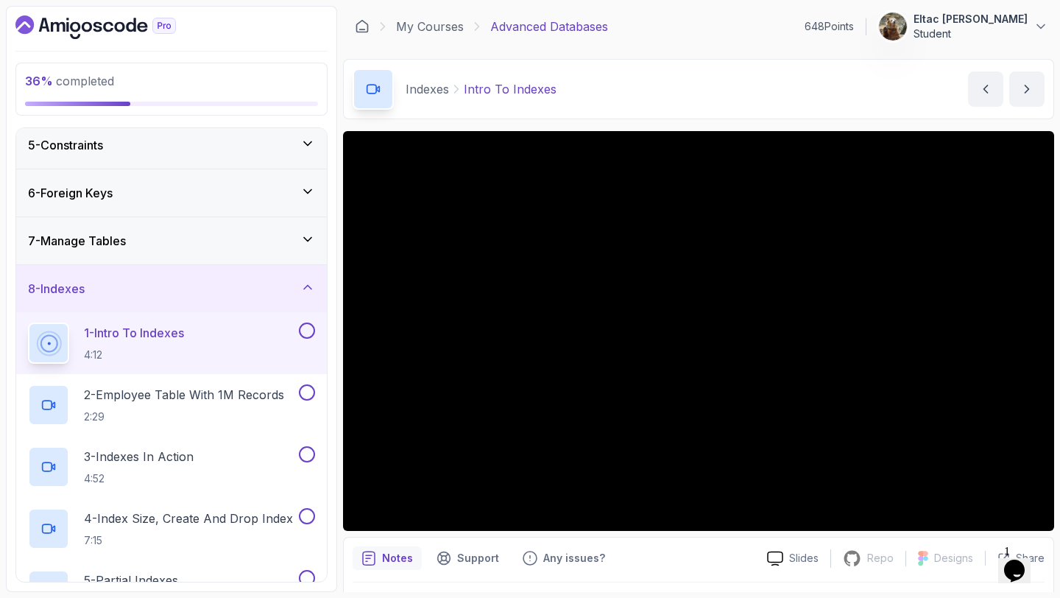
click at [306, 330] on button at bounding box center [307, 331] width 16 height 16
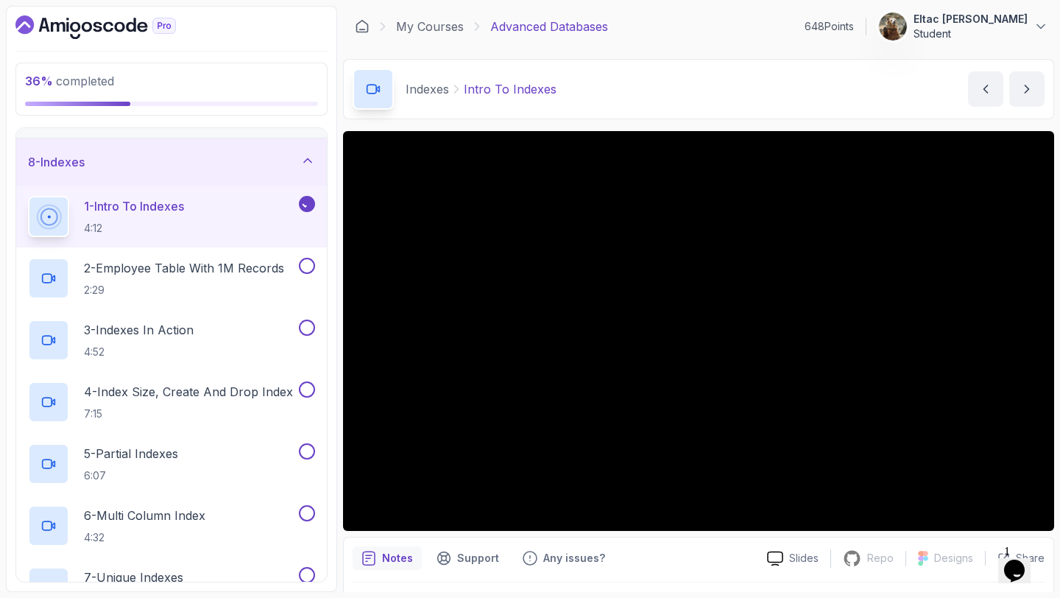
scroll to position [326, 0]
click at [306, 270] on button at bounding box center [307, 265] width 16 height 16
click at [306, 322] on button at bounding box center [307, 327] width 16 height 16
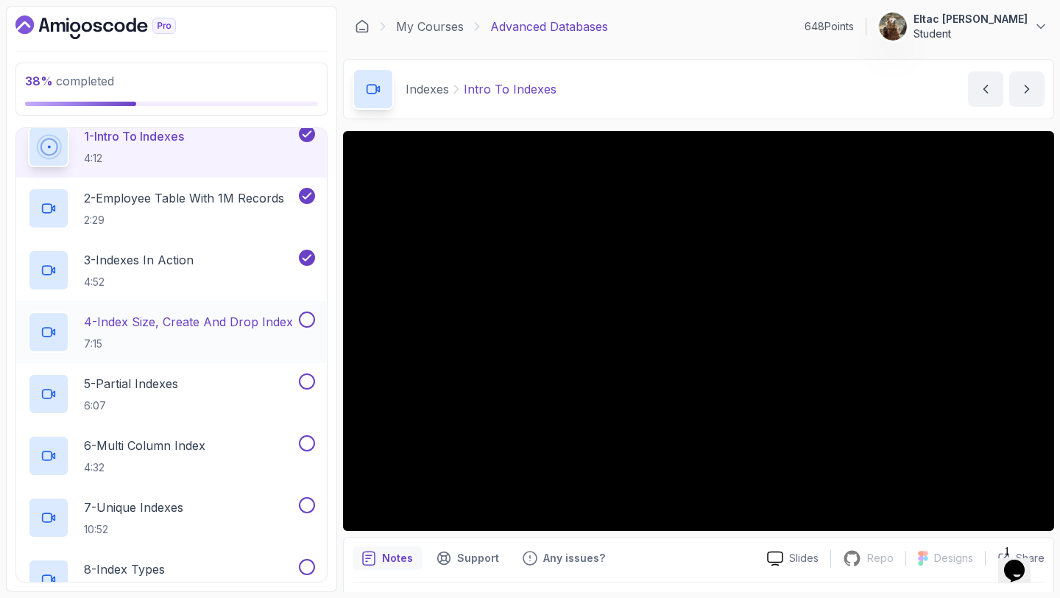
click at [306, 320] on button at bounding box center [307, 320] width 16 height 16
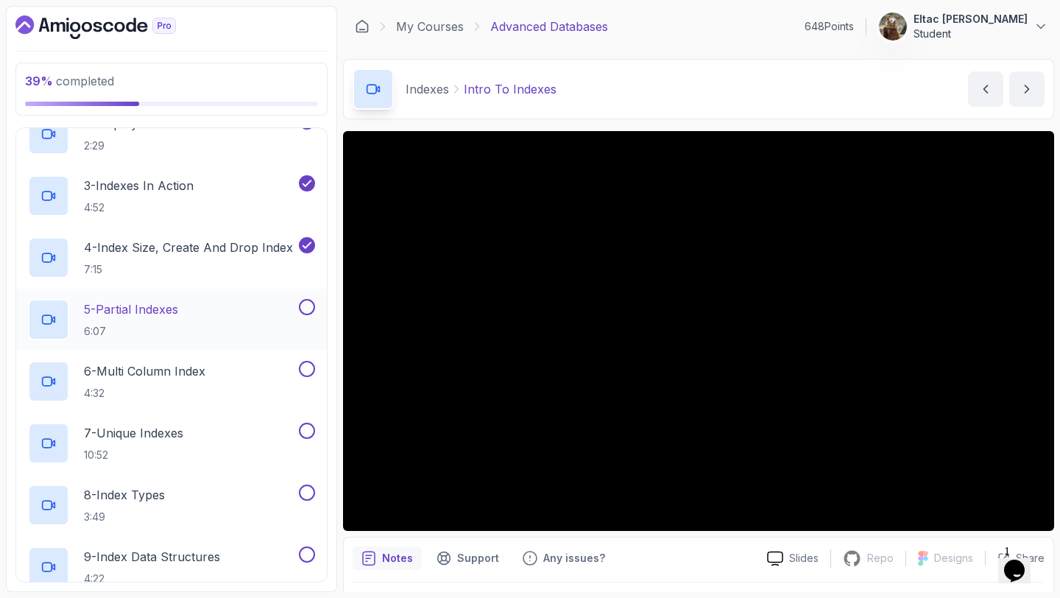
click at [306, 305] on button at bounding box center [307, 307] width 16 height 16
click at [310, 373] on button at bounding box center [307, 369] width 16 height 16
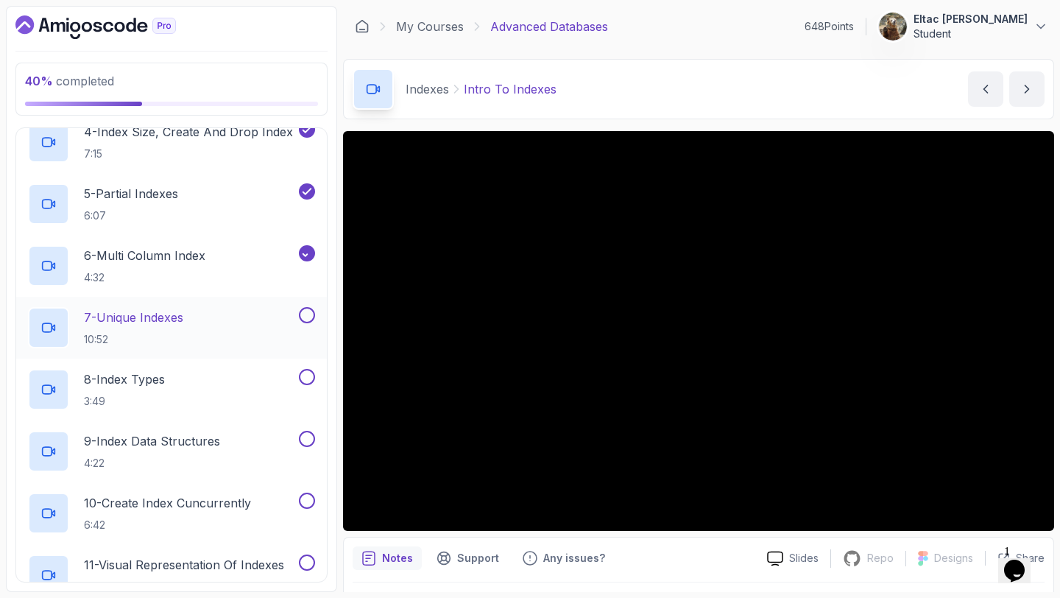
scroll to position [585, 0]
click at [305, 313] on button at bounding box center [307, 314] width 16 height 16
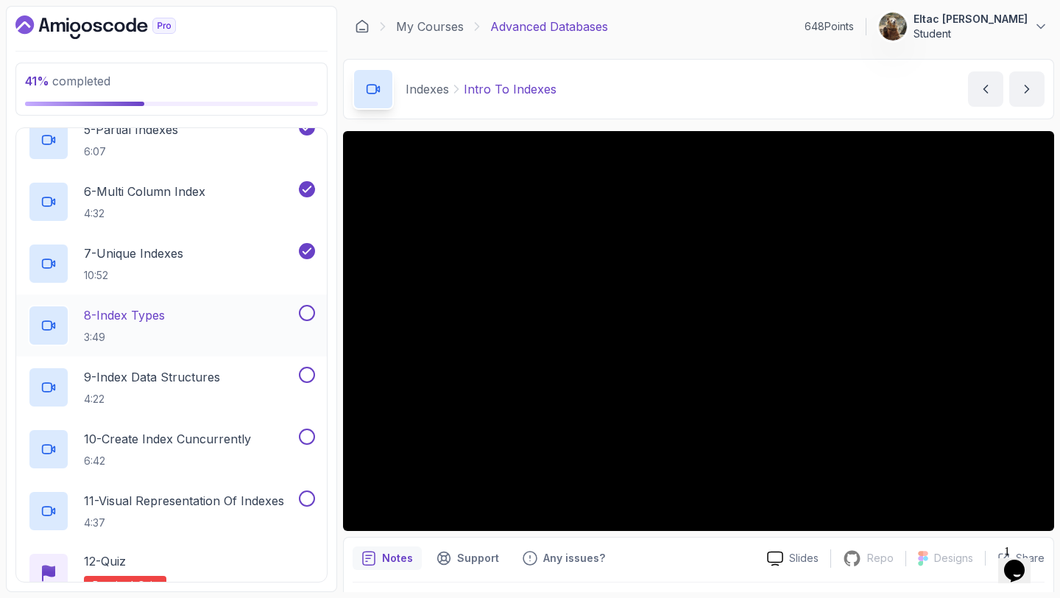
click at [305, 314] on button at bounding box center [307, 313] width 16 height 16
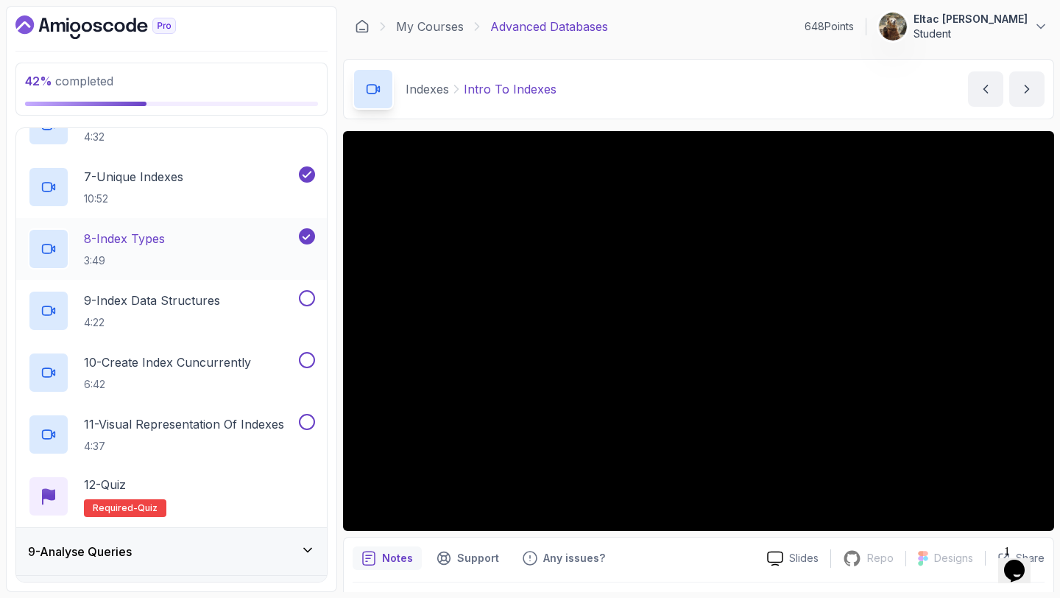
scroll to position [726, 0]
click at [306, 299] on button at bounding box center [307, 297] width 16 height 16
click at [306, 365] on button at bounding box center [307, 359] width 16 height 16
click at [306, 417] on button at bounding box center [307, 421] width 16 height 16
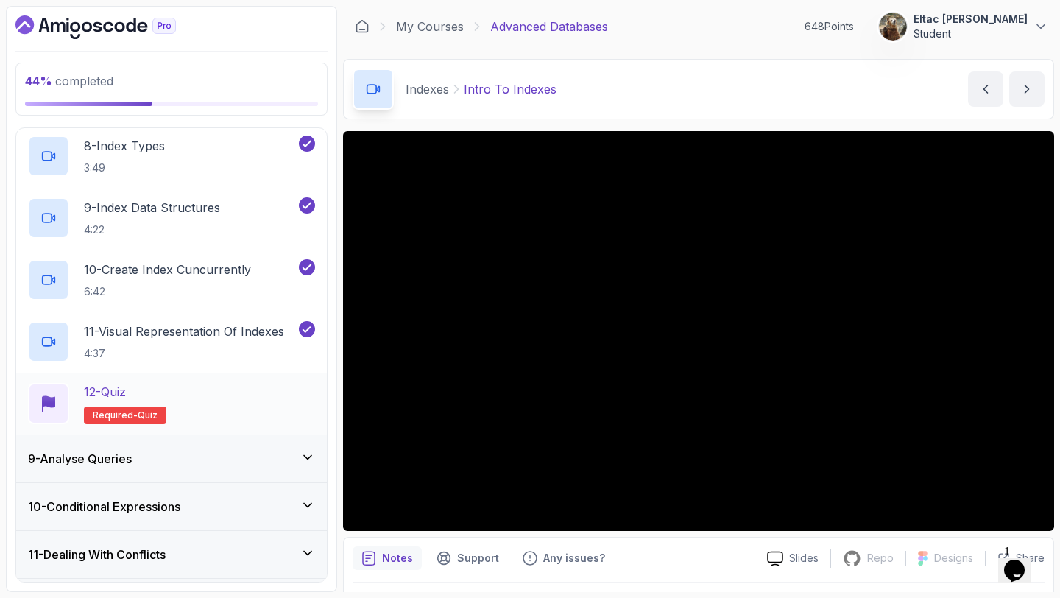
scroll to position [819, 0]
click at [217, 394] on div "12 - Quiz Required- quiz" at bounding box center [171, 402] width 287 height 41
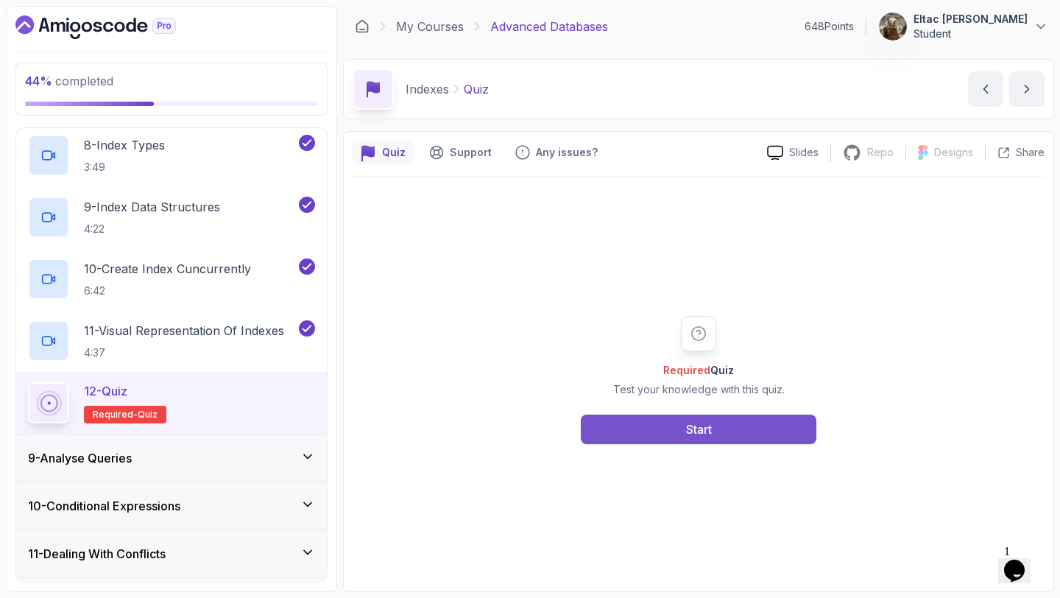
click at [619, 415] on button "Start" at bounding box center [699, 429] width 236 height 29
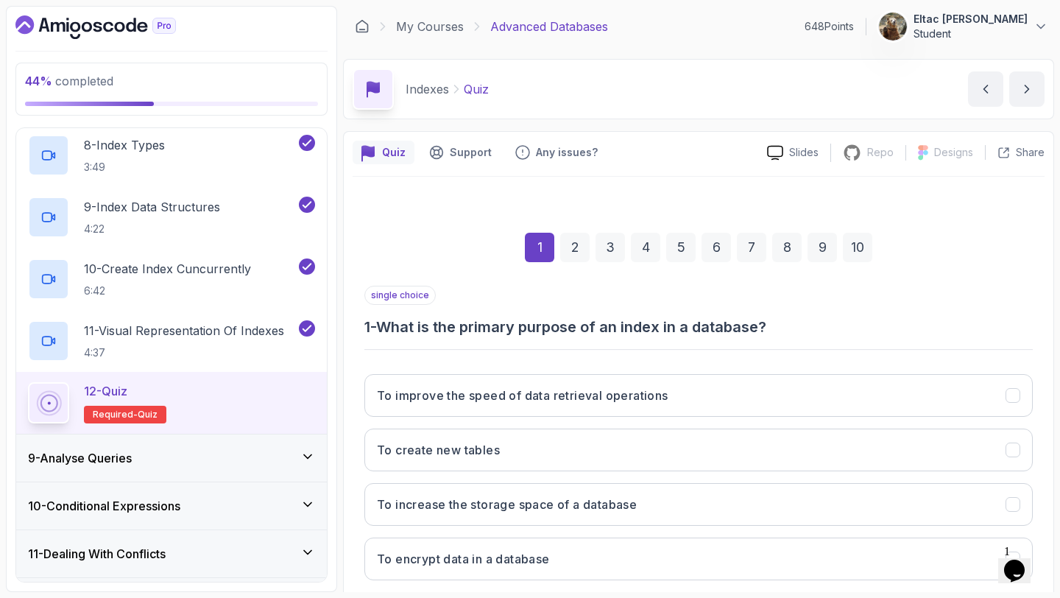
click at [619, 414] on button "To improve the speed of data retrieval operations" at bounding box center [699, 395] width 669 height 43
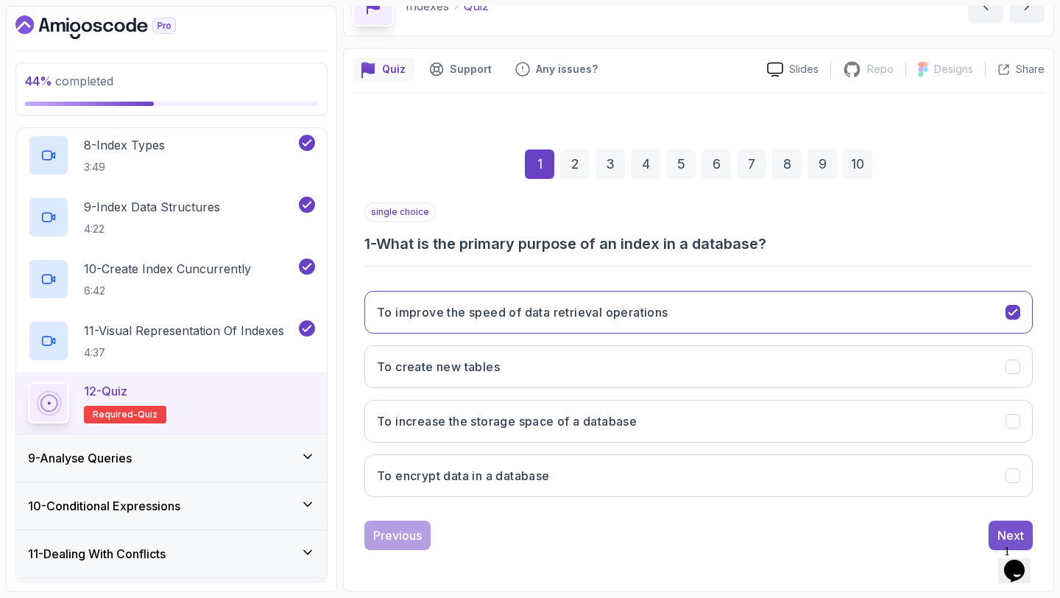
click at [1003, 533] on div "Next" at bounding box center [1011, 536] width 27 height 18
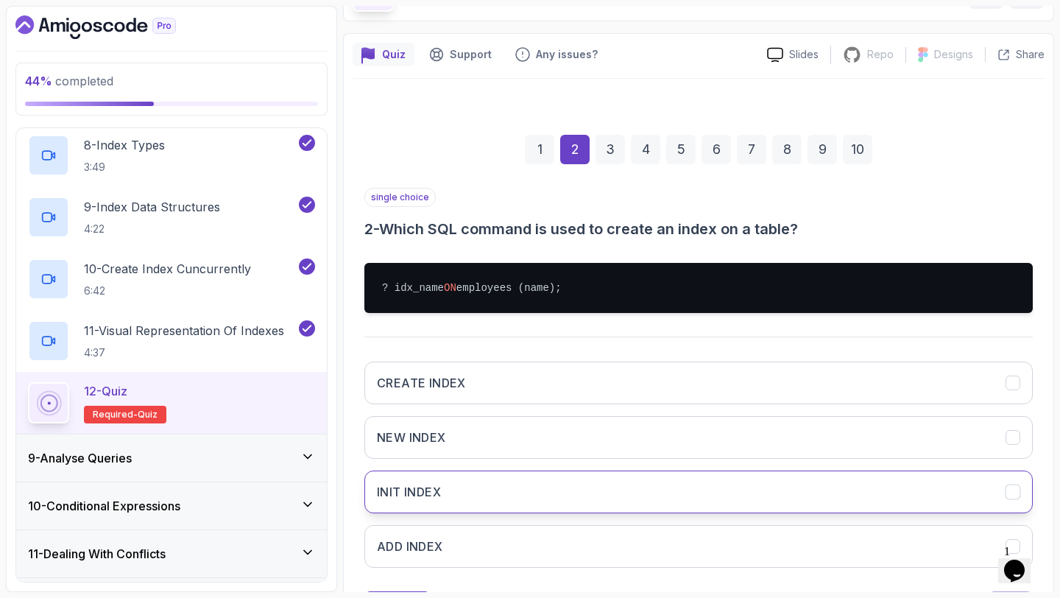
scroll to position [169, 0]
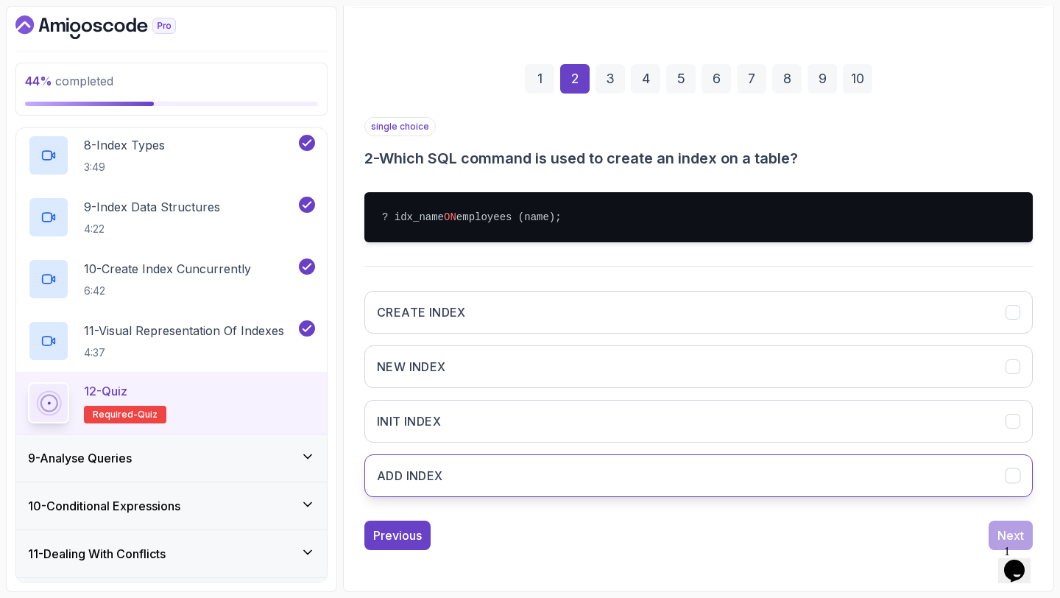
click at [975, 479] on button "ADD INDEX" at bounding box center [699, 475] width 669 height 43
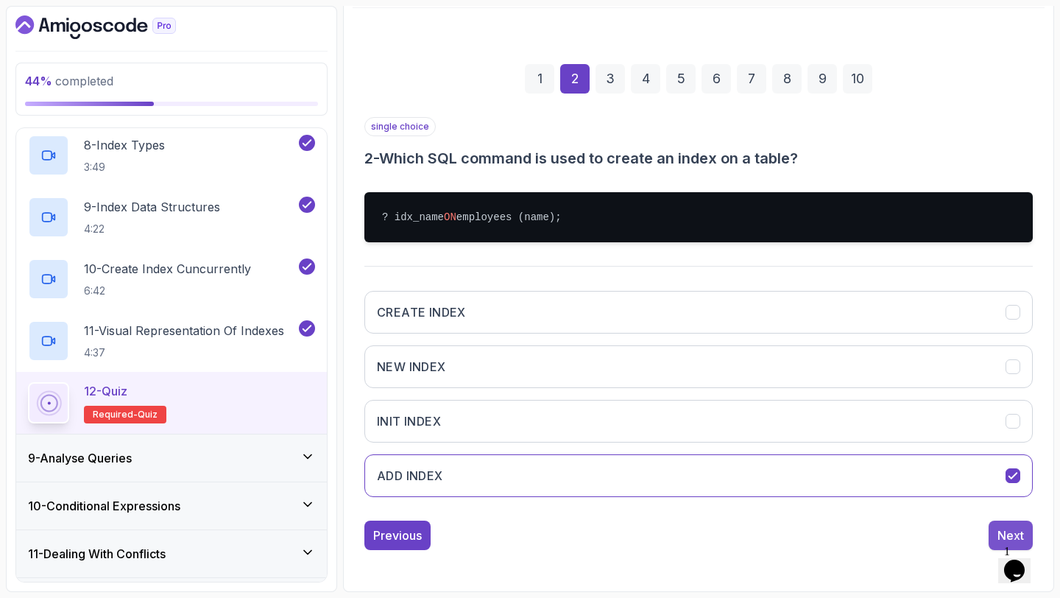
click at [1000, 524] on button "Next" at bounding box center [1011, 535] width 44 height 29
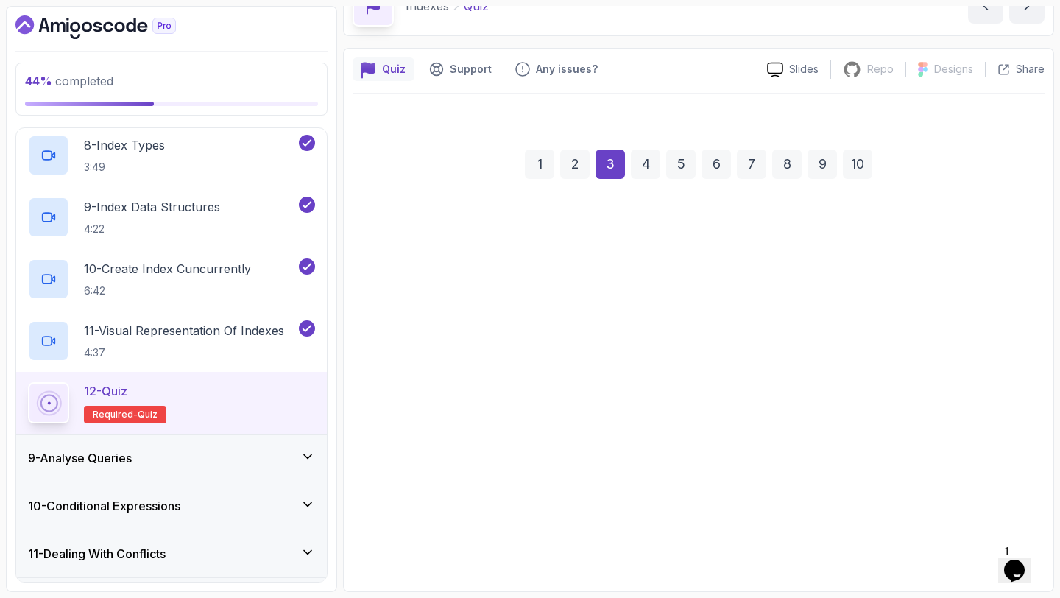
scroll to position [83, 0]
click at [980, 480] on button "GiST" at bounding box center [699, 475] width 669 height 43
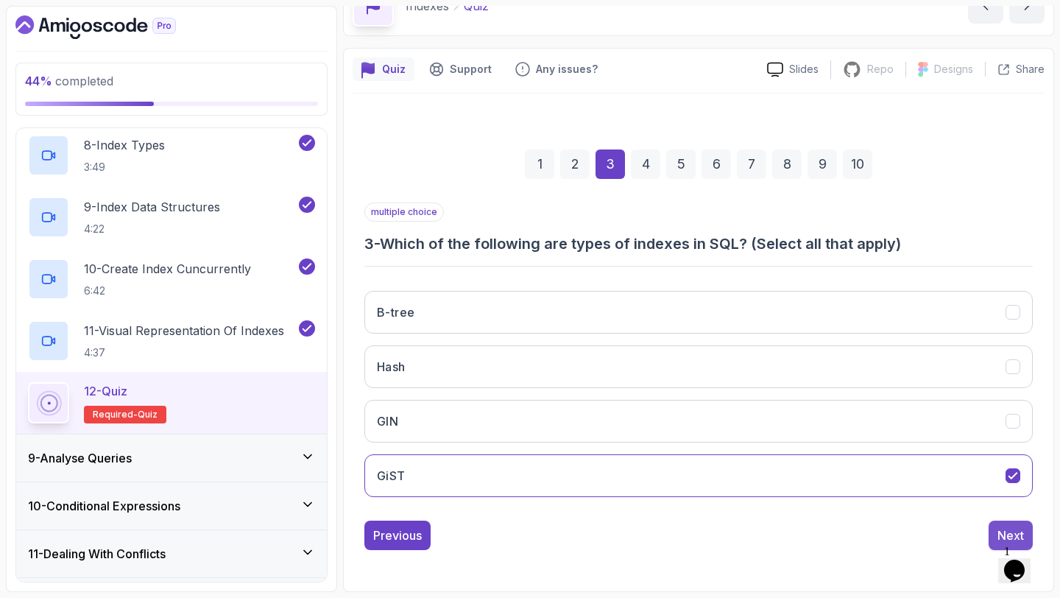
click at [1007, 529] on div "Next" at bounding box center [1011, 536] width 27 height 18
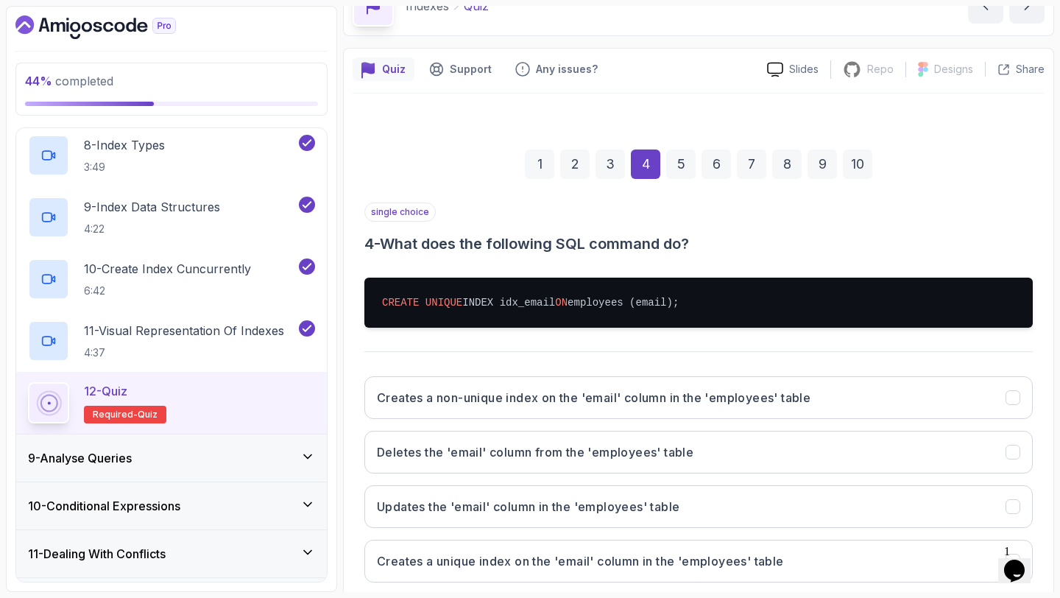
click at [963, 484] on div "Creates a non-unique index on the 'email' column in the 'employees' table Delet…" at bounding box center [699, 480] width 669 height 230
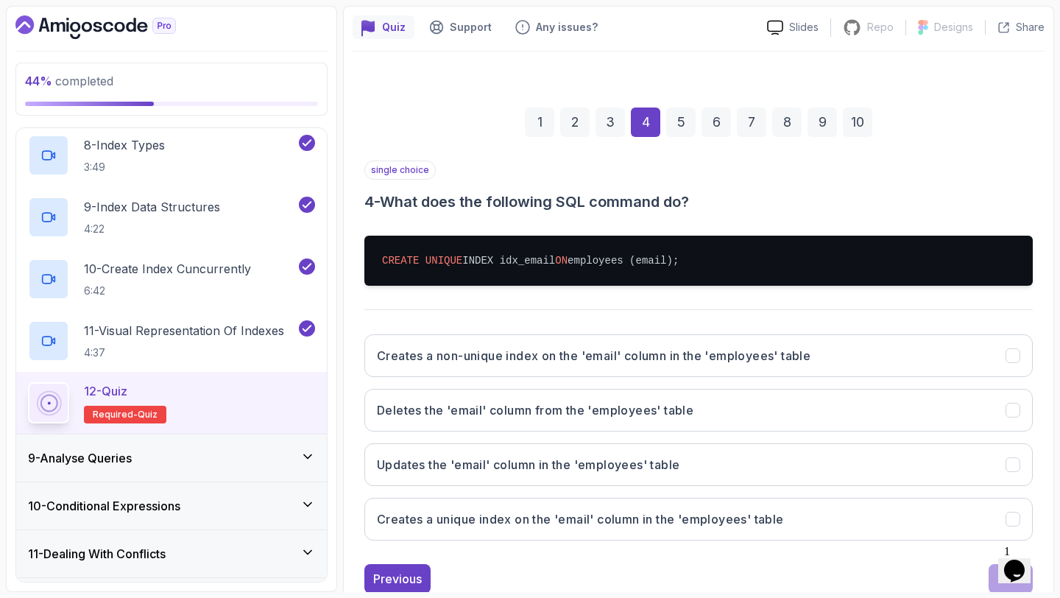
scroll to position [169, 0]
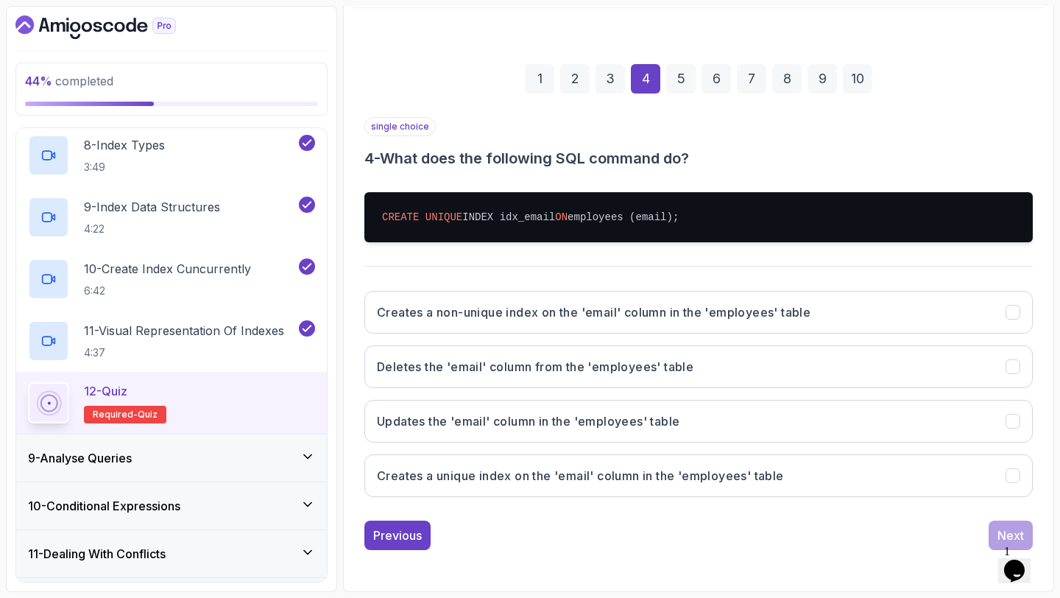
click at [963, 484] on button "Creates a unique index on the 'email' column in the 'employees' table" at bounding box center [699, 475] width 669 height 43
click at [999, 535] on div "Next" at bounding box center [1011, 536] width 27 height 18
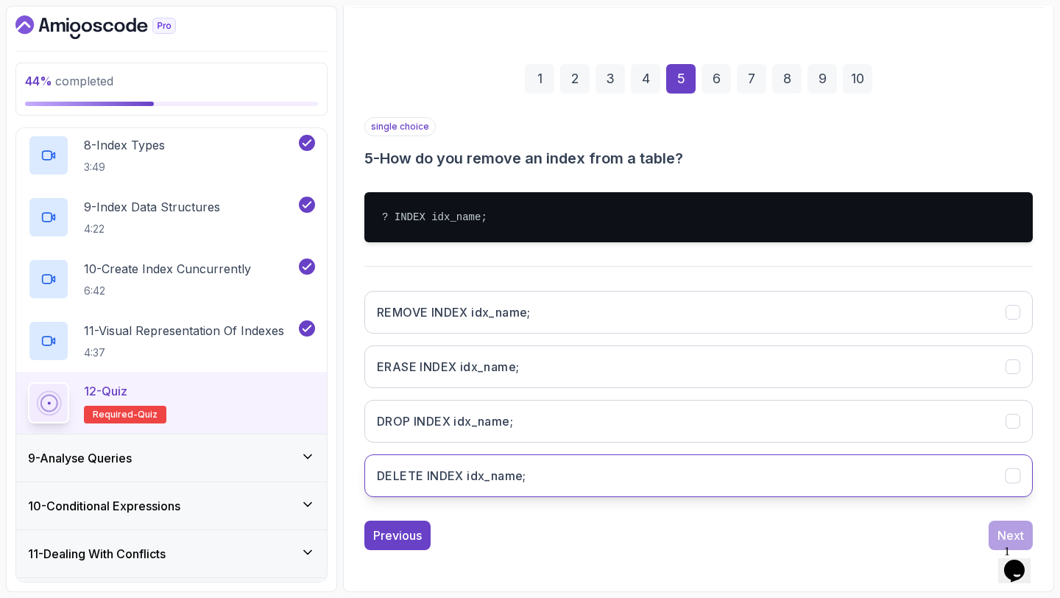
click at [938, 481] on button "DELETE INDEX idx_name;" at bounding box center [699, 475] width 669 height 43
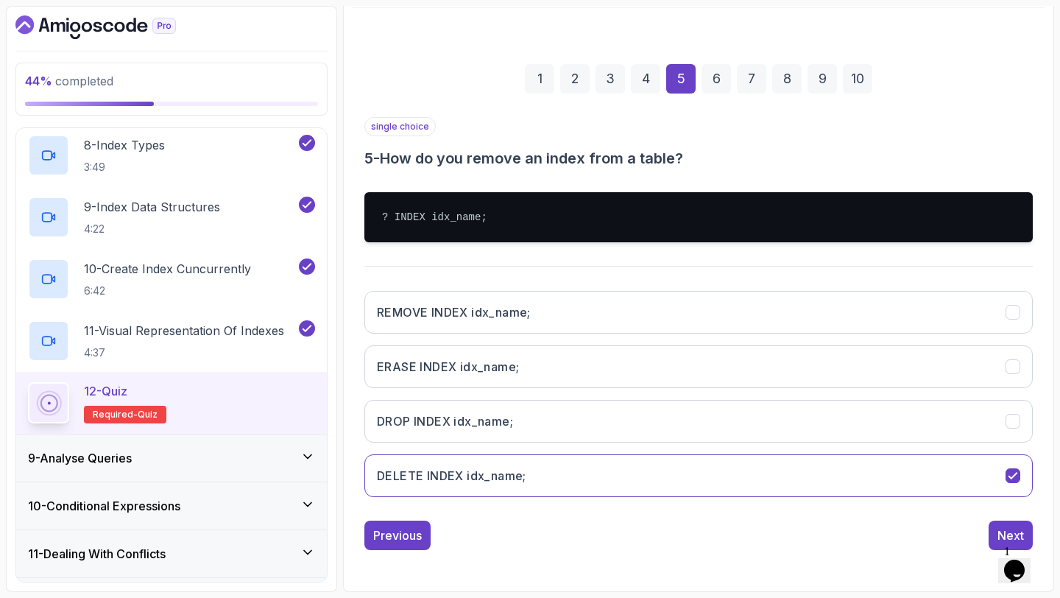
click at [993, 519] on div "single choice 5 - How do you remove an index from a table? ? INDEX idx_name; RE…" at bounding box center [699, 333] width 669 height 433
click at [996, 532] on button "Next" at bounding box center [1011, 535] width 44 height 29
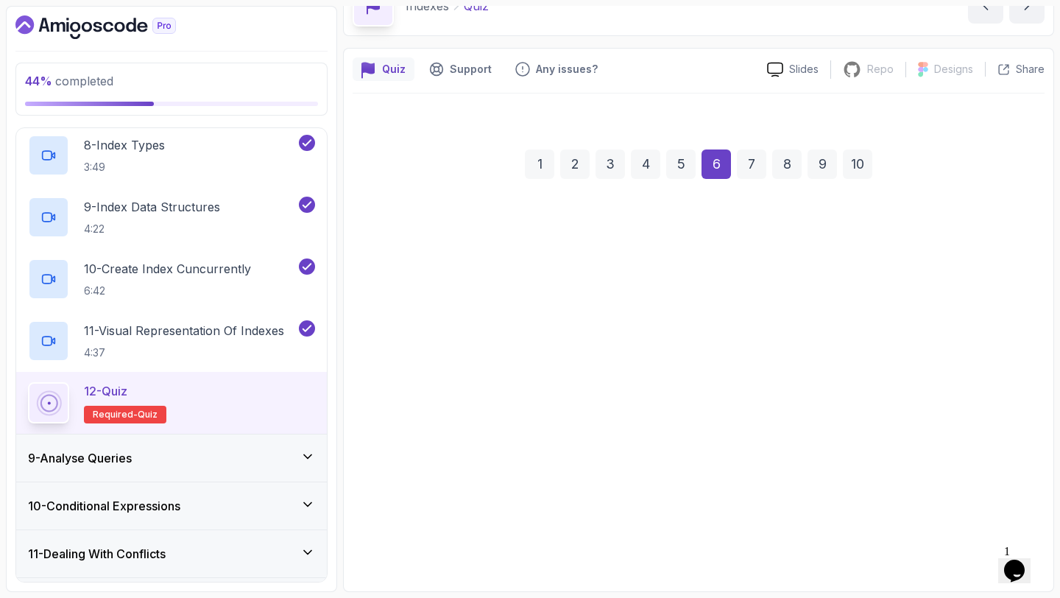
scroll to position [83, 0]
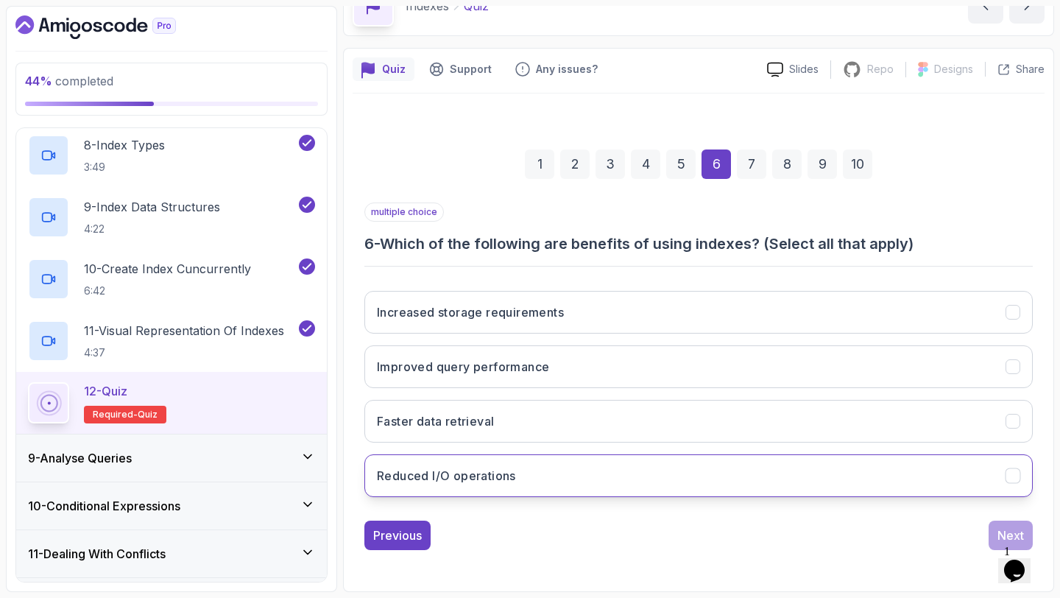
click at [919, 474] on button "Reduced I/O operations" at bounding box center [699, 475] width 669 height 43
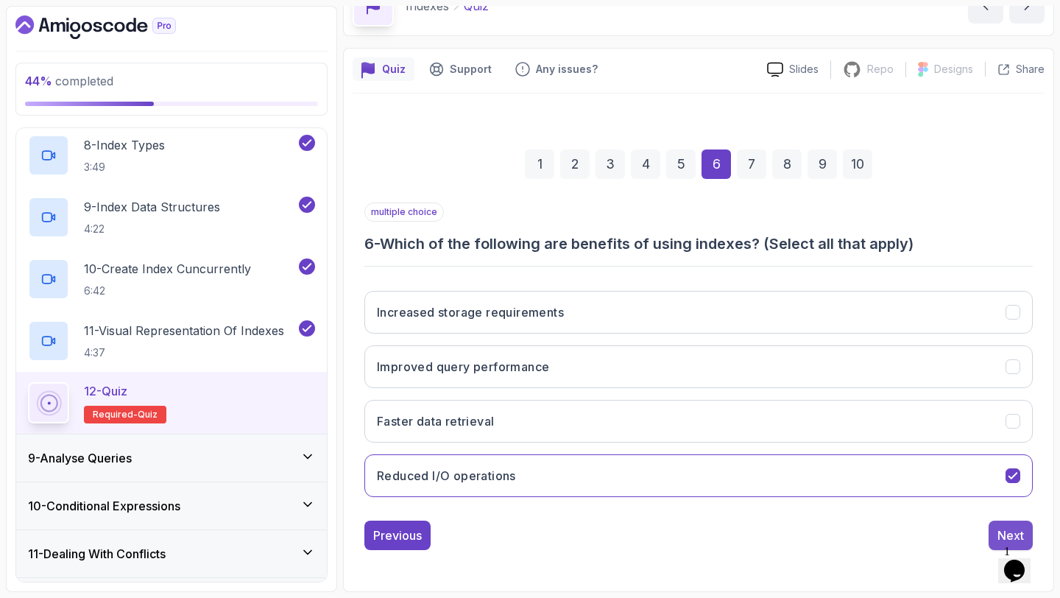
click at [993, 527] on button "Next" at bounding box center [1011, 535] width 44 height 29
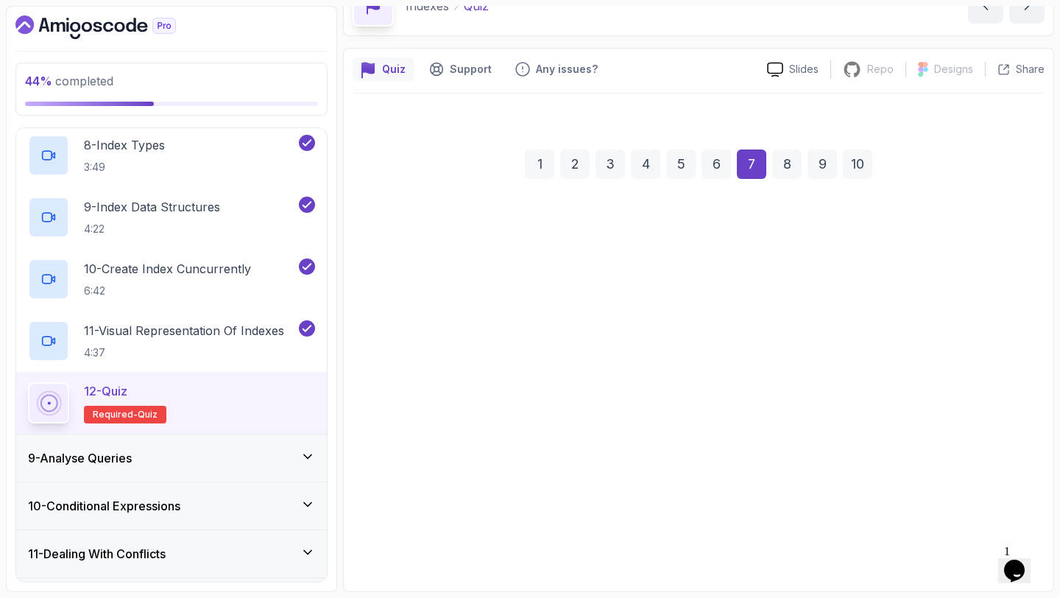
click at [965, 504] on div "An index that is automatically created by the database An index that only inclu…" at bounding box center [699, 393] width 669 height 230
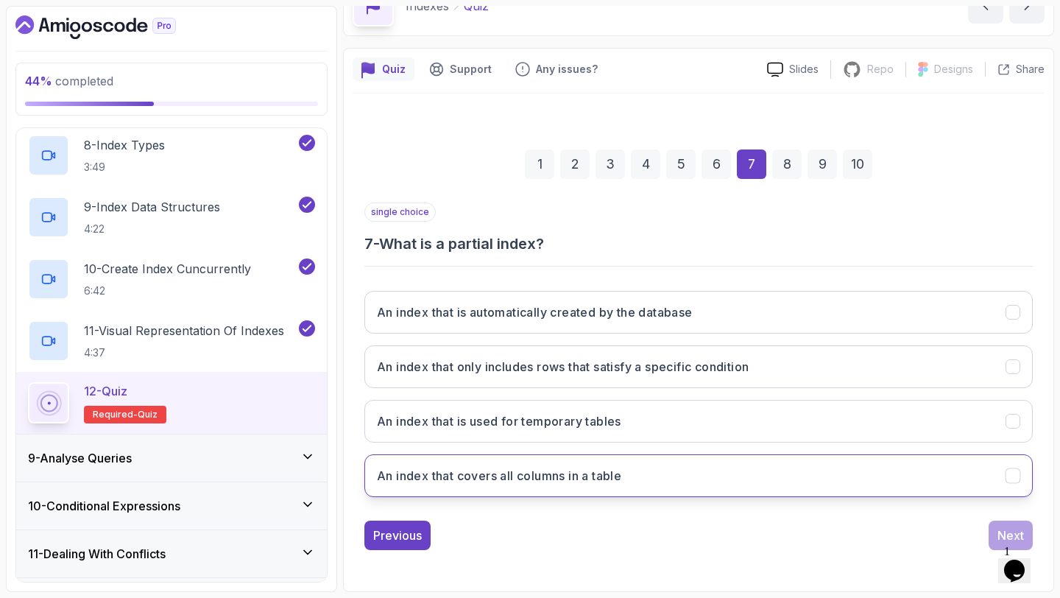
click at [965, 481] on button "An index that covers all columns in a table" at bounding box center [699, 475] width 669 height 43
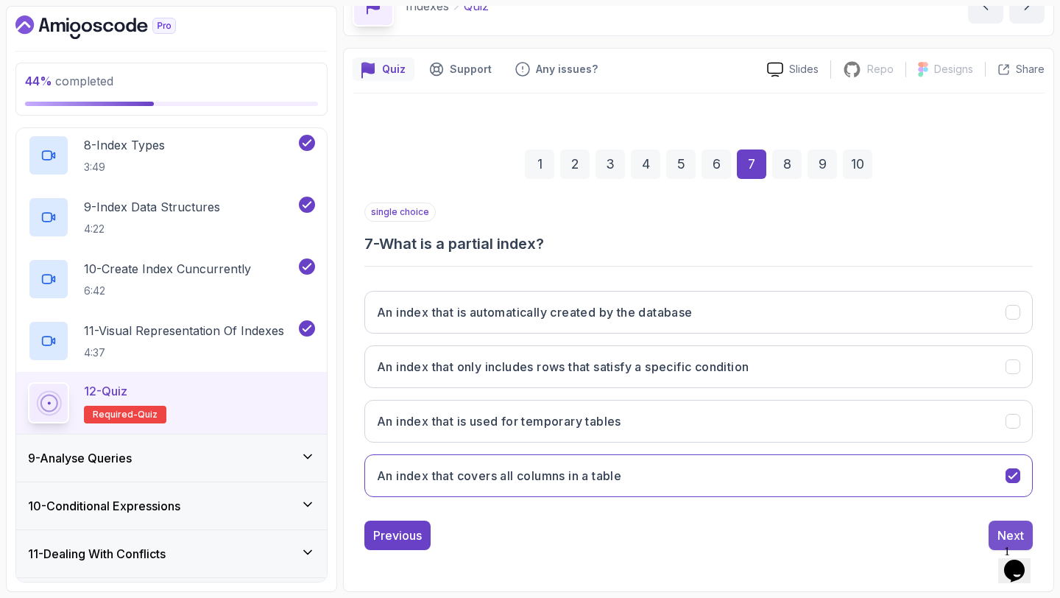
click at [998, 527] on div "Next" at bounding box center [1011, 536] width 27 height 18
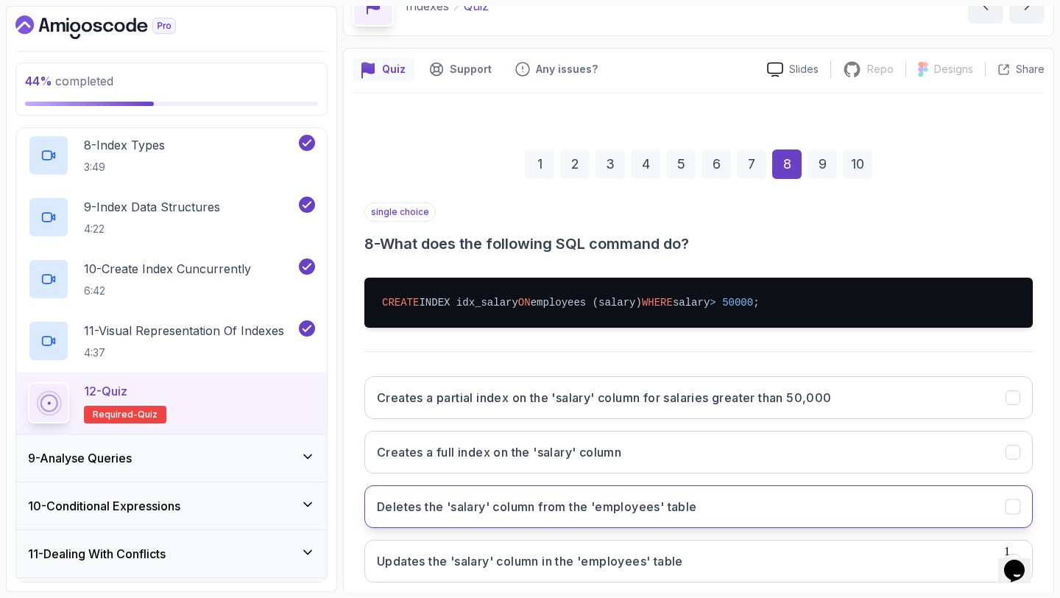
click at [977, 503] on button "Deletes the 'salary' column from the 'employees' table" at bounding box center [699, 506] width 669 height 43
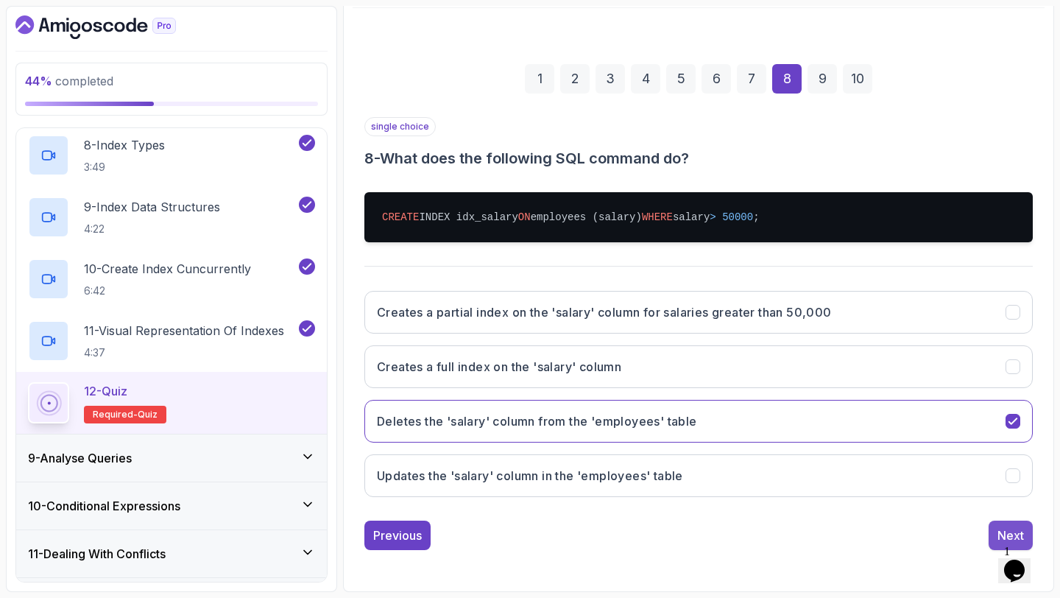
click at [997, 524] on button "Next" at bounding box center [1011, 535] width 44 height 29
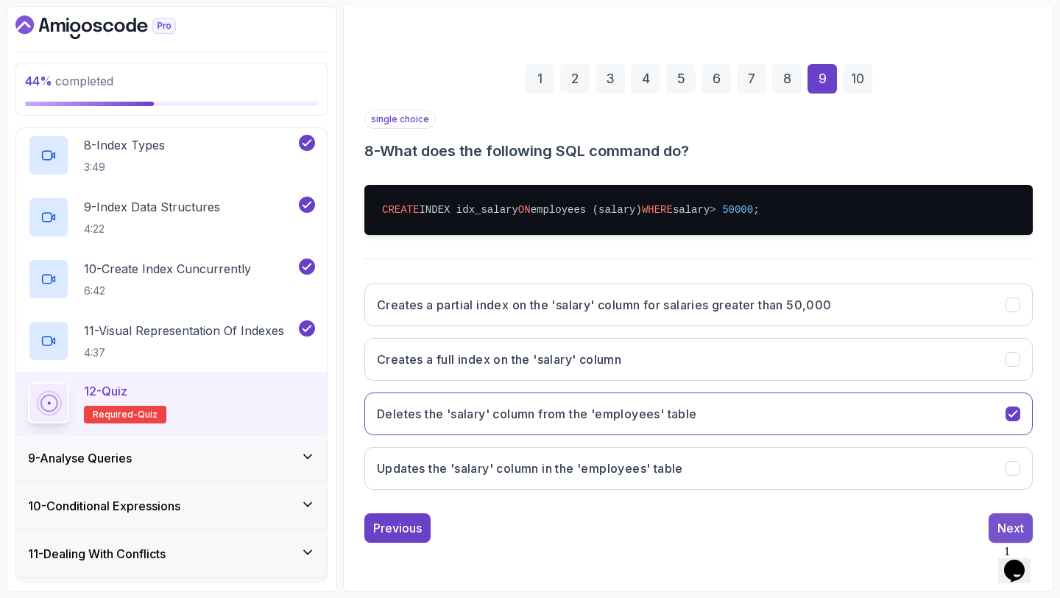
scroll to position [83, 0]
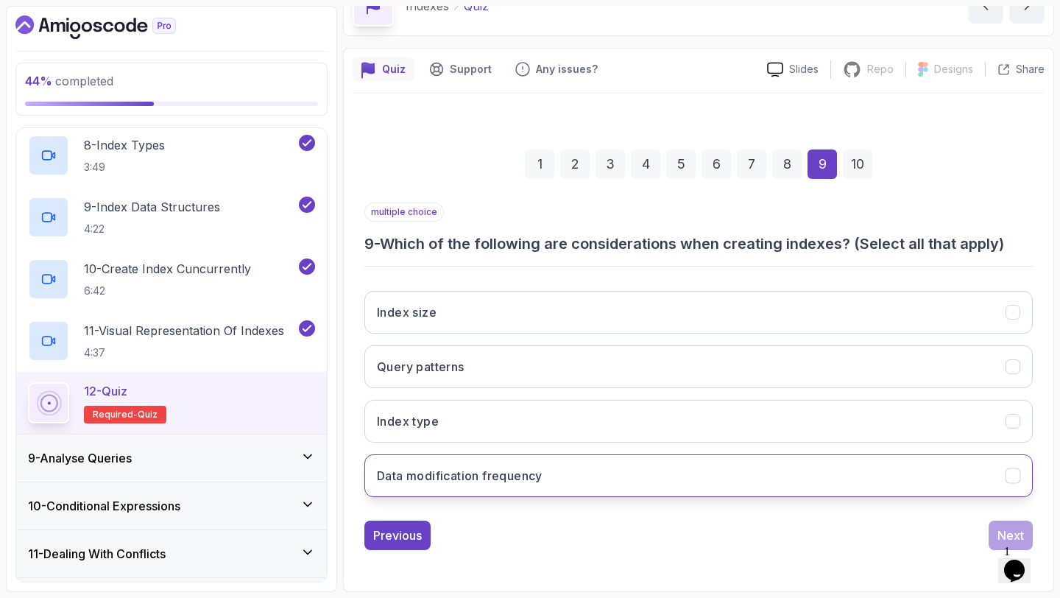
click at [969, 462] on button "Data modification frequency" at bounding box center [699, 475] width 669 height 43
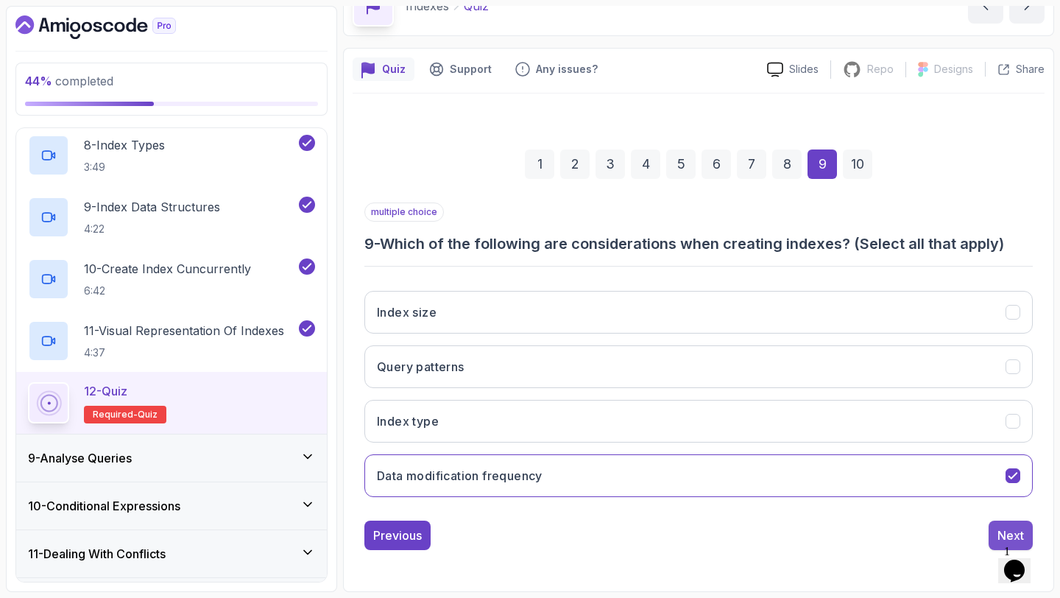
click at [996, 521] on button "Next" at bounding box center [1011, 535] width 44 height 29
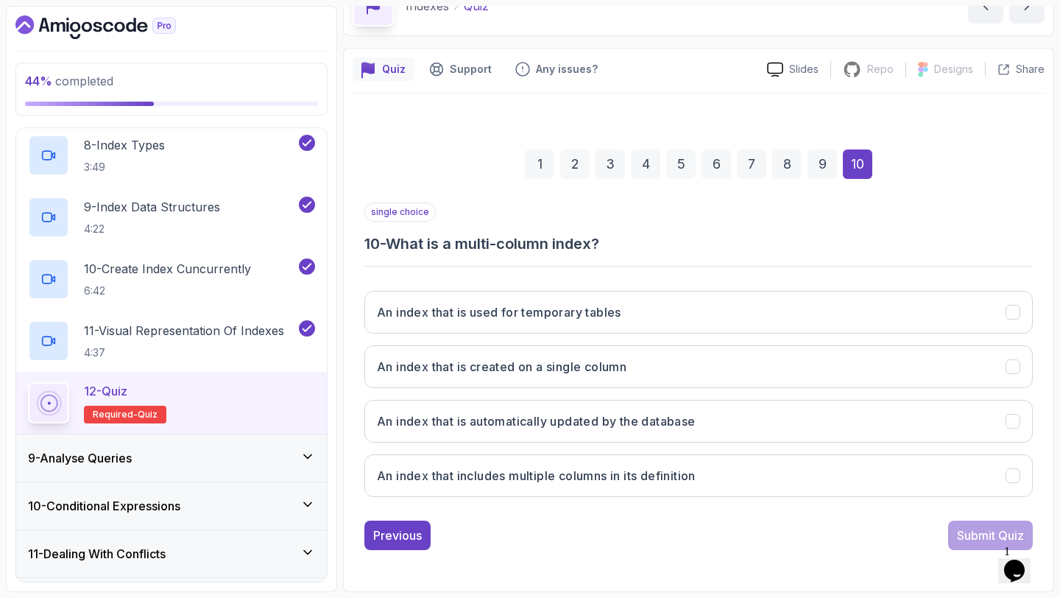
click at [989, 509] on div "single choice 10 - What is a multi-column index? An index that is used for temp…" at bounding box center [699, 377] width 669 height 348
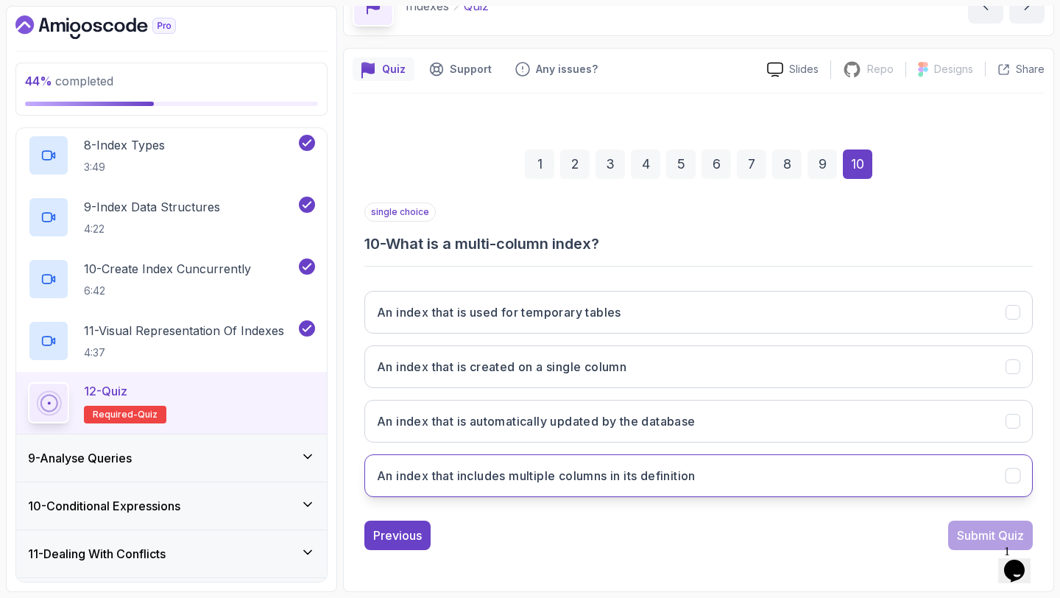
click at [987, 470] on button "An index that includes multiple columns in its definition" at bounding box center [699, 475] width 669 height 43
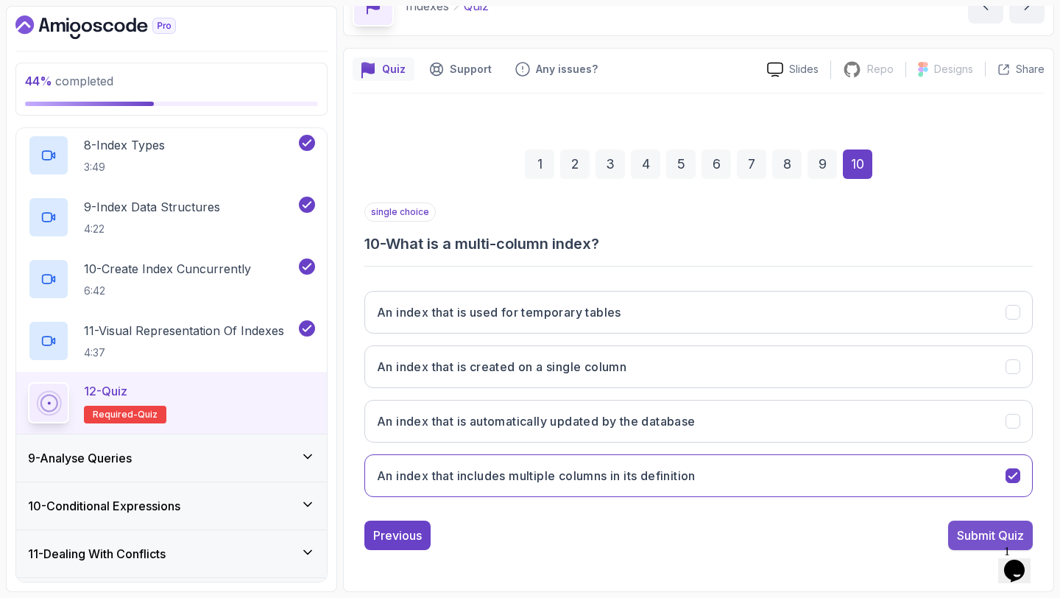
click at [978, 529] on div "Submit Quiz" at bounding box center [990, 536] width 67 height 18
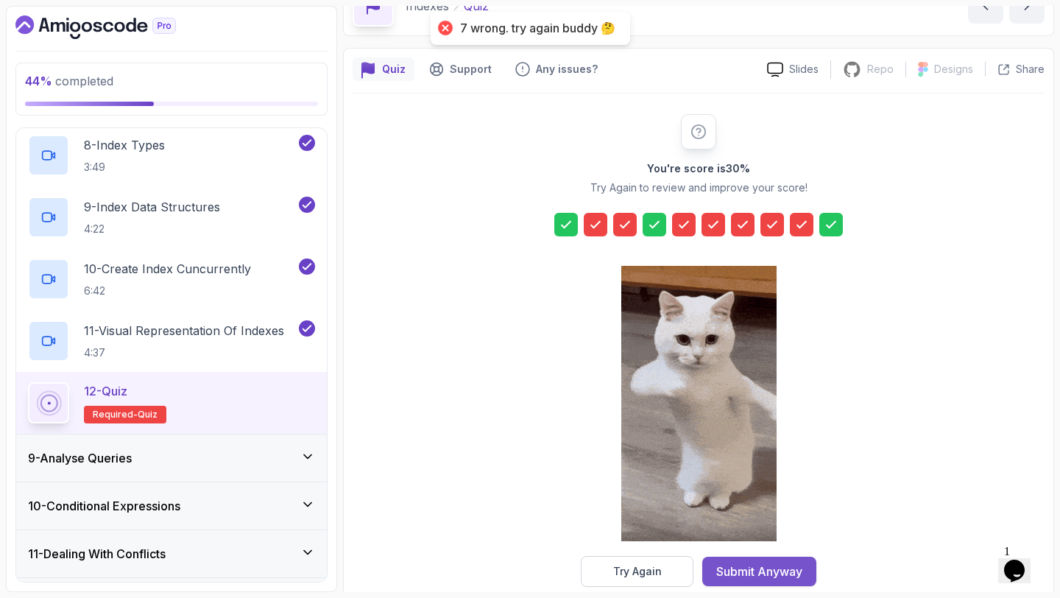
click at [757, 574] on div "Submit Anyway" at bounding box center [760, 572] width 86 height 18
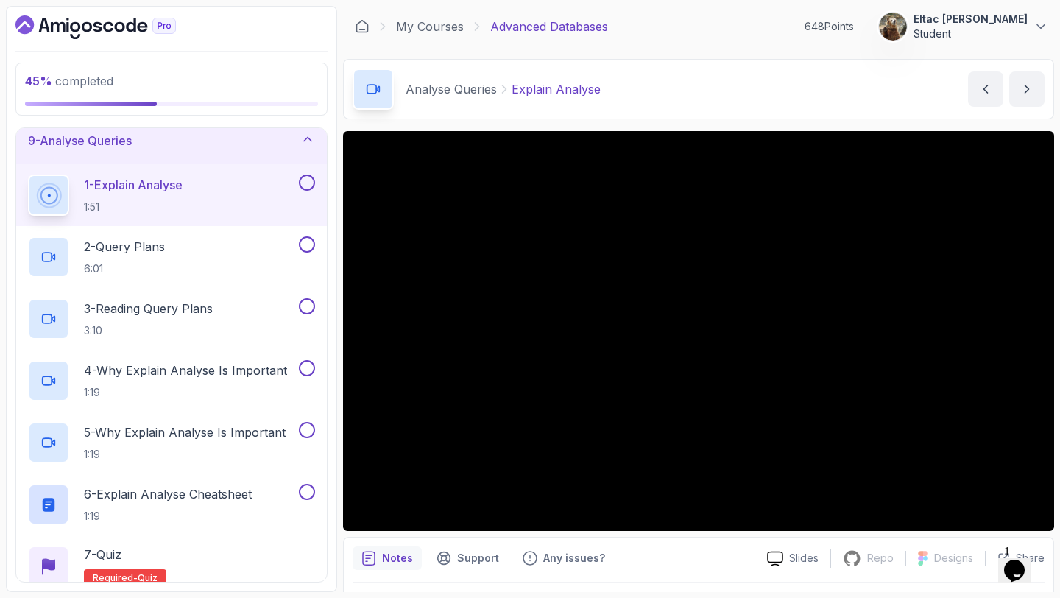
scroll to position [385, 0]
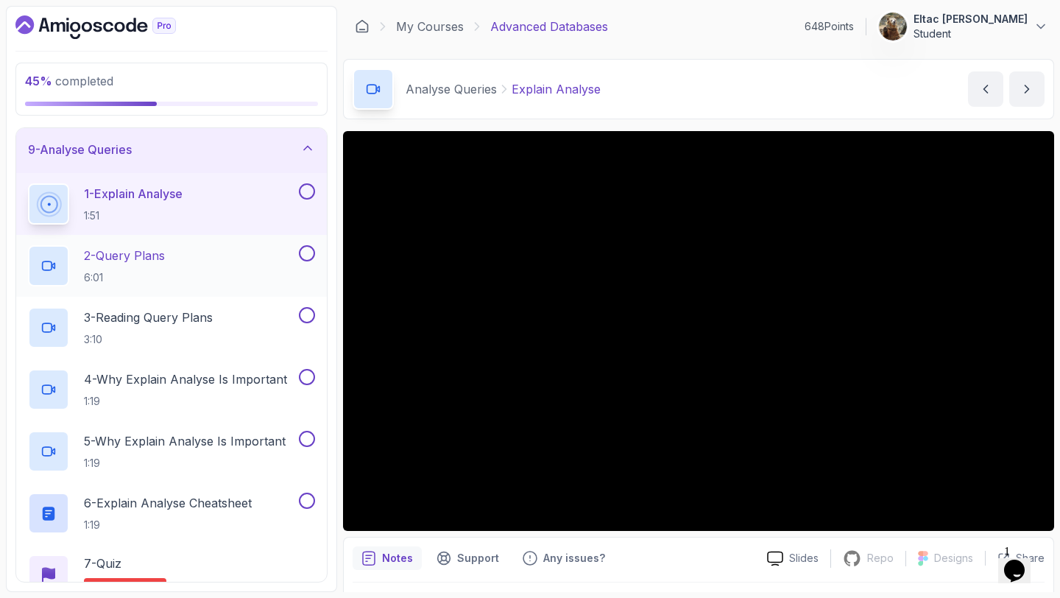
click at [304, 255] on button at bounding box center [307, 253] width 16 height 16
click at [304, 315] on button at bounding box center [307, 315] width 16 height 16
click at [308, 370] on button at bounding box center [307, 377] width 16 height 16
click at [306, 432] on button at bounding box center [307, 439] width 16 height 16
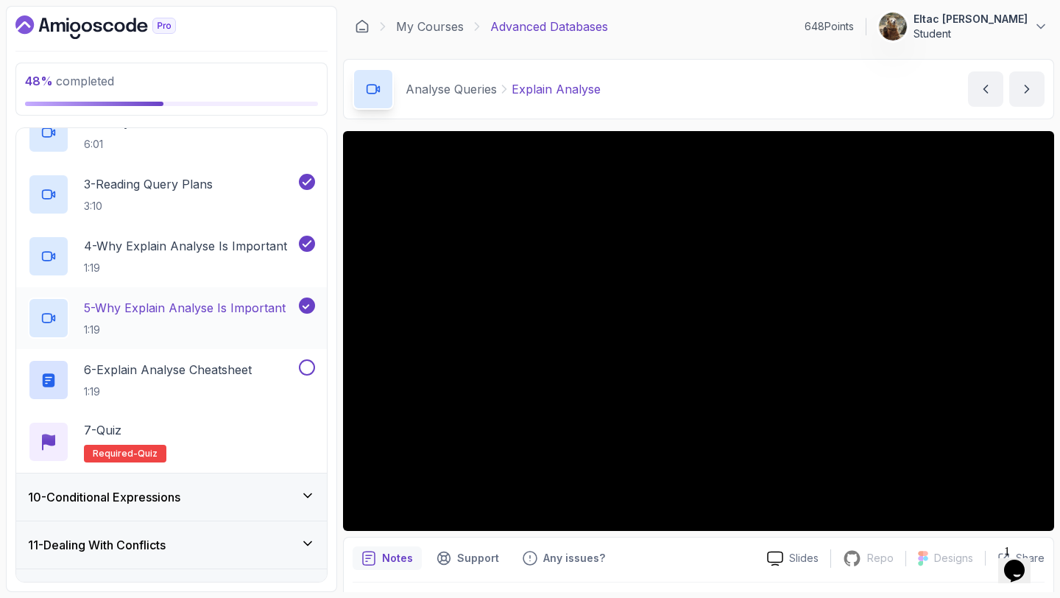
scroll to position [519, 0]
click at [306, 364] on button at bounding box center [307, 367] width 16 height 16
click at [215, 426] on div "7 - Quiz Required- quiz" at bounding box center [171, 441] width 287 height 41
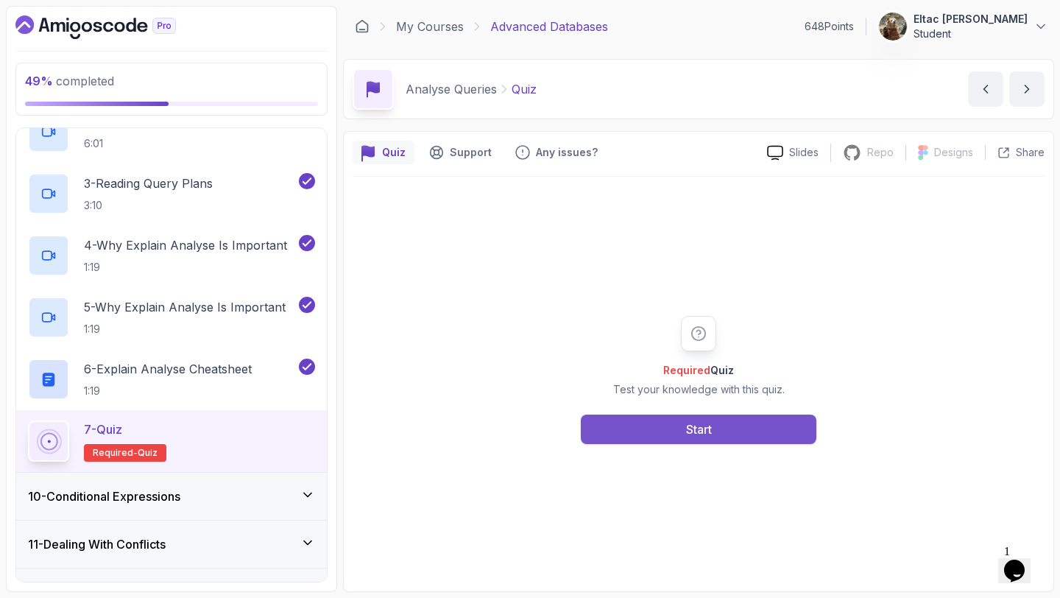
click at [647, 417] on button "Start" at bounding box center [699, 429] width 236 height 29
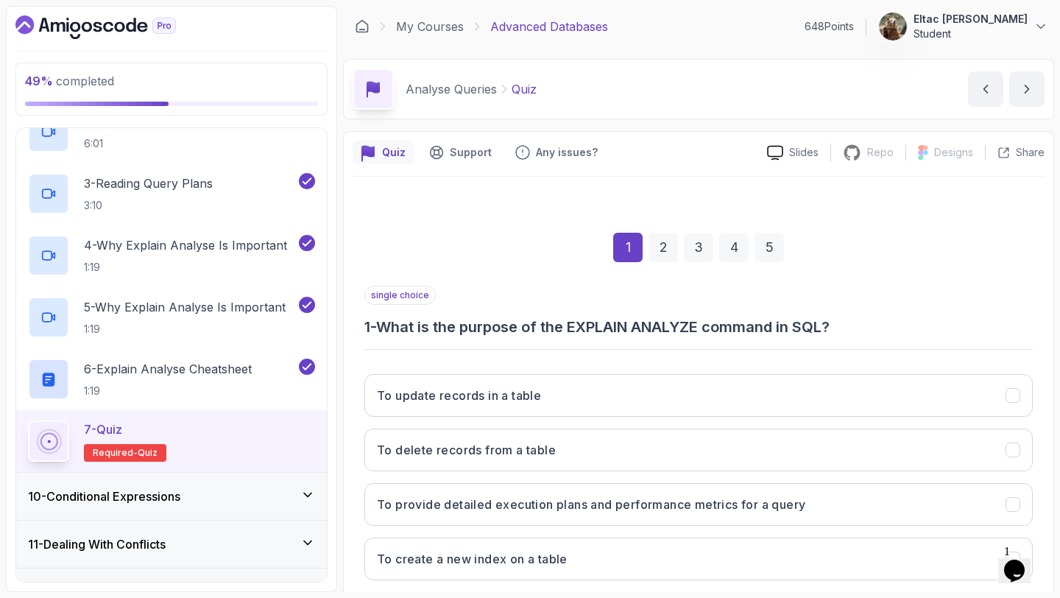
click at [647, 417] on div "To update records in a table To delete records from a table To provide detailed…" at bounding box center [699, 477] width 669 height 230
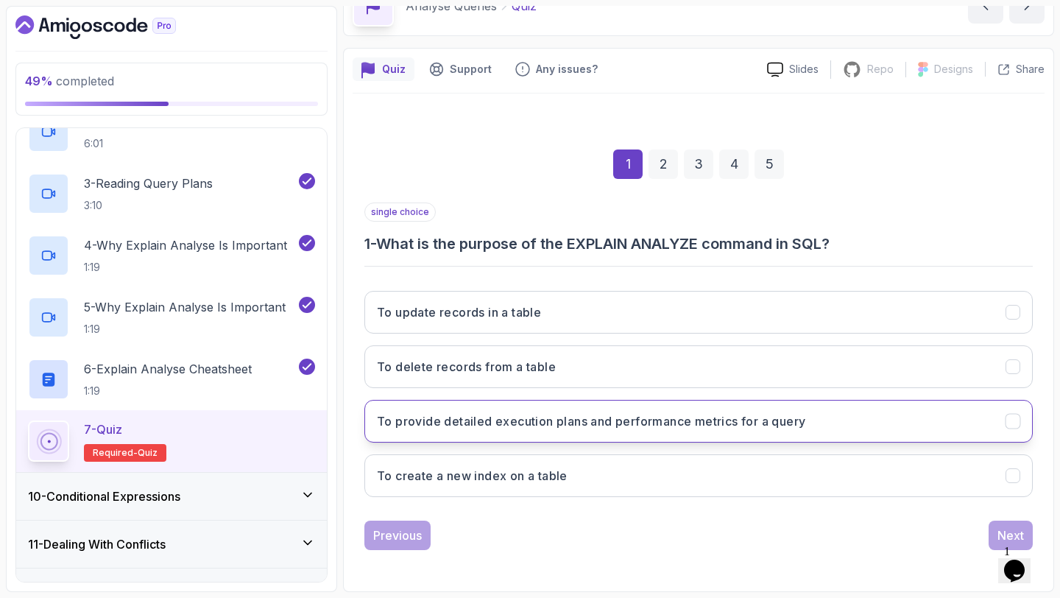
click at [655, 429] on h3 "To provide detailed execution plans and performance metrics for a query" at bounding box center [591, 421] width 429 height 18
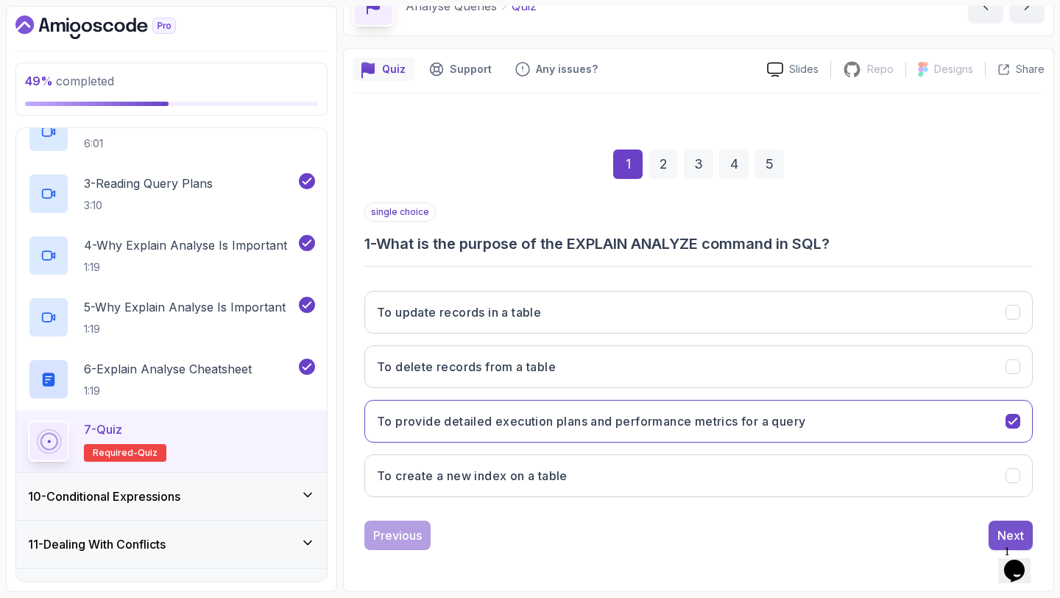
click at [996, 524] on button "Next" at bounding box center [1011, 535] width 44 height 29
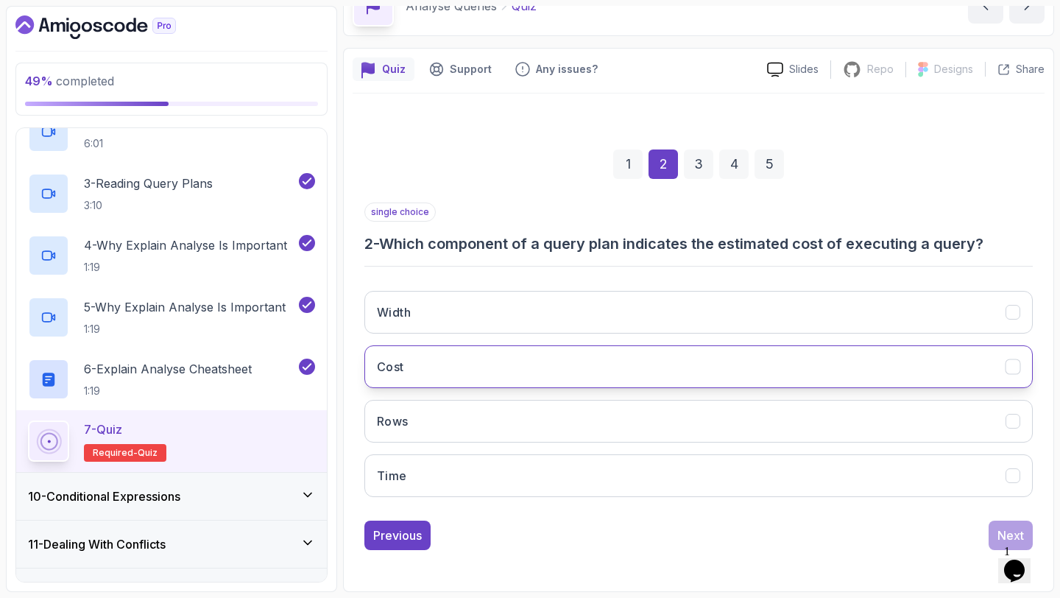
click at [785, 368] on button "Cost" at bounding box center [699, 366] width 669 height 43
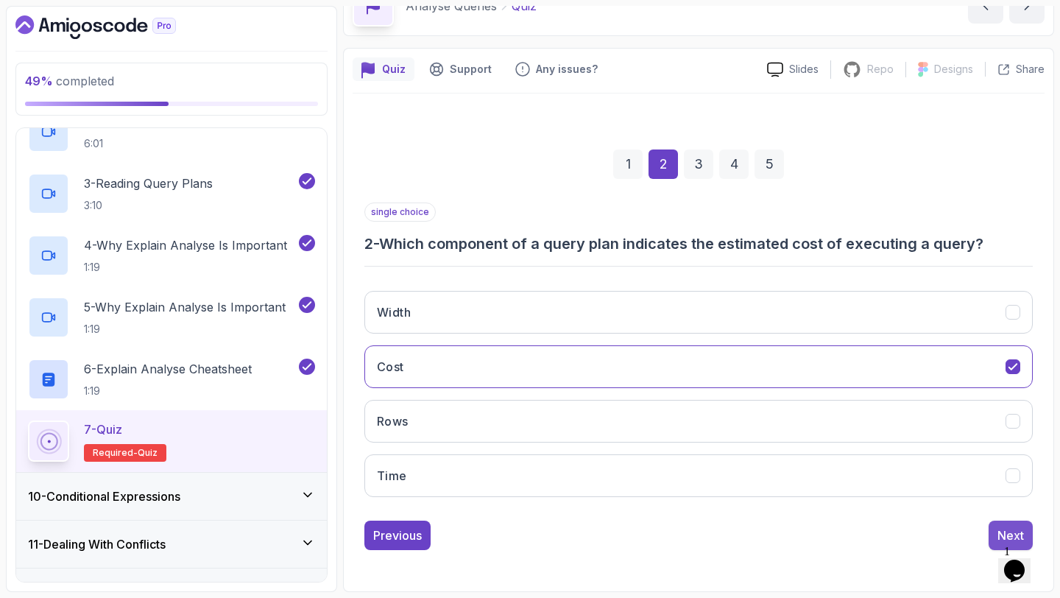
click at [991, 532] on button "Next" at bounding box center [1011, 535] width 44 height 29
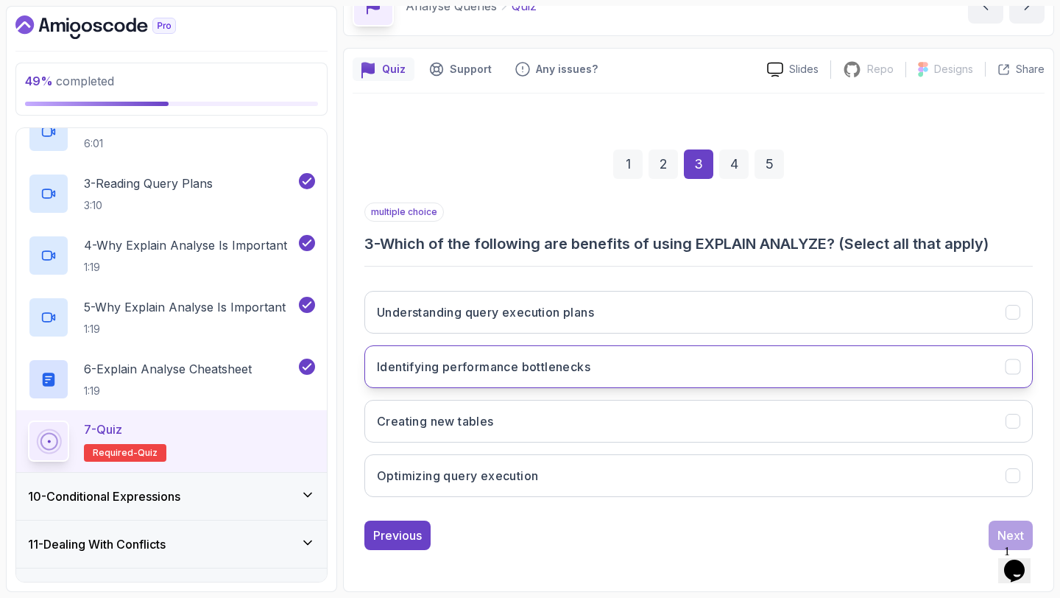
click at [774, 359] on button "Identifying performance bottlenecks" at bounding box center [699, 366] width 669 height 43
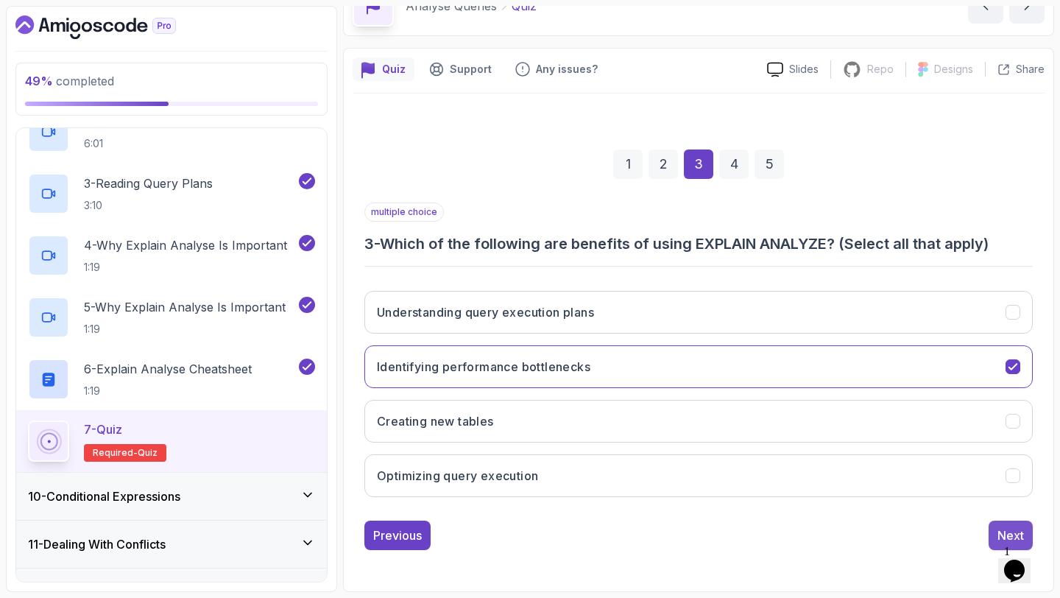
click at [1004, 524] on button "Next" at bounding box center [1011, 535] width 44 height 29
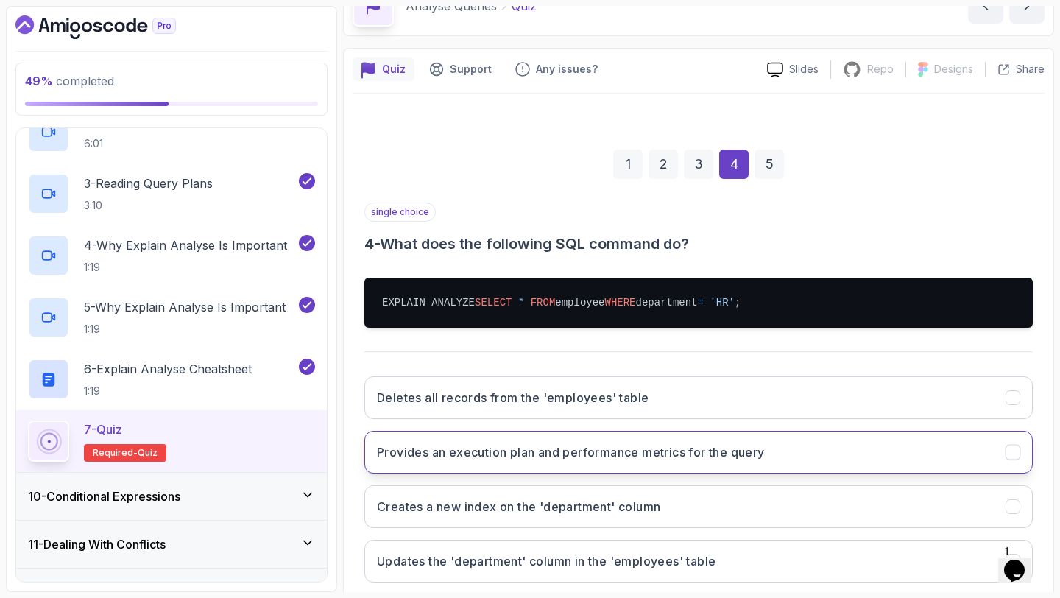
click at [797, 441] on button "Provides an execution plan and performance metrics for the query" at bounding box center [699, 452] width 669 height 43
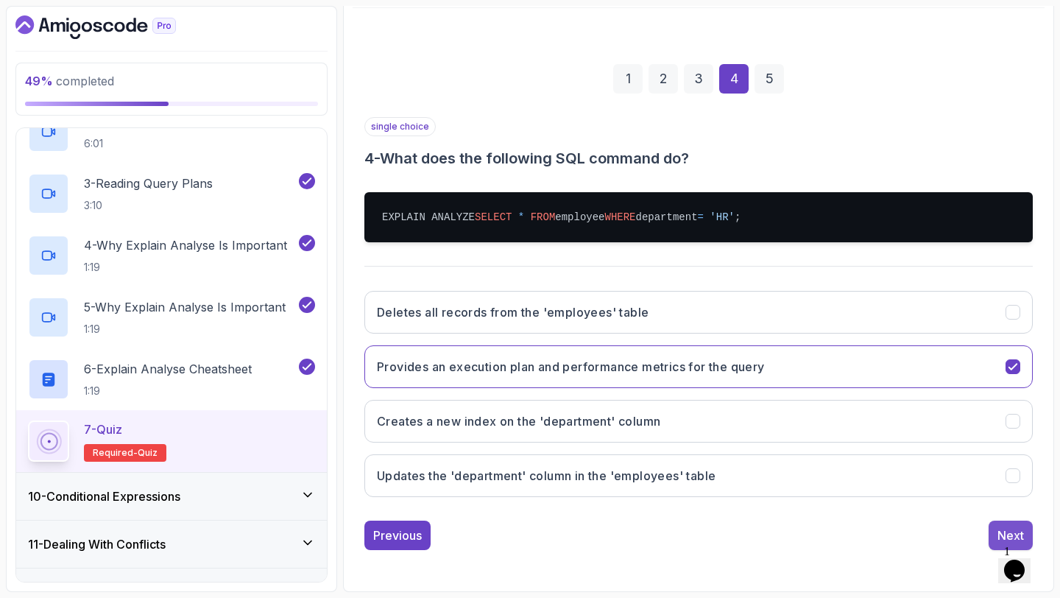
click at [1005, 529] on div "Next" at bounding box center [1011, 536] width 27 height 18
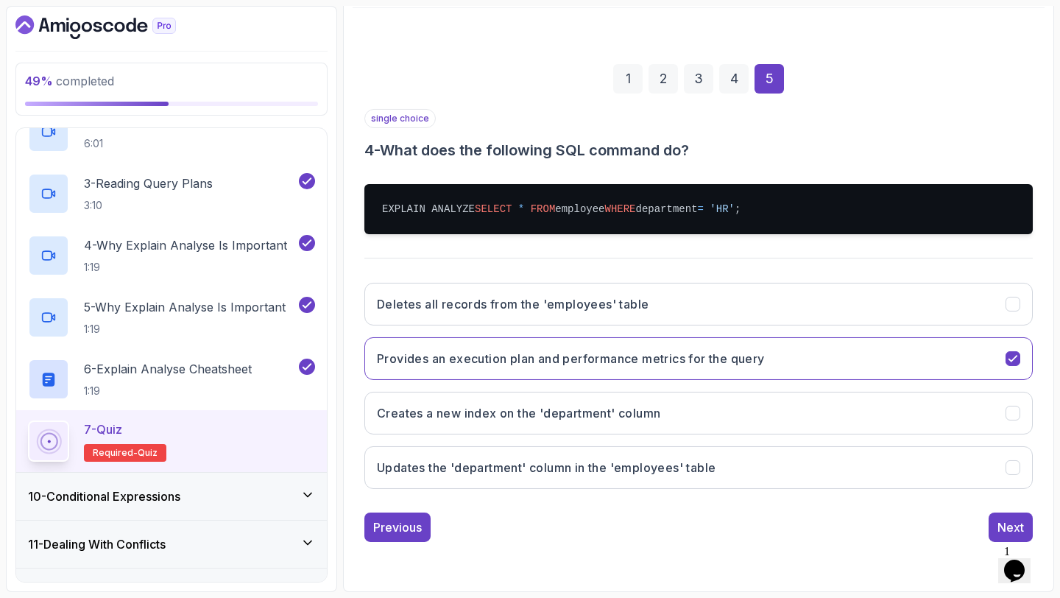
scroll to position [83, 0]
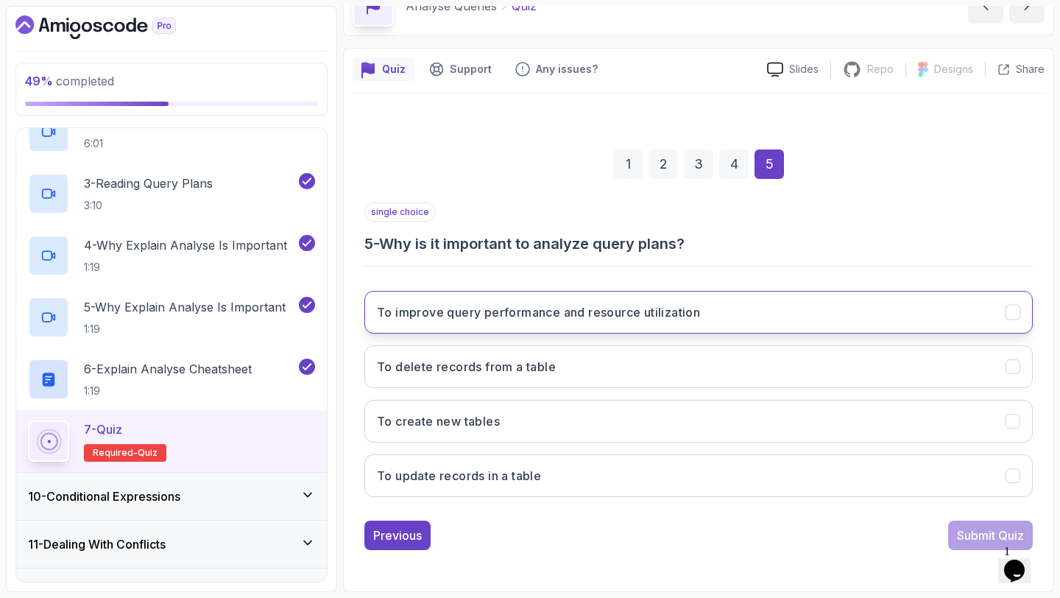
click at [758, 312] on button "To improve query performance and resource utilization" at bounding box center [699, 312] width 669 height 43
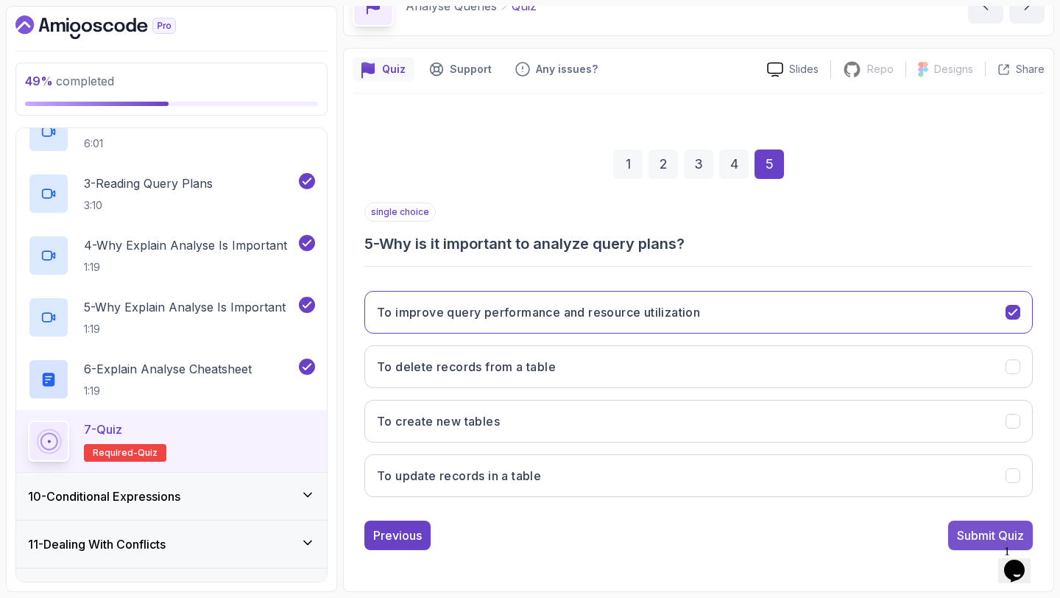
click at [961, 527] on div "Submit Quiz" at bounding box center [990, 536] width 67 height 18
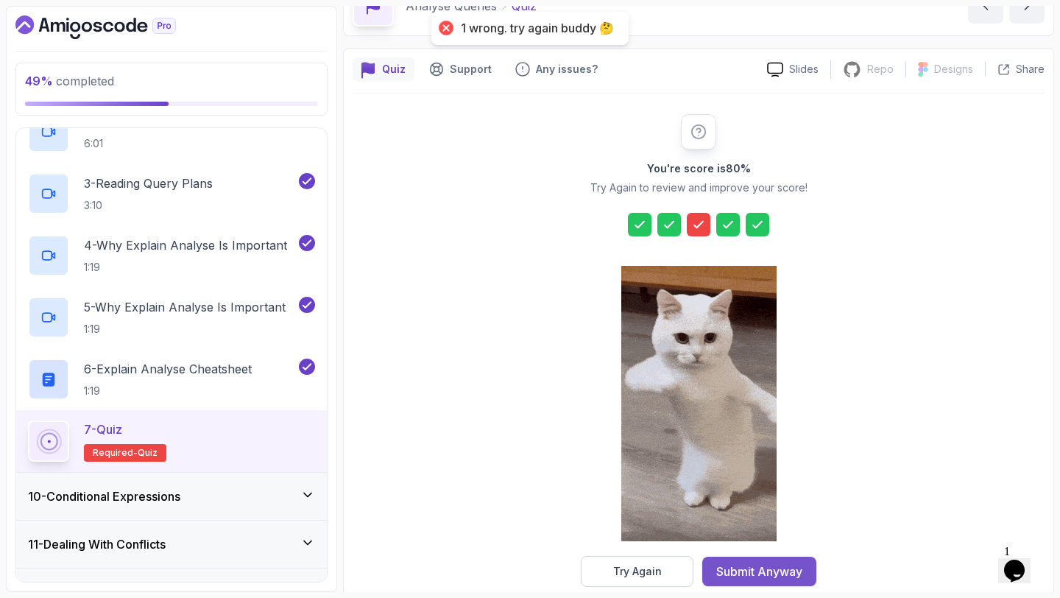
click at [782, 569] on div "Submit Anyway" at bounding box center [760, 572] width 86 height 18
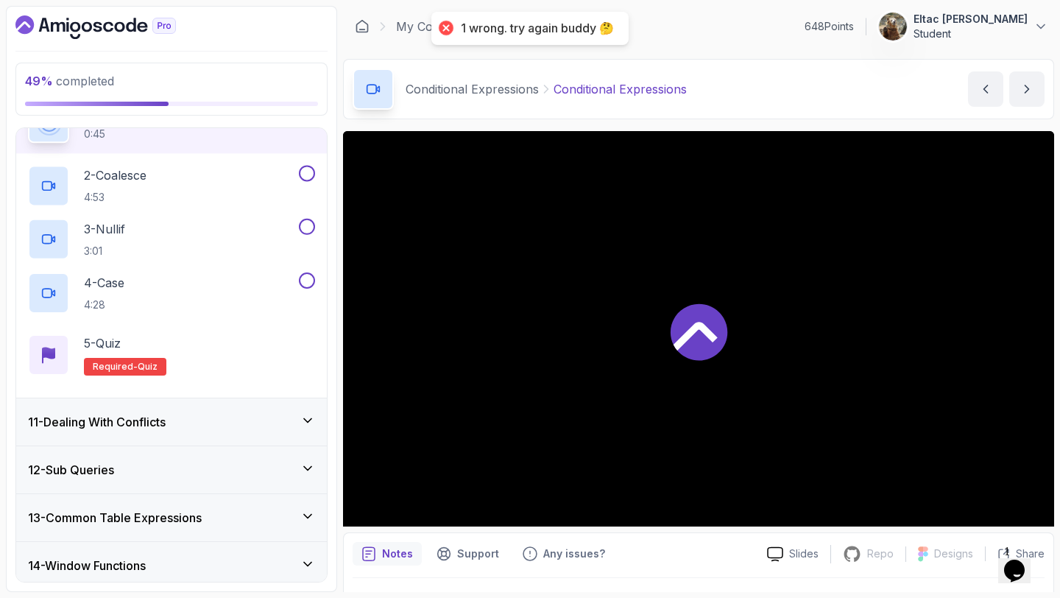
scroll to position [457, 0]
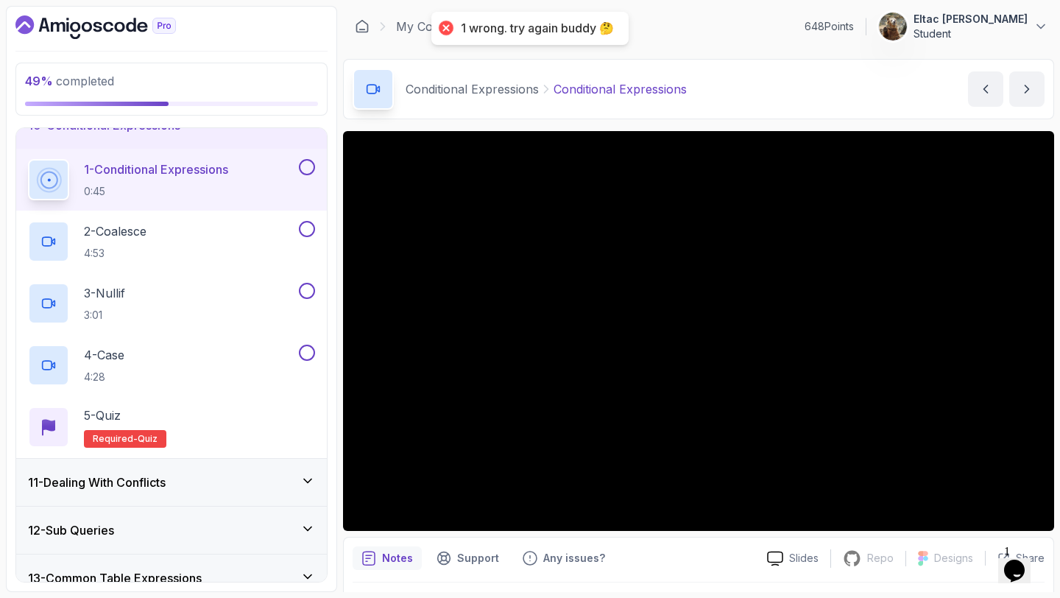
click at [302, 173] on button at bounding box center [307, 167] width 16 height 16
click at [305, 218] on div "2 - Coalesce 4:53" at bounding box center [171, 242] width 311 height 62
click at [306, 222] on button at bounding box center [307, 229] width 16 height 16
click at [306, 291] on button at bounding box center [307, 291] width 16 height 16
click at [307, 356] on button at bounding box center [307, 353] width 16 height 16
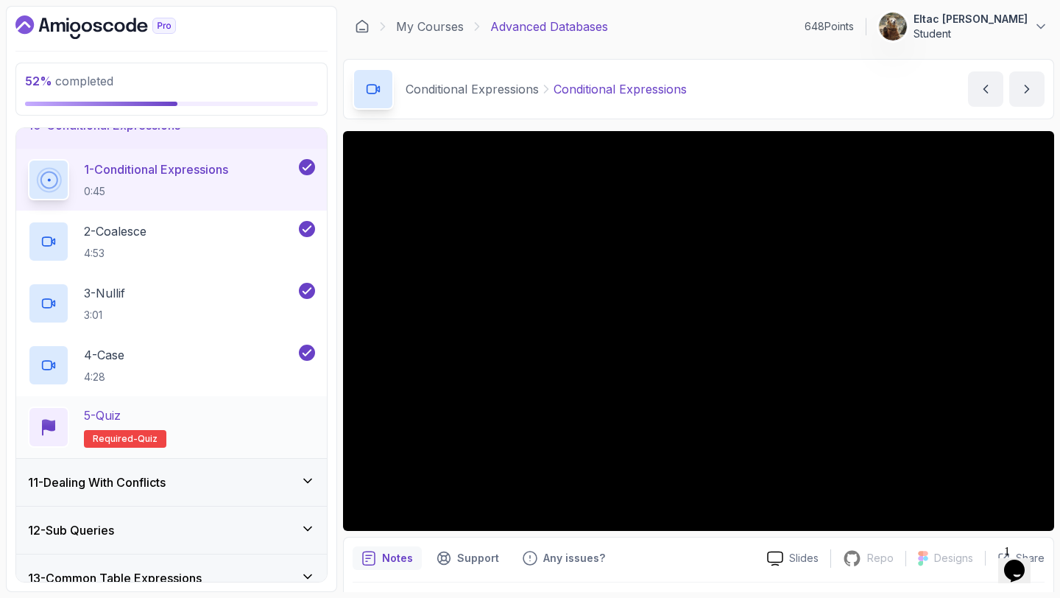
click at [233, 432] on div "5 - Quiz Required- quiz" at bounding box center [171, 427] width 287 height 41
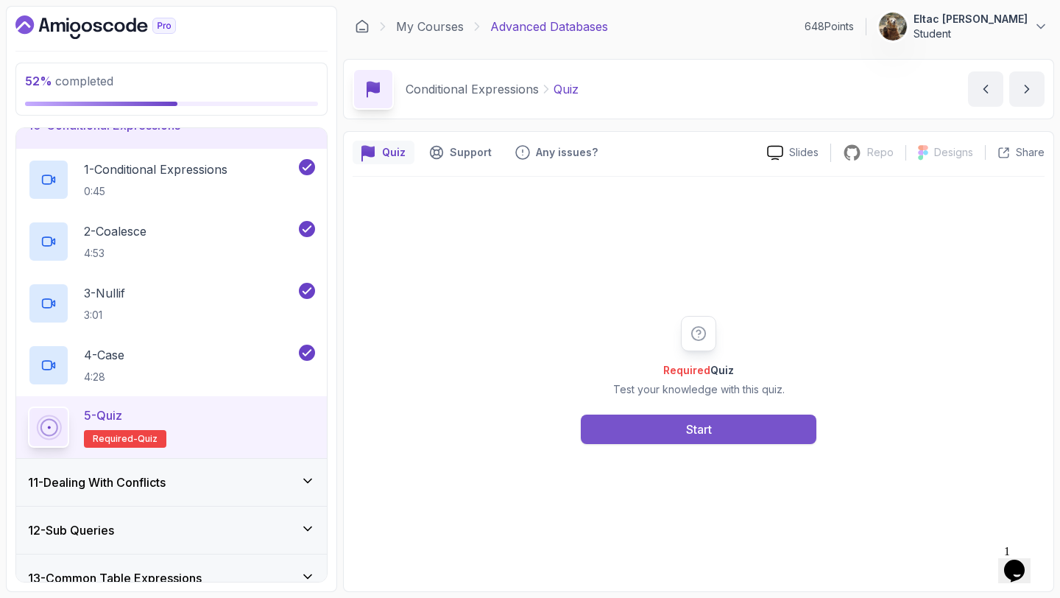
click at [692, 433] on div "Start" at bounding box center [699, 430] width 26 height 18
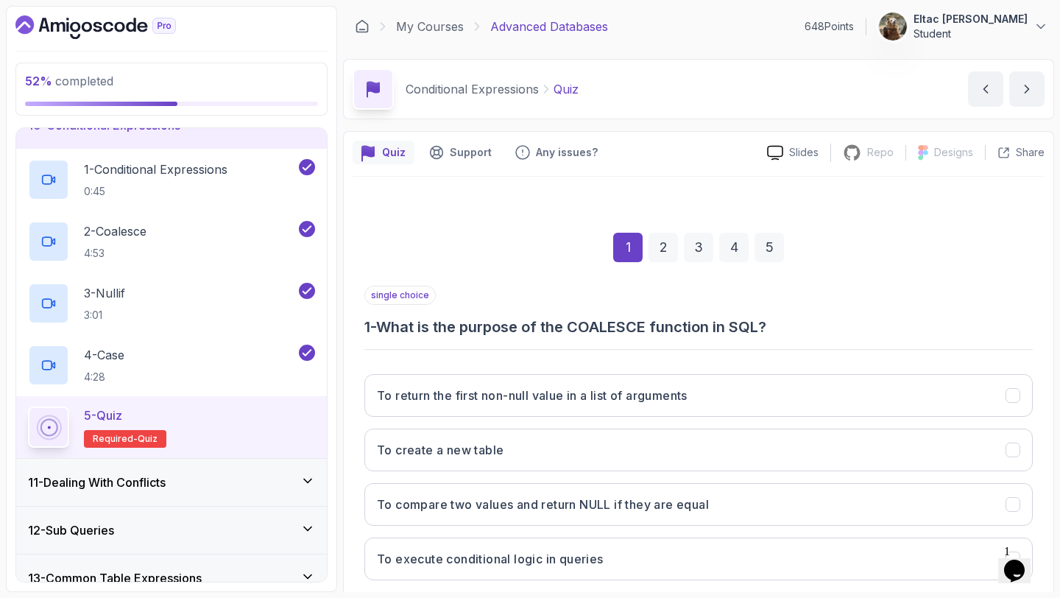
click at [692, 433] on button "To create a new table" at bounding box center [699, 450] width 669 height 43
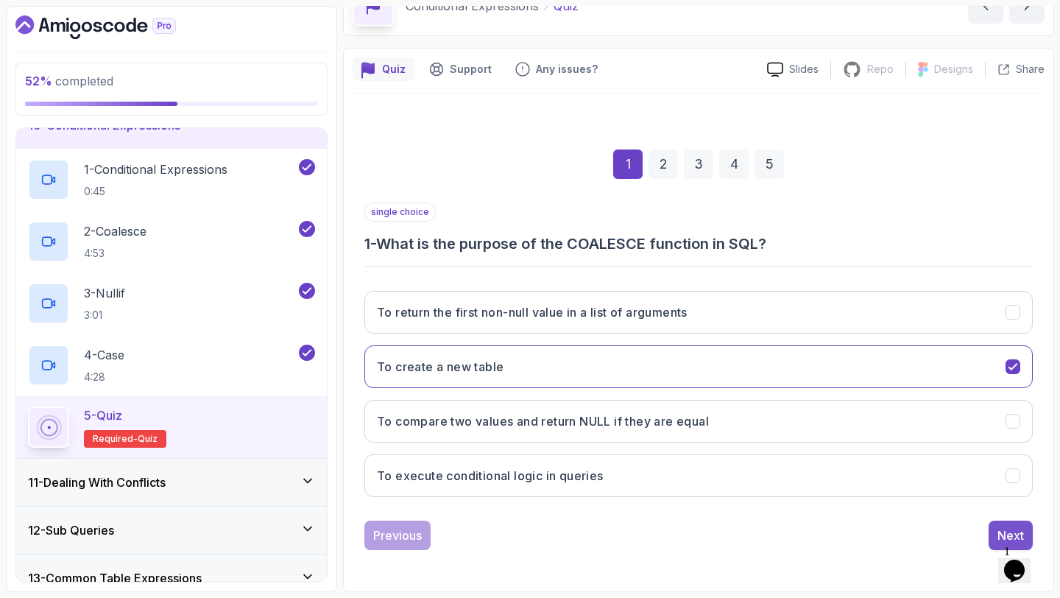
click at [1004, 532] on div "Next" at bounding box center [1011, 536] width 27 height 18
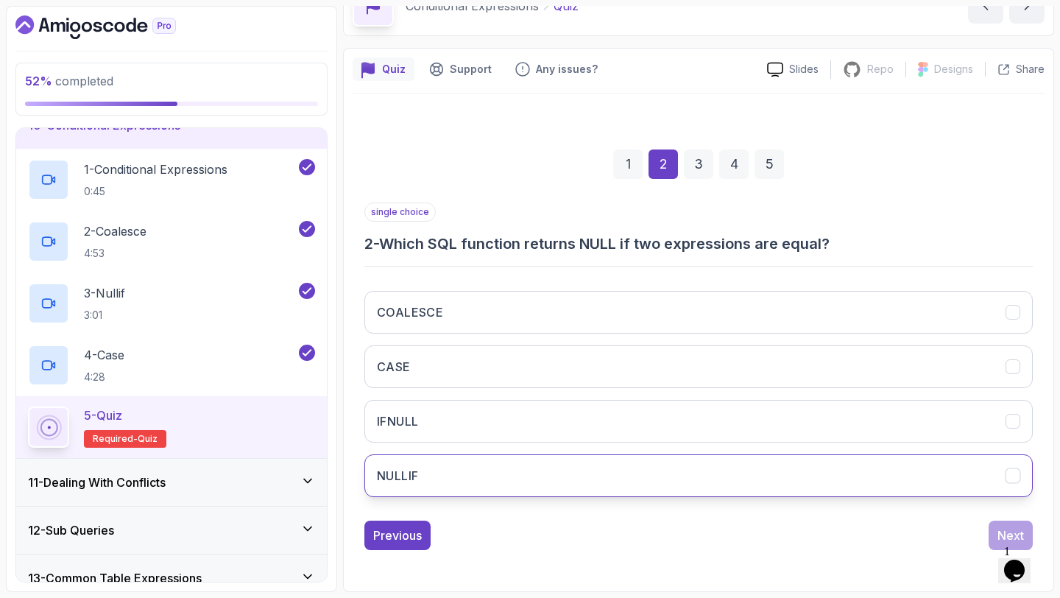
click at [900, 482] on button "NULLIF" at bounding box center [699, 475] width 669 height 43
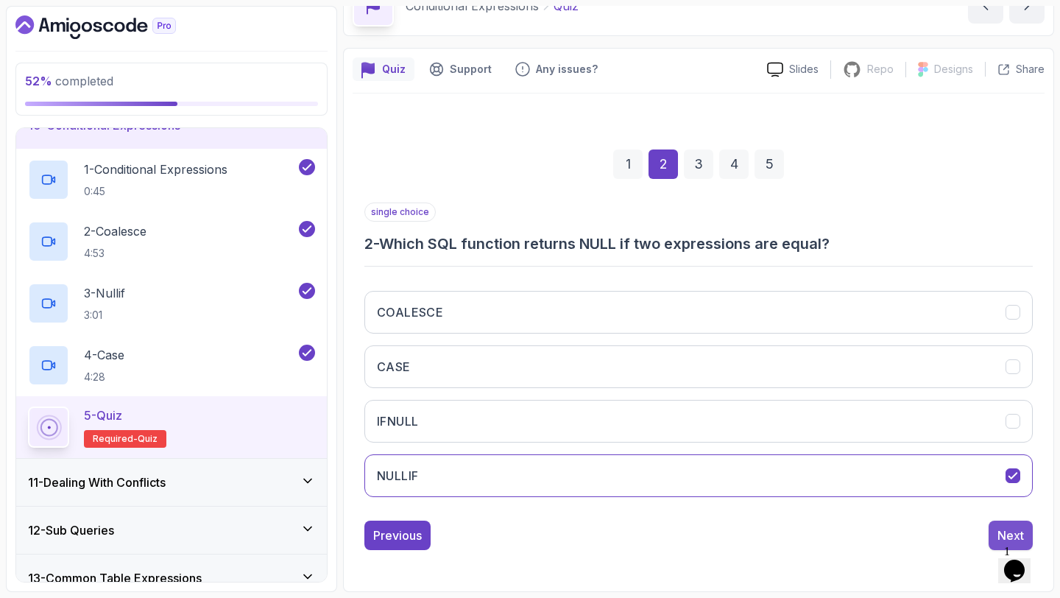
click at [996, 526] on button "Next" at bounding box center [1011, 535] width 44 height 29
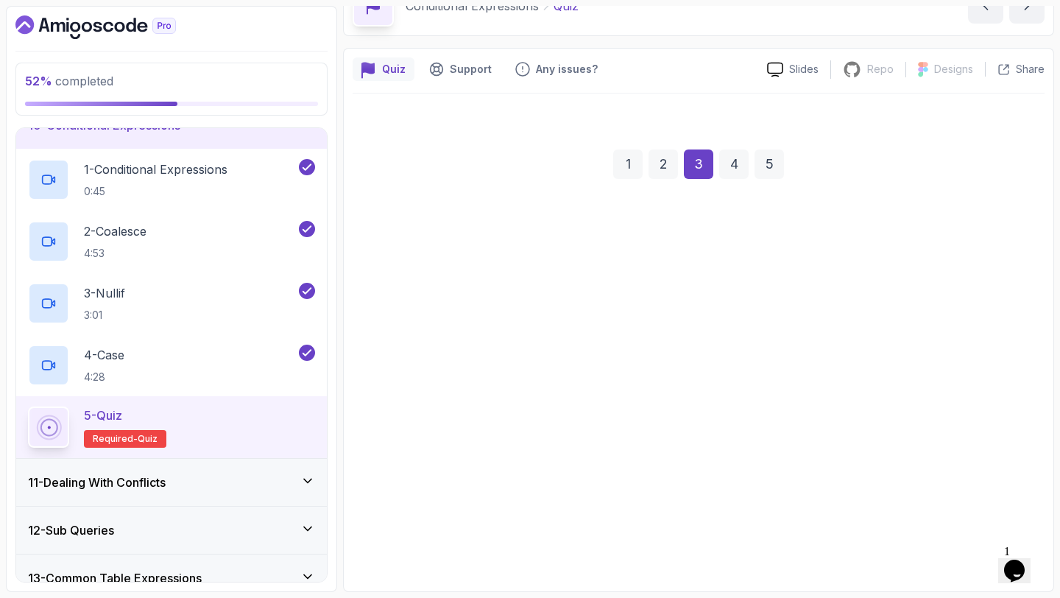
click at [946, 491] on button "CASE" at bounding box center [699, 475] width 669 height 43
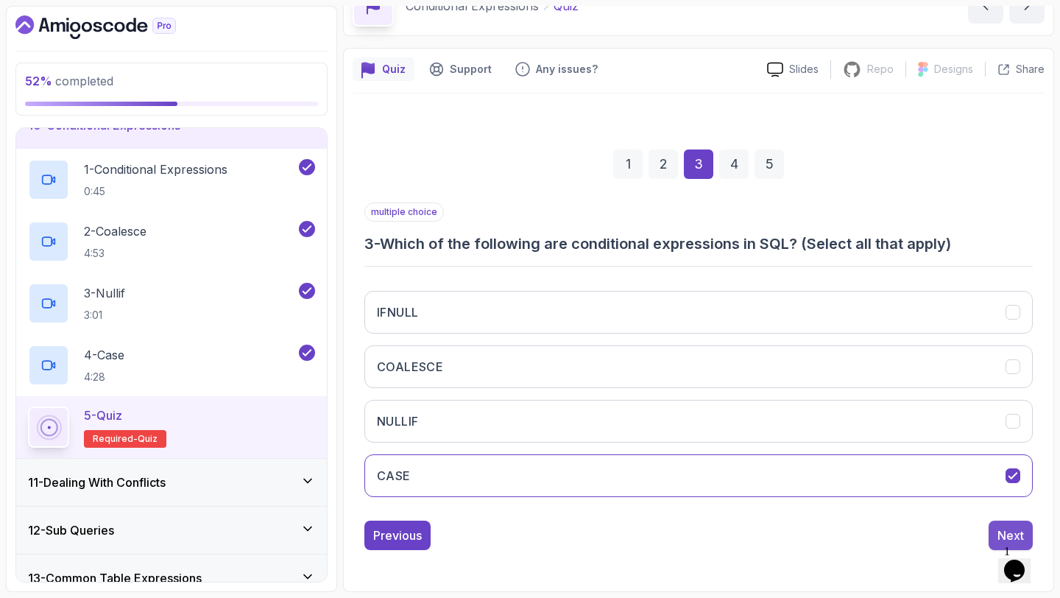
click at [1010, 524] on button "Next" at bounding box center [1011, 535] width 44 height 29
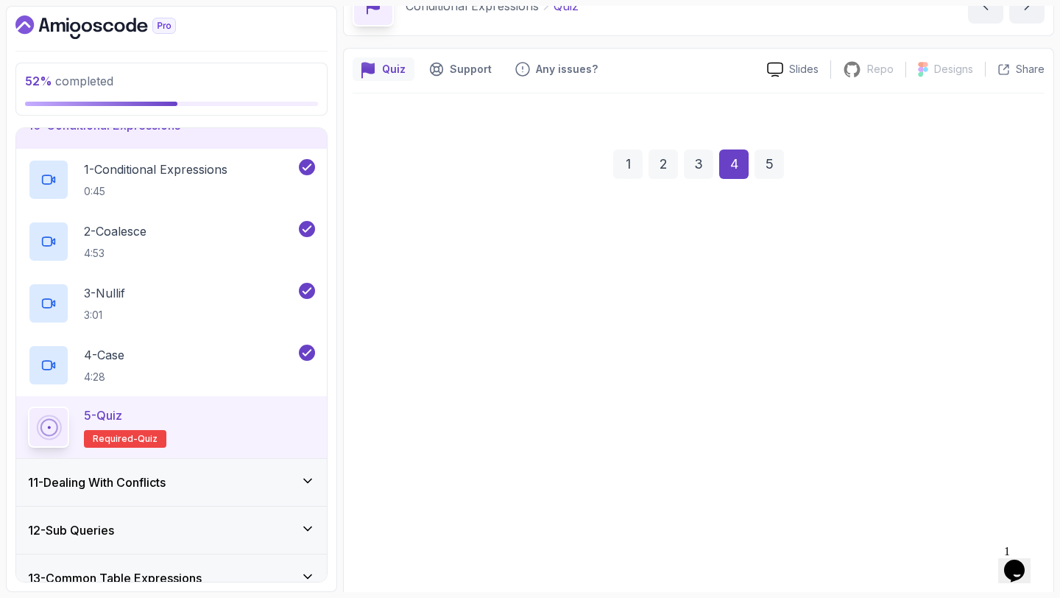
click at [936, 471] on button "Returns 'value' as it is the last value" at bounding box center [699, 452] width 669 height 43
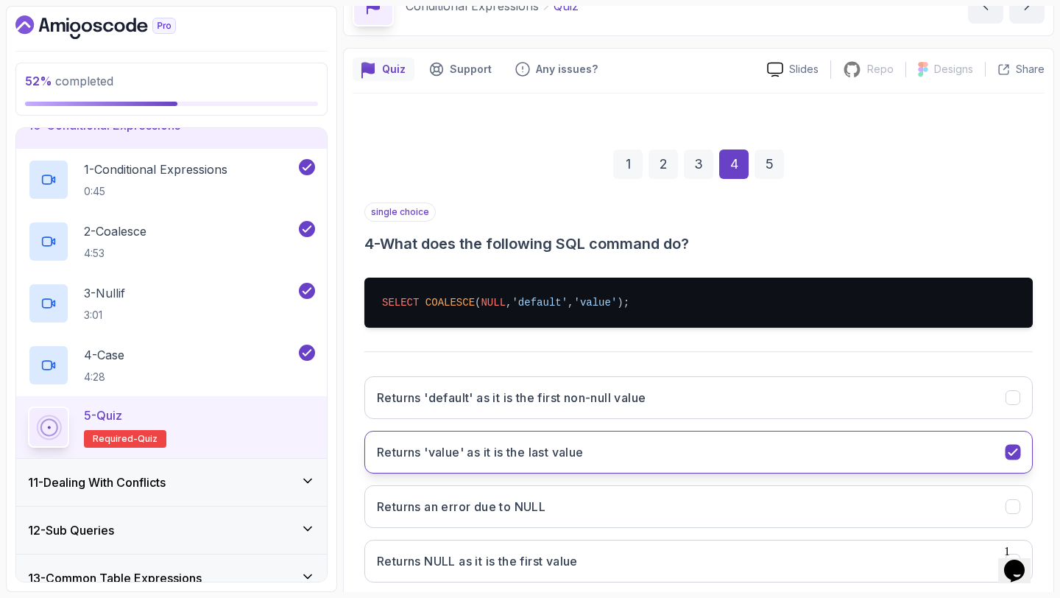
scroll to position [169, 0]
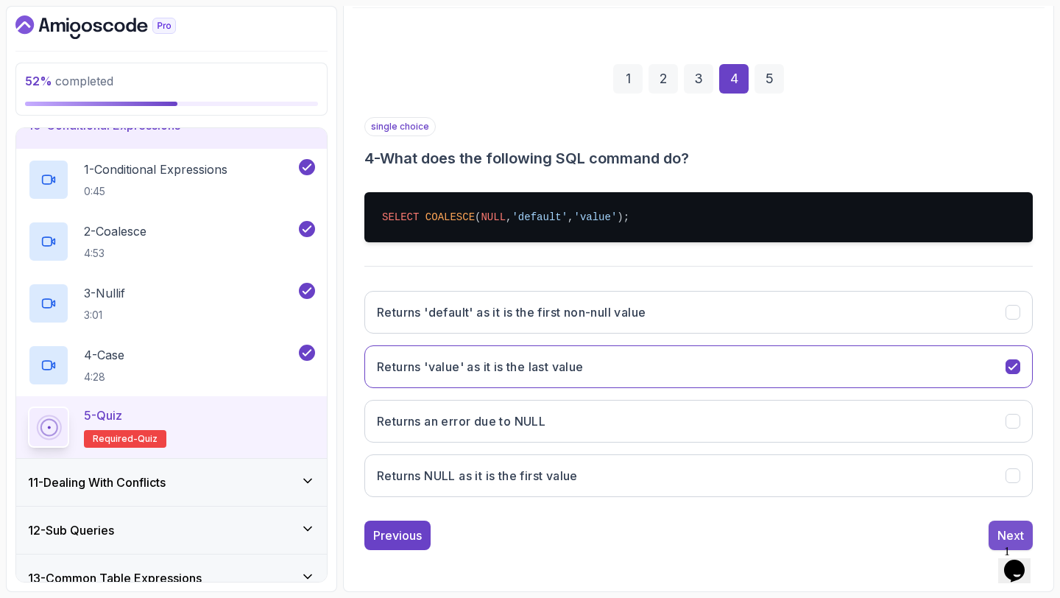
click at [1002, 529] on div "Next" at bounding box center [1011, 536] width 27 height 18
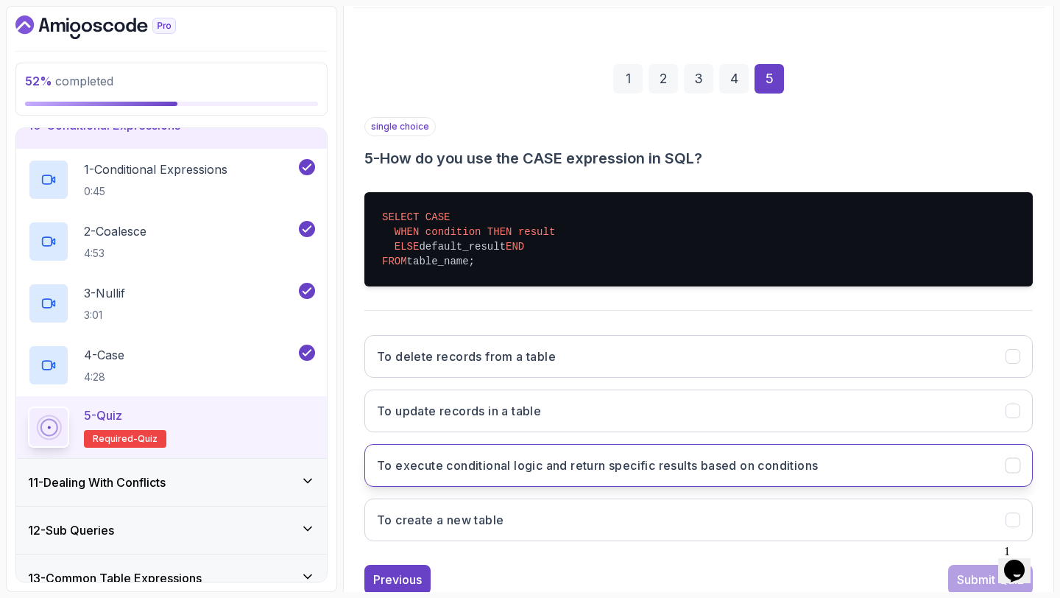
click at [939, 467] on button "To execute conditional logic and return specific results based on conditions" at bounding box center [699, 465] width 669 height 43
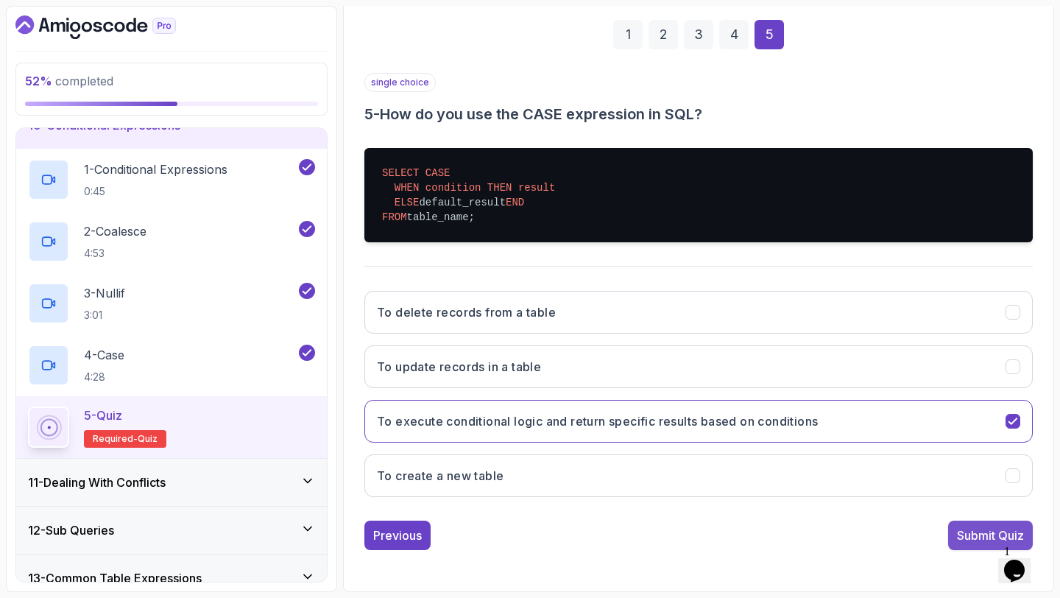
click at [965, 527] on div "Submit Quiz" at bounding box center [990, 536] width 67 height 18
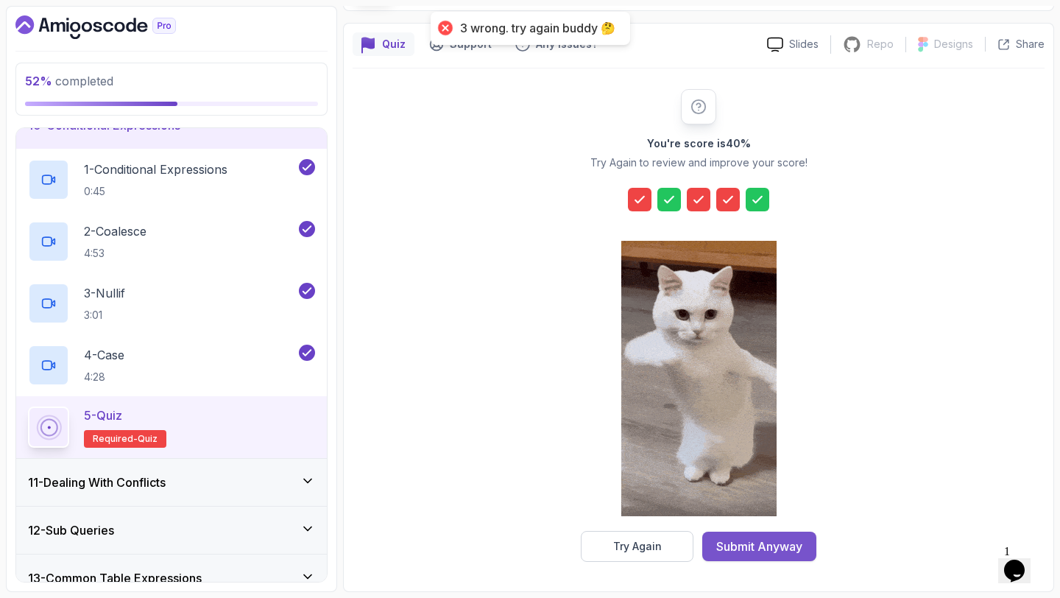
click at [737, 550] on div "Submit Anyway" at bounding box center [760, 547] width 86 height 18
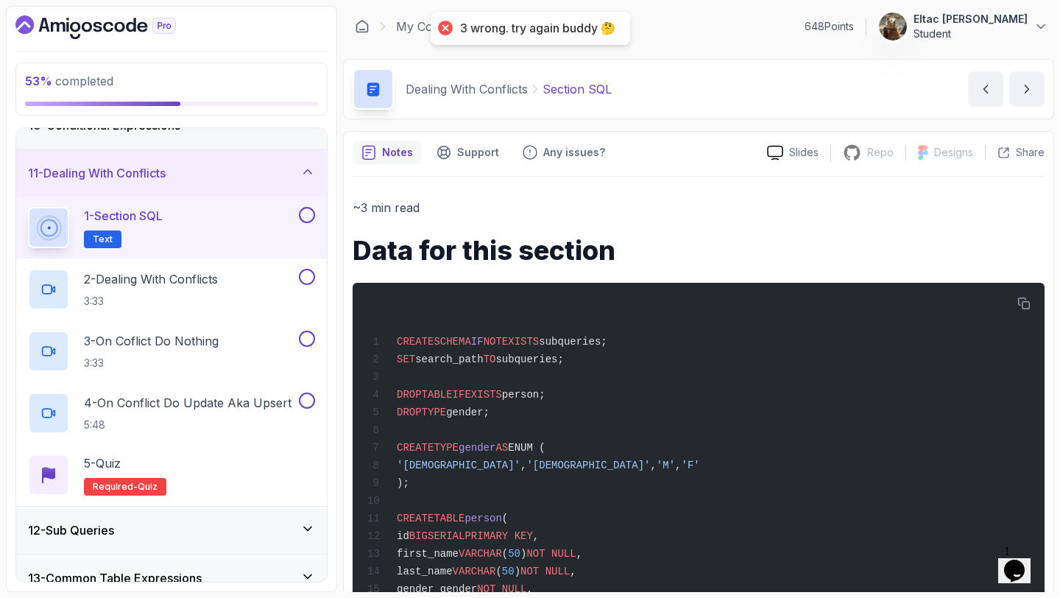
click at [306, 210] on button at bounding box center [307, 215] width 16 height 16
click at [309, 276] on button at bounding box center [307, 277] width 16 height 16
click at [304, 343] on button at bounding box center [307, 339] width 16 height 16
click at [309, 398] on button at bounding box center [307, 401] width 16 height 16
click at [176, 462] on div "5 - Quiz Required- quiz" at bounding box center [171, 474] width 287 height 41
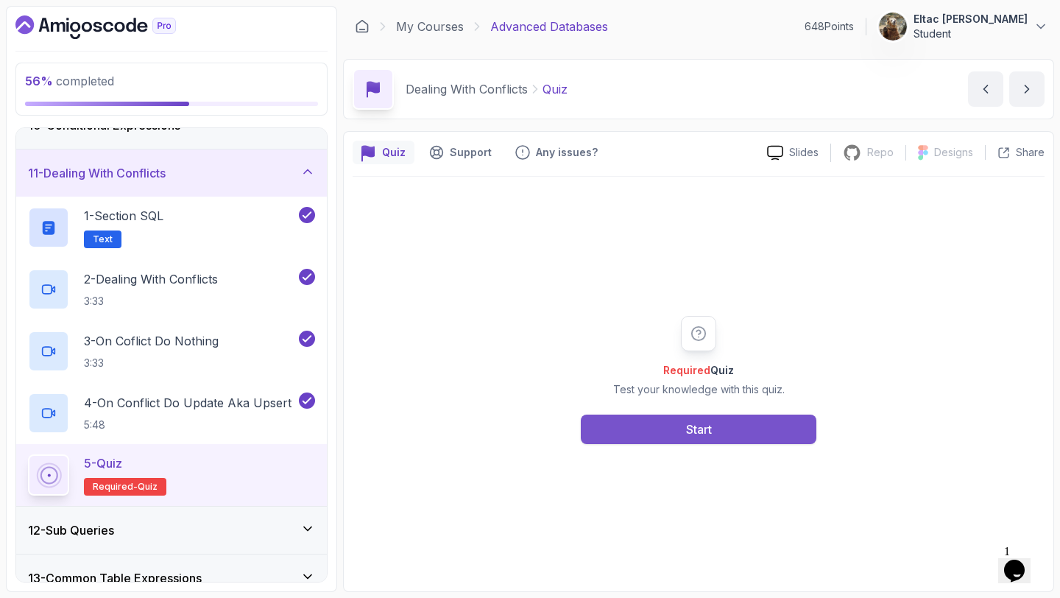
click at [622, 415] on button "Start" at bounding box center [699, 429] width 236 height 29
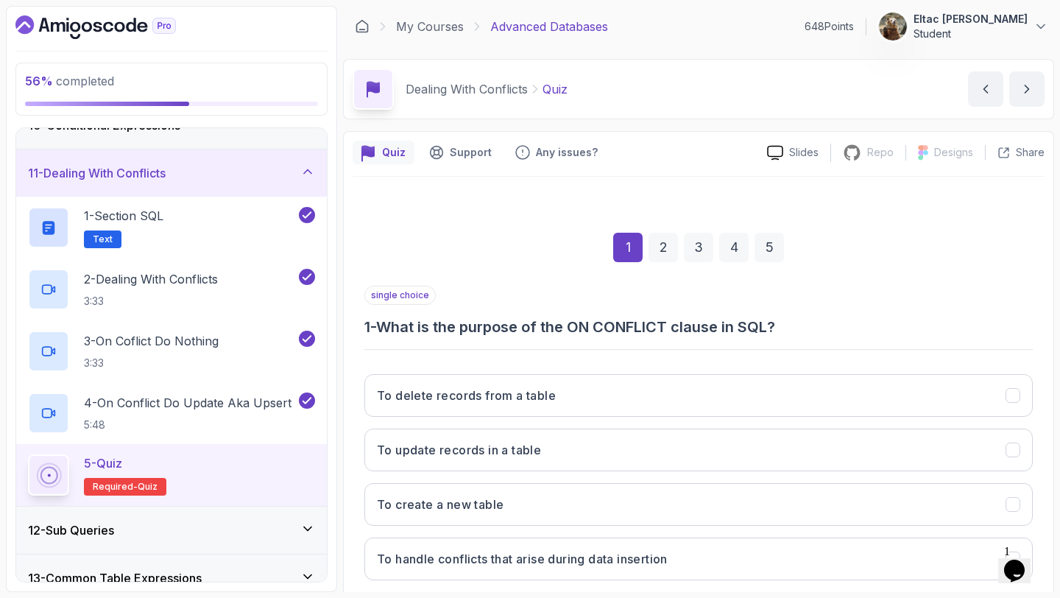
click at [622, 415] on button "To delete records from a table" at bounding box center [699, 395] width 669 height 43
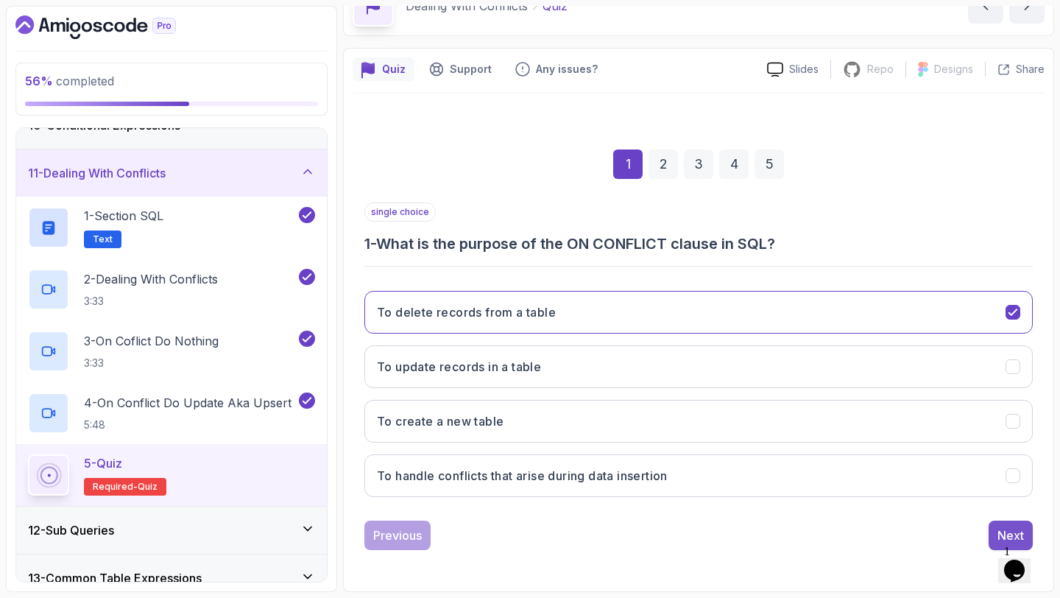
click at [1008, 532] on div "Next" at bounding box center [1011, 536] width 27 height 18
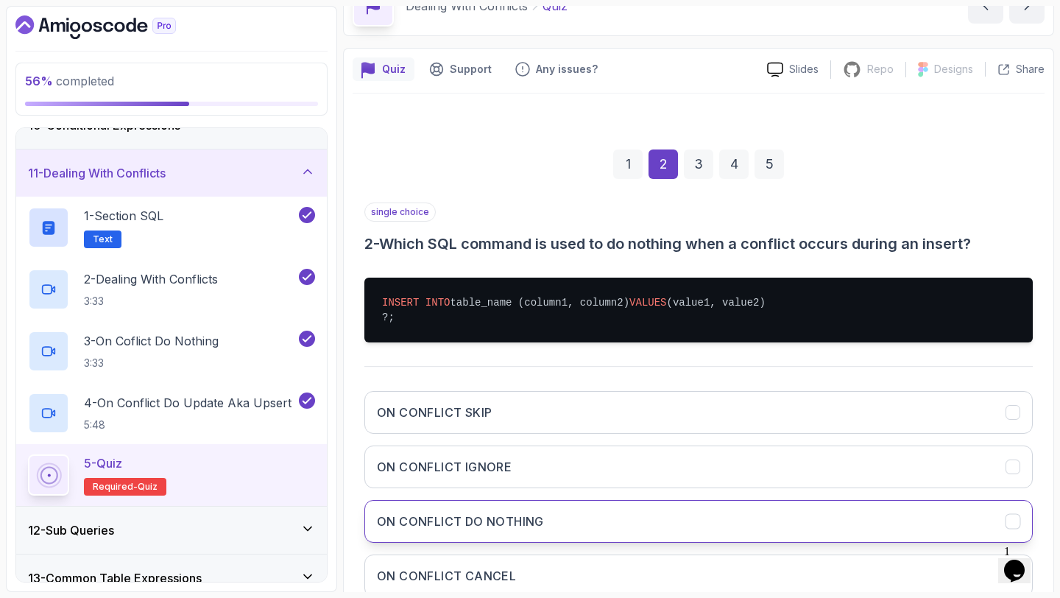
click at [971, 514] on button "ON CONFLICT DO NOTHING" at bounding box center [699, 521] width 669 height 43
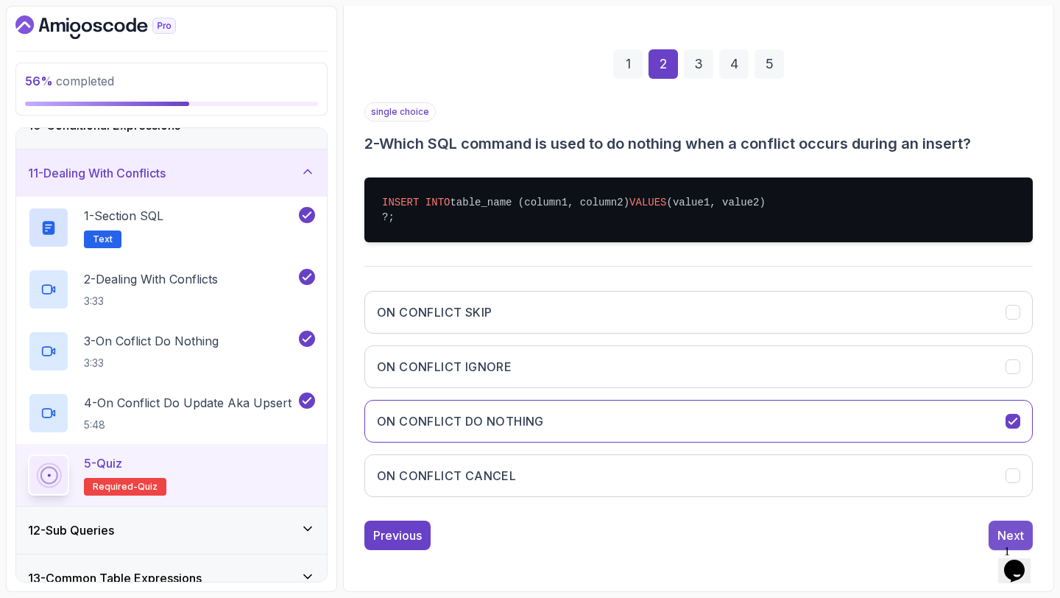
click at [1000, 534] on div "Next" at bounding box center [1011, 536] width 27 height 18
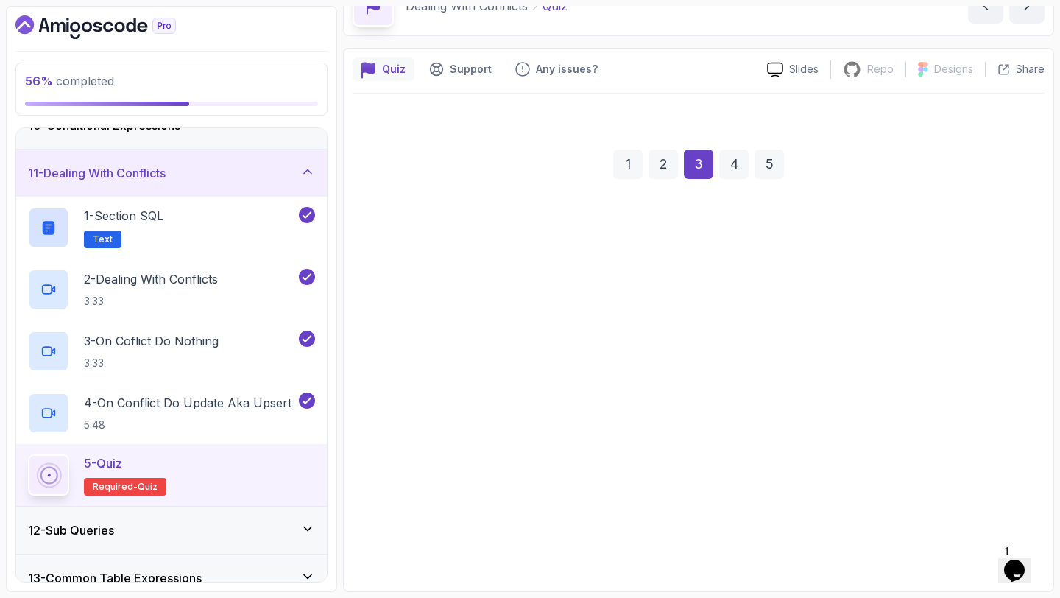
scroll to position [83, 0]
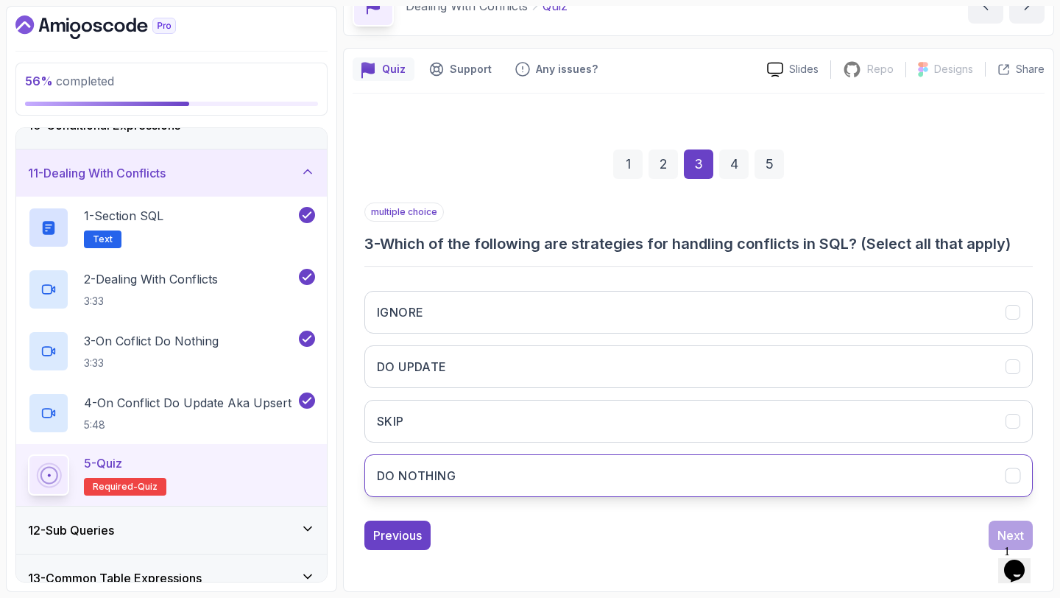
click at [971, 479] on button "DO NOTHING" at bounding box center [699, 475] width 669 height 43
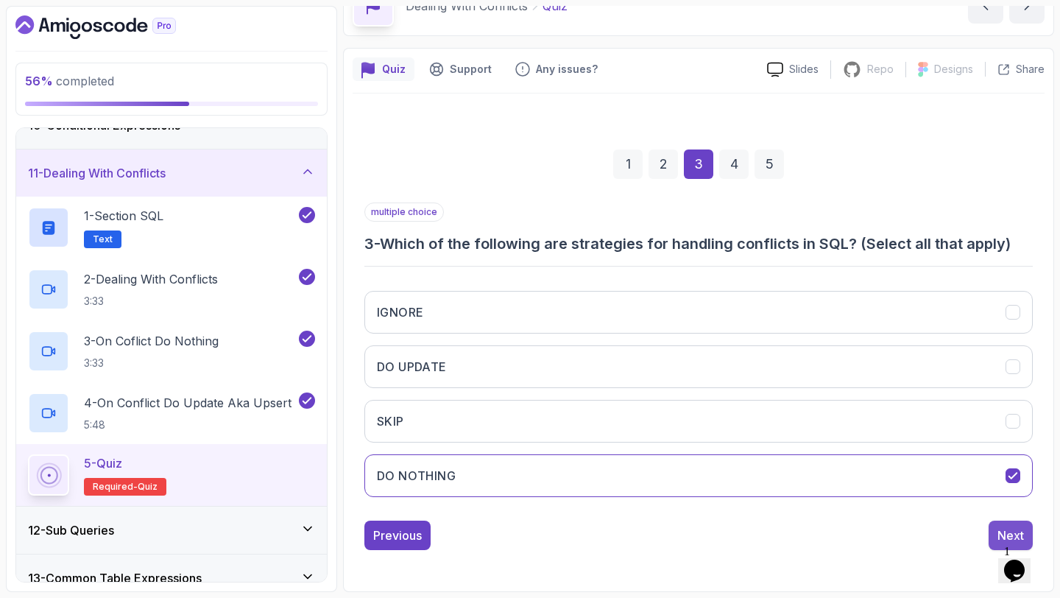
click at [993, 523] on button "Next" at bounding box center [1011, 535] width 44 height 29
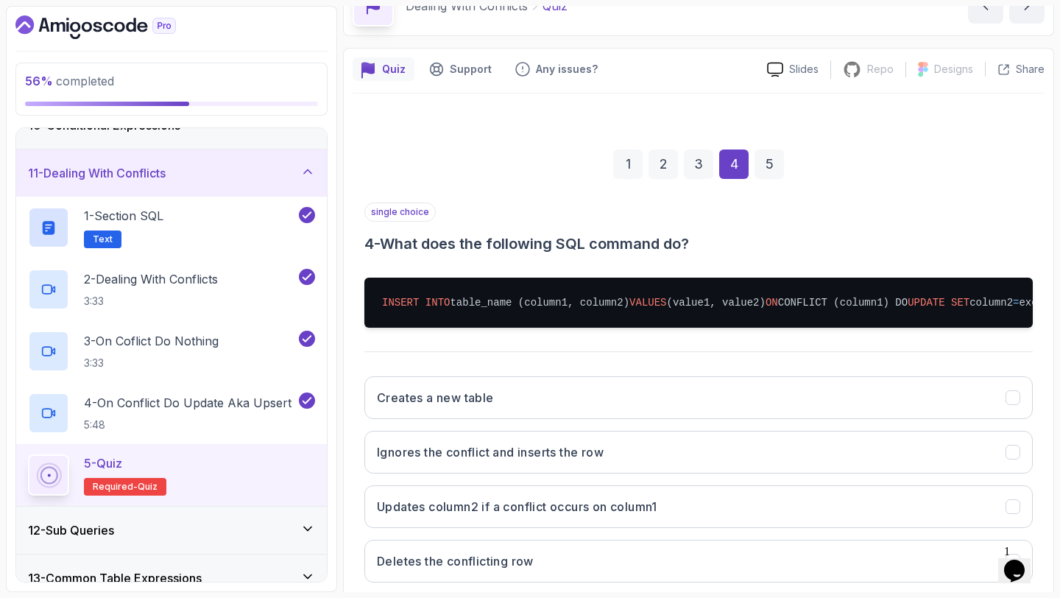
click at [993, 523] on button "Updates column2 if a conflict occurs on column1" at bounding box center [699, 506] width 669 height 43
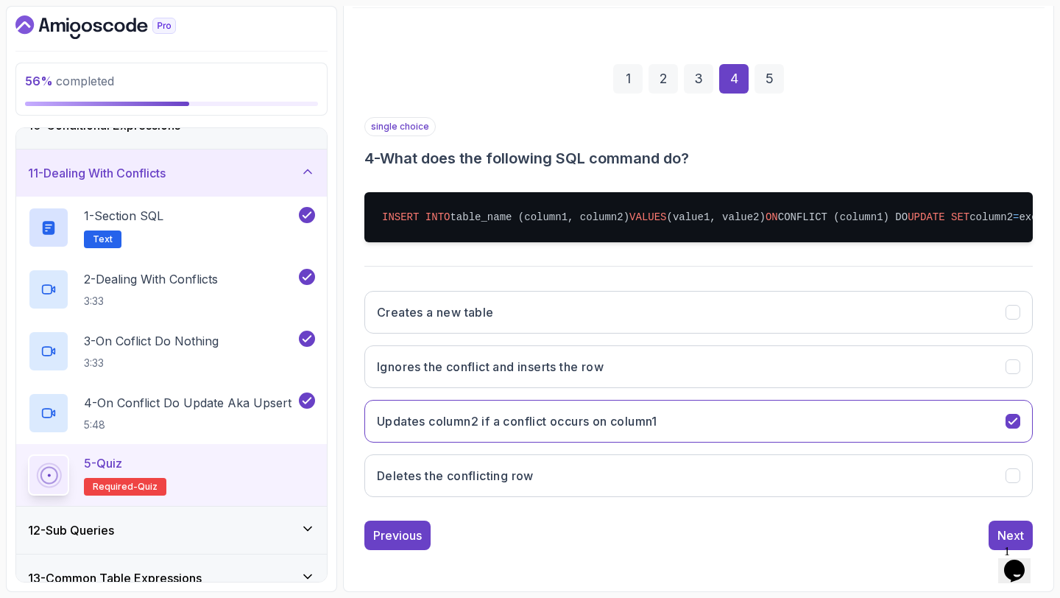
click at [993, 523] on button "Next" at bounding box center [1011, 535] width 44 height 29
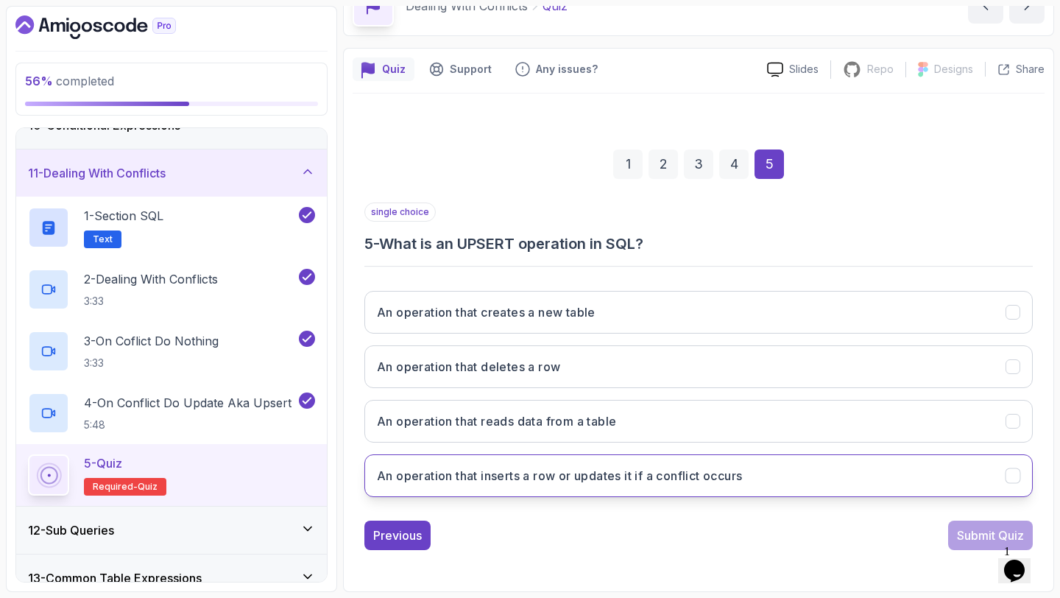
click at [977, 488] on button "An operation that inserts a row or updates it if a conflict occurs" at bounding box center [699, 475] width 669 height 43
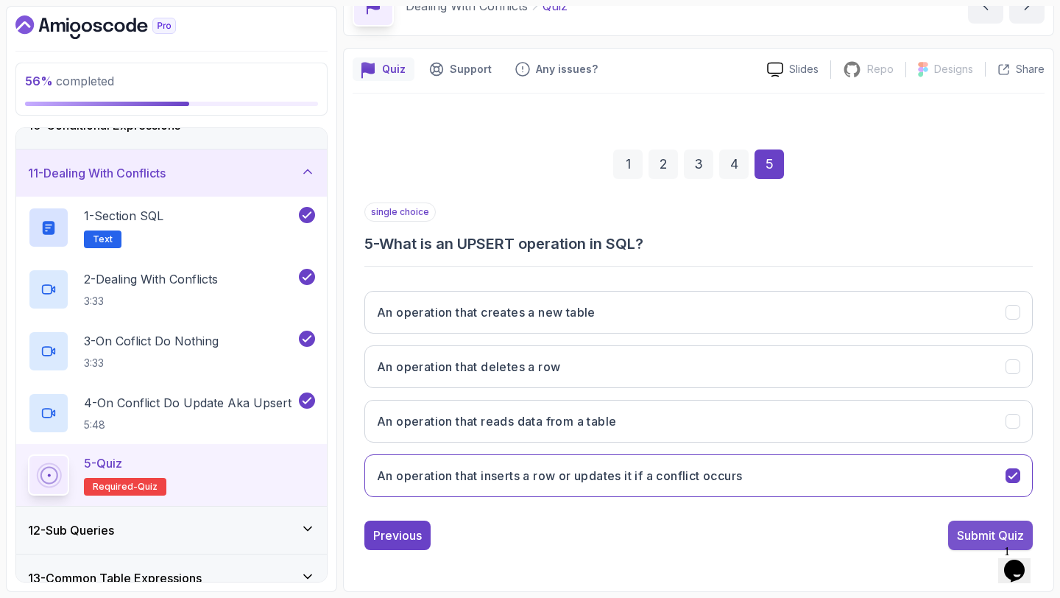
click at [977, 529] on div "Submit Quiz" at bounding box center [990, 536] width 67 height 18
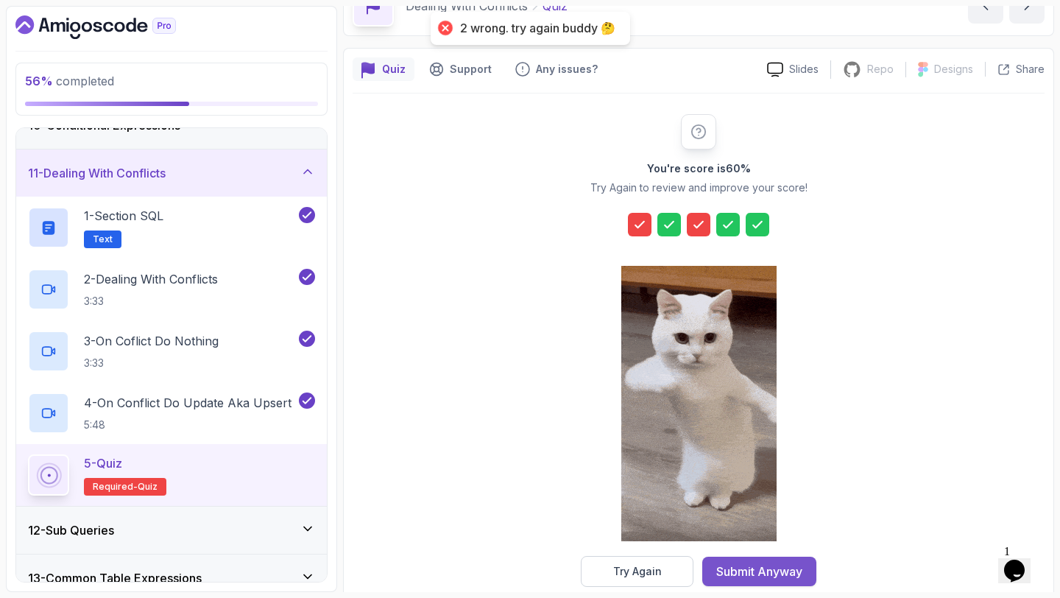
click at [792, 566] on div "Submit Anyway" at bounding box center [760, 572] width 86 height 18
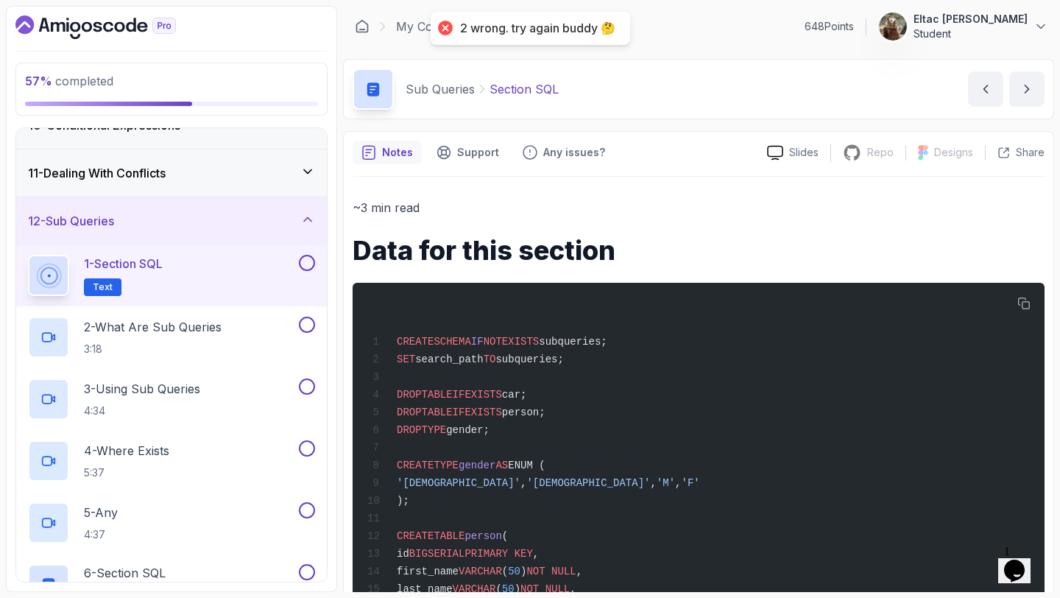
click at [307, 264] on button at bounding box center [307, 263] width 16 height 16
click at [179, 271] on div "1 - Section SQL Text" at bounding box center [162, 275] width 268 height 41
click at [161, 265] on p "1 - Section SQL" at bounding box center [123, 264] width 79 height 18
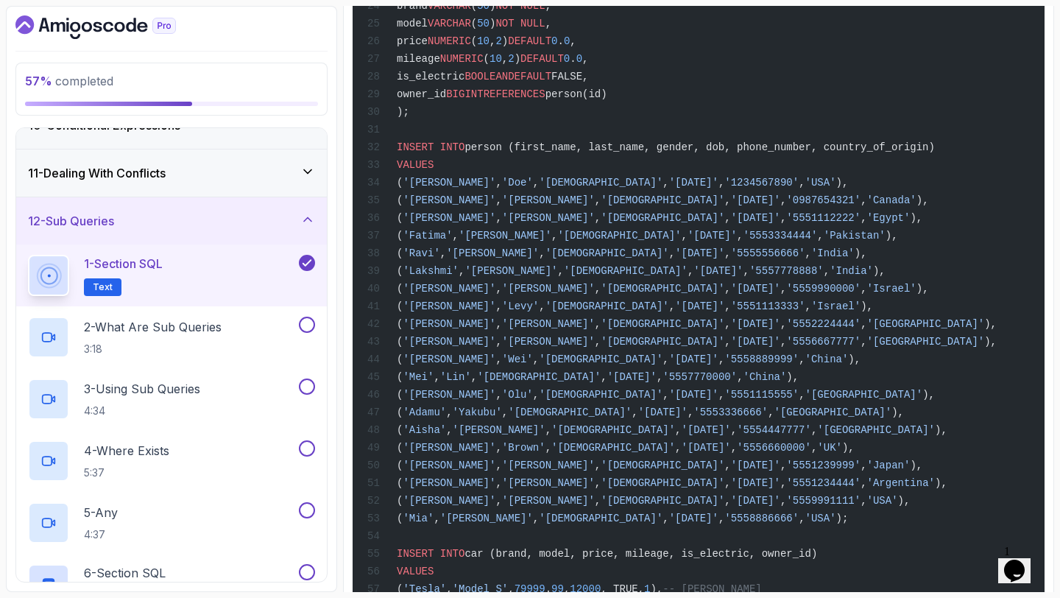
scroll to position [1108, 0]
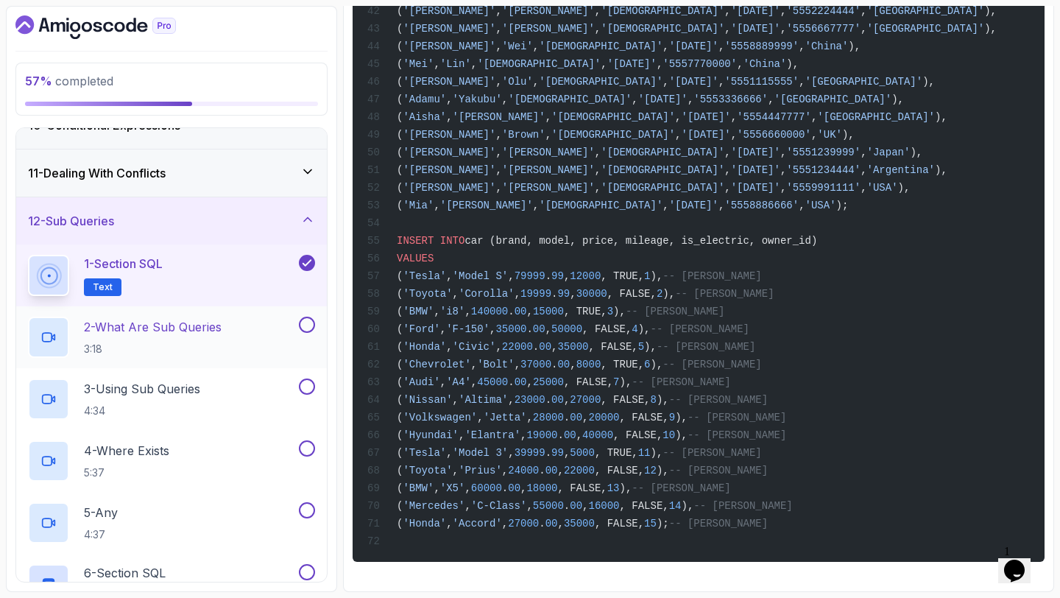
click at [304, 326] on button at bounding box center [307, 325] width 16 height 16
click at [306, 388] on button at bounding box center [307, 387] width 16 height 16
click at [306, 448] on button at bounding box center [307, 448] width 16 height 16
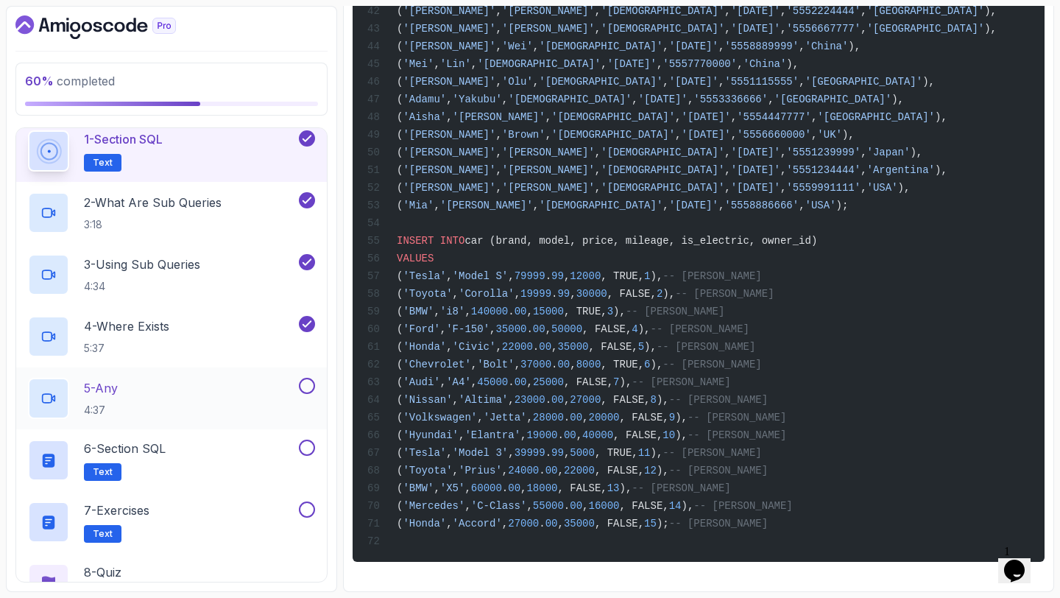
click at [310, 381] on button at bounding box center [307, 386] width 16 height 16
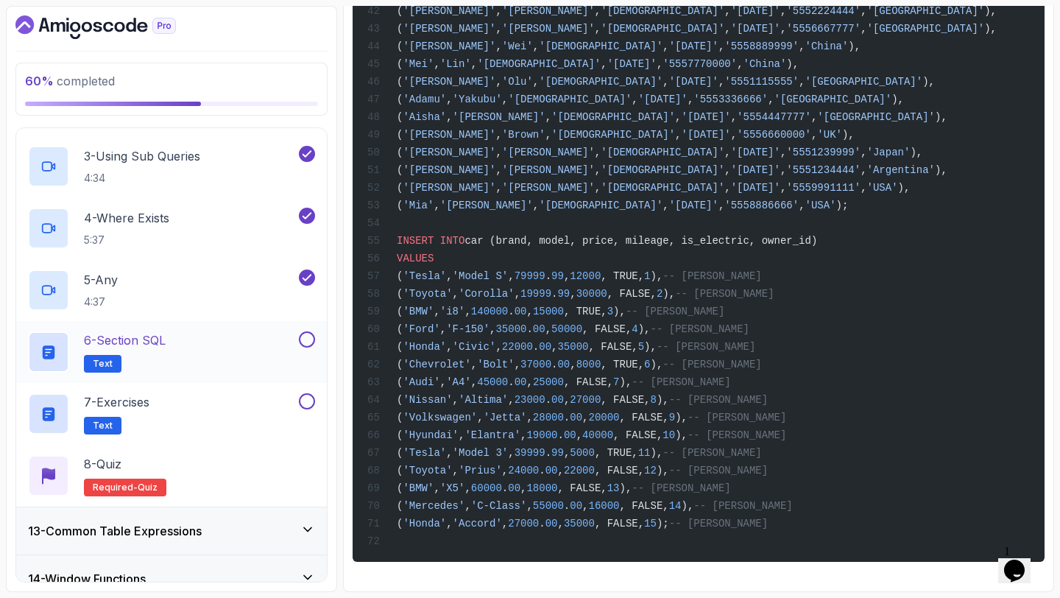
click at [308, 338] on button at bounding box center [307, 339] width 16 height 16
click at [307, 398] on button at bounding box center [307, 401] width 16 height 16
click at [157, 331] on div "6 - Section SQL Text" at bounding box center [171, 352] width 311 height 62
click at [205, 479] on div "8 - Quiz Required- quiz" at bounding box center [171, 475] width 287 height 41
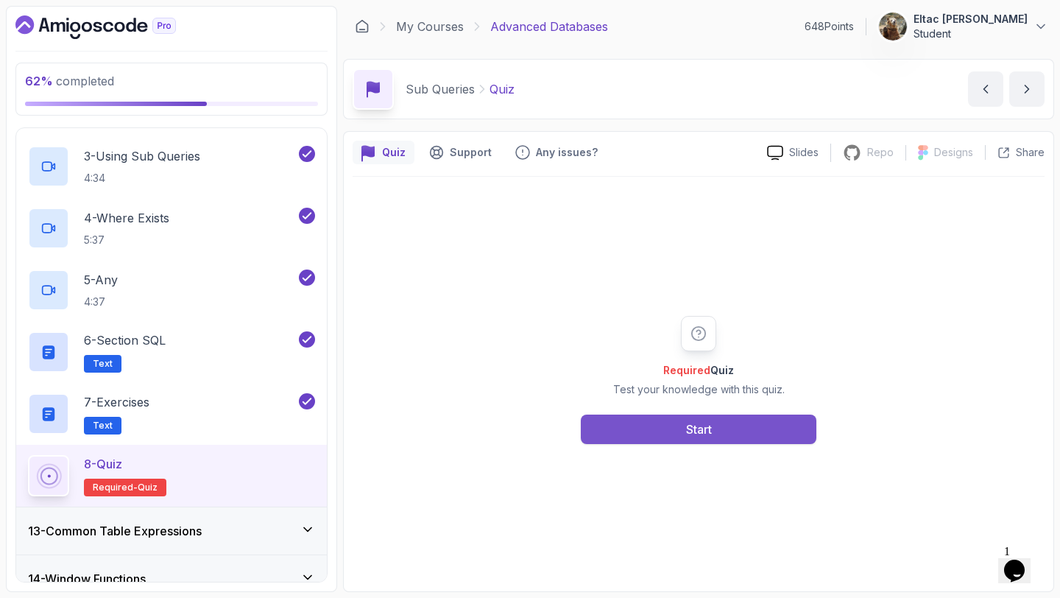
click at [675, 423] on button "Start" at bounding box center [699, 429] width 236 height 29
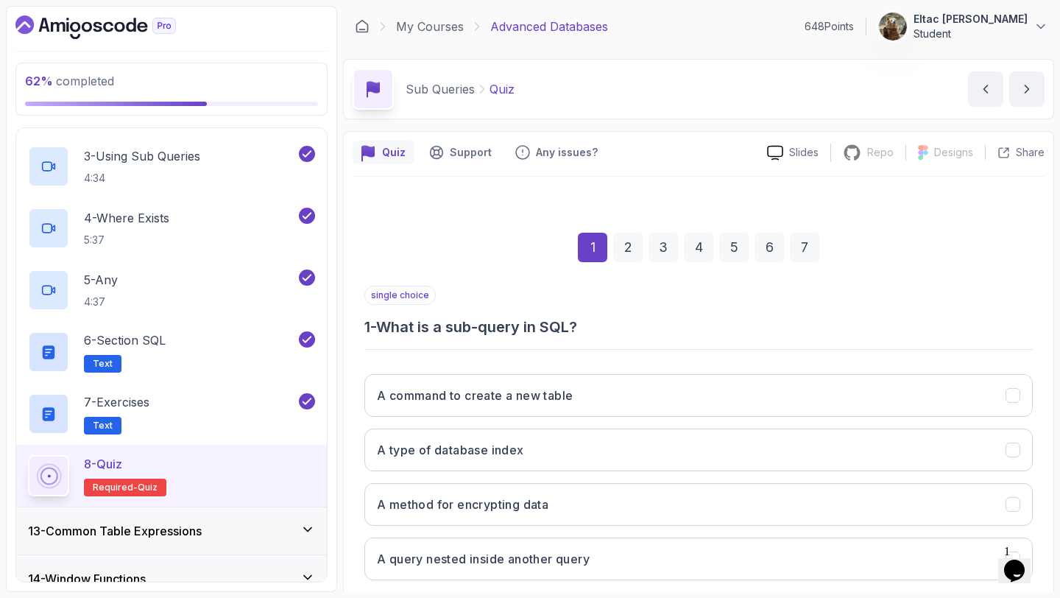
click at [675, 423] on div "A command to create a new table A type of database index A method for encryptin…" at bounding box center [699, 477] width 669 height 230
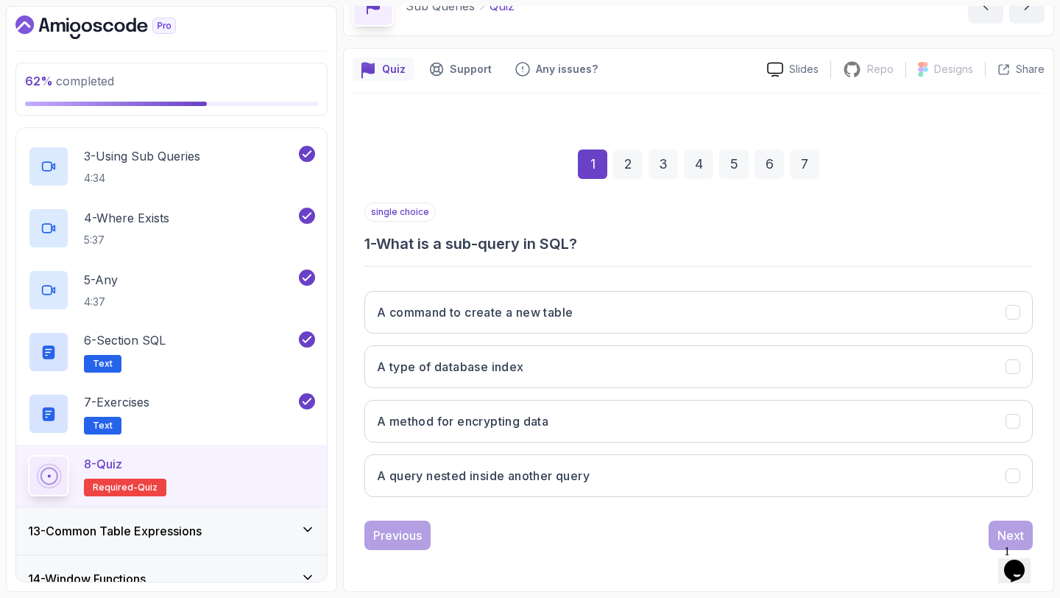
click at [675, 423] on button "A method for encrypting data" at bounding box center [699, 421] width 669 height 43
click at [999, 524] on button "Next" at bounding box center [1011, 535] width 44 height 29
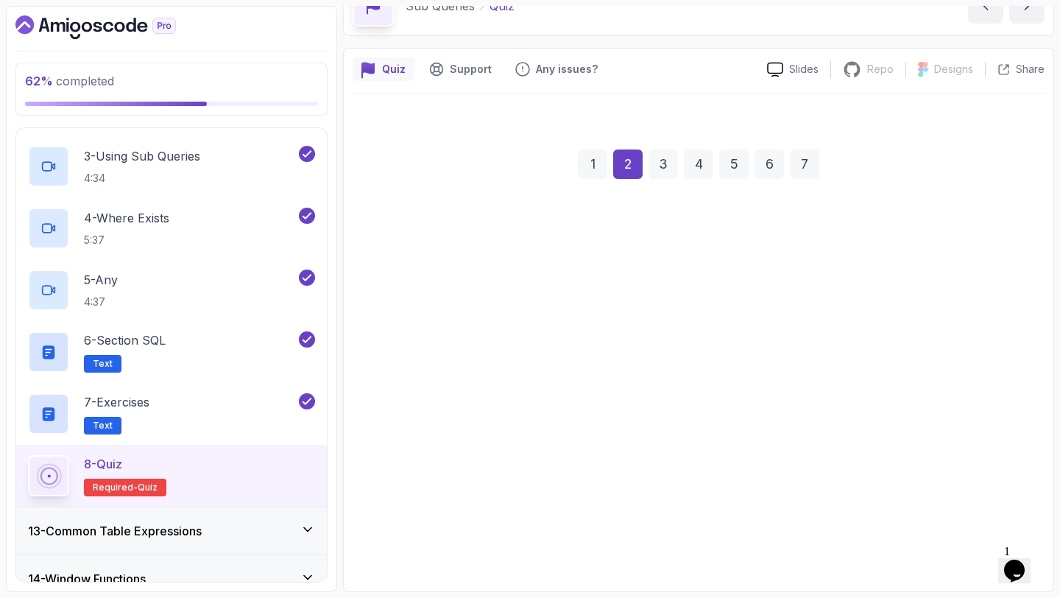
click at [842, 491] on button "JOIN" at bounding box center [699, 475] width 669 height 43
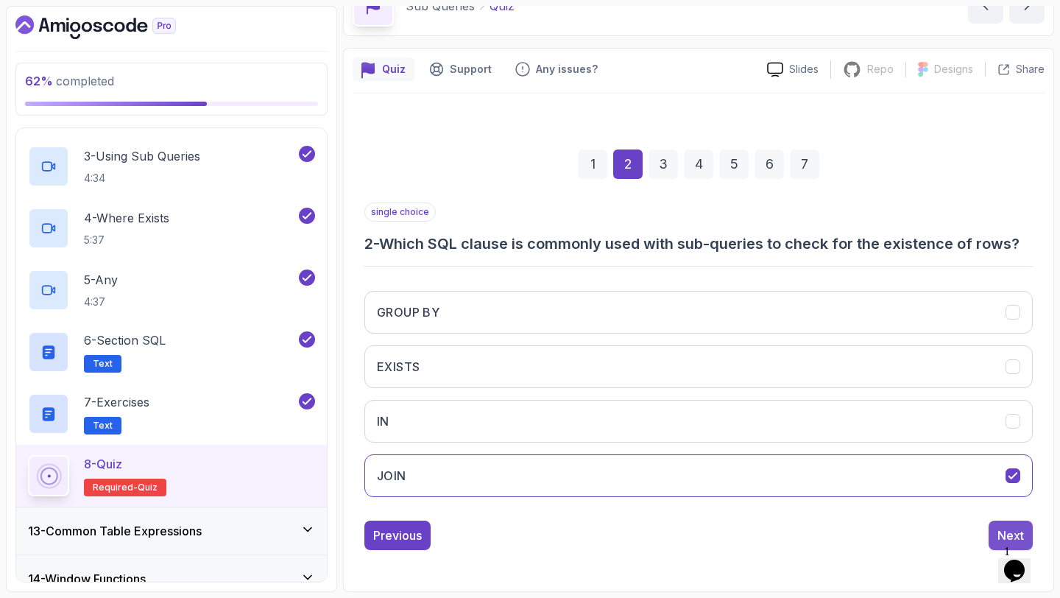
click at [991, 524] on button "Next" at bounding box center [1011, 535] width 44 height 29
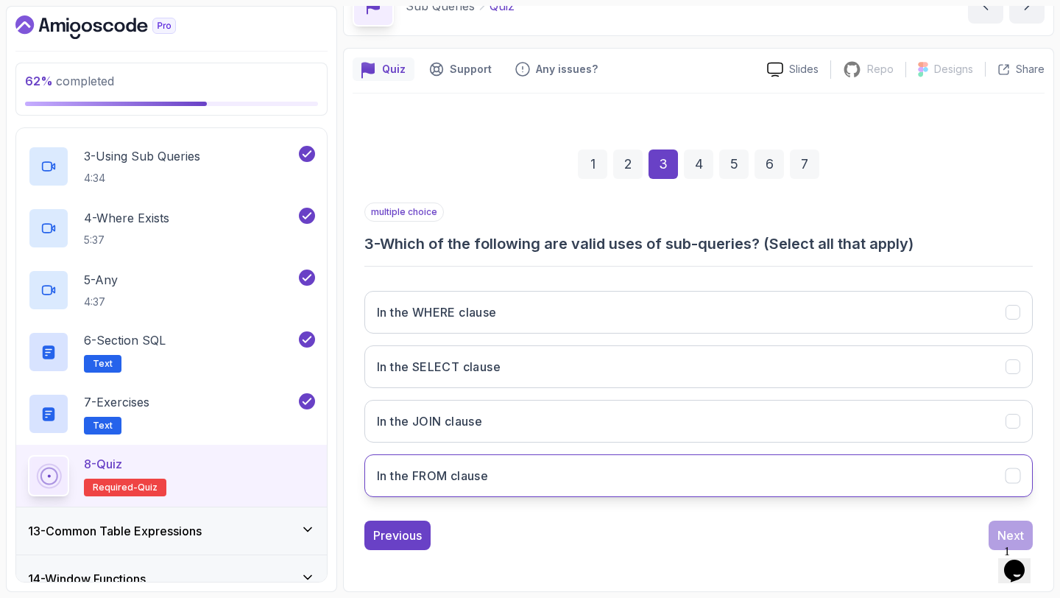
click at [787, 479] on button "In the FROM clause" at bounding box center [699, 475] width 669 height 43
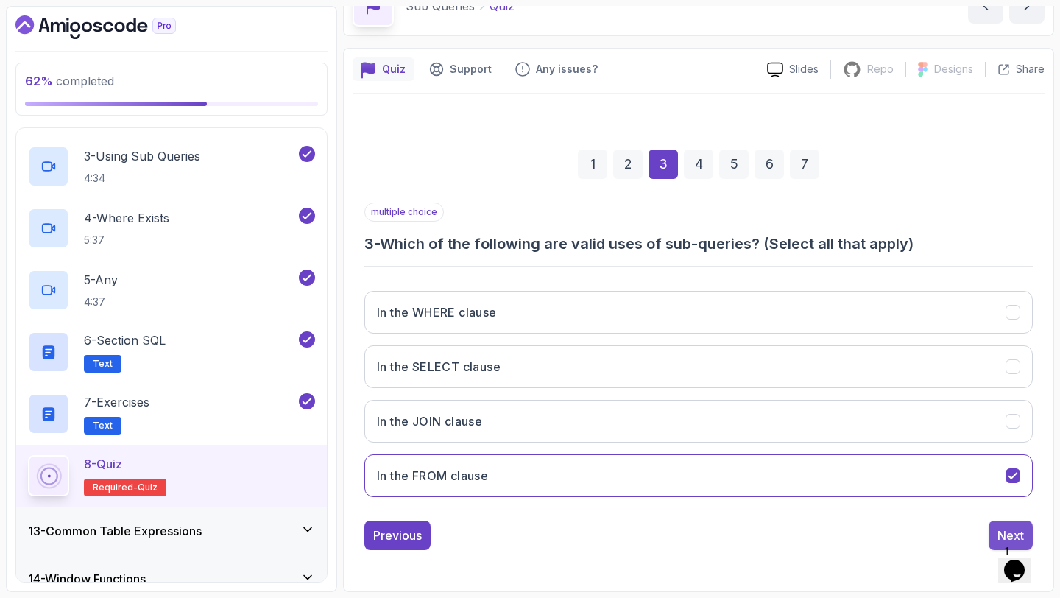
click at [993, 526] on button "Next" at bounding box center [1011, 535] width 44 height 29
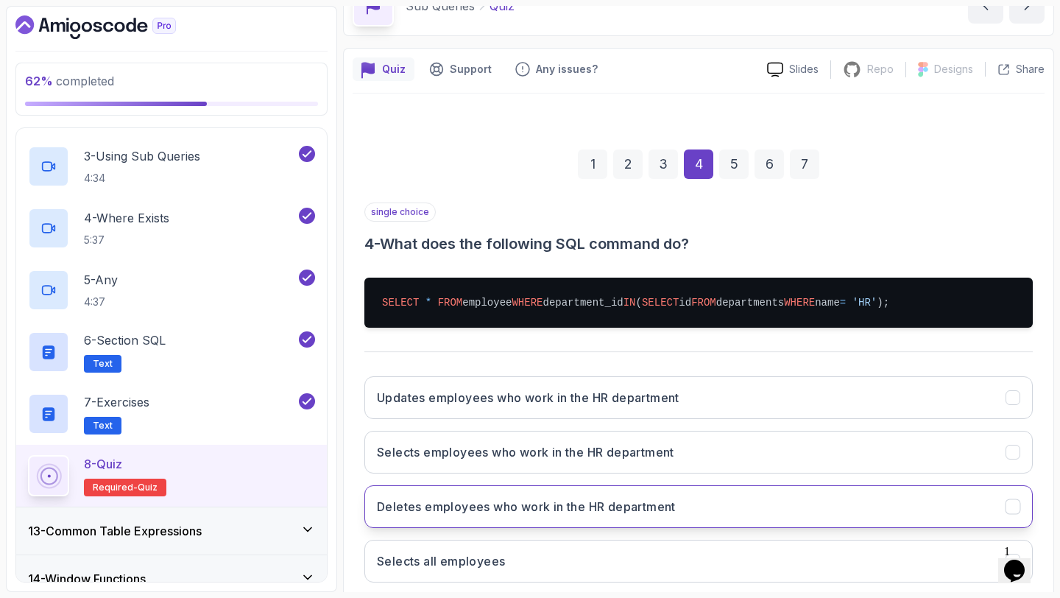
click at [905, 487] on button "Deletes employees who work in the HR department" at bounding box center [699, 506] width 669 height 43
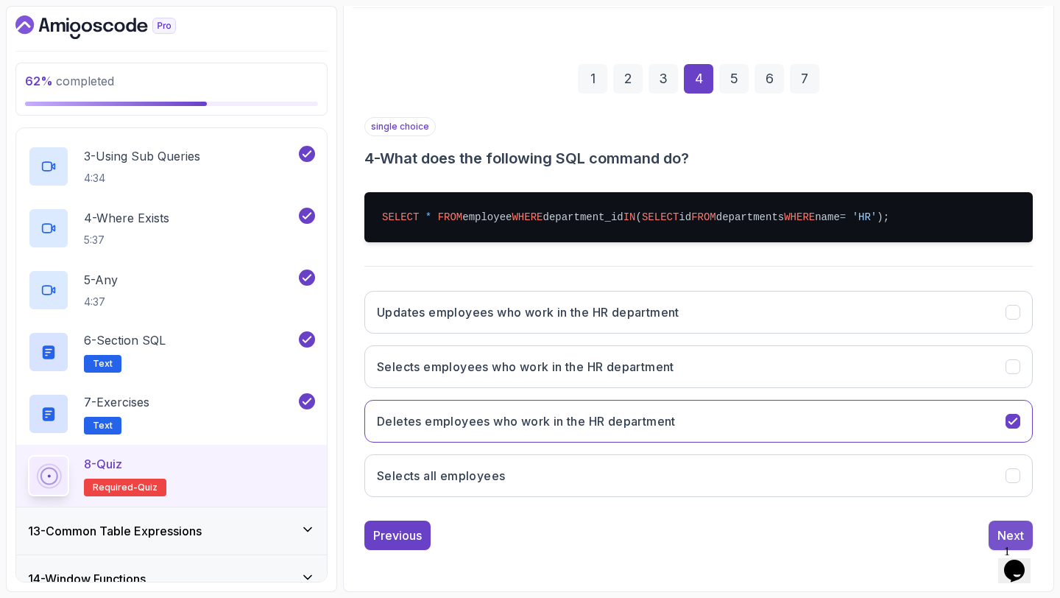
click at [1007, 538] on div "Next" at bounding box center [1011, 536] width 27 height 18
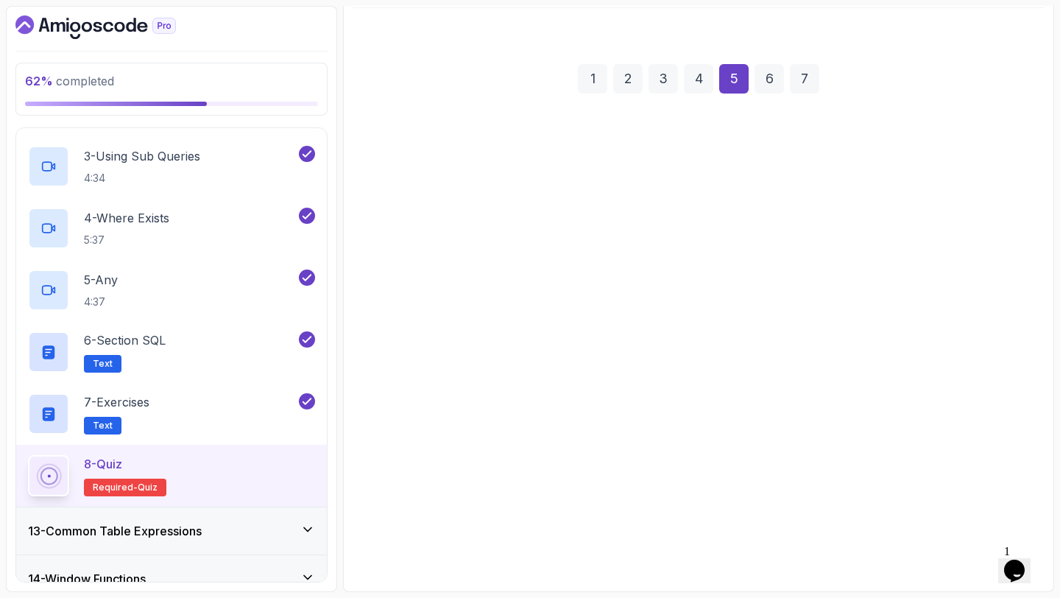
click at [900, 470] on button "To join two tables" at bounding box center [699, 475] width 669 height 43
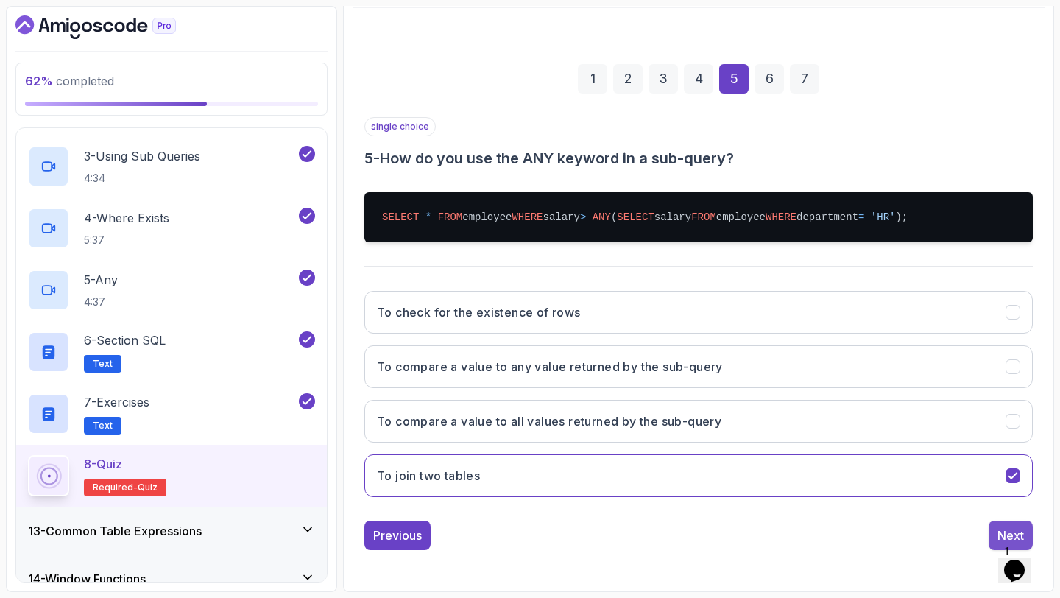
click at [996, 526] on button "Next" at bounding box center [1011, 535] width 44 height 29
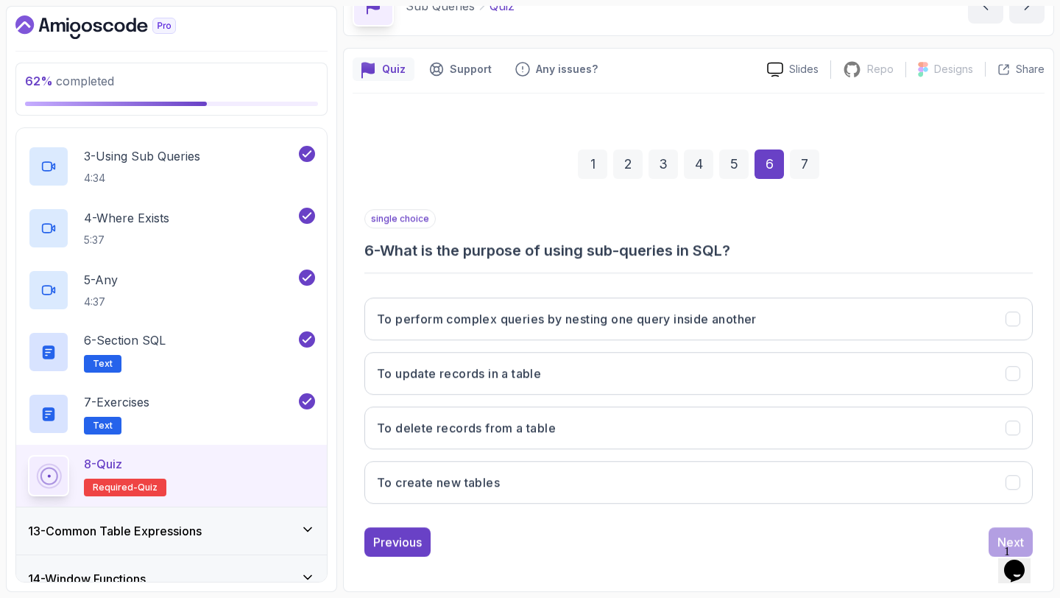
scroll to position [83, 0]
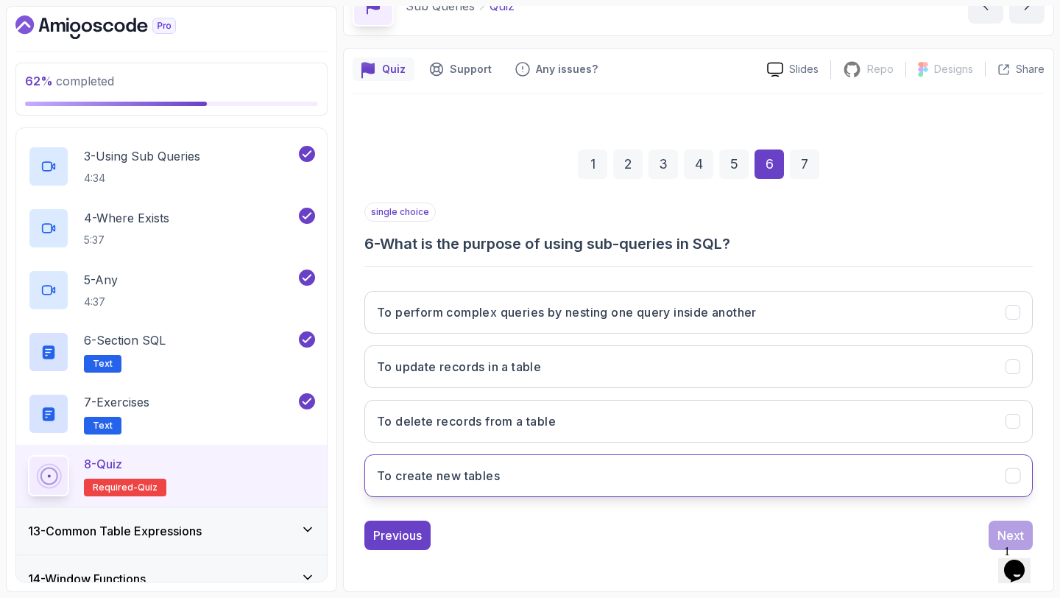
click at [896, 467] on button "To create new tables" at bounding box center [699, 475] width 669 height 43
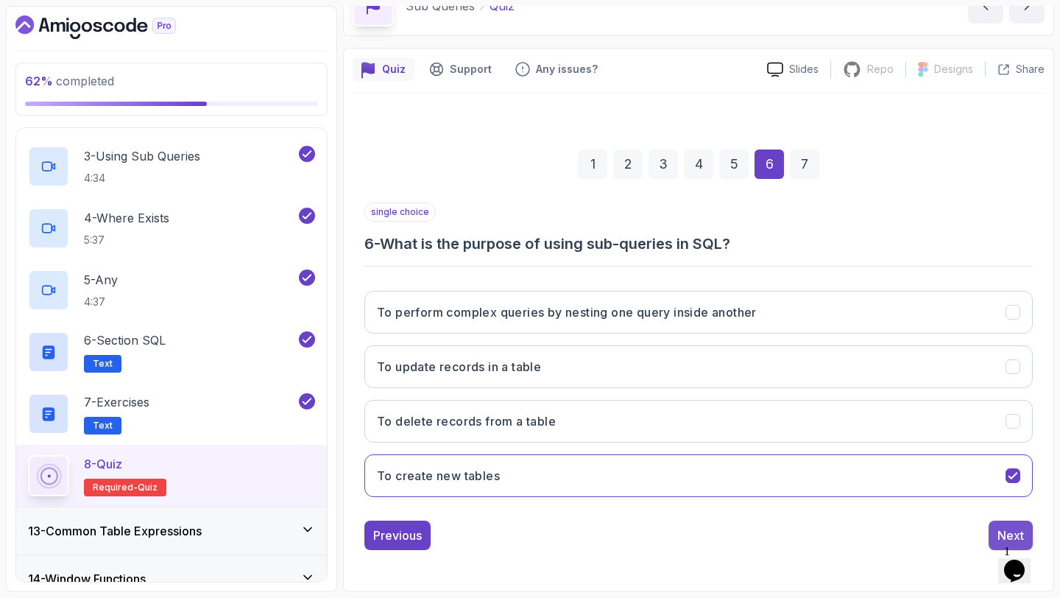
click at [1014, 527] on div "Next" at bounding box center [1011, 536] width 27 height 18
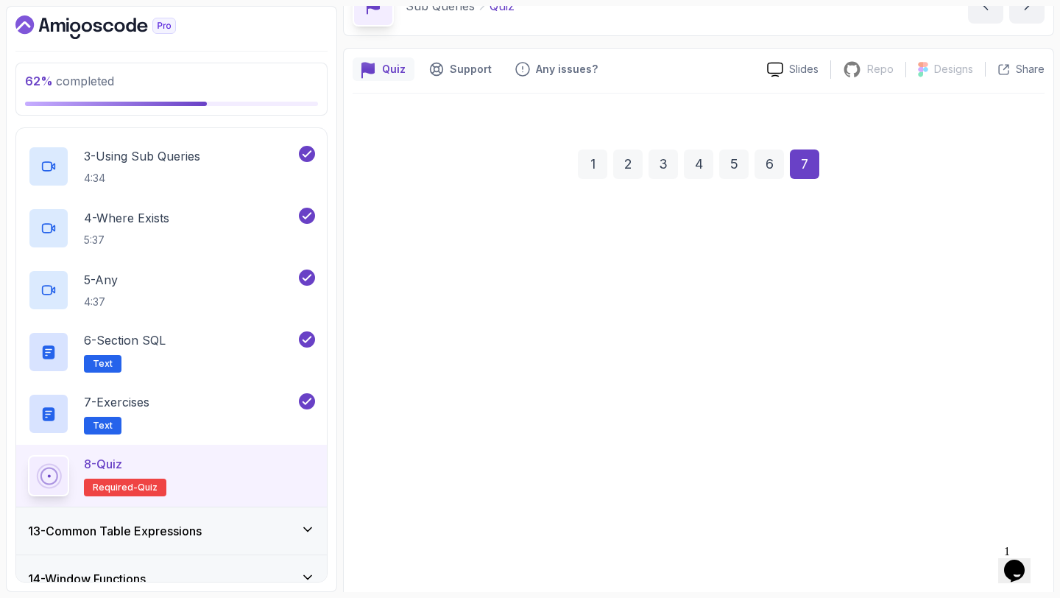
click at [977, 518] on button "Selects names of employees who work in the HR department" at bounding box center [699, 506] width 669 height 43
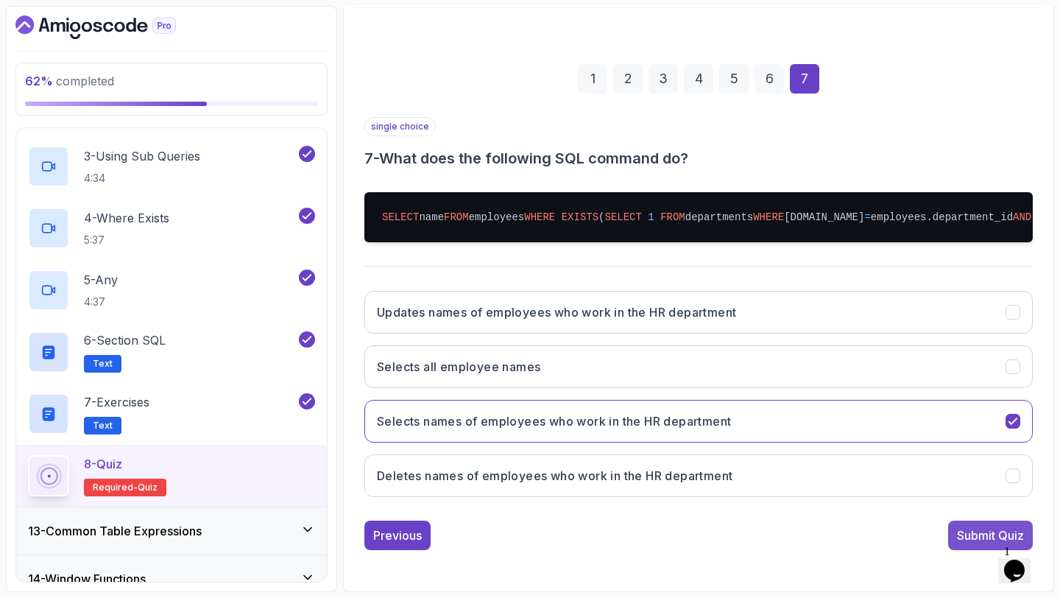
click at [997, 542] on div "Submit Quiz" at bounding box center [990, 536] width 67 height 18
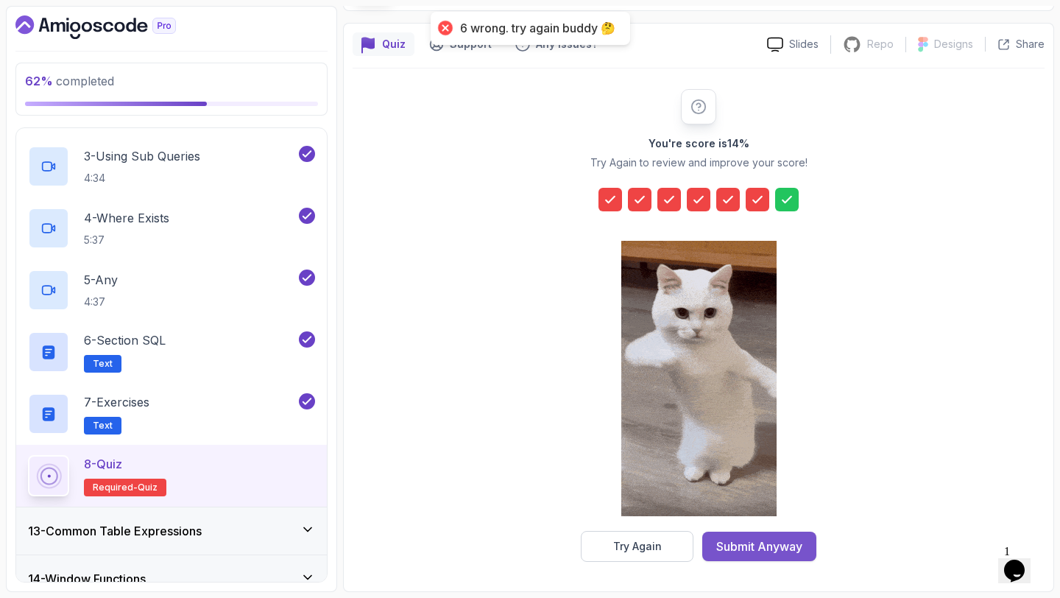
click at [788, 555] on button "Submit Anyway" at bounding box center [760, 546] width 114 height 29
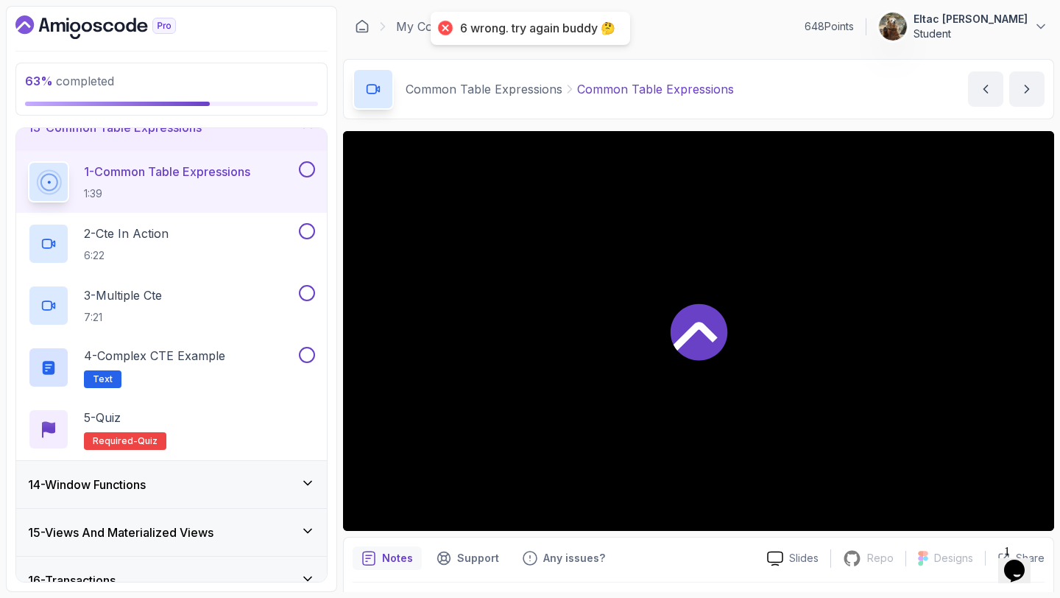
scroll to position [52, 0]
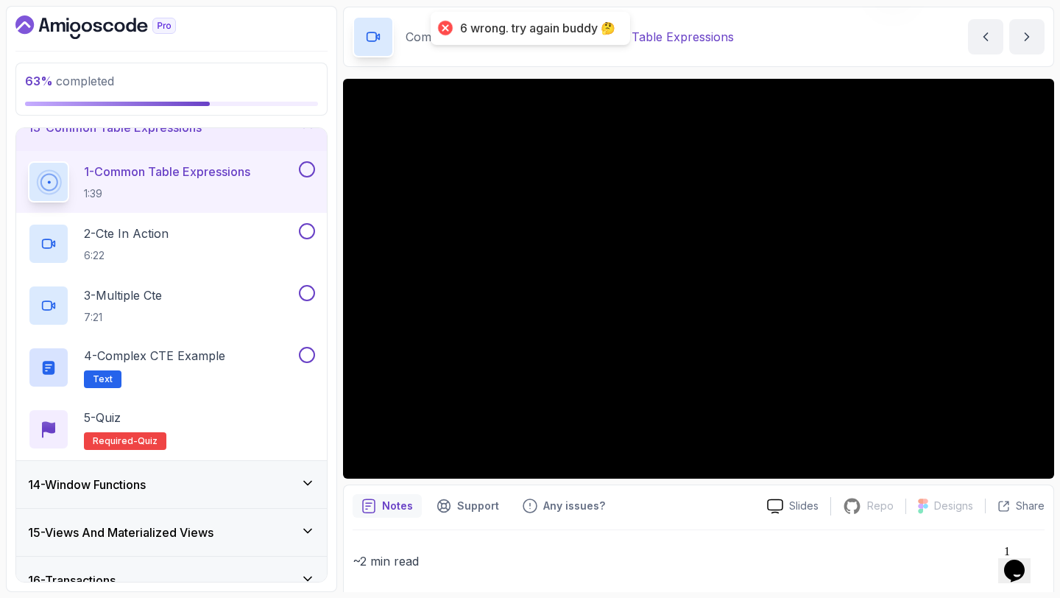
click at [306, 169] on button at bounding box center [307, 169] width 16 height 16
click at [306, 231] on button at bounding box center [307, 231] width 16 height 16
click at [307, 289] on button at bounding box center [307, 293] width 16 height 16
click at [309, 354] on button at bounding box center [307, 355] width 16 height 16
click at [134, 418] on div "5 - Quiz" at bounding box center [125, 418] width 82 height 18
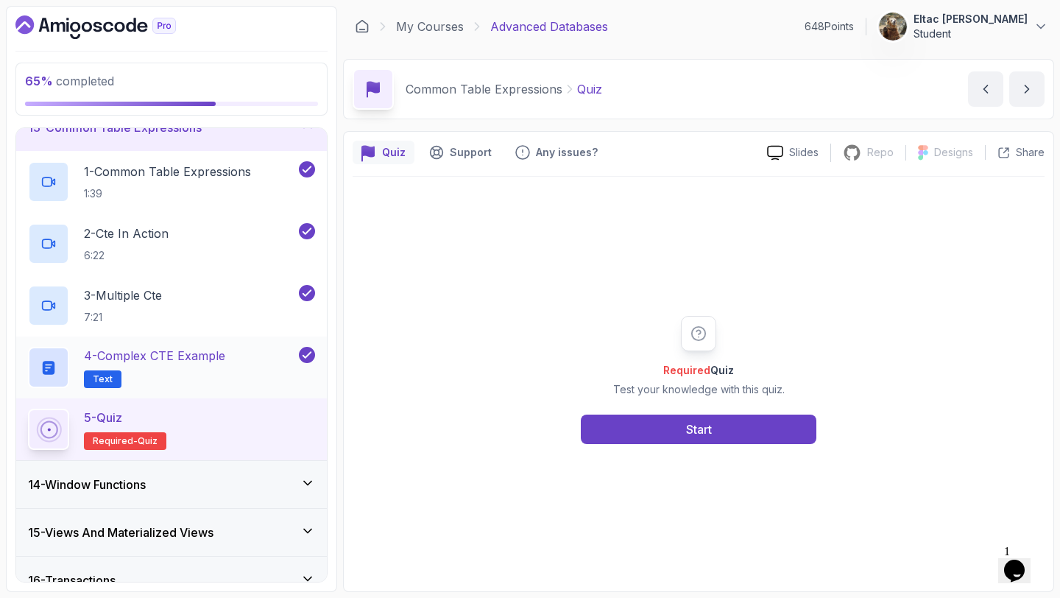
click at [192, 361] on p "4 - Complex CTE Example" at bounding box center [154, 356] width 141 height 18
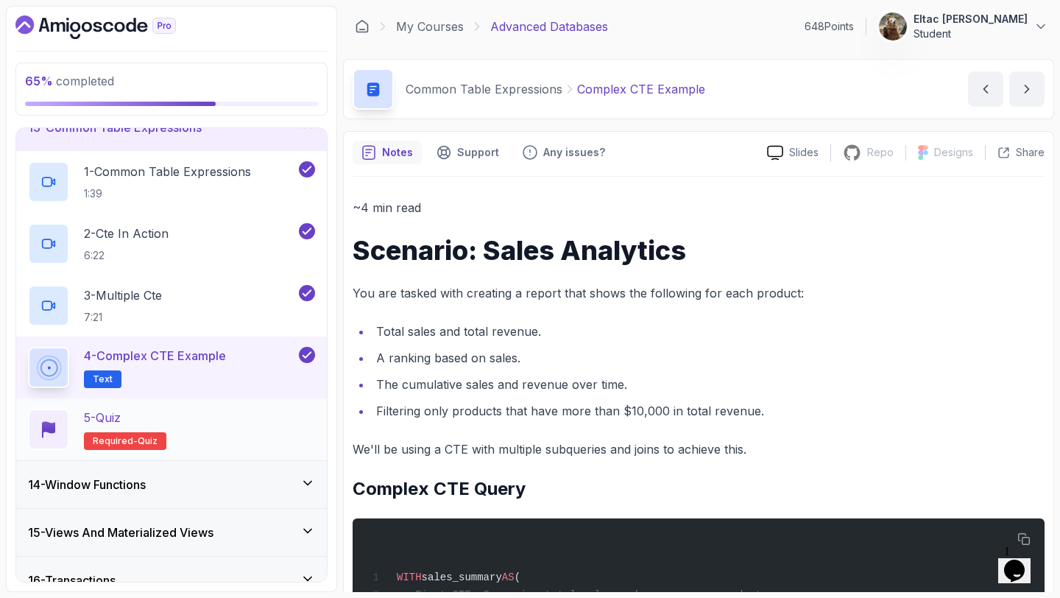
click at [134, 434] on p "Required- quiz" at bounding box center [125, 441] width 82 height 18
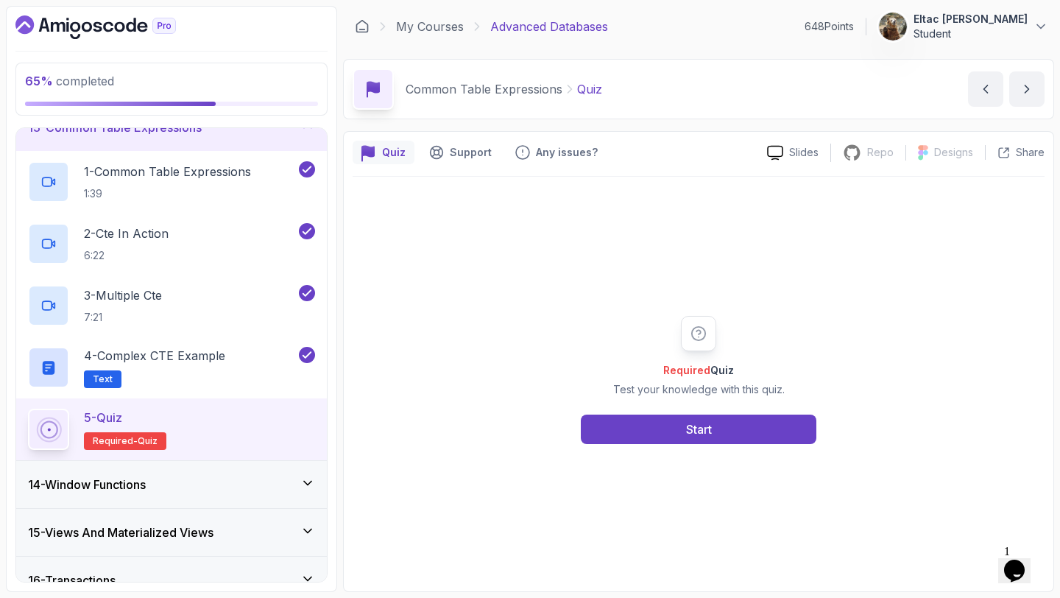
click at [683, 412] on div "Required Quiz Test your knowledge with this quiz. Start" at bounding box center [698, 380] width 283 height 128
click at [675, 429] on button "Start" at bounding box center [699, 429] width 236 height 29
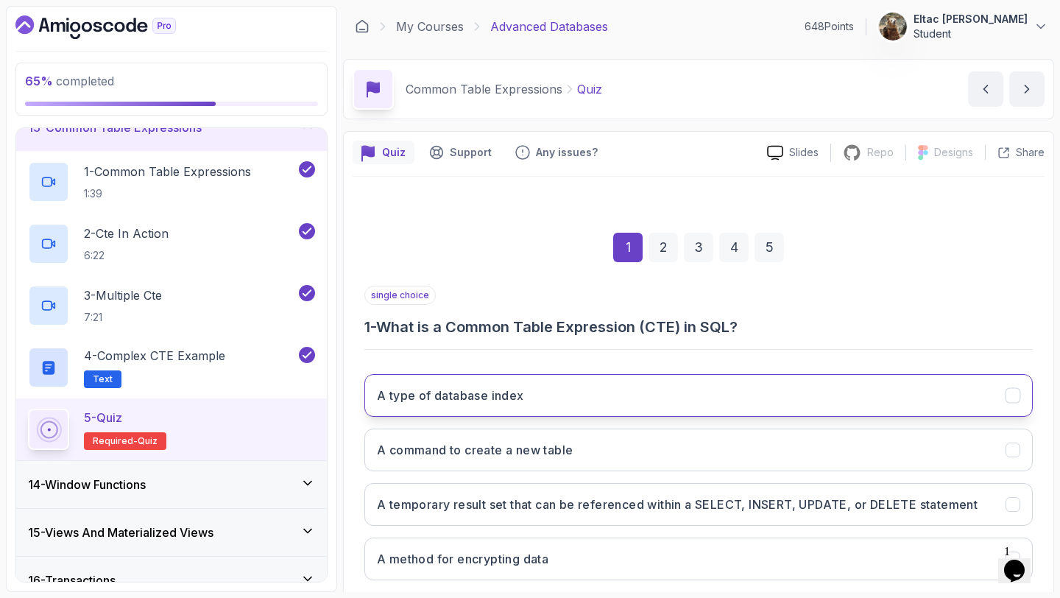
click at [670, 411] on button "A type of database index" at bounding box center [699, 395] width 669 height 43
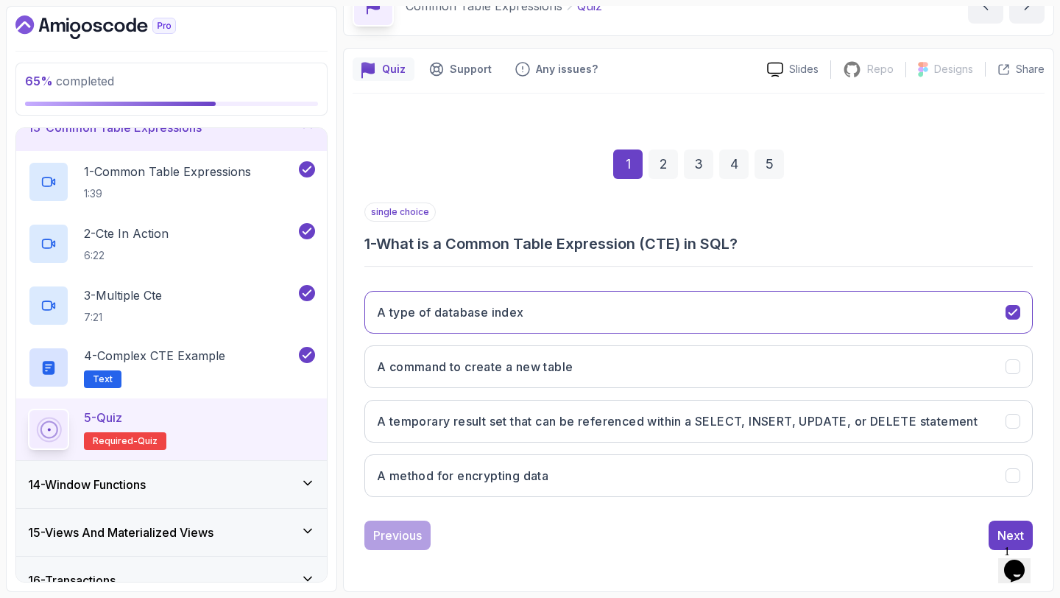
click at [1004, 545] on div "1 Opens Chat This icon Opens the chat window." at bounding box center [1021, 551] width 35 height 13
click at [999, 529] on div "Next" at bounding box center [1011, 536] width 27 height 18
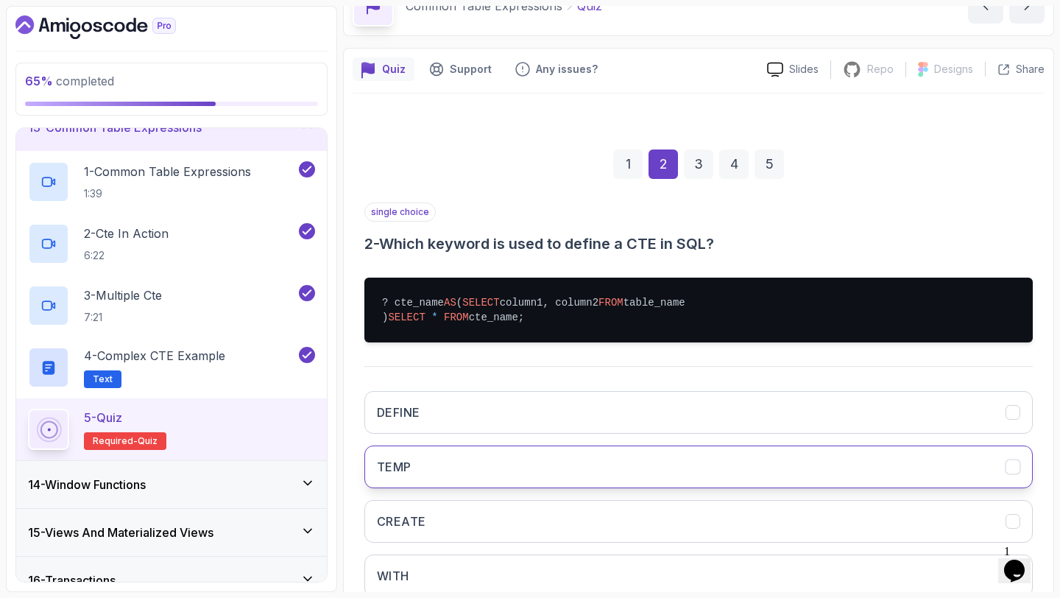
click at [929, 488] on button "TEMP" at bounding box center [699, 467] width 669 height 43
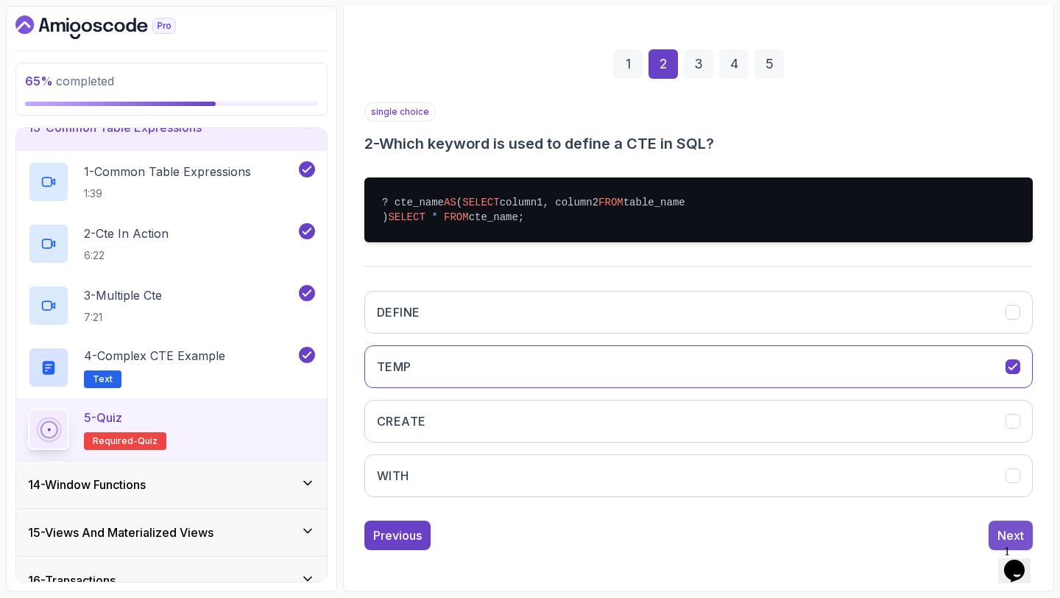
click at [998, 532] on div "Next" at bounding box center [1011, 536] width 27 height 18
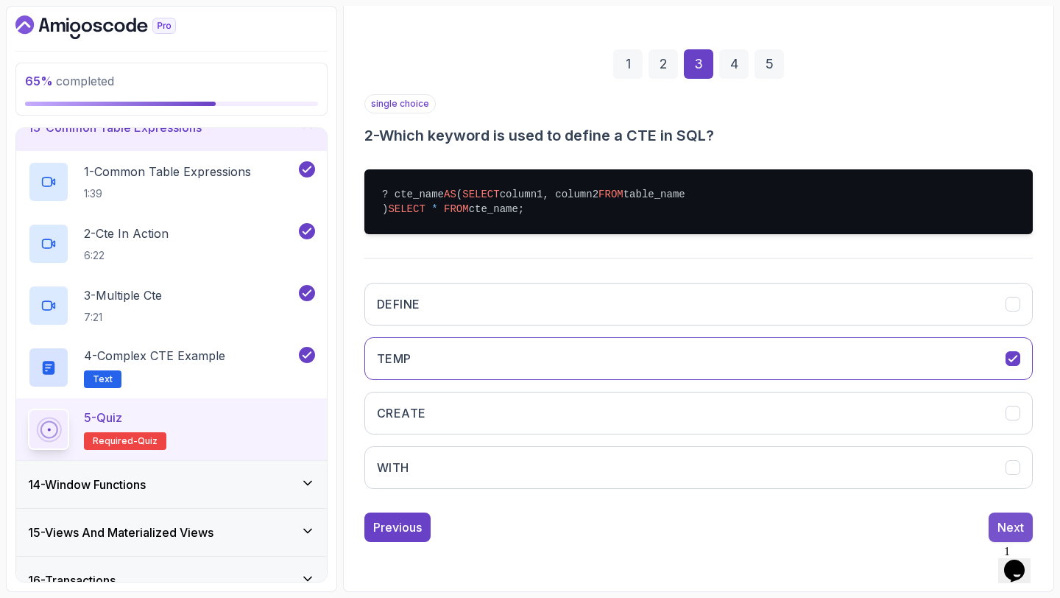
scroll to position [83, 0]
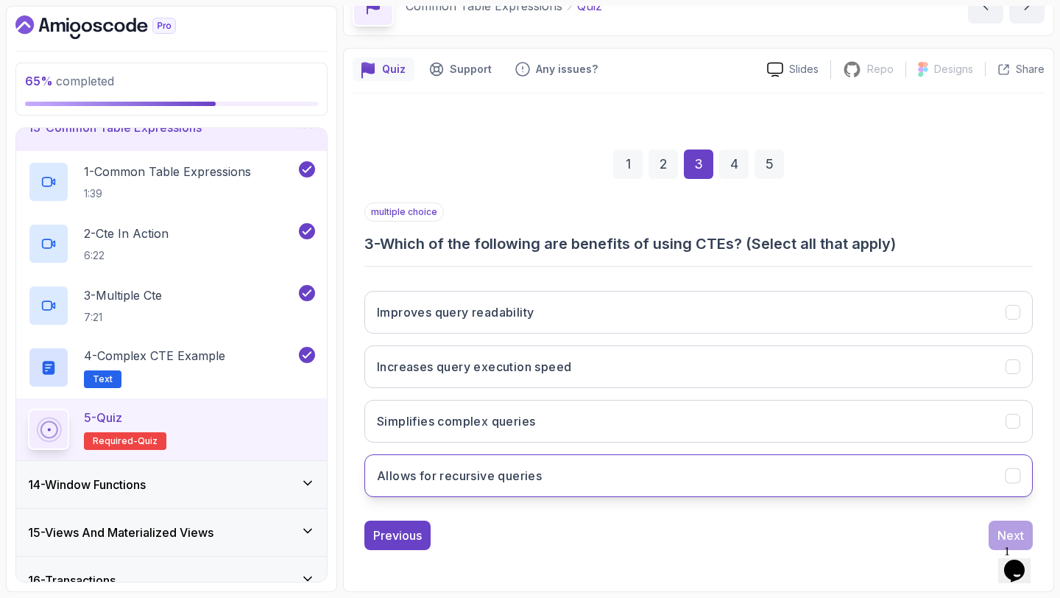
click at [969, 490] on button "Allows for recursive queries" at bounding box center [699, 475] width 669 height 43
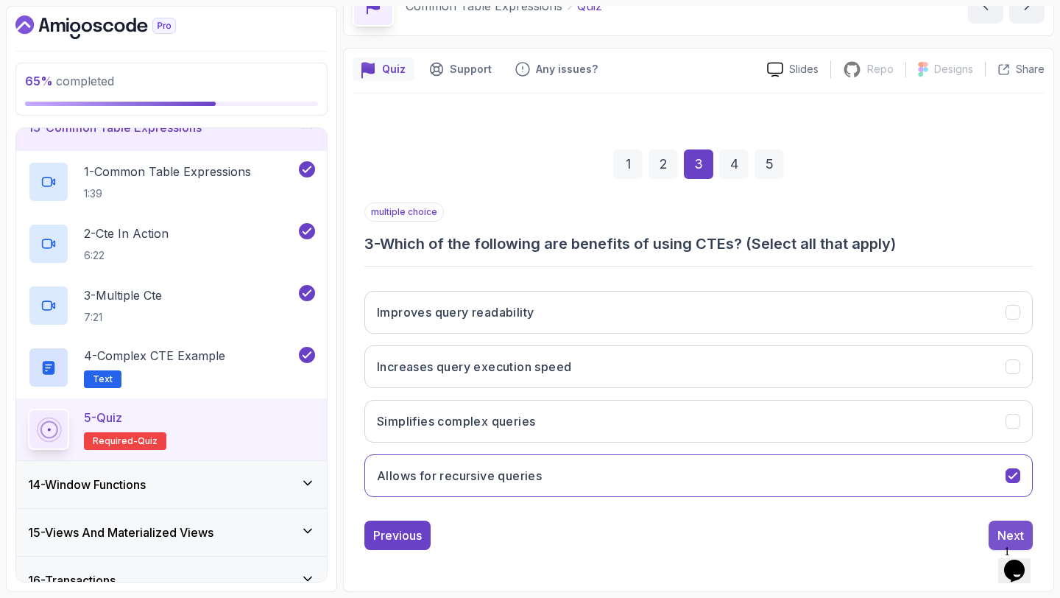
click at [1005, 529] on div "Next" at bounding box center [1011, 536] width 27 height 18
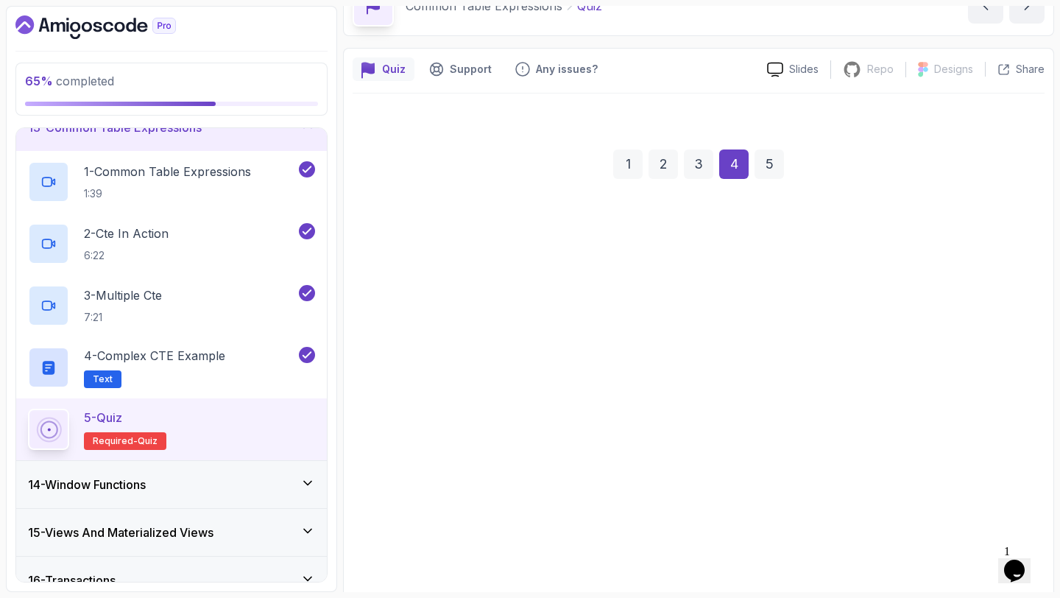
click at [981, 488] on button "Updates products with total sales greater than 1000" at bounding box center [699, 467] width 669 height 43
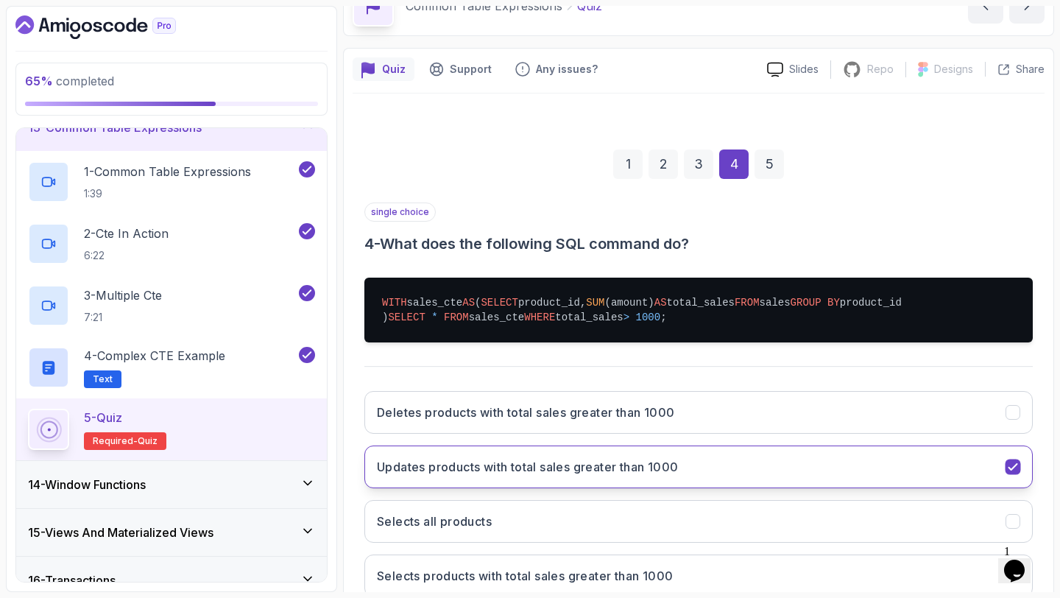
scroll to position [213, 0]
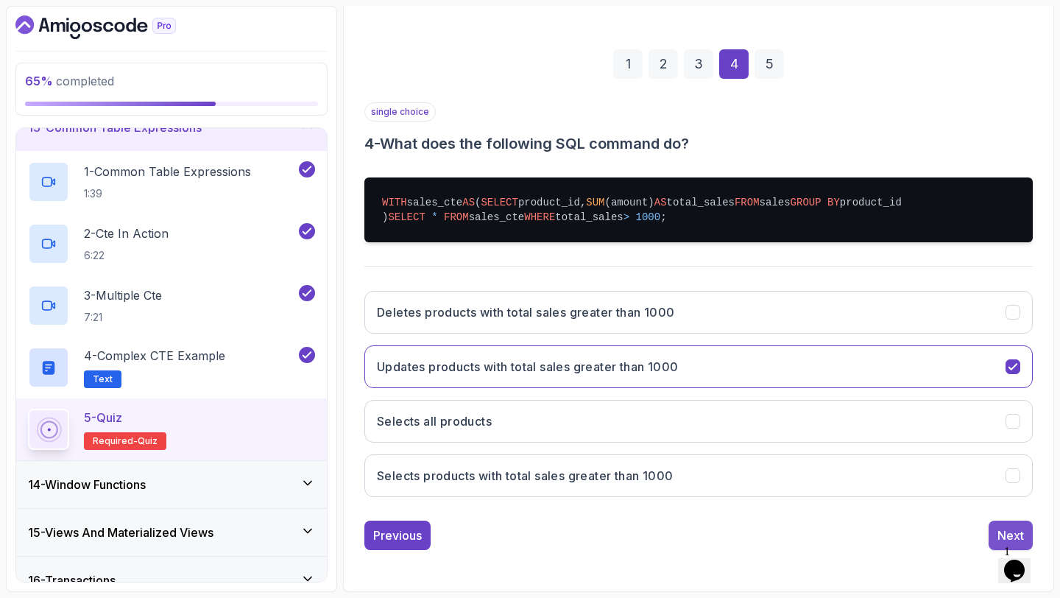
click at [1002, 525] on button "Next" at bounding box center [1011, 535] width 44 height 29
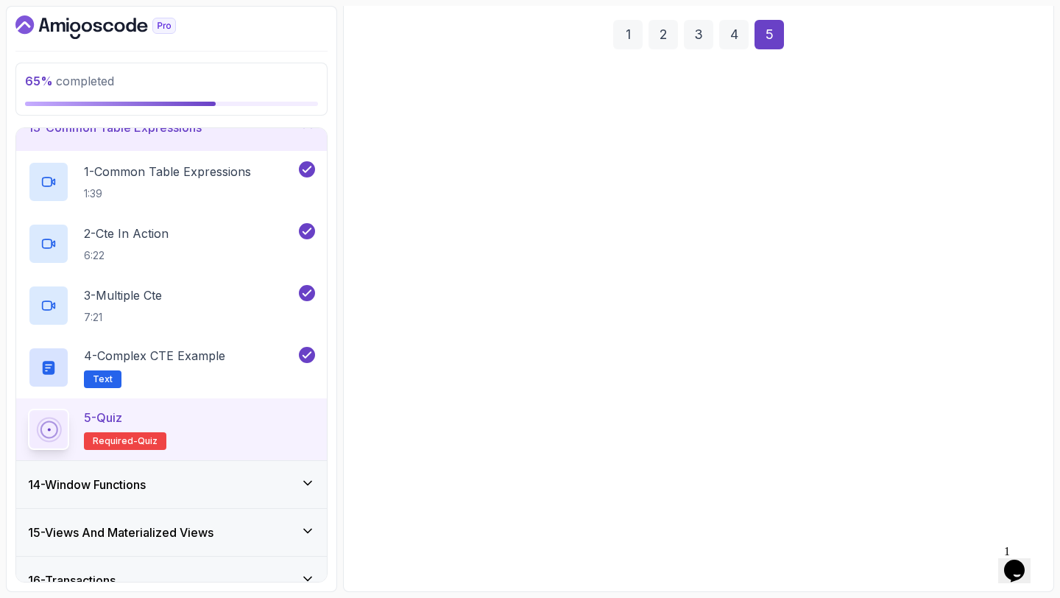
click at [893, 435] on div "By using the OR keyword By separating each CTE with a comma By using multiple W…" at bounding box center [699, 394] width 669 height 230
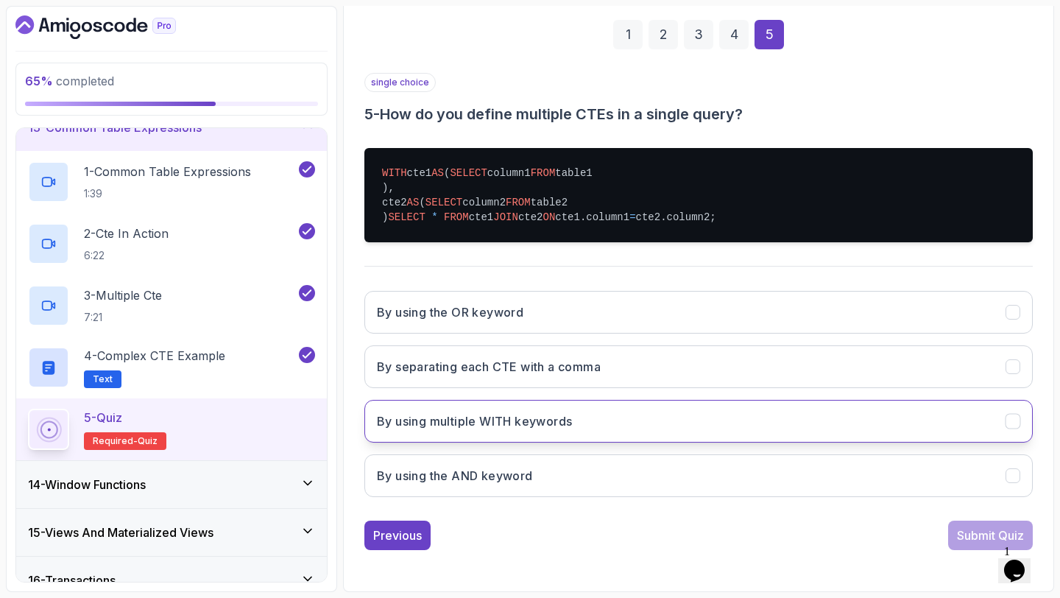
click at [888, 443] on button "By using multiple WITH keywords" at bounding box center [699, 421] width 669 height 43
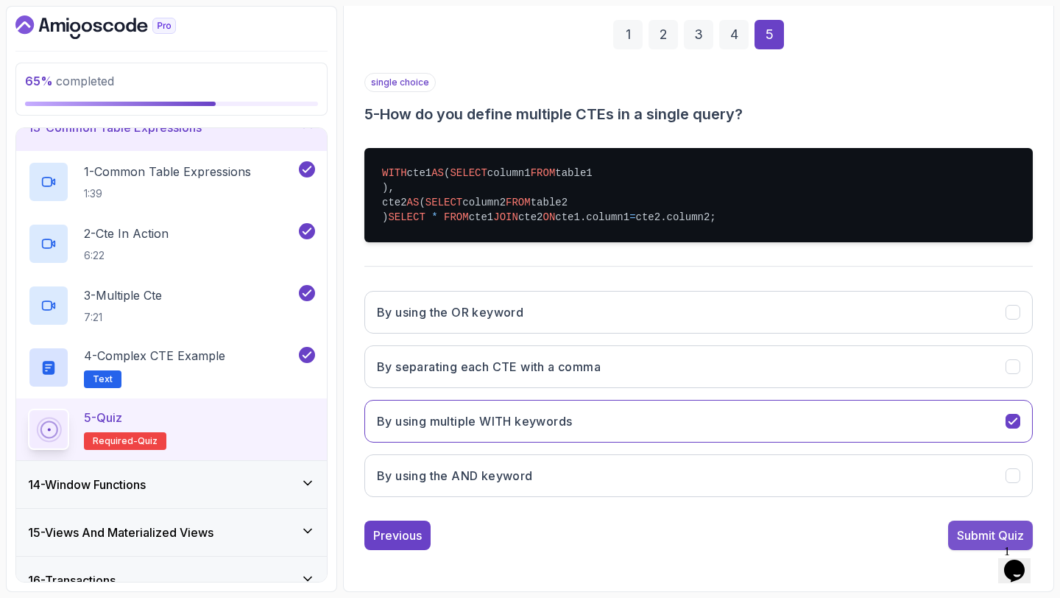
click at [968, 531] on div "Submit Quiz" at bounding box center [990, 536] width 67 height 18
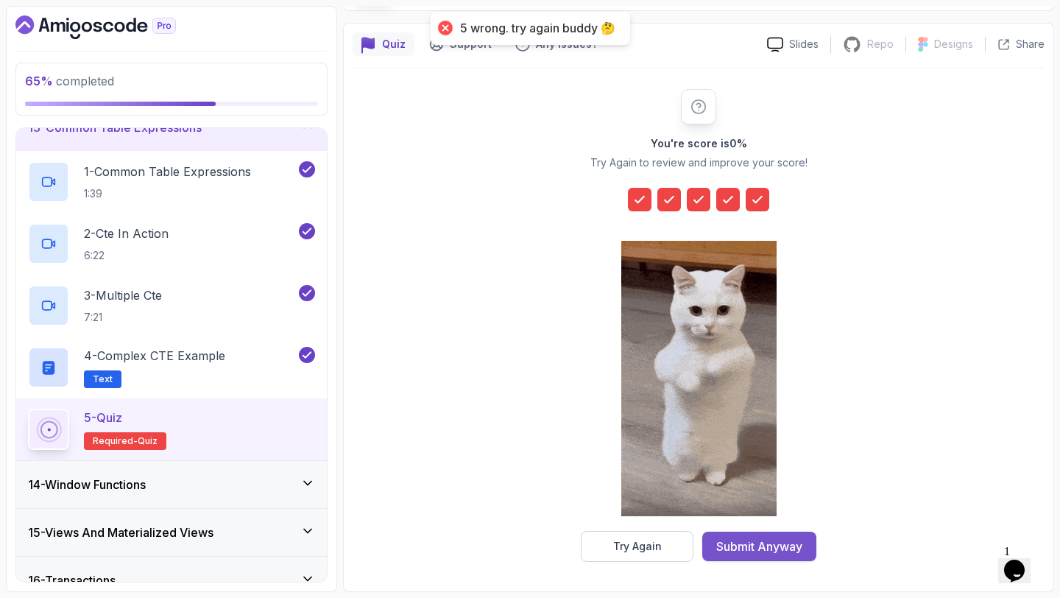
click at [812, 560] on button "Submit Anyway" at bounding box center [760, 546] width 114 height 29
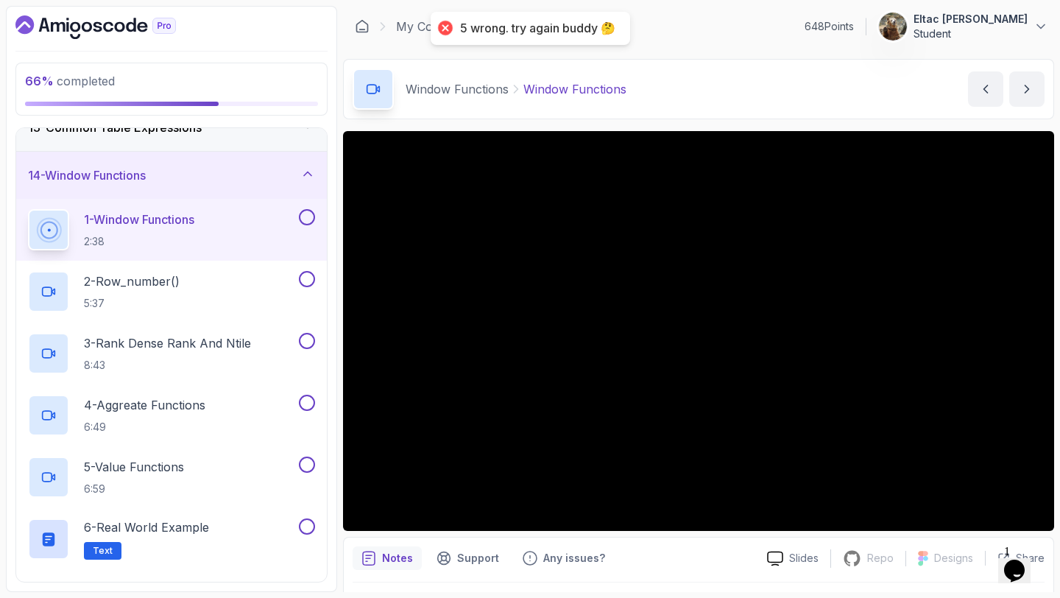
click at [309, 217] on button at bounding box center [307, 217] width 16 height 16
click at [306, 278] on button at bounding box center [307, 279] width 16 height 16
click at [310, 341] on button at bounding box center [307, 341] width 16 height 16
click at [310, 402] on button at bounding box center [307, 403] width 16 height 16
click at [307, 463] on button at bounding box center [307, 465] width 16 height 16
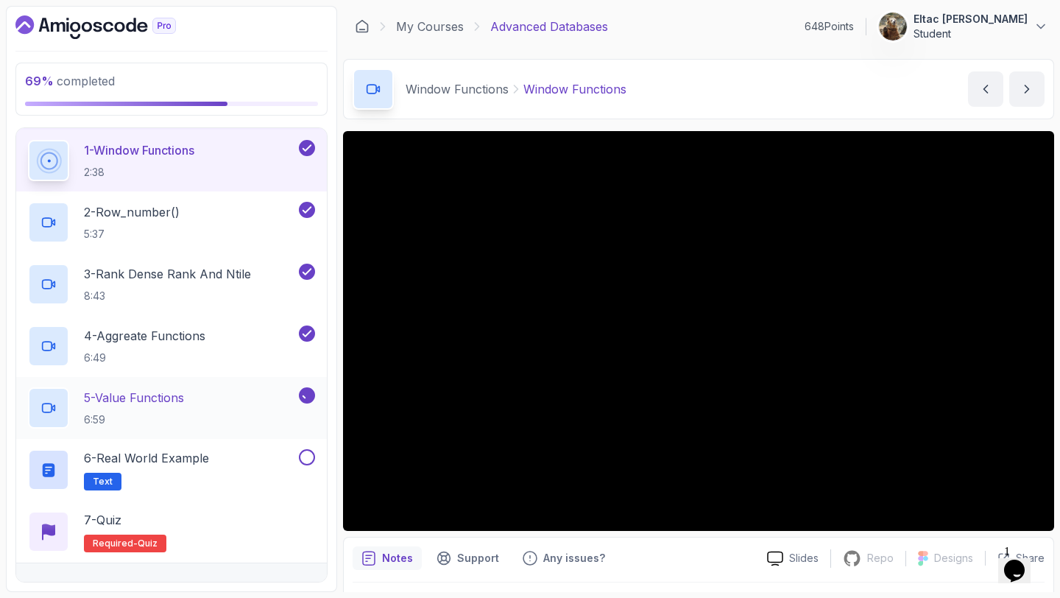
scroll to position [693, 0]
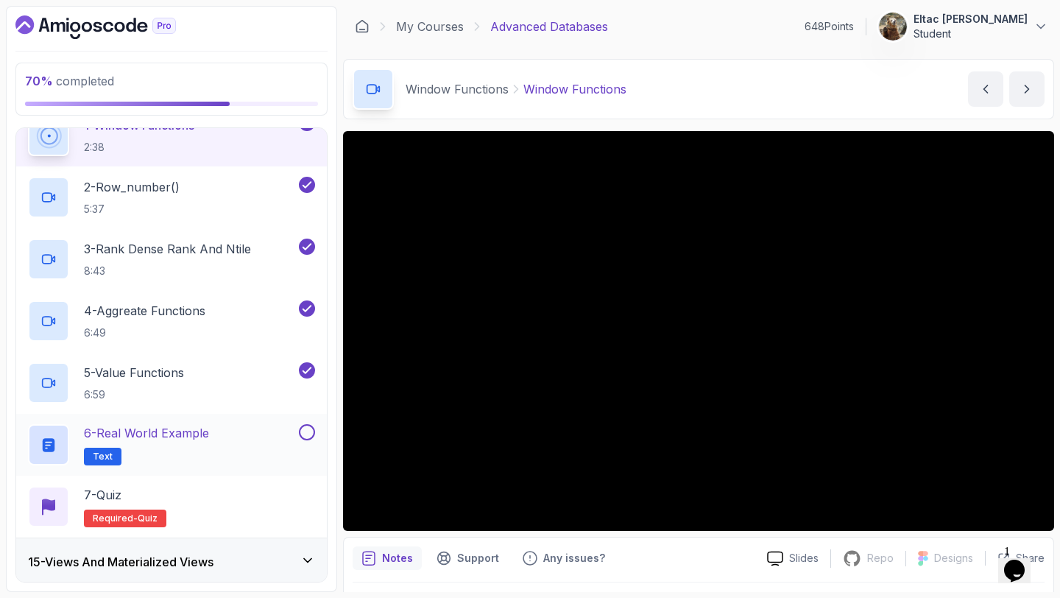
click at [303, 434] on button at bounding box center [307, 432] width 16 height 16
click at [235, 438] on div "6 - Real World Example Text" at bounding box center [162, 444] width 268 height 41
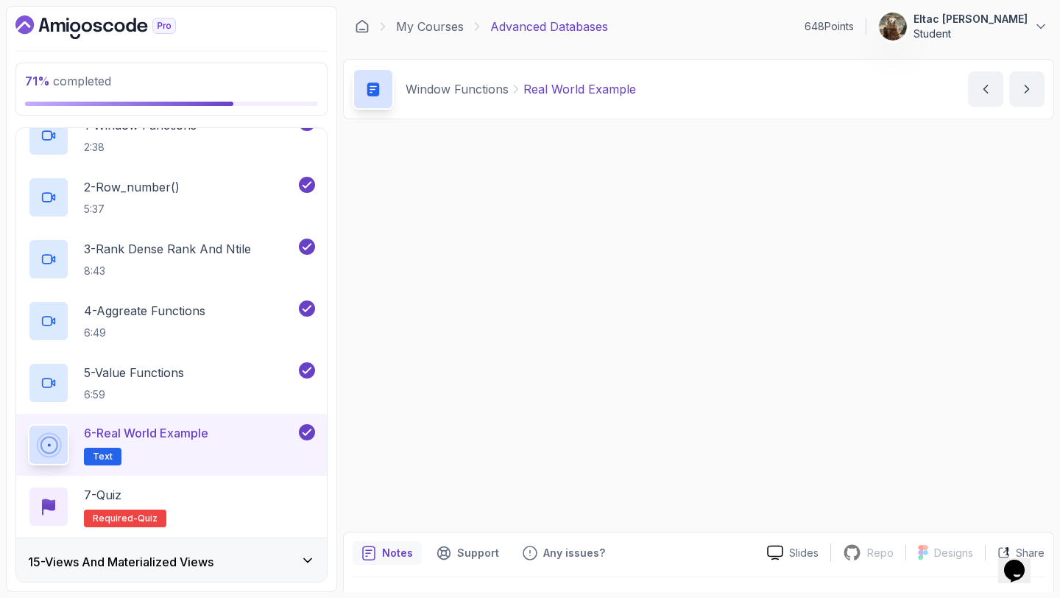
scroll to position [703, 0]
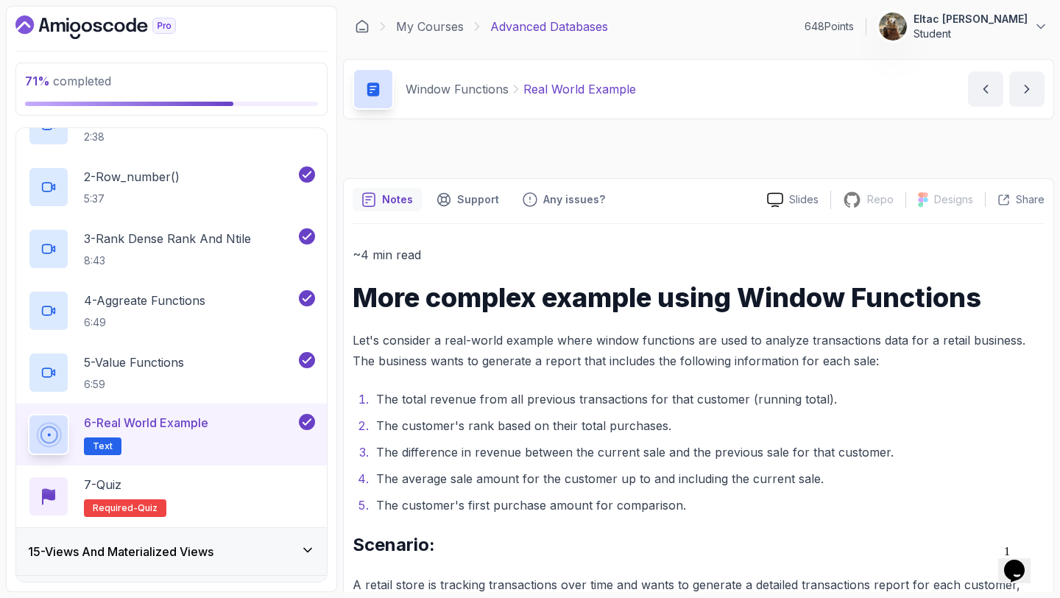
click at [186, 440] on h2 "6 - Real World Example Text" at bounding box center [146, 434] width 124 height 41
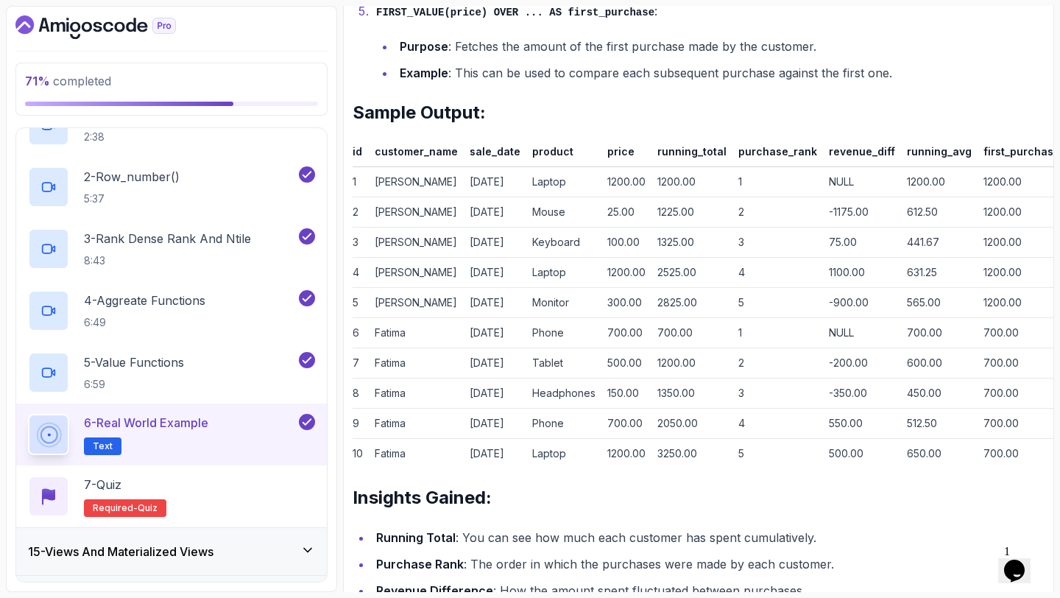
scroll to position [1876, 0]
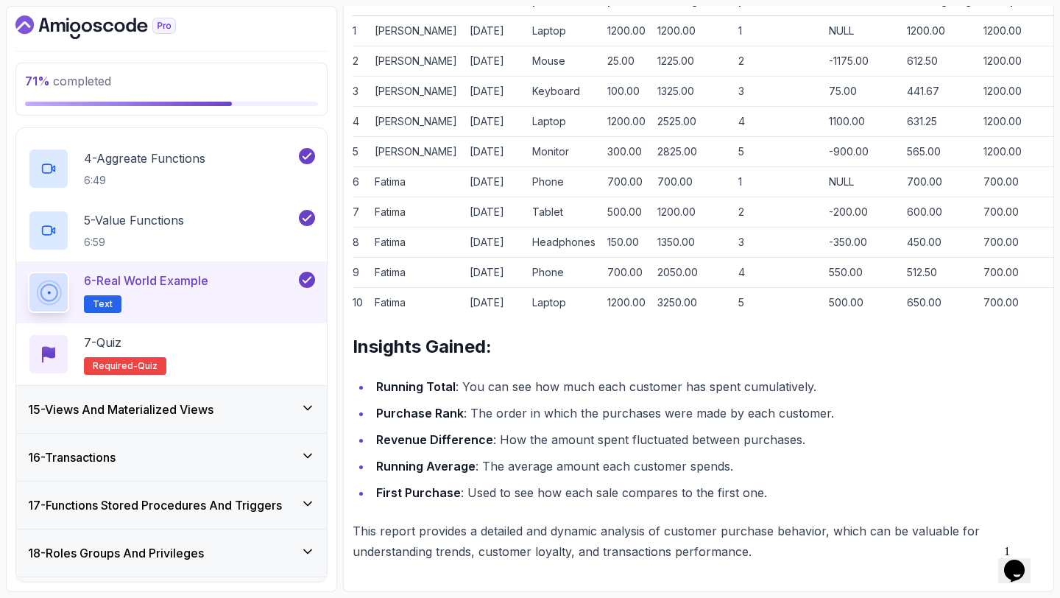
scroll to position [759, 0]
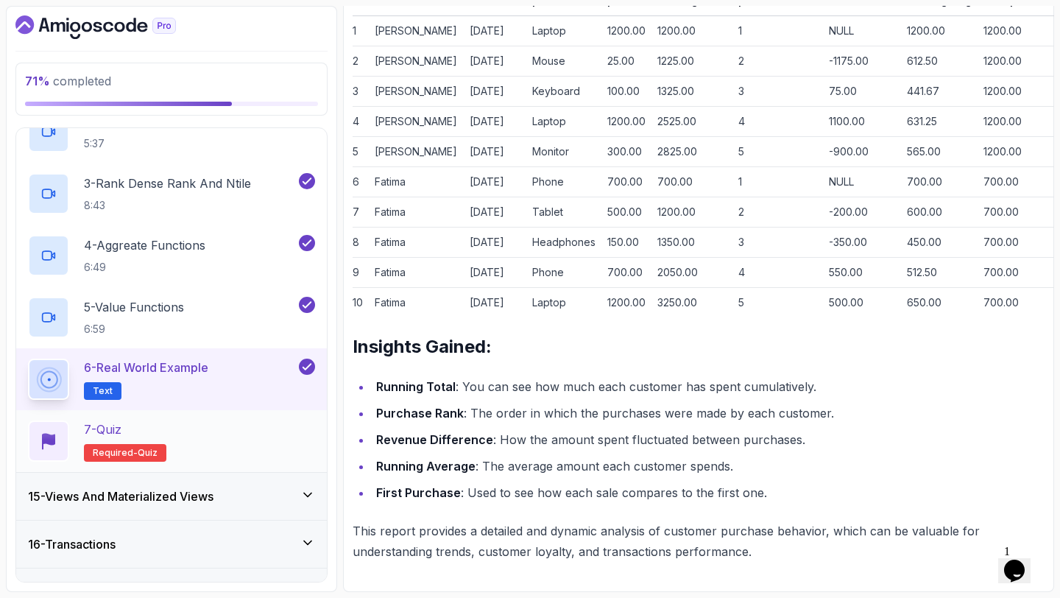
click at [171, 432] on div "7 - Quiz Required- quiz" at bounding box center [171, 441] width 287 height 41
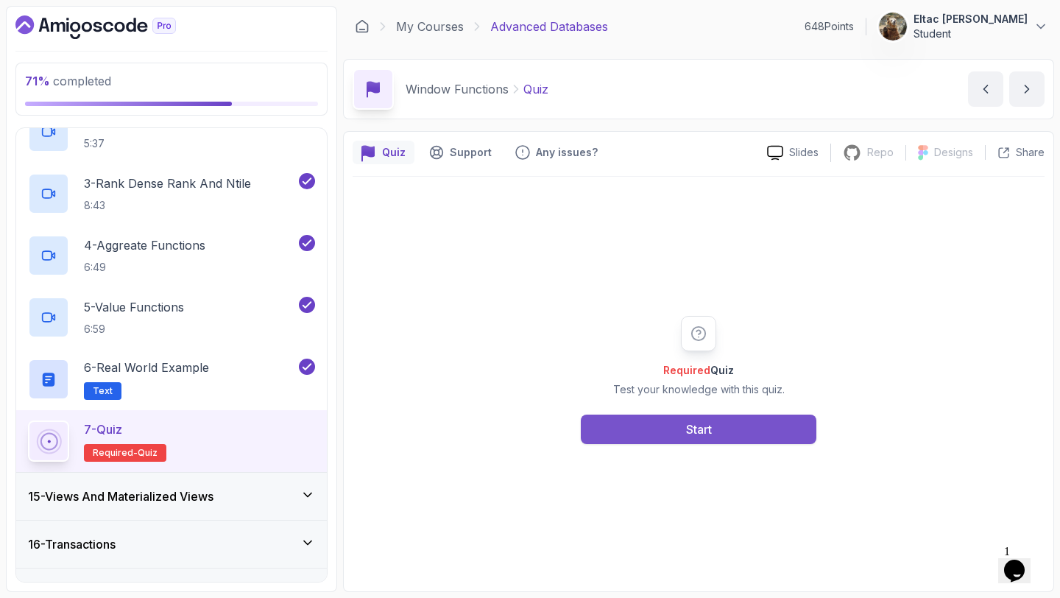
click at [654, 432] on button "Start" at bounding box center [699, 429] width 236 height 29
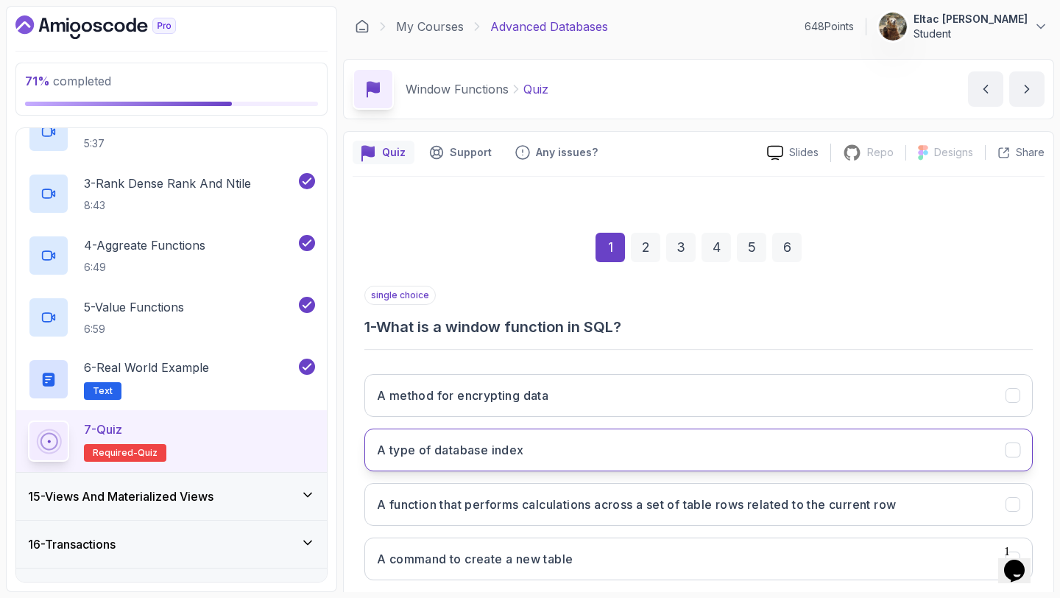
click at [587, 449] on button "A type of database index" at bounding box center [699, 450] width 669 height 43
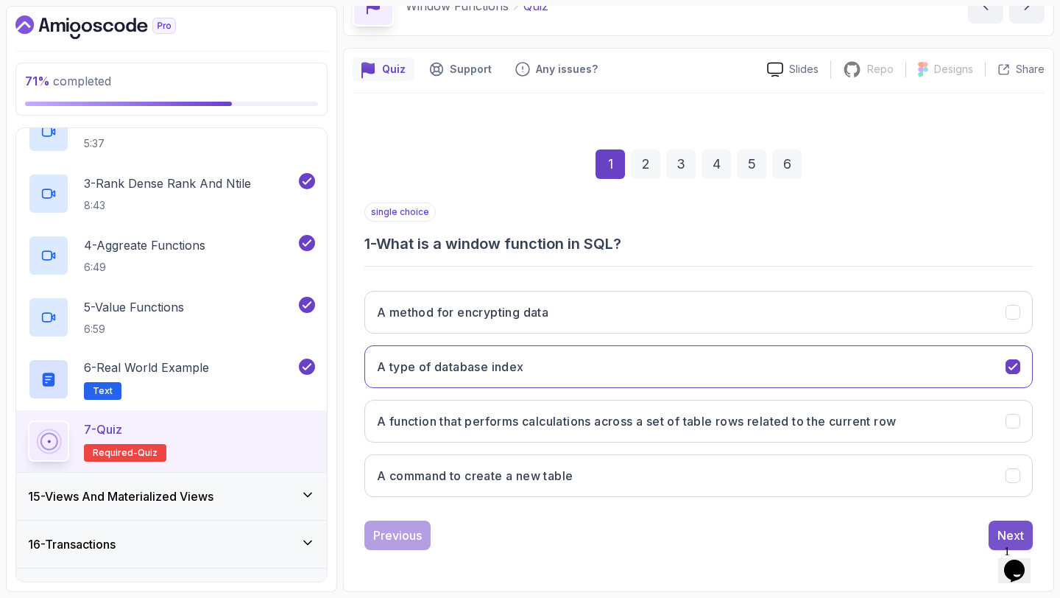
click at [998, 538] on div "Next" at bounding box center [1011, 536] width 27 height 18
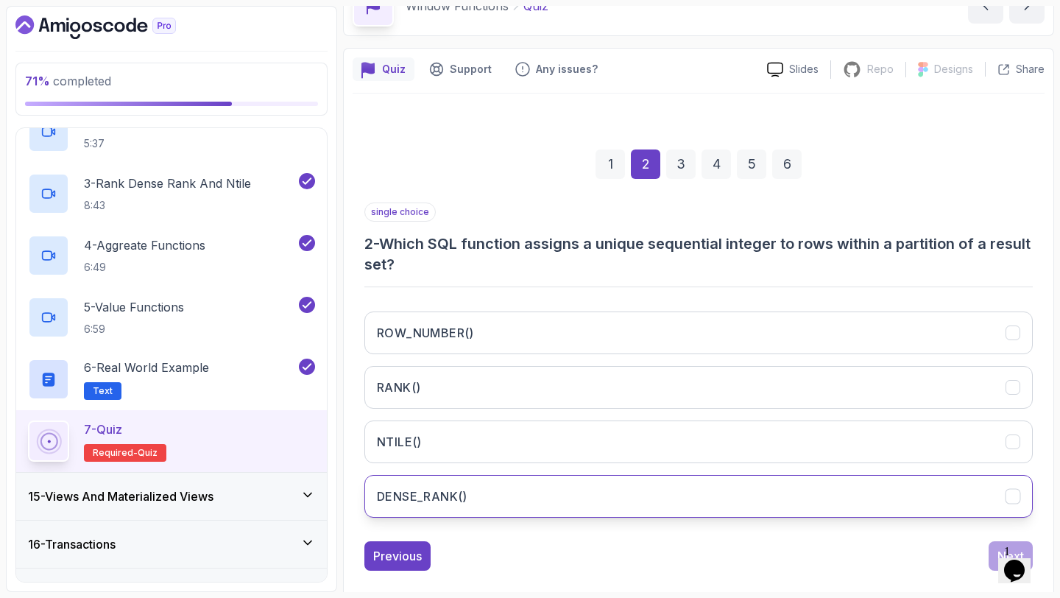
click at [854, 493] on button "DENSE_RANK()" at bounding box center [699, 496] width 669 height 43
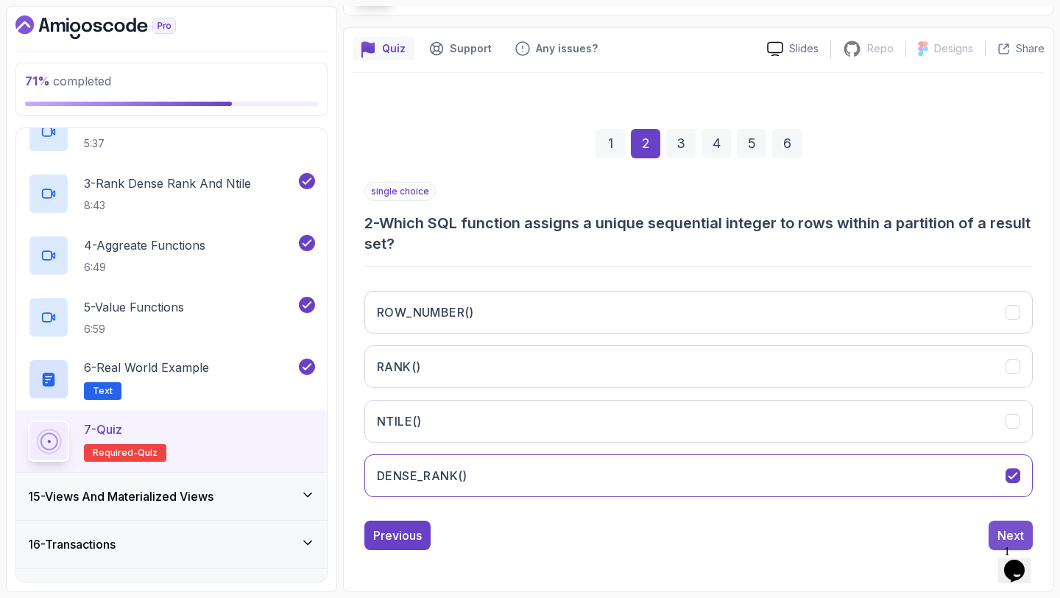
click at [1007, 534] on div "Next" at bounding box center [1011, 536] width 27 height 18
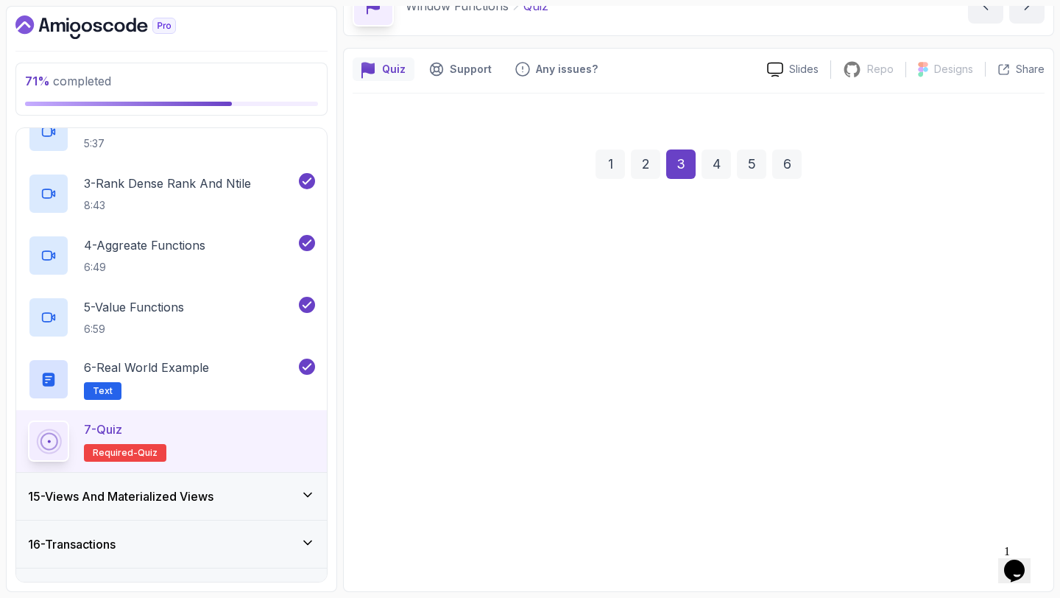
scroll to position [83, 0]
click at [928, 489] on button "DENSE_RANK()" at bounding box center [699, 475] width 669 height 43
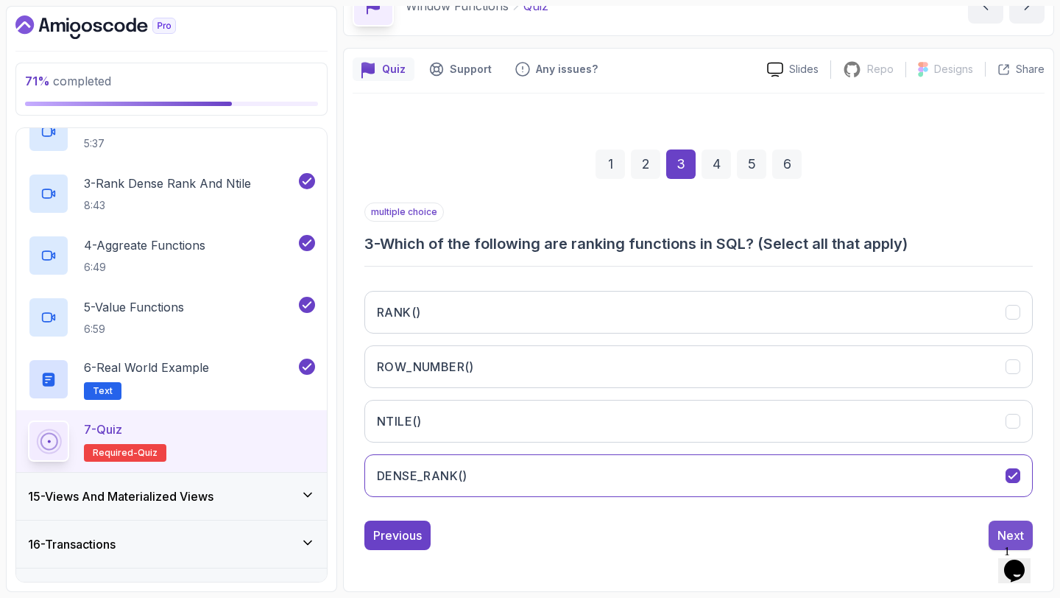
click at [1007, 527] on div "Next" at bounding box center [1011, 536] width 27 height 18
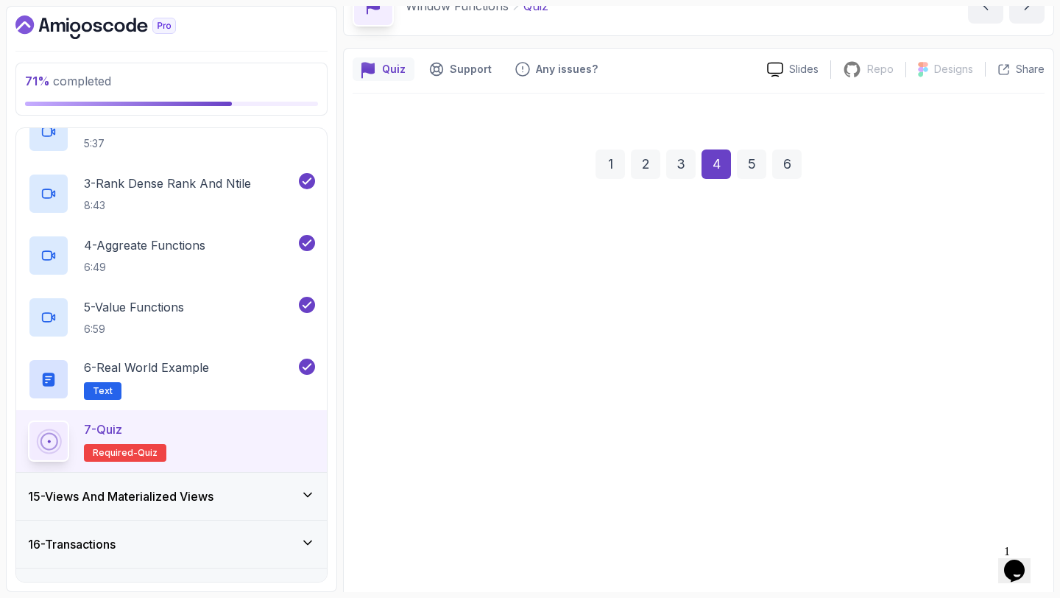
click at [992, 507] on button "Deletes employees with the lowest salary" at bounding box center [699, 506] width 669 height 43
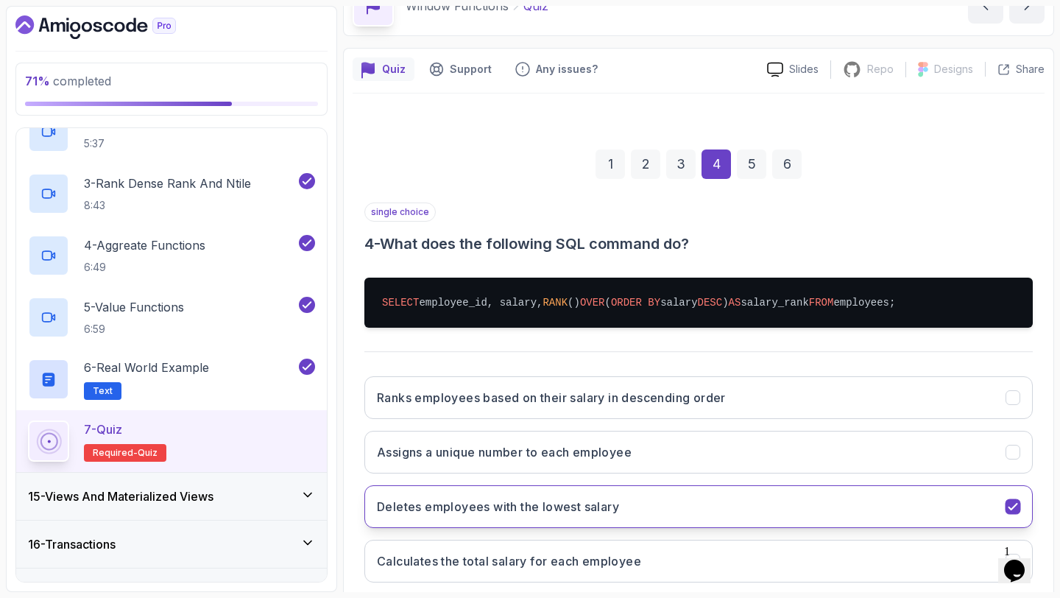
scroll to position [169, 0]
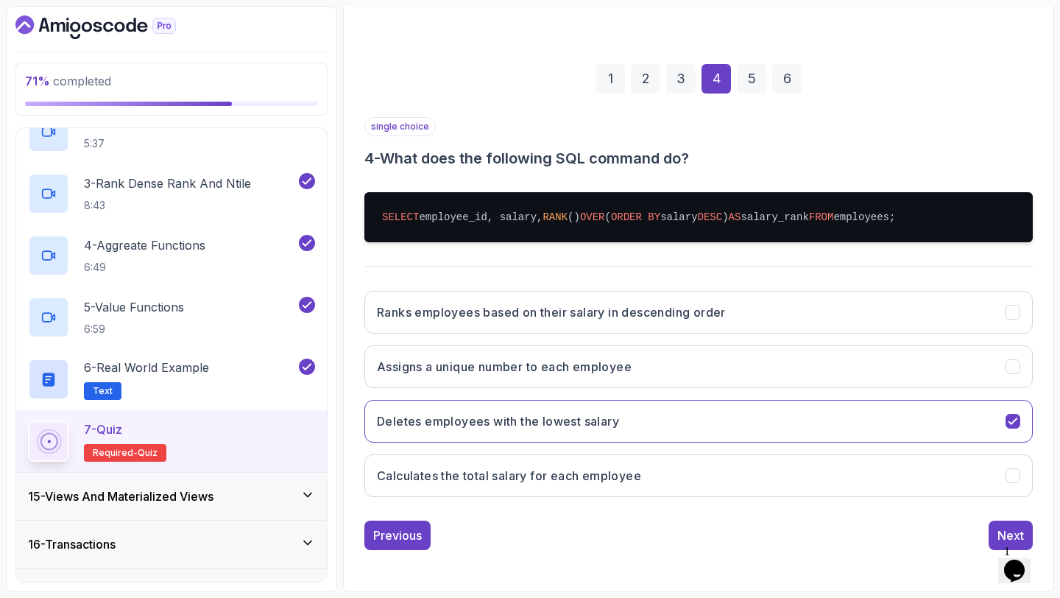
click at [999, 539] on iframe at bounding box center [1022, 561] width 47 height 44
click at [998, 531] on div "Next" at bounding box center [1011, 536] width 27 height 18
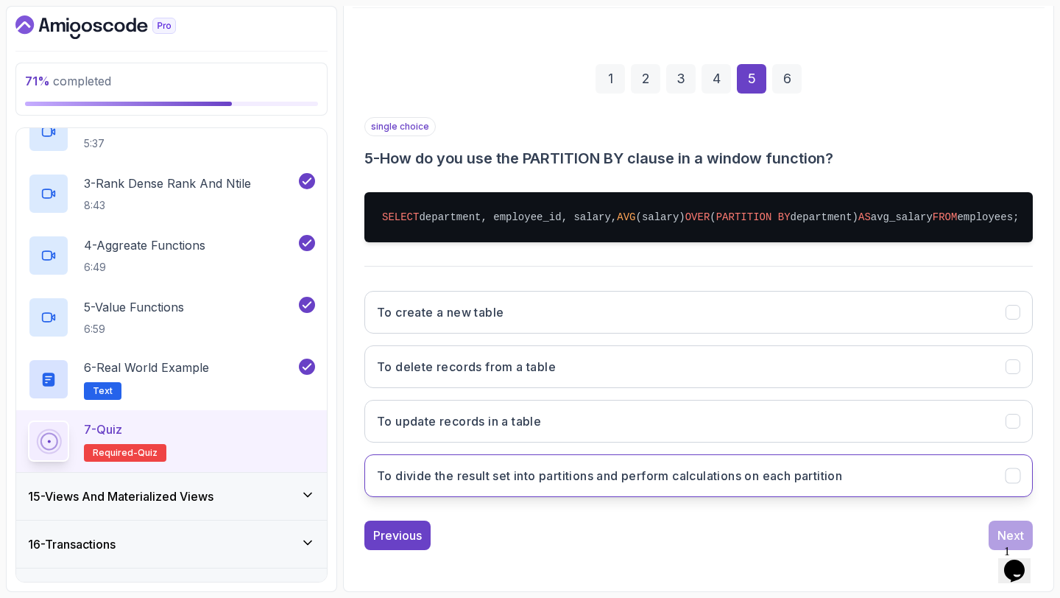
click at [977, 480] on button "To divide the result set into partitions and perform calculations on each parti…" at bounding box center [699, 475] width 669 height 43
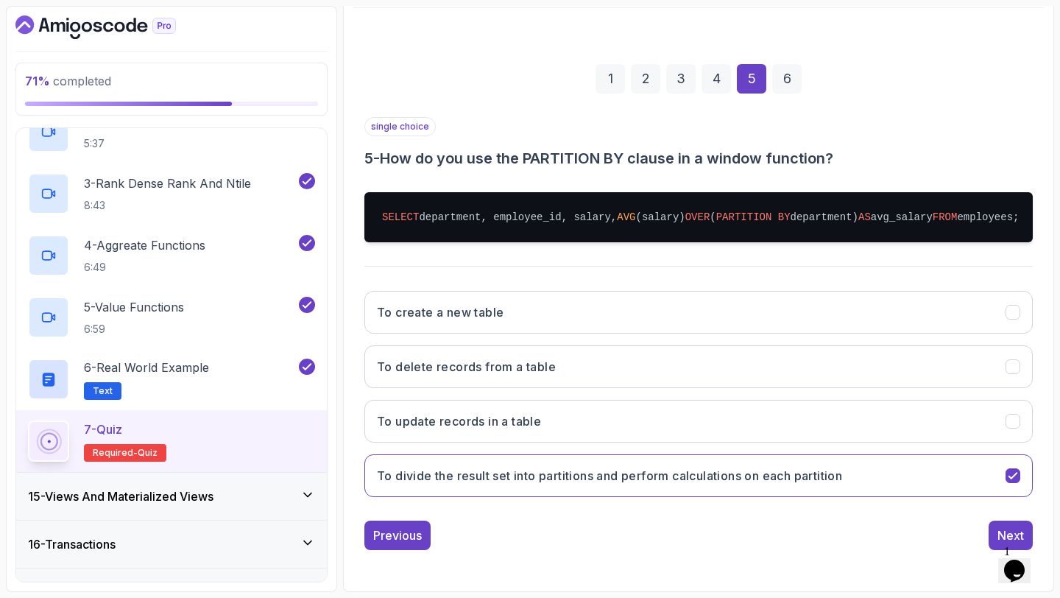
click at [1004, 545] on div "1 Opens Chat This icon Opens the chat window." at bounding box center [1021, 551] width 35 height 13
click at [1001, 532] on div "Next" at bounding box center [1011, 536] width 27 height 18
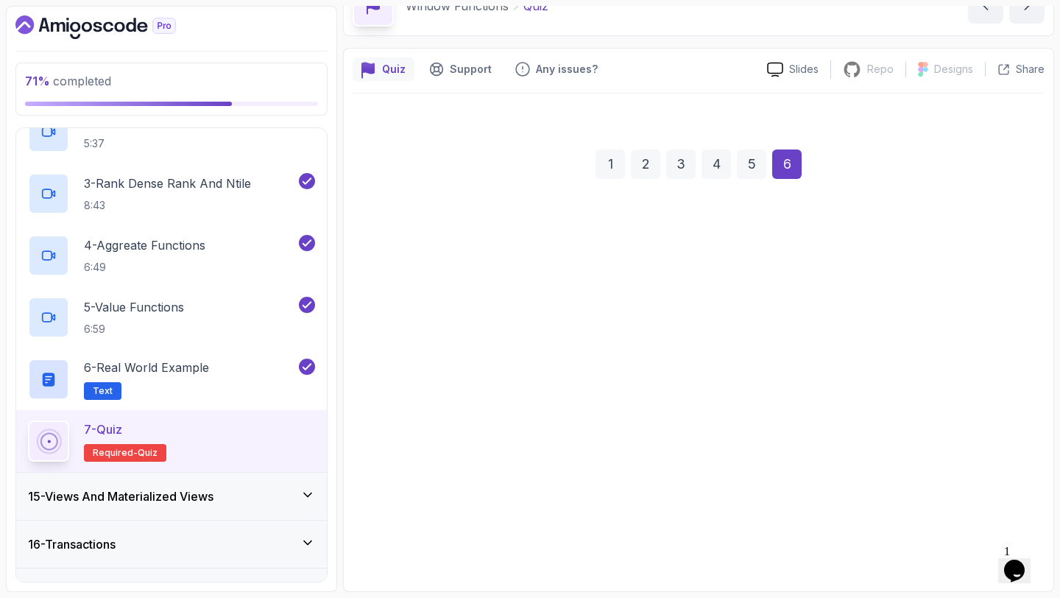
scroll to position [83, 0]
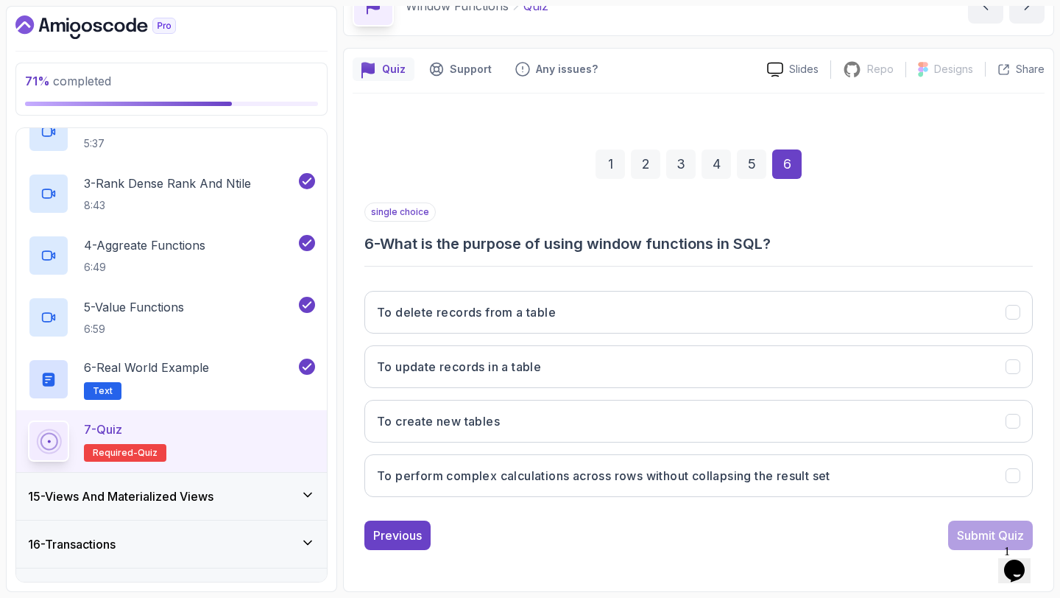
click at [991, 509] on div "single choice 6 - What is the purpose of using window functions in SQL? To dele…" at bounding box center [699, 377] width 669 height 348
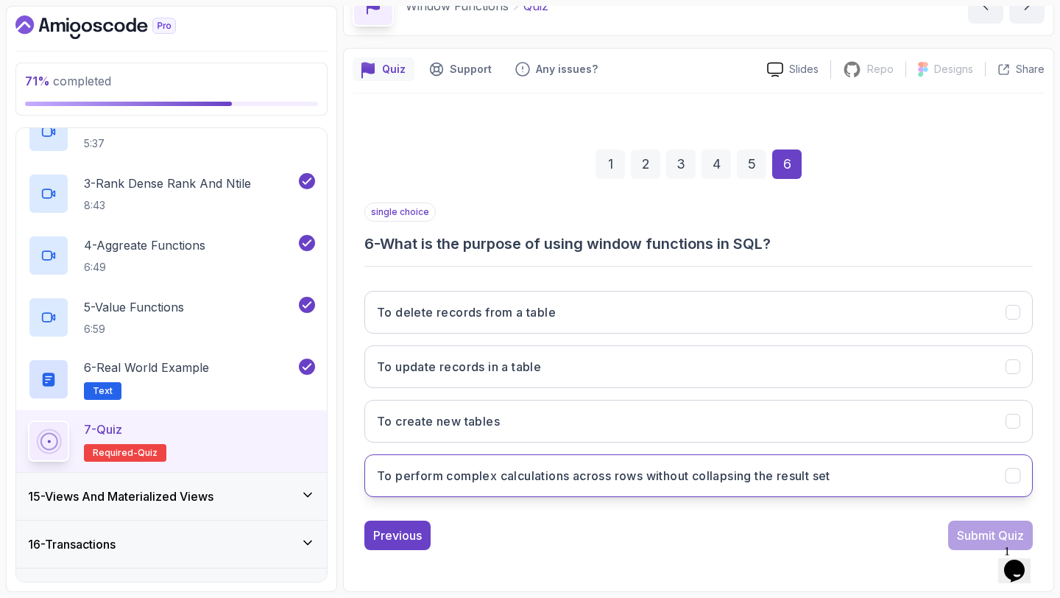
click at [991, 496] on button "To perform complex calculations across rows without collapsing the result set" at bounding box center [699, 475] width 669 height 43
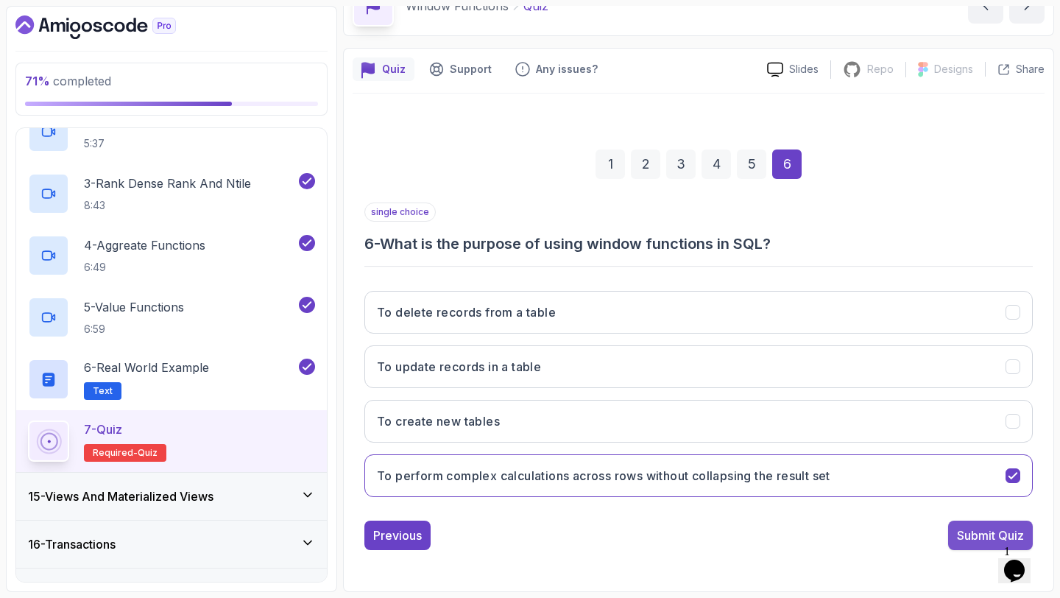
click at [981, 539] on div "Submit Quiz" at bounding box center [990, 536] width 67 height 18
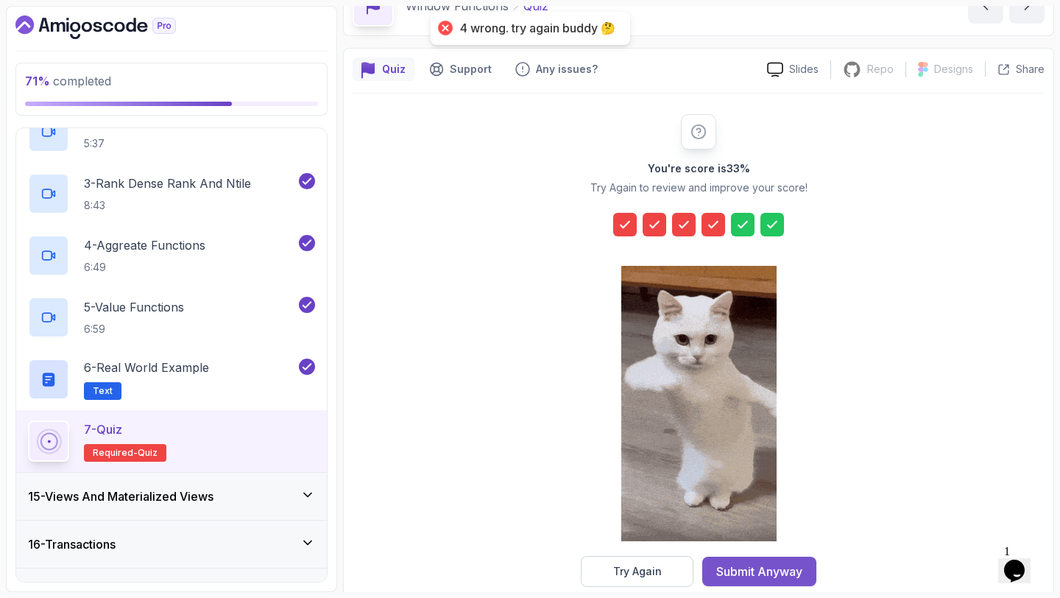
click at [757, 567] on div "Submit Anyway" at bounding box center [760, 572] width 86 height 18
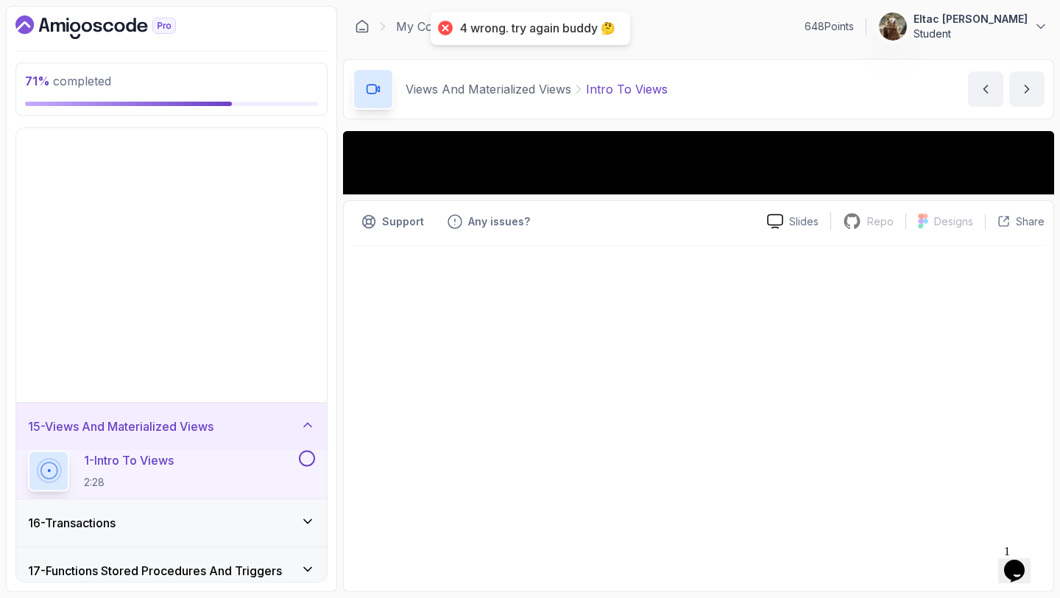
scroll to position [599, 0]
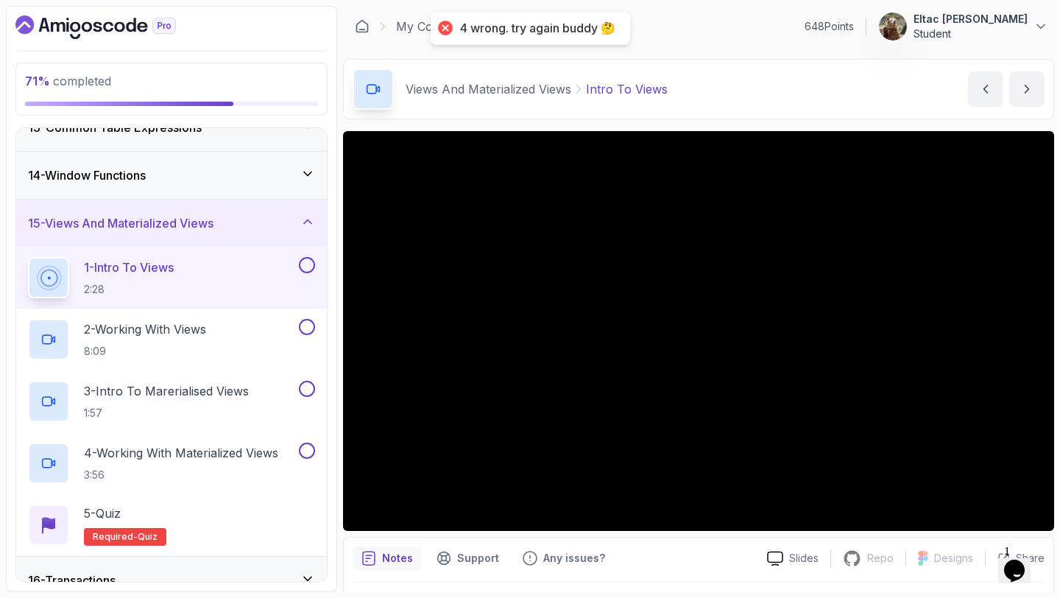
click at [306, 261] on button at bounding box center [307, 265] width 16 height 16
click at [306, 323] on button at bounding box center [307, 327] width 16 height 16
click at [307, 384] on button at bounding box center [307, 389] width 16 height 16
click at [308, 451] on button at bounding box center [307, 451] width 16 height 16
click at [108, 499] on div "5 - Quiz Required- quiz" at bounding box center [171, 525] width 311 height 62
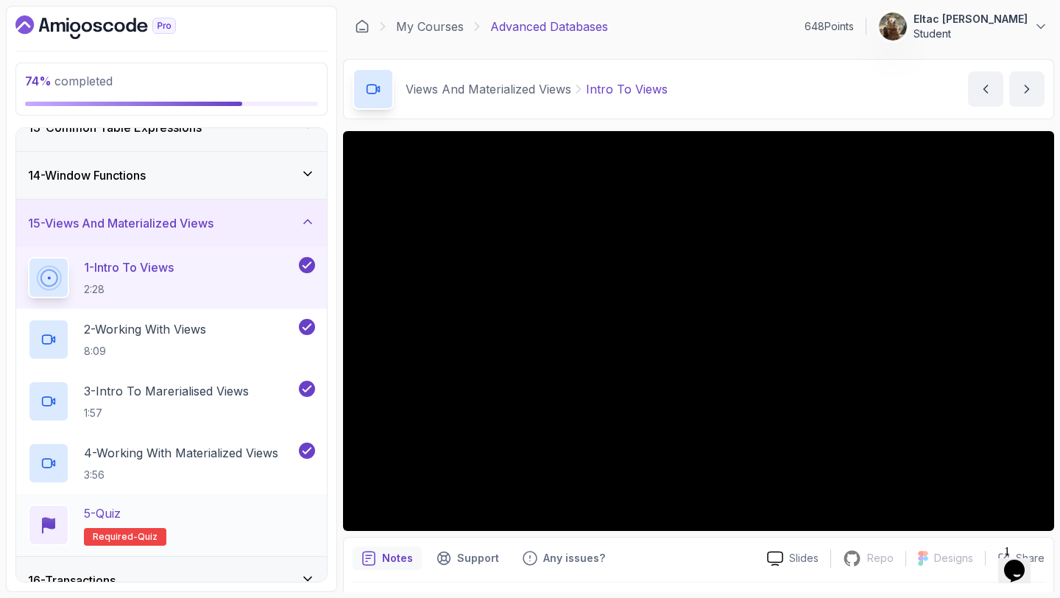
click at [115, 507] on p "5 - Quiz" at bounding box center [102, 513] width 37 height 18
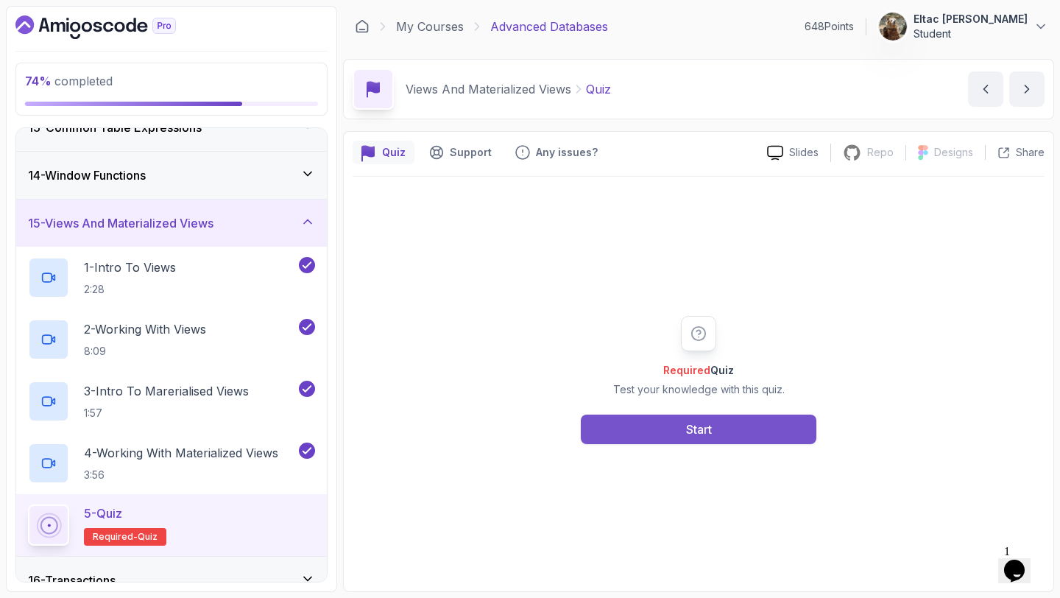
click at [637, 418] on button "Start" at bounding box center [699, 429] width 236 height 29
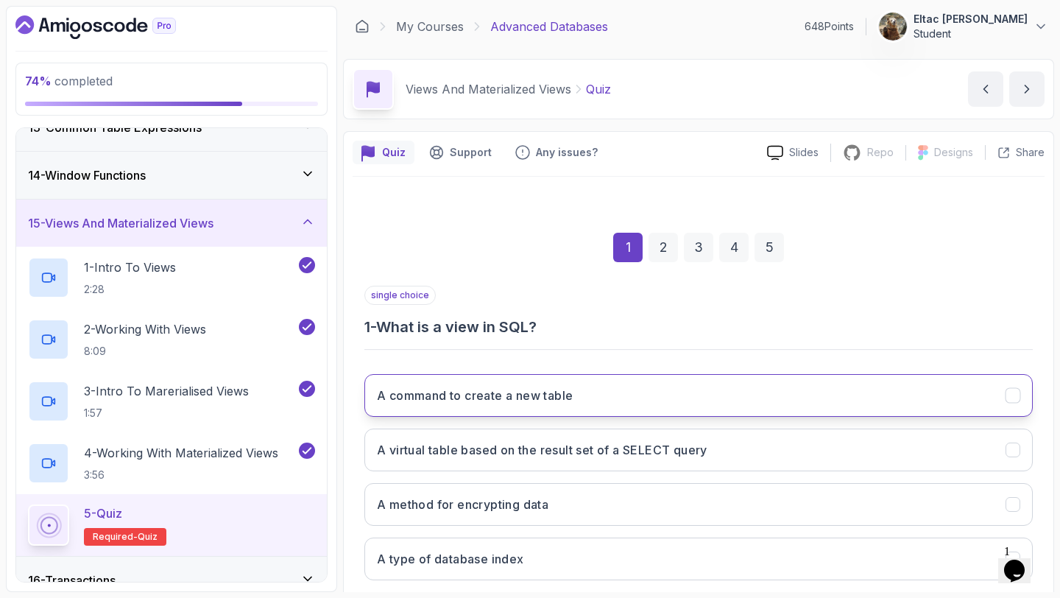
click at [649, 399] on button "A command to create a new table" at bounding box center [699, 395] width 669 height 43
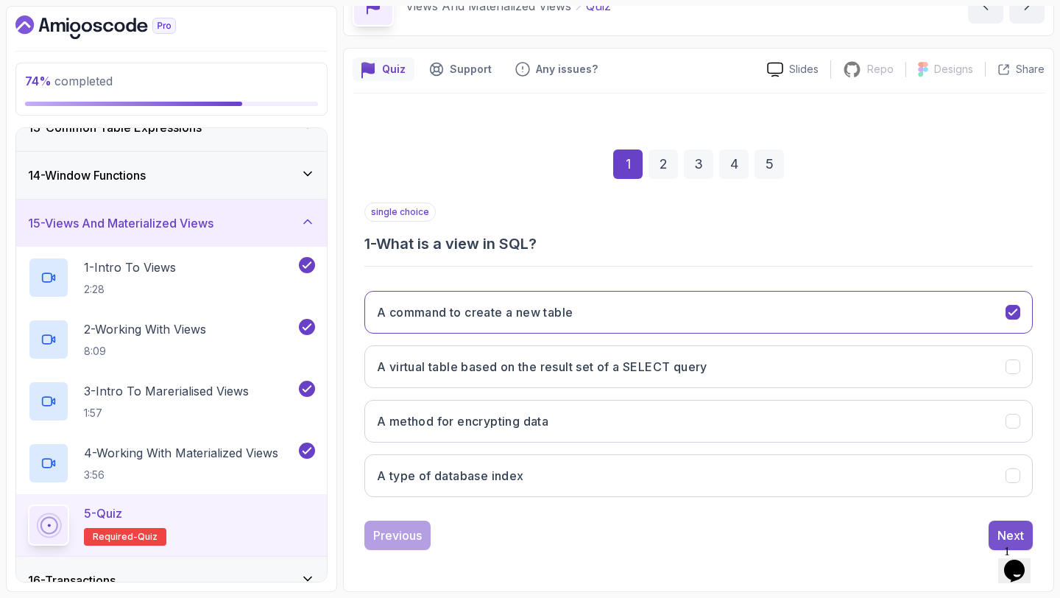
click at [1000, 532] on div "Next" at bounding box center [1011, 536] width 27 height 18
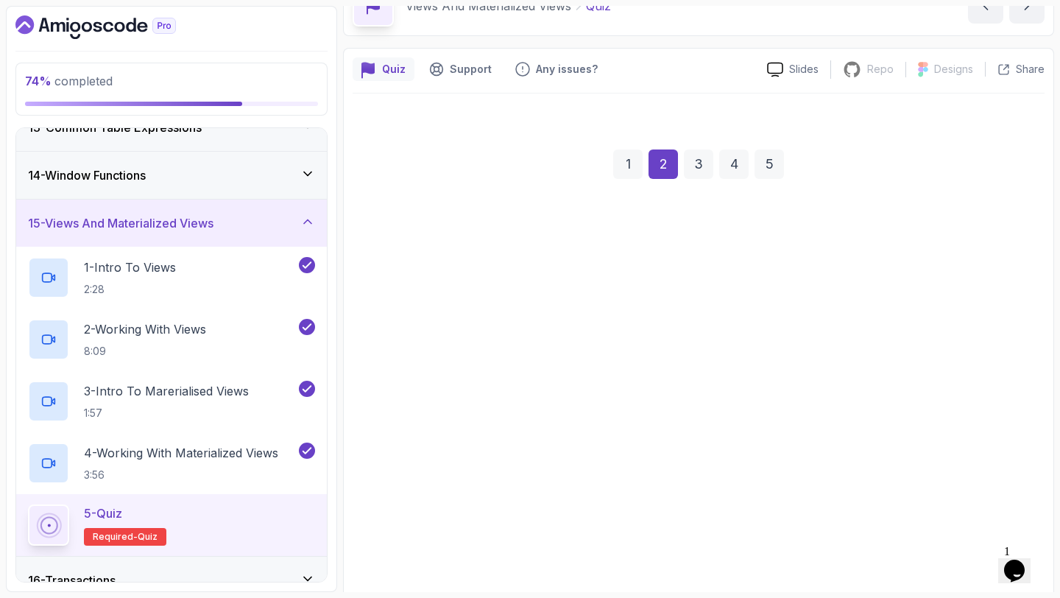
click at [911, 476] on button "INIT VIEW view_name AS SELECT column1, column2 FROM table_name;" at bounding box center [699, 467] width 669 height 43
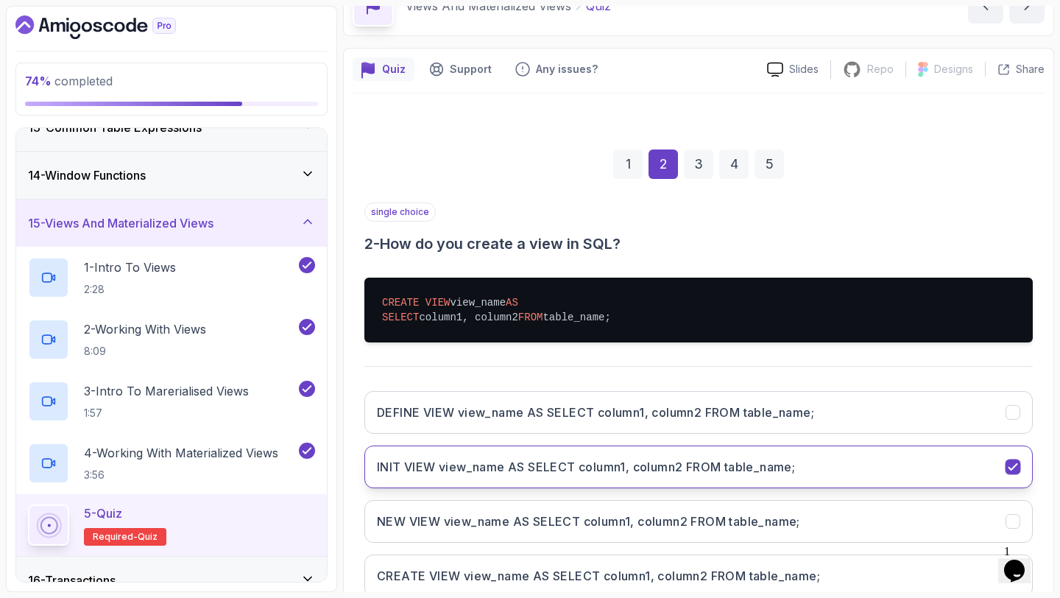
scroll to position [183, 0]
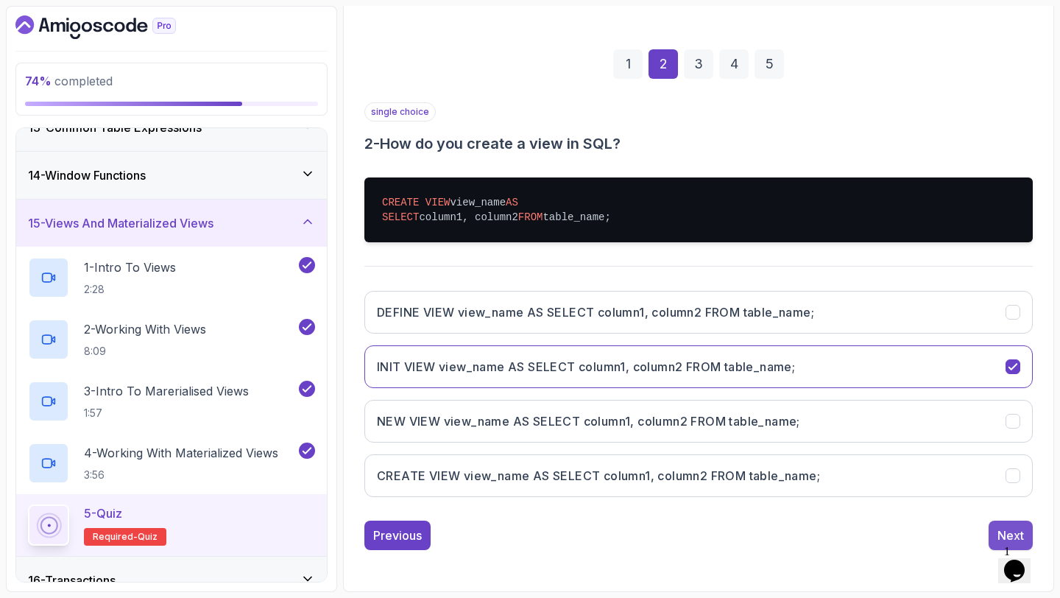
click at [991, 530] on button "Next" at bounding box center [1011, 535] width 44 height 29
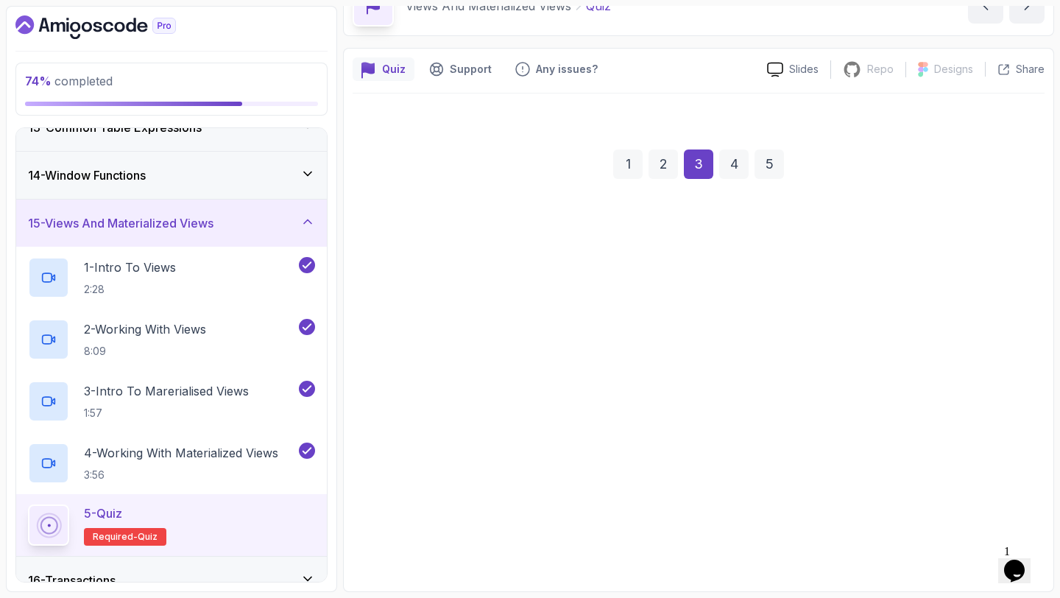
scroll to position [83, 0]
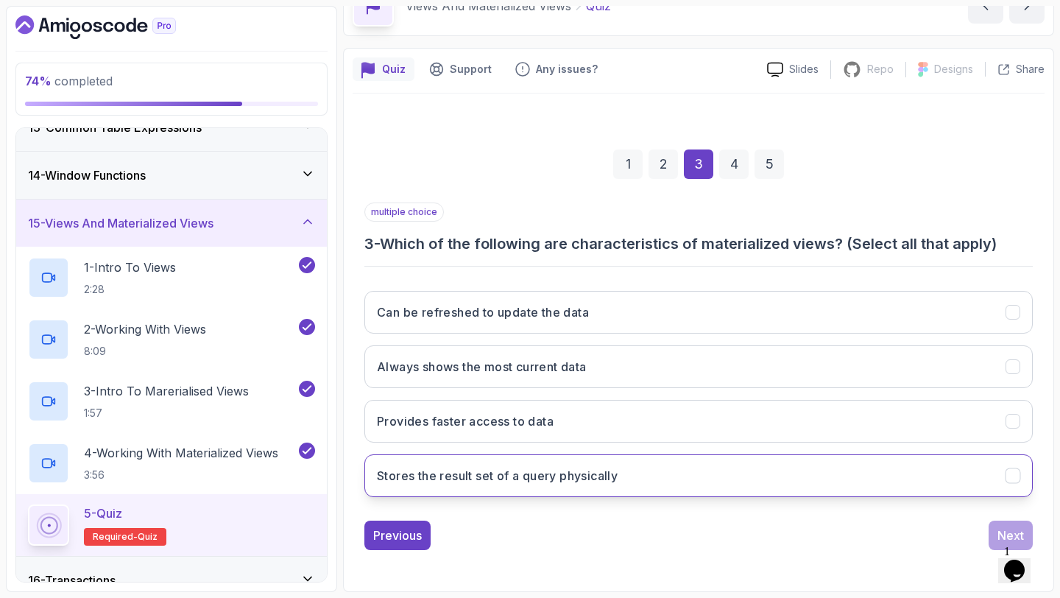
click at [933, 482] on button "Stores the result set of a query physically" at bounding box center [699, 475] width 669 height 43
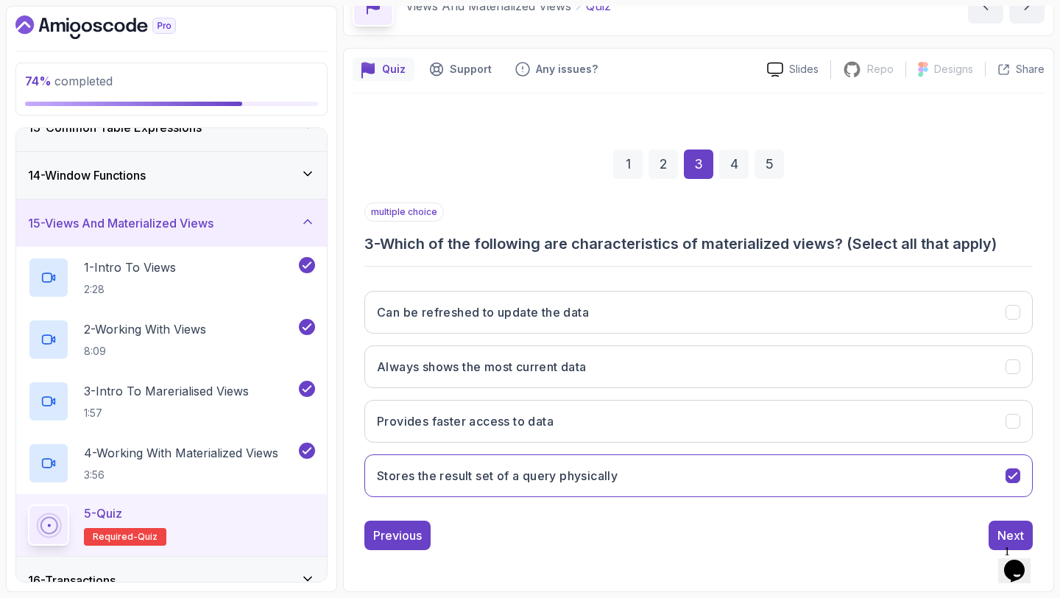
click at [1004, 545] on div "1 Opens Chat This icon Opens the chat window." at bounding box center [1021, 551] width 35 height 13
click at [1004, 528] on div "Next" at bounding box center [1011, 536] width 27 height 18
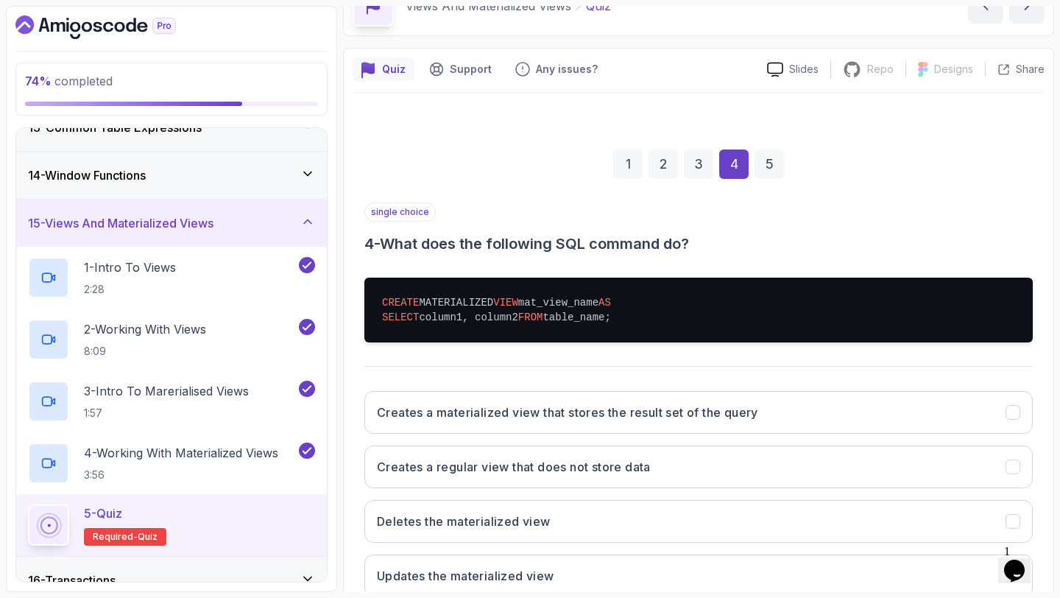
click at [971, 498] on div "Creates a materialized view that stores the result set of the query Creates a r…" at bounding box center [699, 494] width 669 height 230
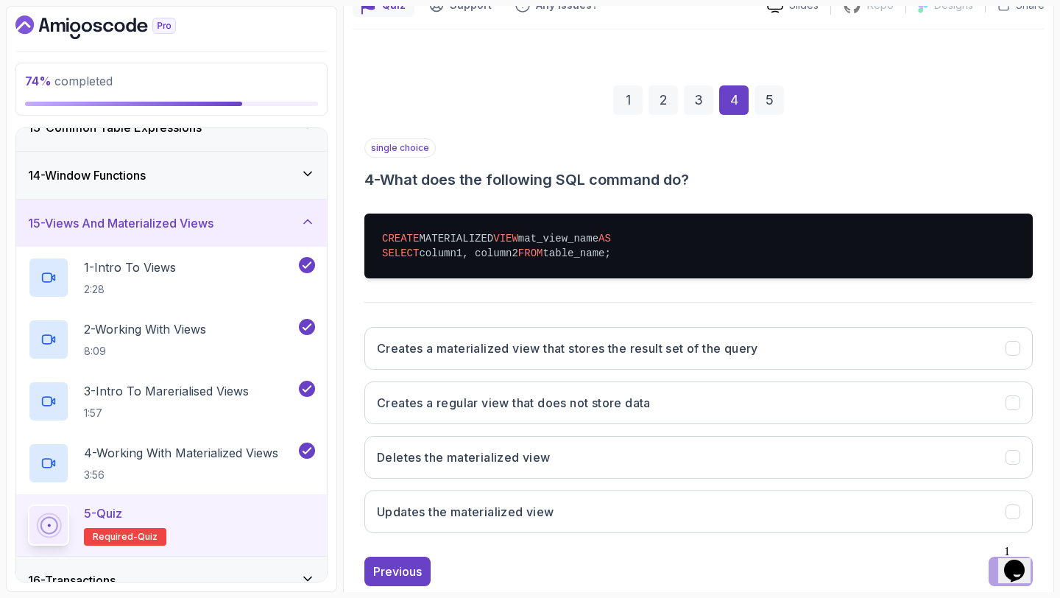
scroll to position [183, 0]
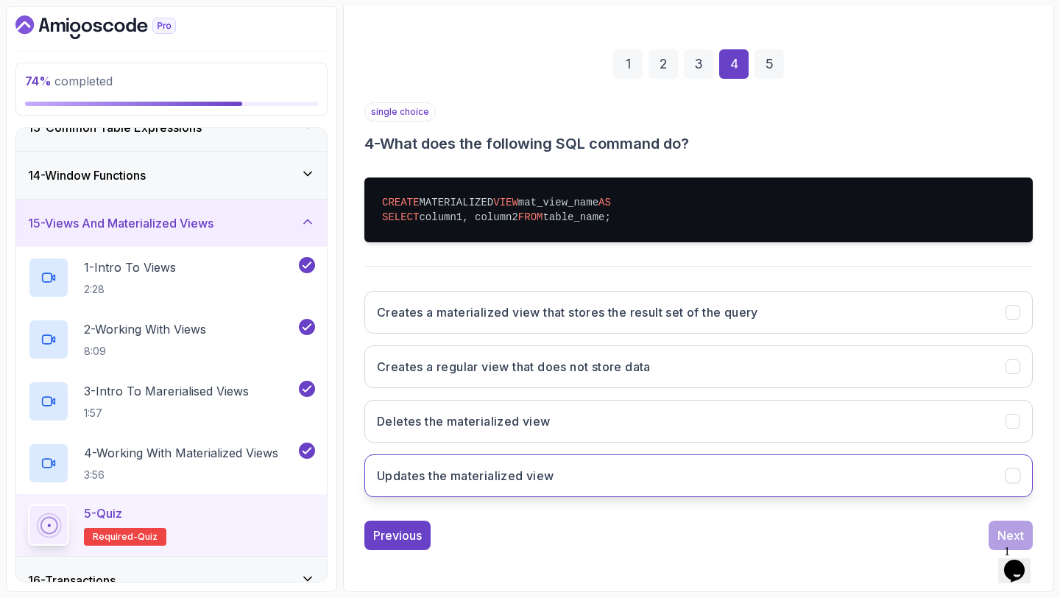
click at [971, 490] on button "Updates the materialized view" at bounding box center [699, 475] width 669 height 43
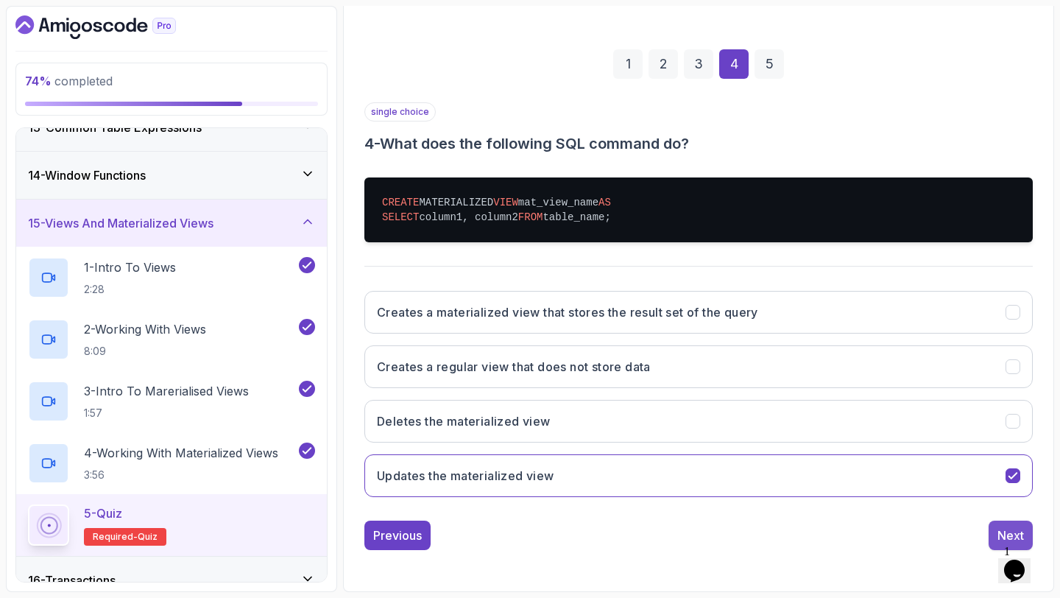
click at [999, 533] on div "Next" at bounding box center [1011, 536] width 27 height 18
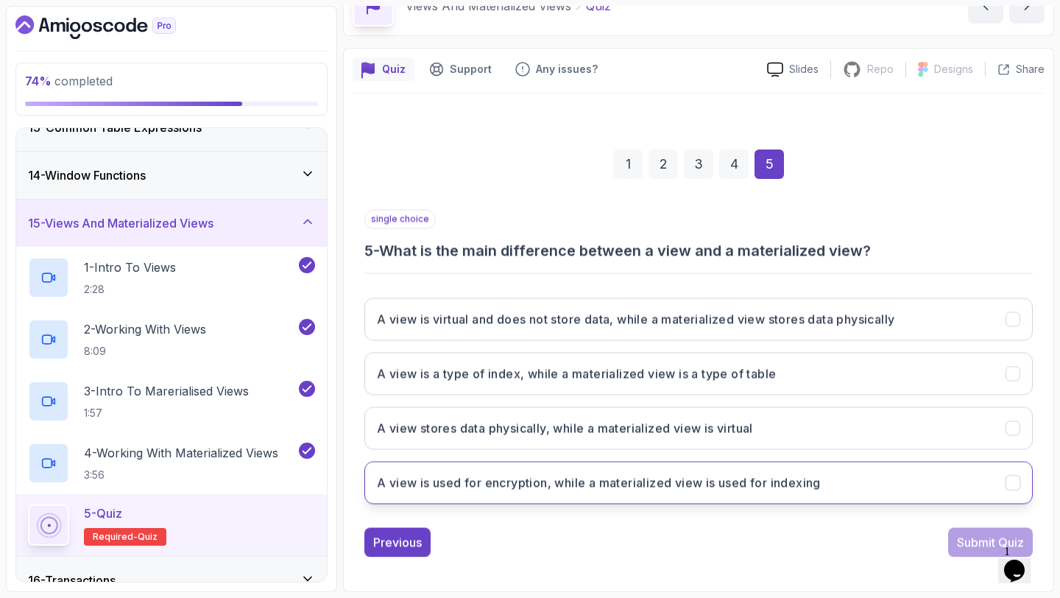
scroll to position [83, 0]
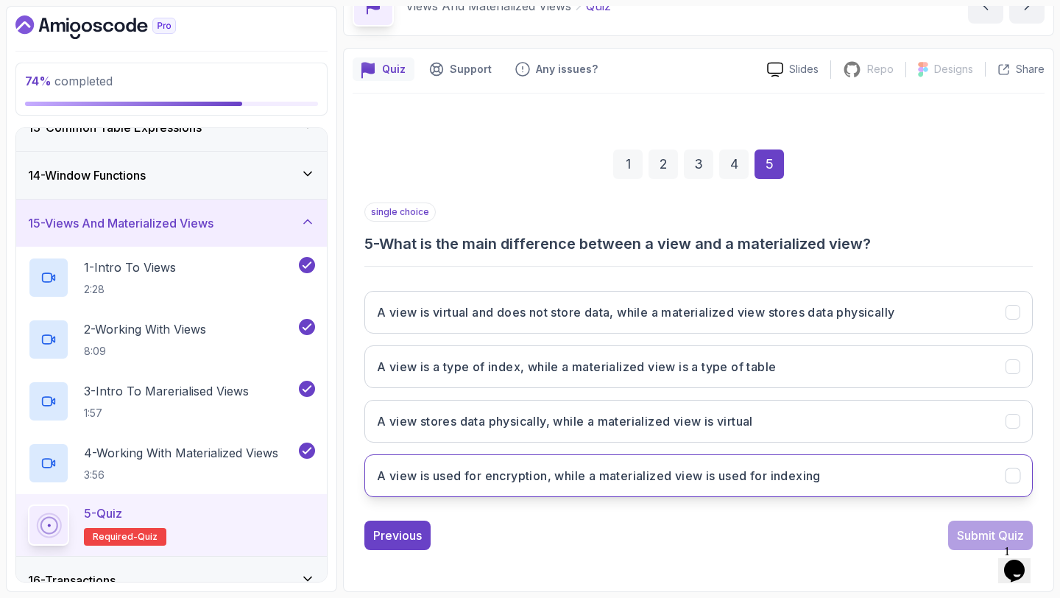
click at [984, 493] on button "A view is used for encryption, while a materialized view is used for indexing" at bounding box center [699, 475] width 669 height 43
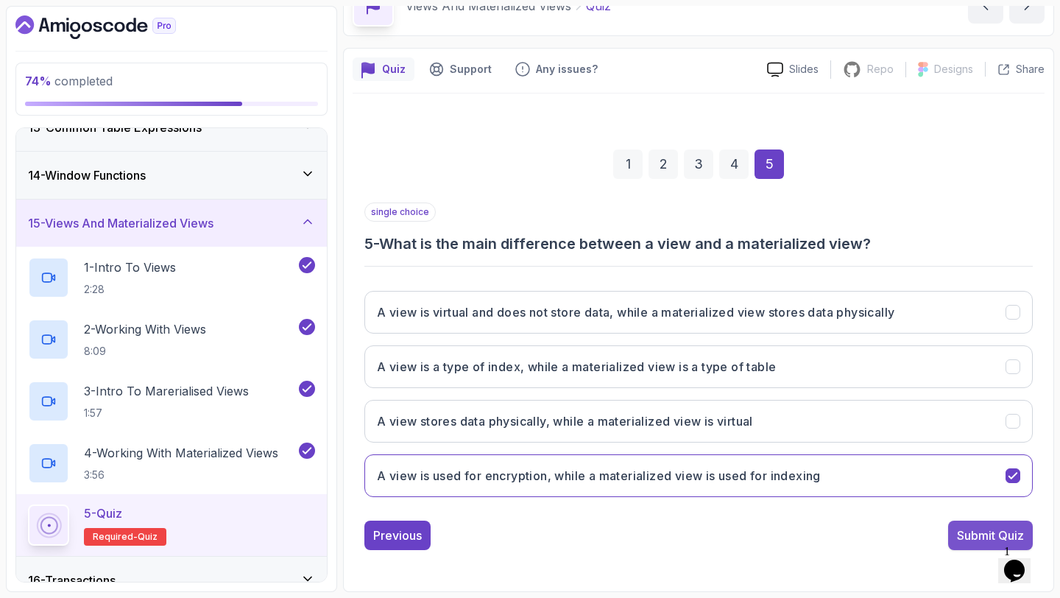
click at [982, 532] on div "Submit Quiz" at bounding box center [990, 536] width 67 height 18
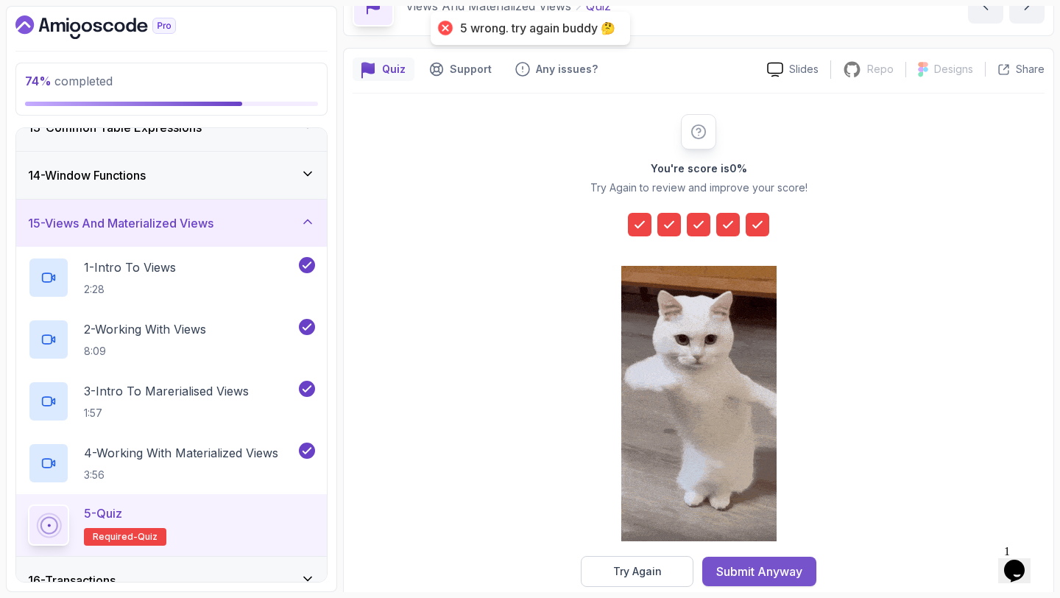
click at [779, 579] on div "Submit Anyway" at bounding box center [760, 572] width 86 height 18
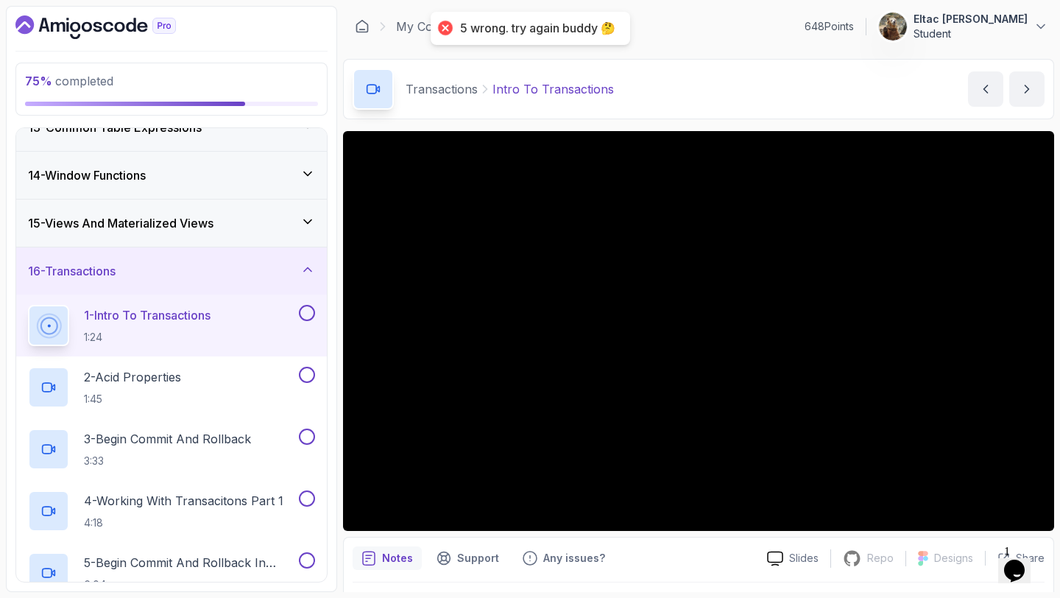
click at [306, 309] on button at bounding box center [307, 313] width 16 height 16
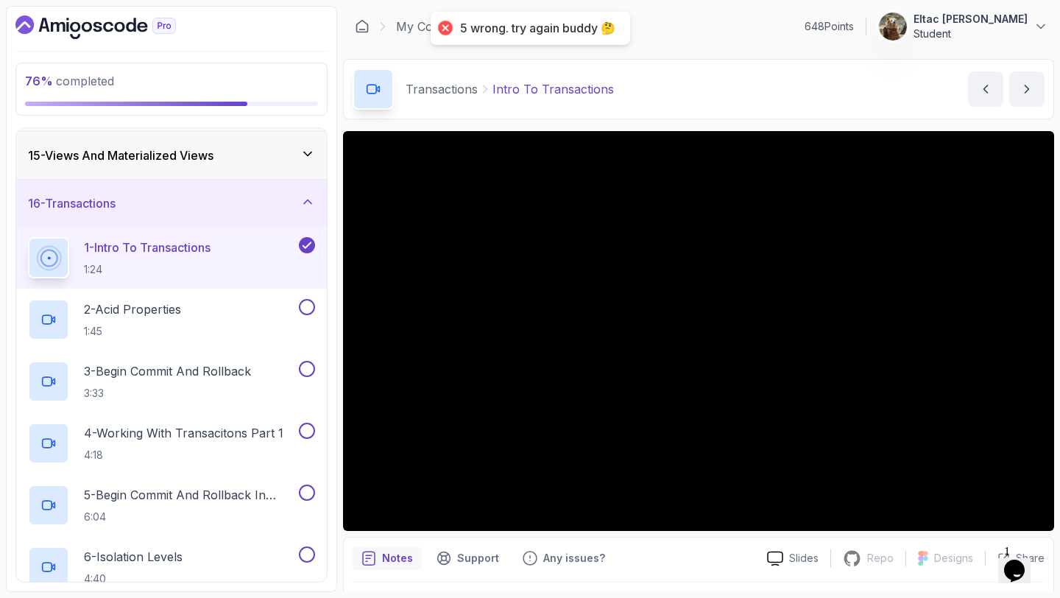
click at [306, 309] on button at bounding box center [307, 307] width 16 height 16
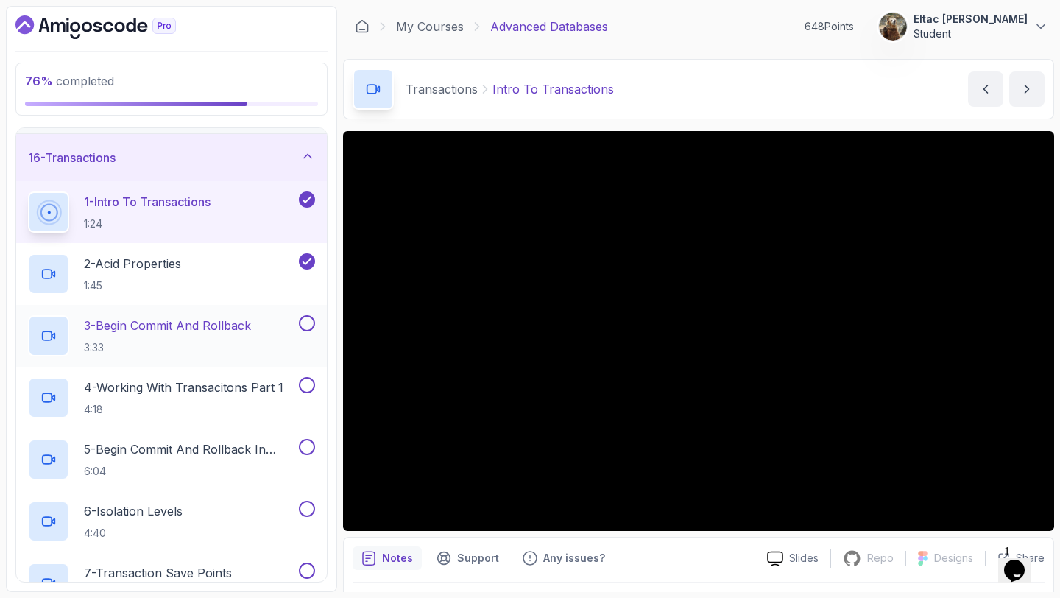
click at [308, 320] on button at bounding box center [307, 323] width 16 height 16
click at [310, 384] on button at bounding box center [307, 385] width 16 height 16
click at [309, 448] on button at bounding box center [307, 447] width 16 height 16
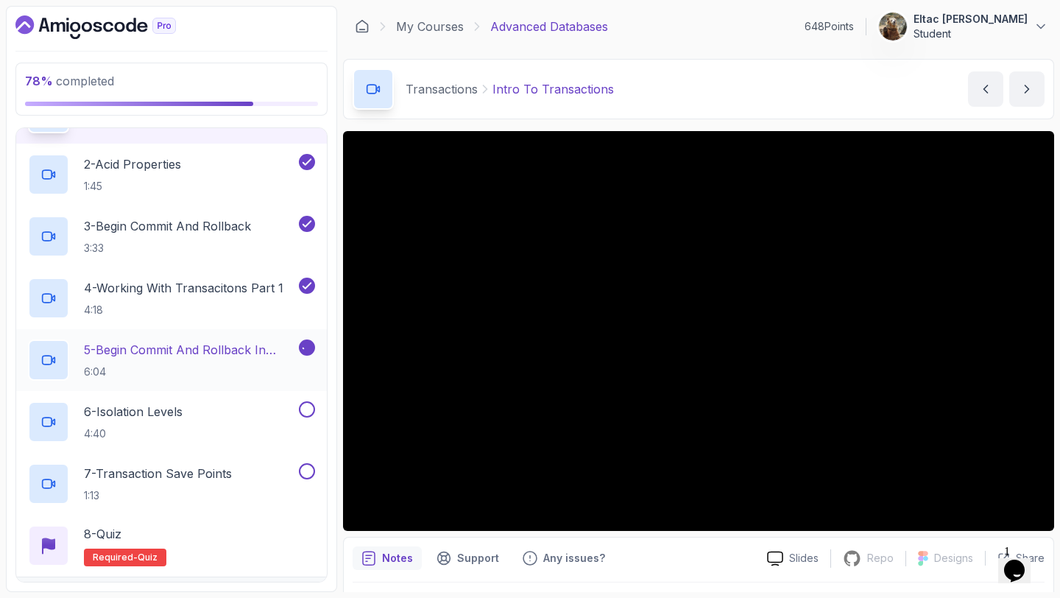
scroll to position [812, 0]
click at [302, 406] on button at bounding box center [307, 409] width 16 height 16
click at [303, 473] on button at bounding box center [307, 470] width 16 height 16
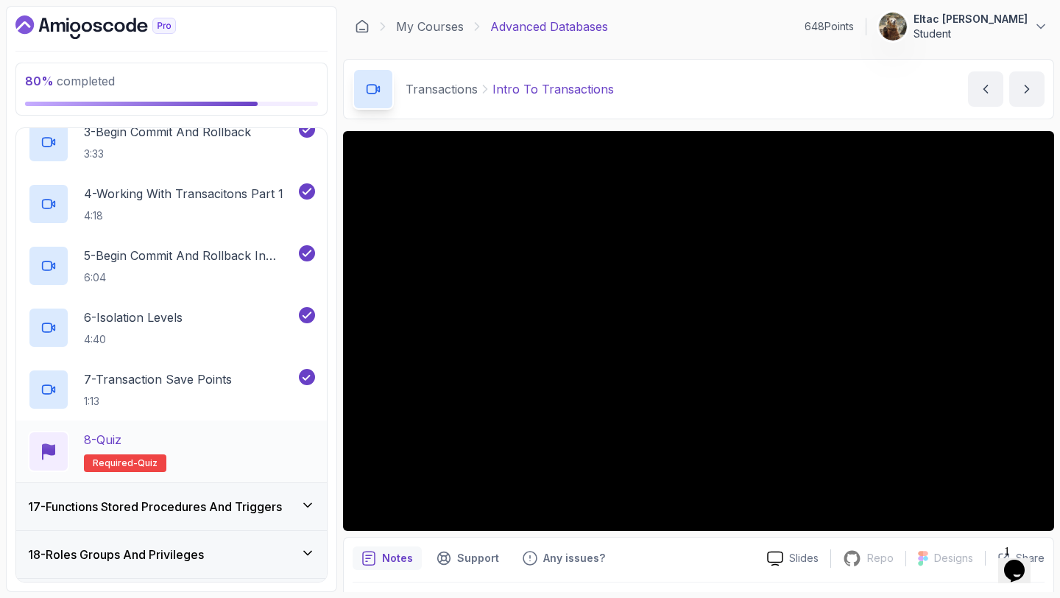
scroll to position [907, 0]
click at [214, 432] on div "8 - Quiz Required- quiz" at bounding box center [171, 450] width 287 height 41
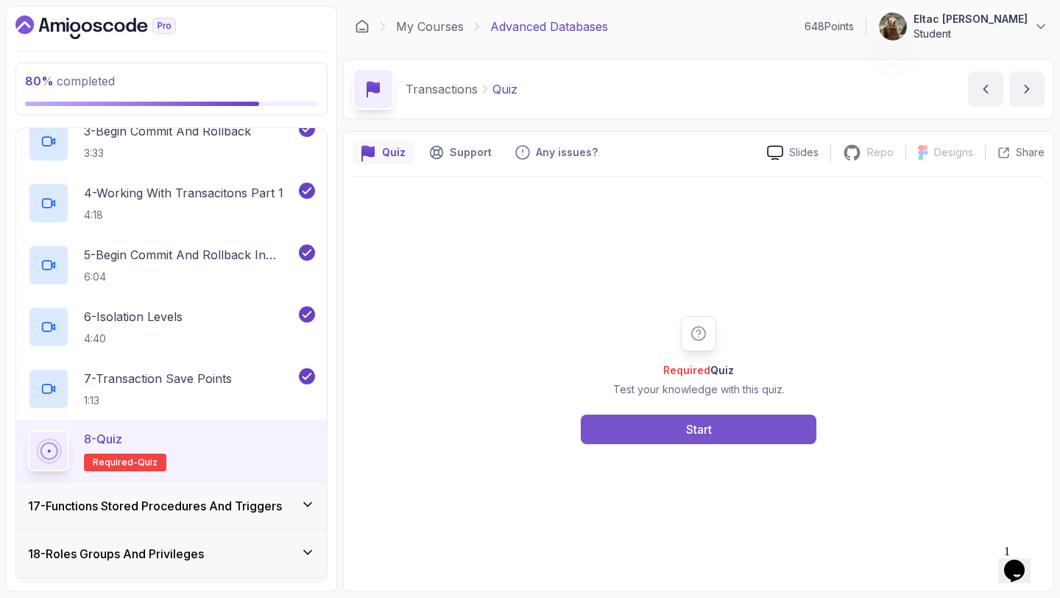
click at [626, 422] on button "Start" at bounding box center [699, 429] width 236 height 29
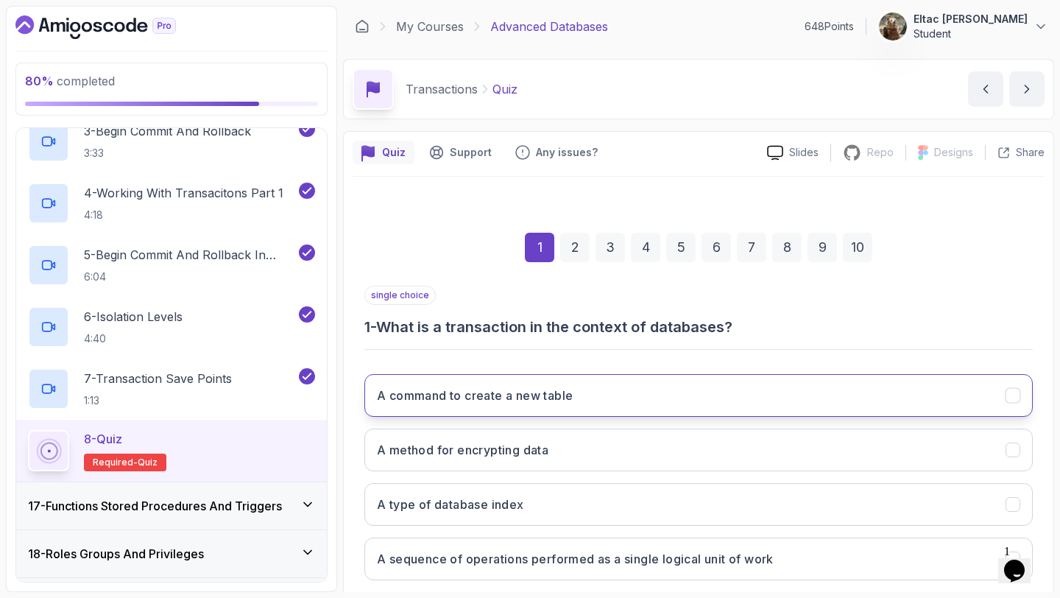
click at [657, 395] on button "A command to create a new table" at bounding box center [699, 395] width 669 height 43
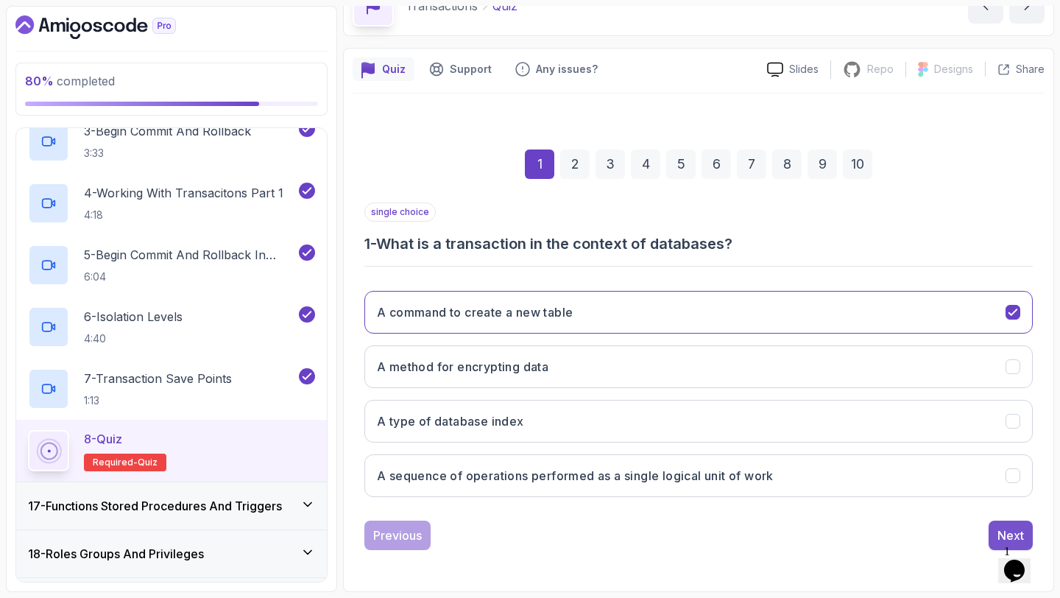
click at [993, 526] on button "Next" at bounding box center [1011, 535] width 44 height 29
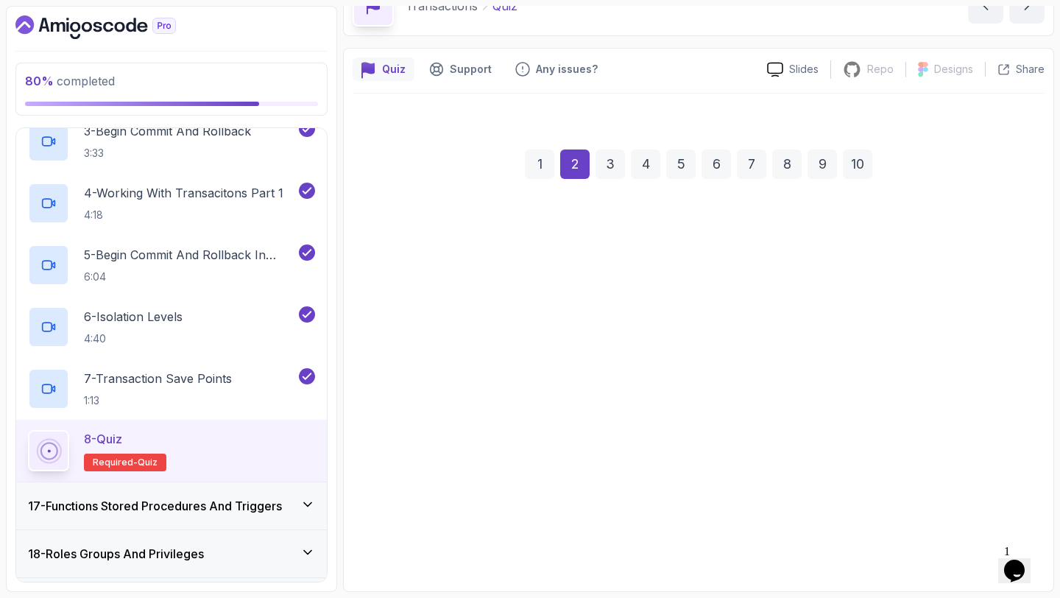
click at [982, 501] on div "Atomicity, Consistency, Isolation, Durability Accuracy, Concurrency, Integrity,…" at bounding box center [699, 394] width 669 height 230
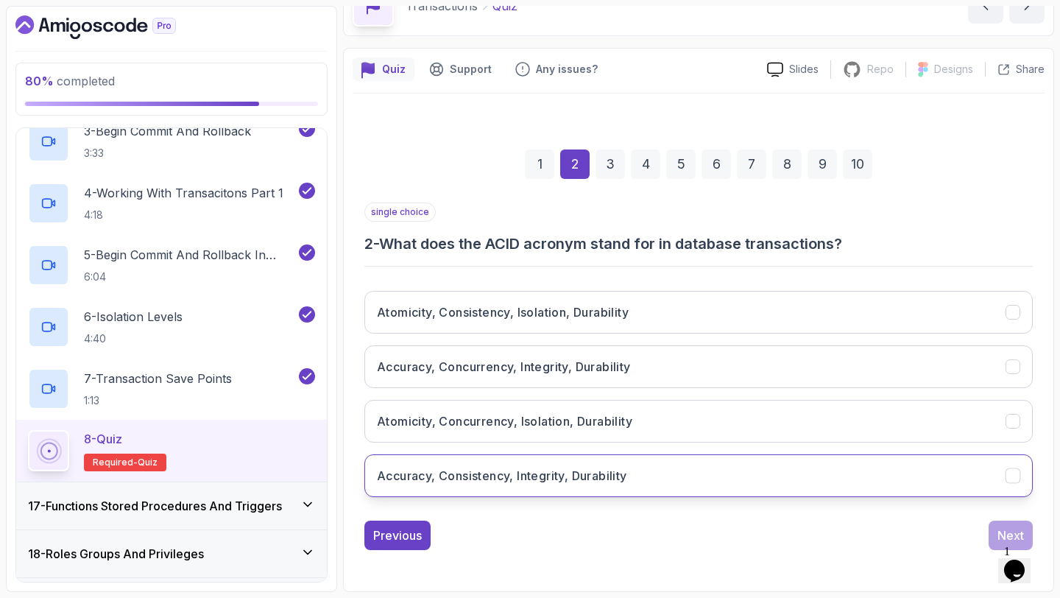
click at [982, 493] on button "Accuracy, Consistency, Integrity, Durability" at bounding box center [699, 475] width 669 height 43
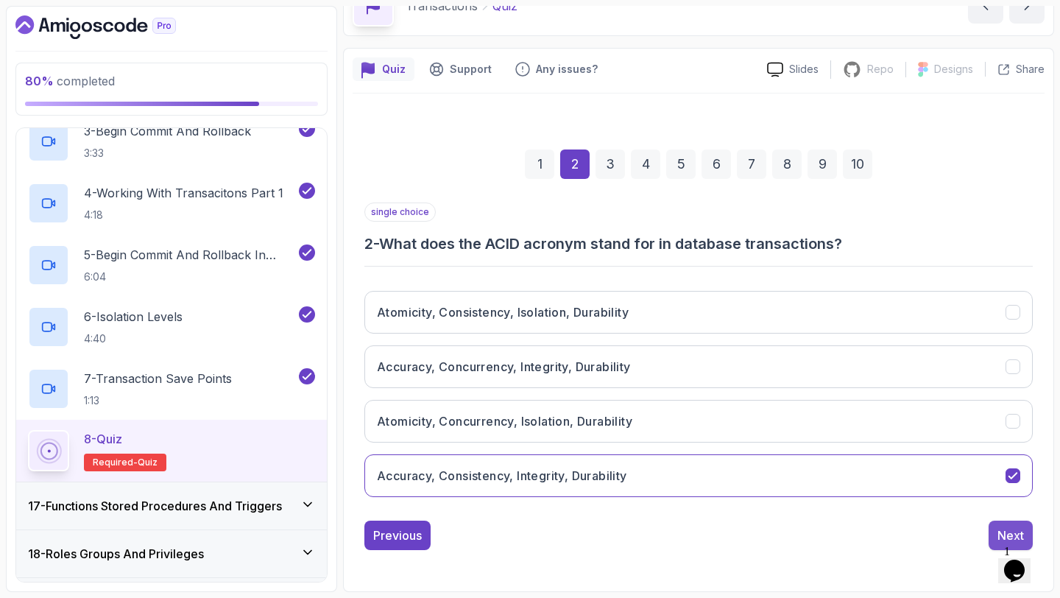
click at [998, 524] on button "Next" at bounding box center [1011, 535] width 44 height 29
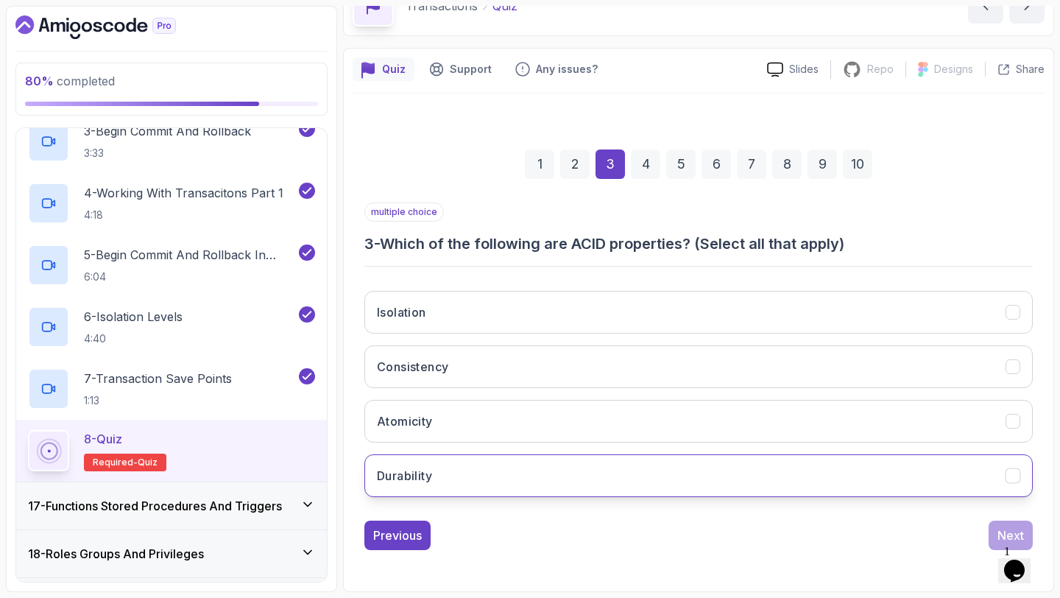
click at [983, 488] on button "Durability" at bounding box center [699, 475] width 669 height 43
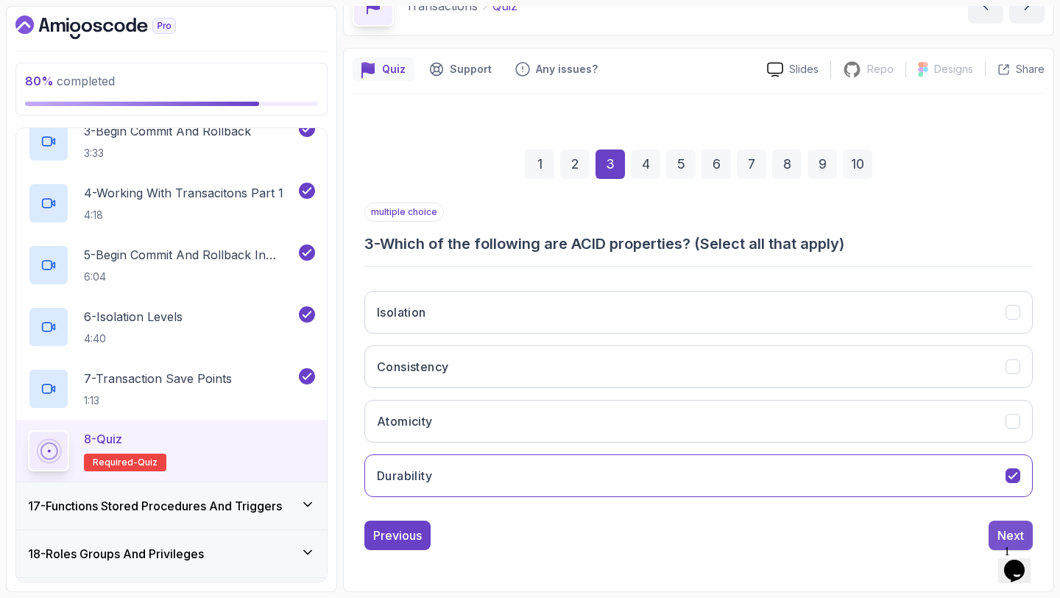
click at [1004, 527] on div "Next" at bounding box center [1011, 536] width 27 height 18
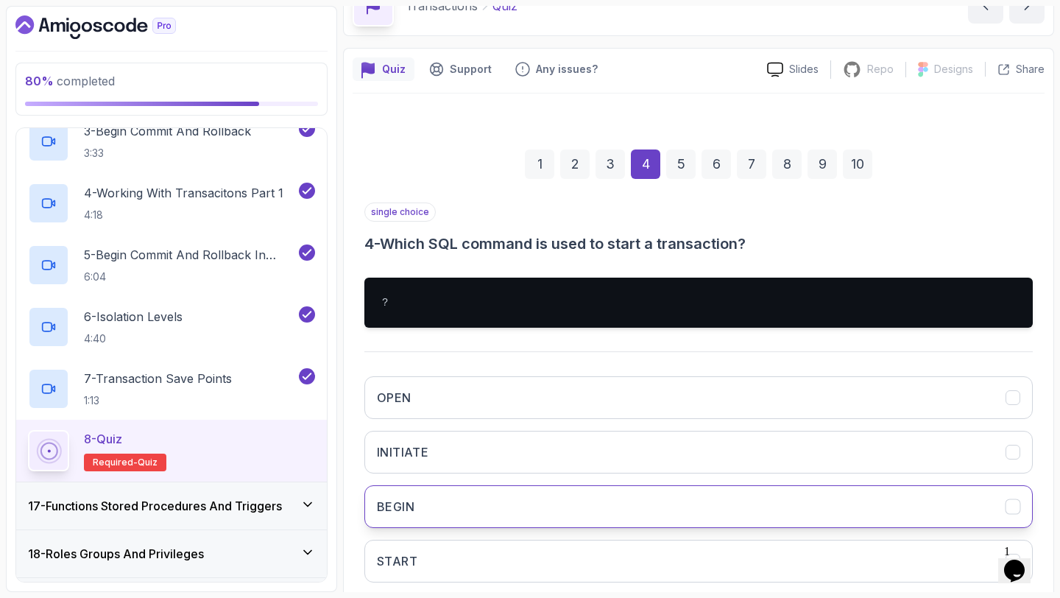
click at [1001, 496] on button "BEGIN" at bounding box center [699, 506] width 669 height 43
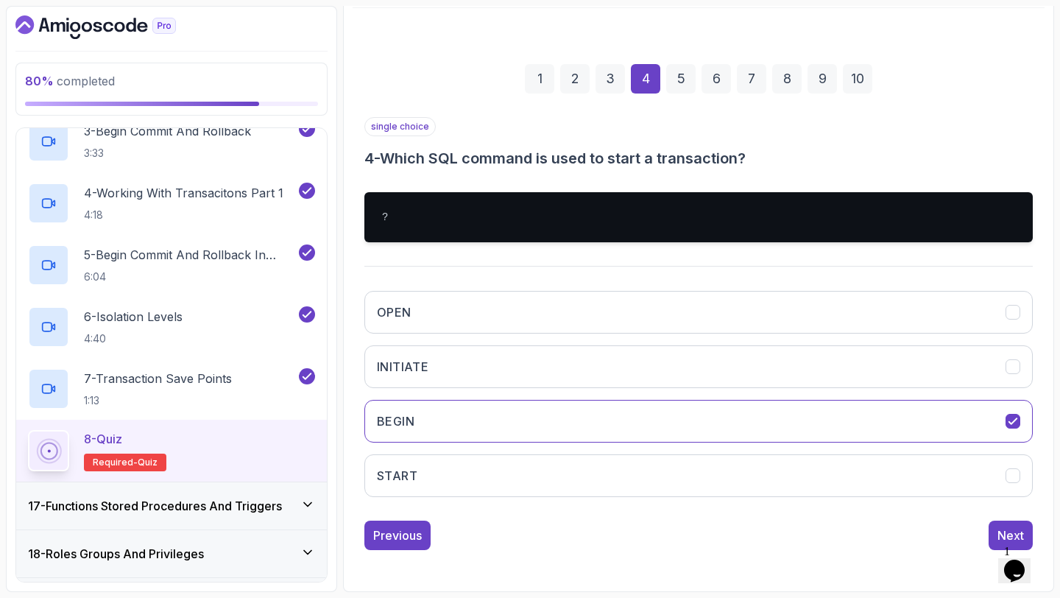
click at [1004, 545] on div "1 Opens Chat This icon Opens the chat window." at bounding box center [1021, 551] width 35 height 13
click at [999, 530] on div "Next" at bounding box center [1011, 536] width 27 height 18
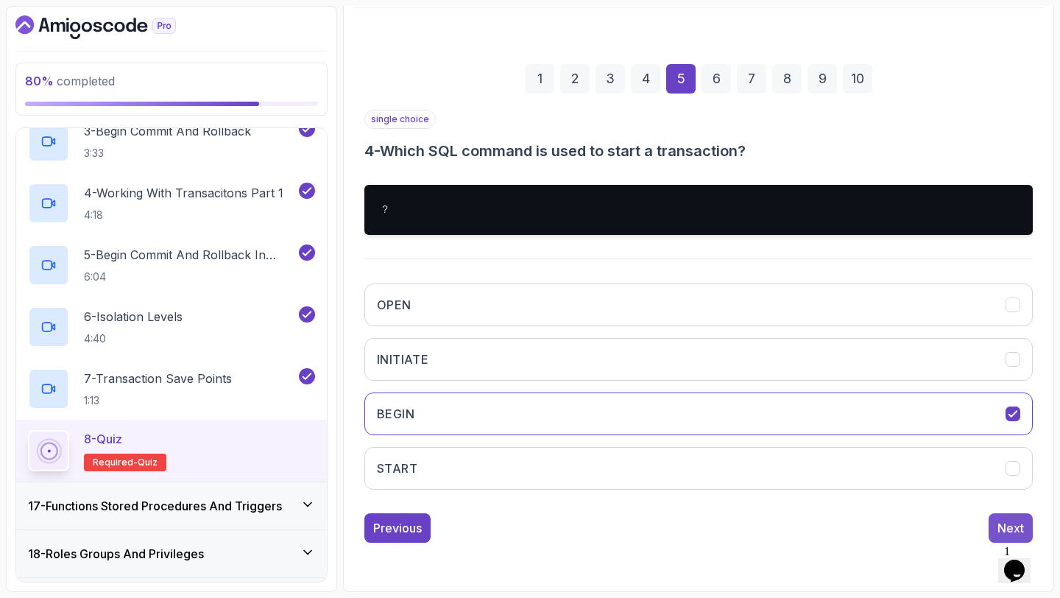
scroll to position [83, 0]
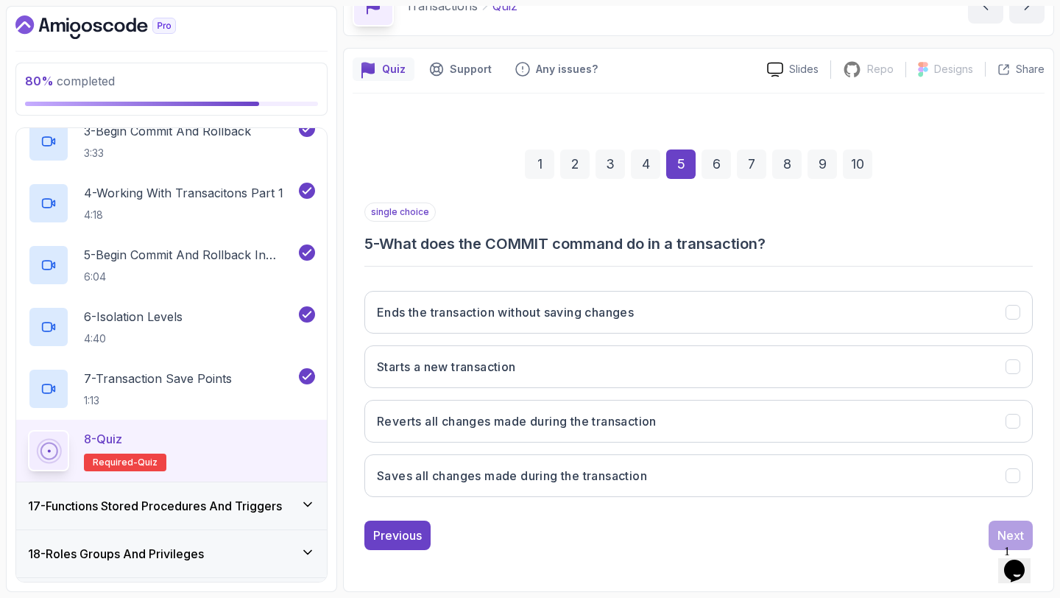
click at [988, 499] on div "Ends the transaction without saving changes Starts a new transaction Reverts al…" at bounding box center [699, 394] width 669 height 230
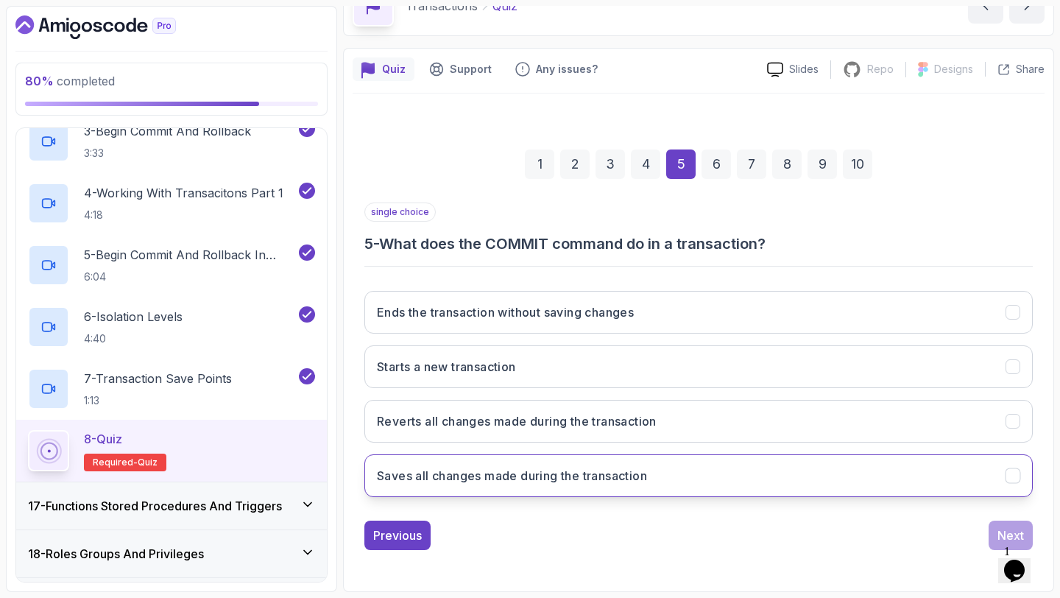
click at [988, 489] on button "Saves all changes made during the transaction" at bounding box center [699, 475] width 669 height 43
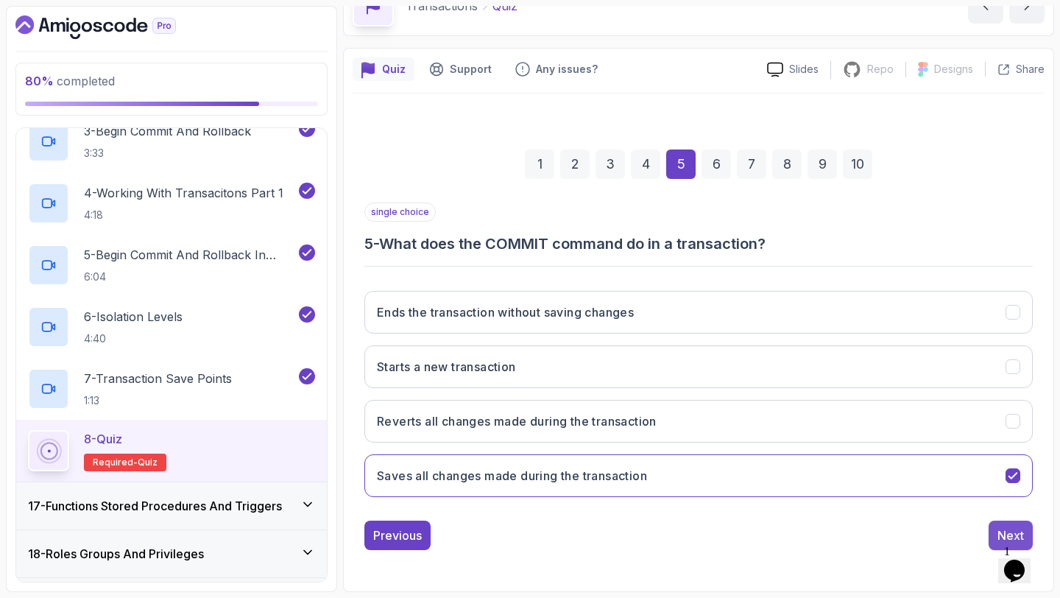
click at [995, 531] on button "Next" at bounding box center [1011, 535] width 44 height 29
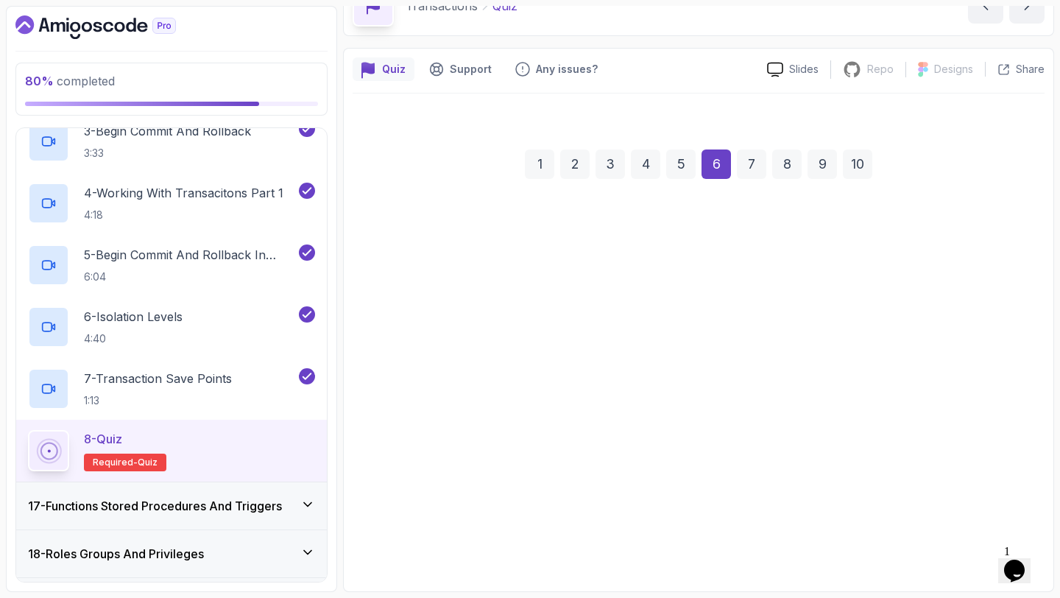
click at [988, 490] on button "Ends the transaction without saving changes" at bounding box center [699, 475] width 669 height 43
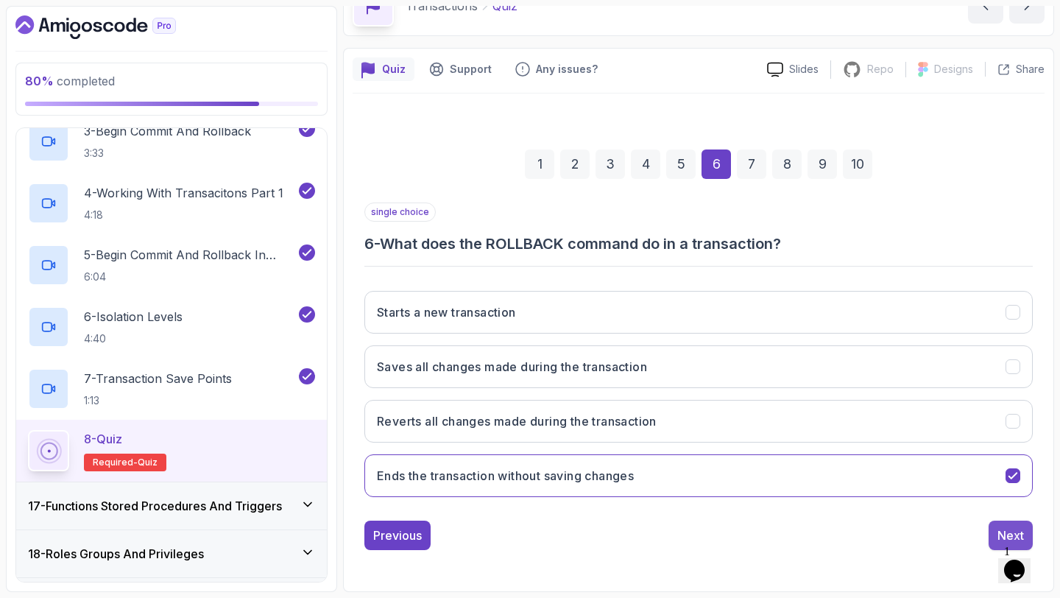
click at [1000, 526] on button "Next" at bounding box center [1011, 535] width 44 height 29
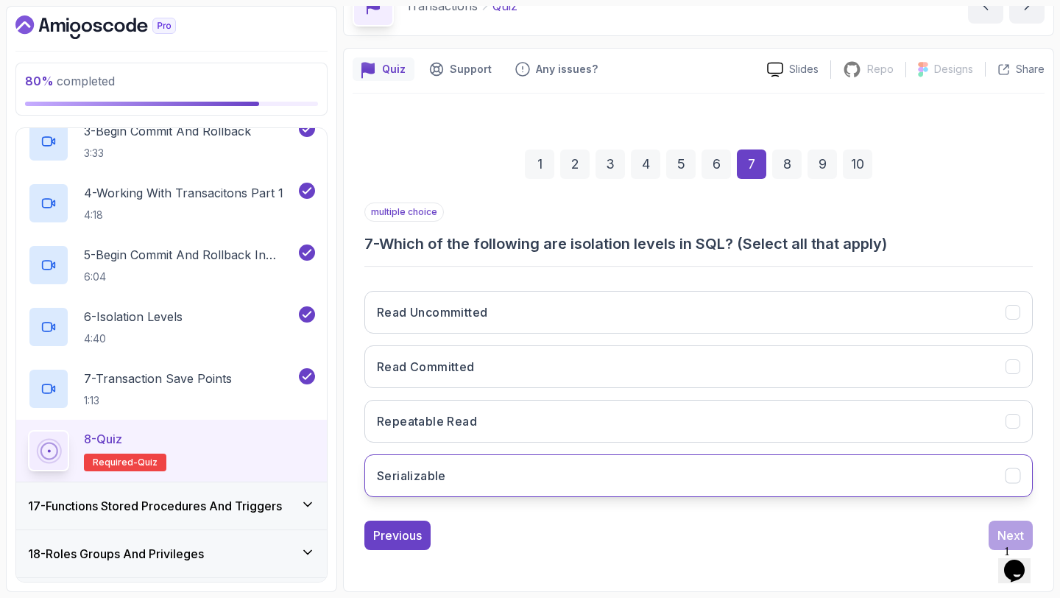
click at [995, 490] on button "Serializable" at bounding box center [699, 475] width 669 height 43
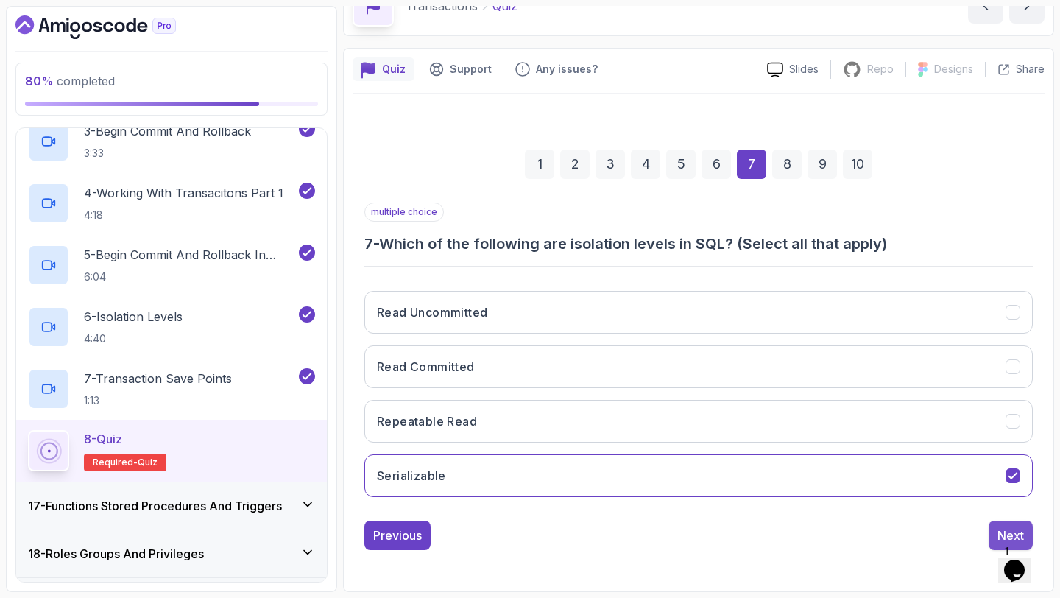
click at [996, 529] on button "Next" at bounding box center [1011, 535] width 44 height 29
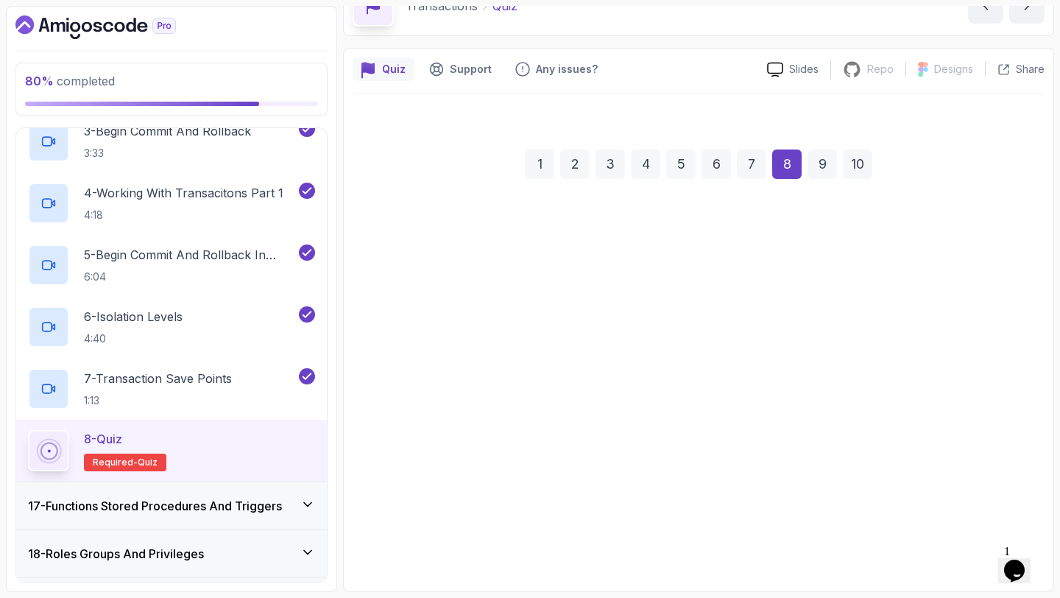
click at [985, 465] on button "To save all changes made during the transaction" at bounding box center [699, 475] width 669 height 43
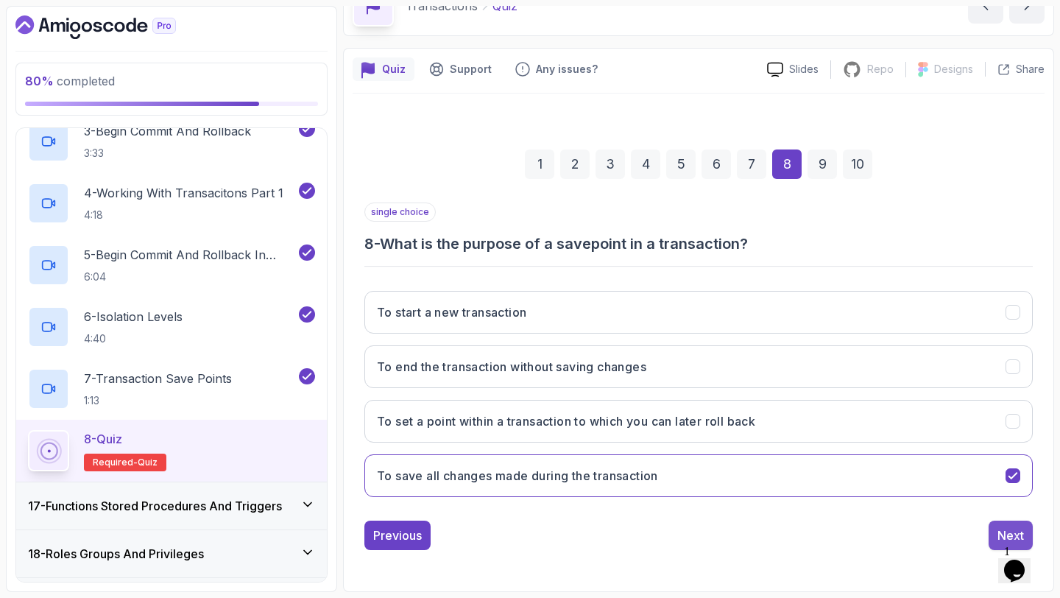
click at [989, 526] on button "Next" at bounding box center [1011, 535] width 44 height 29
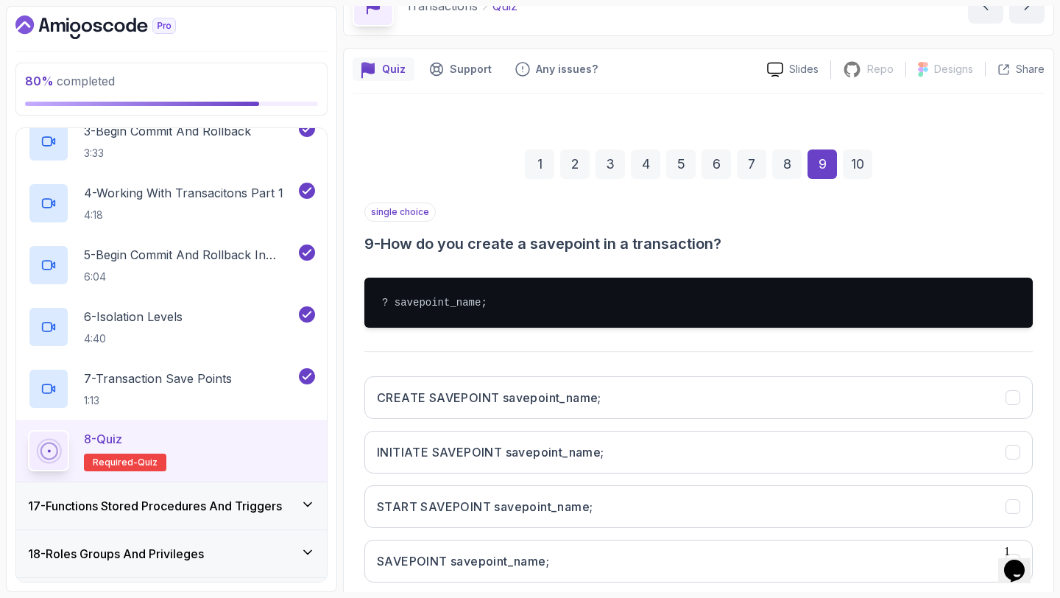
click at [983, 482] on div "CREATE SAVEPOINT savepoint_name; INITIATE SAVEPOINT savepoint_name; START SAVEP…" at bounding box center [699, 480] width 669 height 230
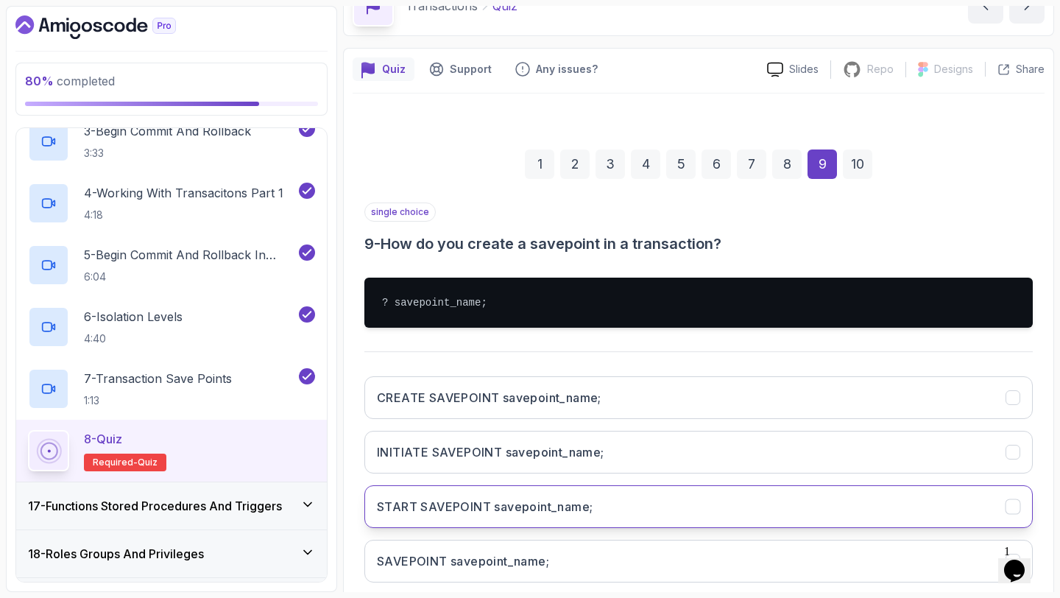
click at [983, 497] on button "START SAVEPOINT savepoint_name;" at bounding box center [699, 506] width 669 height 43
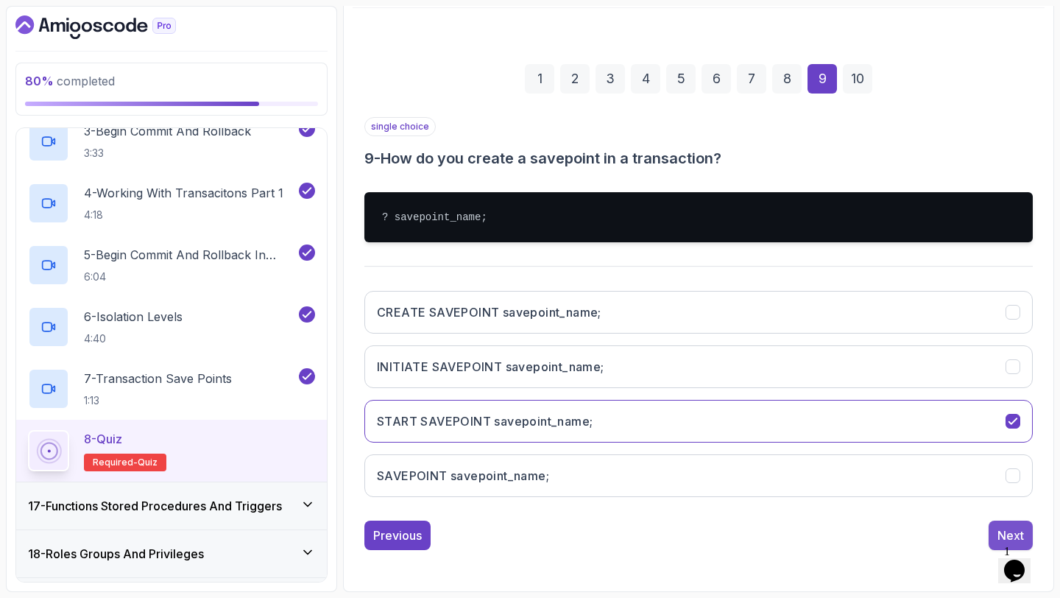
click at [1003, 525] on button "Next" at bounding box center [1011, 535] width 44 height 29
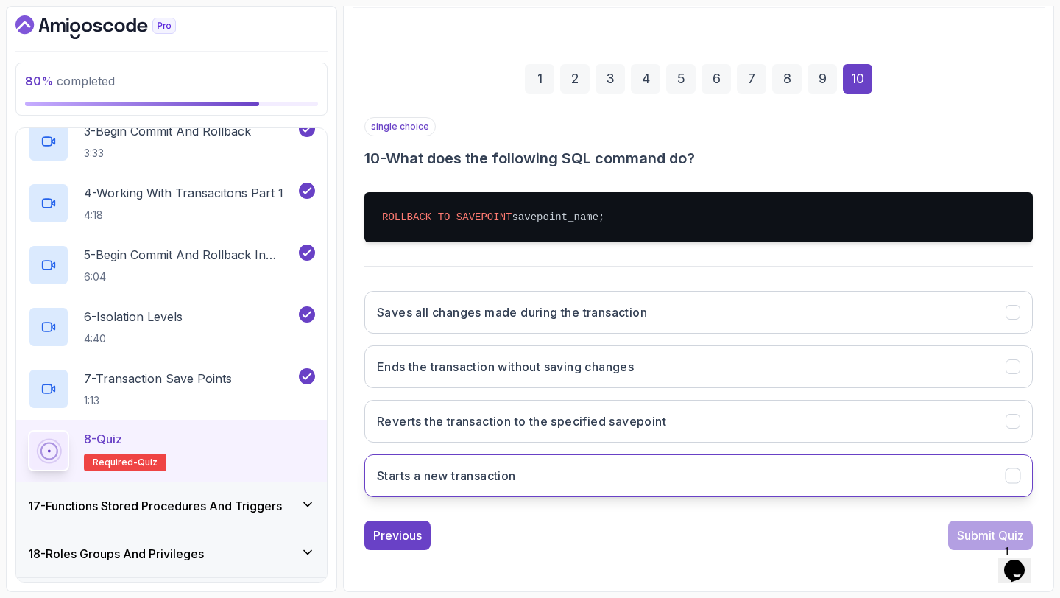
click at [1004, 485] on button "Starts a new transaction" at bounding box center [699, 475] width 669 height 43
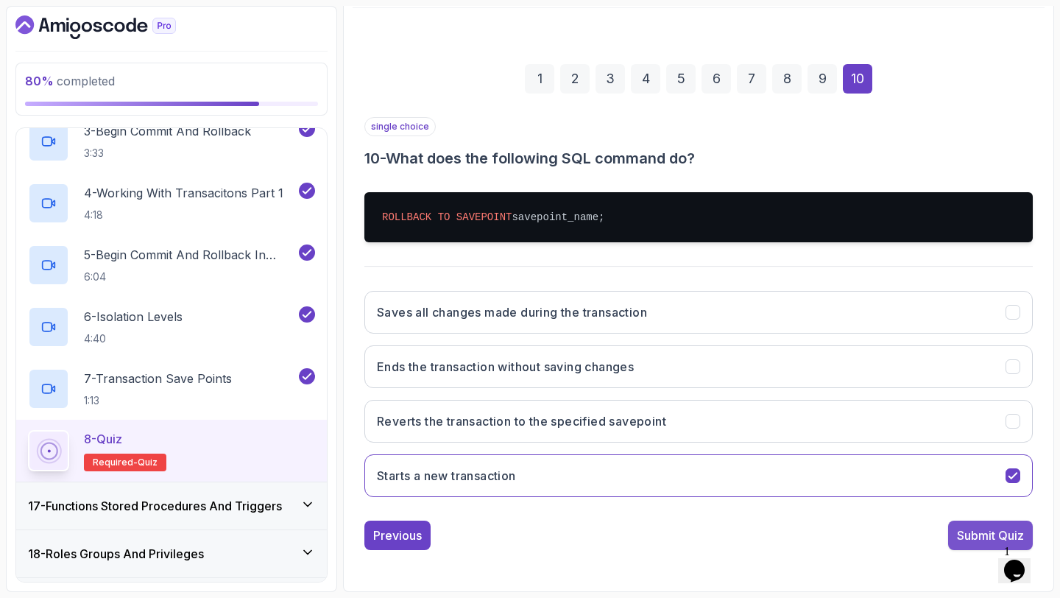
click at [1001, 529] on div "Submit Quiz" at bounding box center [990, 536] width 67 height 18
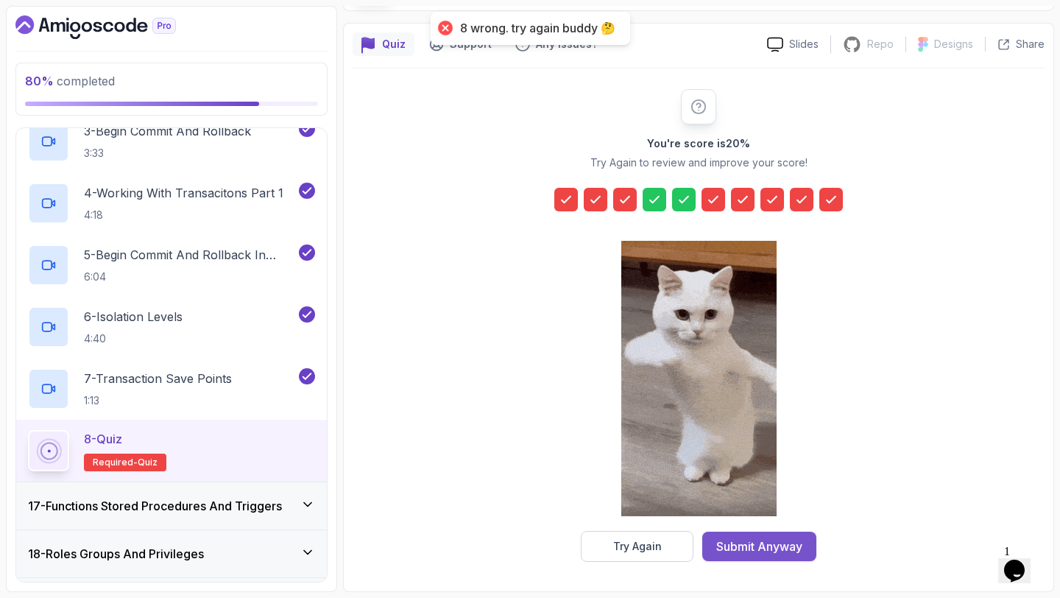
click at [781, 554] on div "Submit Anyway" at bounding box center [760, 547] width 86 height 18
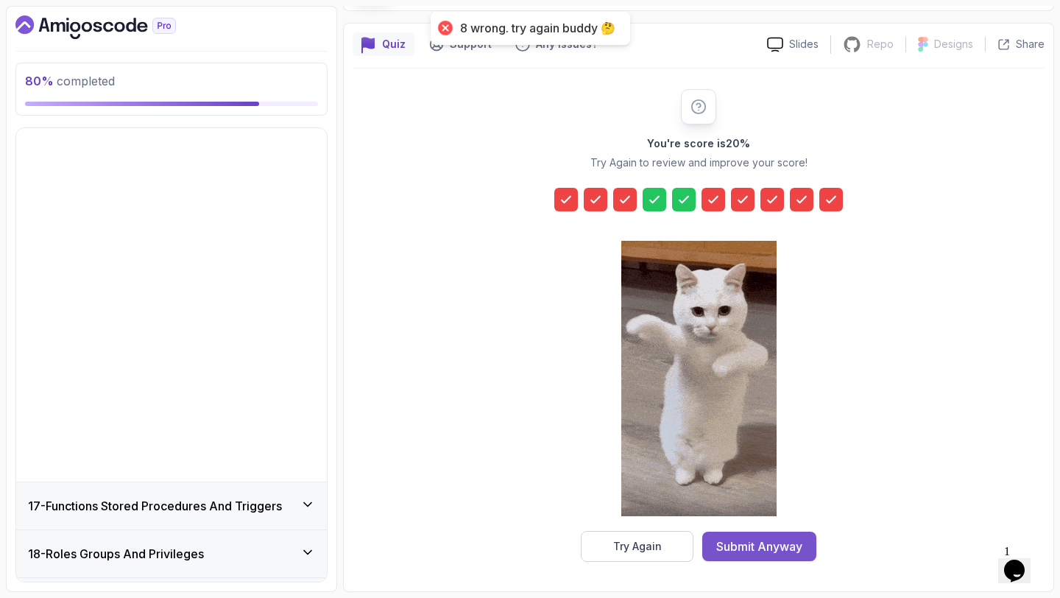
scroll to position [599, 0]
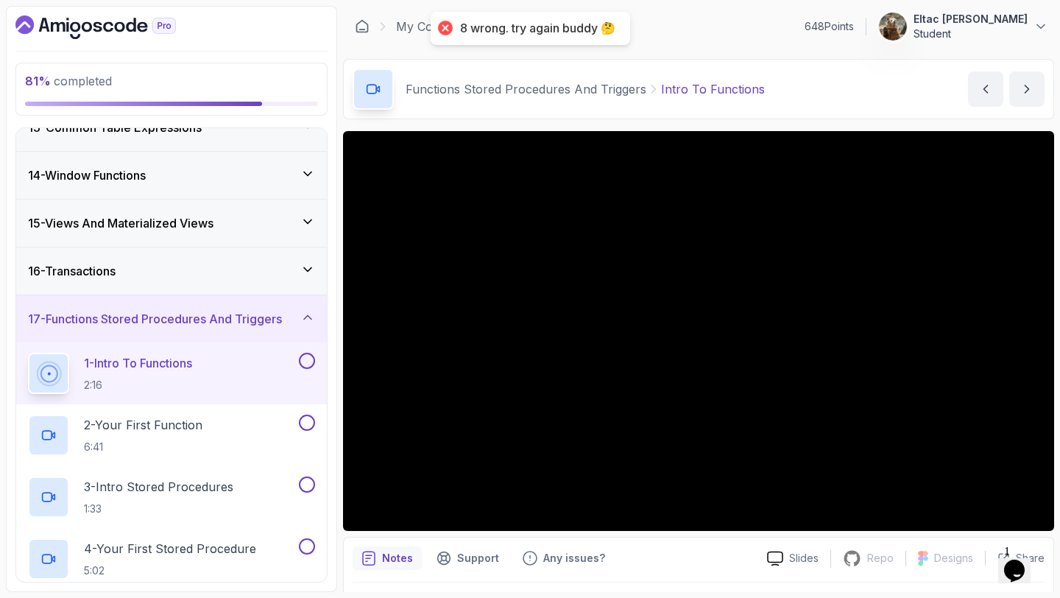
click at [307, 362] on button at bounding box center [307, 361] width 16 height 16
click at [308, 421] on button at bounding box center [307, 423] width 16 height 16
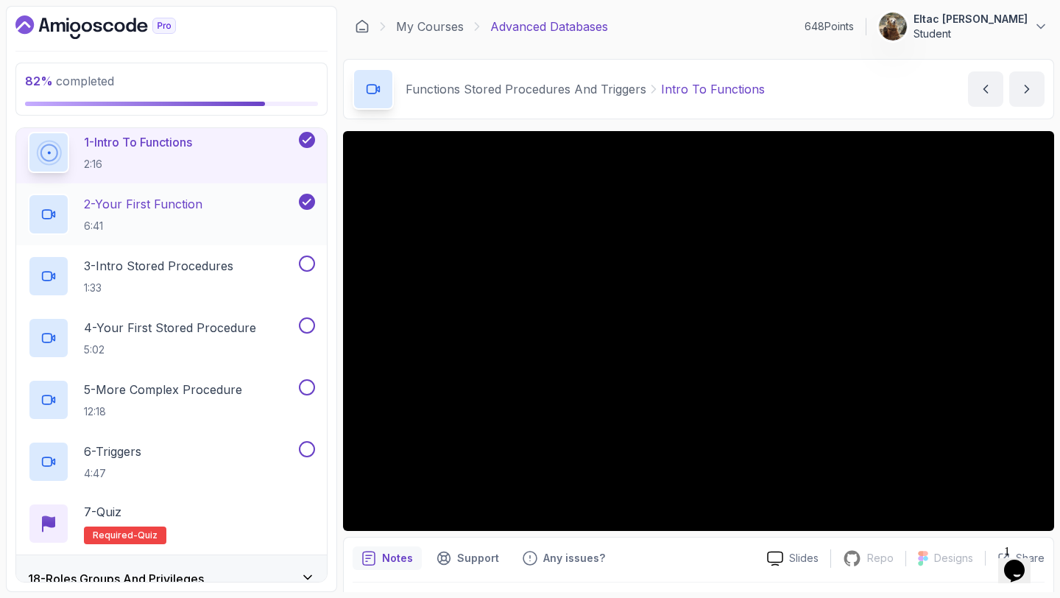
scroll to position [828, 0]
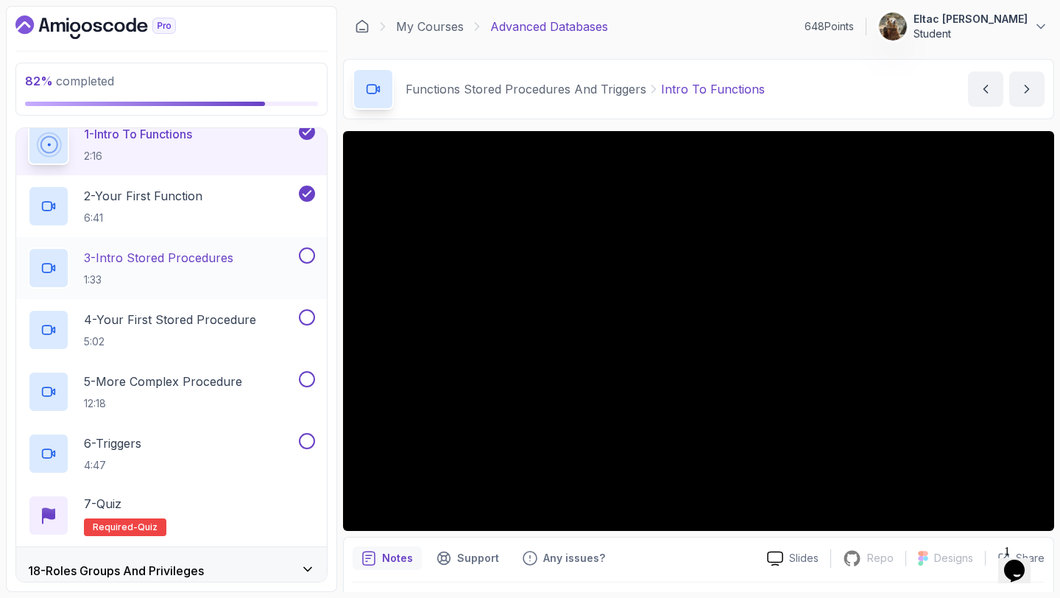
click at [311, 256] on button at bounding box center [307, 255] width 16 height 16
click at [310, 313] on button at bounding box center [307, 317] width 16 height 16
click at [305, 371] on button at bounding box center [307, 379] width 16 height 16
click at [214, 314] on p "4 - Your First Stored Procedure" at bounding box center [170, 320] width 172 height 18
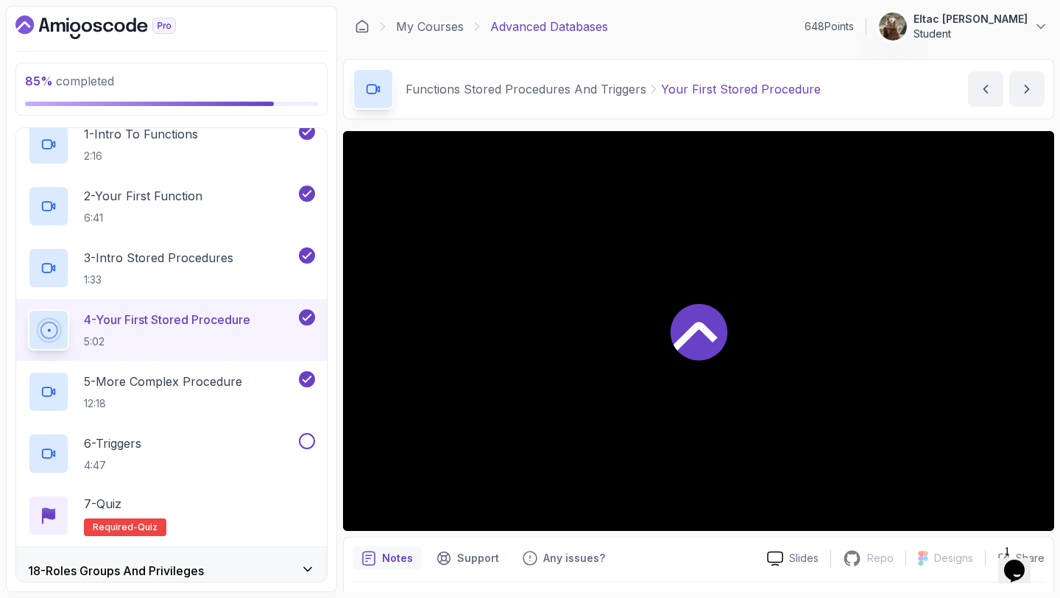
scroll to position [838, 0]
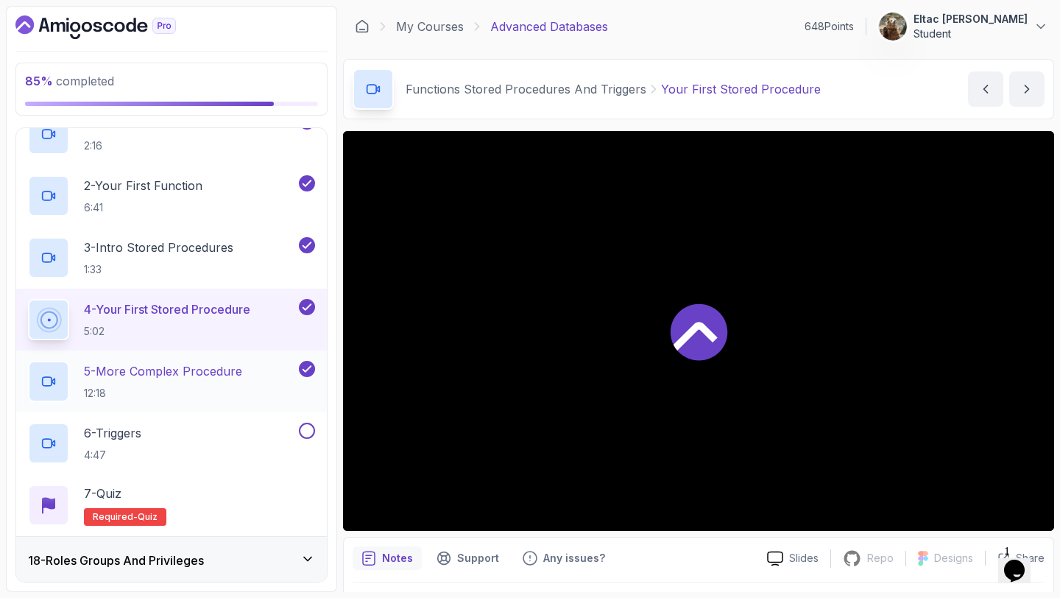
click at [201, 366] on p "5 - More Complex Procedure" at bounding box center [163, 371] width 158 height 18
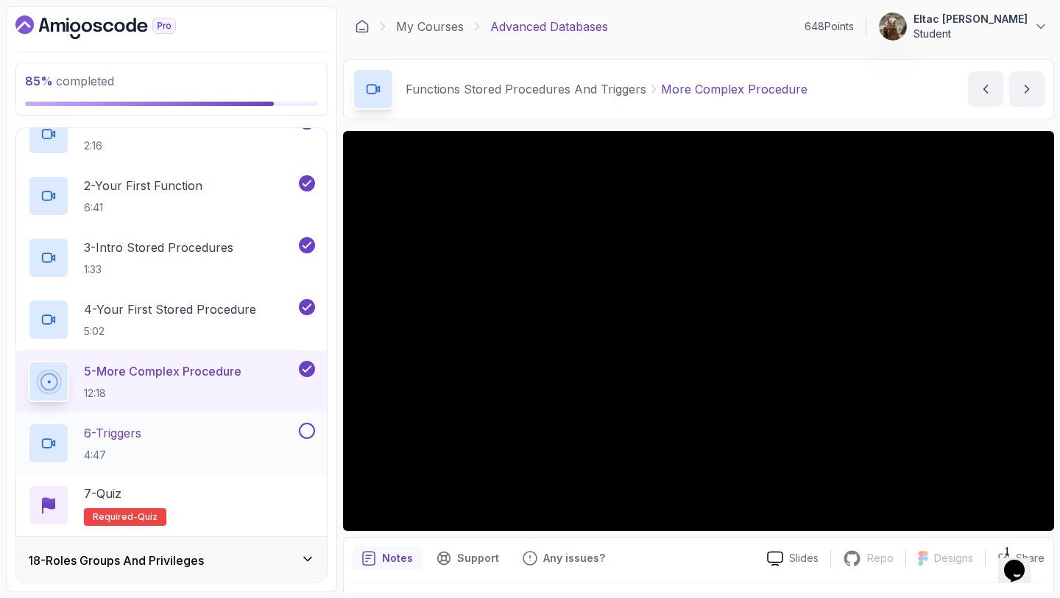
click at [314, 426] on div at bounding box center [305, 431] width 19 height 16
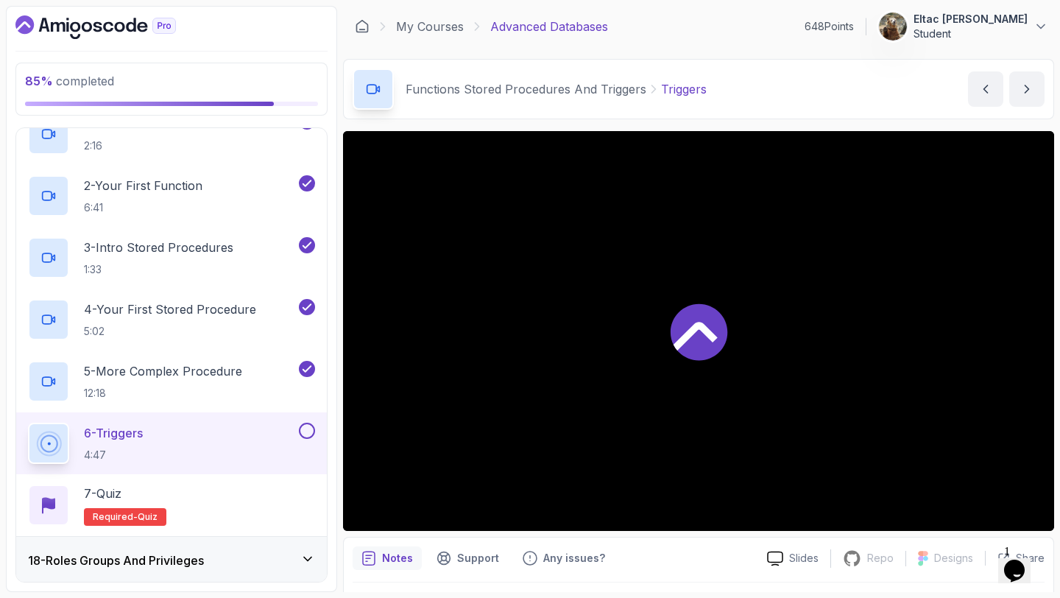
click at [311, 429] on button at bounding box center [307, 431] width 16 height 16
click at [201, 496] on div "7 - Quiz Required- quiz" at bounding box center [171, 505] width 287 height 41
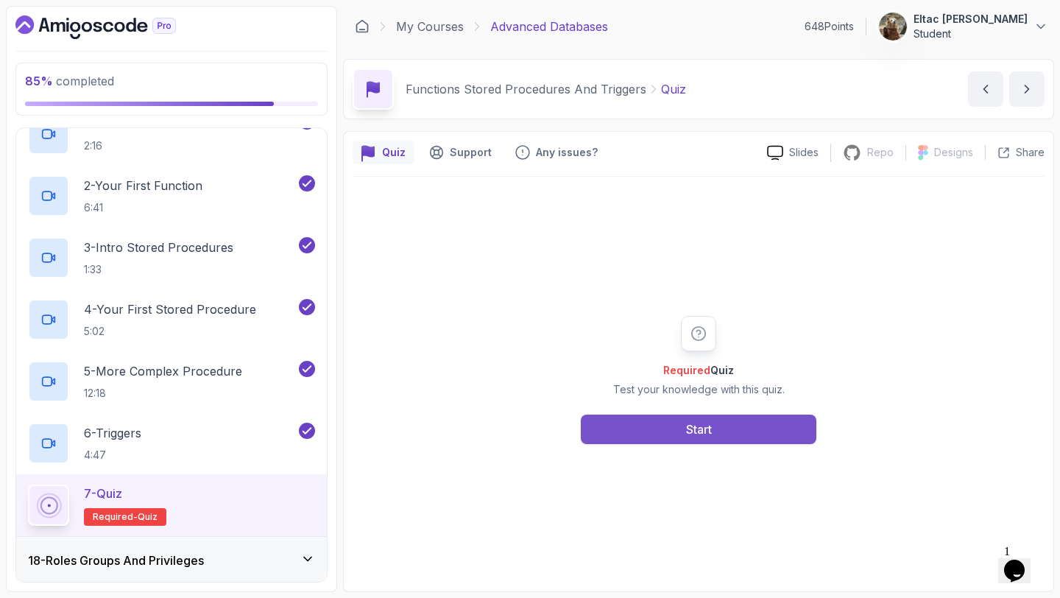
click at [655, 430] on button "Start" at bounding box center [699, 429] width 236 height 29
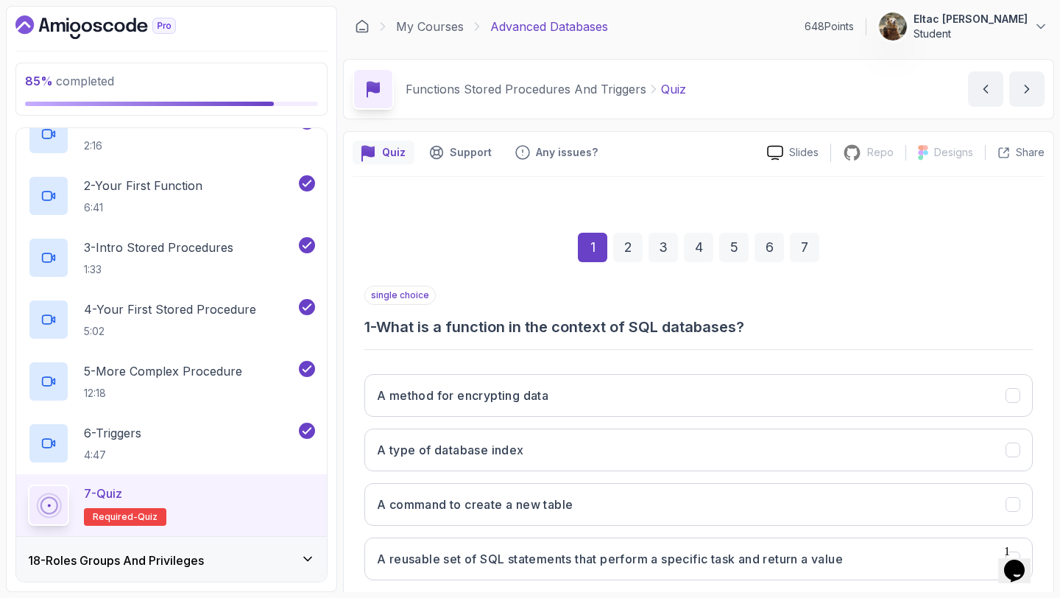
click at [655, 430] on button "A type of database index" at bounding box center [699, 450] width 669 height 43
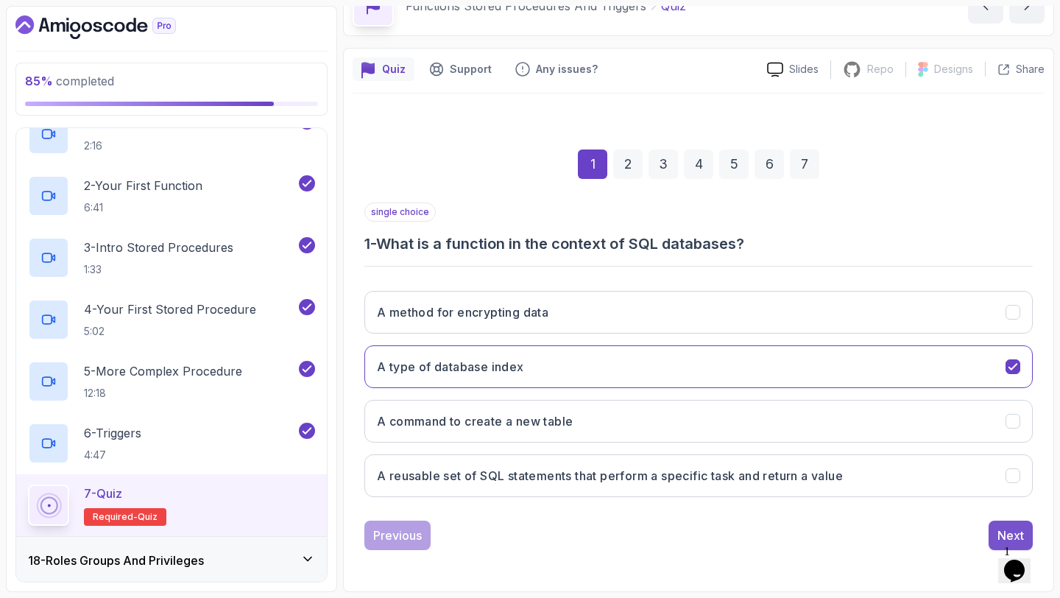
click at [1008, 528] on div "Next" at bounding box center [1011, 536] width 27 height 18
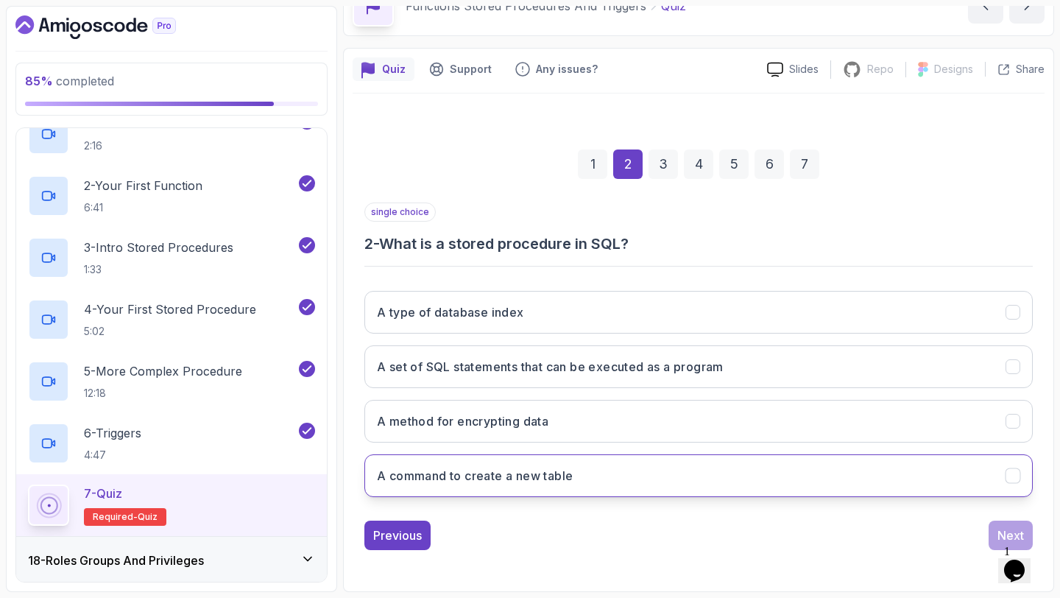
click at [898, 483] on button "A command to create a new table" at bounding box center [699, 475] width 669 height 43
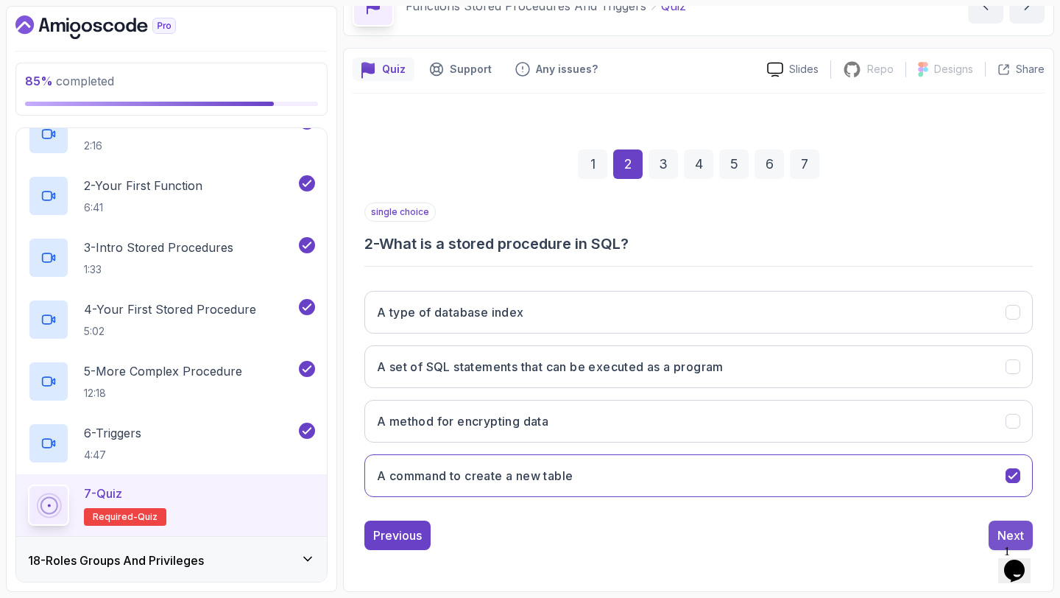
click at [1004, 535] on div "Next" at bounding box center [1011, 536] width 27 height 18
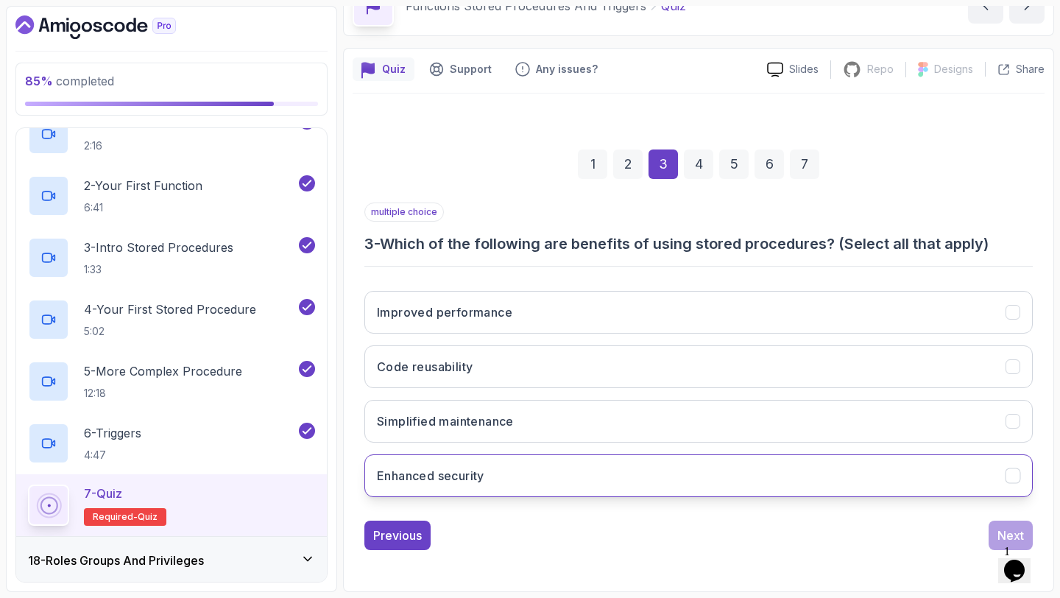
click at [940, 485] on button "Enhanced security" at bounding box center [699, 475] width 669 height 43
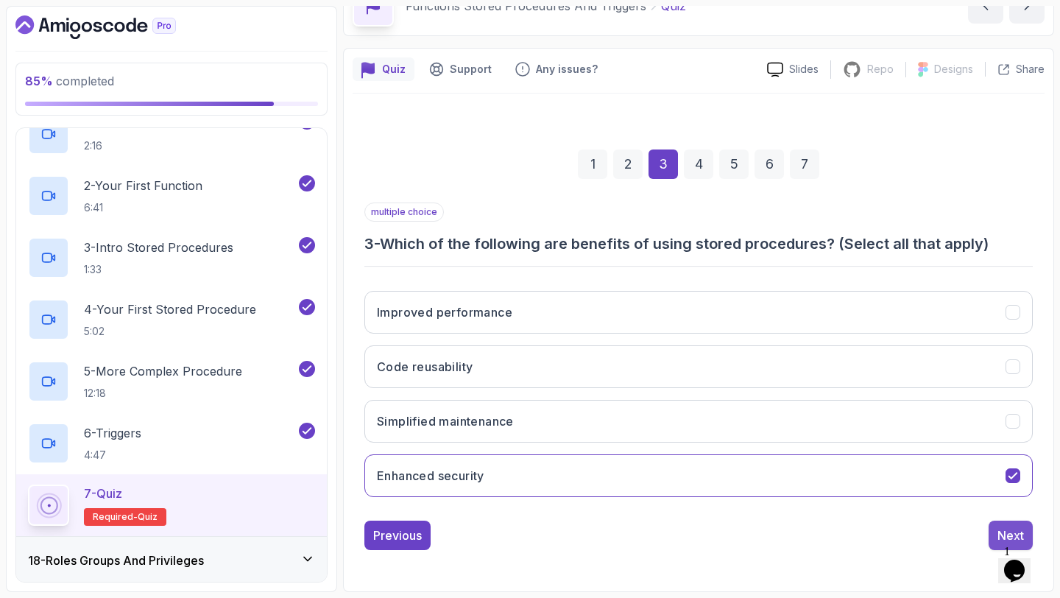
click at [1004, 528] on div "Next" at bounding box center [1011, 536] width 27 height 18
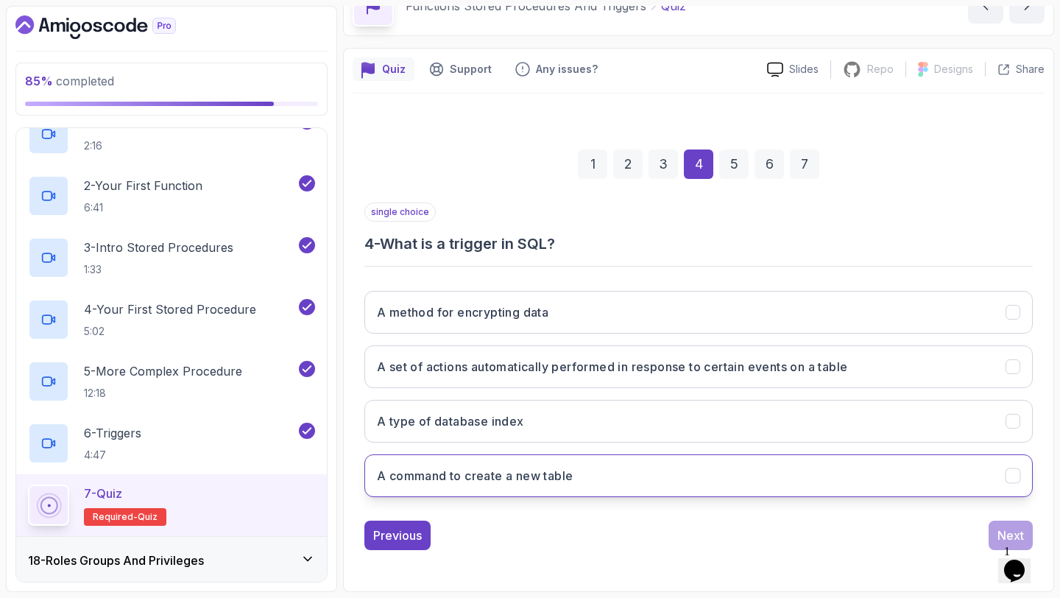
click at [966, 493] on button "A command to create a new table" at bounding box center [699, 475] width 669 height 43
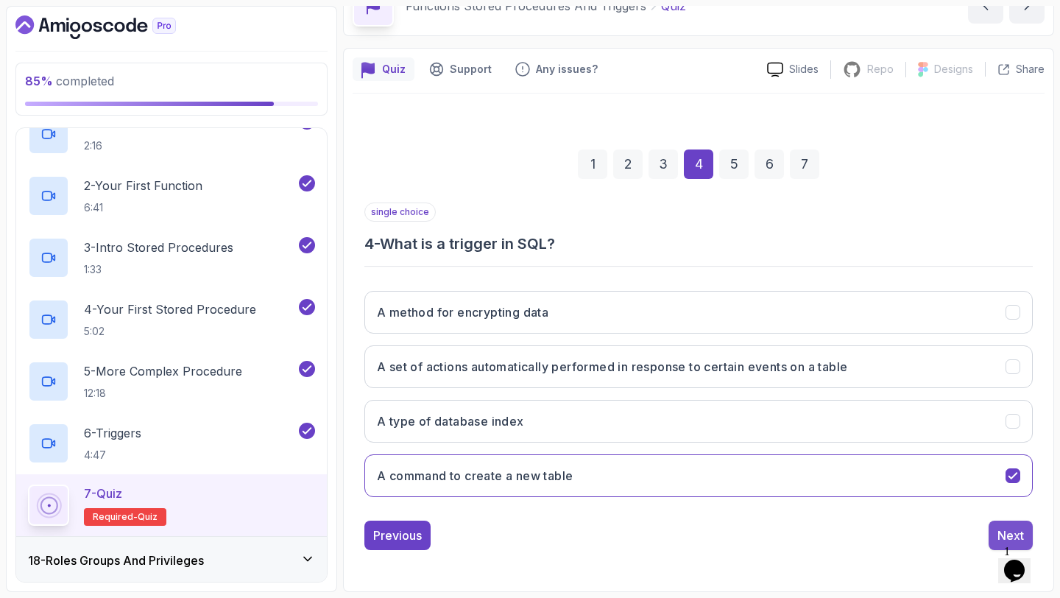
click at [1010, 521] on button "Next" at bounding box center [1011, 535] width 44 height 29
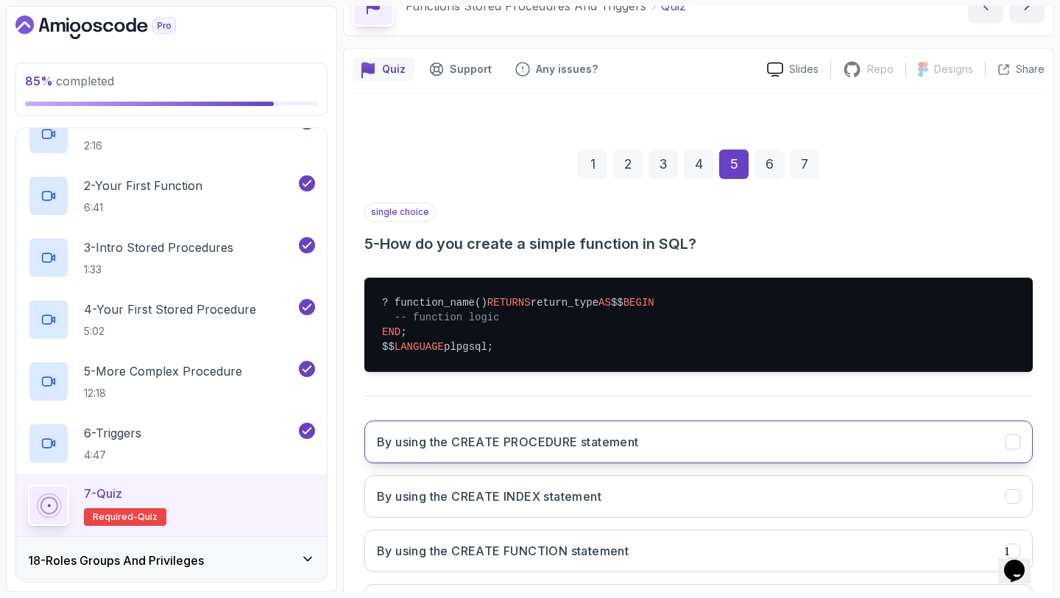
click at [976, 463] on button "By using the CREATE PROCEDURE statement" at bounding box center [699, 442] width 669 height 43
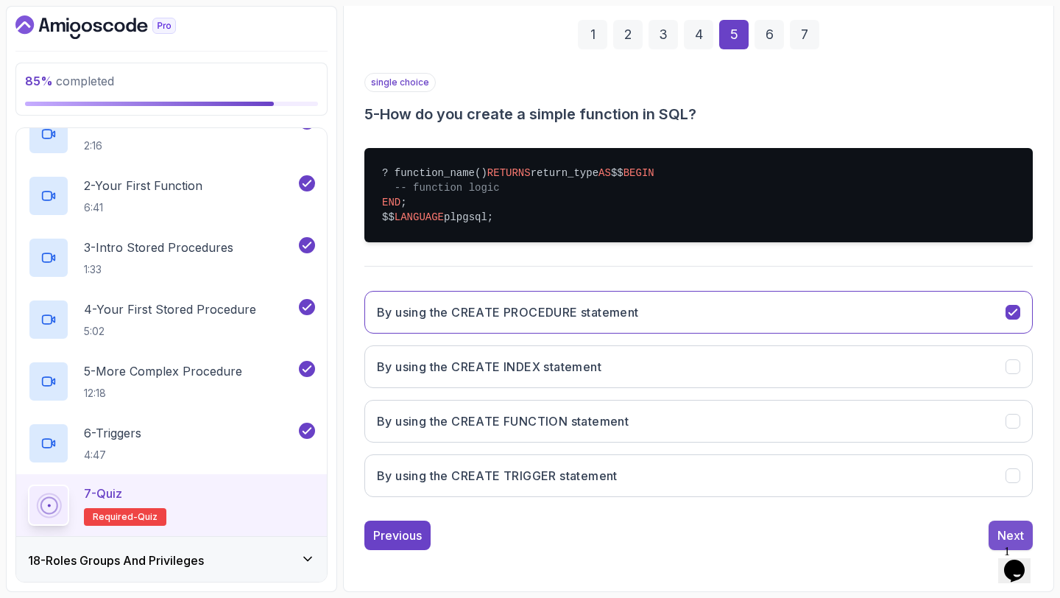
click at [1004, 525] on button "Next" at bounding box center [1011, 535] width 44 height 29
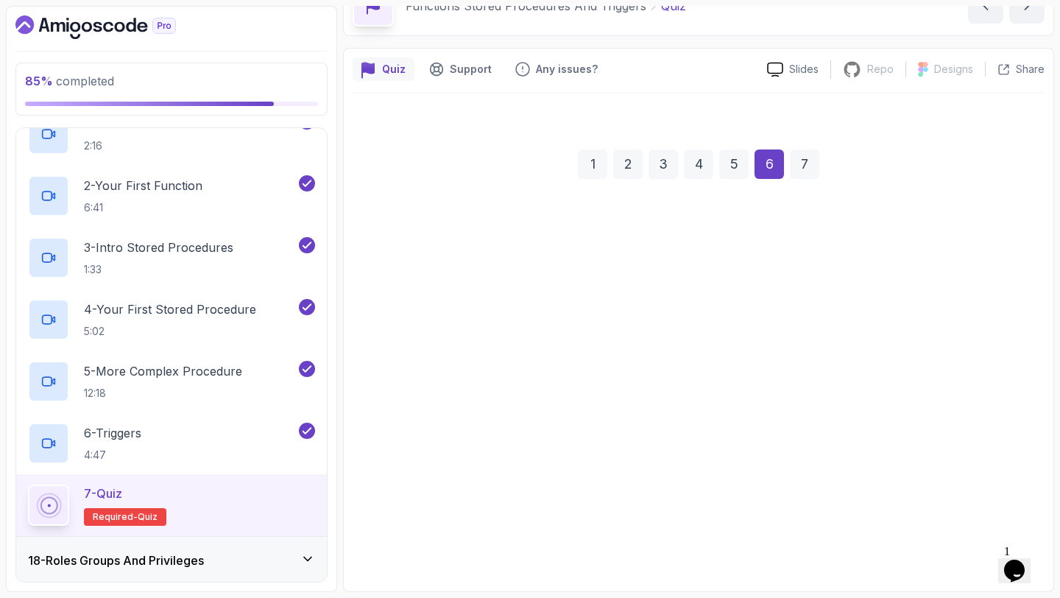
scroll to position [83, 0]
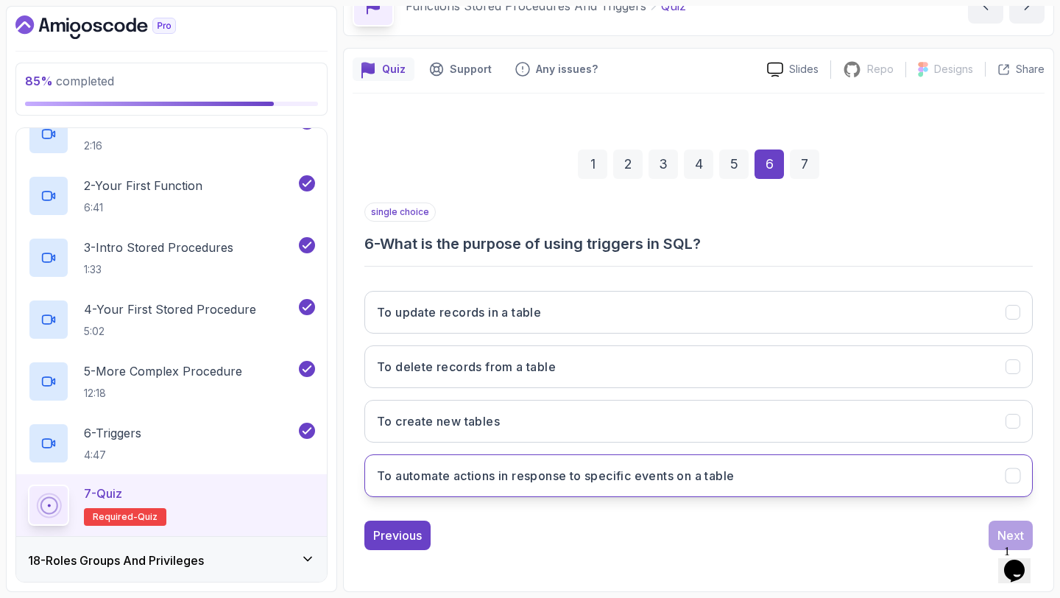
click at [991, 471] on button "To automate actions in response to specific events on a table" at bounding box center [699, 475] width 669 height 43
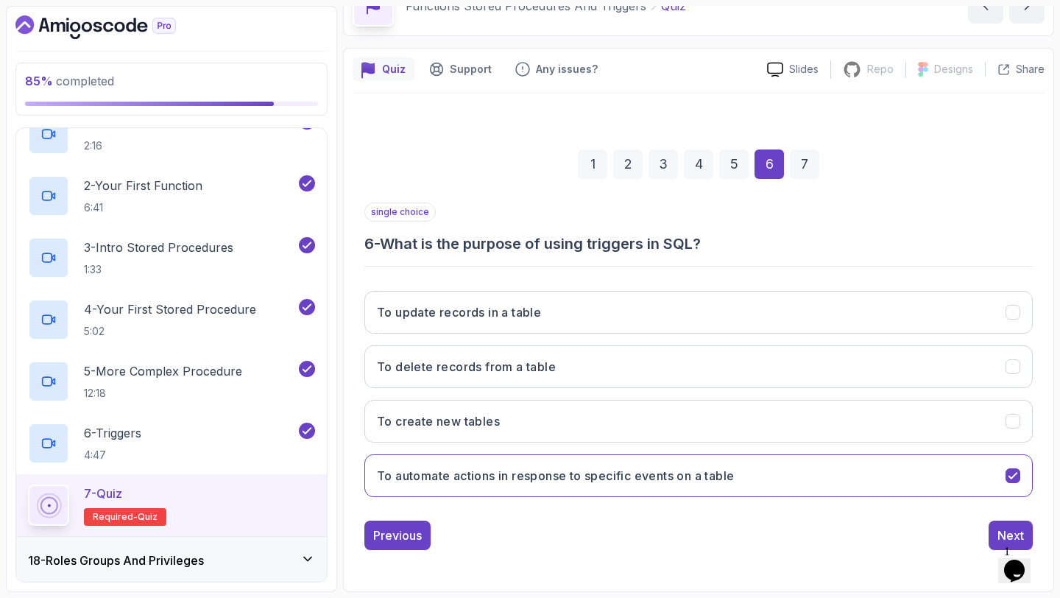
click at [1004, 545] on div "1 Opens Chat This icon Opens the chat window." at bounding box center [1021, 551] width 35 height 13
click at [1000, 535] on div "Next" at bounding box center [1011, 536] width 27 height 18
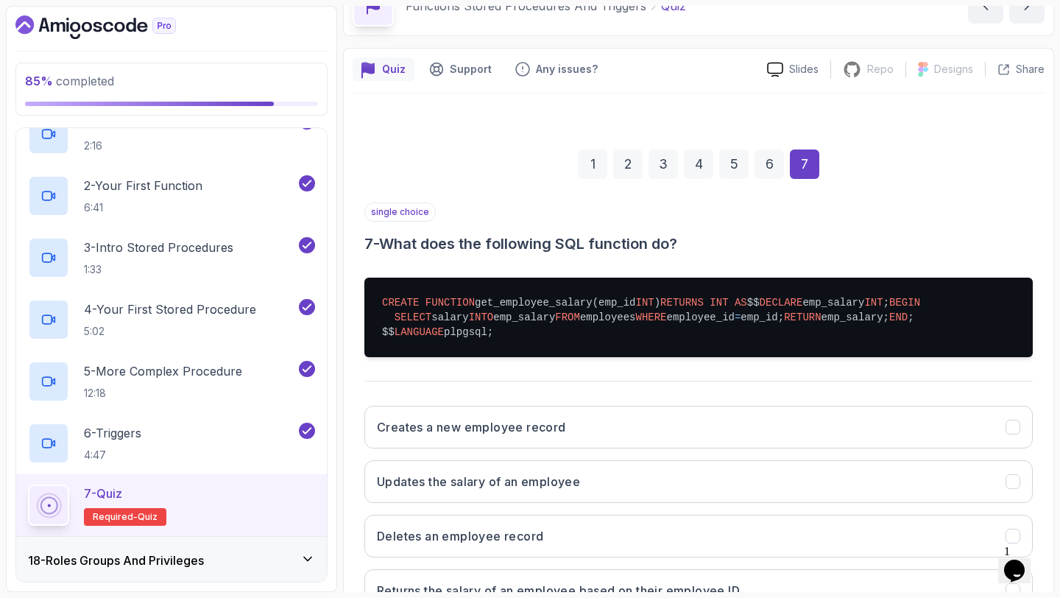
scroll to position [286, 0]
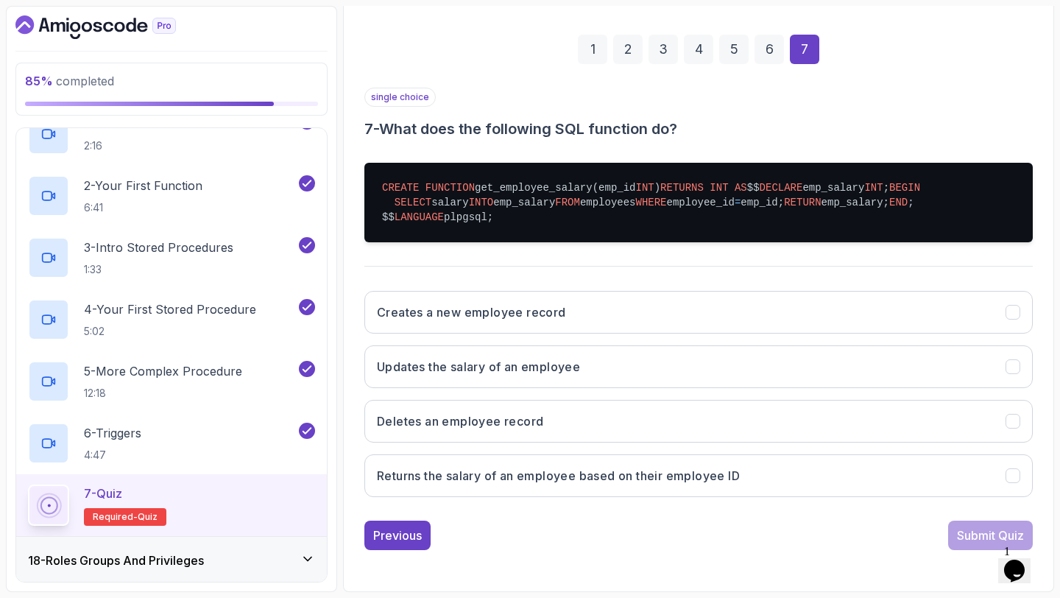
click at [910, 446] on div "Creates a new employee record Updates the salary of an employee Deletes an empl…" at bounding box center [699, 394] width 669 height 230
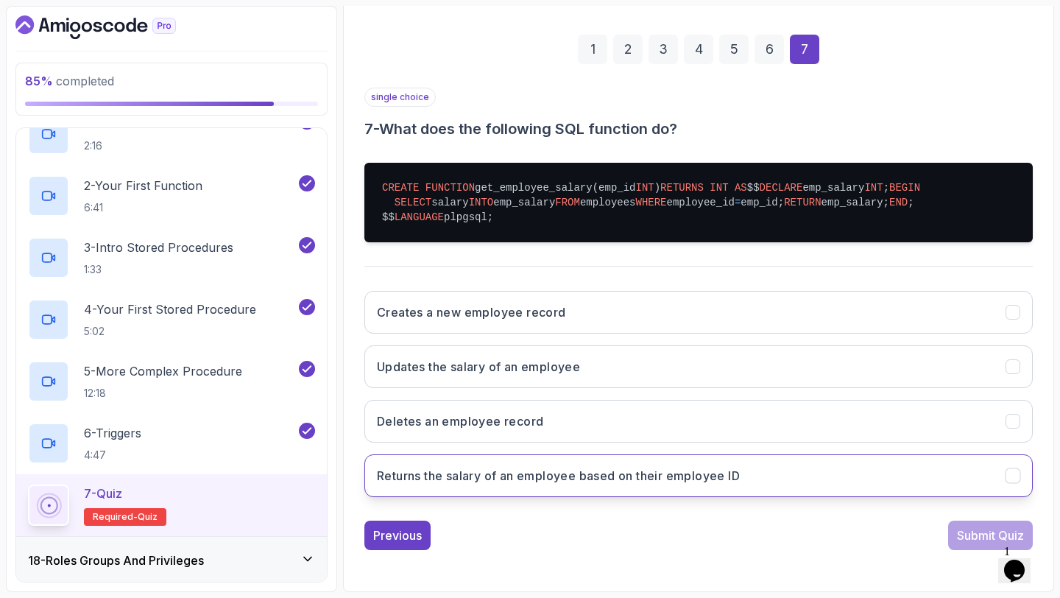
click at [920, 465] on button "Returns the salary of an employee based on their employee ID" at bounding box center [699, 475] width 669 height 43
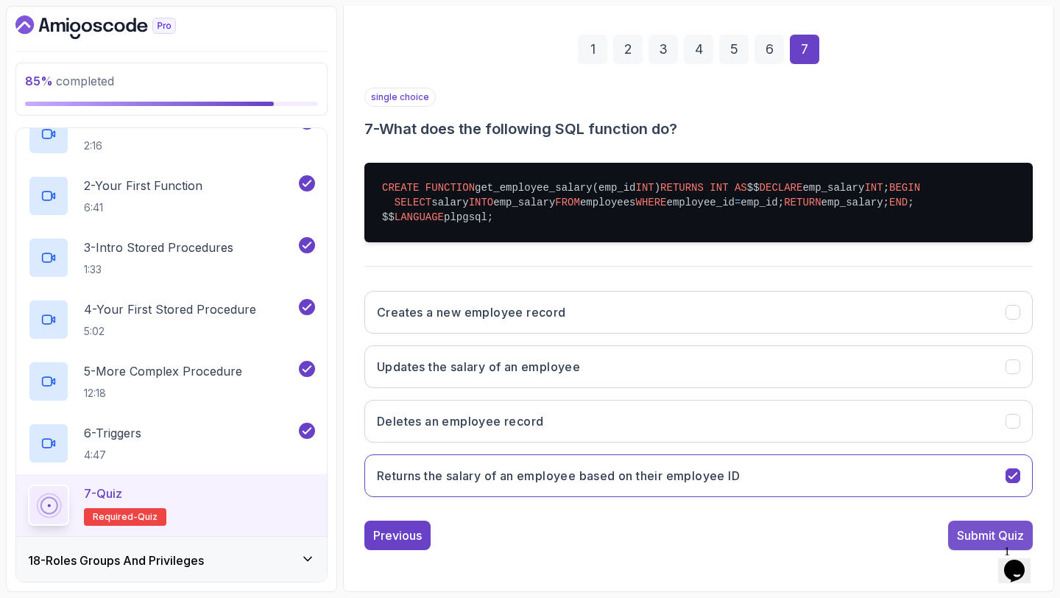
click at [962, 535] on div "Submit Quiz" at bounding box center [990, 536] width 67 height 18
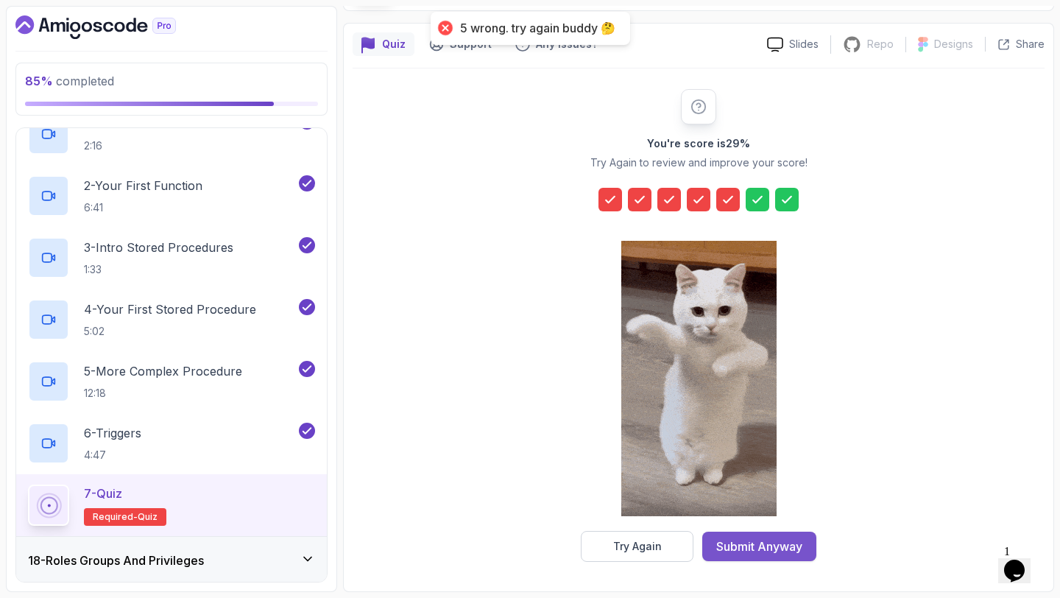
click at [761, 539] on div "Submit Anyway" at bounding box center [760, 547] width 86 height 18
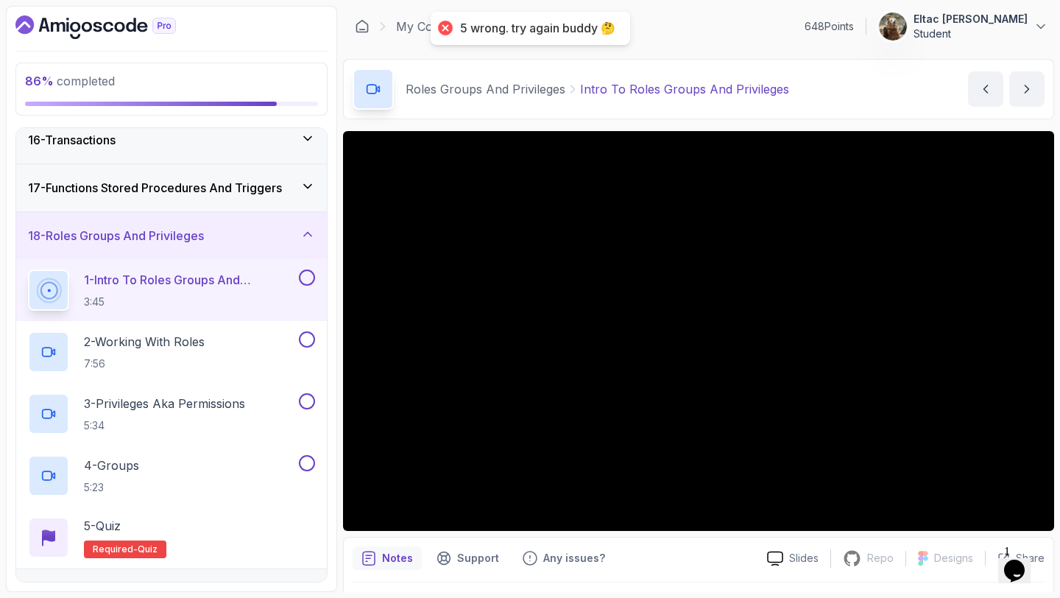
scroll to position [754, 0]
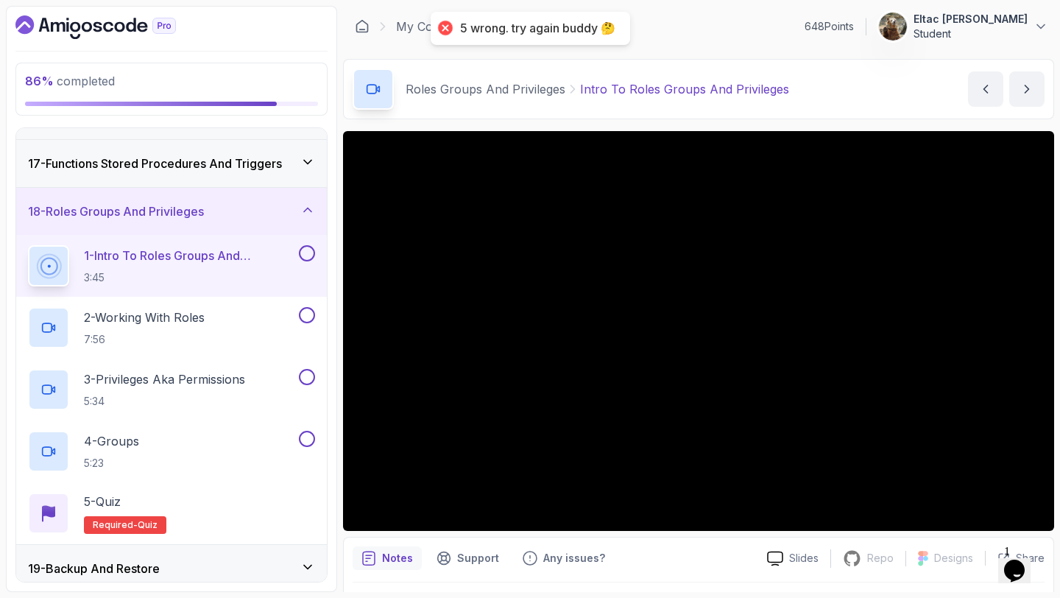
click at [307, 253] on button at bounding box center [307, 253] width 16 height 16
click at [309, 309] on button at bounding box center [307, 315] width 16 height 16
click at [309, 377] on button at bounding box center [307, 377] width 16 height 16
click at [308, 440] on button at bounding box center [307, 439] width 16 height 16
click at [148, 501] on div "5 - Quiz" at bounding box center [125, 502] width 82 height 18
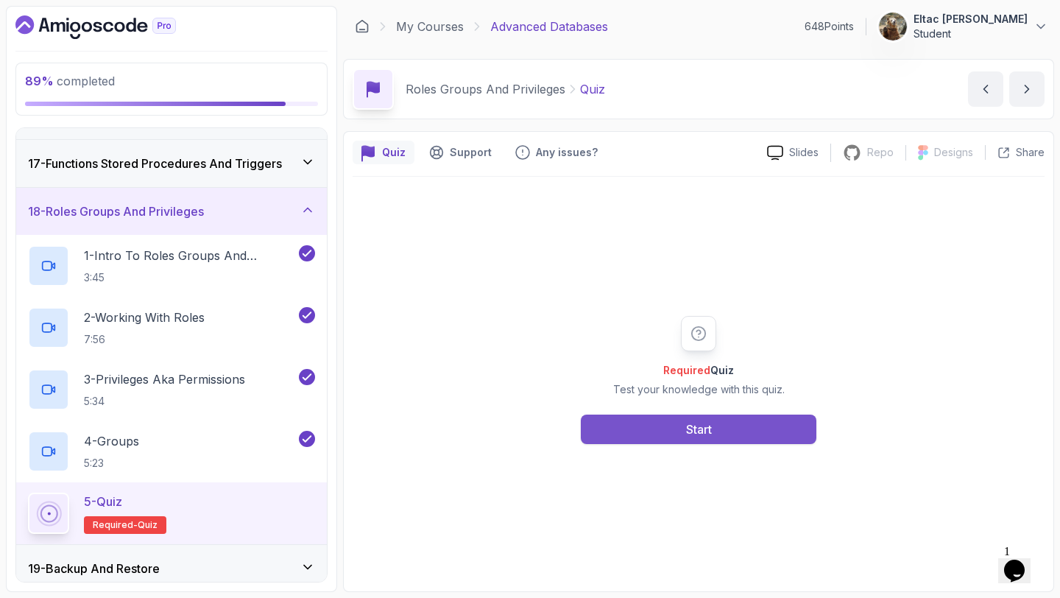
click at [588, 429] on button "Start" at bounding box center [699, 429] width 236 height 29
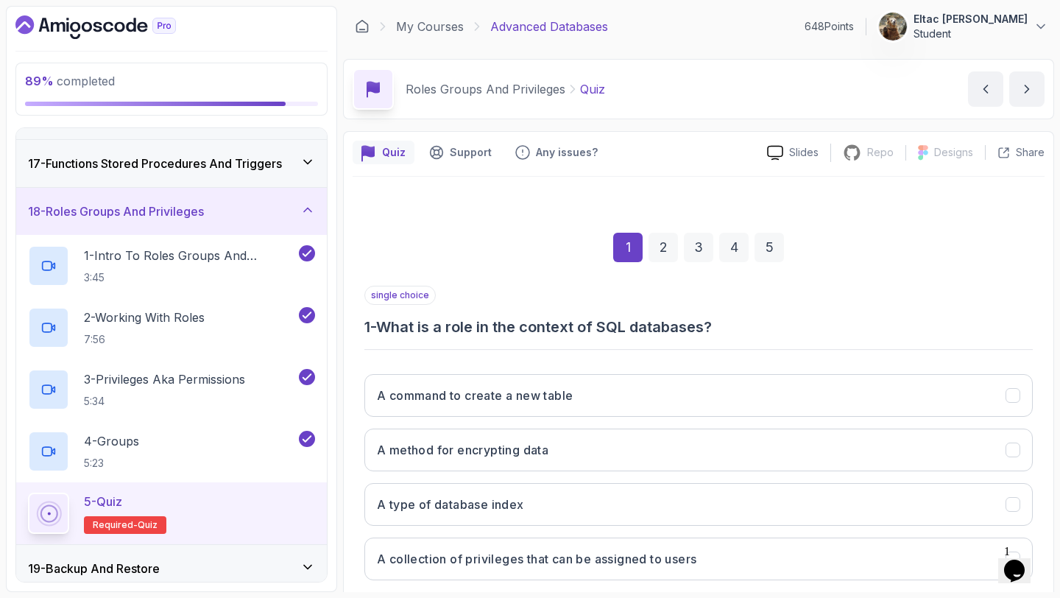
click at [588, 429] on button "A method for encrypting data" at bounding box center [699, 450] width 669 height 43
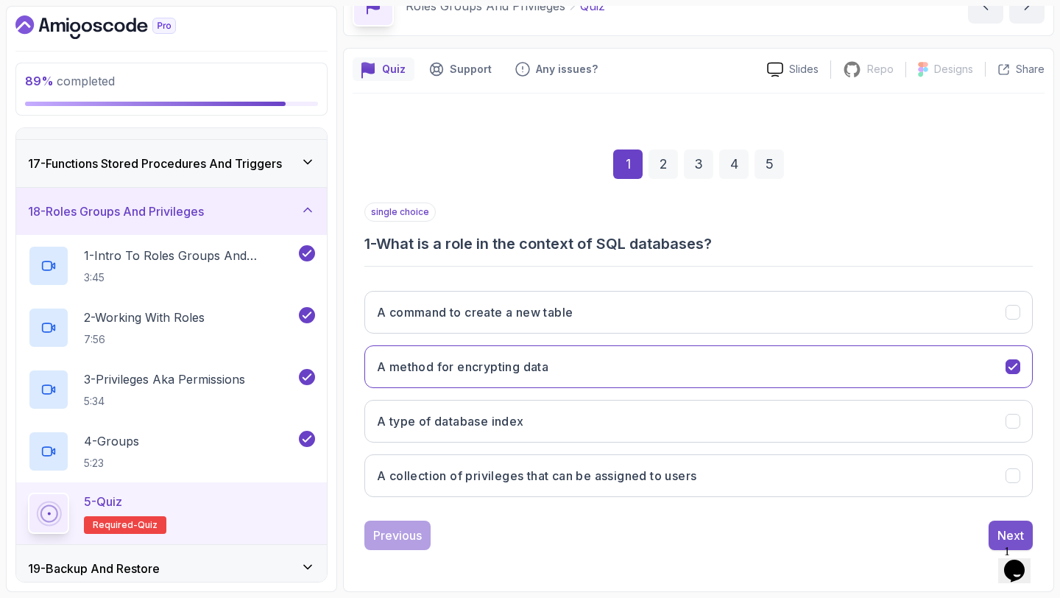
click at [993, 527] on button "Next" at bounding box center [1011, 535] width 44 height 29
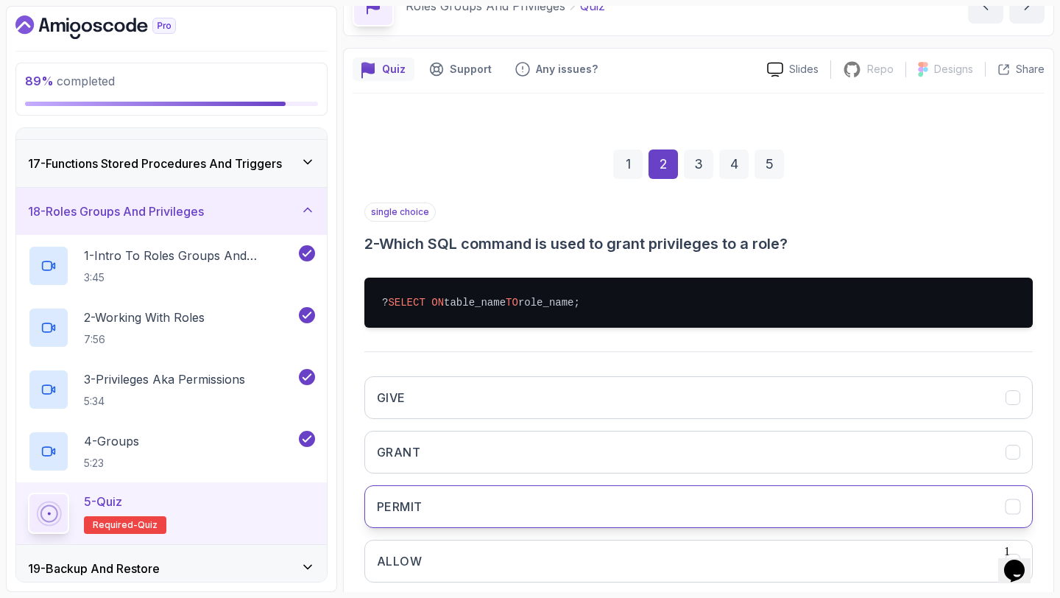
click at [951, 503] on button "PERMIT" at bounding box center [699, 506] width 669 height 43
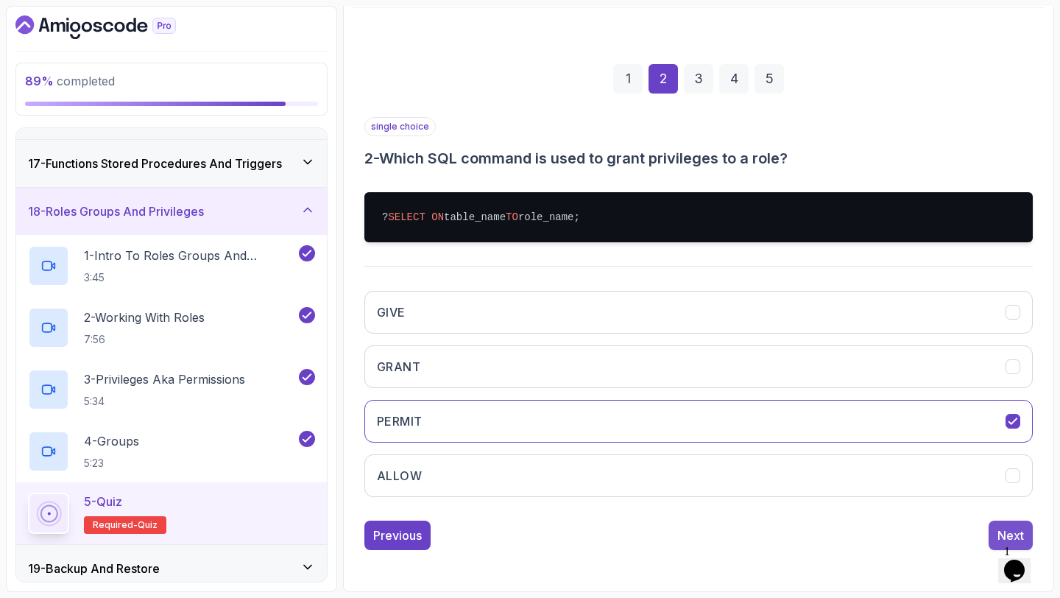
click at [996, 532] on button "Next" at bounding box center [1011, 535] width 44 height 29
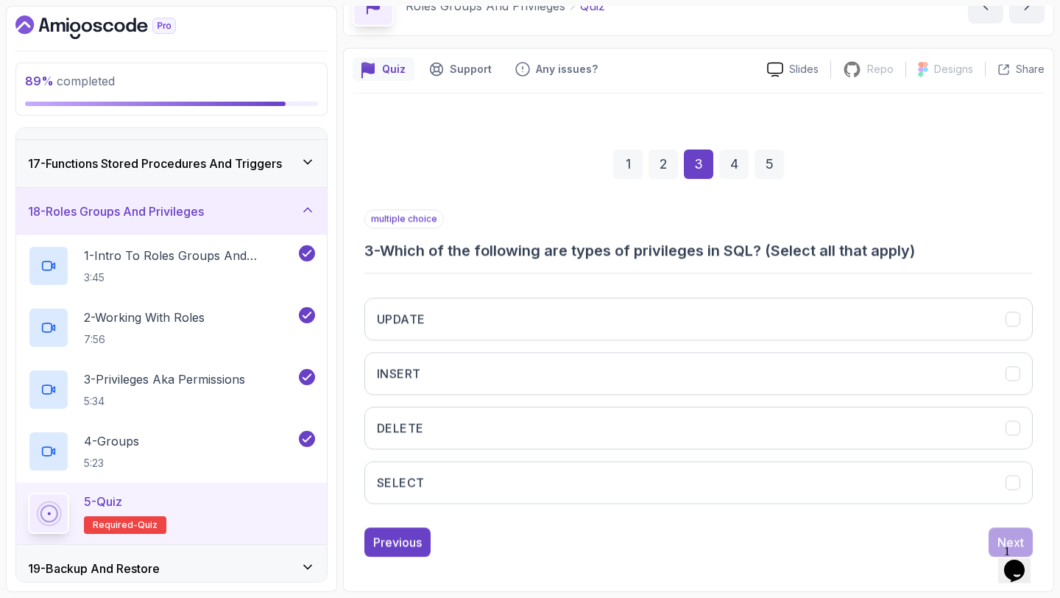
scroll to position [83, 0]
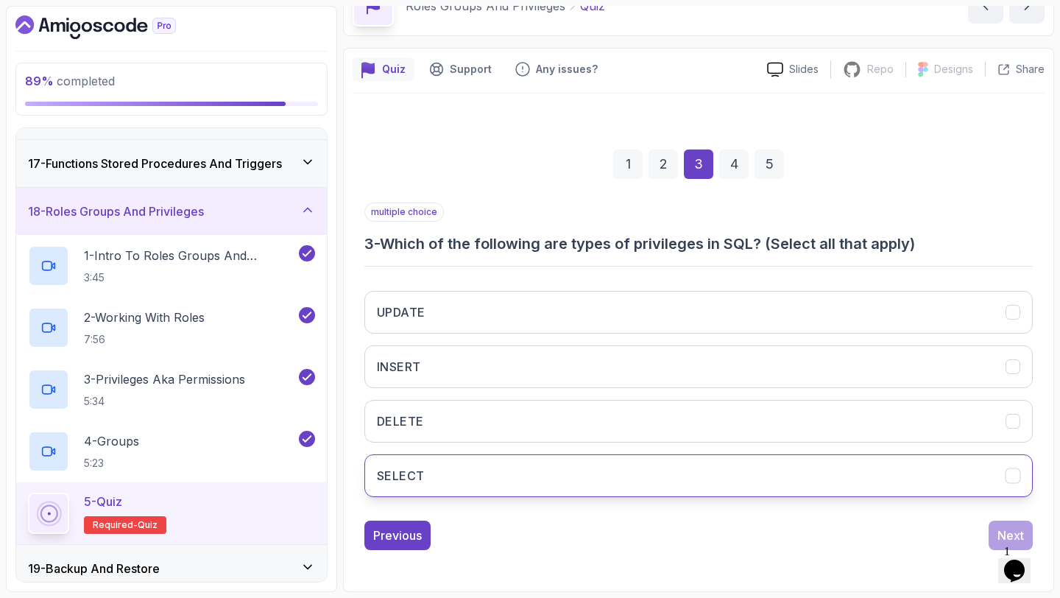
click at [982, 475] on button "SELECT" at bounding box center [699, 475] width 669 height 43
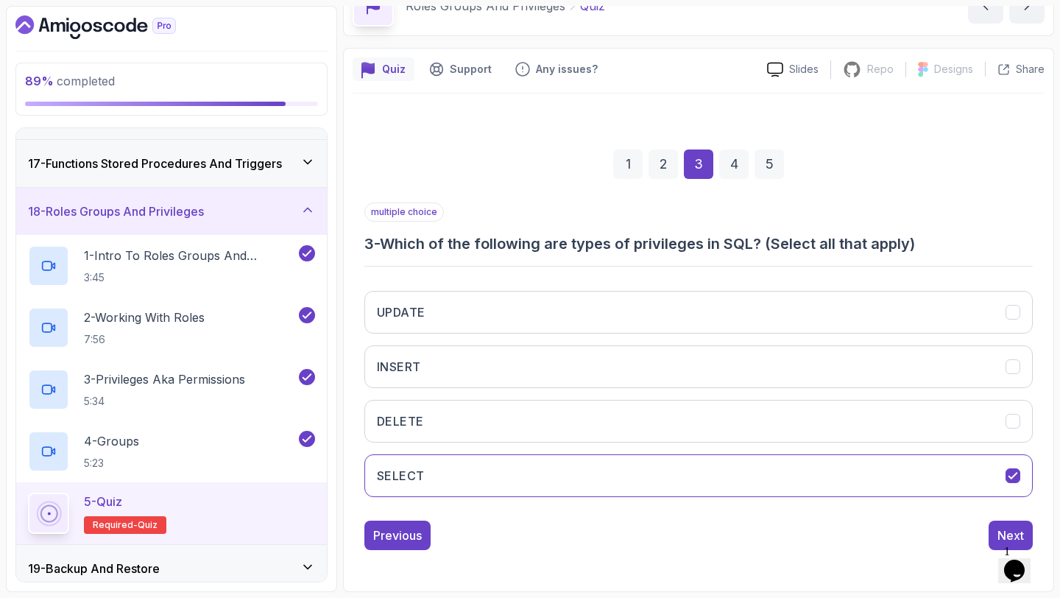
click at [993, 520] on div "multiple choice 3 - Which of the following are types of privileges in SQL? (Sel…" at bounding box center [699, 377] width 669 height 348
click at [993, 526] on button "Next" at bounding box center [1011, 535] width 44 height 29
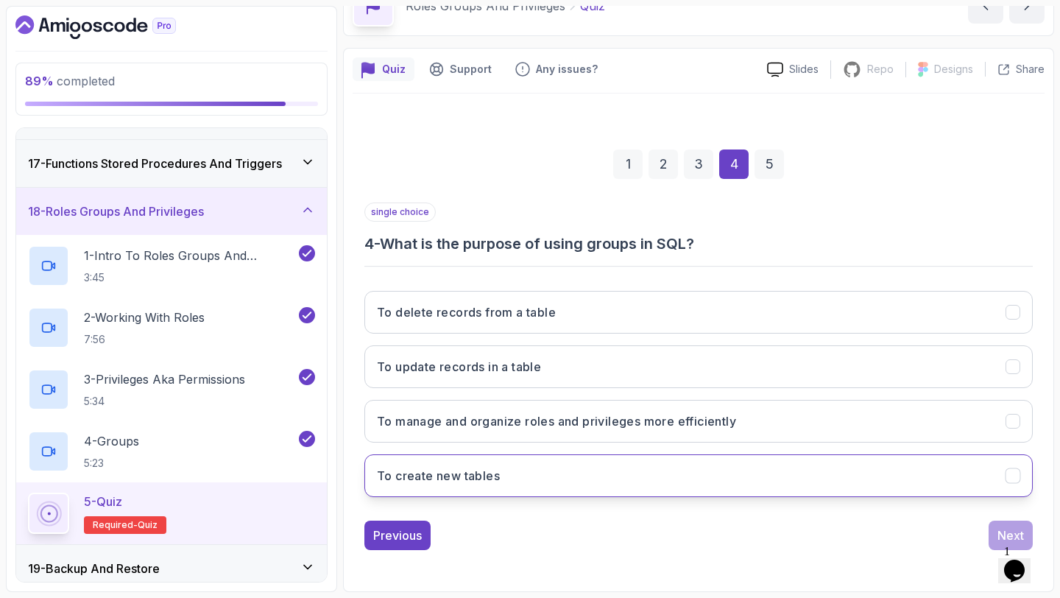
click at [987, 496] on button "To create new tables" at bounding box center [699, 475] width 669 height 43
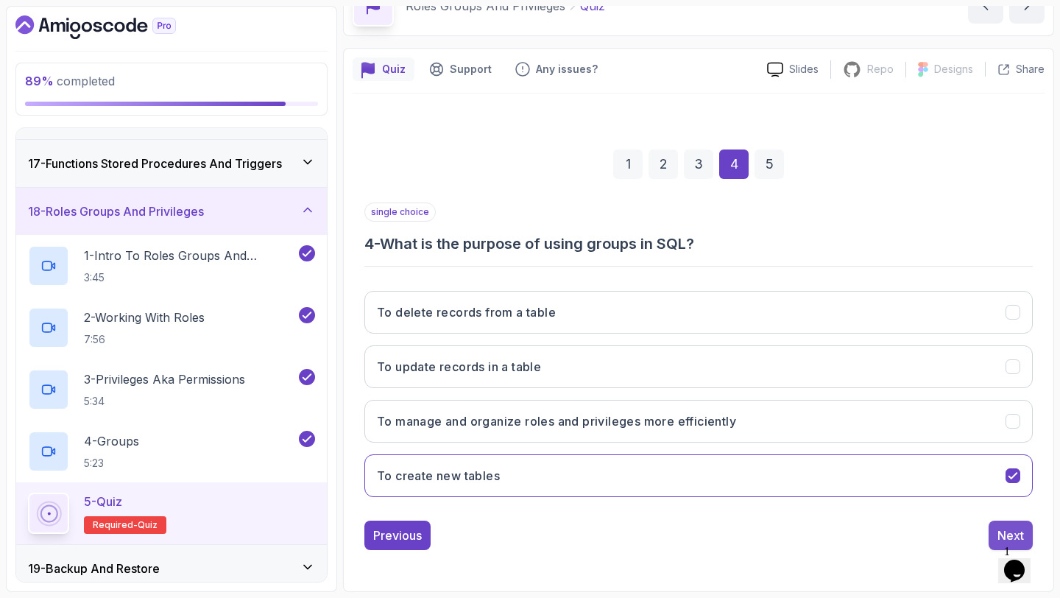
click at [999, 521] on button "Next" at bounding box center [1011, 535] width 44 height 29
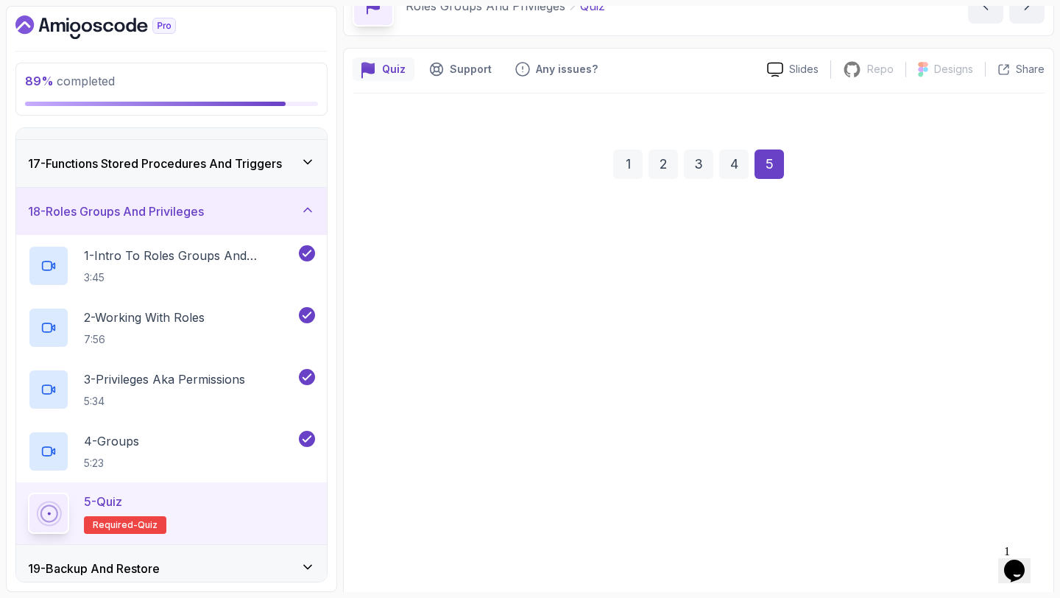
click at [985, 481] on div "NEW ROLE role_name; CREATE ROLE role_name; DEFINE ROLE role_name; INIT ROLE rol…" at bounding box center [699, 479] width 669 height 230
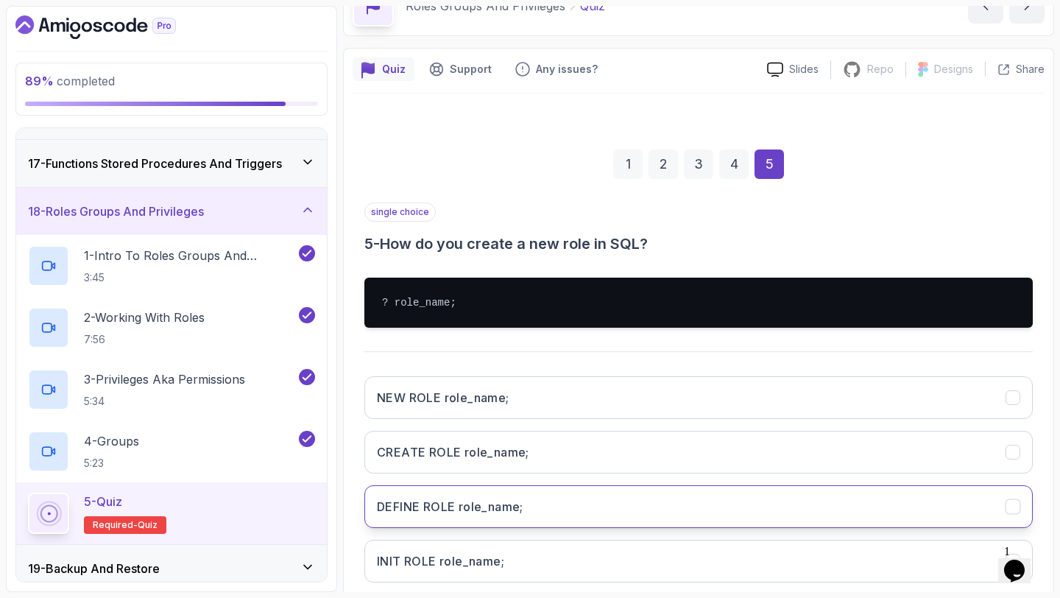
click at [983, 499] on button "DEFINE ROLE role_name;" at bounding box center [699, 506] width 669 height 43
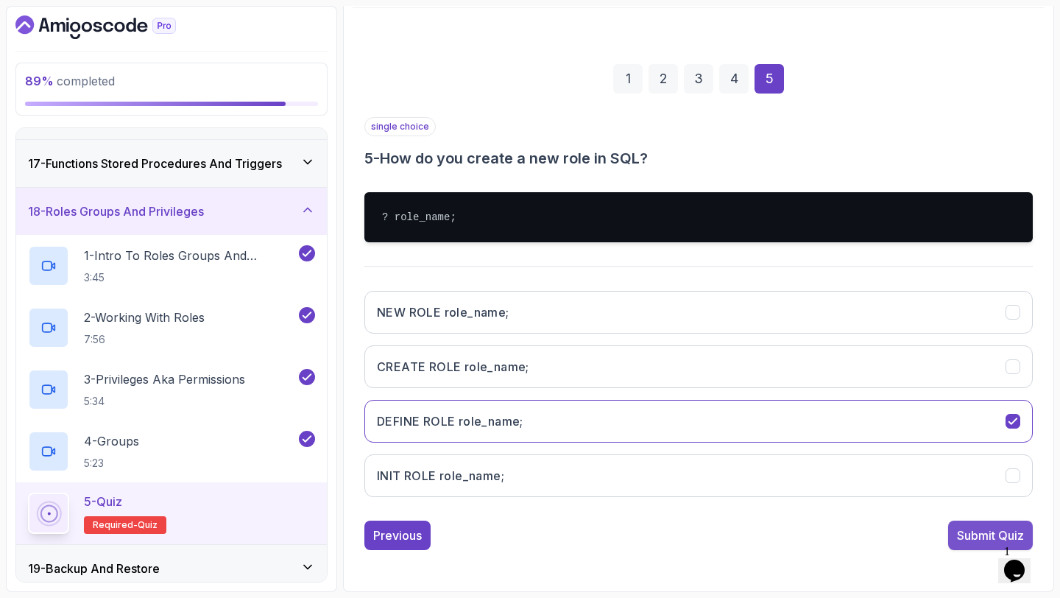
click at [989, 536] on div "Submit Quiz" at bounding box center [990, 536] width 67 height 18
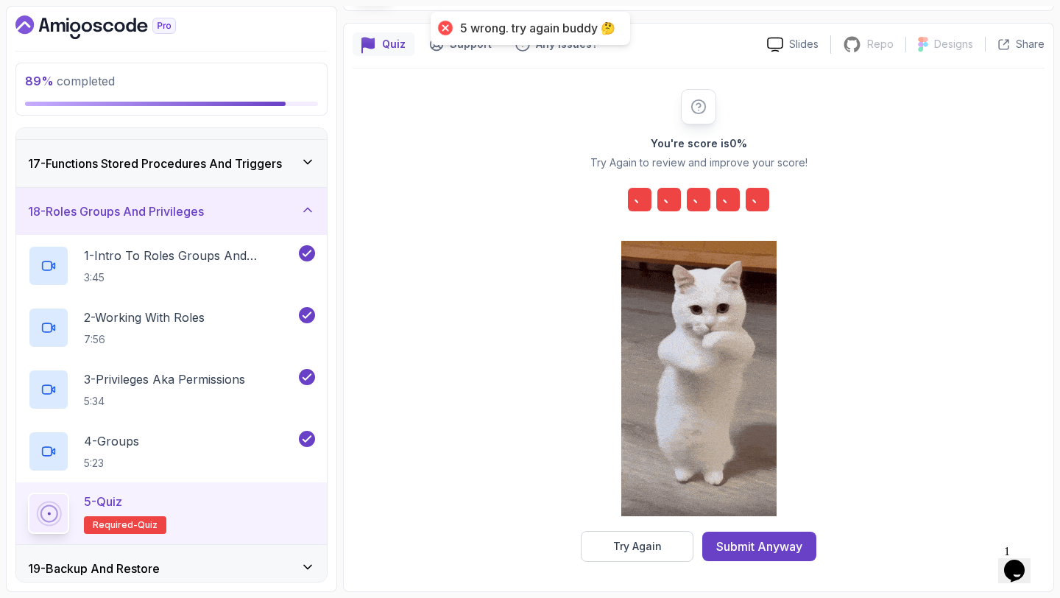
scroll to position [108, 0]
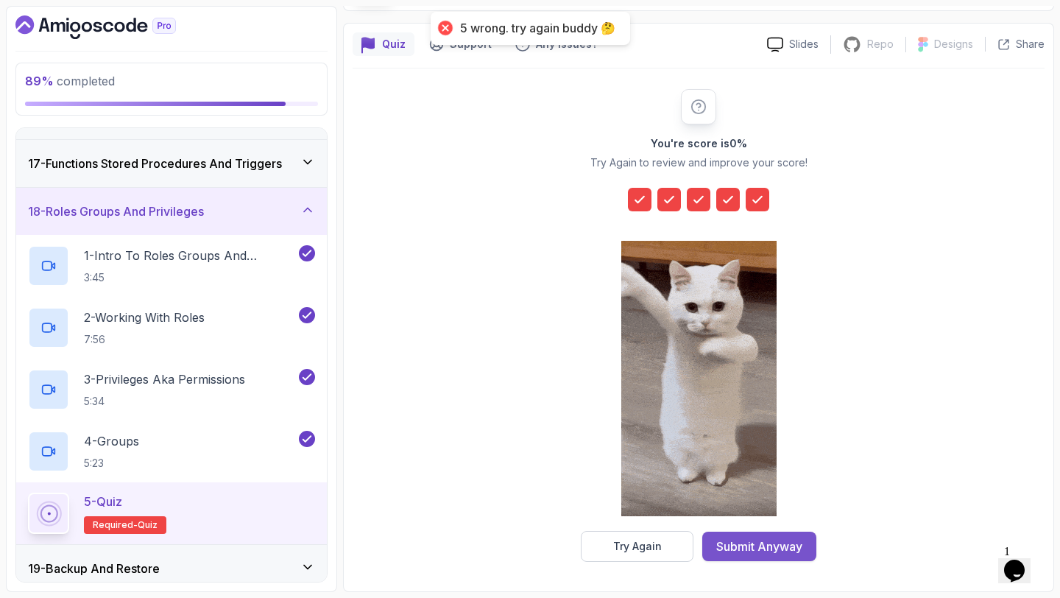
click at [726, 536] on button "Submit Anyway" at bounding box center [760, 546] width 114 height 29
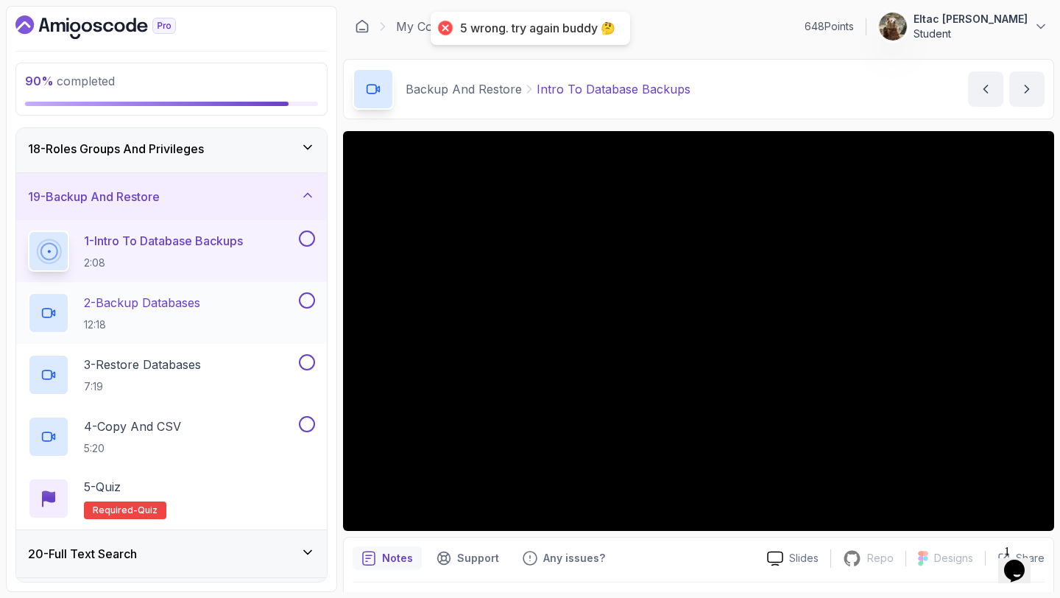
scroll to position [850, 0]
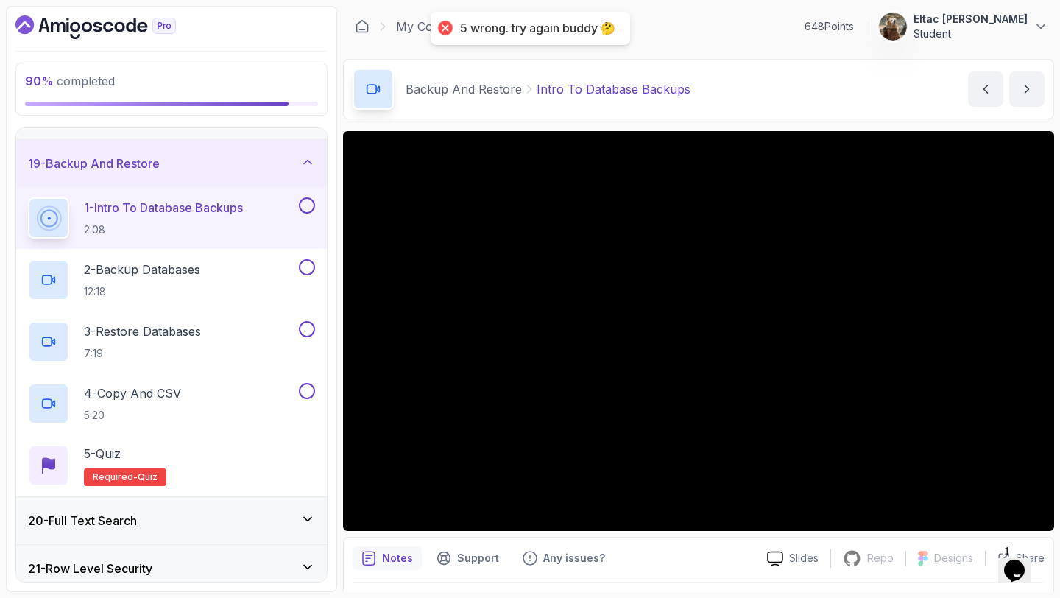
click at [306, 199] on button at bounding box center [307, 205] width 16 height 16
click at [309, 267] on button at bounding box center [307, 267] width 16 height 16
click at [305, 323] on button at bounding box center [307, 329] width 16 height 16
click at [306, 405] on button "4 - Copy And CSV 5:20" at bounding box center [171, 403] width 287 height 41
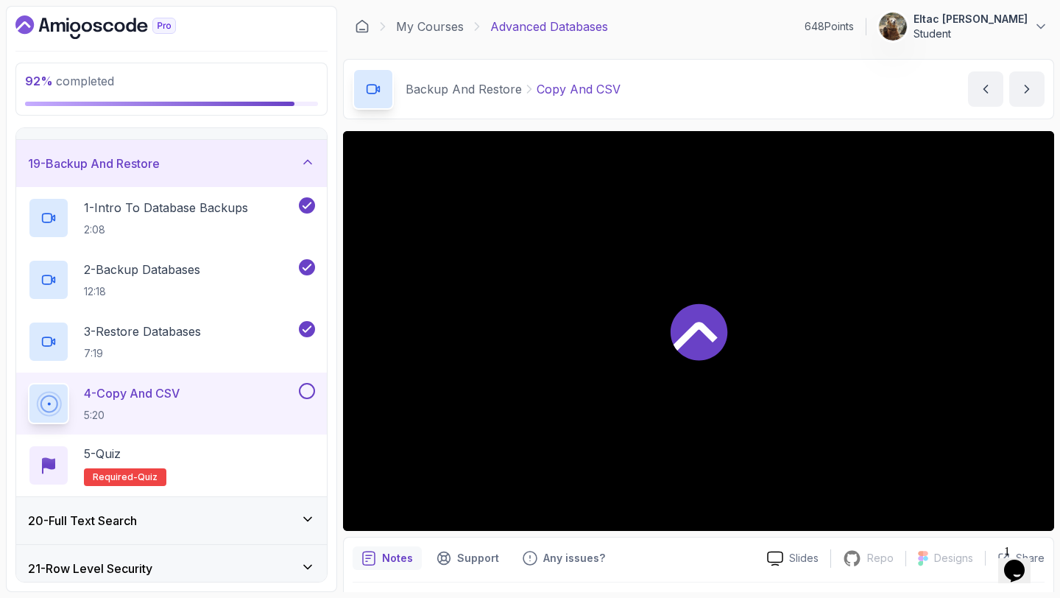
click at [307, 393] on button at bounding box center [307, 391] width 16 height 16
click at [121, 446] on p "5 - Quiz" at bounding box center [102, 454] width 37 height 18
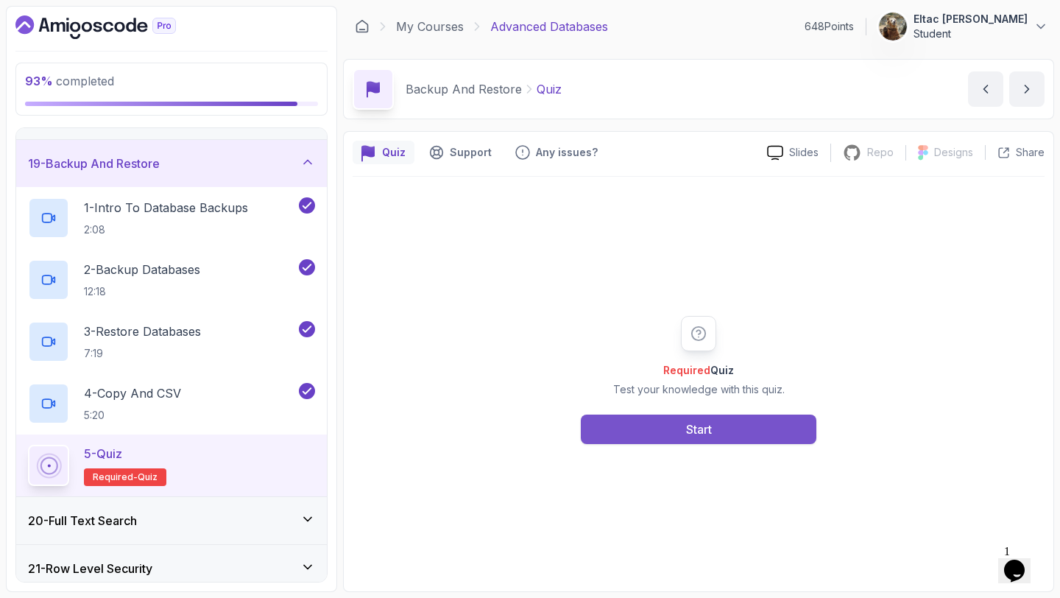
click at [630, 433] on button "Start" at bounding box center [699, 429] width 236 height 29
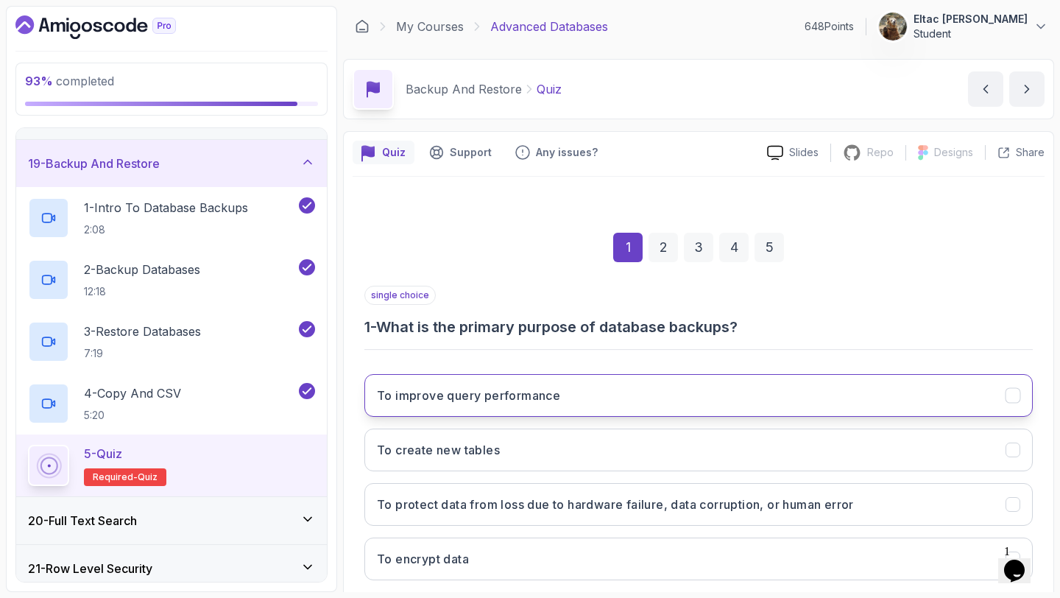
click at [660, 416] on button "To improve query performance" at bounding box center [699, 395] width 669 height 43
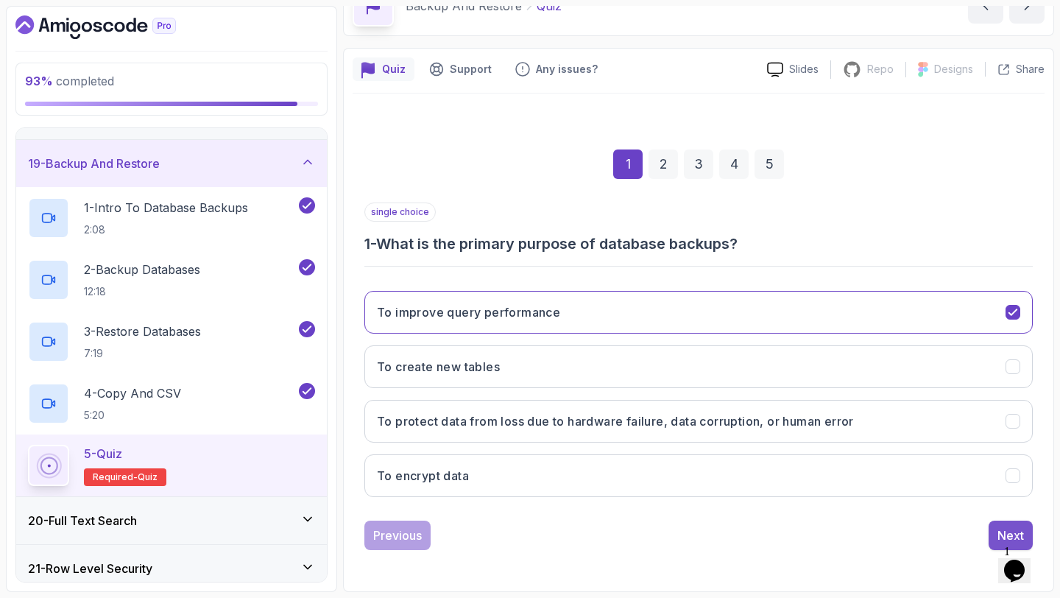
click at [1006, 528] on div "Next" at bounding box center [1011, 536] width 27 height 18
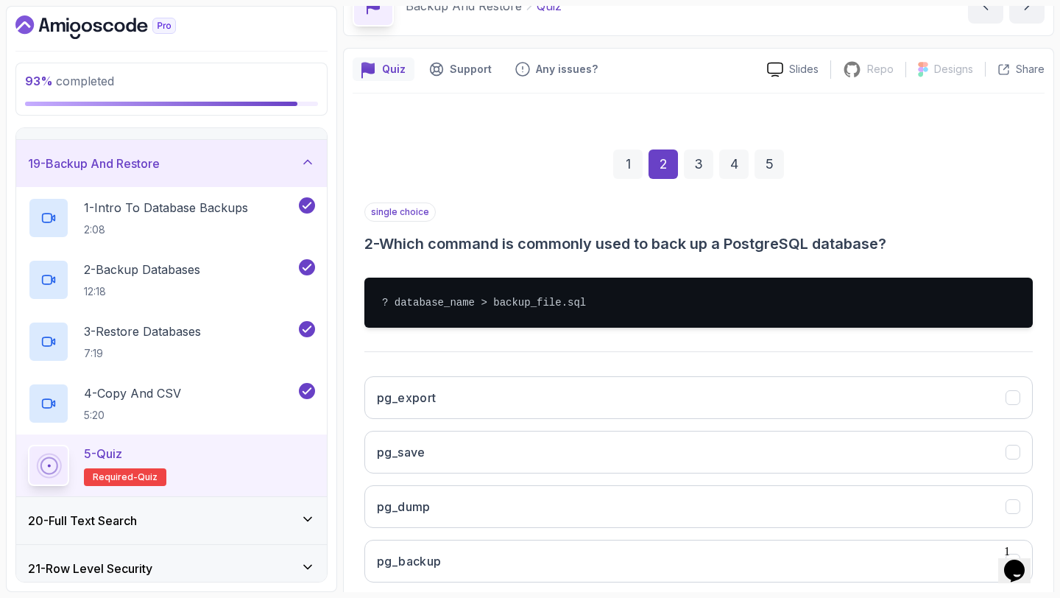
click at [961, 482] on div "pg_export pg_save pg_dump pg_backup" at bounding box center [699, 480] width 669 height 230
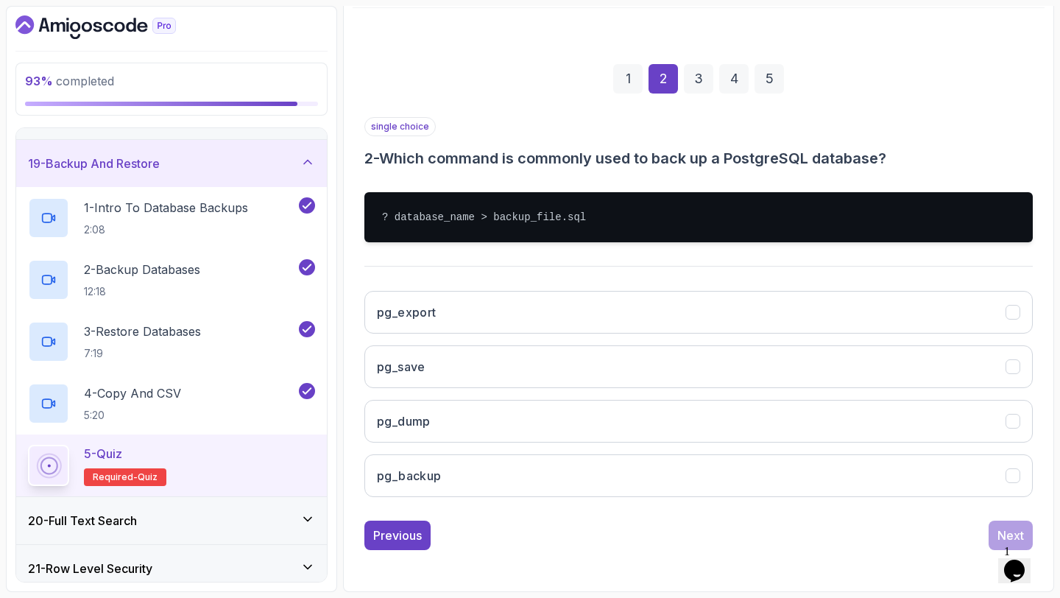
click at [961, 482] on button "pg_backup" at bounding box center [699, 475] width 669 height 43
click at [999, 530] on div "Next" at bounding box center [1011, 536] width 27 height 18
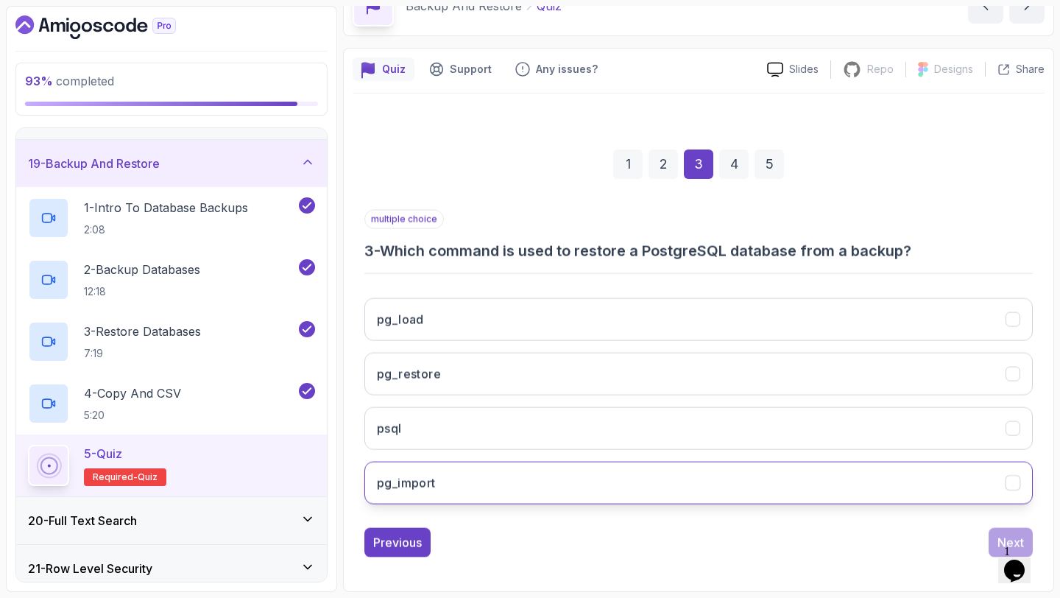
scroll to position [83, 0]
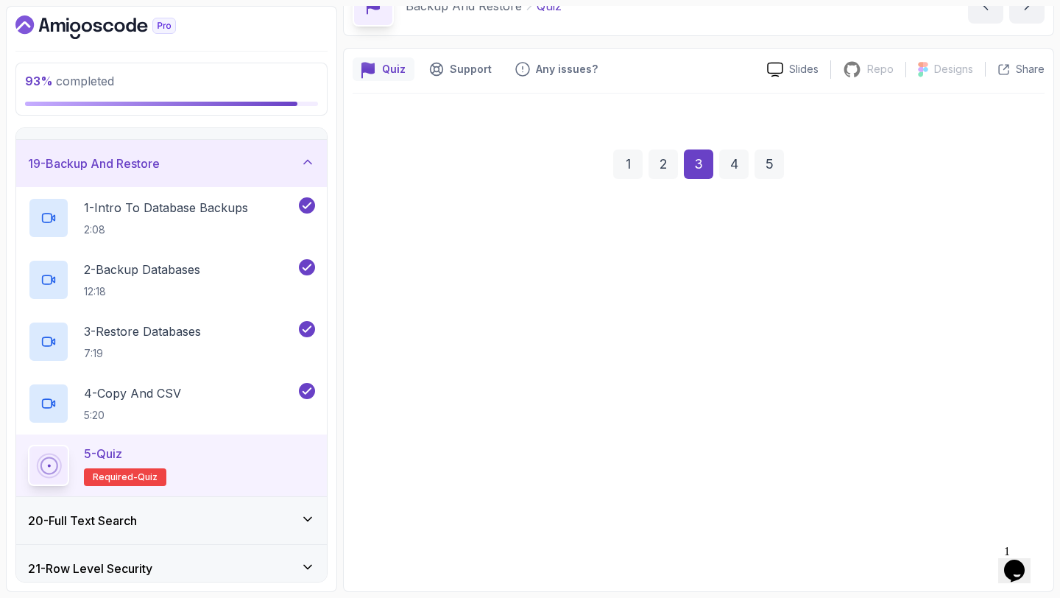
click at [982, 488] on button "pg_import" at bounding box center [699, 475] width 669 height 43
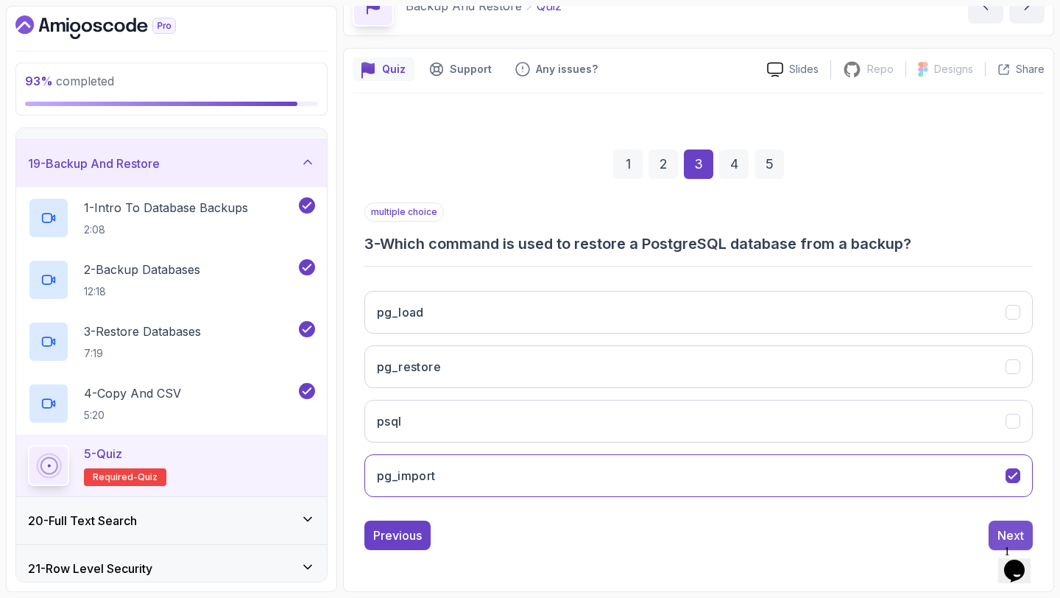
click at [1000, 521] on button "Next" at bounding box center [1011, 535] width 44 height 29
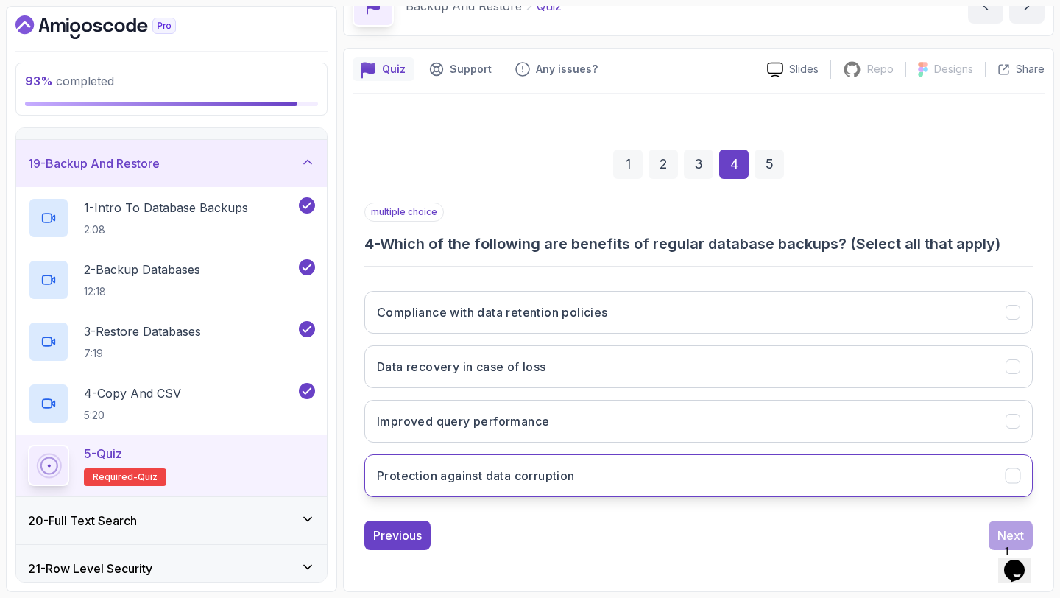
click at [995, 492] on button "Protection against data corruption" at bounding box center [699, 475] width 669 height 43
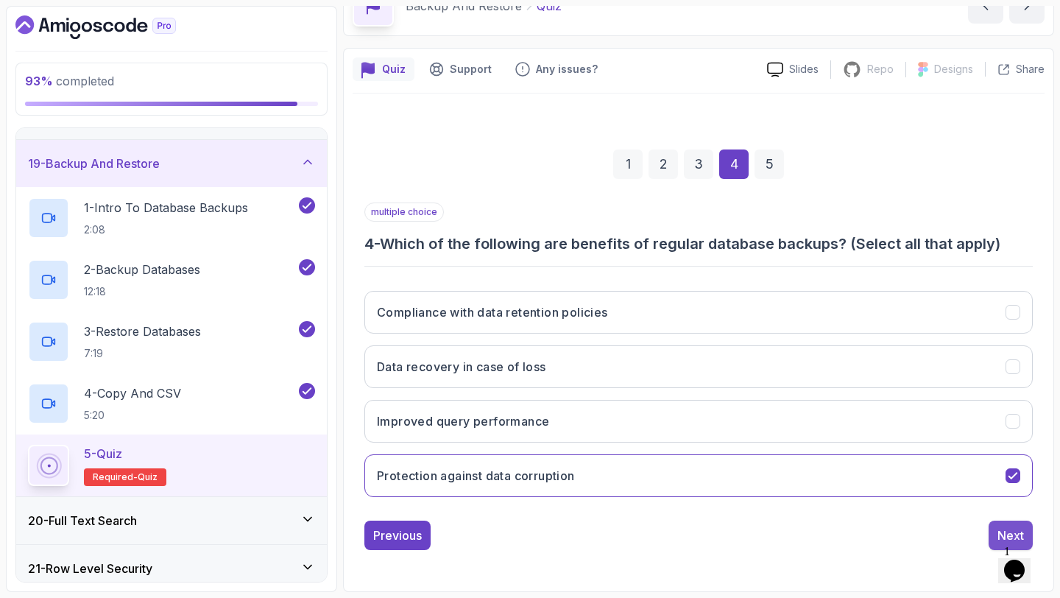
click at [1000, 523] on button "Next" at bounding box center [1011, 535] width 44 height 29
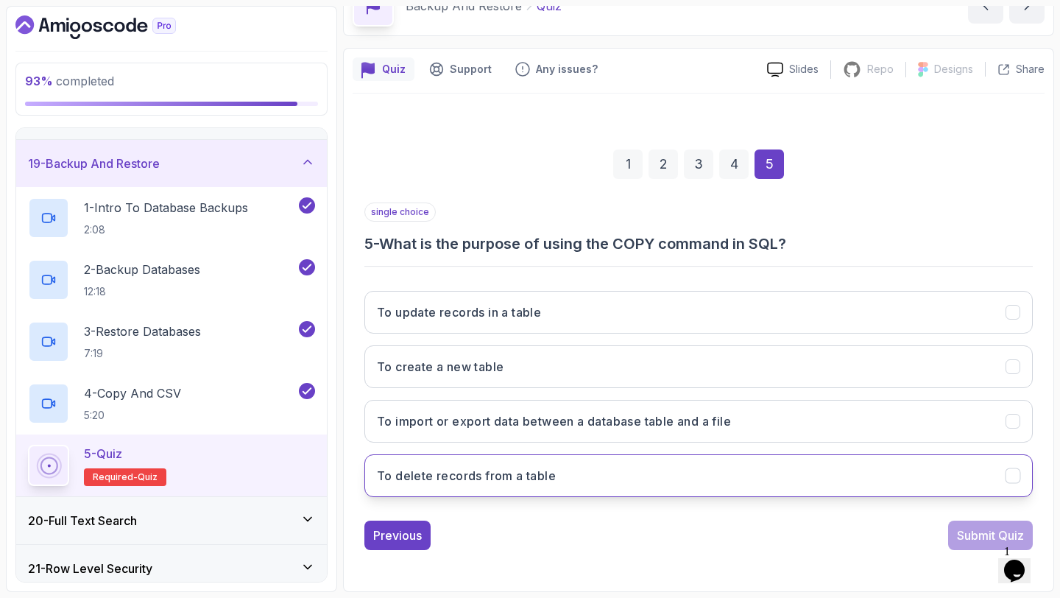
click at [992, 495] on button "To delete records from a table" at bounding box center [699, 475] width 669 height 43
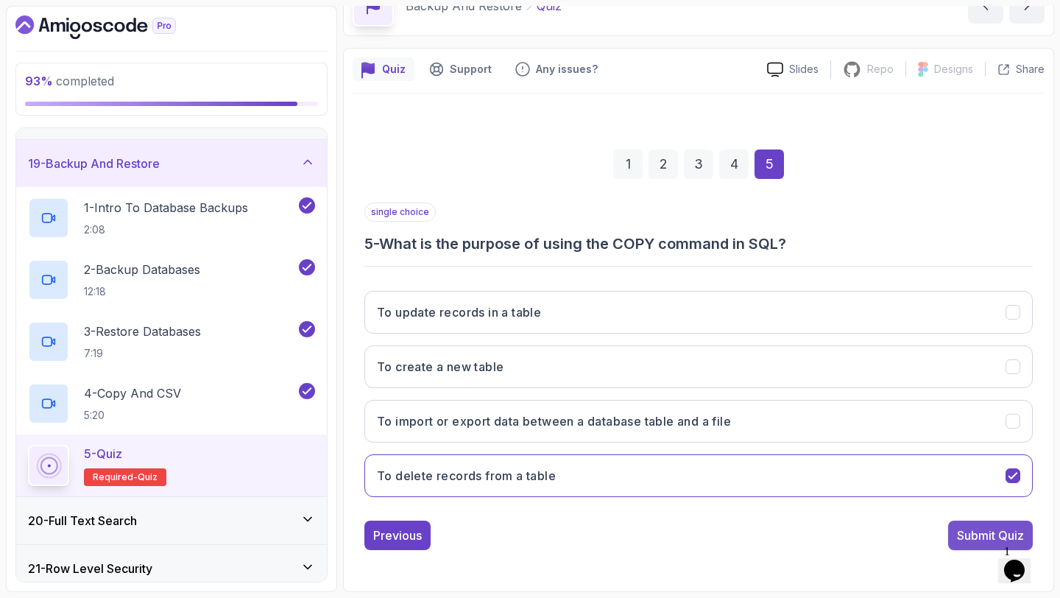
click at [988, 535] on div "Submit Quiz" at bounding box center [990, 536] width 67 height 18
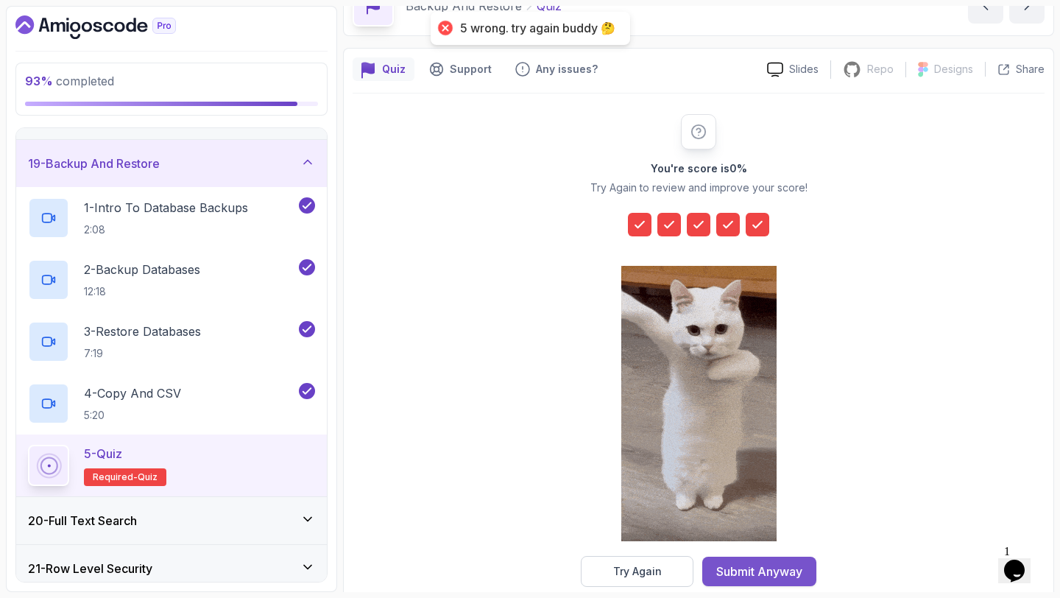
click at [757, 563] on div "Submit Anyway" at bounding box center [760, 572] width 86 height 18
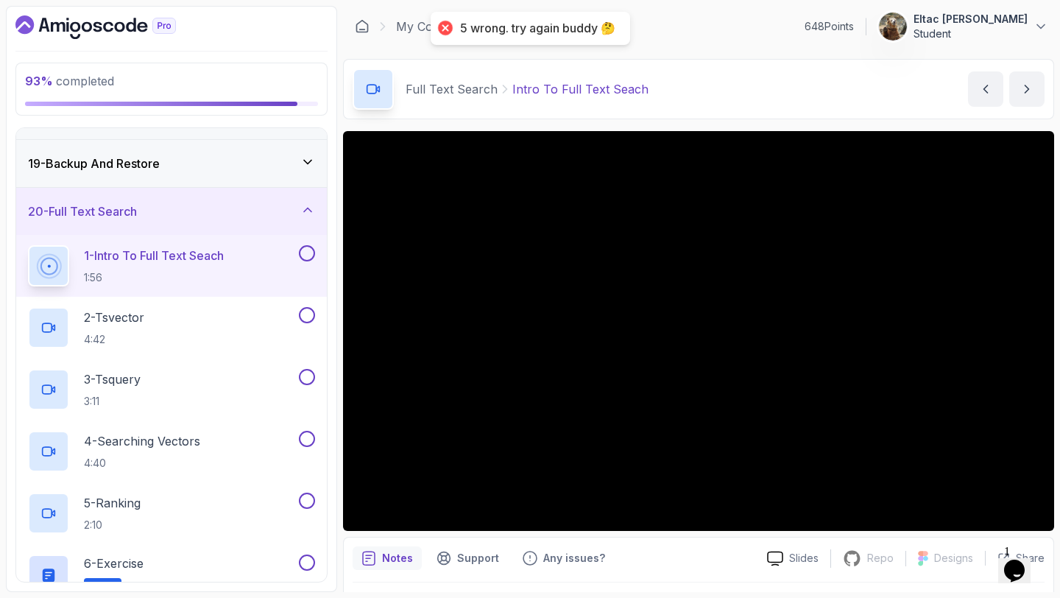
click at [303, 258] on button at bounding box center [307, 253] width 16 height 16
click at [306, 312] on button at bounding box center [307, 315] width 16 height 16
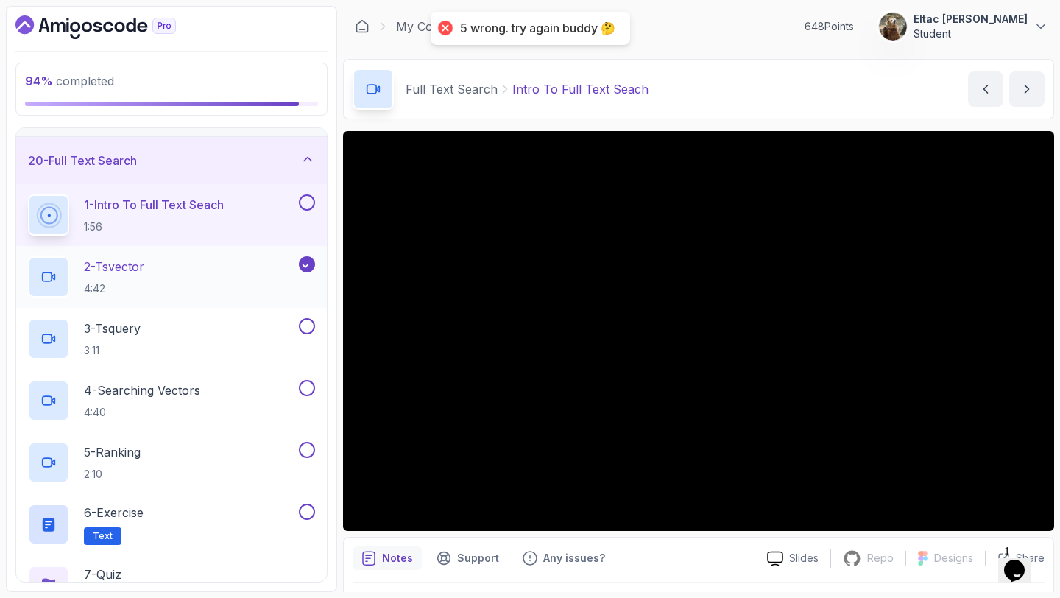
scroll to position [902, 0]
click at [306, 320] on button at bounding box center [307, 325] width 16 height 16
click at [301, 198] on button at bounding box center [307, 201] width 16 height 16
click at [305, 385] on button at bounding box center [307, 387] width 16 height 16
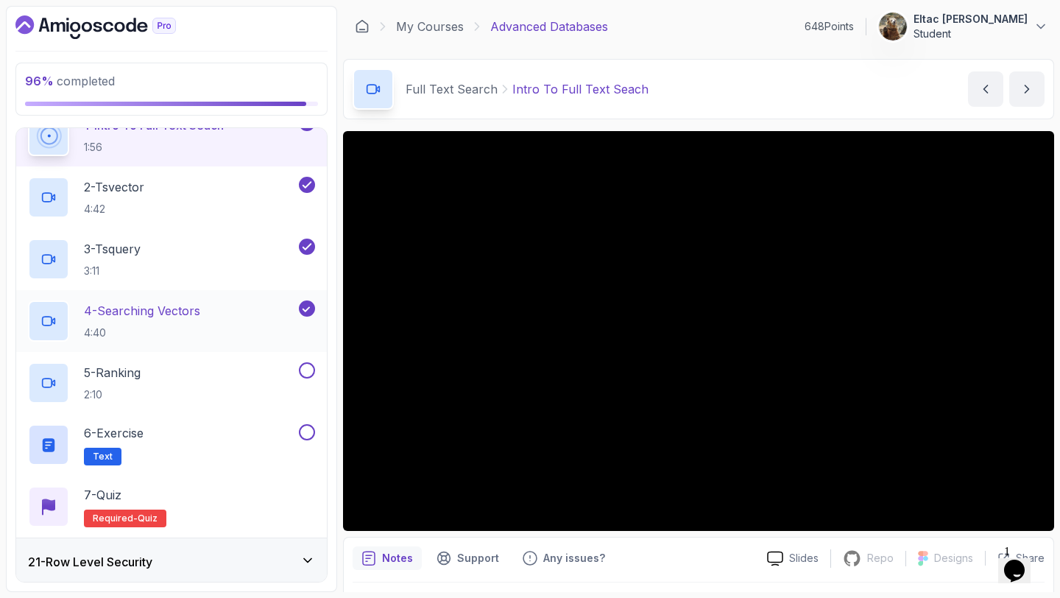
scroll to position [981, 0]
click at [307, 373] on button at bounding box center [307, 370] width 16 height 16
click at [306, 432] on button at bounding box center [307, 431] width 16 height 16
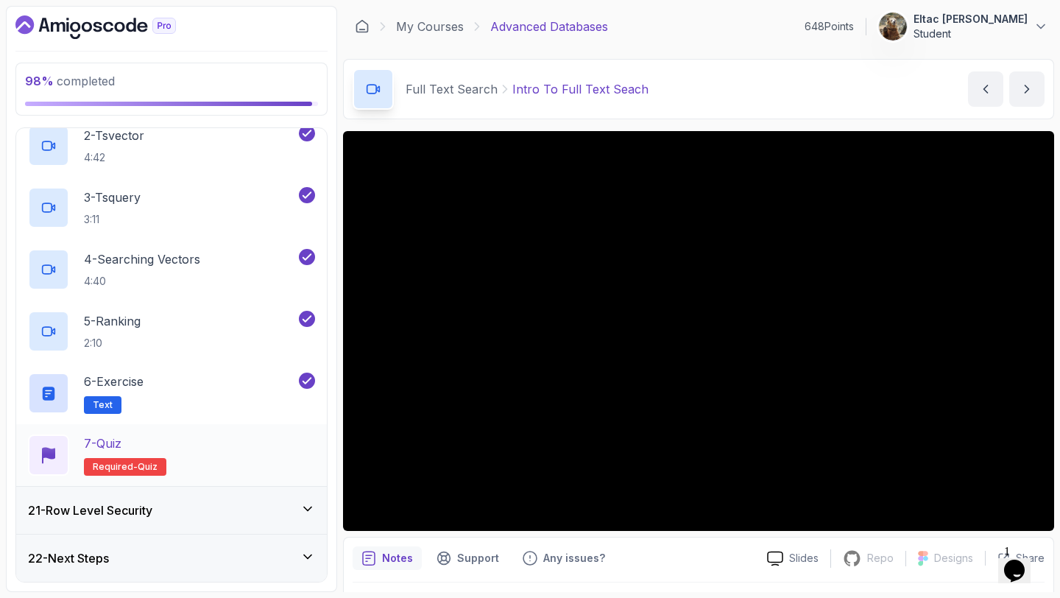
click at [160, 437] on div "7 - Quiz" at bounding box center [125, 443] width 82 height 18
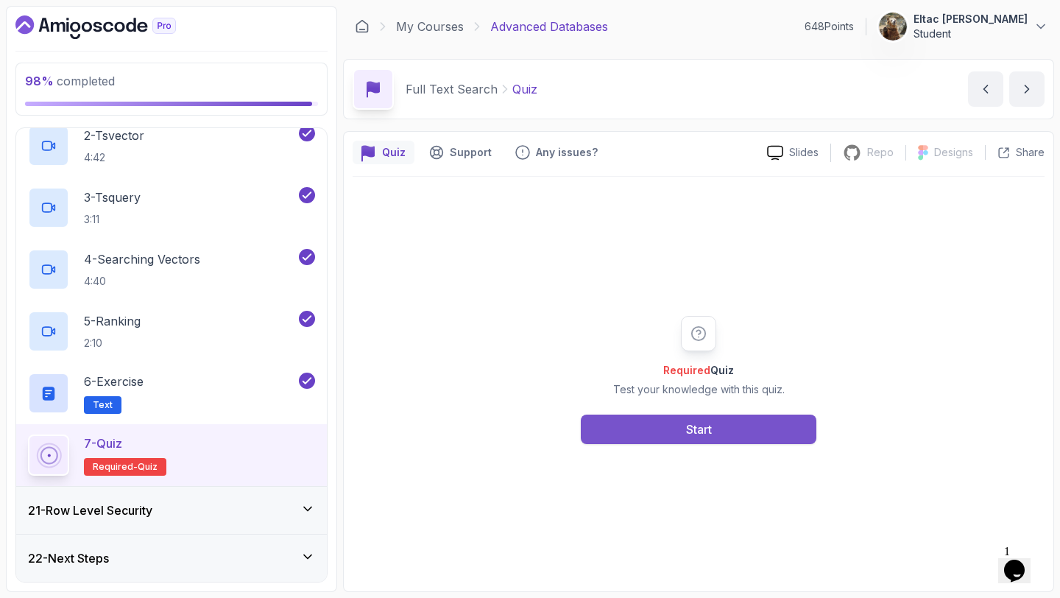
click at [627, 418] on button "Start" at bounding box center [699, 429] width 236 height 29
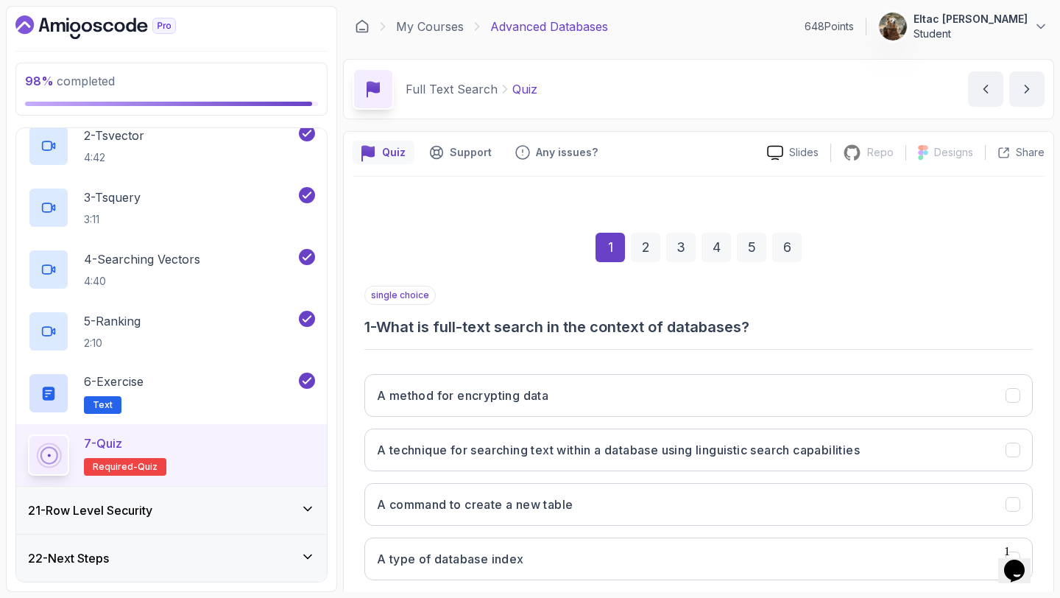
click at [649, 417] on div "A method for encrypting data A technique for searching text within a database u…" at bounding box center [699, 477] width 669 height 230
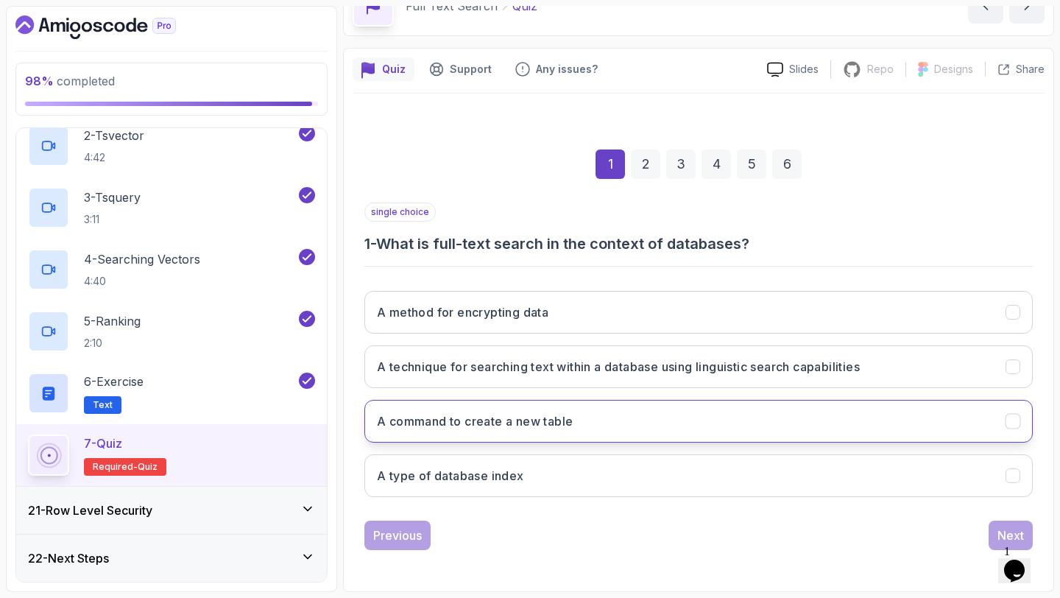
click at [648, 418] on button "A command to create a new table" at bounding box center [699, 421] width 669 height 43
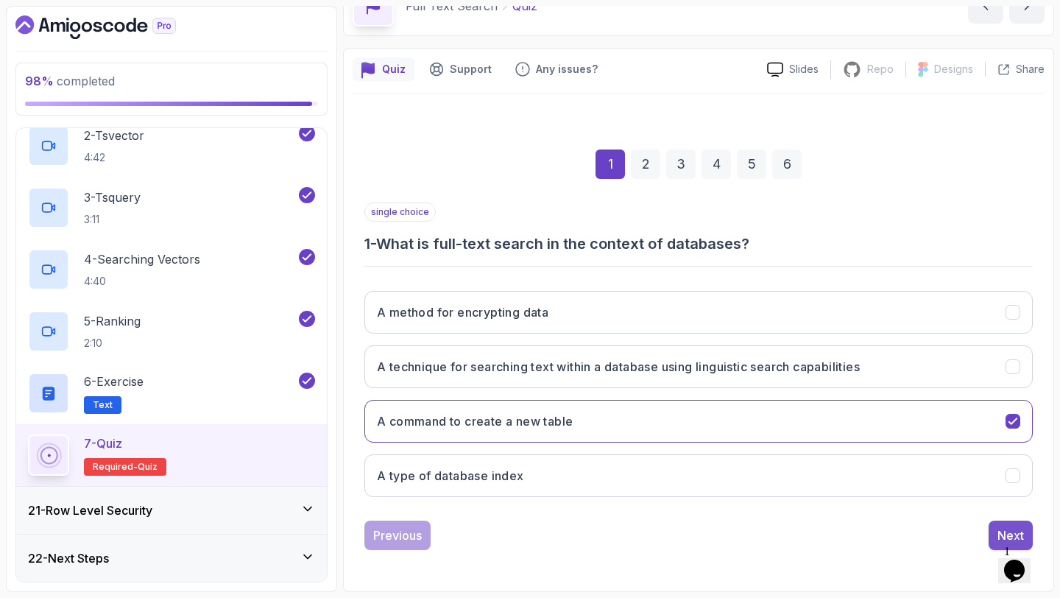
click
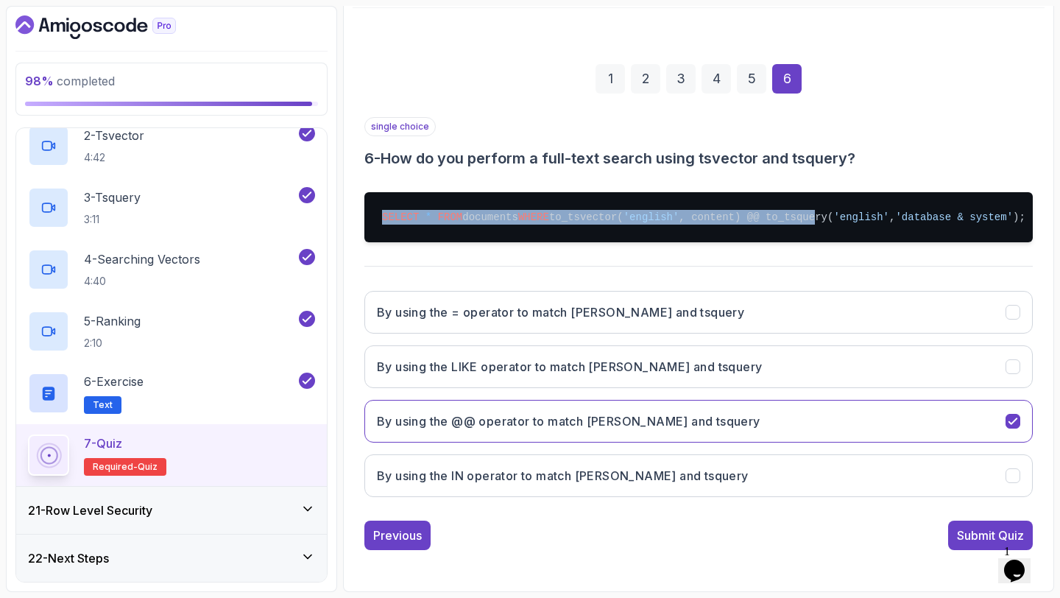
scroll to position [0, 37]
drag, startPoint x: 836, startPoint y: 215, endPoint x: 1060, endPoint y: 206, distance: 224.1
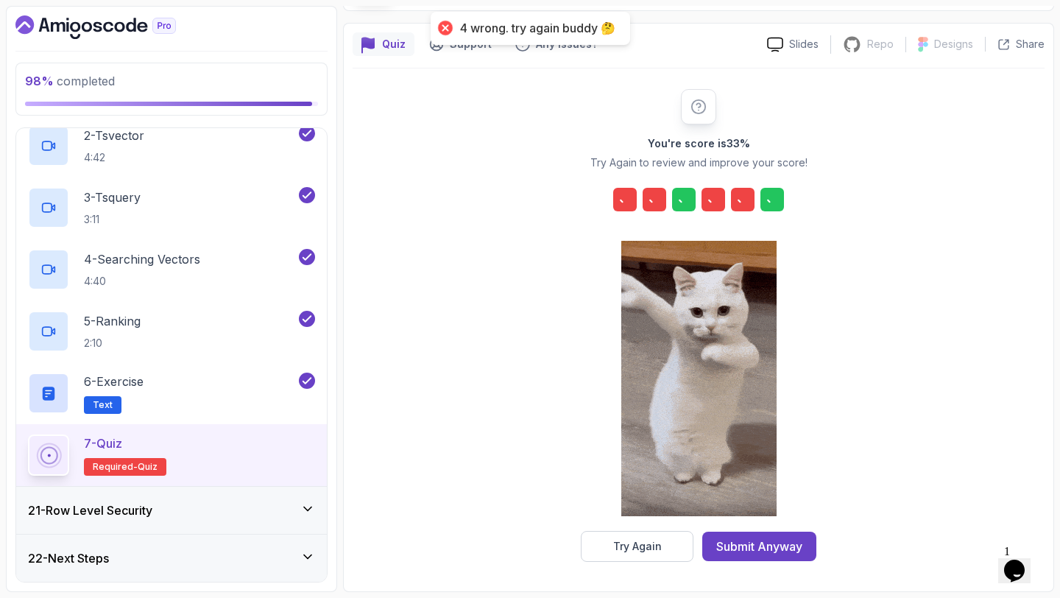
scroll to position [108, 0]
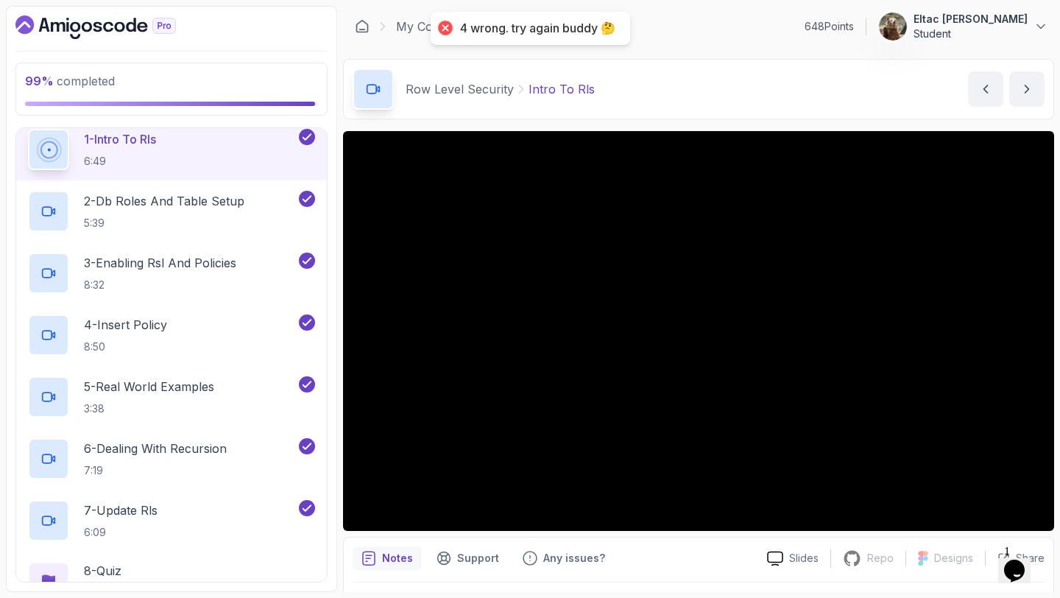
scroll to position [1094, 0]
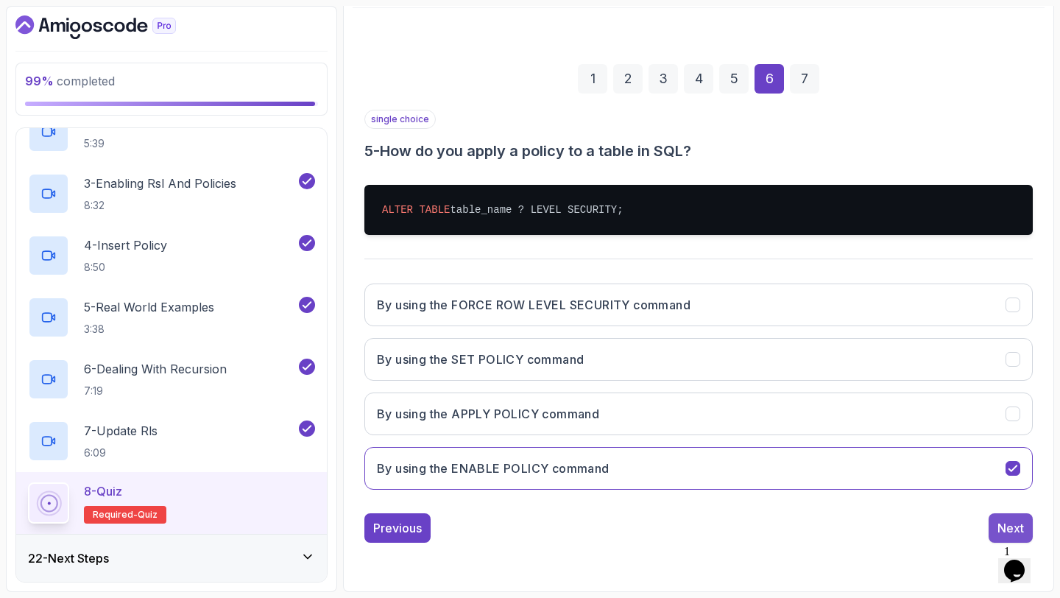
scroll to position [83, 0]
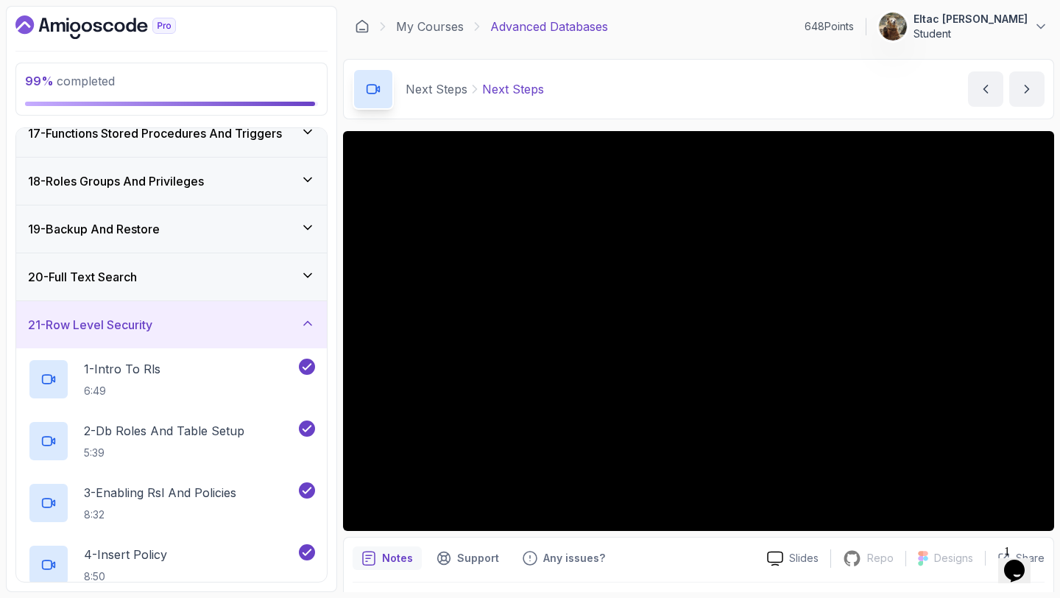
scroll to position [1094, 0]
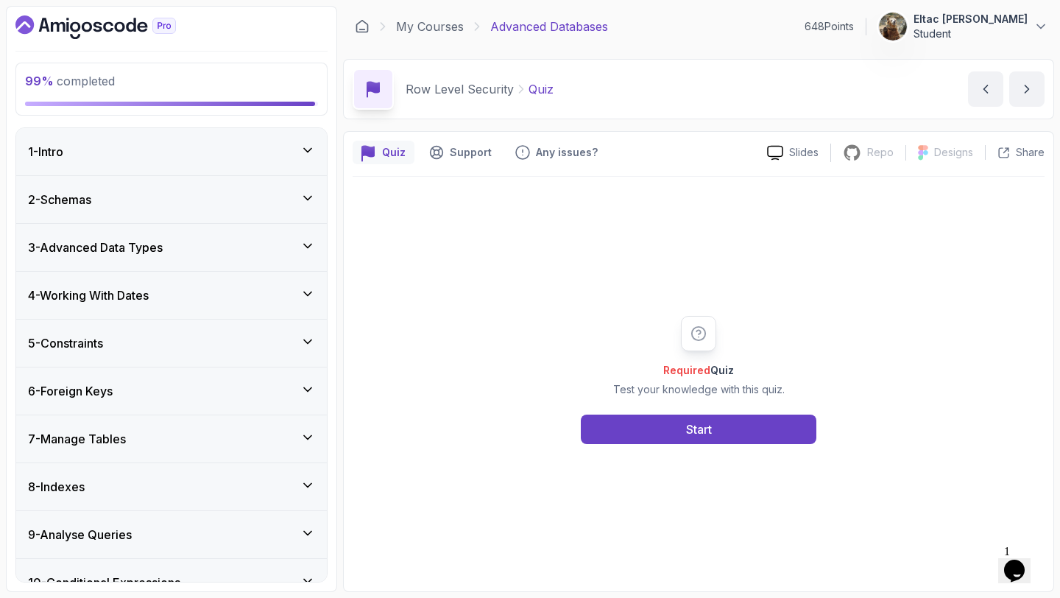
click at [673, 436] on button "Start" at bounding box center [699, 429] width 236 height 29
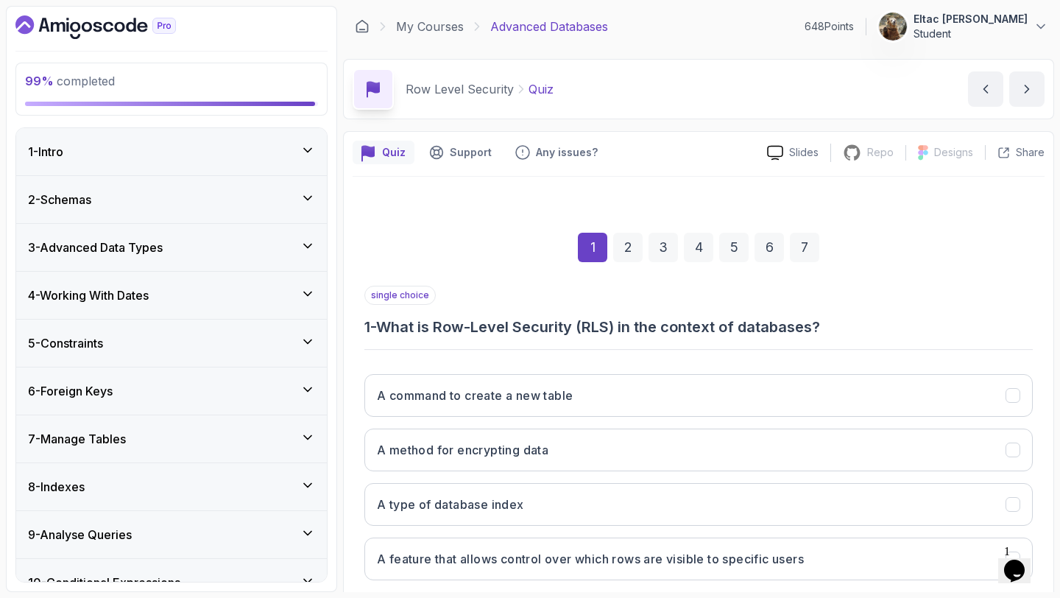
click at [674, 427] on div "A command to create a new table A method for encrypting data A type of database…" at bounding box center [699, 477] width 669 height 230
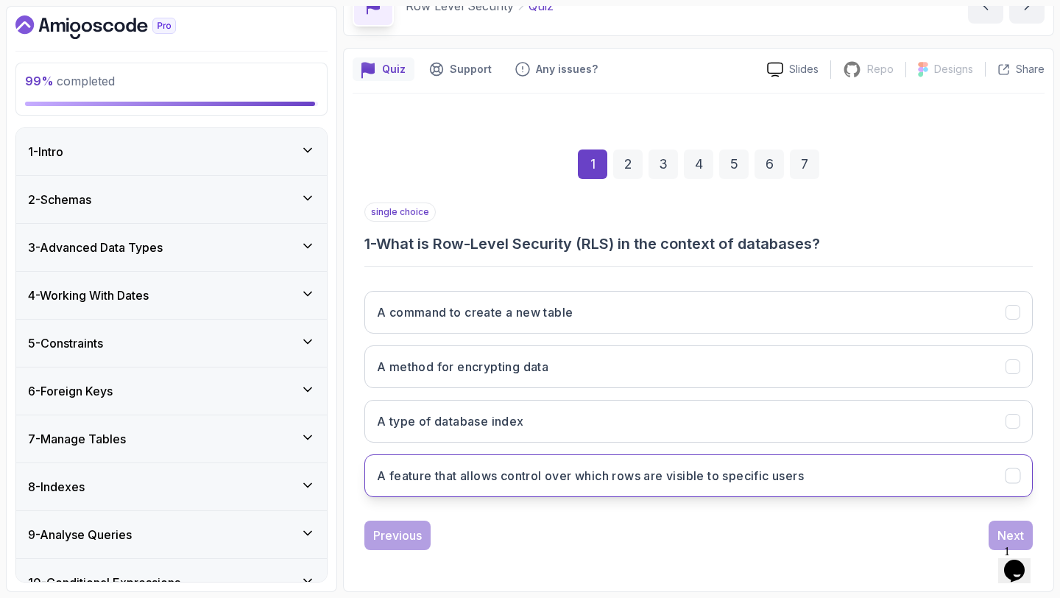
click at [669, 465] on button "A feature that allows control over which rows are visible to specific users" at bounding box center [699, 475] width 669 height 43
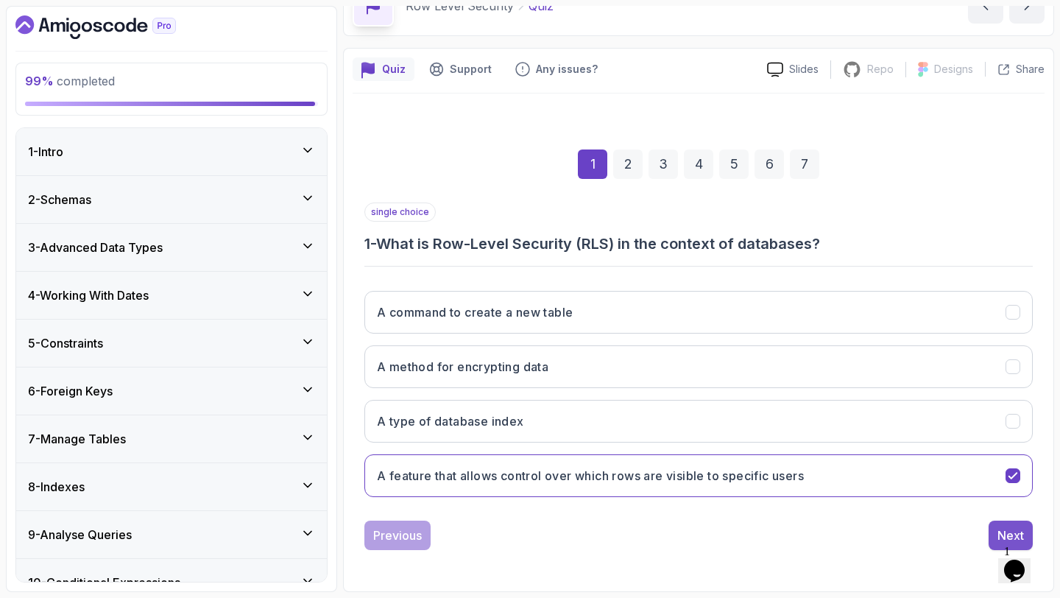
click at [1009, 528] on div "Next" at bounding box center [1011, 536] width 27 height 18
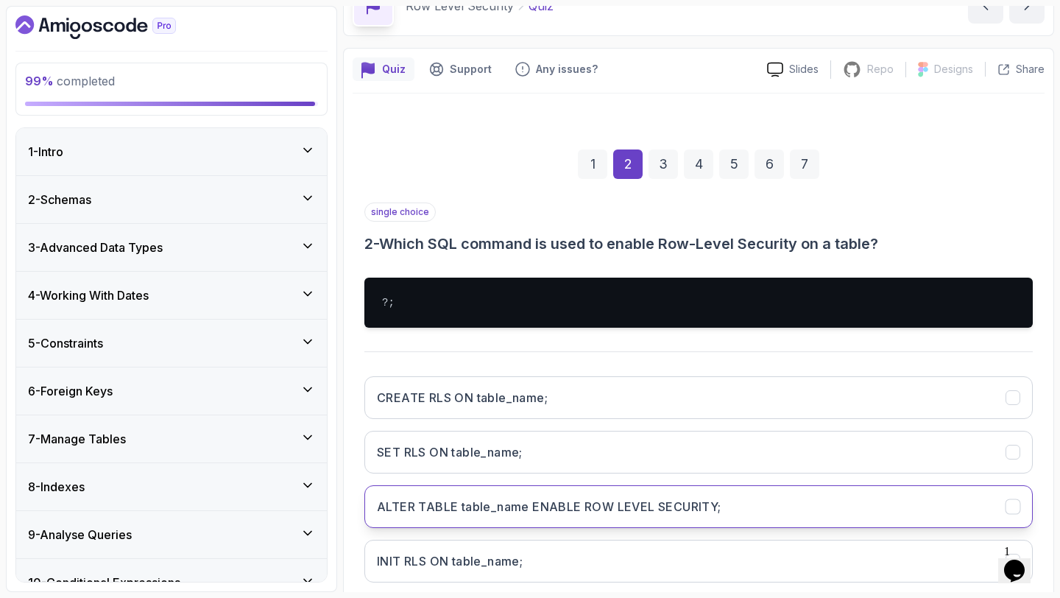
click at [946, 492] on button "ALTER TABLE table_name ENABLE ROW LEVEL SECURITY;" at bounding box center [699, 506] width 669 height 43
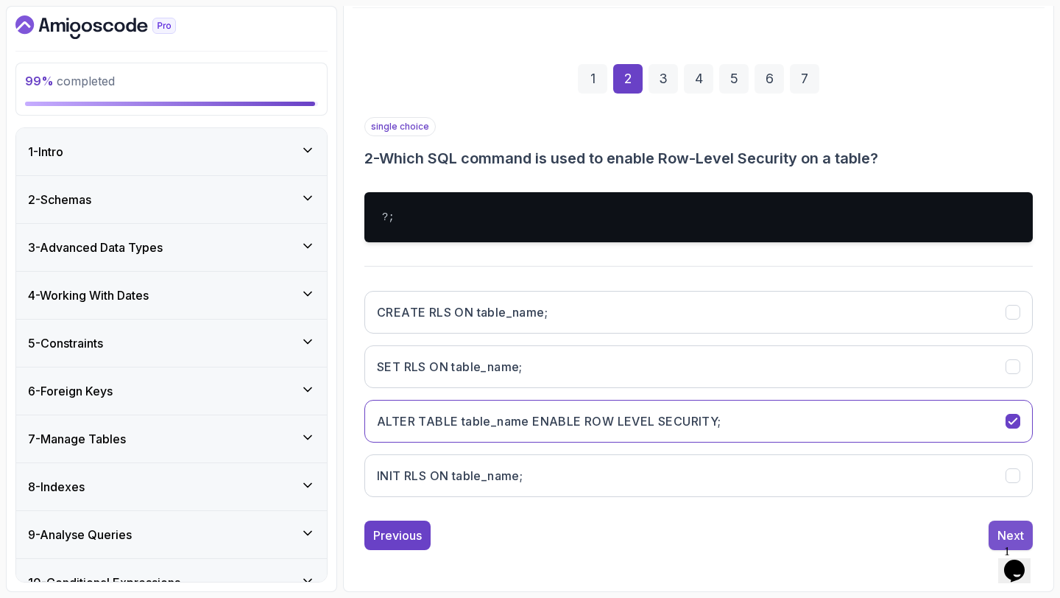
click at [1000, 529] on div "Next" at bounding box center [1011, 536] width 27 height 18
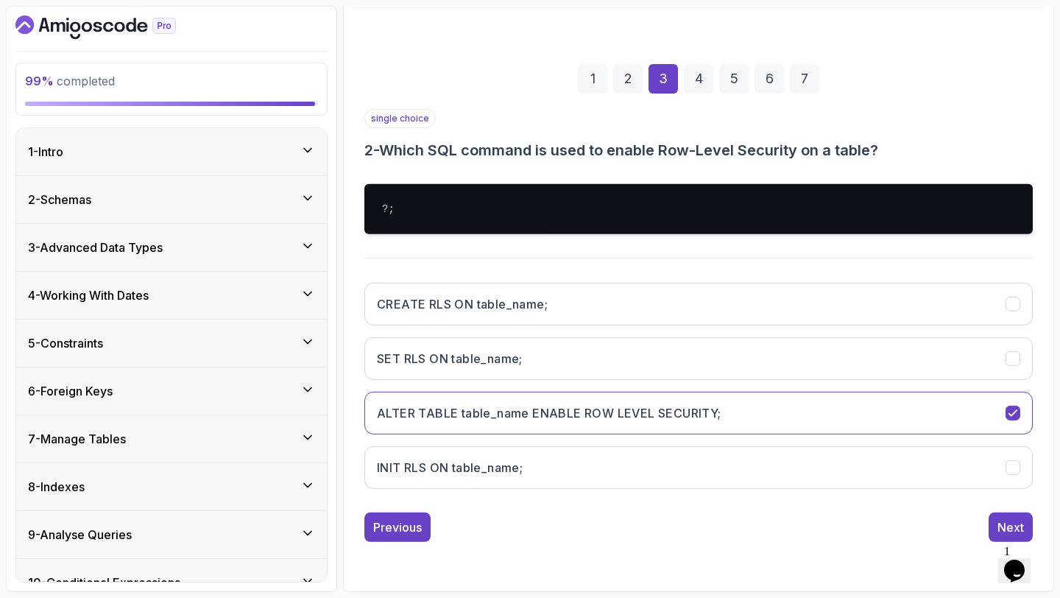
scroll to position [83, 0]
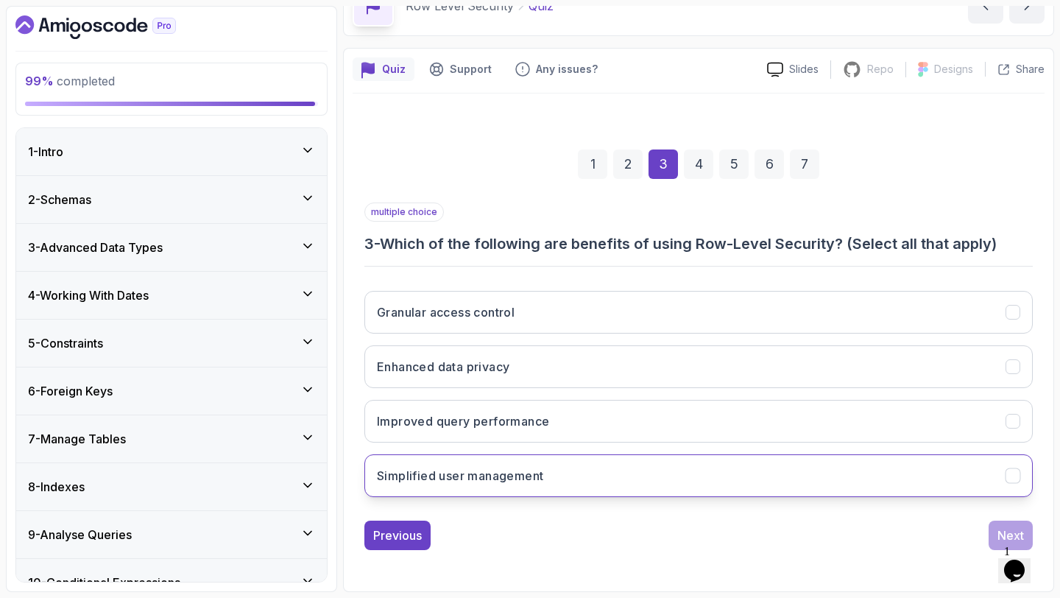
click at [967, 466] on button "Simplified user management" at bounding box center [699, 475] width 669 height 43
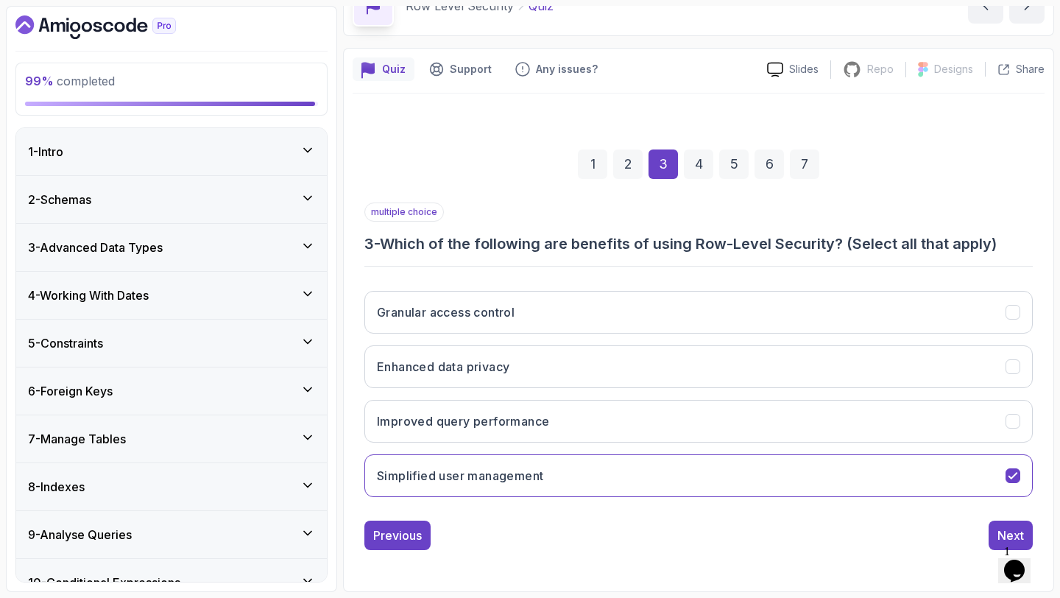
click at [1010, 545] on div "1 Opens Chat This icon Opens the chat window." at bounding box center [1021, 551] width 35 height 13
click at [1009, 532] on div "Next" at bounding box center [1011, 536] width 27 height 18
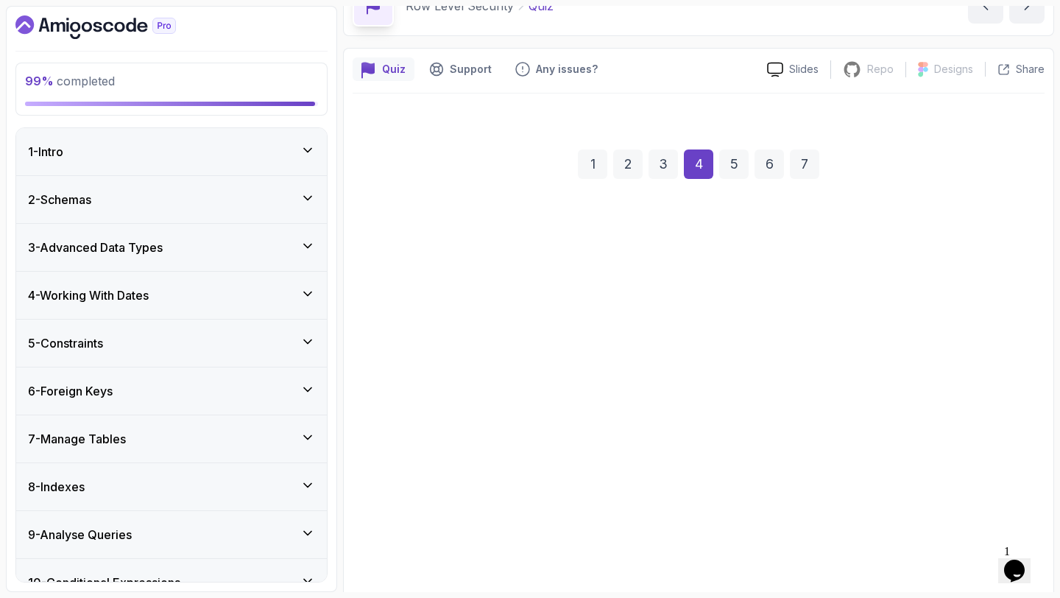
click at [979, 481] on button "Deletes the policy from the table" at bounding box center [699, 466] width 669 height 43
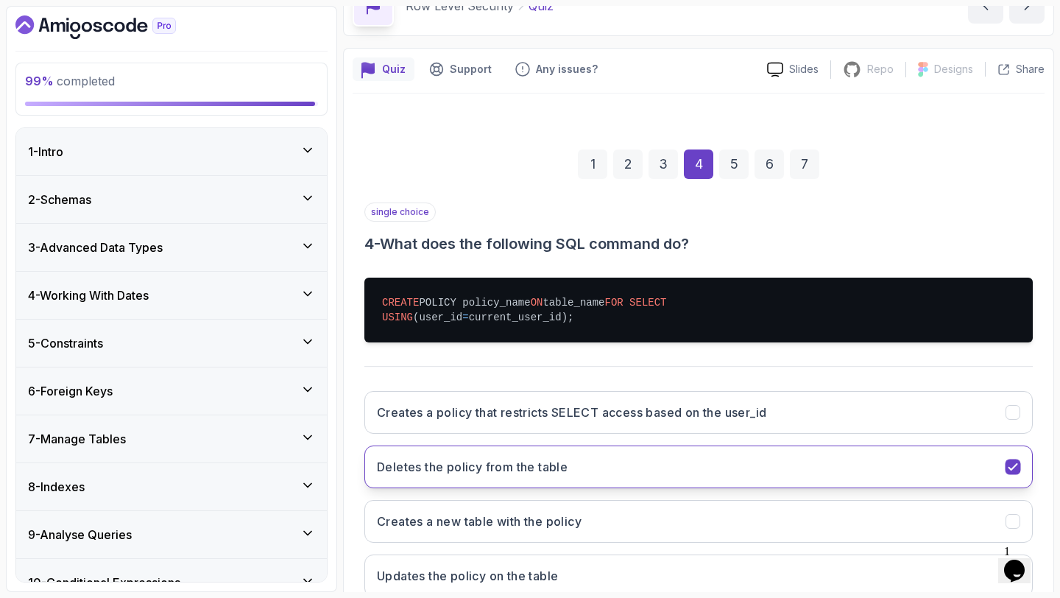
scroll to position [198, 0]
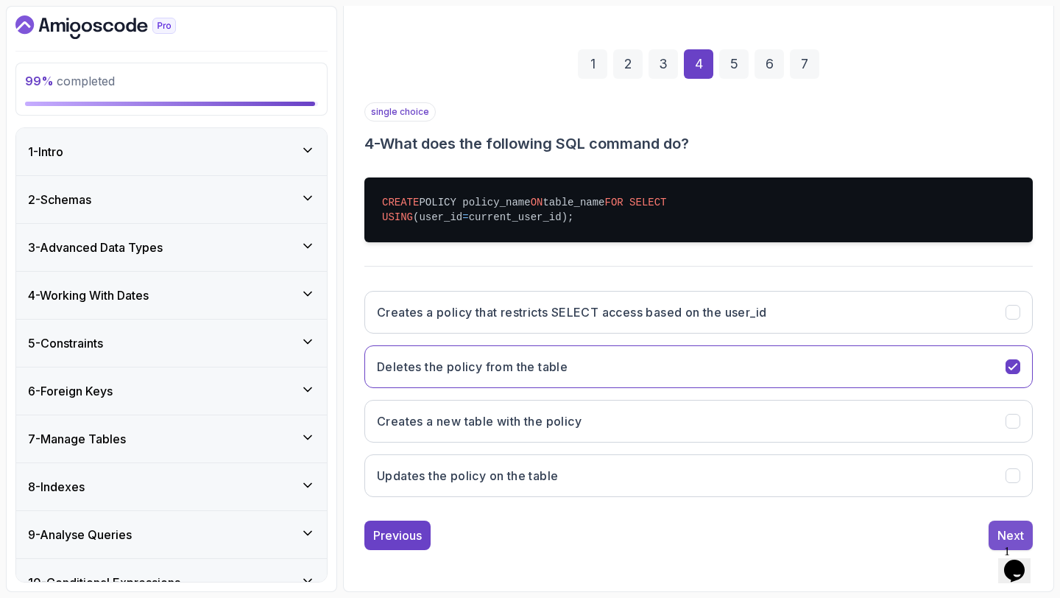
click at [1004, 527] on div "Next" at bounding box center [1011, 536] width 27 height 18
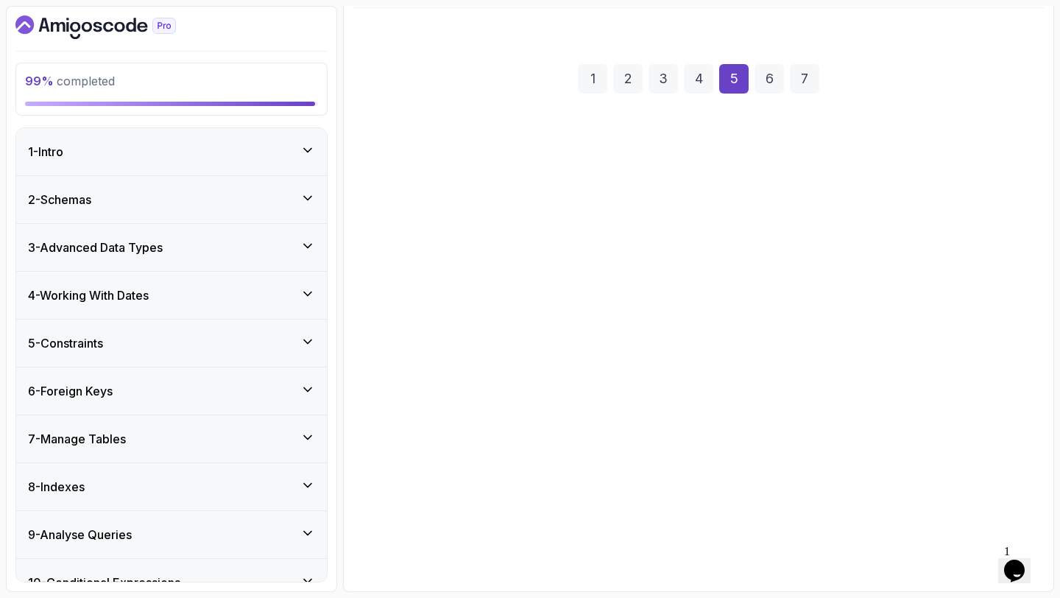
scroll to position [169, 0]
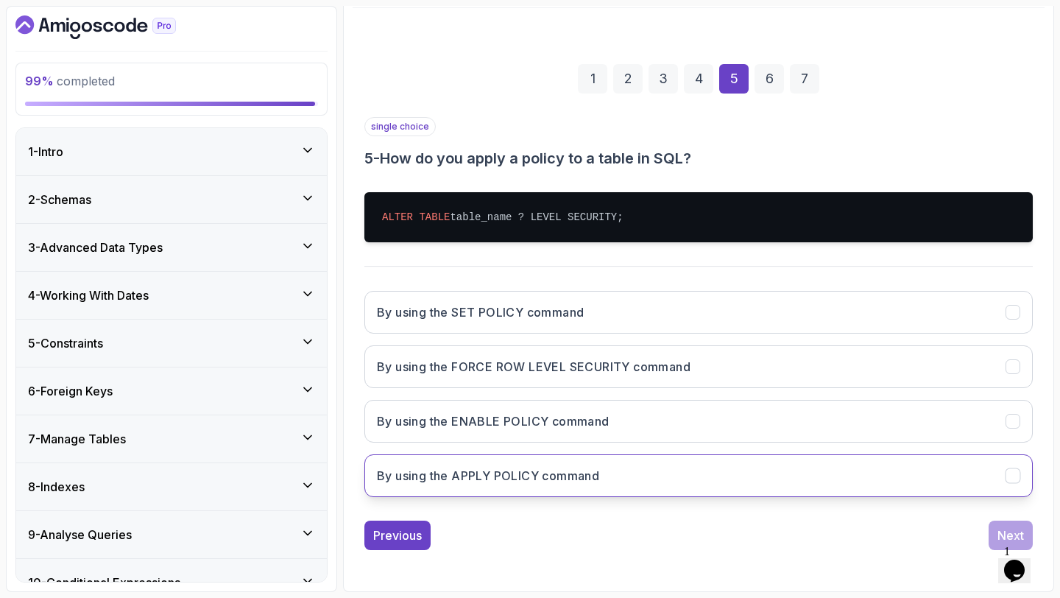
click at [949, 456] on button "By using the APPLY POLICY command" at bounding box center [699, 475] width 669 height 43
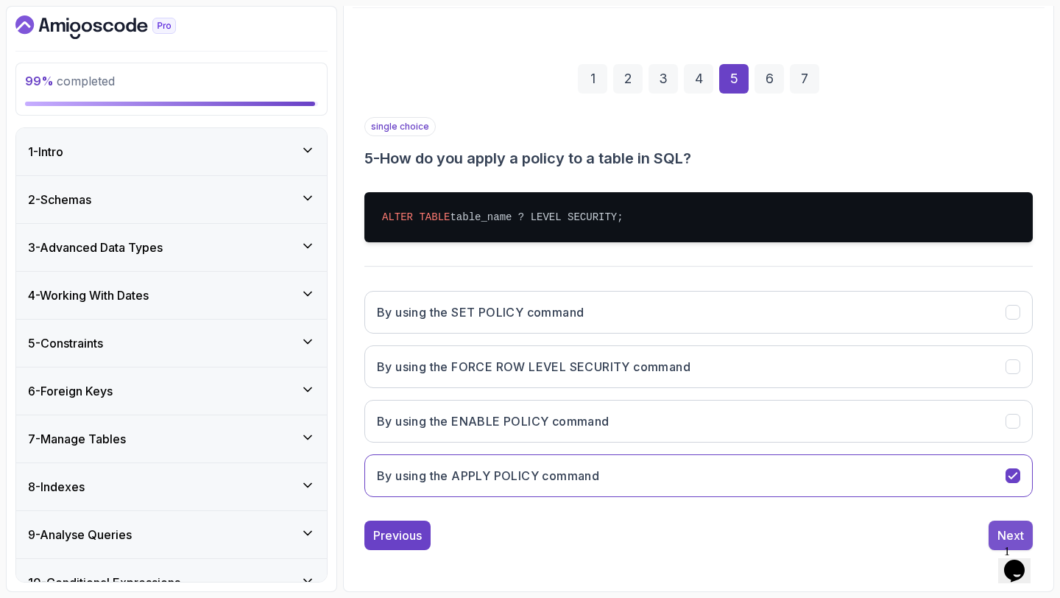
click at [1003, 532] on div "Next" at bounding box center [1011, 536] width 27 height 18
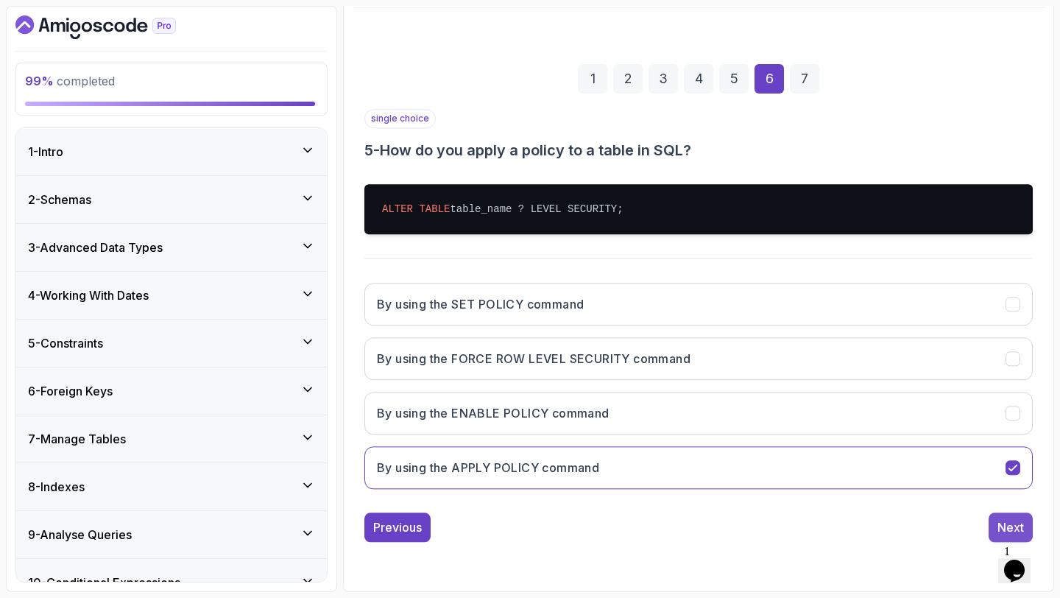
scroll to position [83, 0]
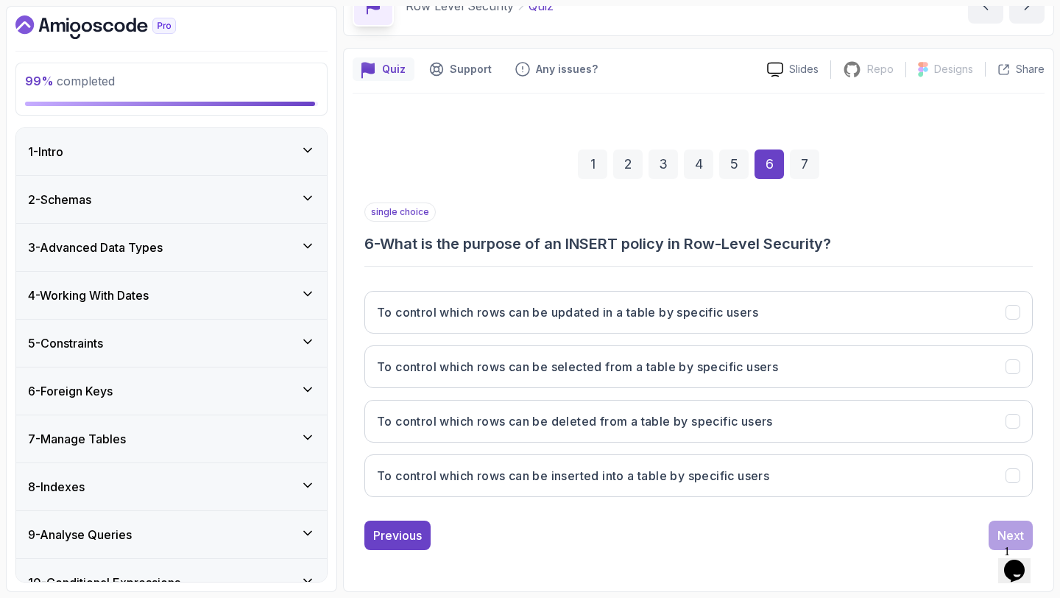
click at [994, 506] on div "To control which rows can be updated in a table by specific users To control wh…" at bounding box center [699, 394] width 669 height 230
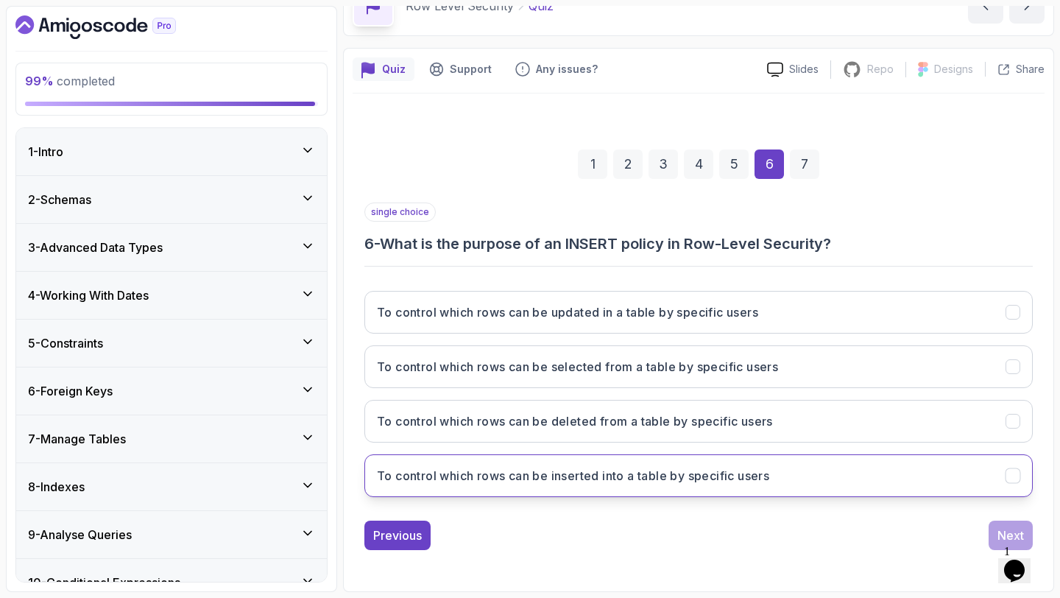
click at [994, 484] on button "To control which rows can be inserted into a table by specific users" at bounding box center [699, 475] width 669 height 43
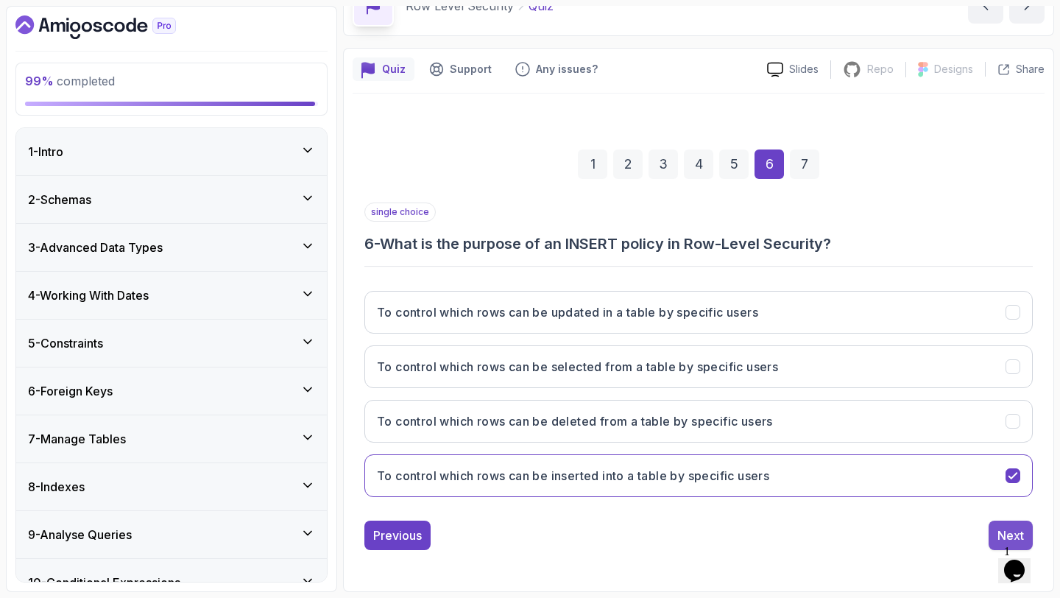
click at [997, 528] on button "Next" at bounding box center [1011, 535] width 44 height 29
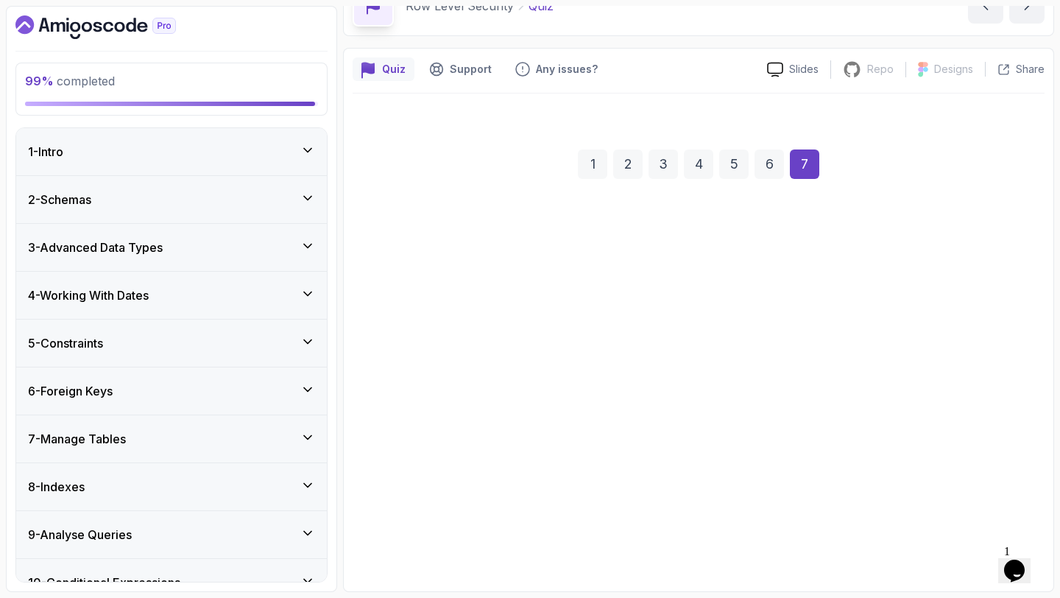
click at [988, 493] on button "To automate database backups" at bounding box center [699, 475] width 669 height 43
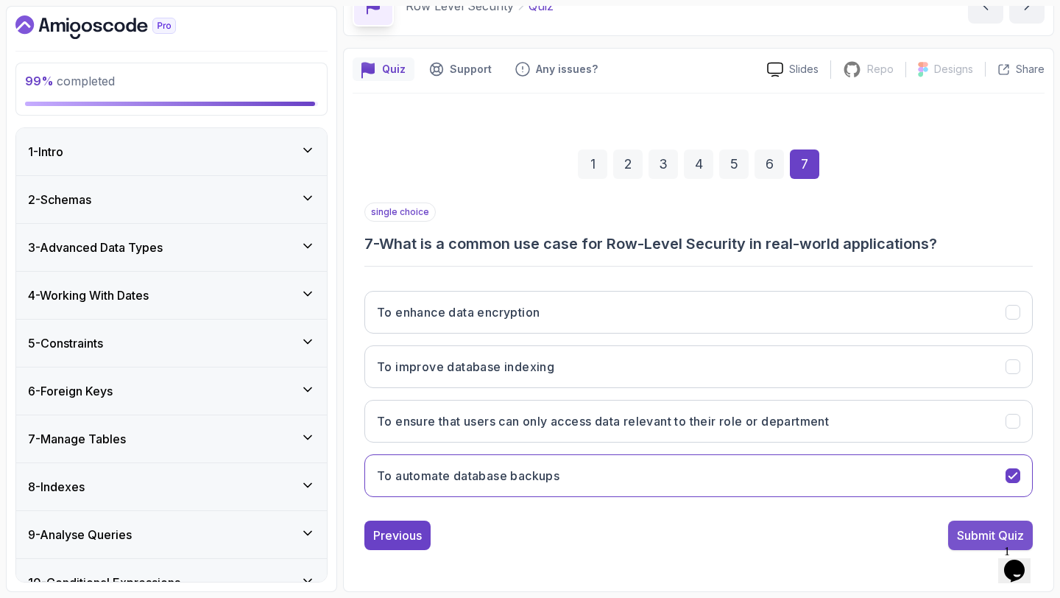
click at [980, 527] on div "Submit Quiz" at bounding box center [990, 536] width 67 height 18
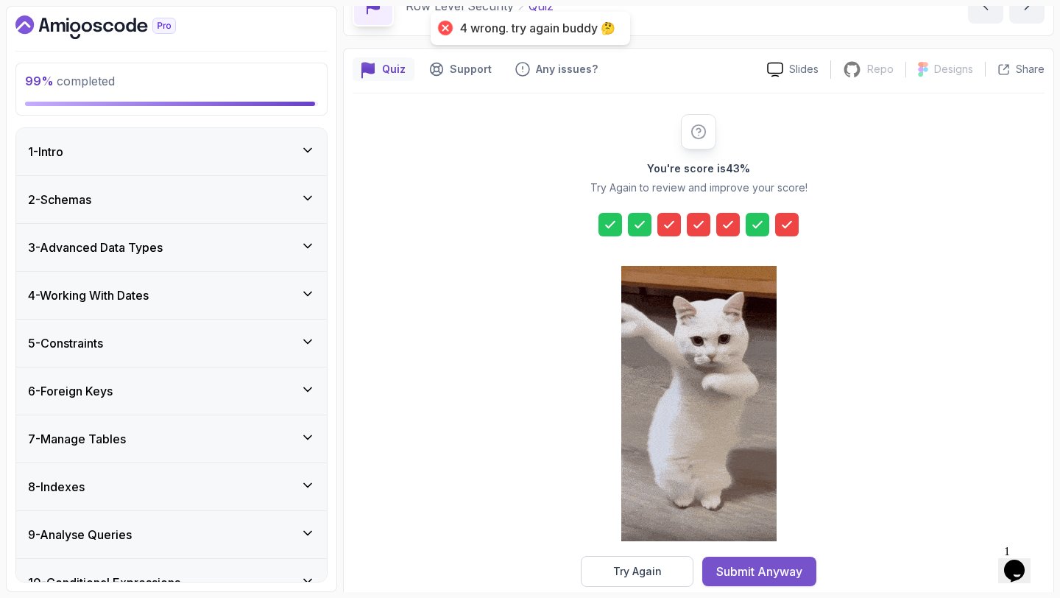
click at [751, 579] on div "Submit Anyway" at bounding box center [760, 572] width 86 height 18
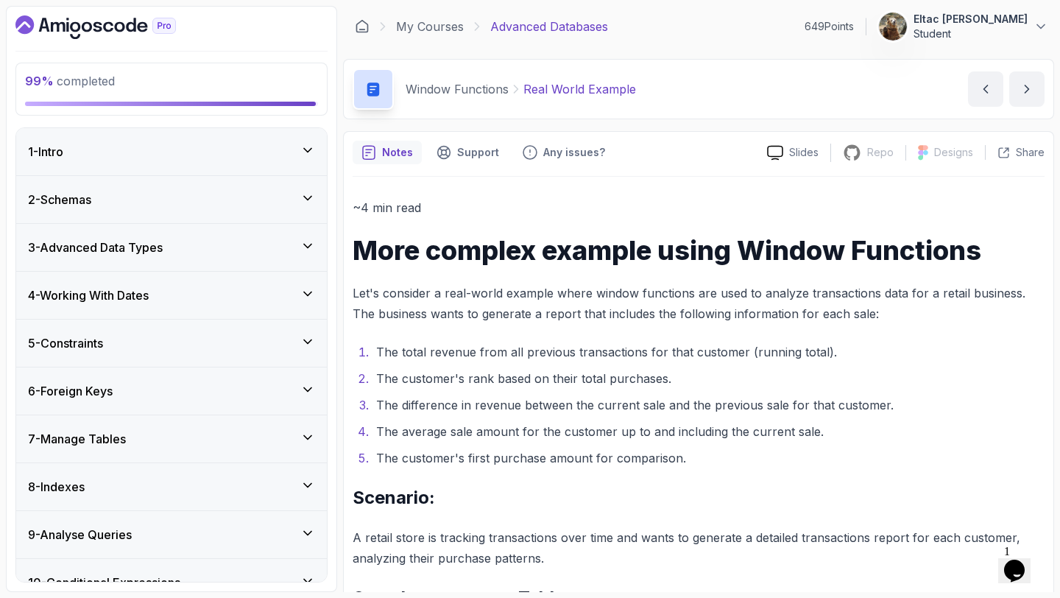
click at [302, 163] on div "1 - Intro" at bounding box center [171, 151] width 311 height 47
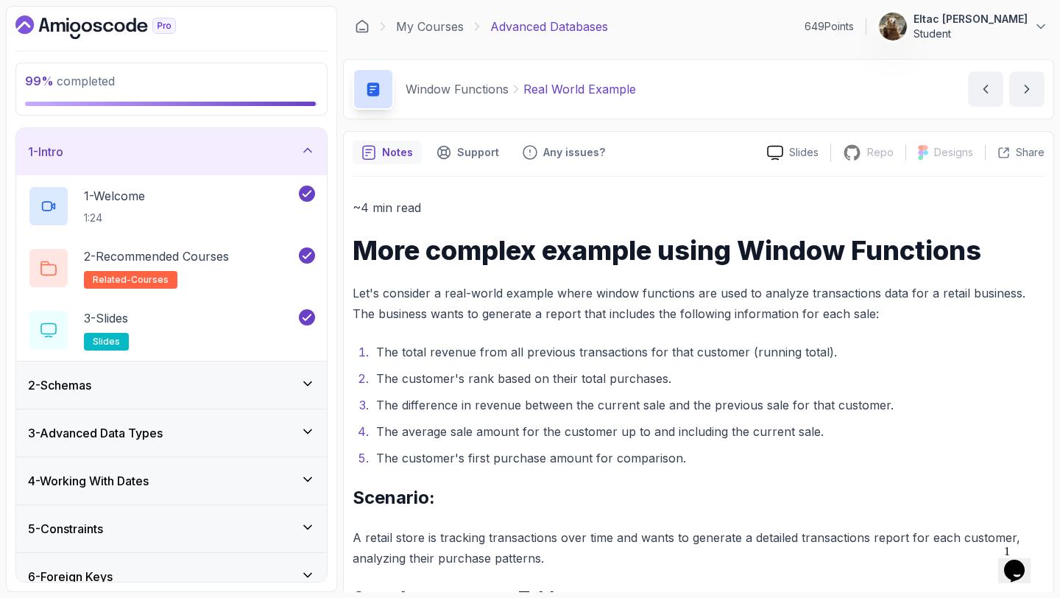
click at [302, 163] on div "1 - Intro" at bounding box center [171, 151] width 311 height 47
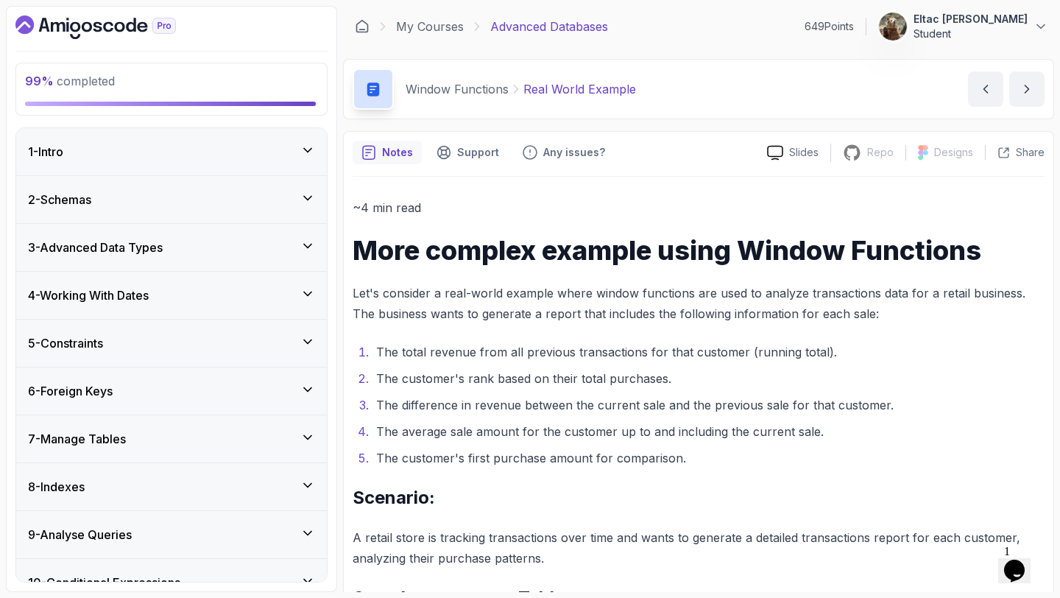
click at [297, 184] on div "2 - Schemas" at bounding box center [171, 199] width 311 height 47
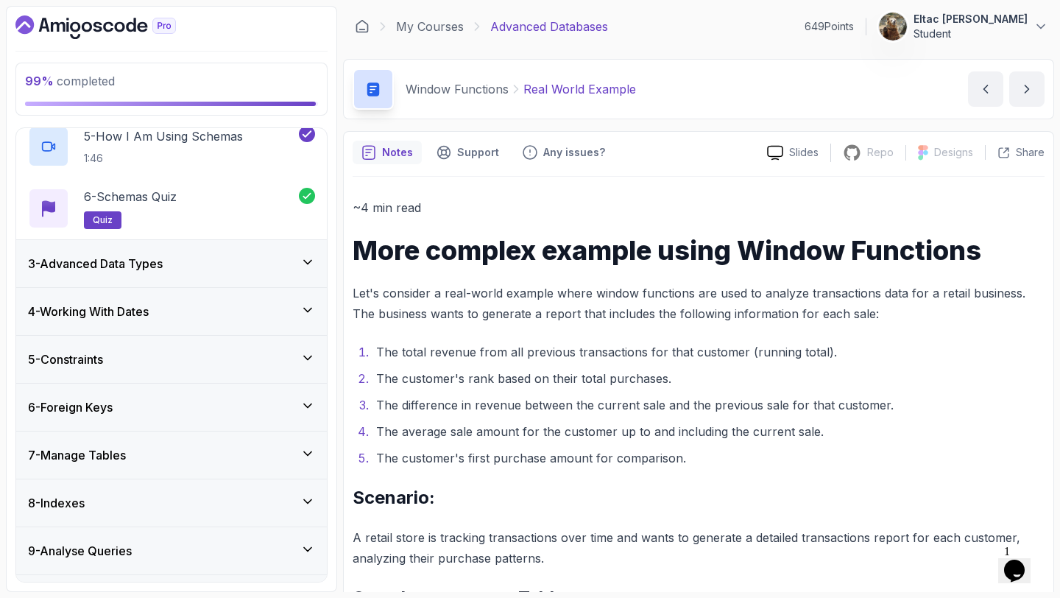
click at [275, 258] on div "3 - Advanced Data Types" at bounding box center [171, 264] width 287 height 18
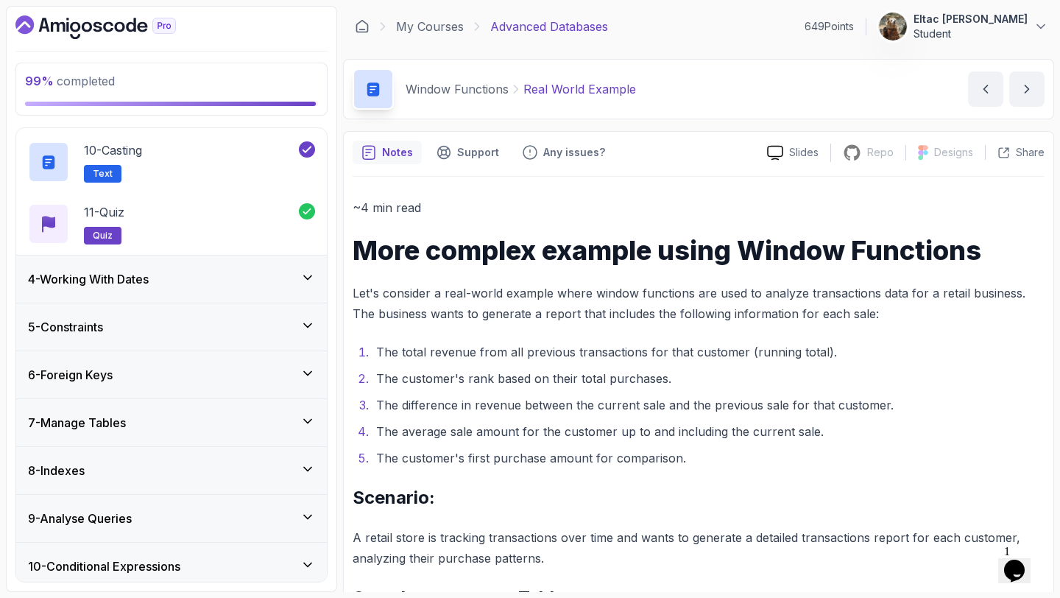
click at [271, 272] on div "4 - Working With Dates" at bounding box center [171, 279] width 287 height 18
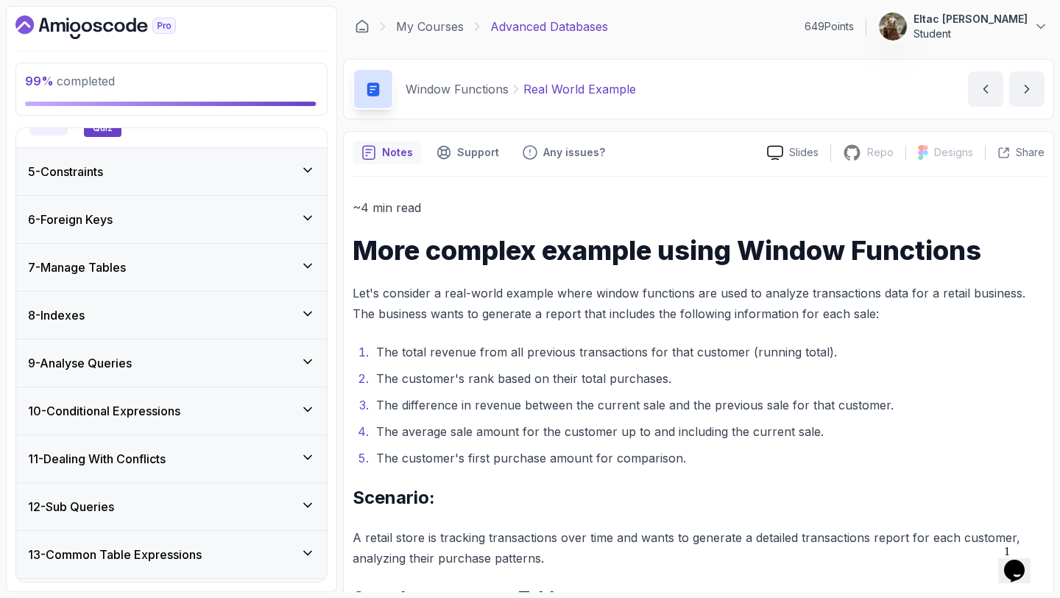
click at [290, 178] on div "5 - Constraints" at bounding box center [171, 172] width 287 height 18
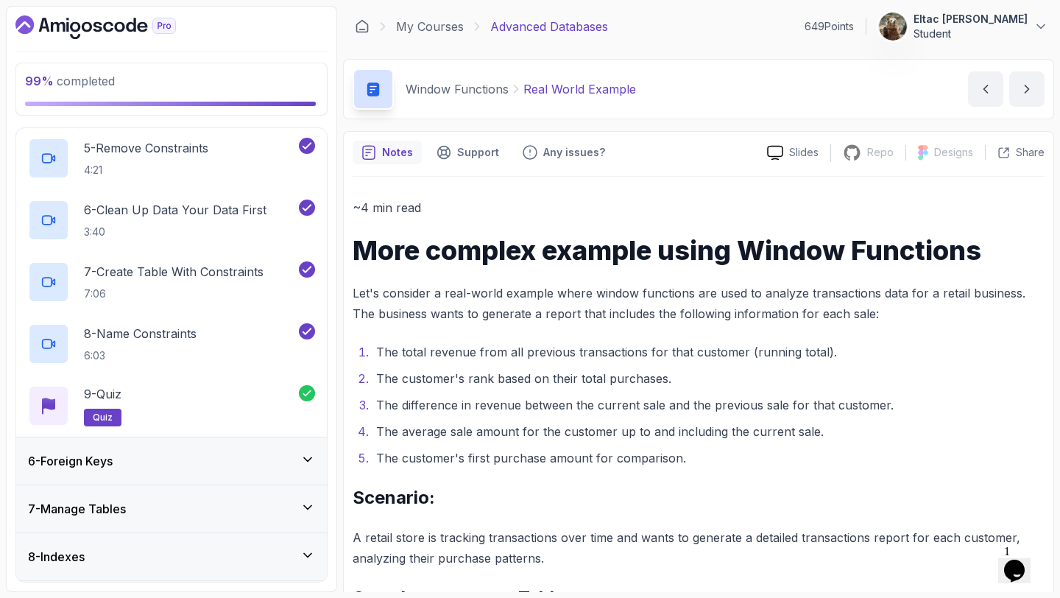
scroll to position [489, 0]
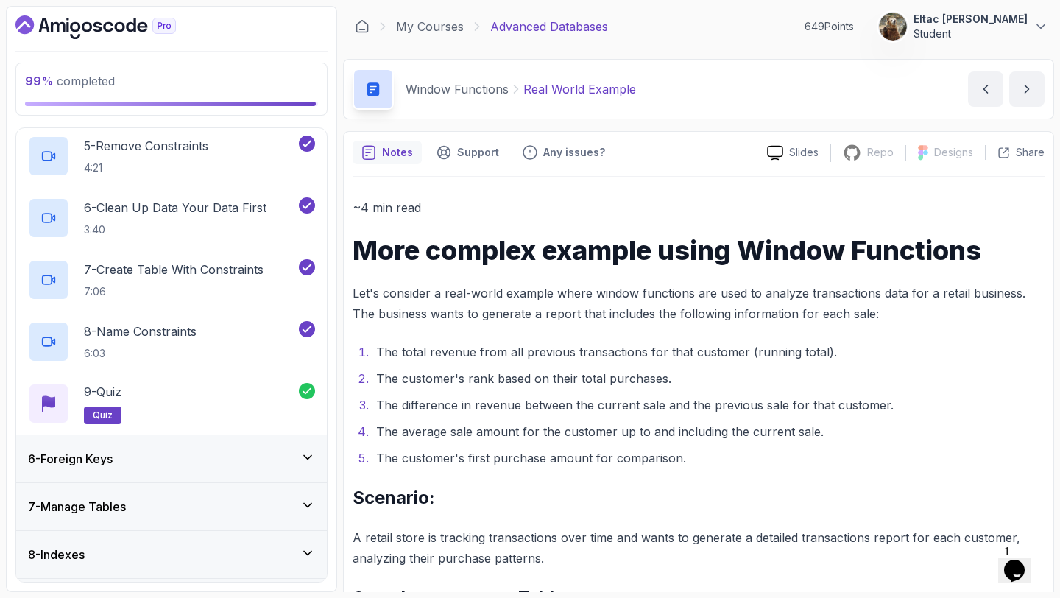
click at [204, 468] on div "6 - Foreign Keys" at bounding box center [171, 458] width 311 height 47
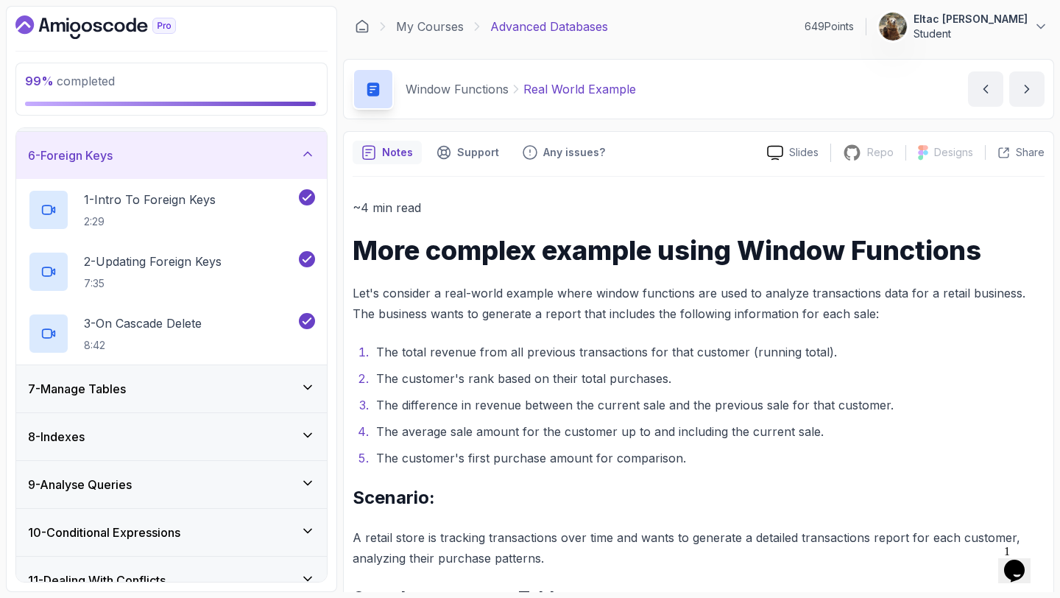
scroll to position [243, 0]
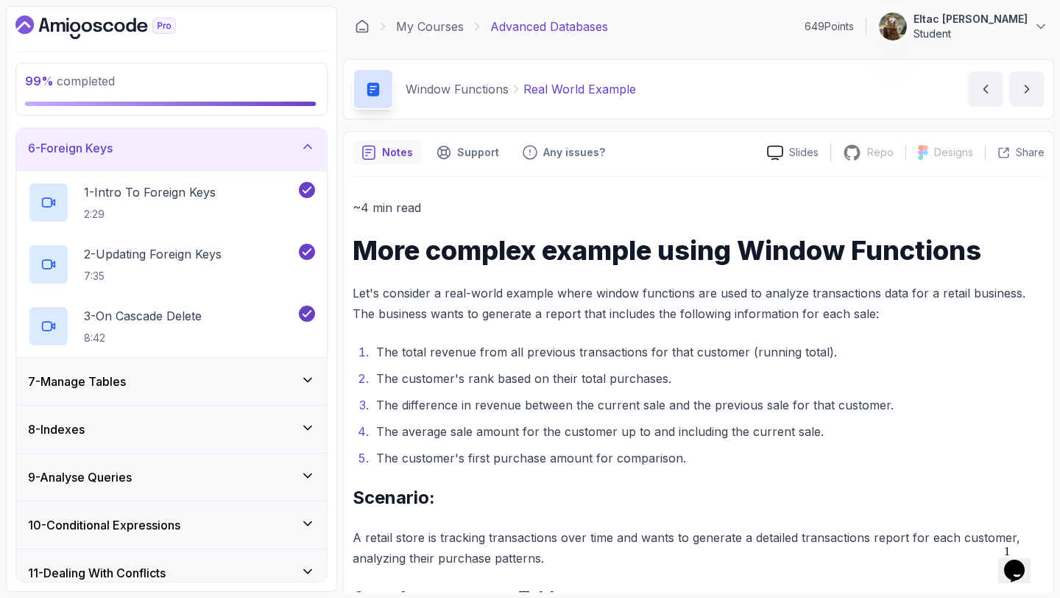
click at [221, 390] on div "7 - Manage Tables" at bounding box center [171, 382] width 287 height 18
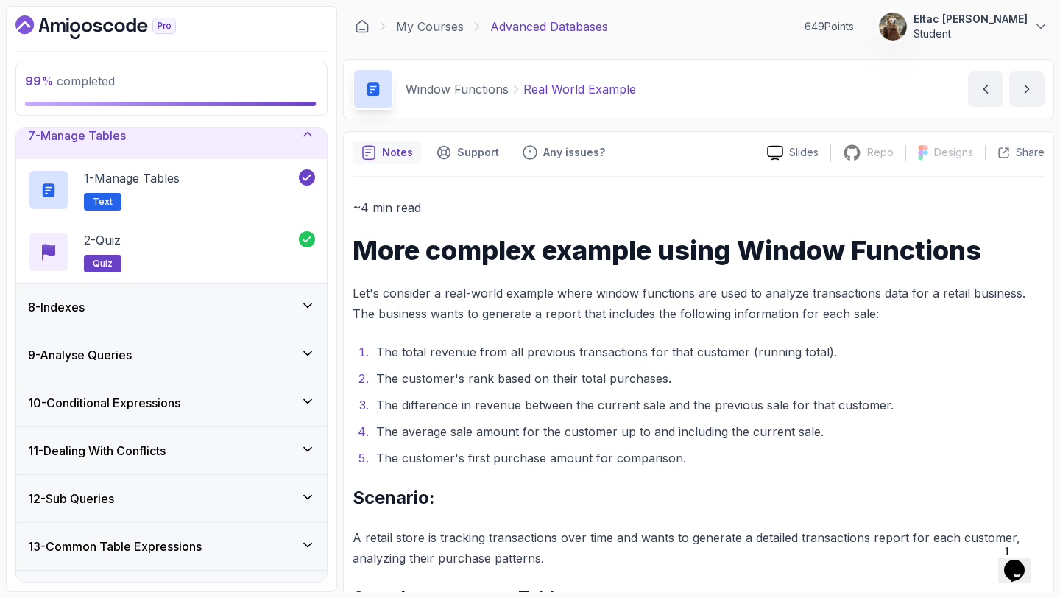
scroll to position [304, 0]
click at [228, 326] on div "8 - Indexes" at bounding box center [171, 306] width 311 height 47
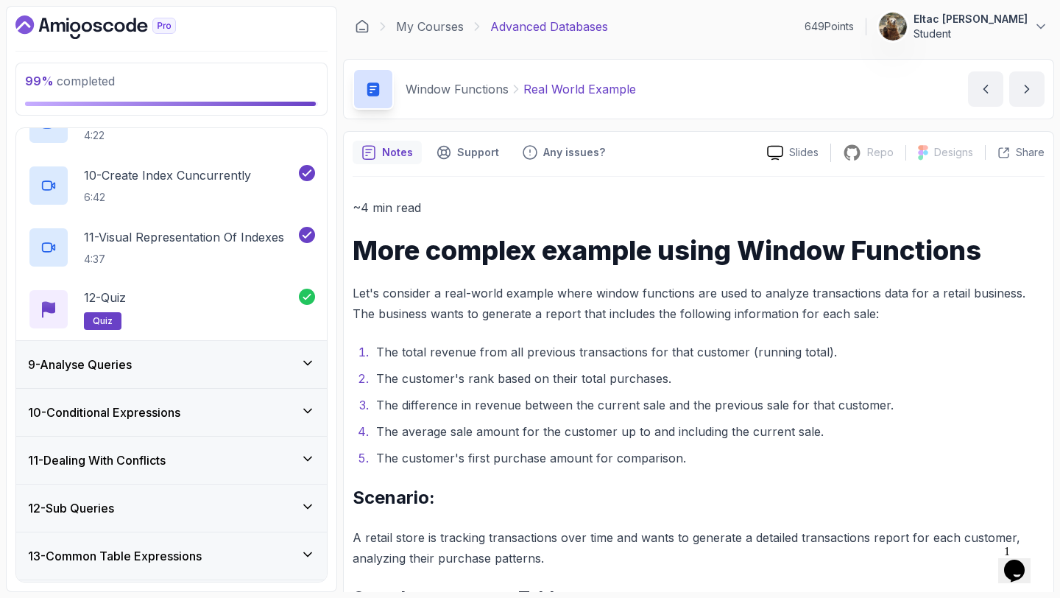
click at [200, 367] on div "9 - Analyse Queries" at bounding box center [171, 365] width 287 height 18
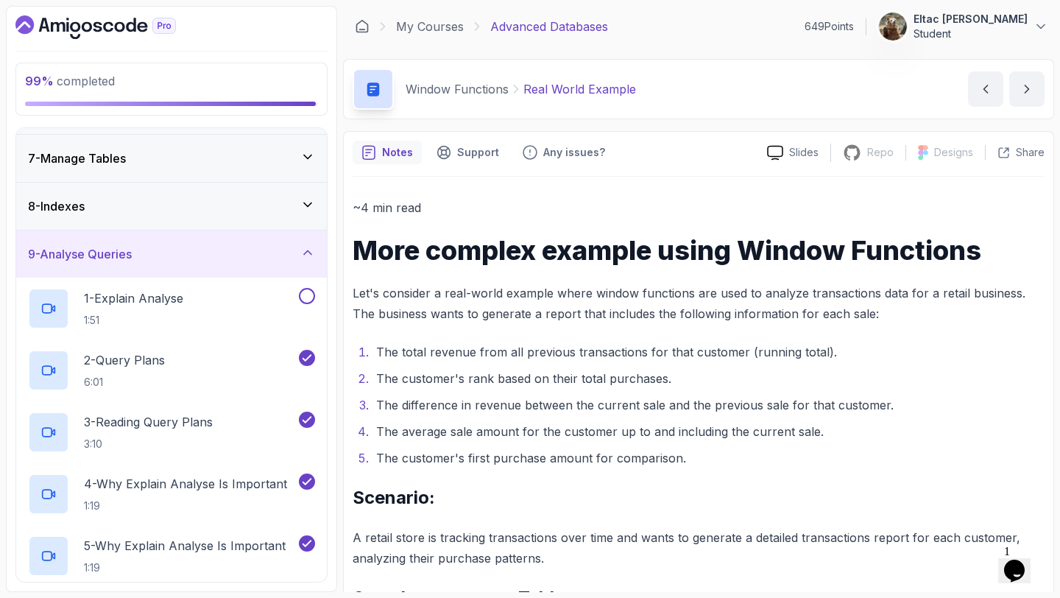
scroll to position [228, 0]
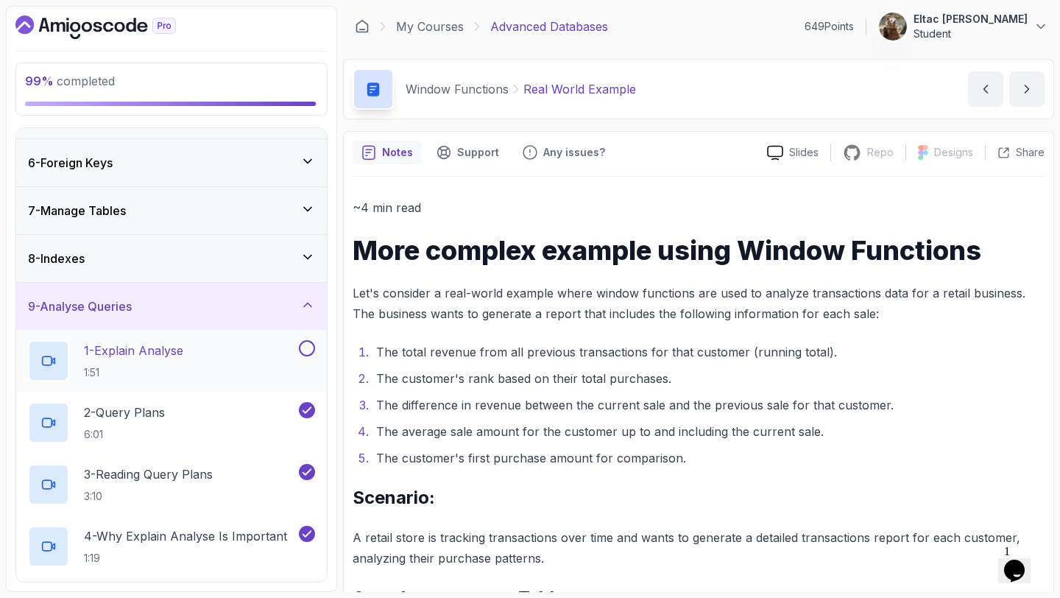
click at [308, 351] on button at bounding box center [307, 348] width 16 height 16
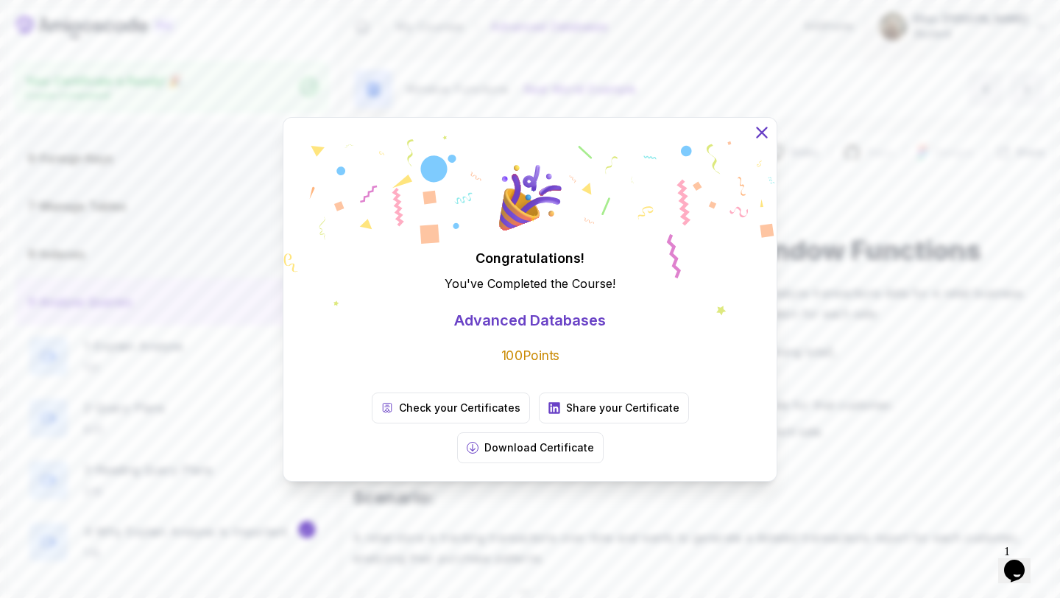
click at [758, 141] on icon at bounding box center [762, 131] width 19 height 19
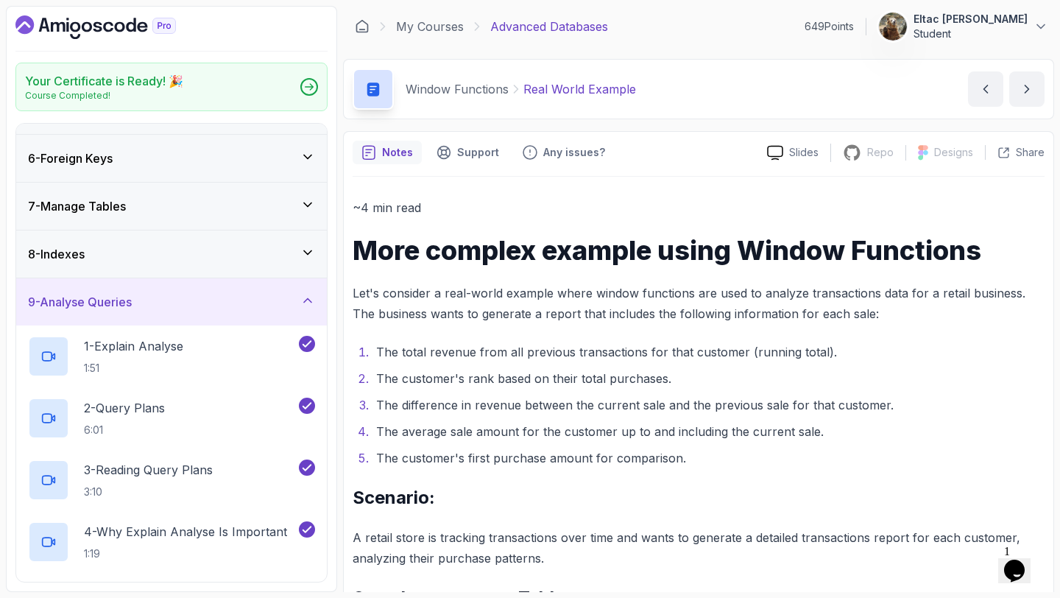
click at [62, 30] on icon "Dashboard" at bounding box center [95, 27] width 161 height 24
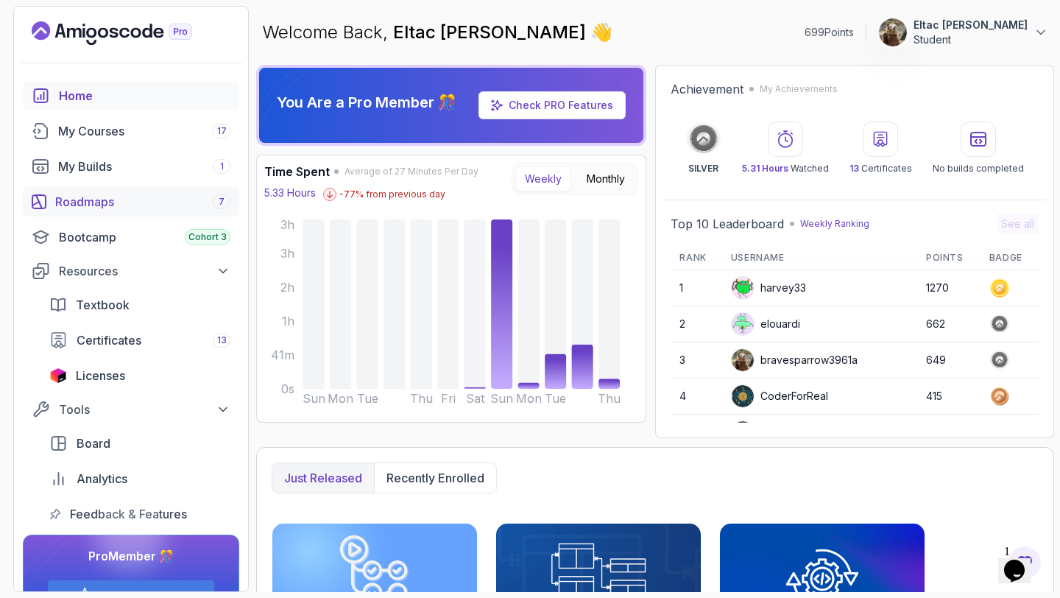
click at [102, 205] on div "Roadmaps 7" at bounding box center [142, 202] width 175 height 18
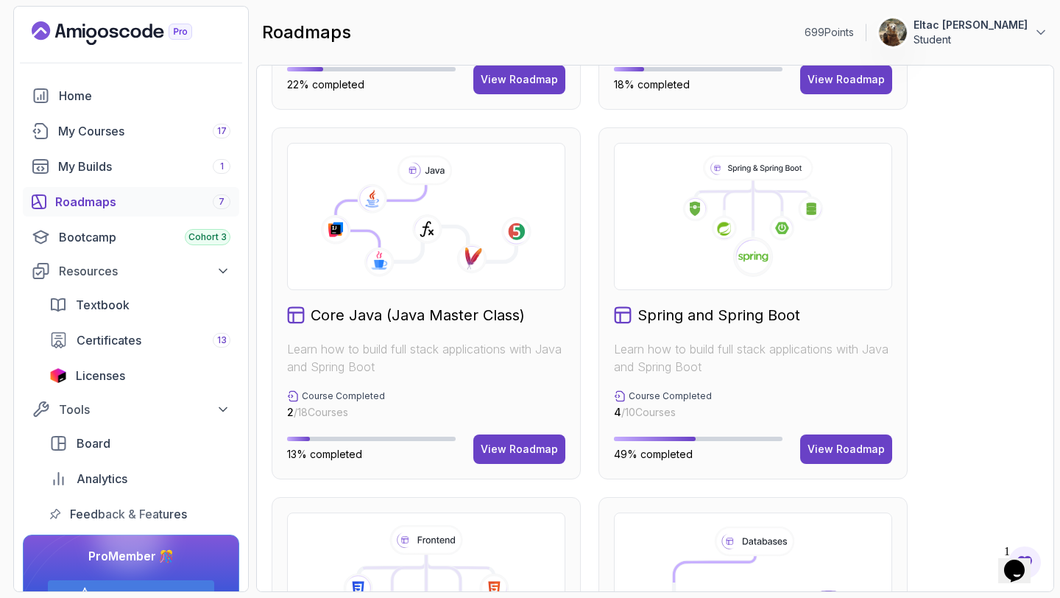
scroll to position [306, 0]
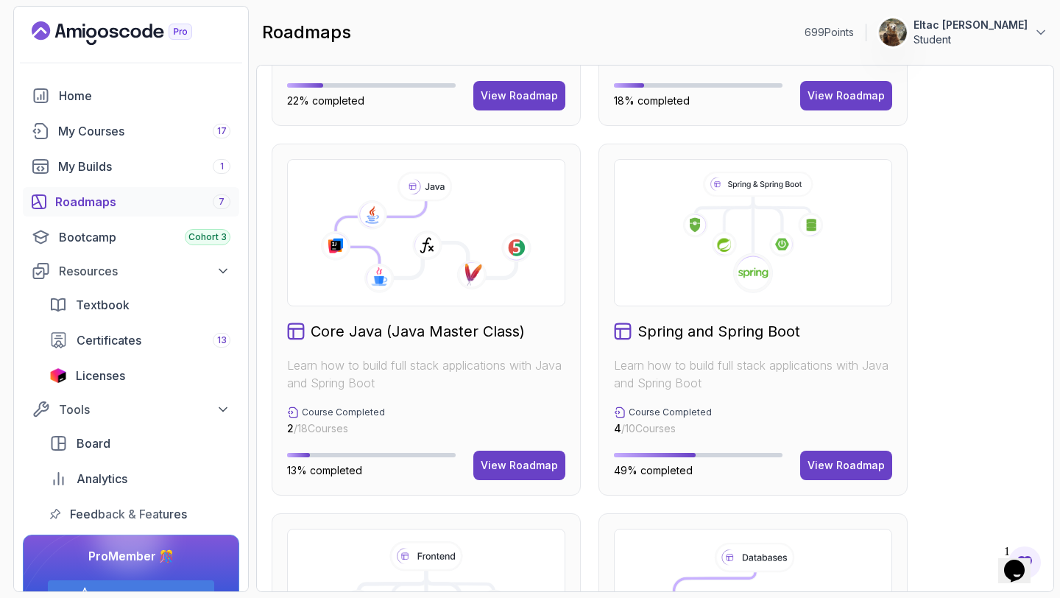
click at [689, 205] on icon at bounding box center [753, 233] width 253 height 122
click at [870, 463] on div "View Roadmap" at bounding box center [846, 465] width 77 height 15
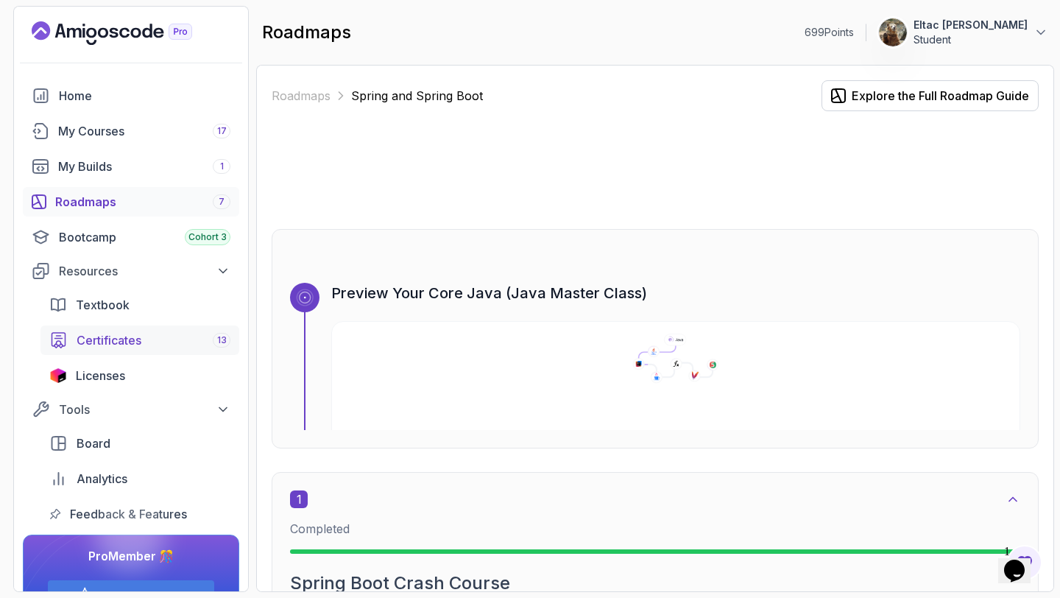
click at [136, 351] on link "Certificates 13" at bounding box center [140, 340] width 199 height 29
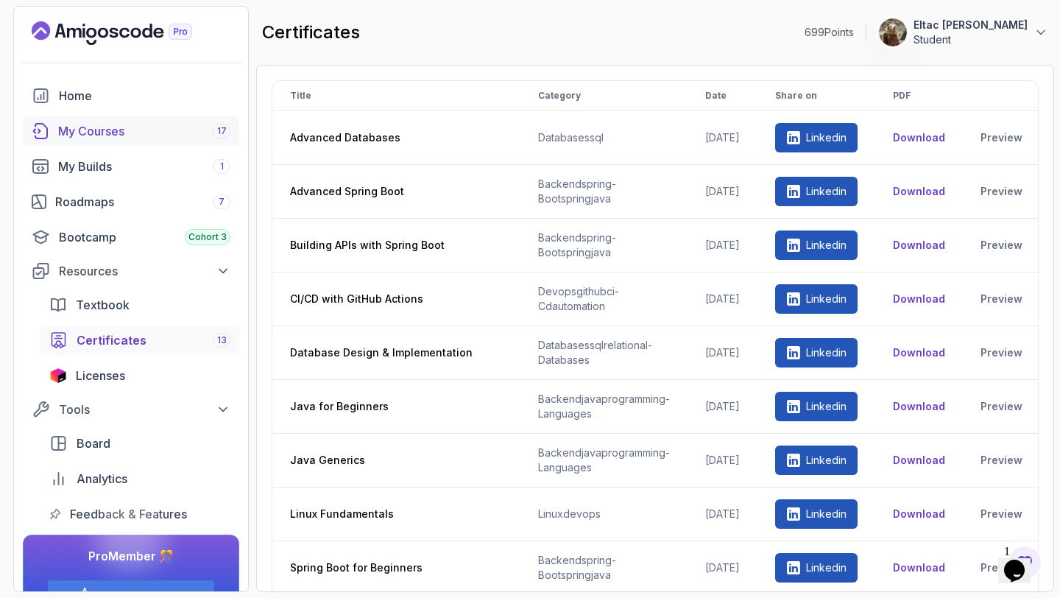
click at [113, 126] on div "My Courses 17" at bounding box center [144, 131] width 172 height 18
